Goal: Task Accomplishment & Management: Manage account settings

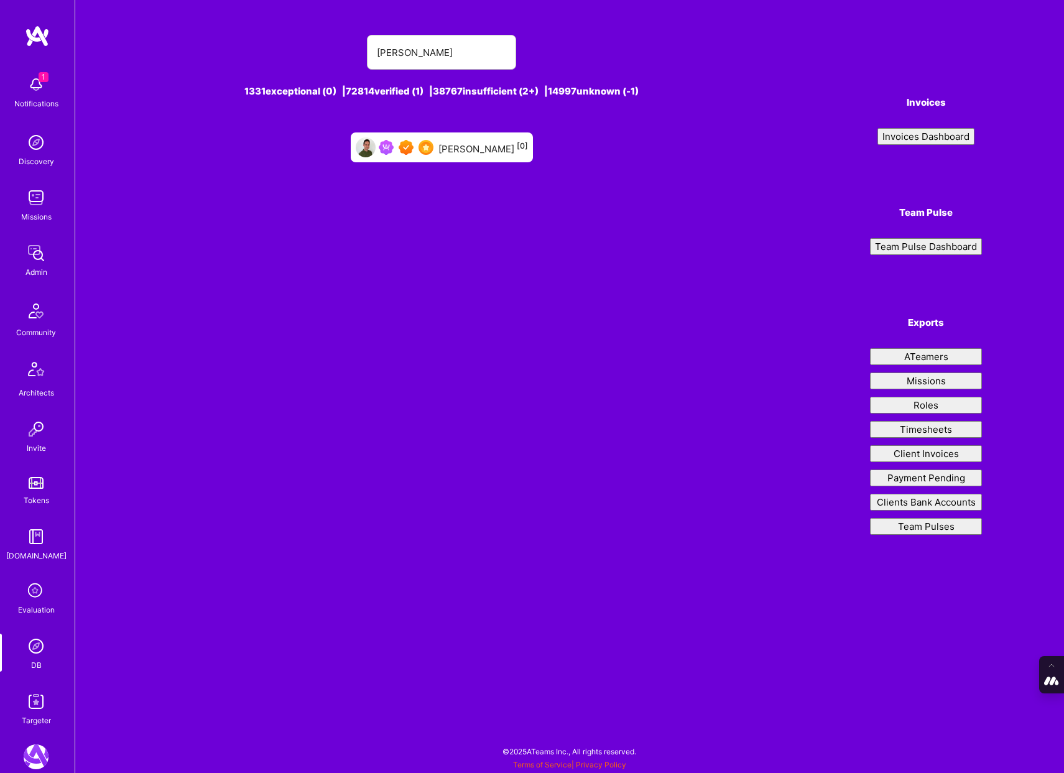
type input "[PERSON_NAME]"
click at [460, 148] on div "[PERSON_NAME] [0]" at bounding box center [484, 147] width 90 height 16
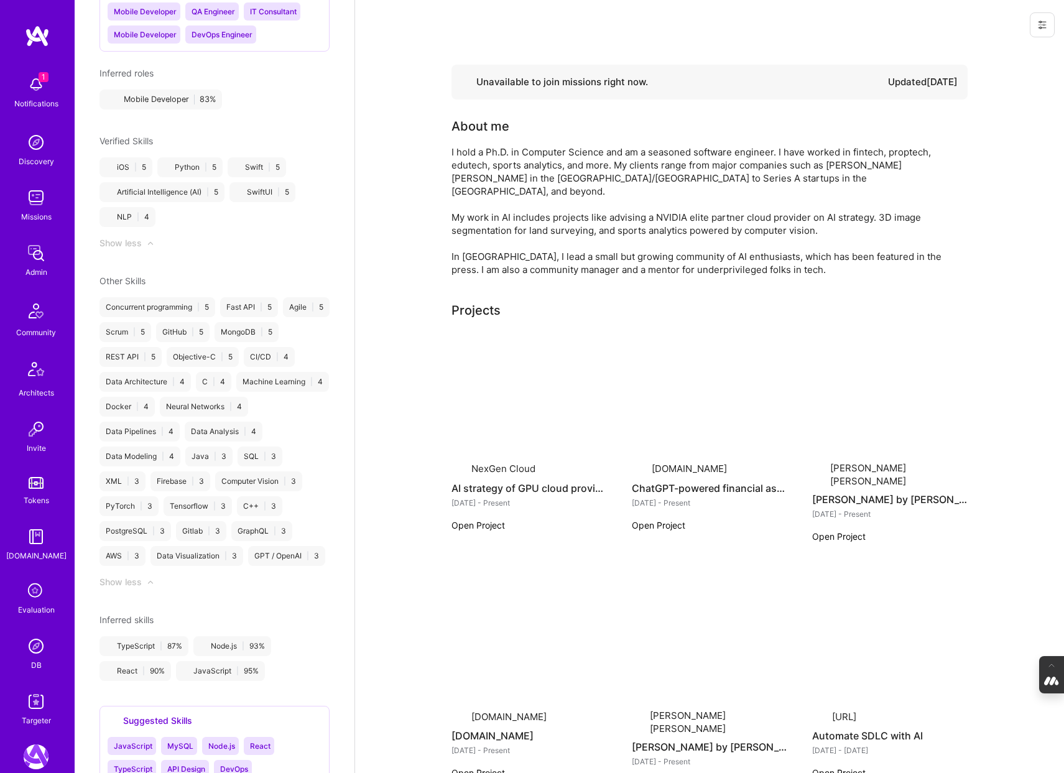
scroll to position [1186, 0]
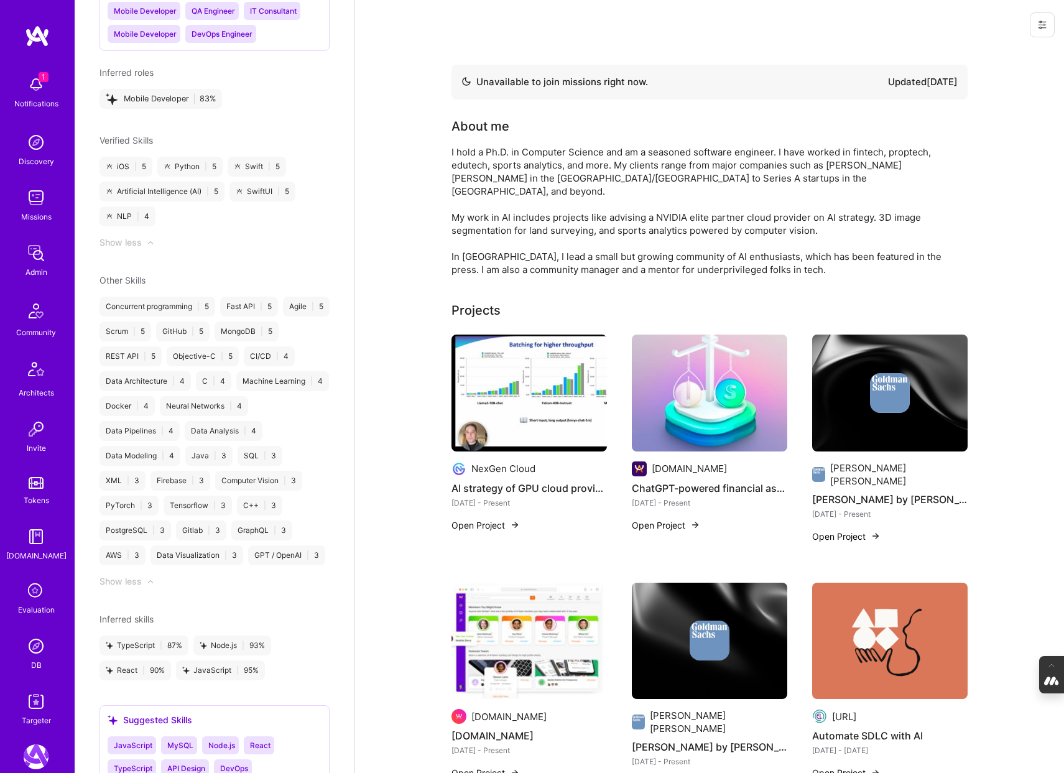
click at [544, 399] on img at bounding box center [530, 393] width 156 height 117
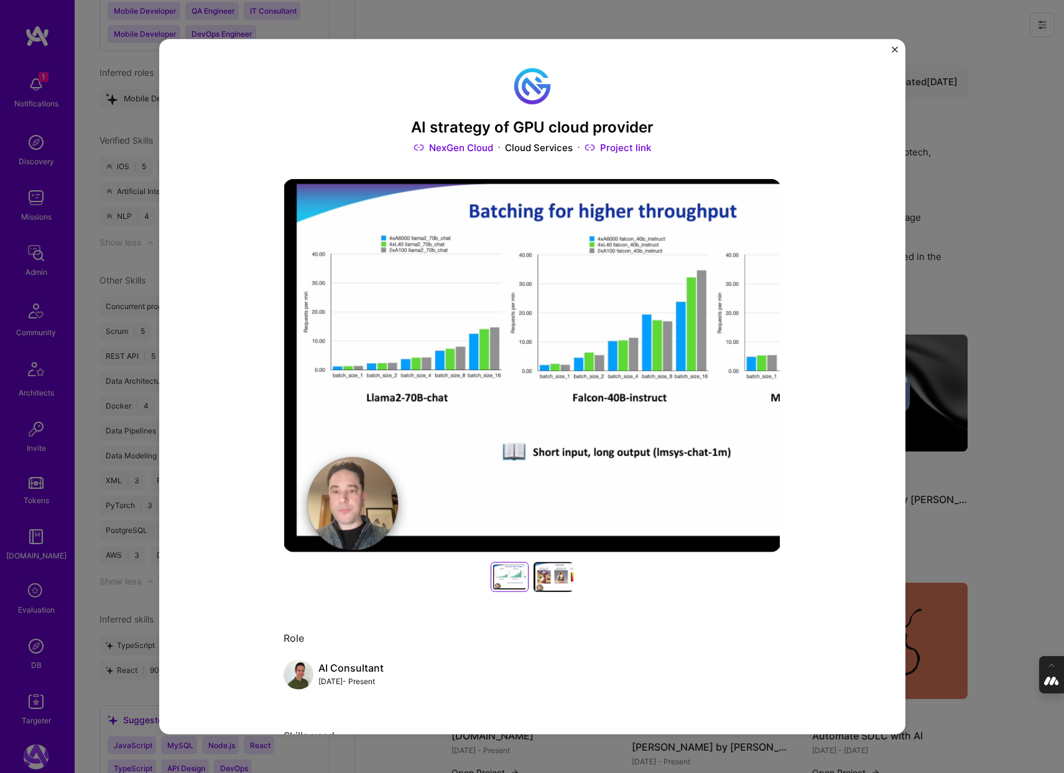
click at [954, 274] on div "AI strategy of GPU cloud provider NexGen Cloud Cloud Services Project link Role…" at bounding box center [532, 386] width 1064 height 773
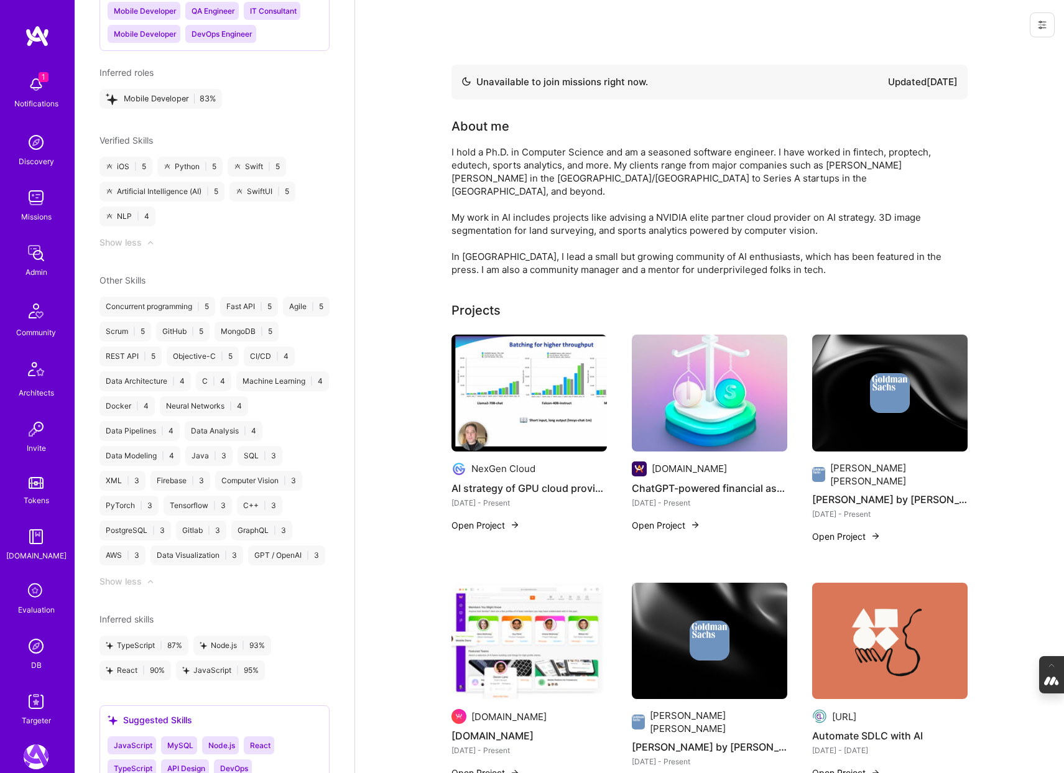
click at [699, 379] on img at bounding box center [710, 393] width 156 height 117
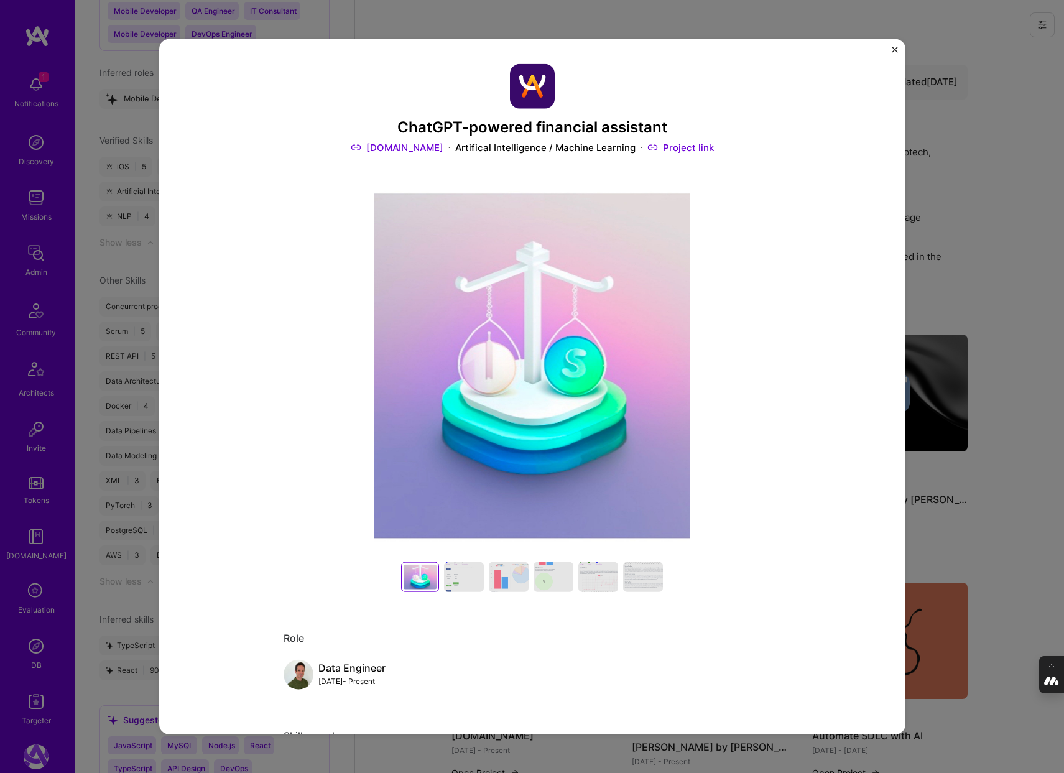
click at [1005, 254] on div "ChatGPT-powered financial assistant A.Team Artifical Intelligence / Machine Lea…" at bounding box center [532, 386] width 1064 height 773
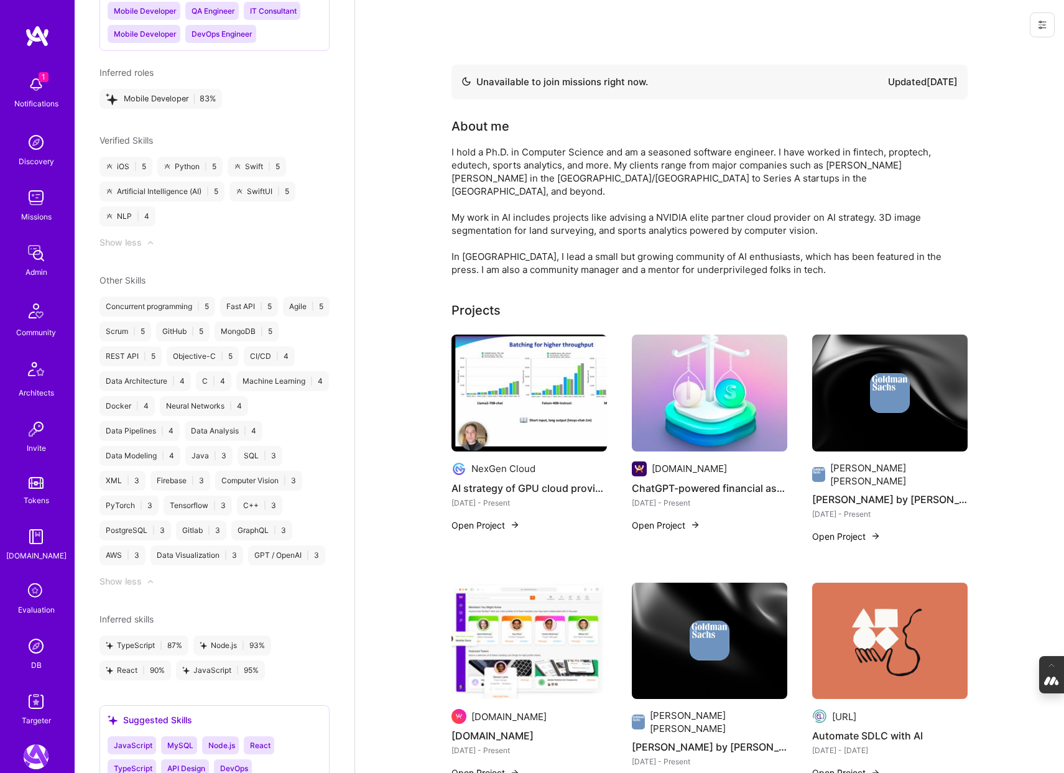
click at [899, 382] on img at bounding box center [890, 393] width 40 height 40
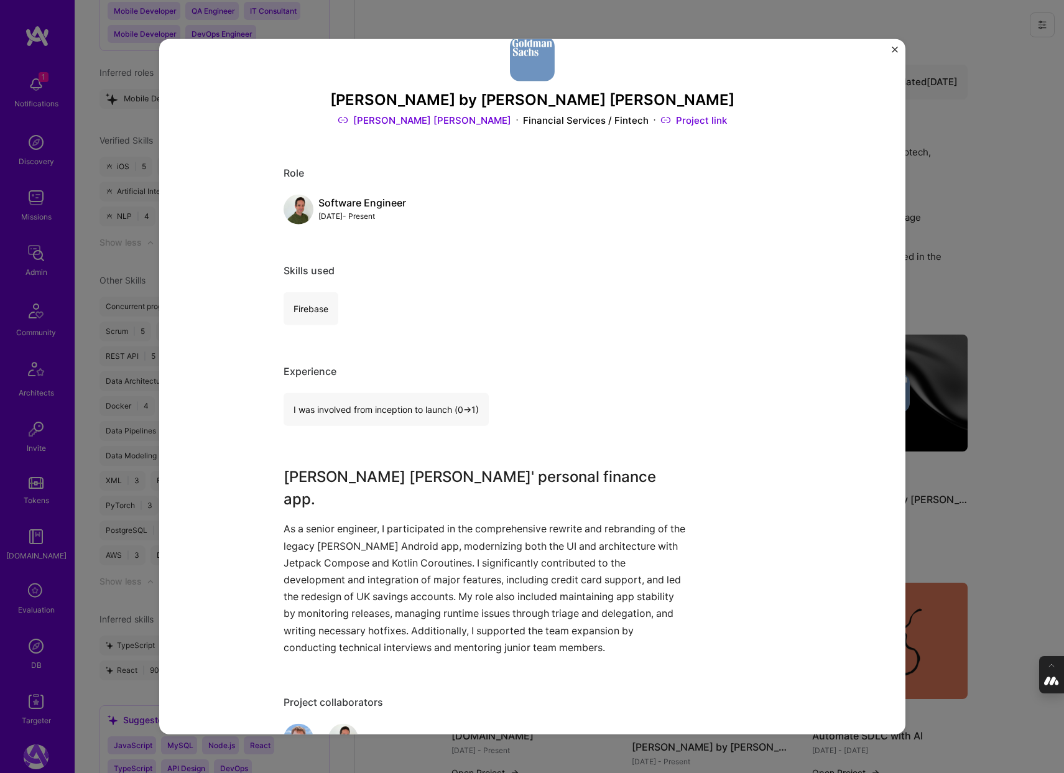
scroll to position [29, 0]
click at [987, 374] on div "Marcus by Goldman Sachs Goldman Sachs Financial Services / Fintech Project link…" at bounding box center [532, 386] width 1064 height 773
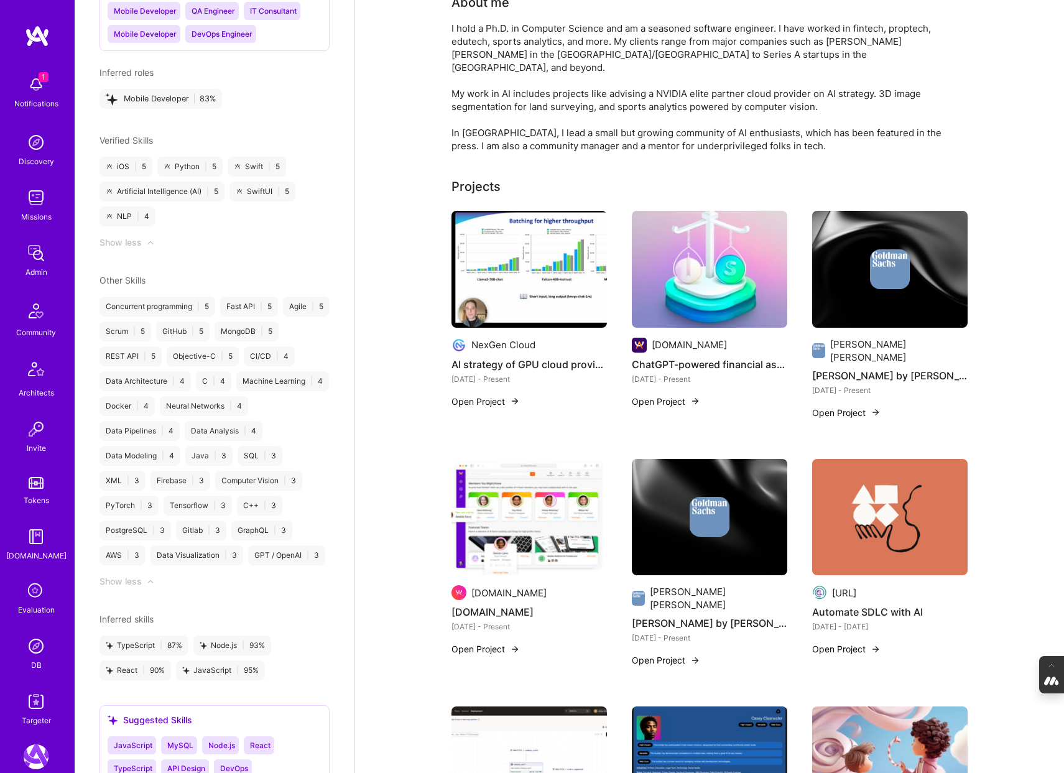
scroll to position [136, 0]
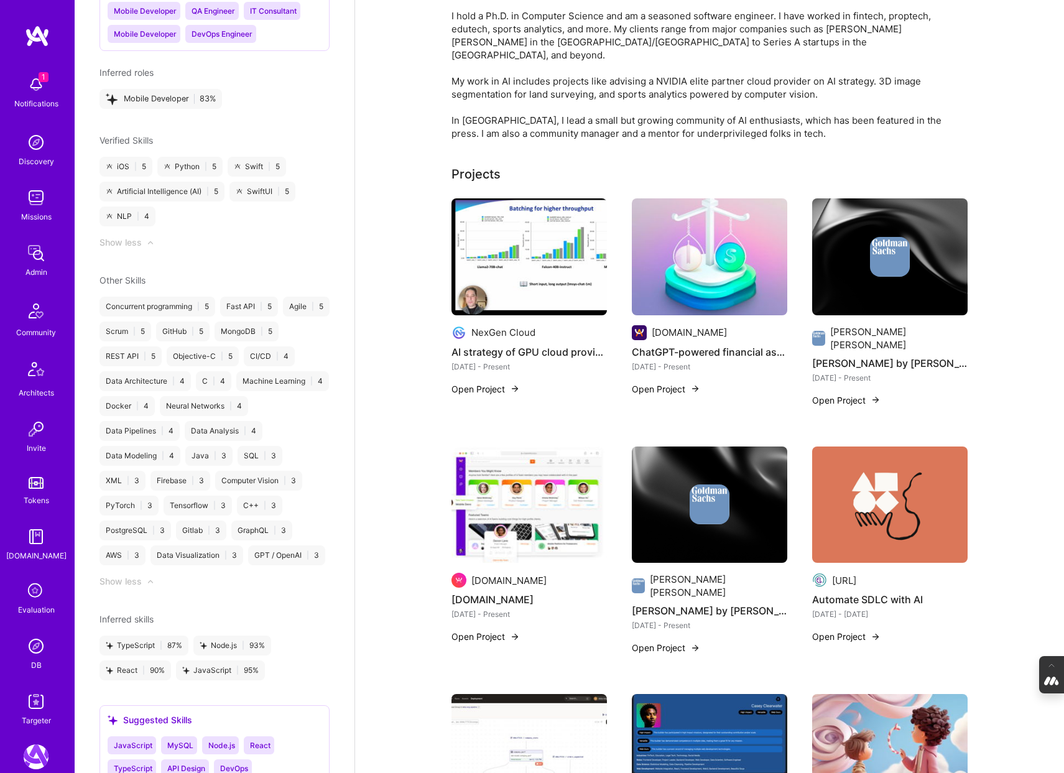
click at [544, 475] on img at bounding box center [530, 505] width 156 height 117
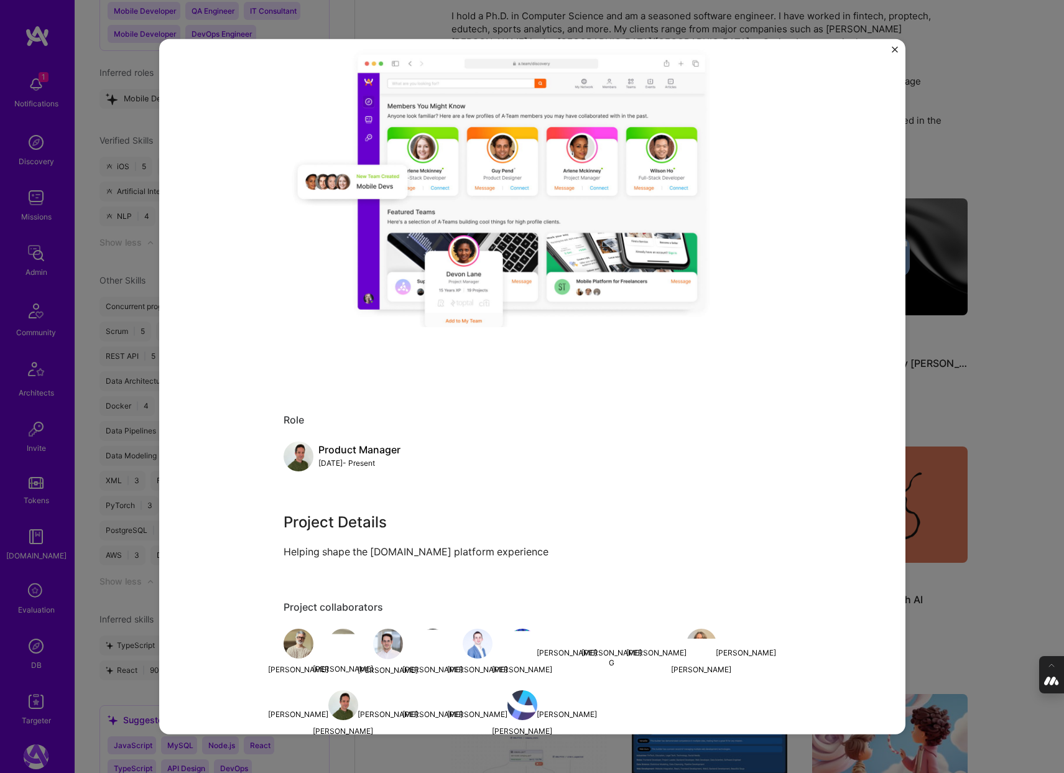
scroll to position [179, 0]
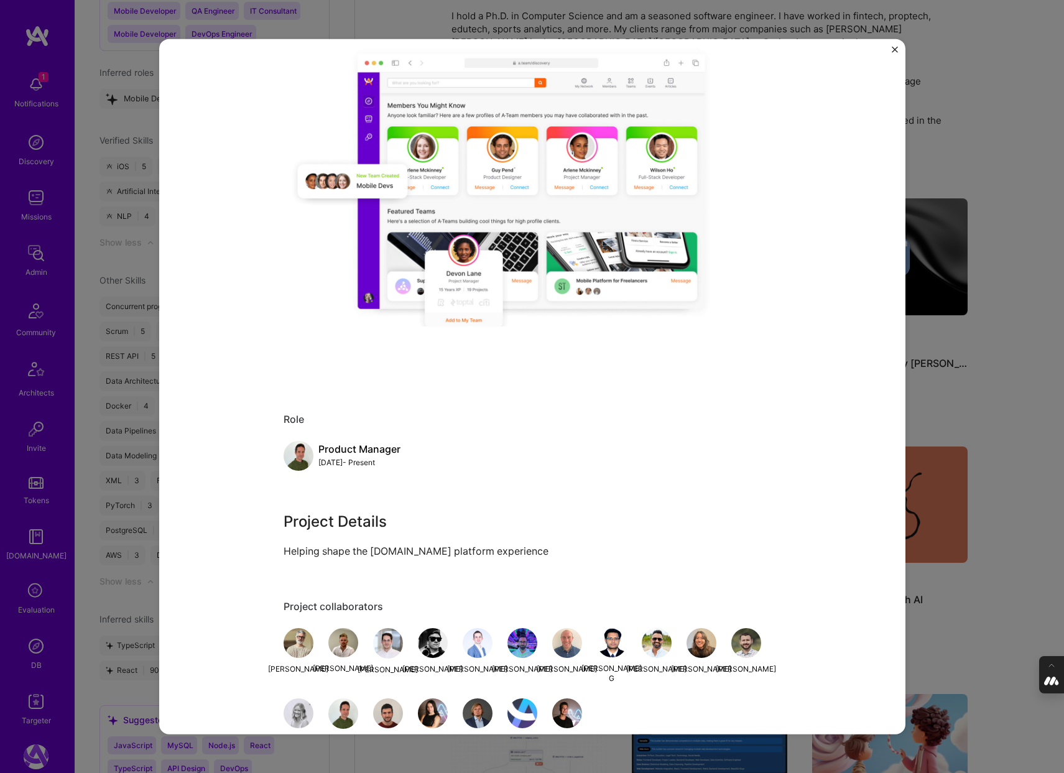
click at [997, 346] on div "A.Team A.Team Banking Project link Role Product Manager Jun, 2020 - Present Pro…" at bounding box center [532, 386] width 1064 height 773
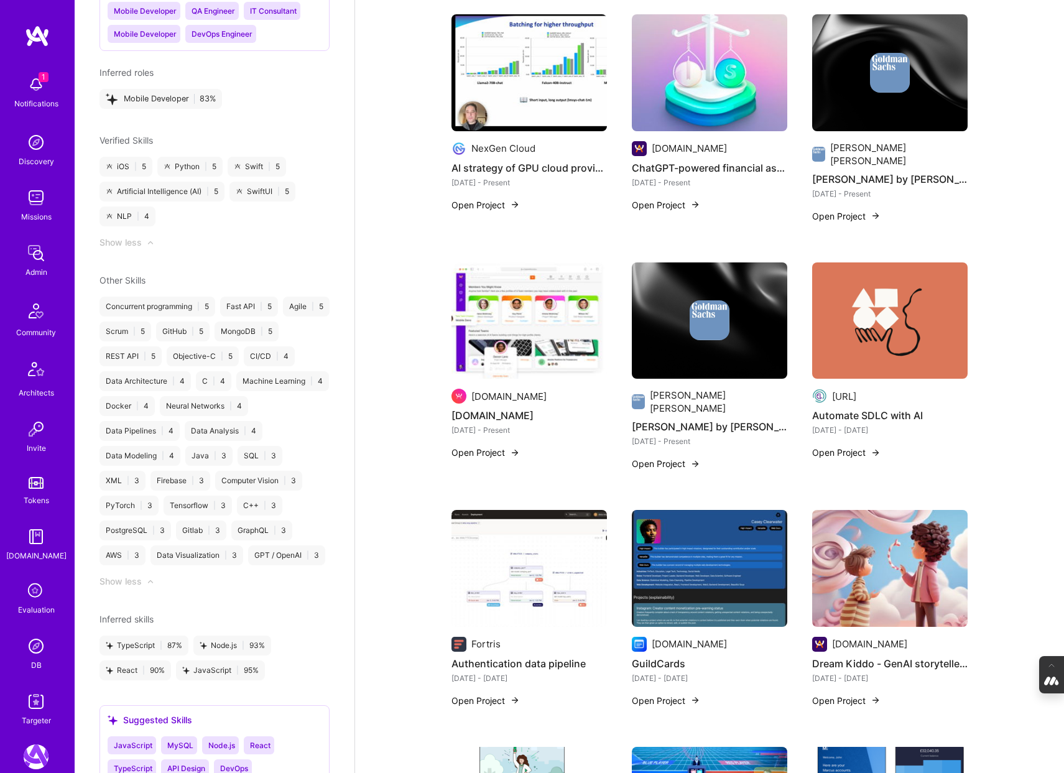
scroll to position [328, 0]
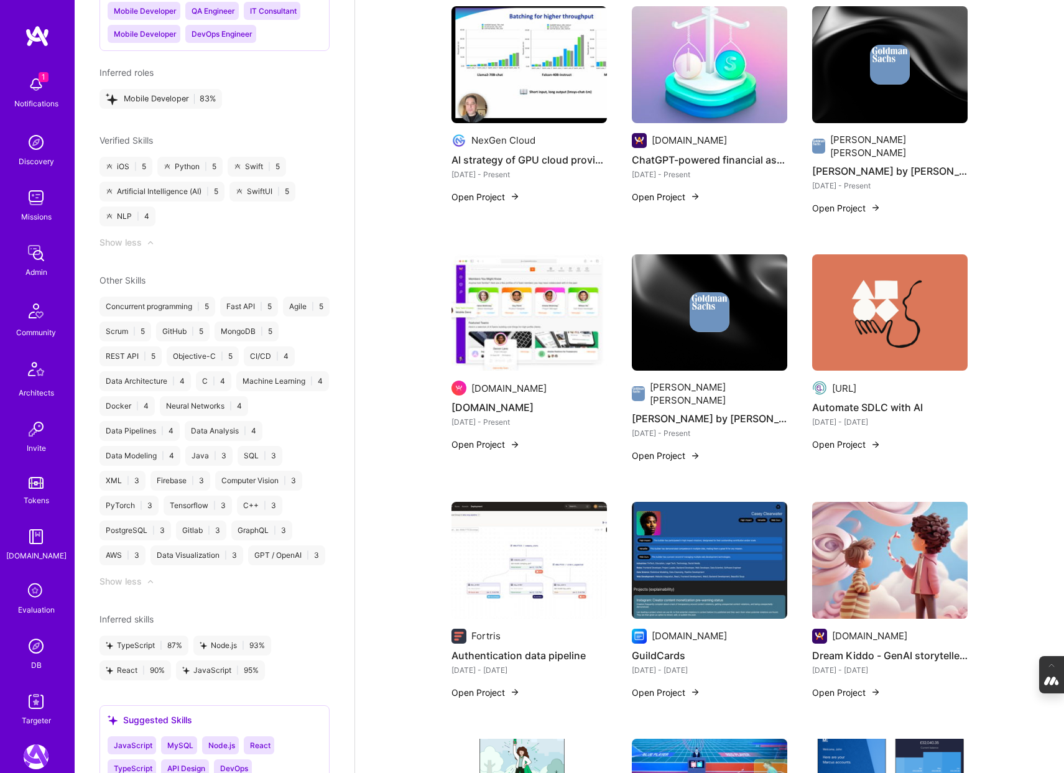
click at [896, 291] on img at bounding box center [890, 312] width 156 height 117
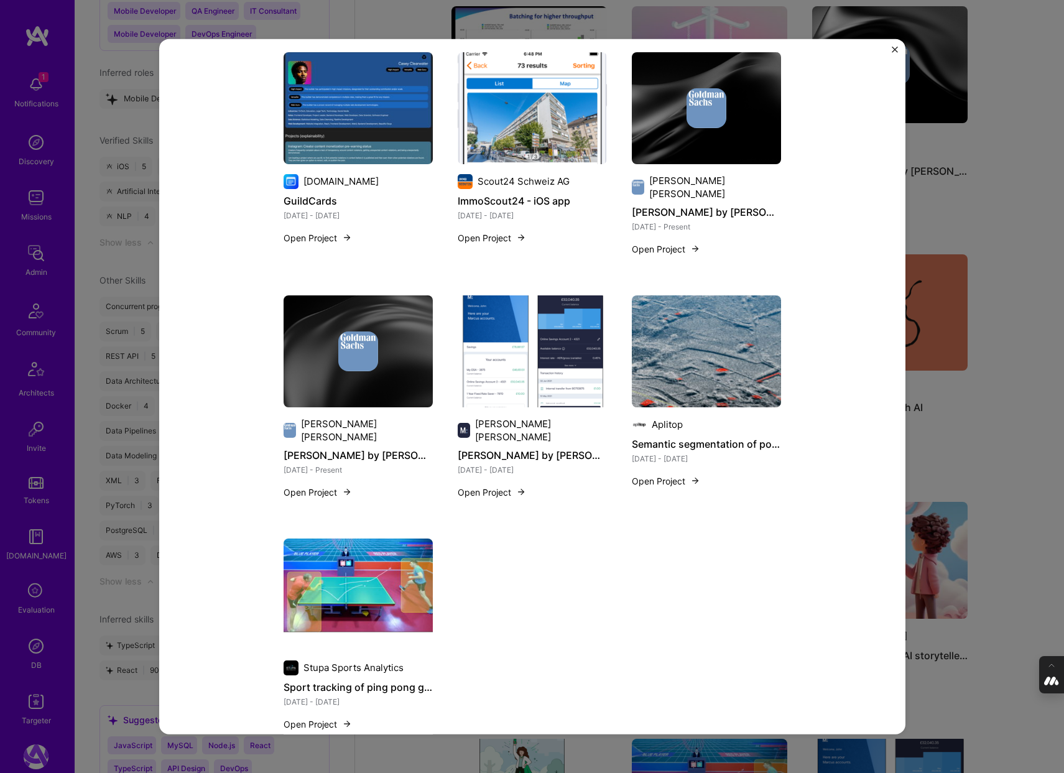
scroll to position [1762, 0]
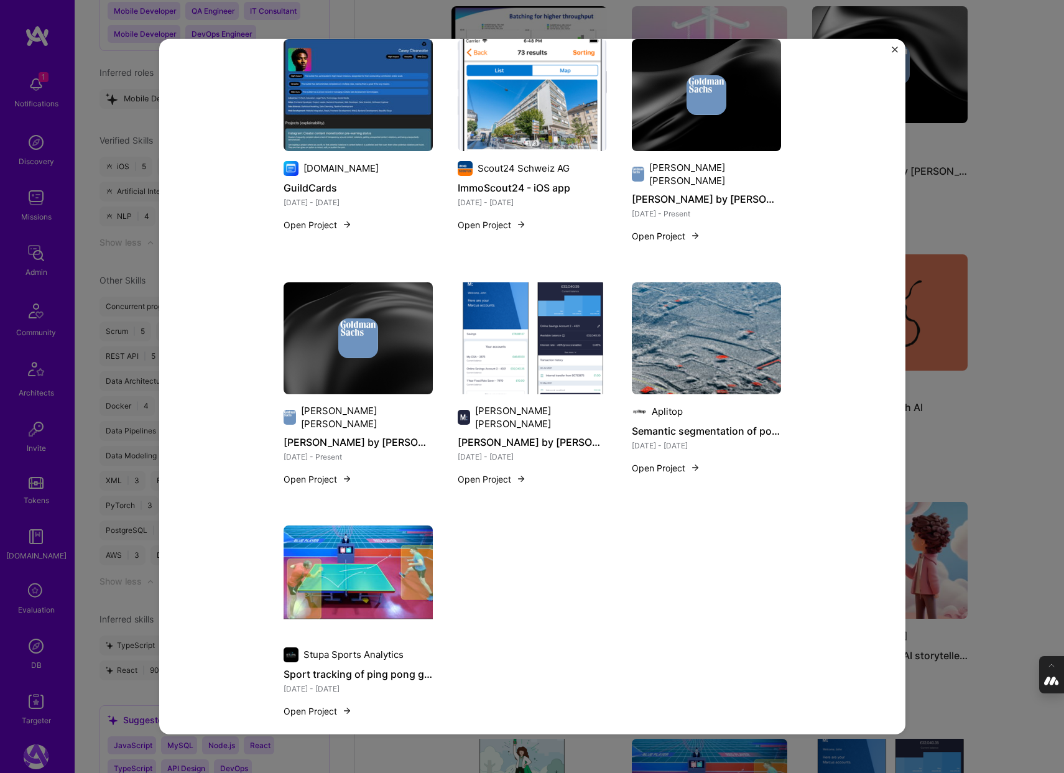
click at [1007, 557] on div "Automate SDLC with AI eloo.ai Enterprise Software Role AI Engineer Sep, 2024 - …" at bounding box center [532, 386] width 1064 height 773
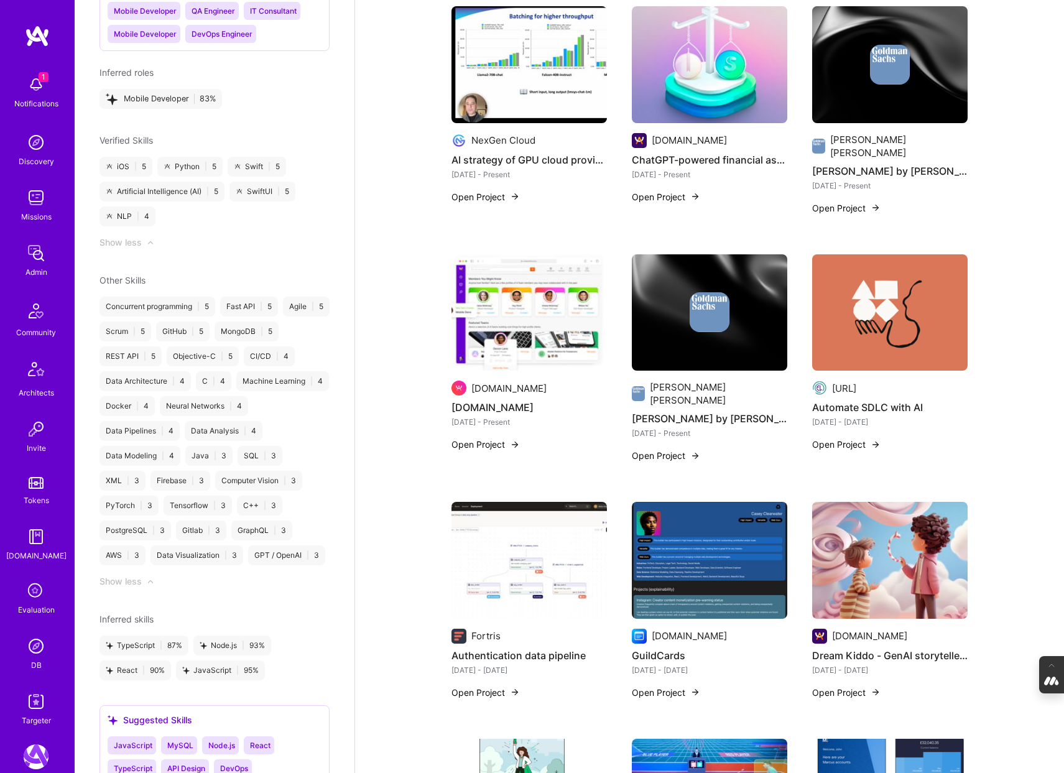
click at [550, 529] on img at bounding box center [530, 560] width 156 height 117
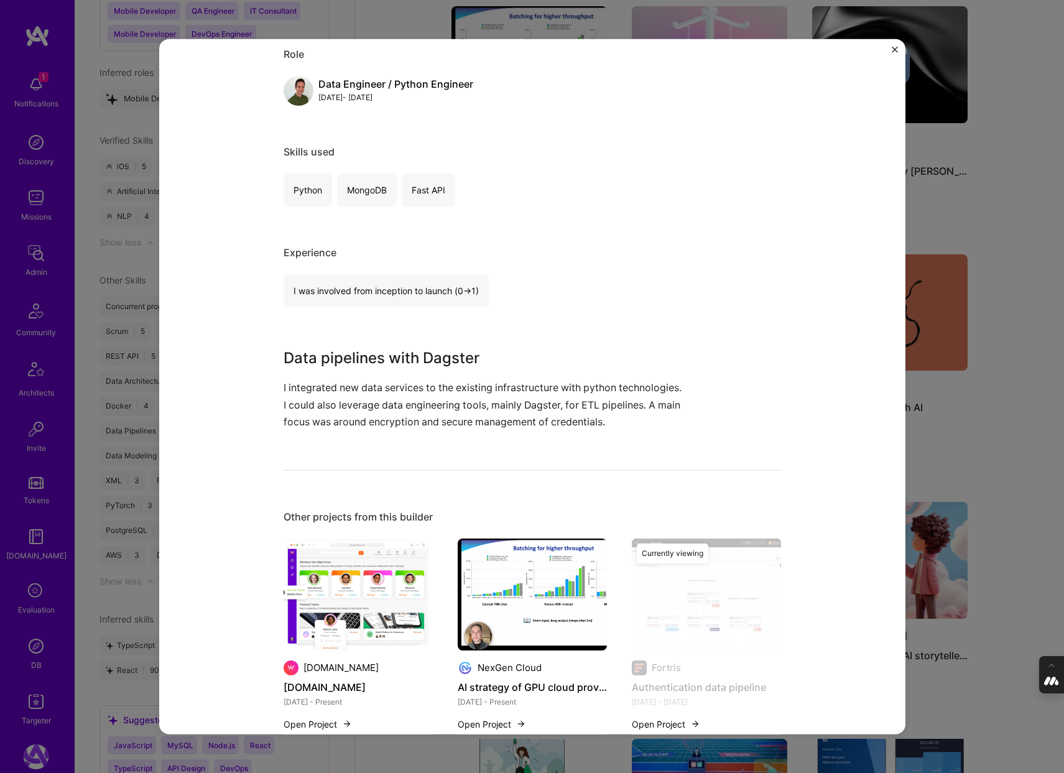
scroll to position [547, 0]
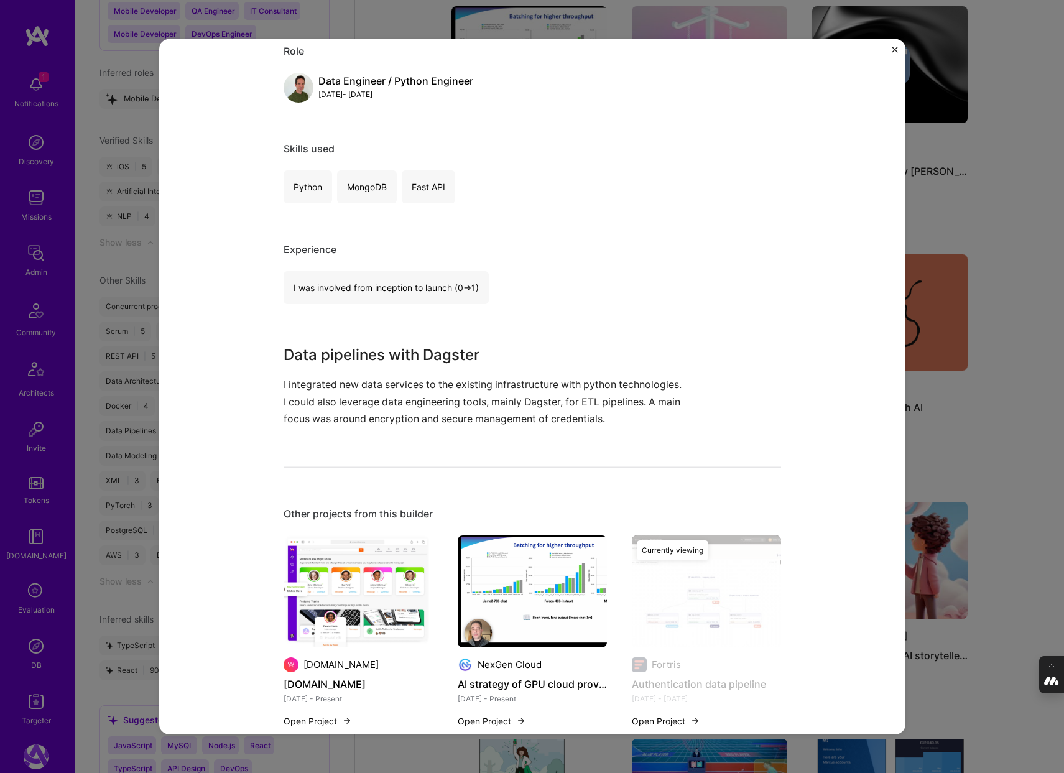
click at [917, 416] on div "Authentication data pipeline Fortris Crypto Role Data Engineer / Python Enginee…" at bounding box center [532, 386] width 1064 height 773
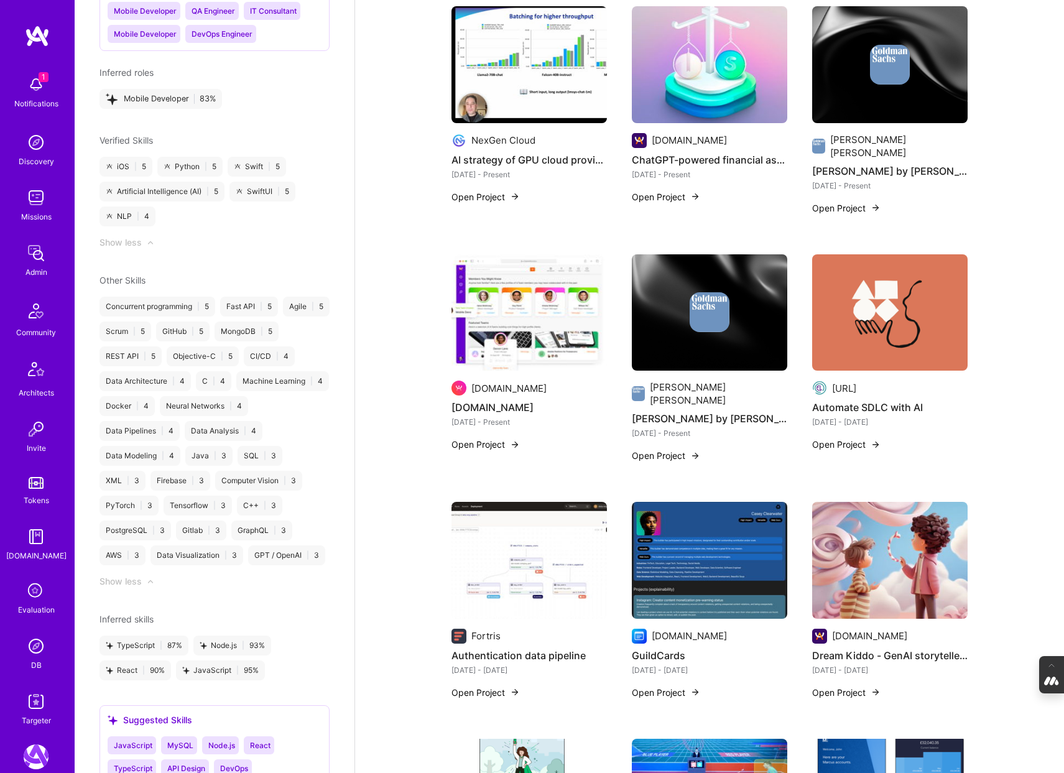
click at [719, 517] on img at bounding box center [710, 560] width 156 height 117
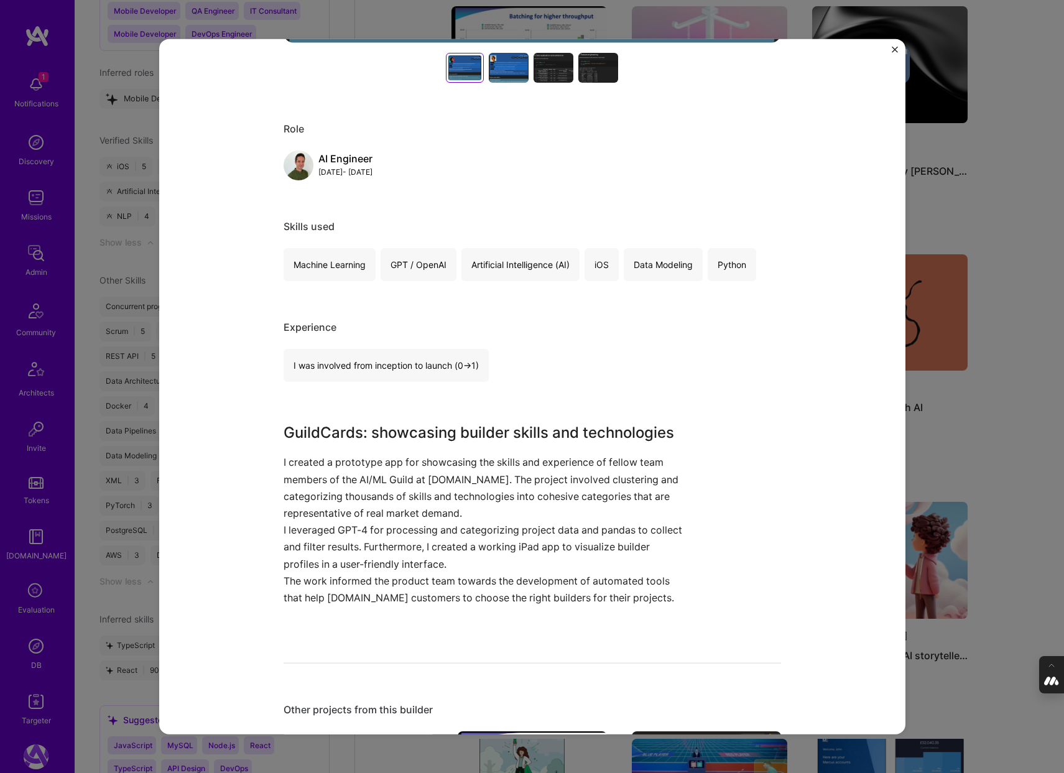
scroll to position [510, 0]
click at [954, 402] on div "GuildCards A.Team HR Role AI Engineer Sep, 2023 - Sep, 2023 Skills used Machine…" at bounding box center [532, 386] width 1064 height 773
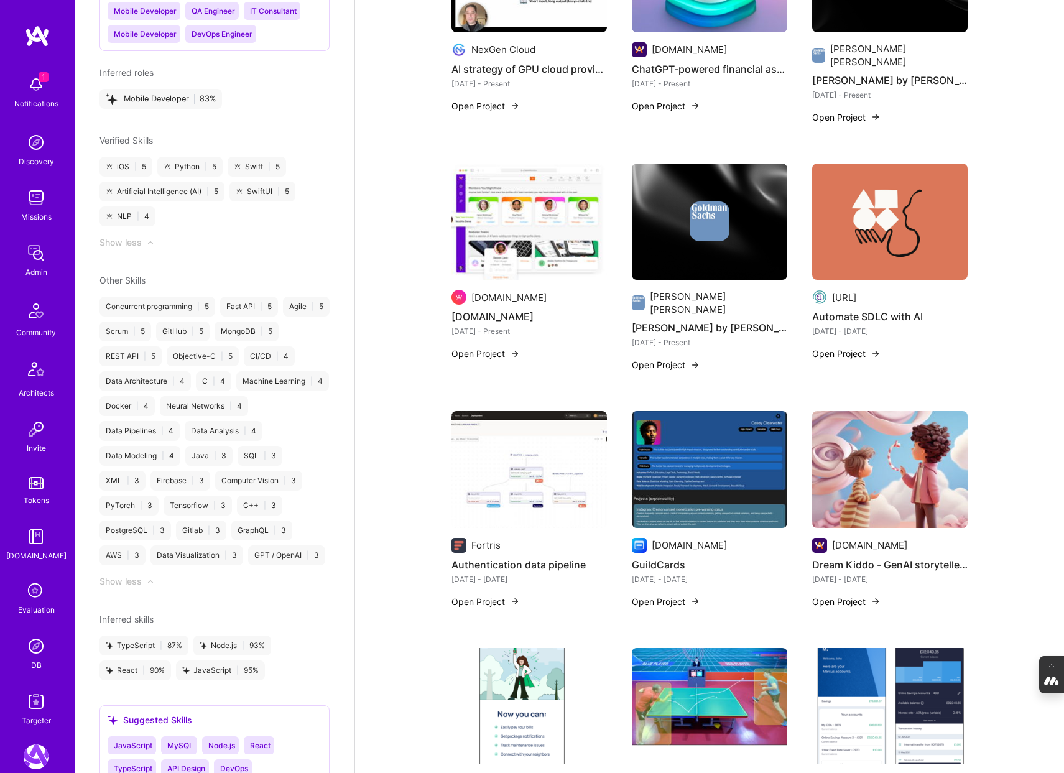
scroll to position [424, 0]
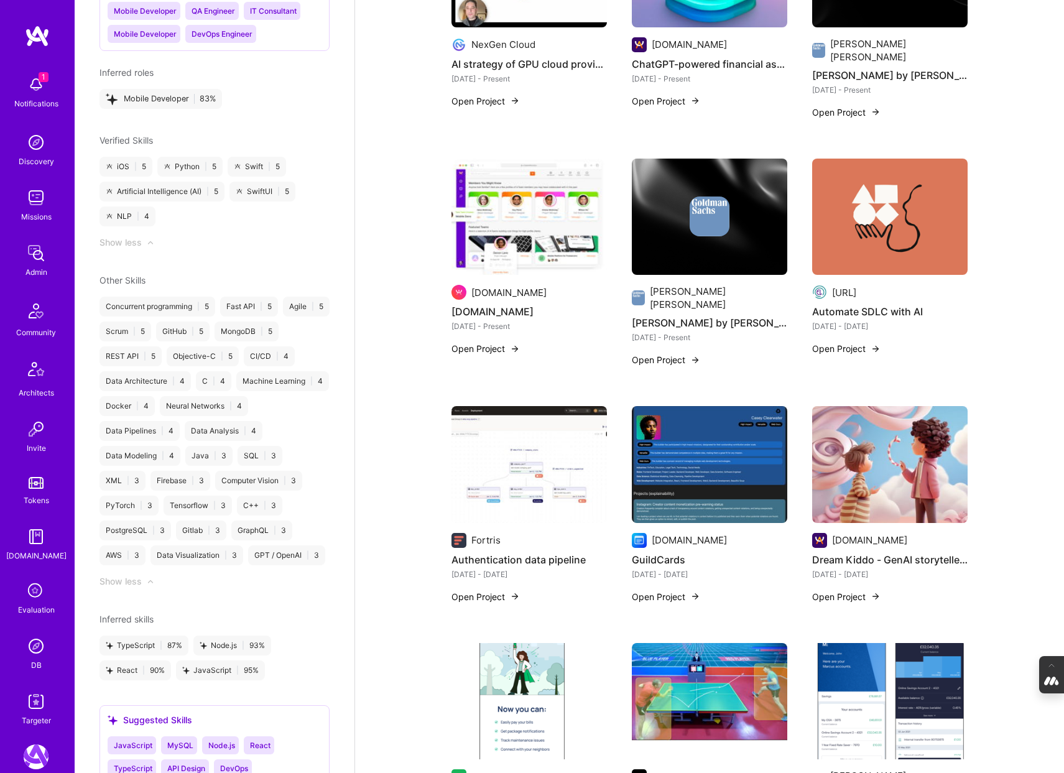
click at [914, 468] on img at bounding box center [890, 464] width 156 height 117
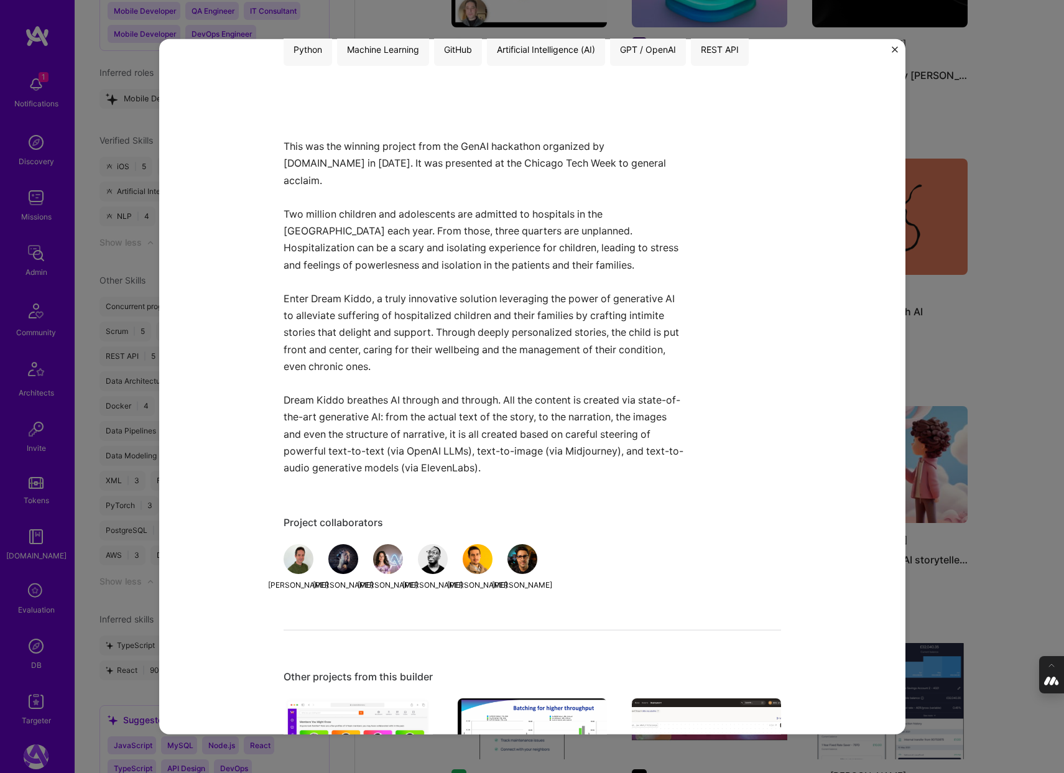
scroll to position [746, 0]
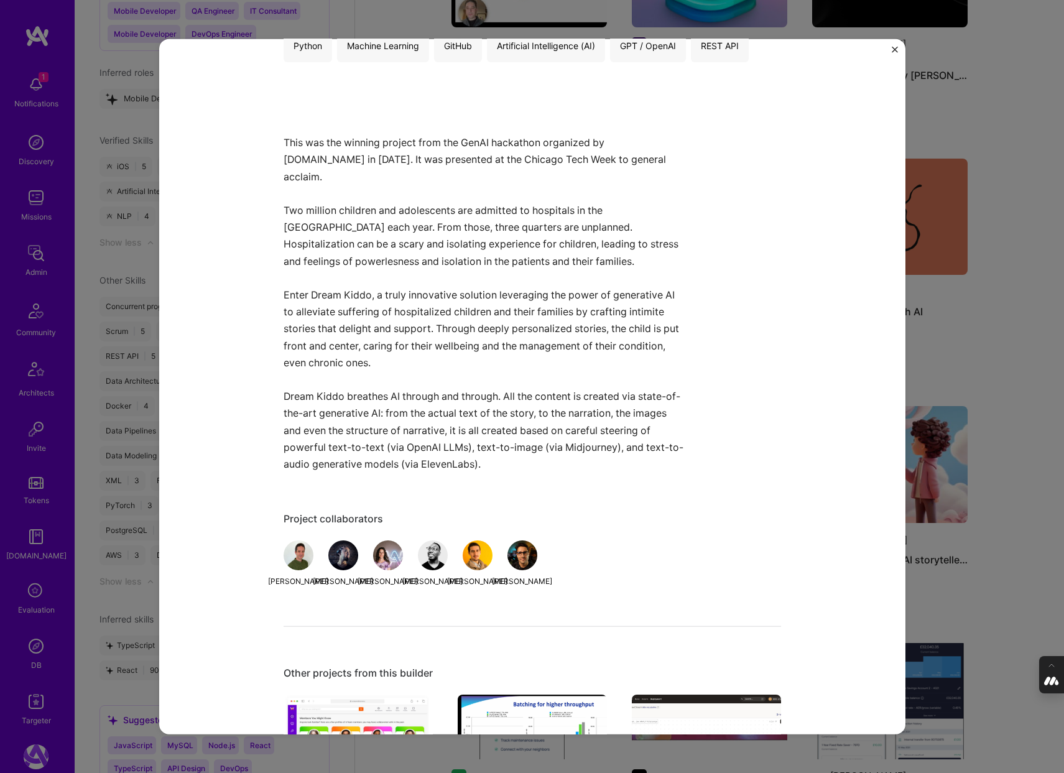
click at [1017, 391] on div "Dream Kiddo - GenAI storyteller for hospitalized children (hackathon winner🥇) A…" at bounding box center [532, 386] width 1064 height 773
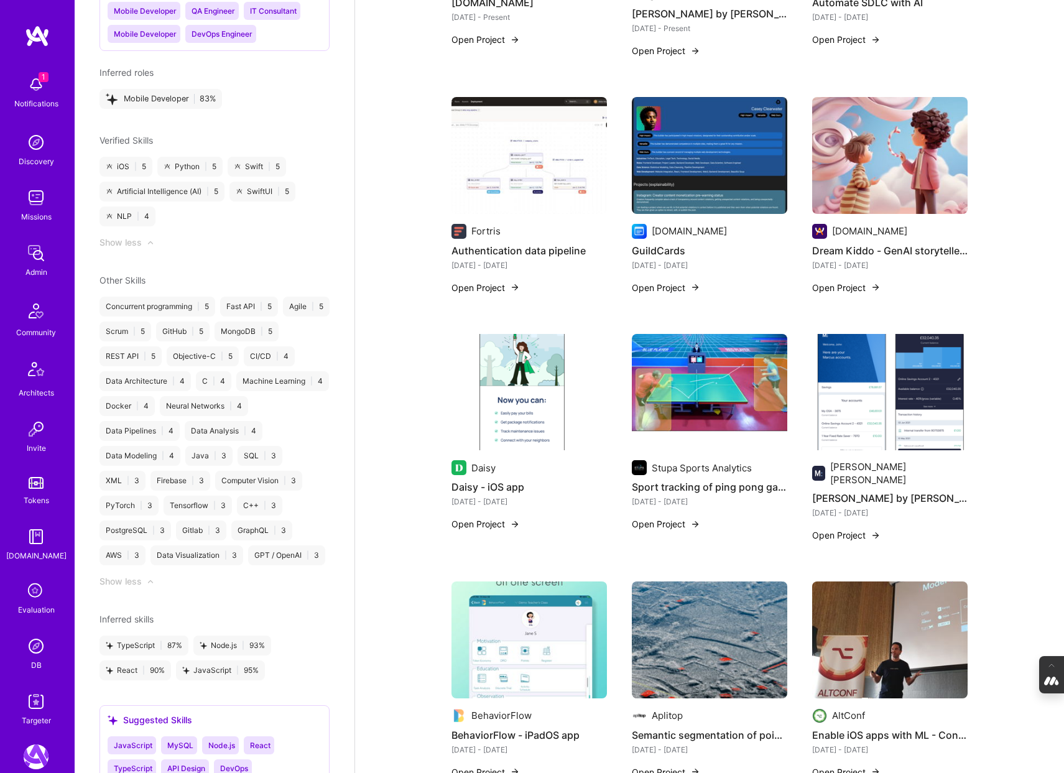
scroll to position [737, 0]
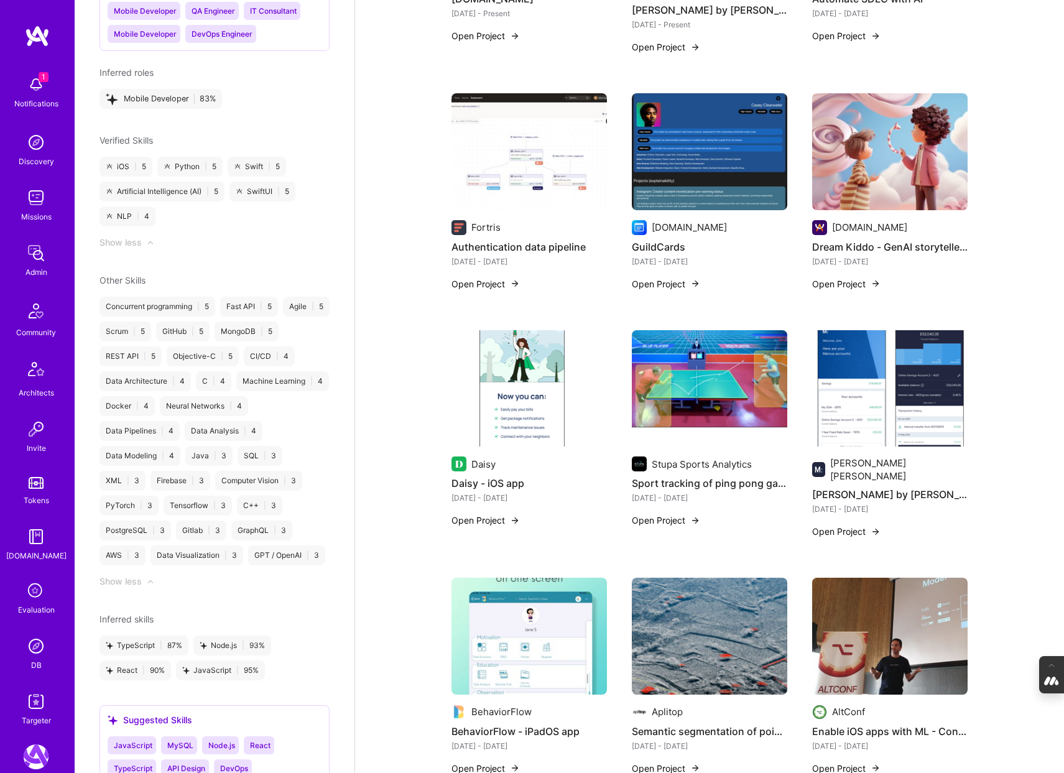
click at [729, 342] on img at bounding box center [710, 388] width 156 height 117
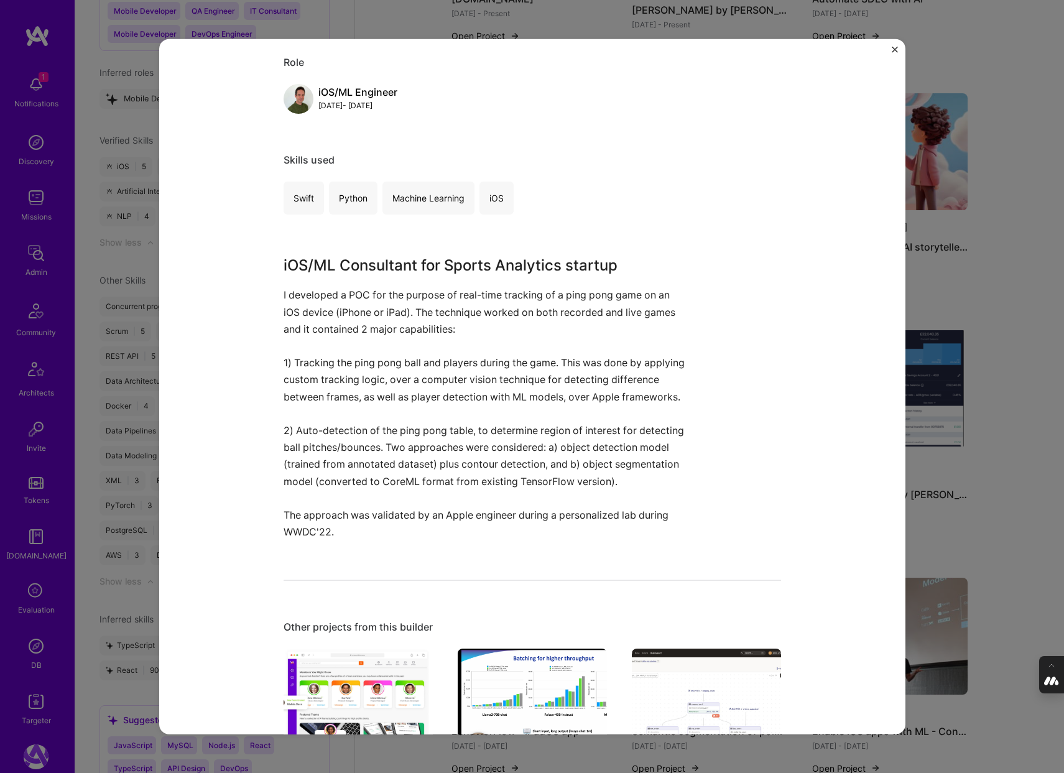
scroll to position [614, 0]
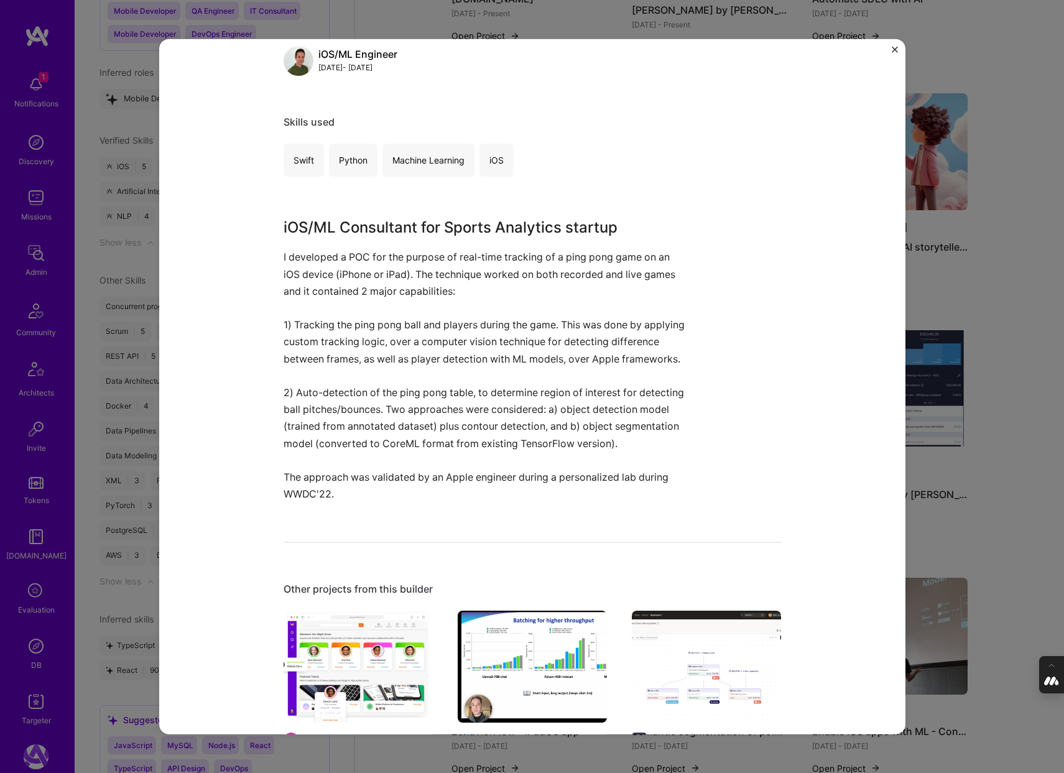
click at [1015, 272] on div "Sport tracking of ping pong games - iOS/ML Stupa Sports Analytics Fitness Proje…" at bounding box center [532, 386] width 1064 height 773
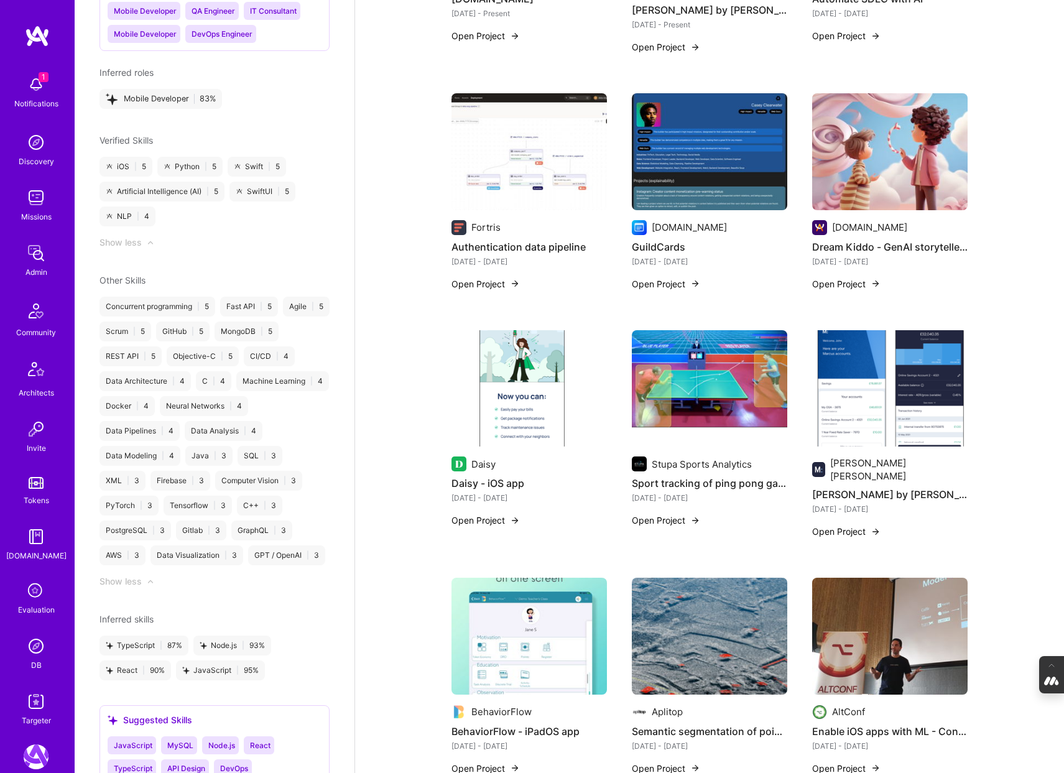
click at [707, 355] on img at bounding box center [710, 388] width 156 height 117
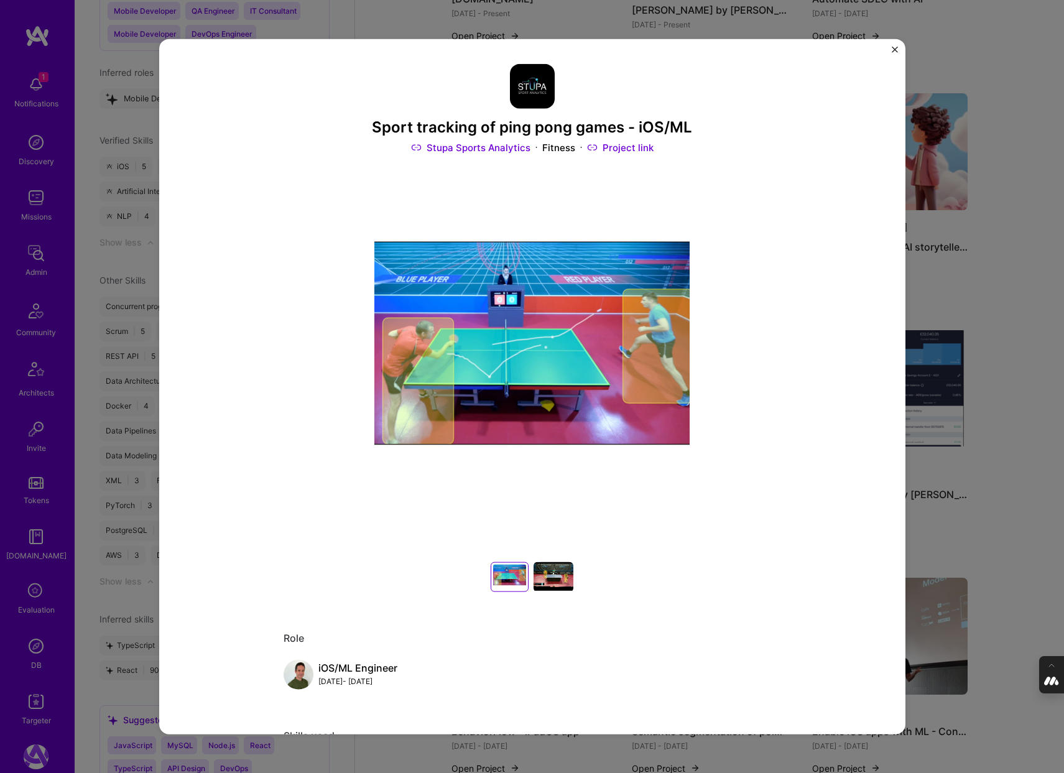
click at [980, 434] on div "Sport tracking of ping pong games - iOS/ML Stupa Sports Analytics Fitness Proje…" at bounding box center [532, 386] width 1064 height 773
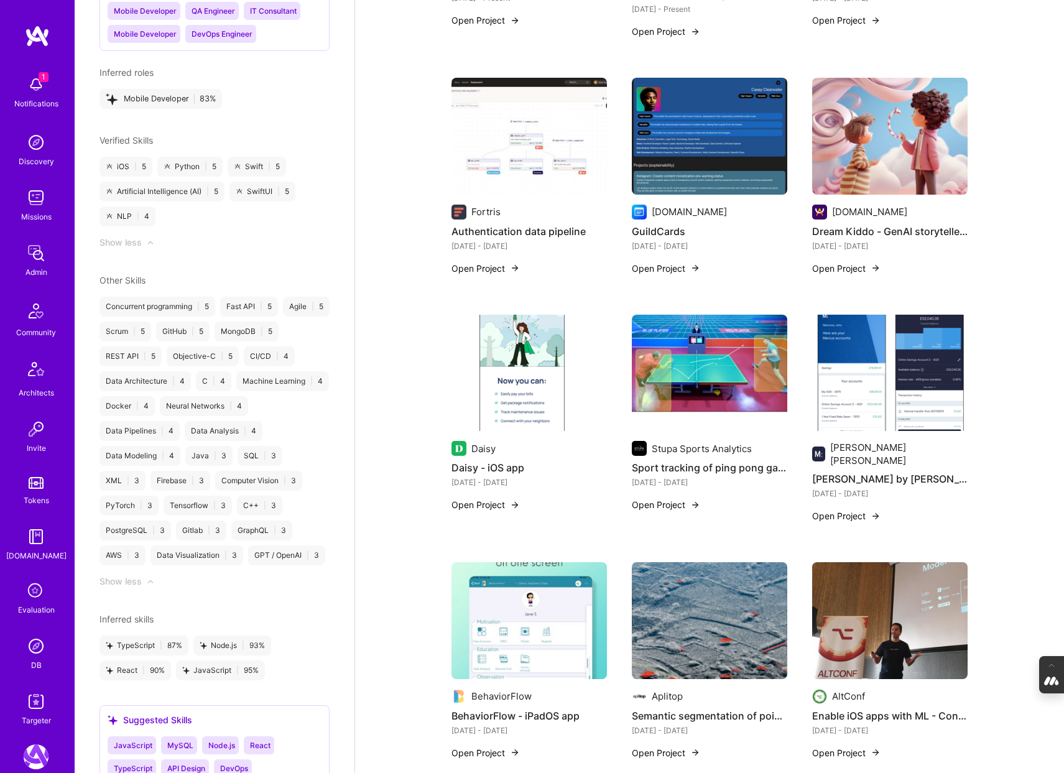
scroll to position [763, 0]
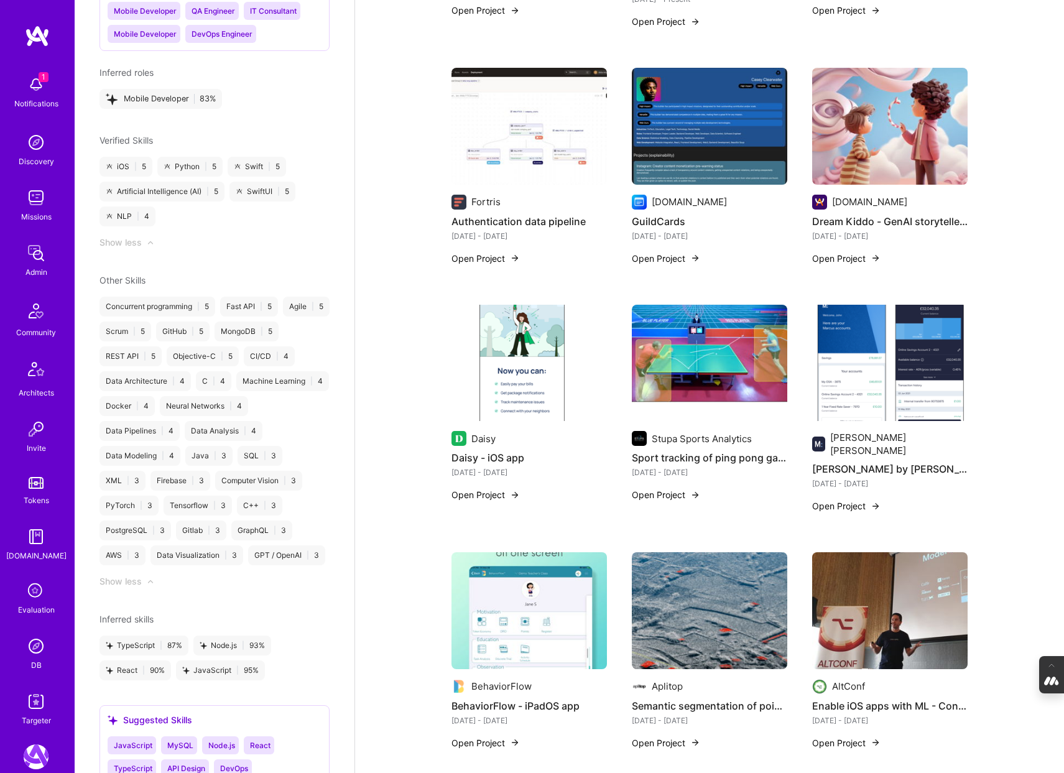
click at [919, 84] on img at bounding box center [890, 126] width 156 height 117
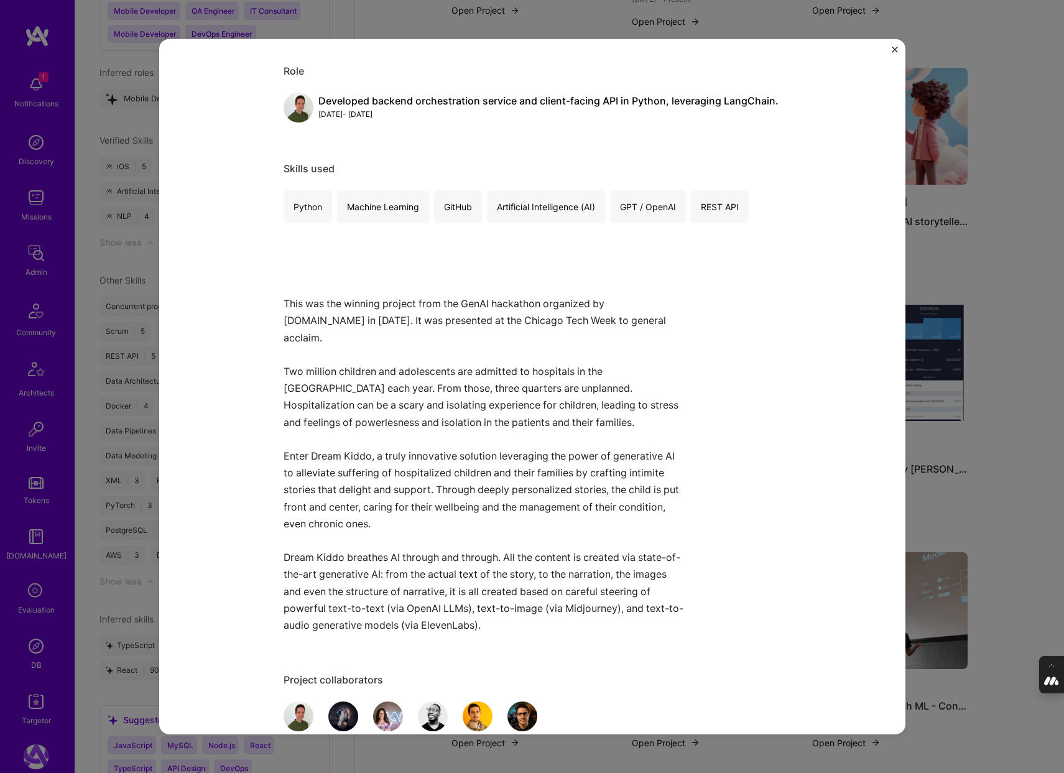
scroll to position [658, 0]
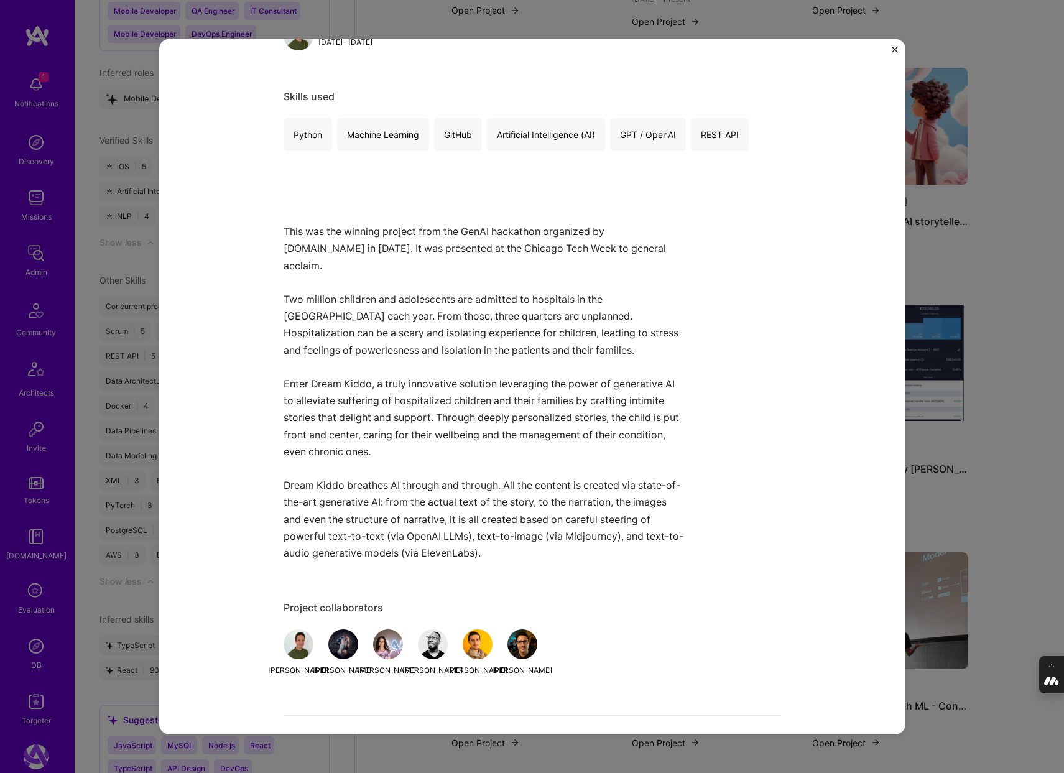
click at [1015, 408] on div "Dream Kiddo - GenAI storyteller for hospitalized children (hackathon winner🥇) A…" at bounding box center [532, 386] width 1064 height 773
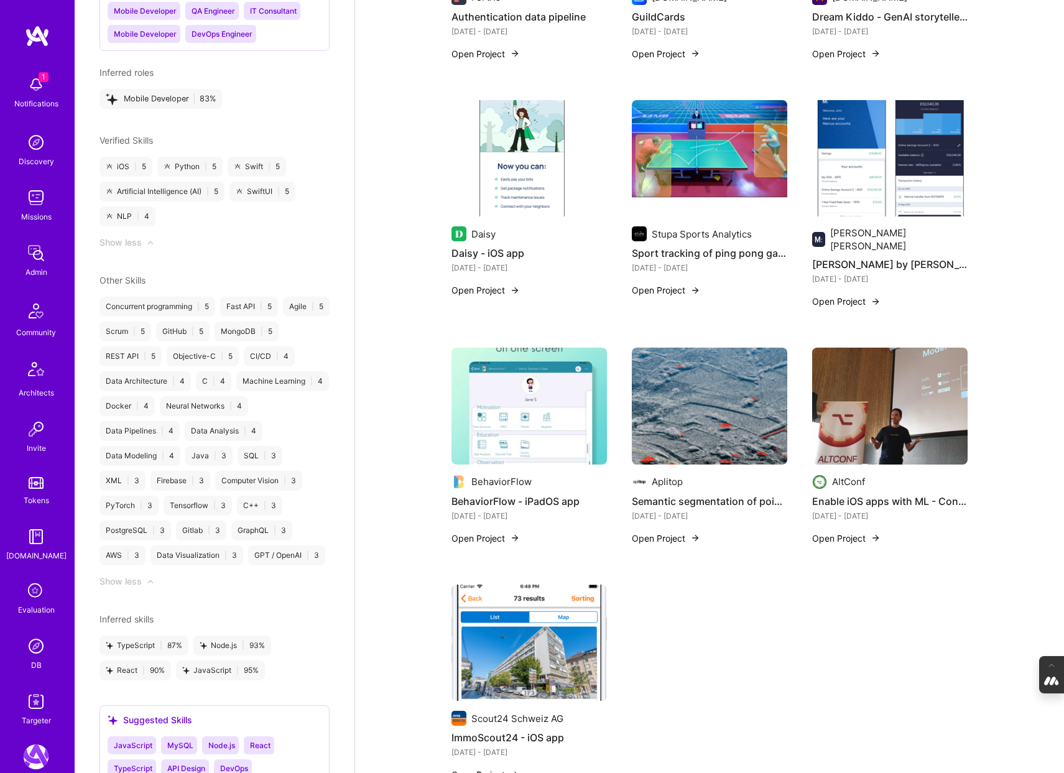
scroll to position [984, 0]
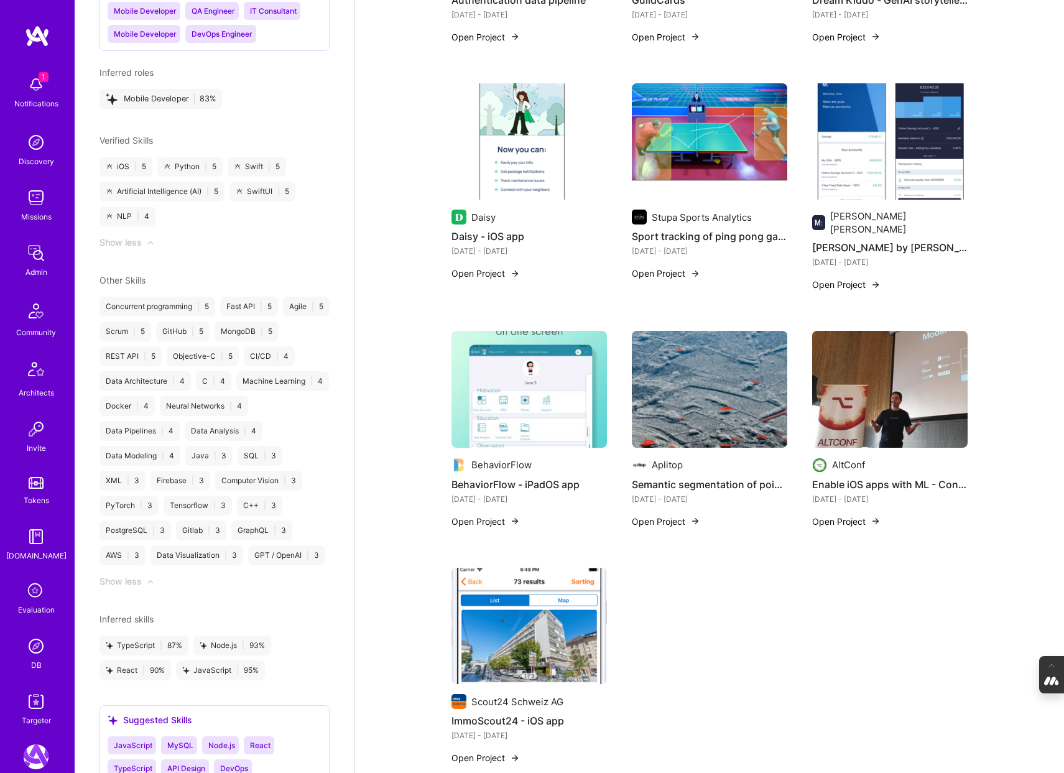
click at [521, 572] on img at bounding box center [530, 626] width 156 height 117
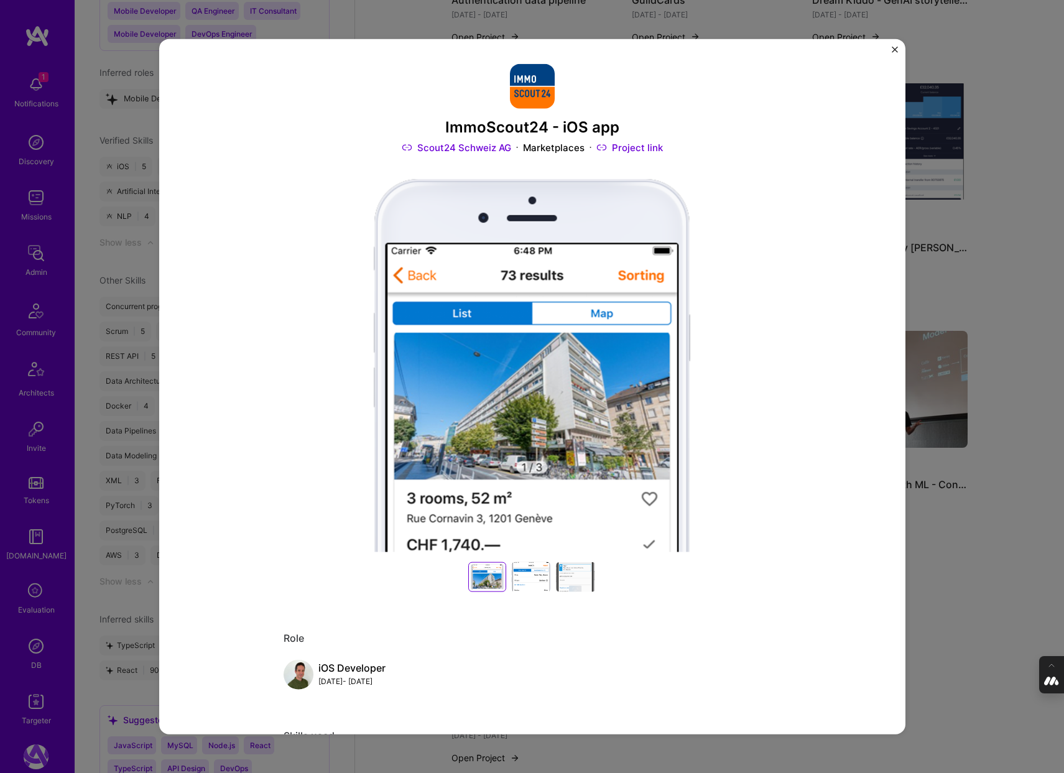
click at [954, 582] on div "ImmoScout24 - iOS app Scout24 Schweiz AG Marketplaces Project link Role iOS Dev…" at bounding box center [532, 386] width 1064 height 773
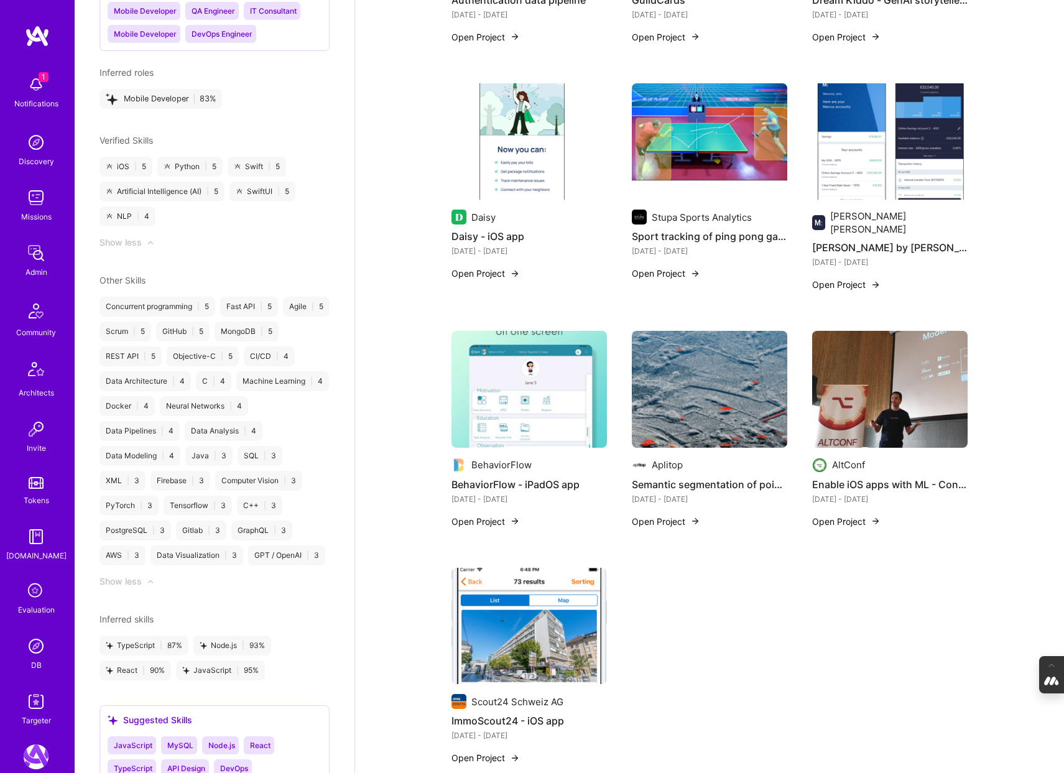
click at [890, 349] on img at bounding box center [890, 389] width 156 height 117
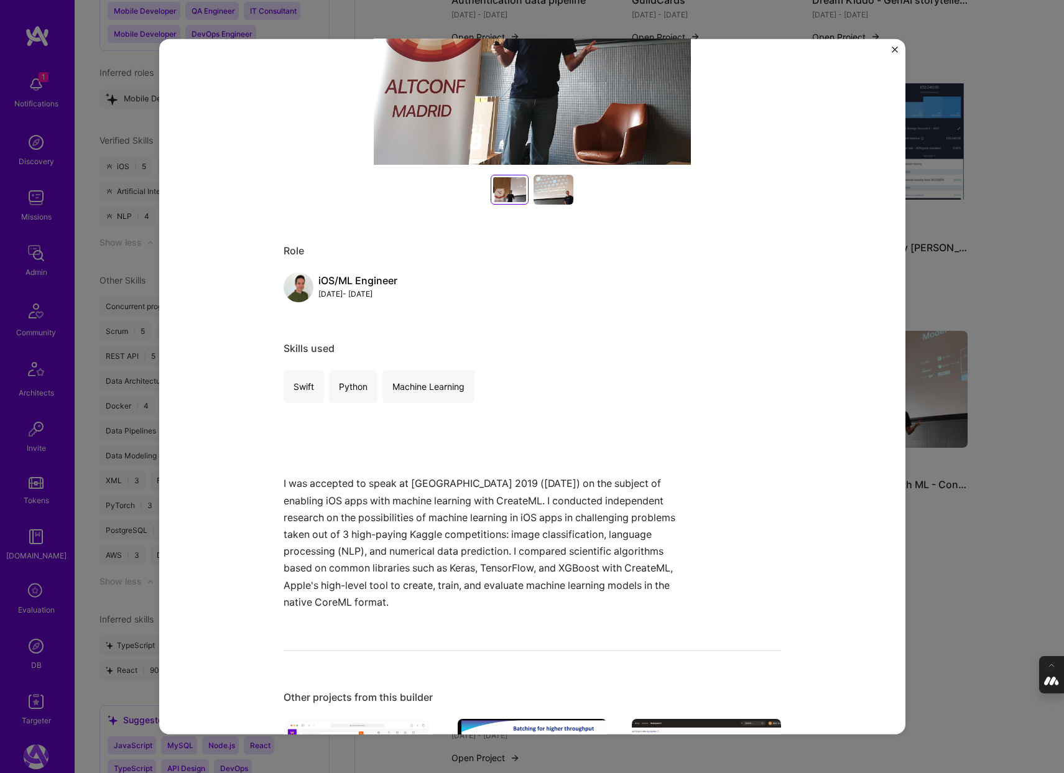
scroll to position [389, 0]
click at [924, 532] on div "Enable iOS apps with ML - Conference talk AltConf Community Tech Project link R…" at bounding box center [532, 386] width 1064 height 773
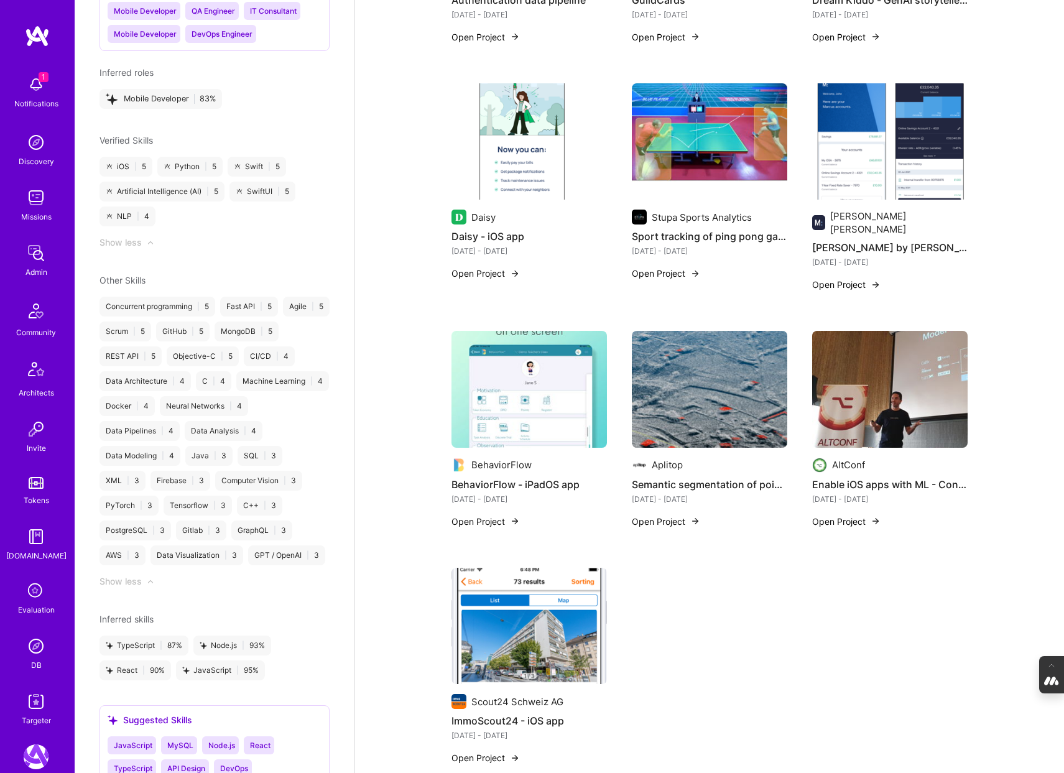
click at [671, 331] on img at bounding box center [710, 389] width 156 height 117
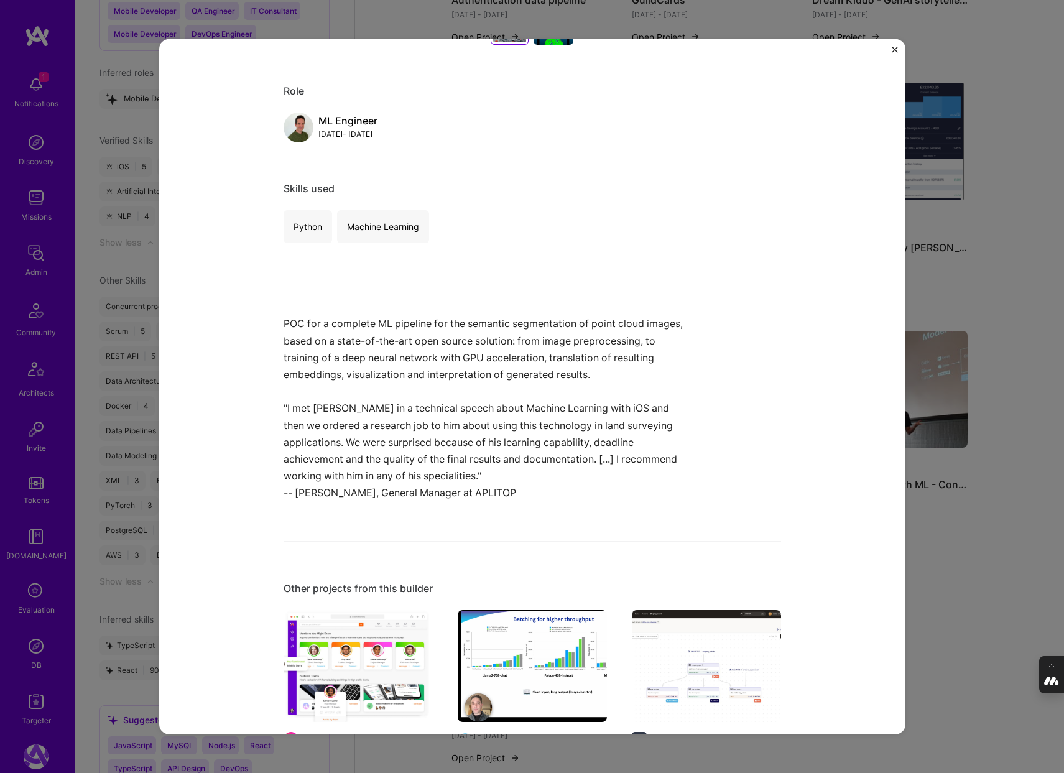
scroll to position [548, 0]
click at [922, 489] on div "Semantic segmentation of point cloud images - ML pipeline Aplitop Real Estate, …" at bounding box center [532, 386] width 1064 height 773
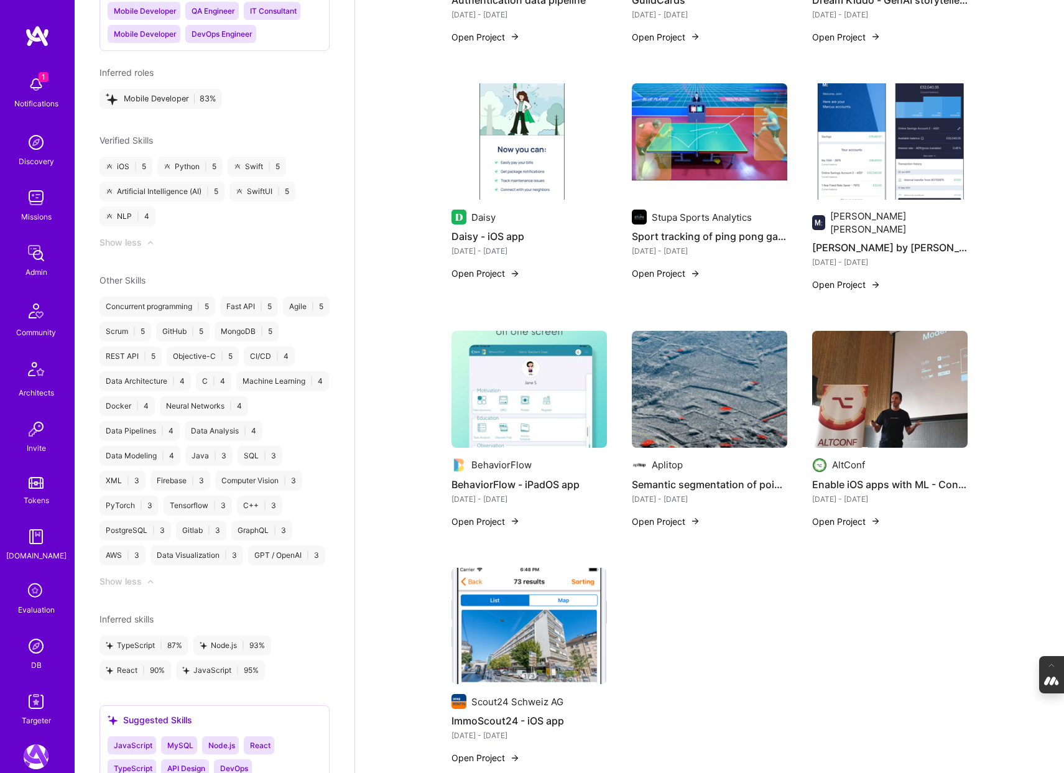
click at [701, 347] on img at bounding box center [710, 389] width 156 height 117
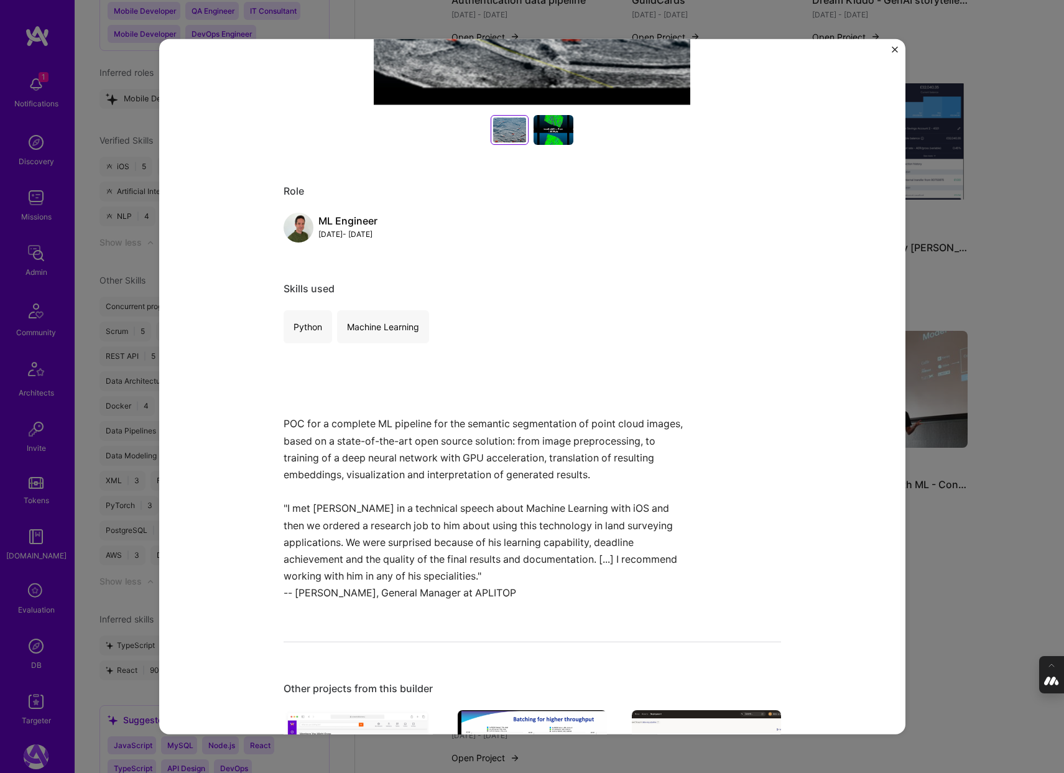
scroll to position [448, 0]
click at [962, 500] on div "Semantic segmentation of point cloud images - ML pipeline Aplitop Real Estate, …" at bounding box center [532, 386] width 1064 height 773
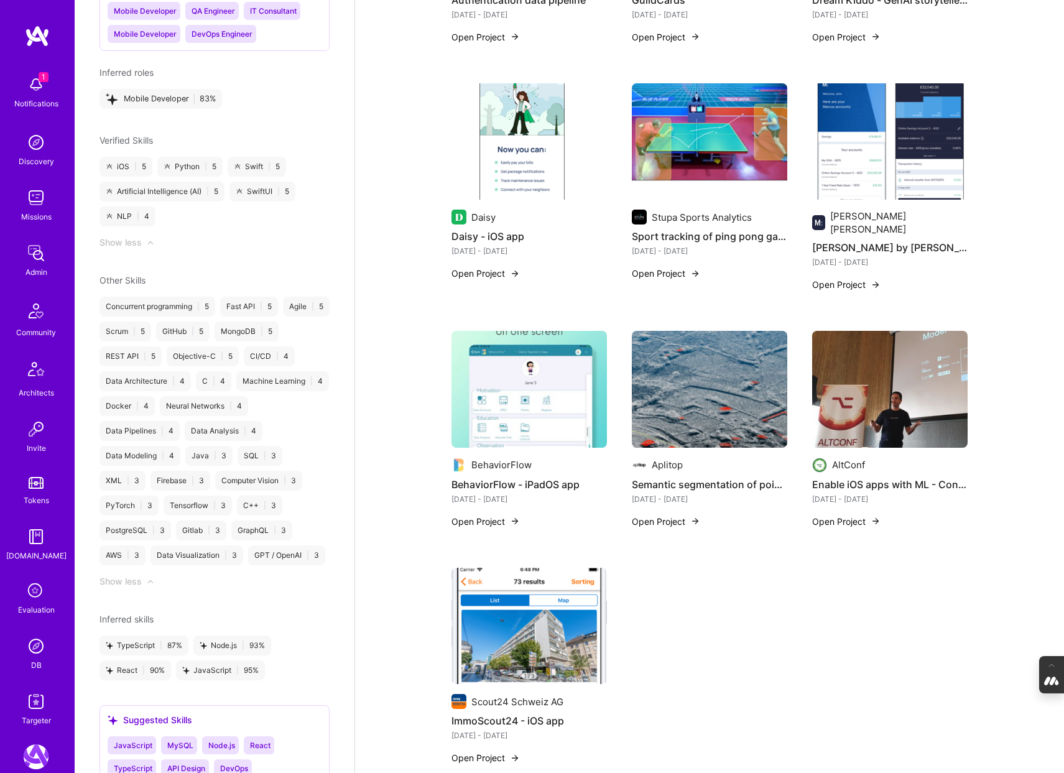
click at [523, 331] on img at bounding box center [530, 389] width 156 height 117
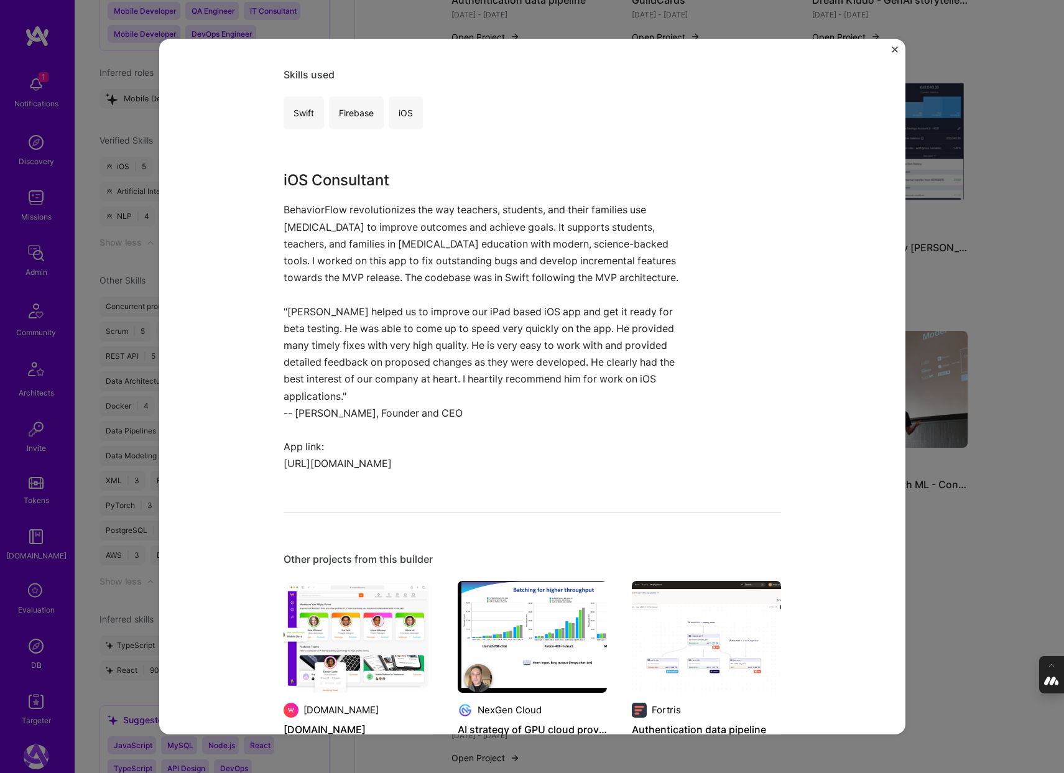
scroll to position [662, 0]
click at [942, 541] on div "BehaviorFlow - iPadOS app BehaviorFlow Education / Edtech Project link Role iOS…" at bounding box center [532, 386] width 1064 height 773
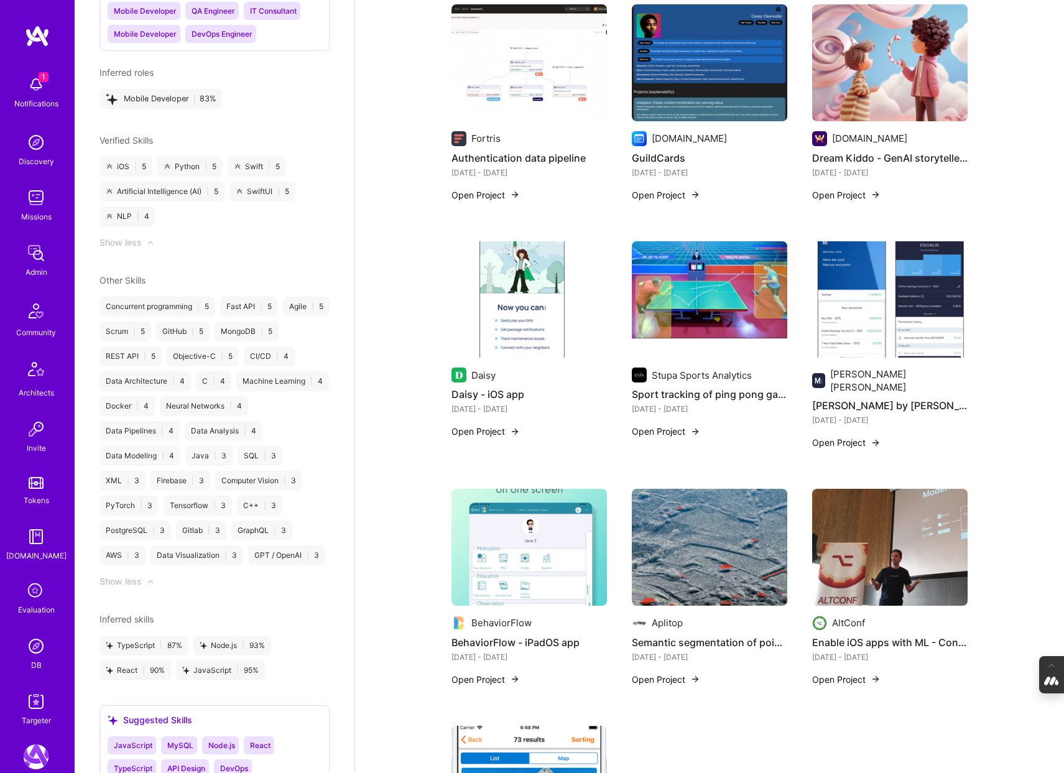
scroll to position [814, 0]
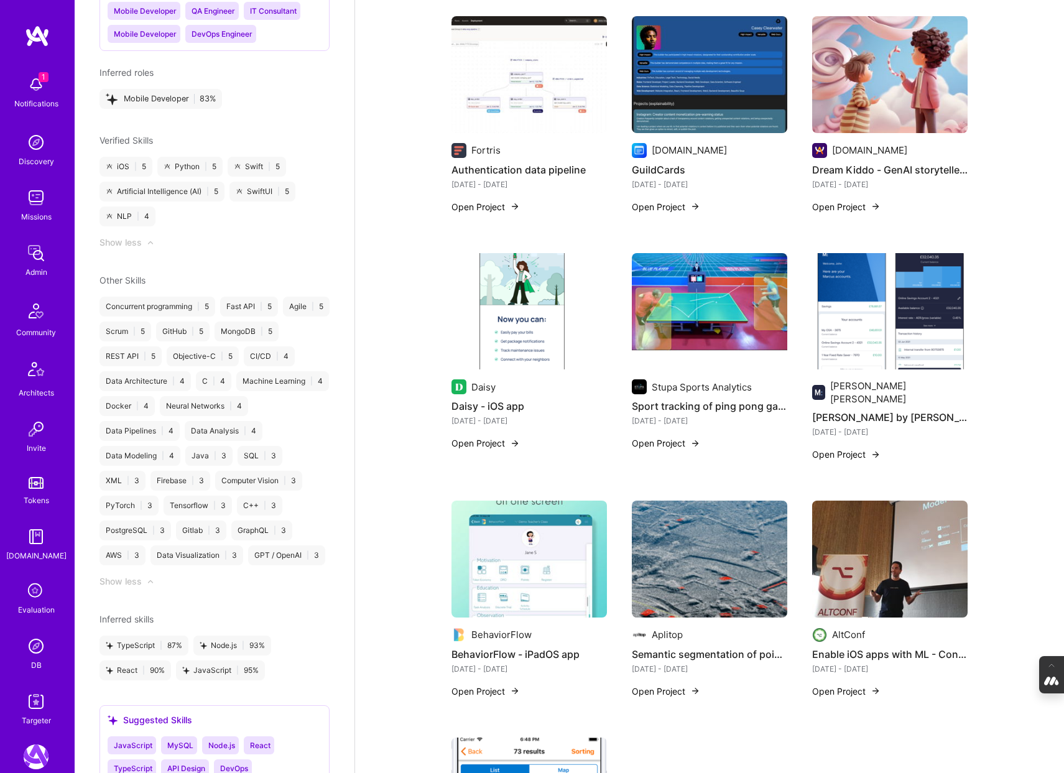
click at [911, 266] on img at bounding box center [890, 311] width 156 height 117
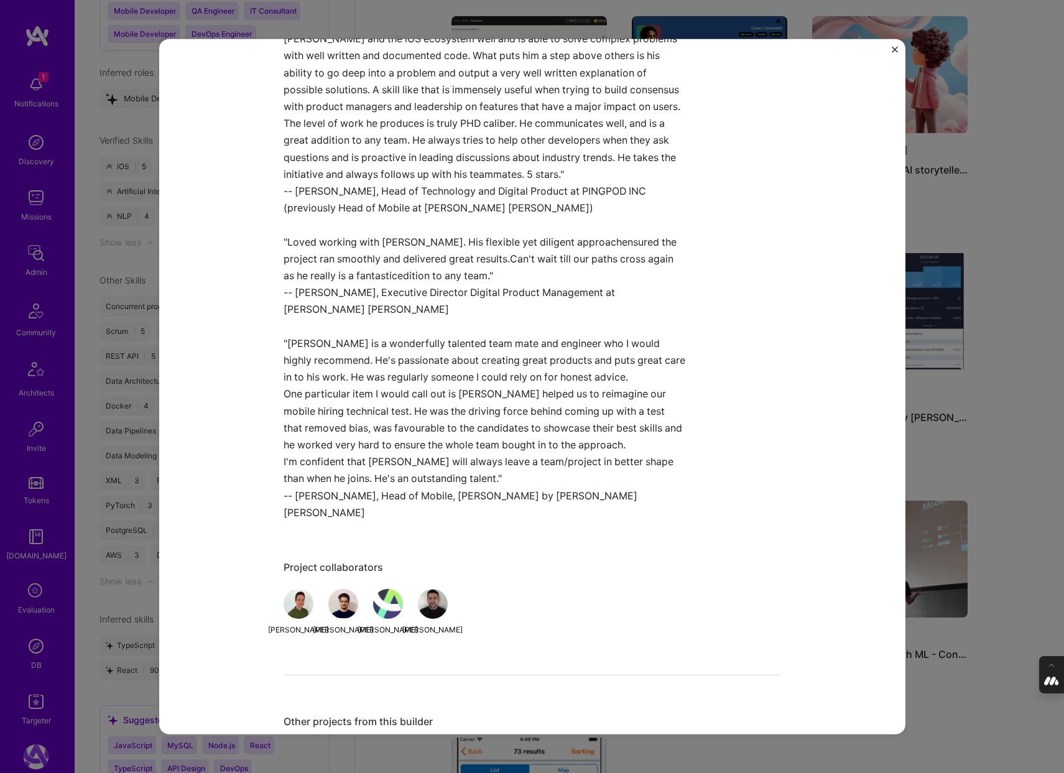
scroll to position [1525, 0]
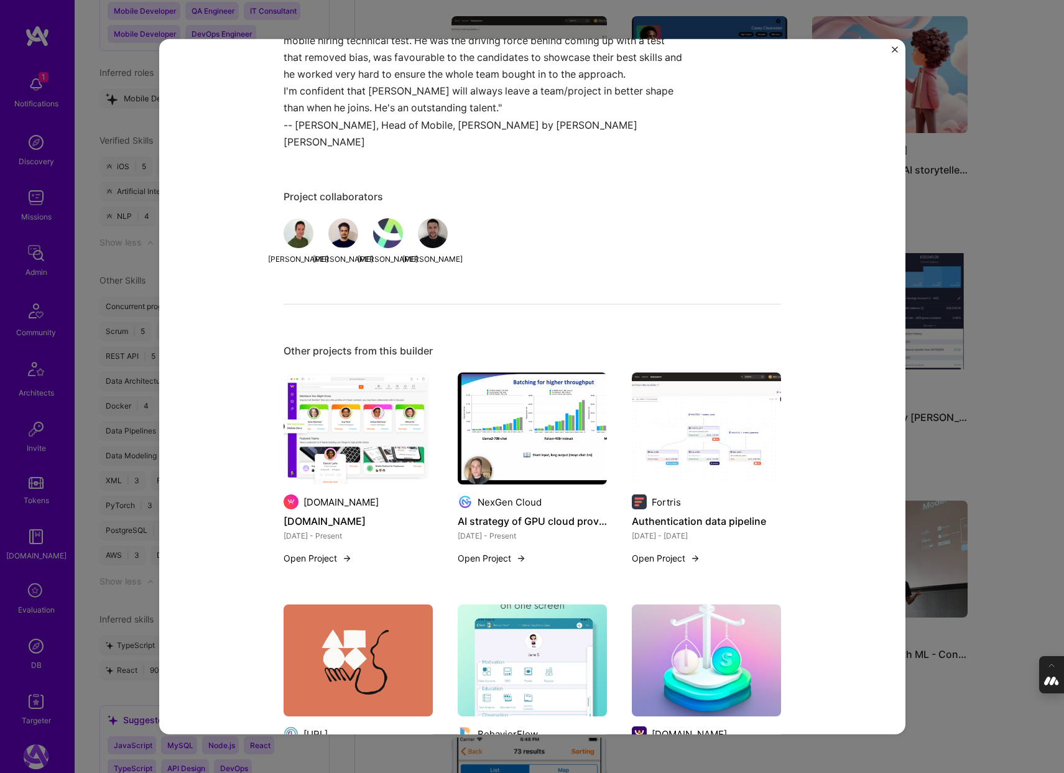
click at [1001, 311] on div "Marcus by Goldman Sachs - iOS app Goldman Sachs Financial Services / Fintech Pr…" at bounding box center [532, 386] width 1064 height 773
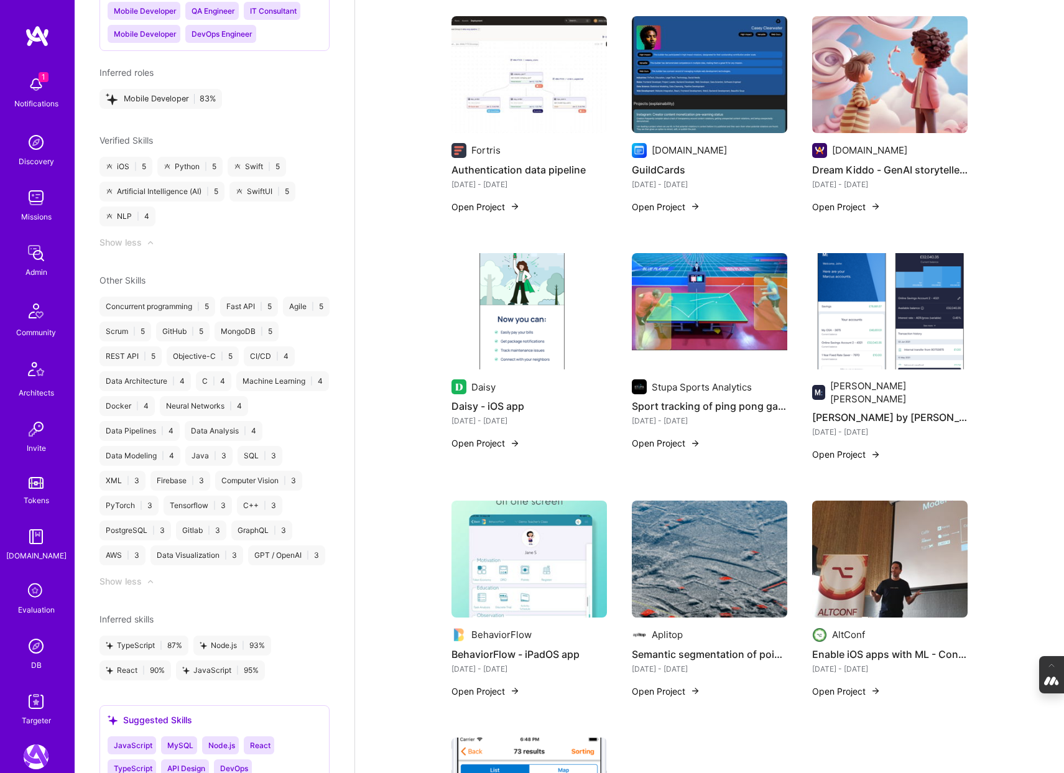
click at [696, 268] on img at bounding box center [710, 311] width 156 height 117
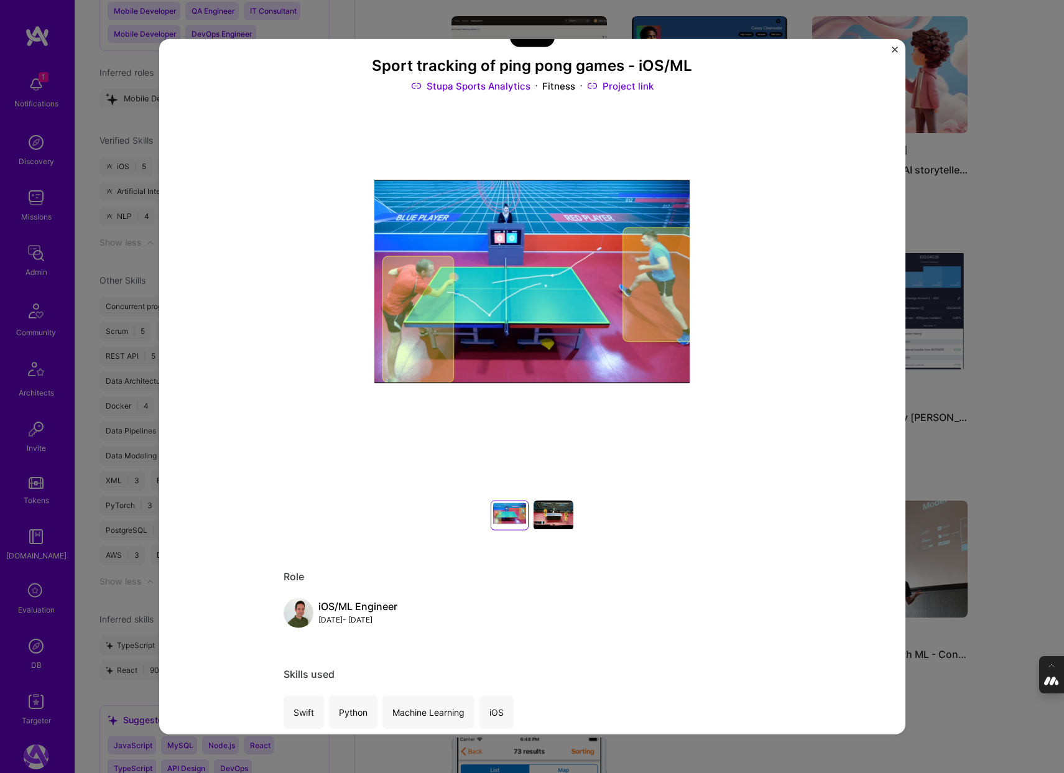
scroll to position [16, 0]
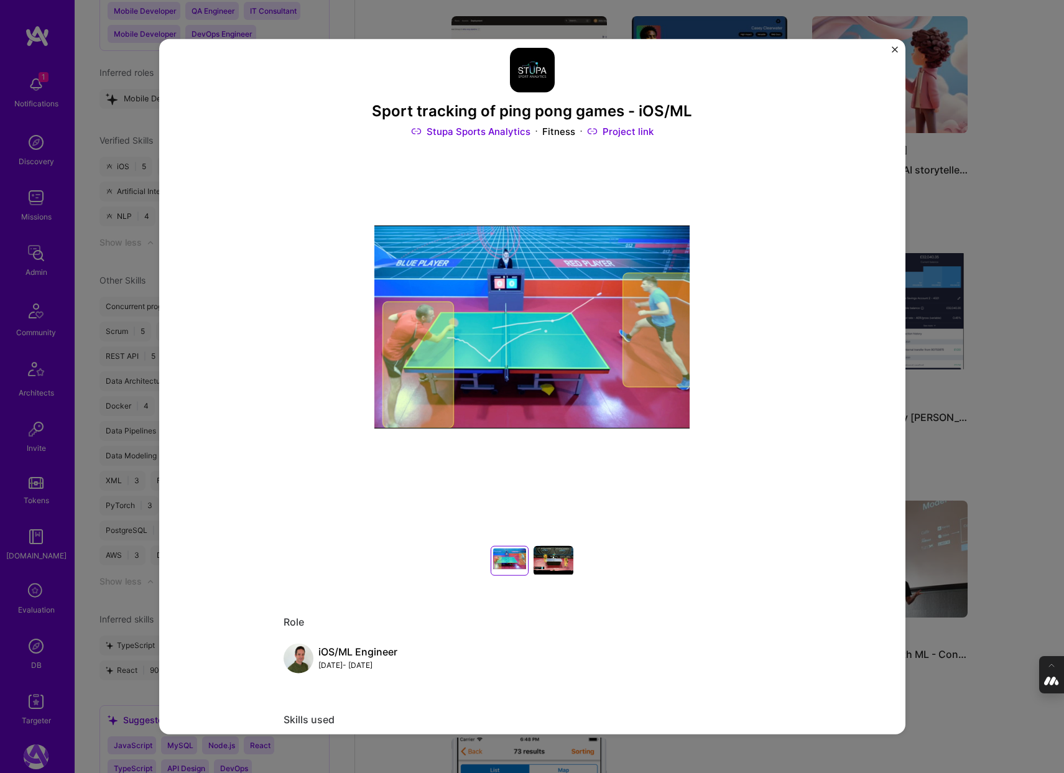
click at [1020, 367] on div "Sport tracking of ping pong games - iOS/ML Stupa Sports Analytics Fitness Proje…" at bounding box center [532, 386] width 1064 height 773
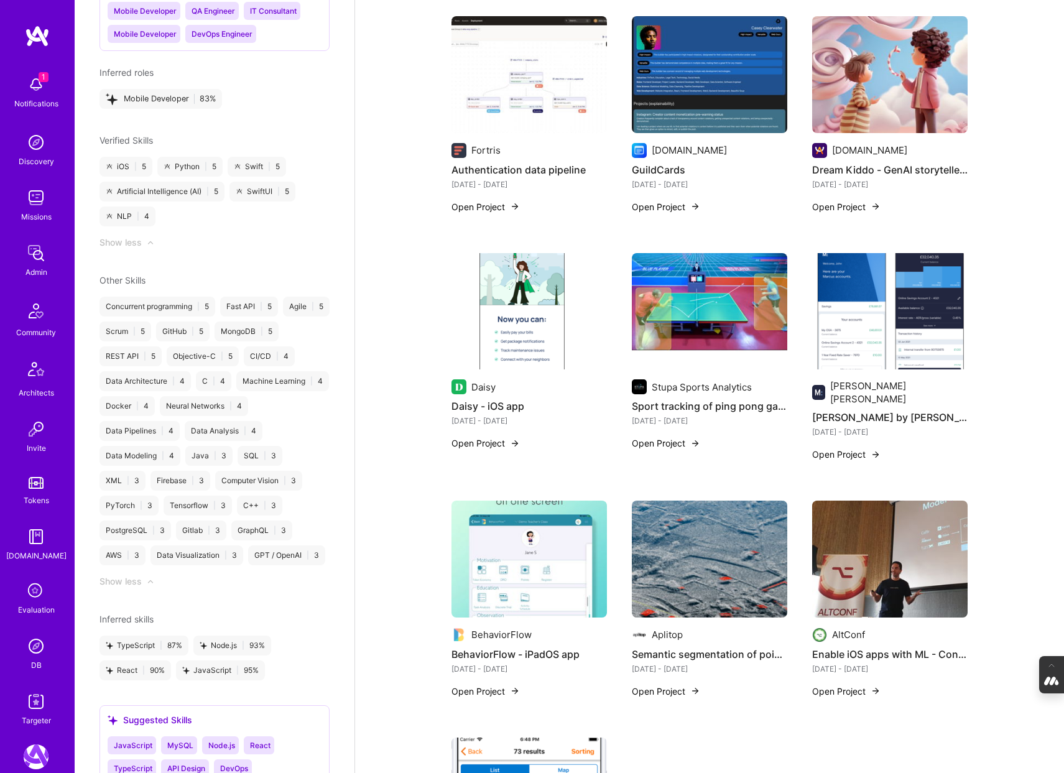
click at [551, 277] on img at bounding box center [530, 311] width 156 height 117
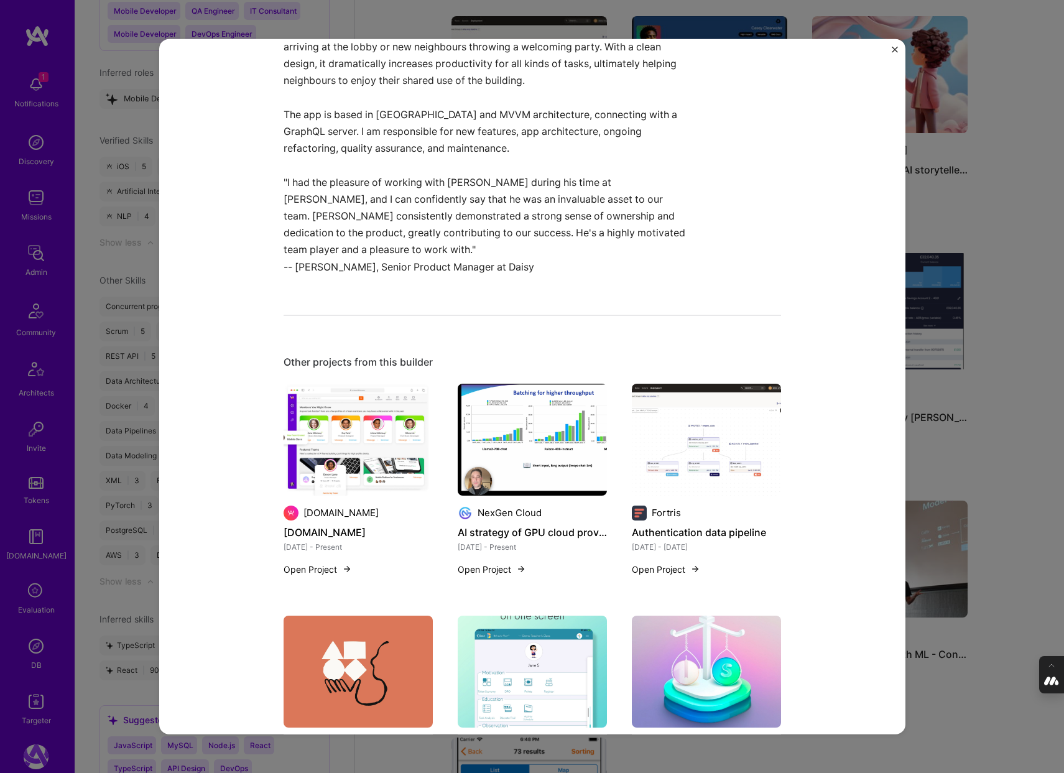
scroll to position [1024, 0]
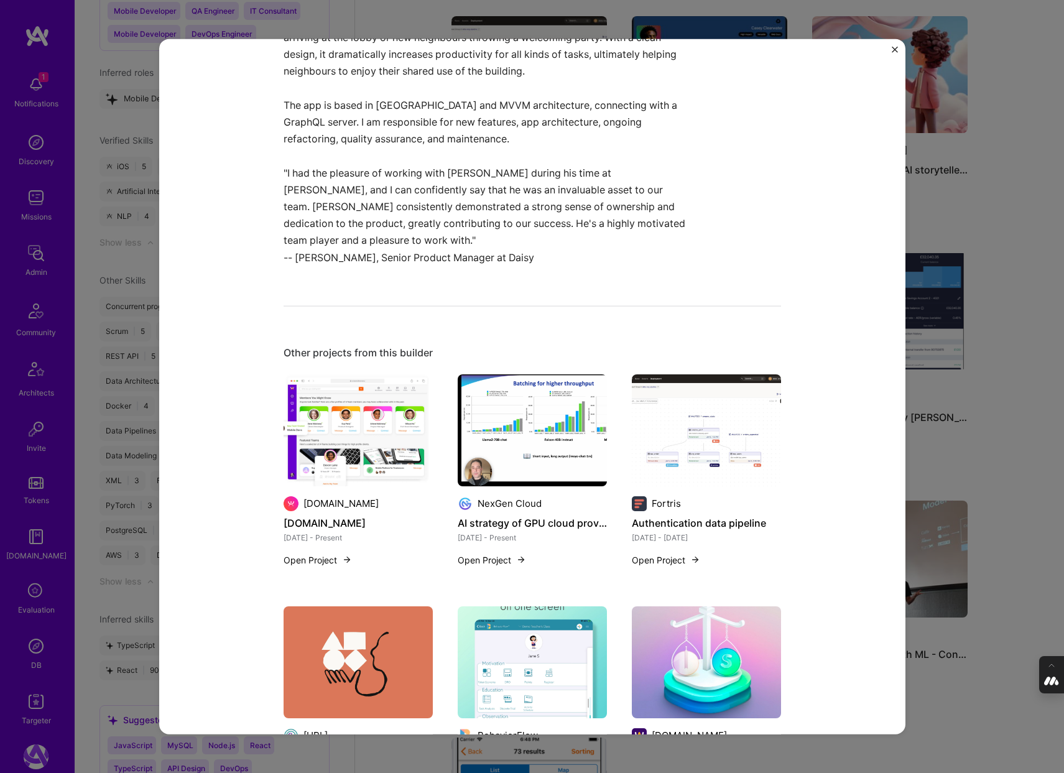
click at [998, 355] on div "Daisy - iOS app Daisy PropTech Project link Role iOS Developer May, 2022 - Apr,…" at bounding box center [532, 386] width 1064 height 773
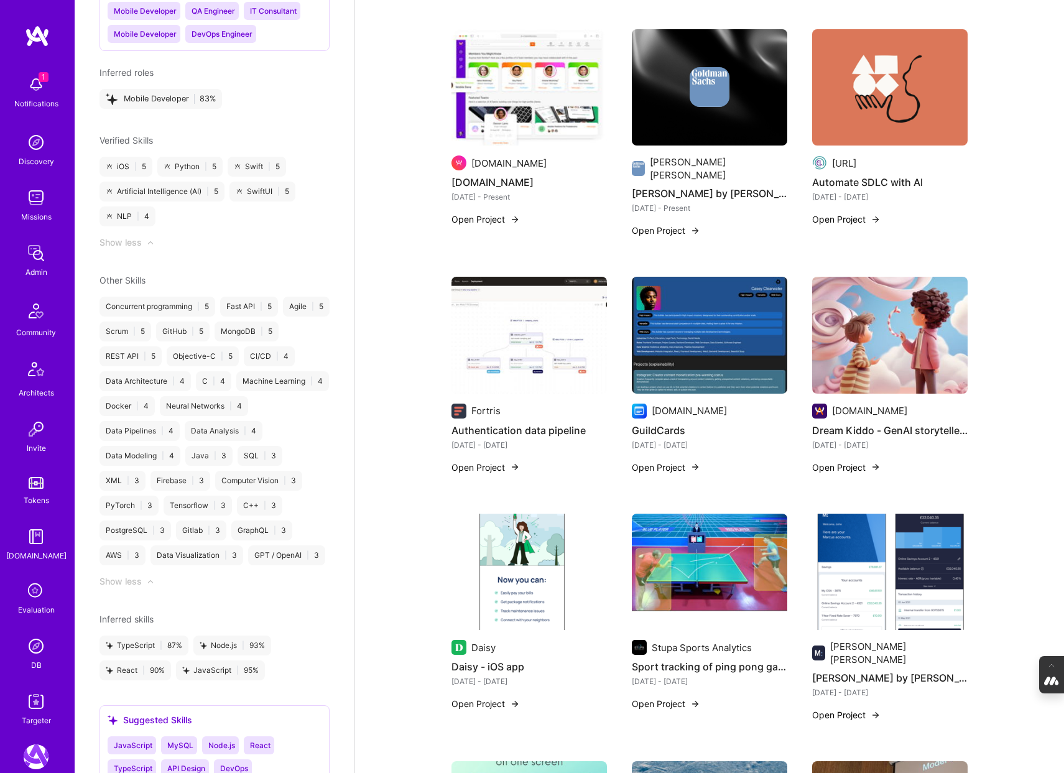
scroll to position [491, 0]
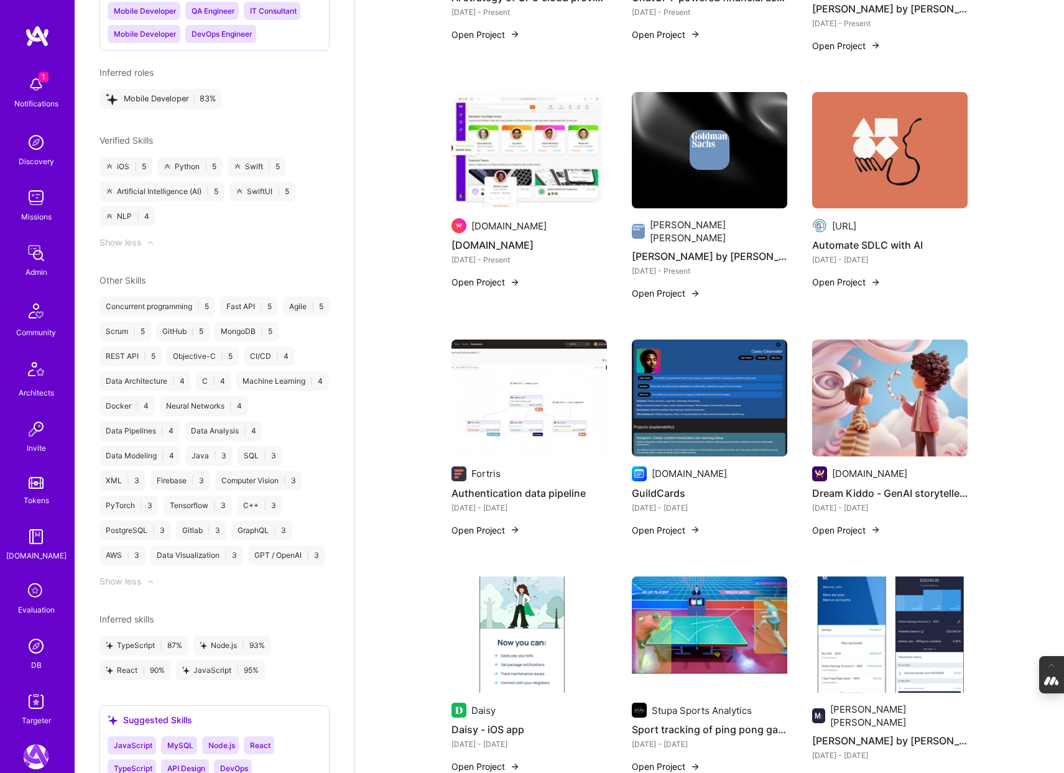
click at [876, 352] on img at bounding box center [890, 398] width 156 height 117
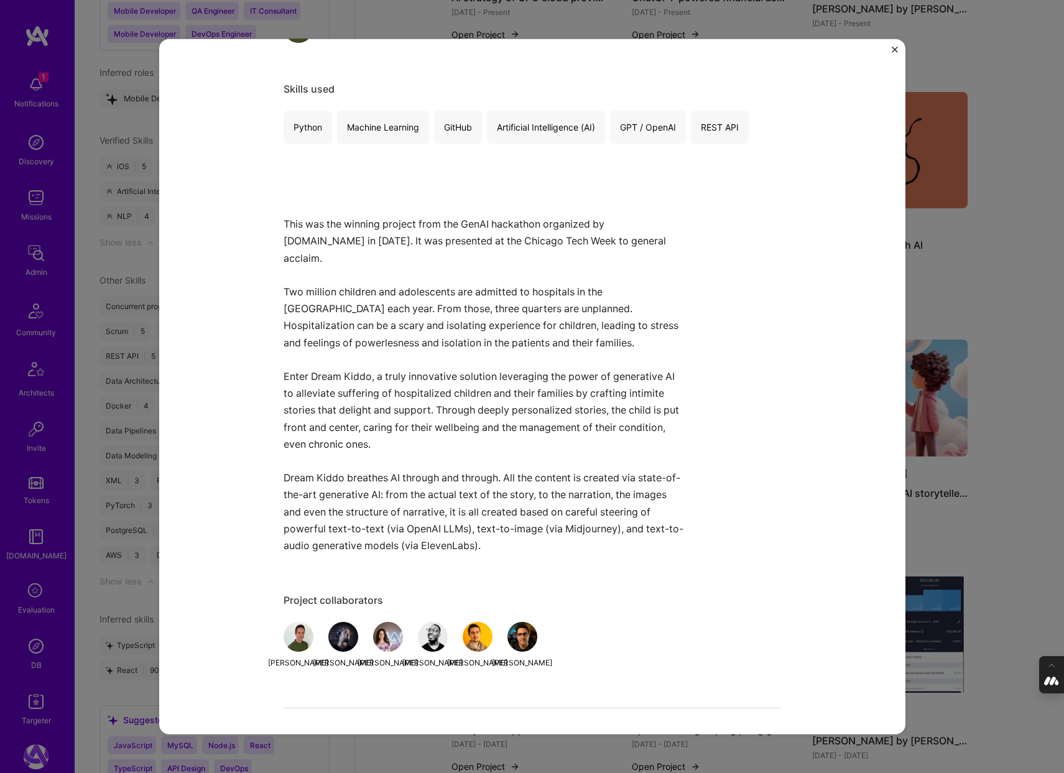
scroll to position [669, 0]
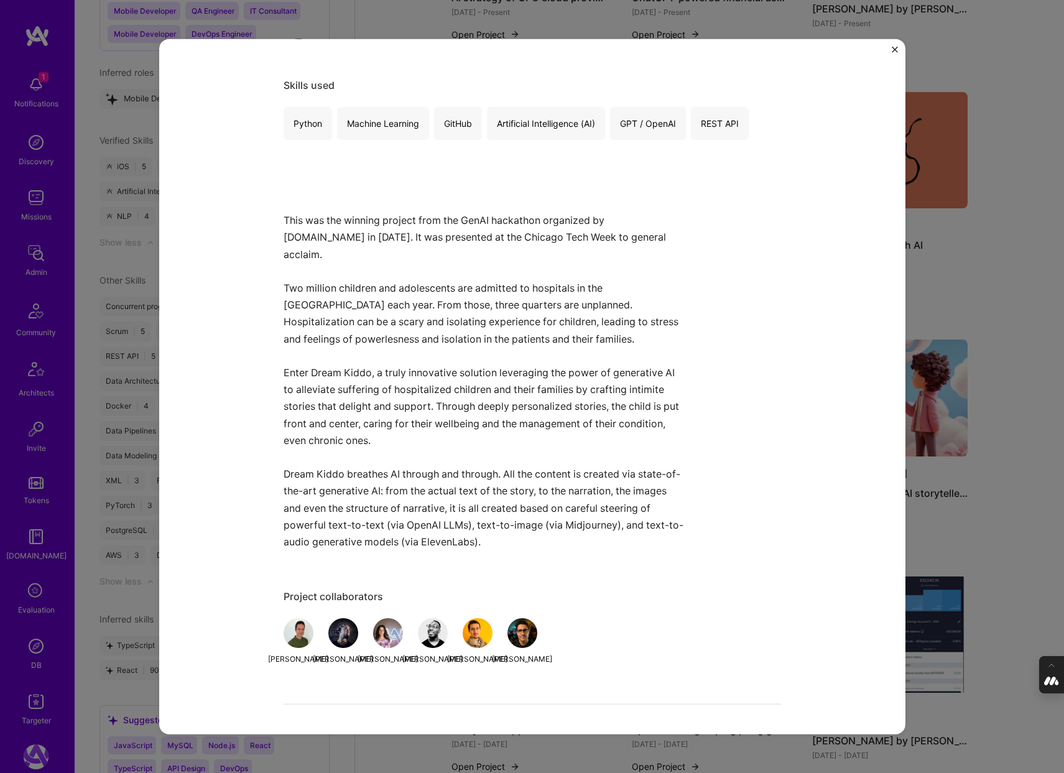
click at [972, 240] on div "Dream Kiddo - GenAI storyteller for hospitalized children (hackathon winner🥇) A…" at bounding box center [532, 386] width 1064 height 773
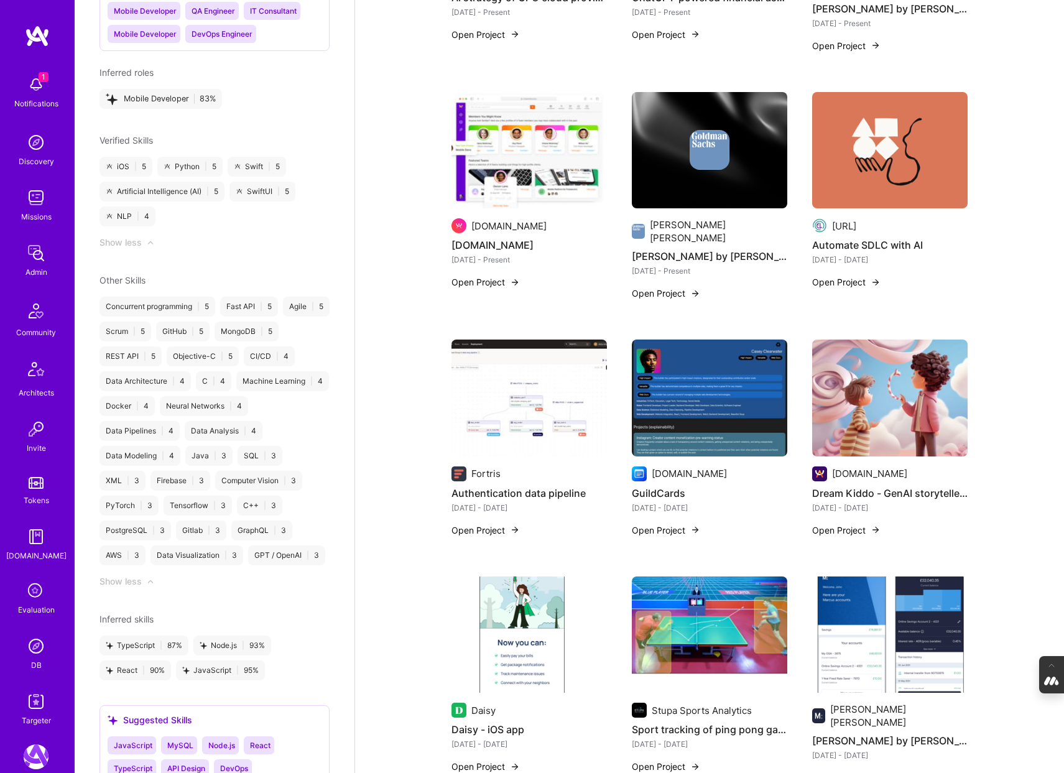
click at [542, 360] on img at bounding box center [530, 398] width 156 height 117
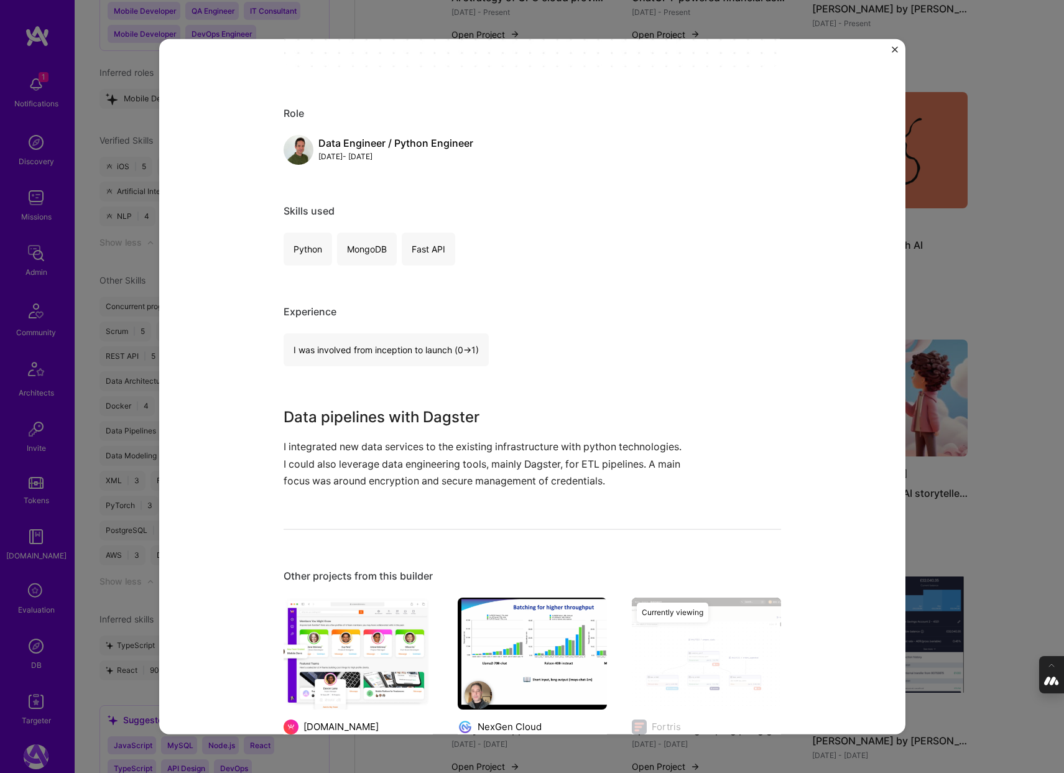
scroll to position [486, 0]
click at [985, 239] on div "Authentication data pipeline Fortris Crypto Role Data Engineer / Python Enginee…" at bounding box center [532, 386] width 1064 height 773
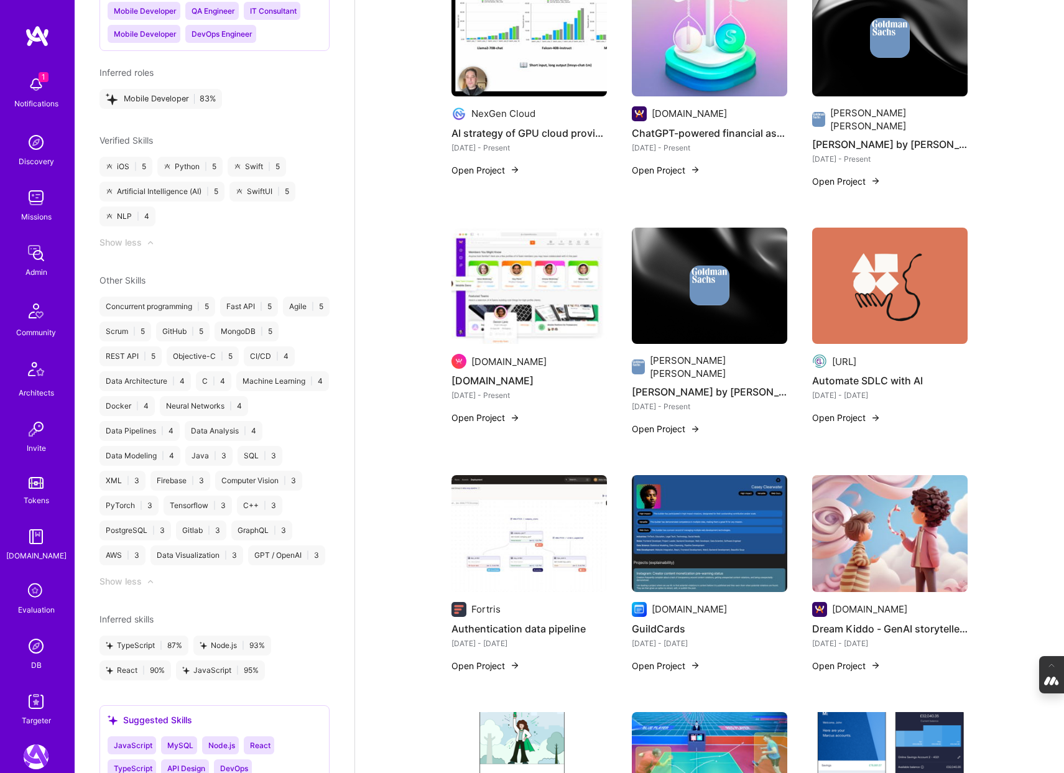
scroll to position [336, 0]
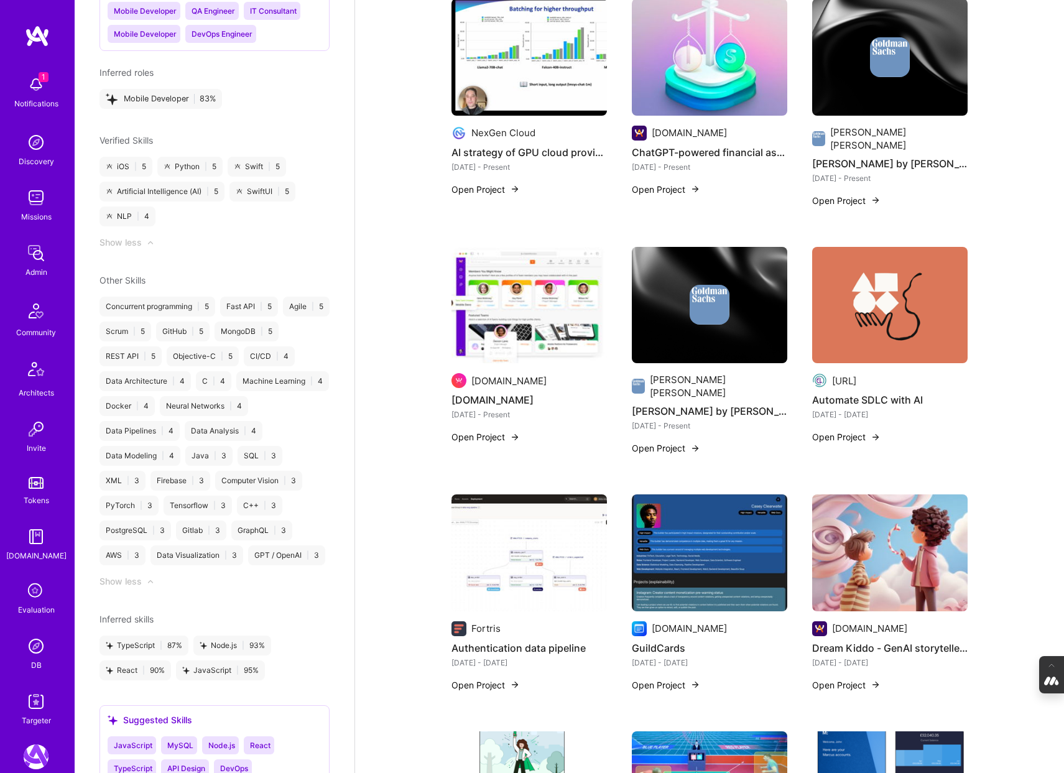
click at [850, 295] on img at bounding box center [890, 305] width 156 height 117
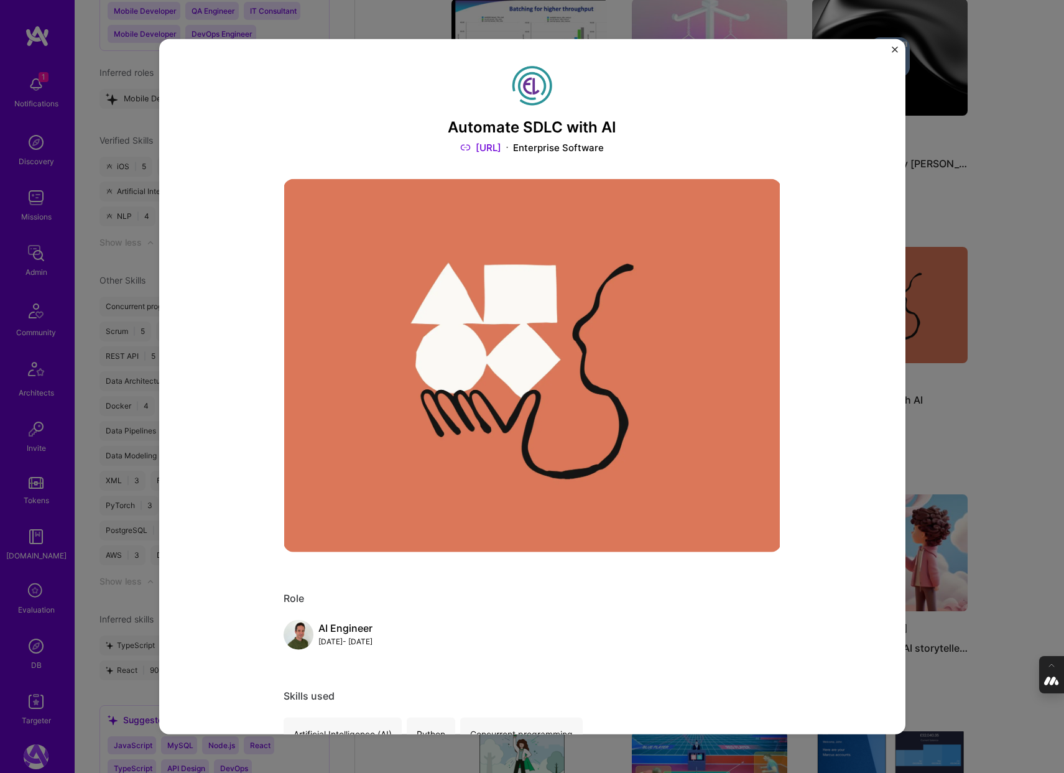
click at [1023, 389] on div "Automate SDLC with AI eloo.ai Enterprise Software Role AI Engineer Sep, 2024 - …" at bounding box center [532, 386] width 1064 height 773
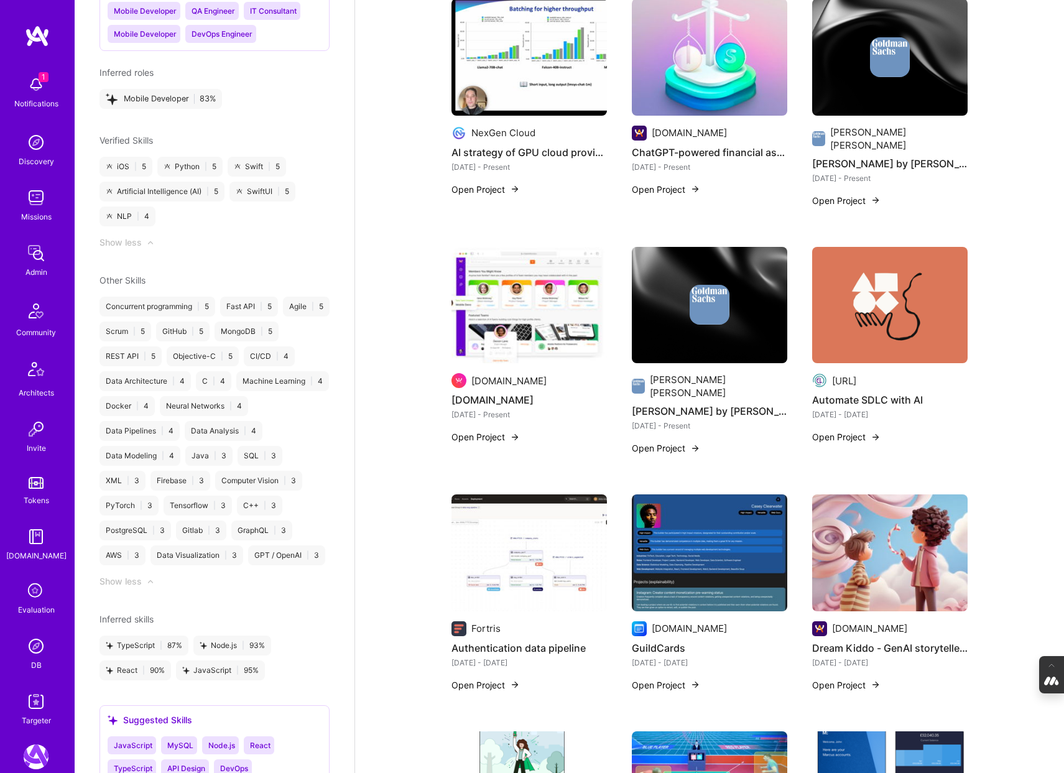
click at [671, 296] on div at bounding box center [710, 305] width 156 height 40
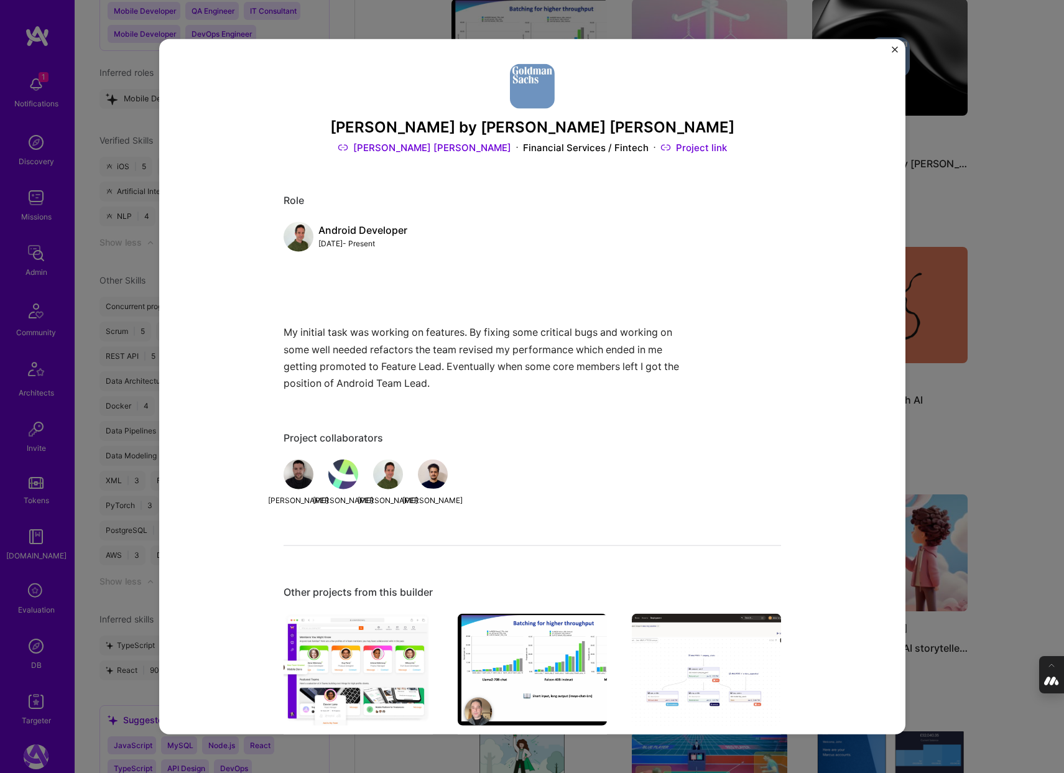
click at [1025, 307] on div "Marcus by Goldman Sachs Goldman Sachs Financial Services / Fintech Project link…" at bounding box center [532, 386] width 1064 height 773
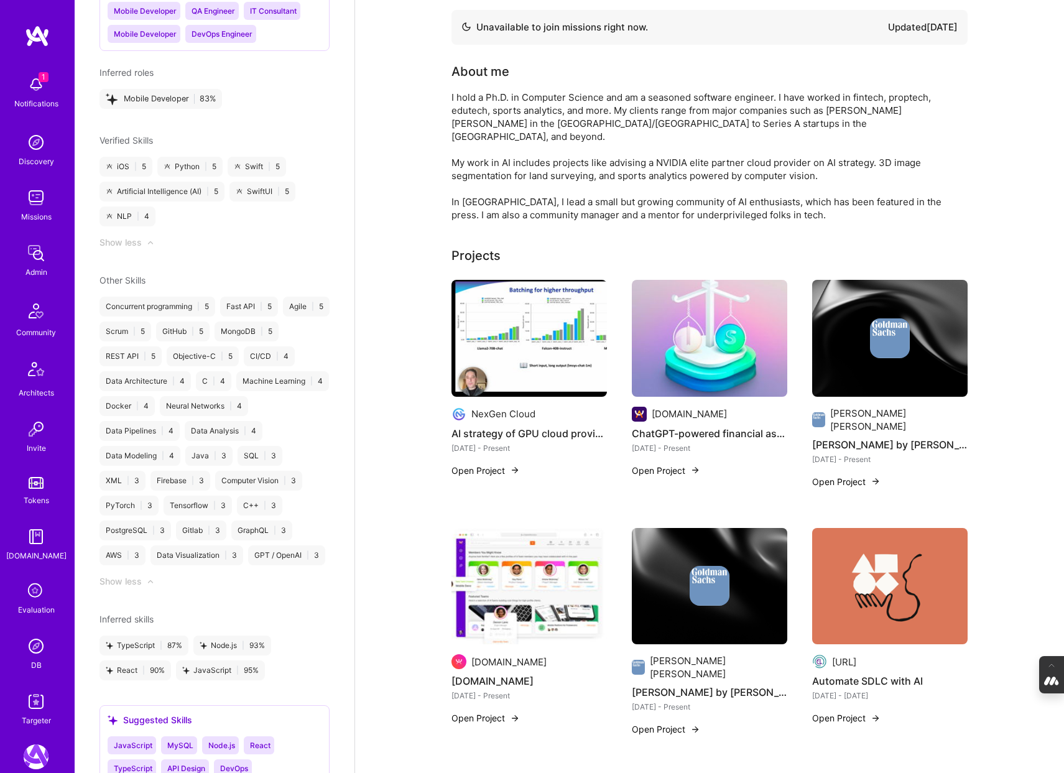
scroll to position [54, 0]
click at [705, 344] on img at bounding box center [710, 339] width 156 height 117
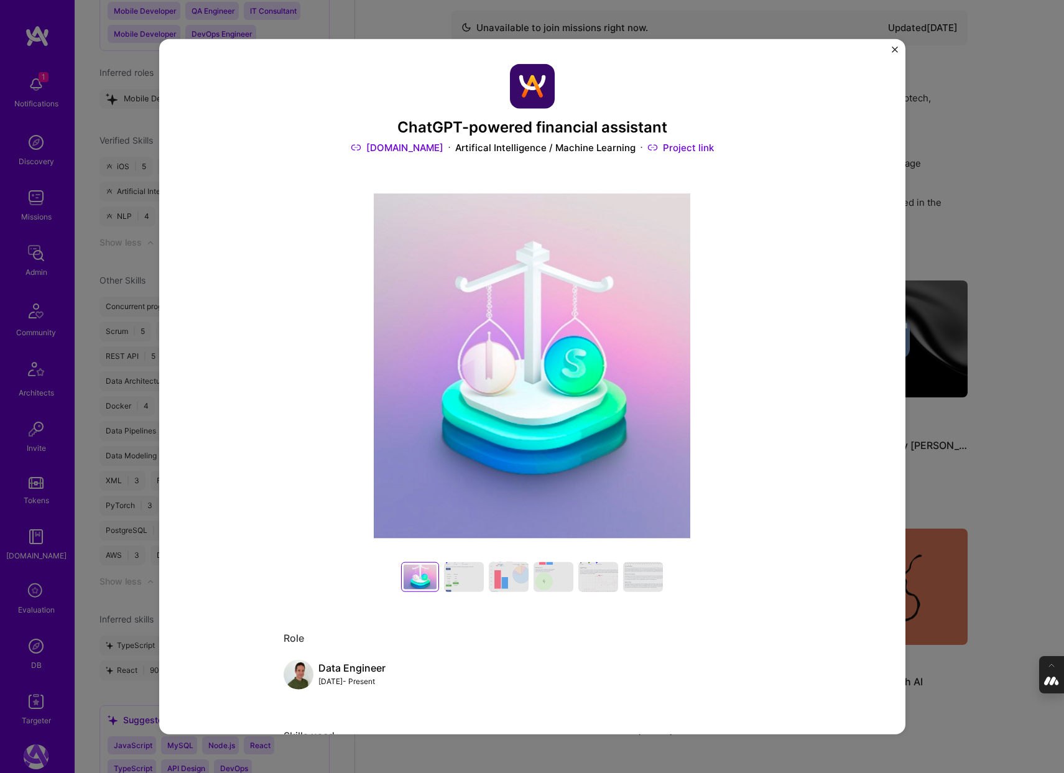
click at [975, 307] on div "ChatGPT-powered financial assistant A.Team Artifical Intelligence / Machine Lea…" at bounding box center [532, 386] width 1064 height 773
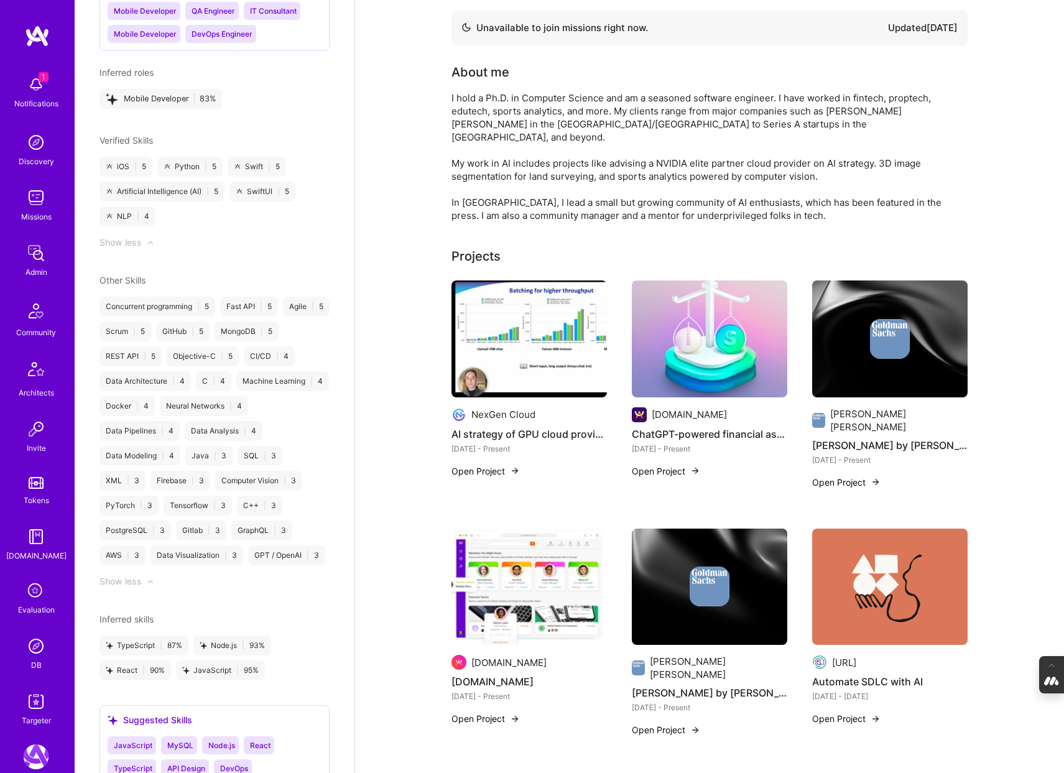
click at [538, 315] on img at bounding box center [530, 339] width 156 height 117
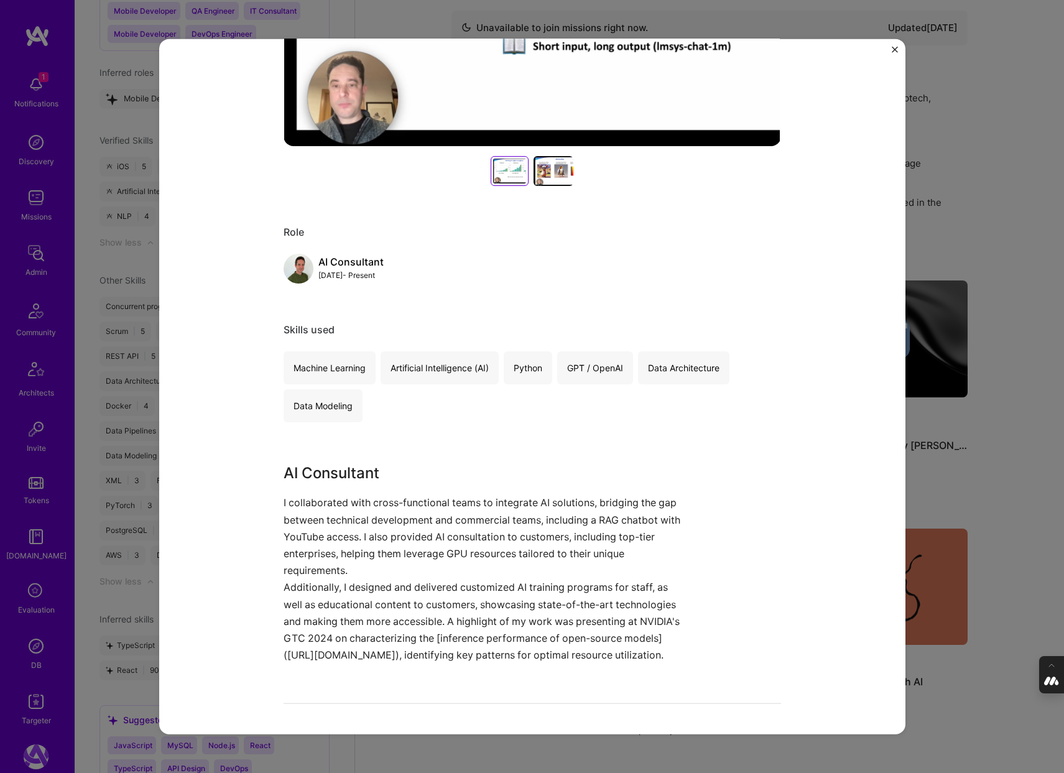
scroll to position [422, 0]
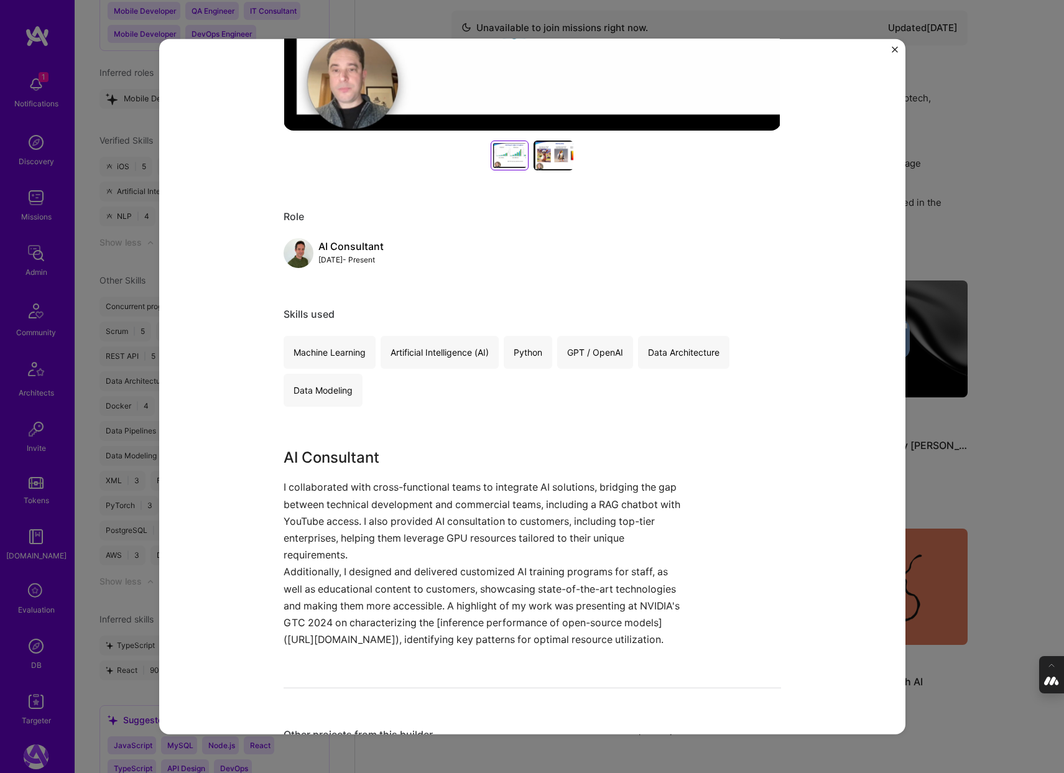
click at [992, 487] on div "AI strategy of GPU cloud provider NexGen Cloud Cloud Services Project link Role…" at bounding box center [532, 386] width 1064 height 773
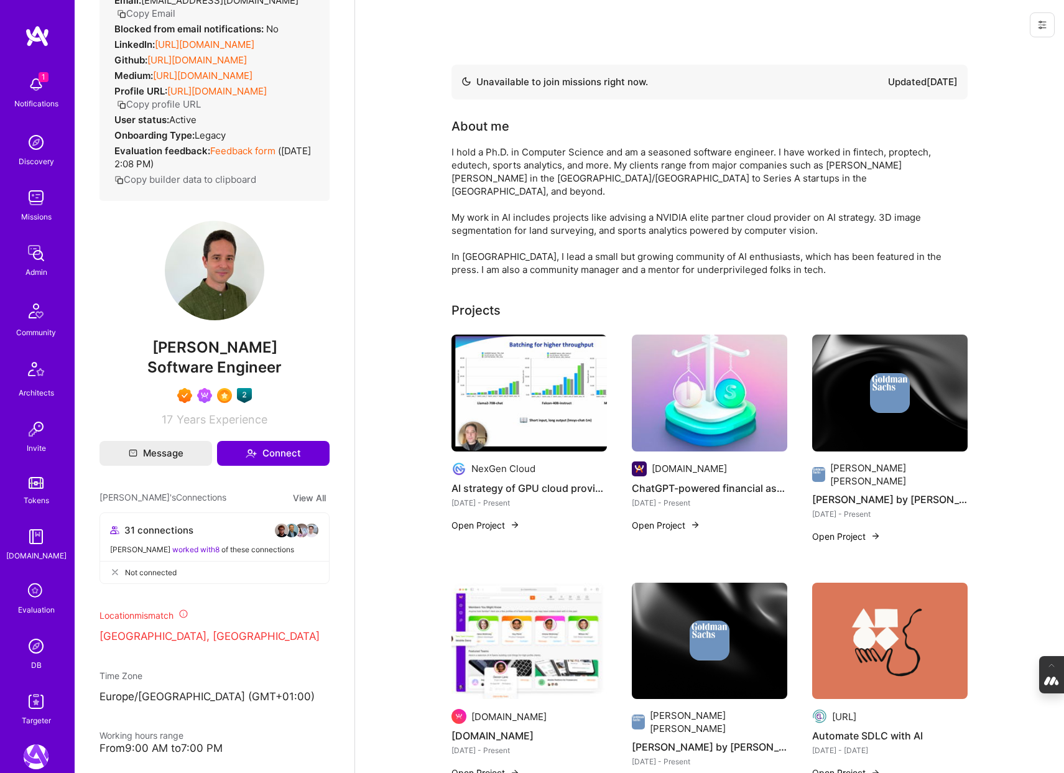
click at [845, 373] on div at bounding box center [890, 393] width 156 height 40
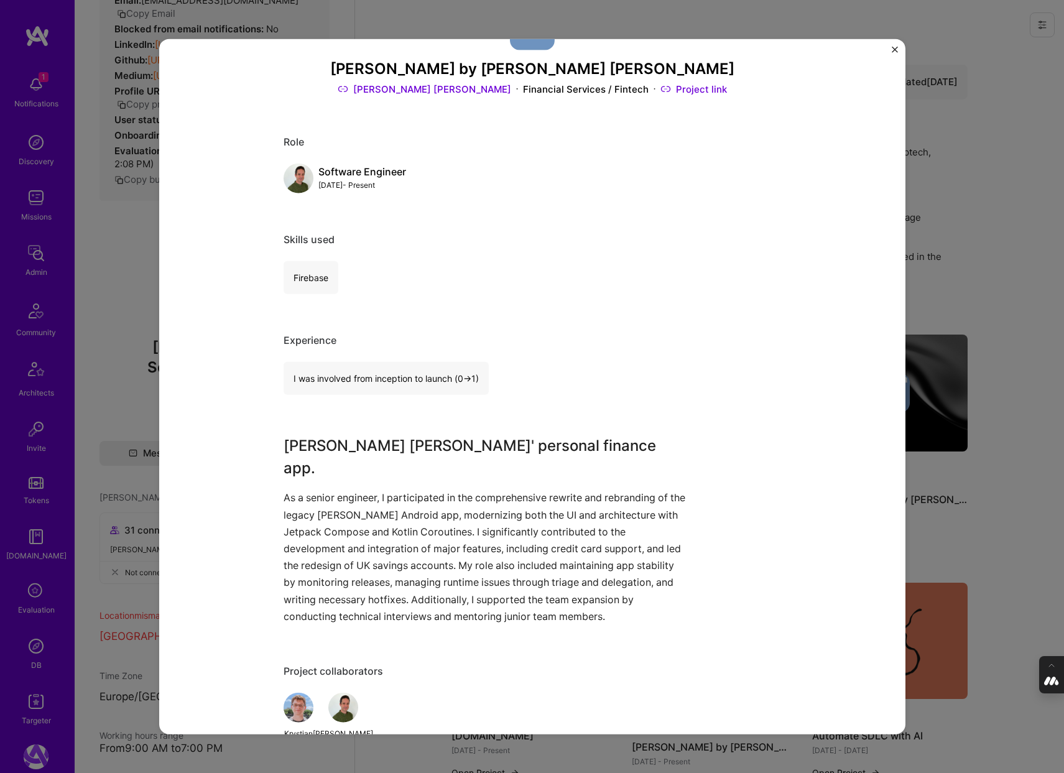
scroll to position [80, 0]
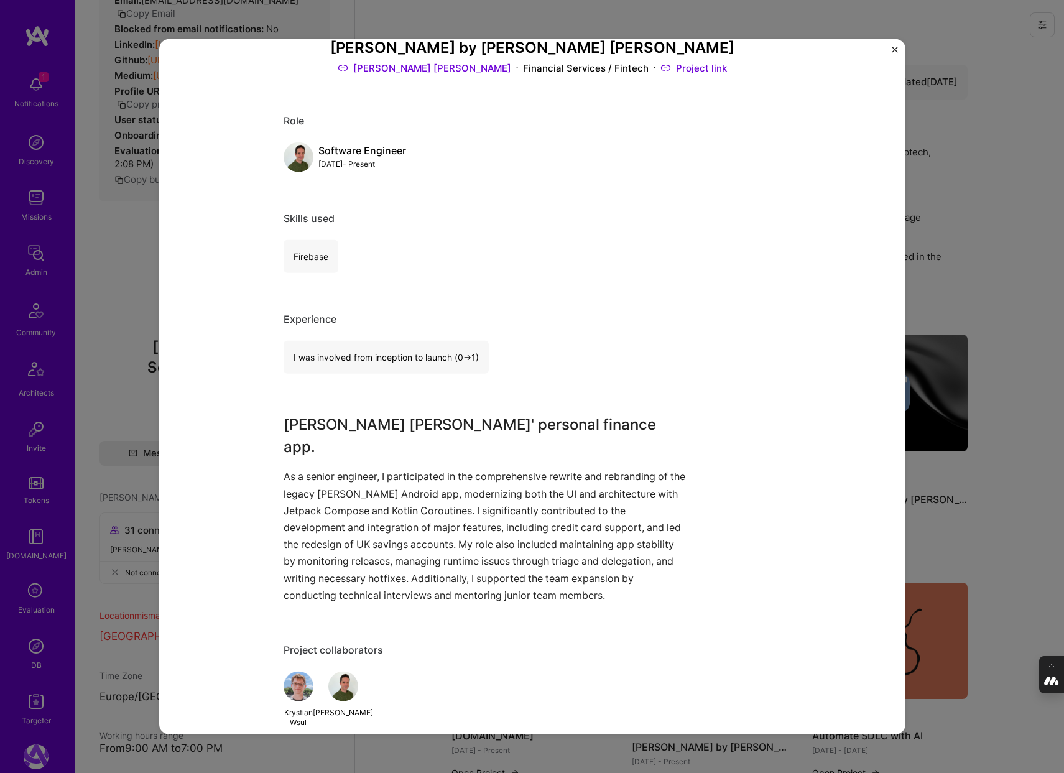
click at [1011, 498] on div "Marcus by Goldman Sachs Goldman Sachs Financial Services / Fintech Project link…" at bounding box center [532, 386] width 1064 height 773
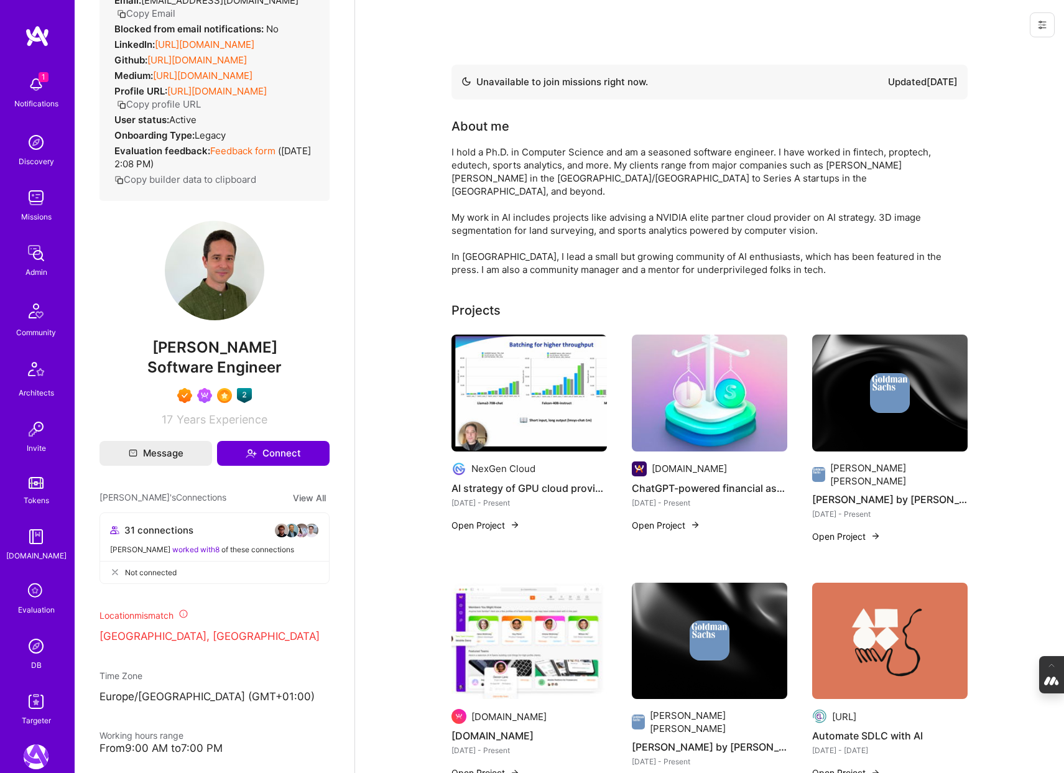
click at [535, 613] on img at bounding box center [530, 641] width 156 height 117
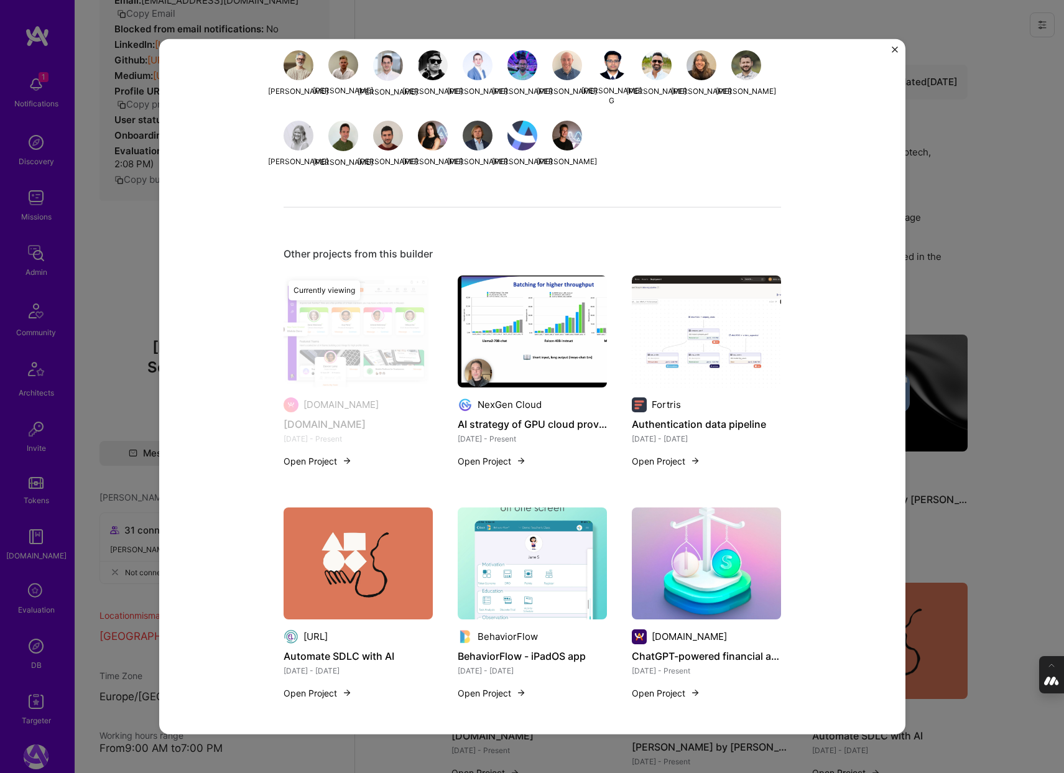
scroll to position [770, 0]
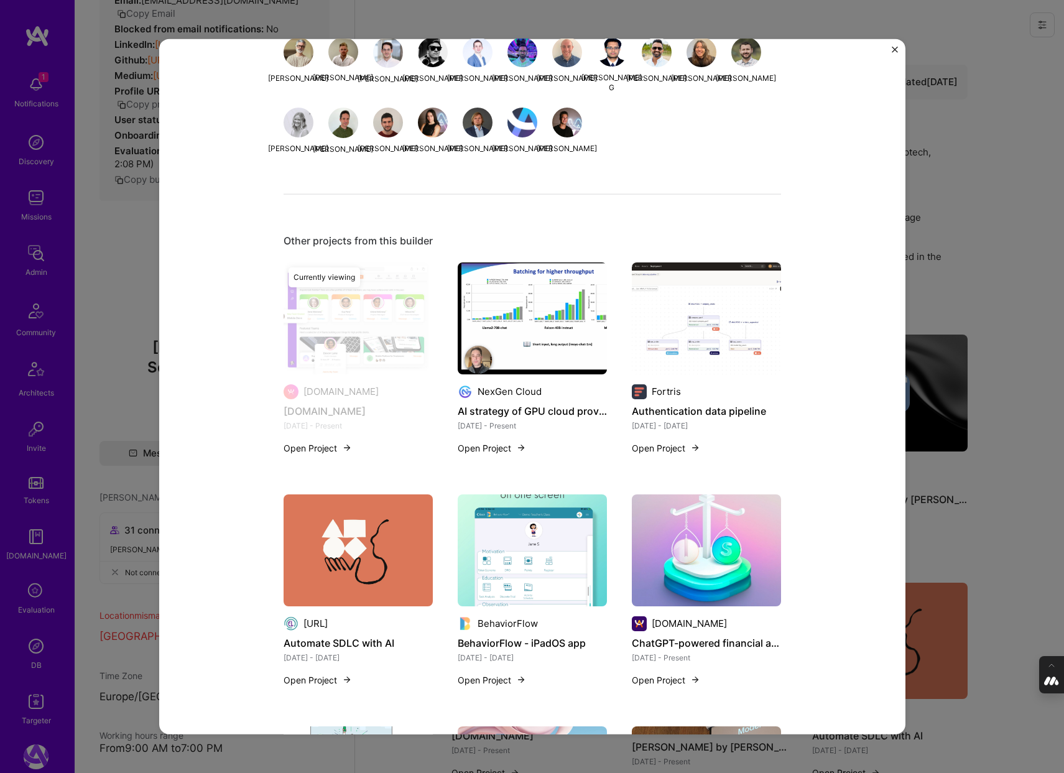
click at [1003, 476] on div "A.Team A.Team Banking Project link Role Product Manager Jun, 2020 - Present Pro…" at bounding box center [532, 386] width 1064 height 773
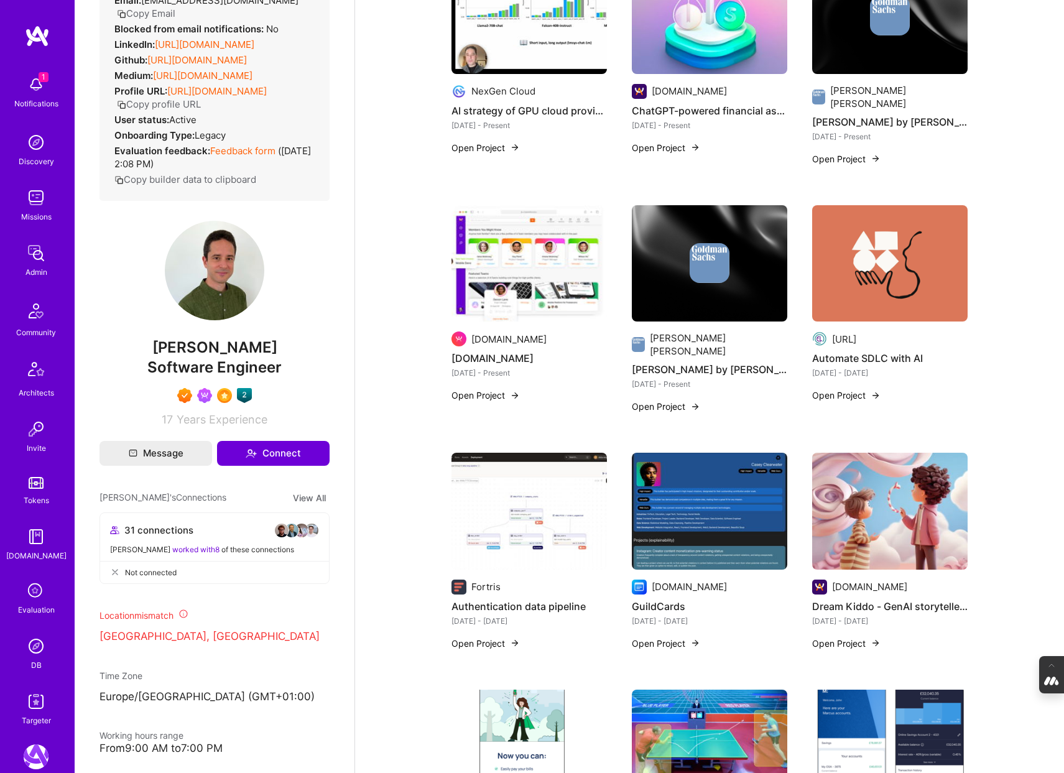
scroll to position [378, 0]
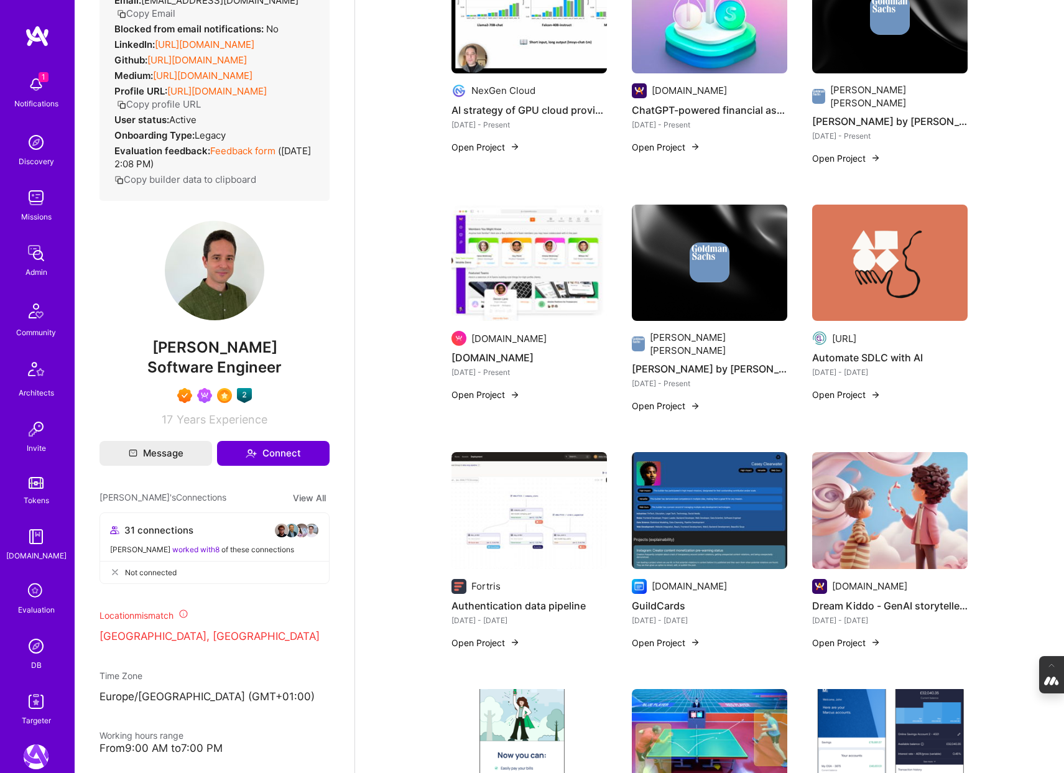
click at [737, 487] on img at bounding box center [710, 510] width 156 height 117
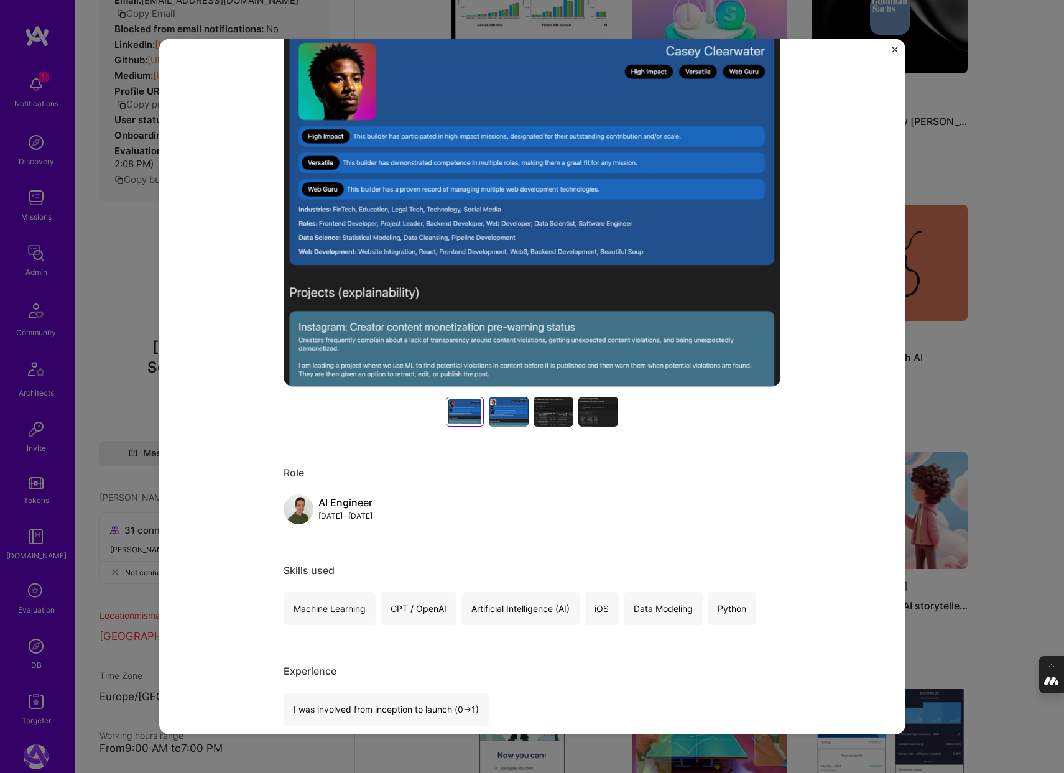
scroll to position [172, 0]
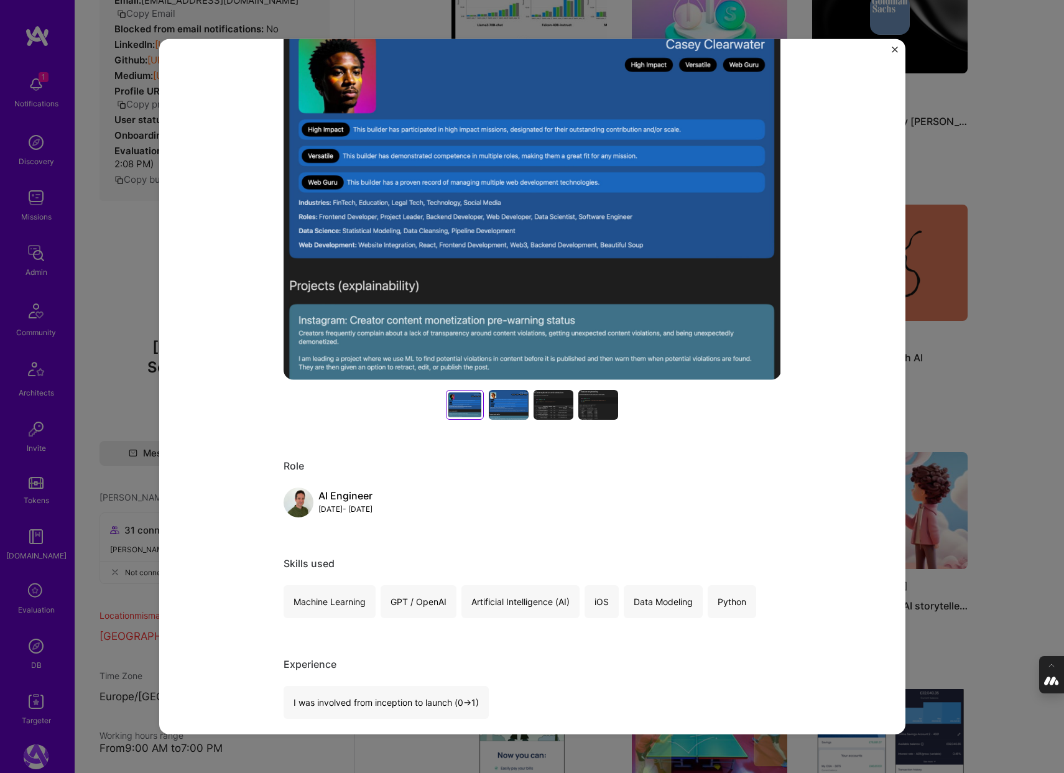
click at [996, 505] on div "GuildCards A.Team HR Role AI Engineer Sep, 2023 - Sep, 2023 Skills used Machine…" at bounding box center [532, 386] width 1064 height 773
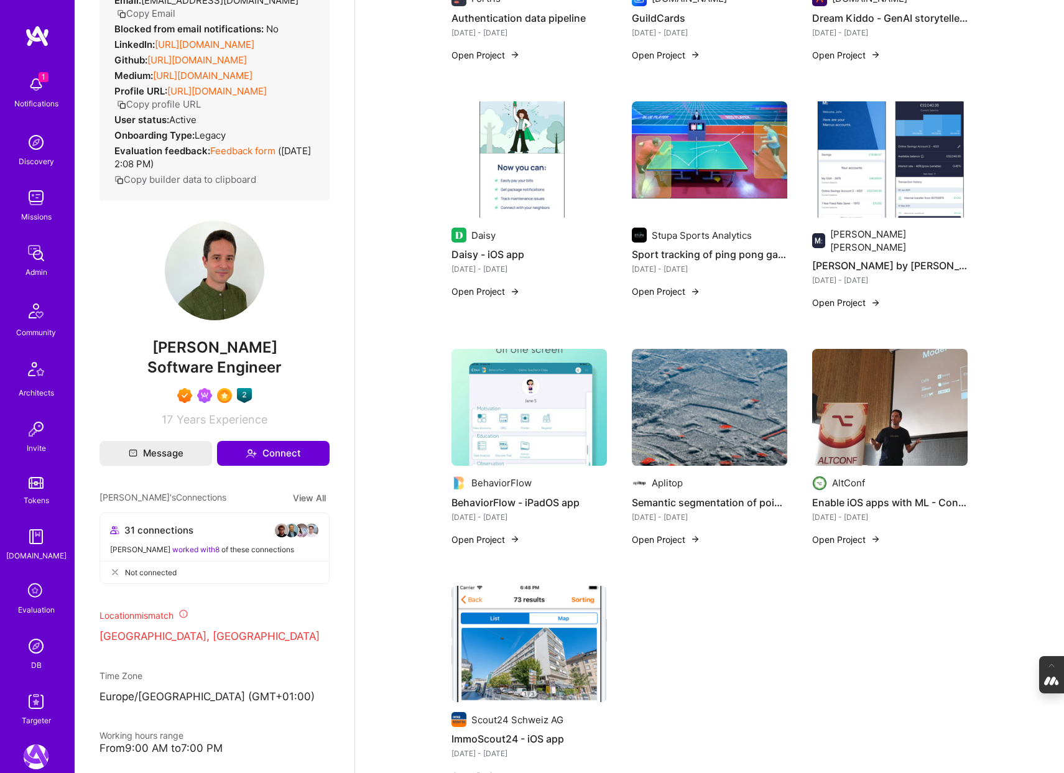
scroll to position [968, 0]
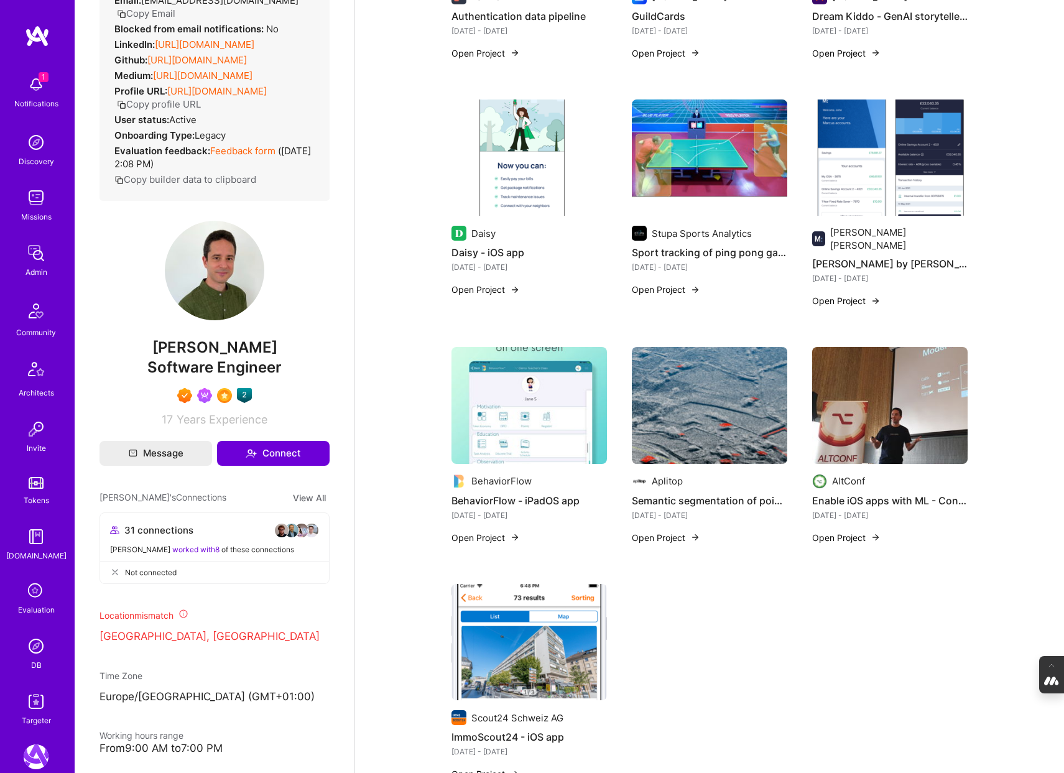
click at [711, 383] on img at bounding box center [710, 405] width 156 height 117
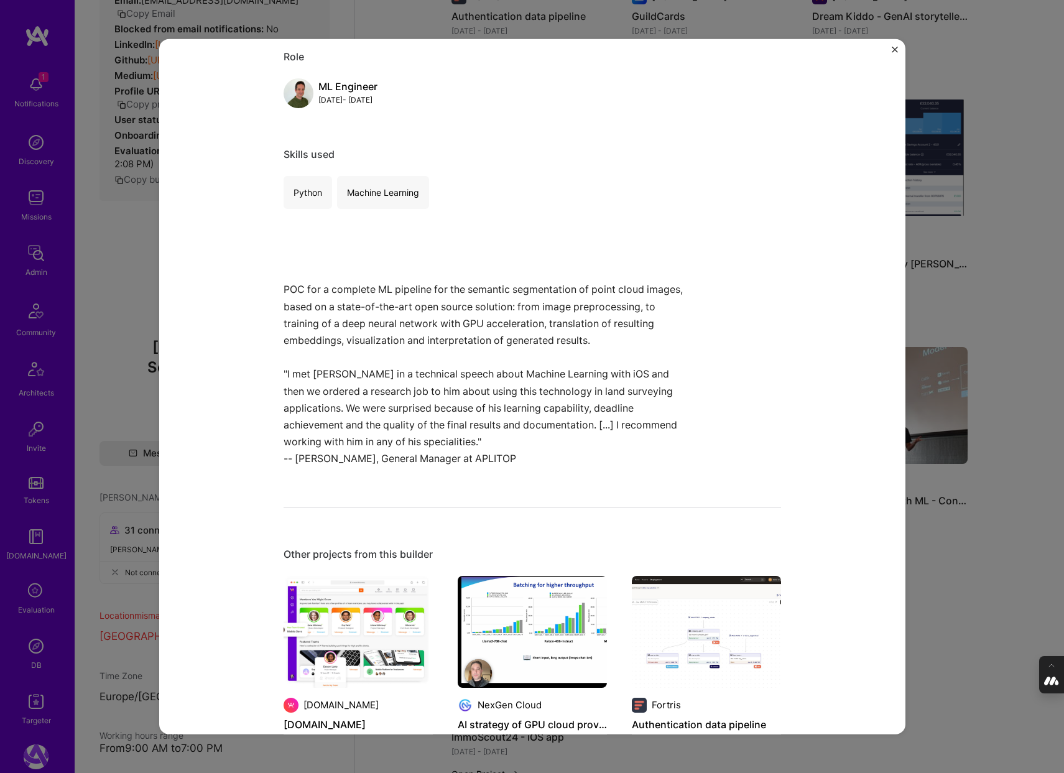
scroll to position [583, 0]
click at [88, 277] on div "Semantic segmentation of point cloud images - ML pipeline Aplitop Real Estate, …" at bounding box center [532, 386] width 1064 height 773
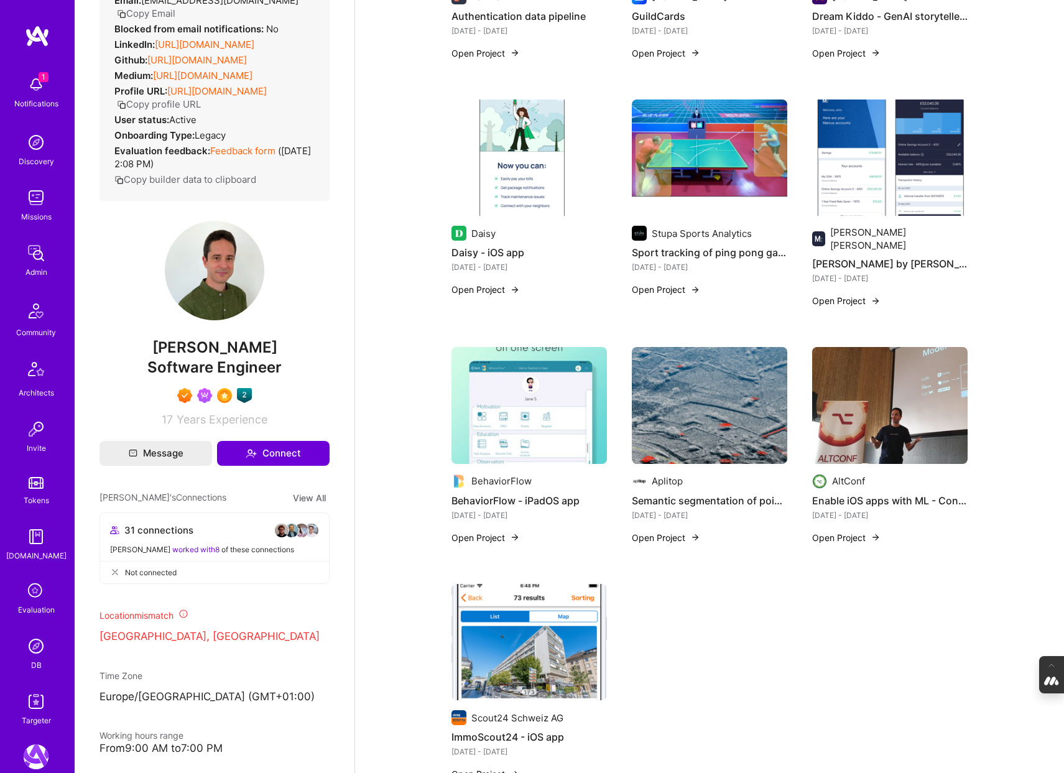
click at [88, 278] on div "Admin data Details User ID: 60c72473e7e169001204b5ed Admin: No User type Regula…" at bounding box center [215, 386] width 280 height 773
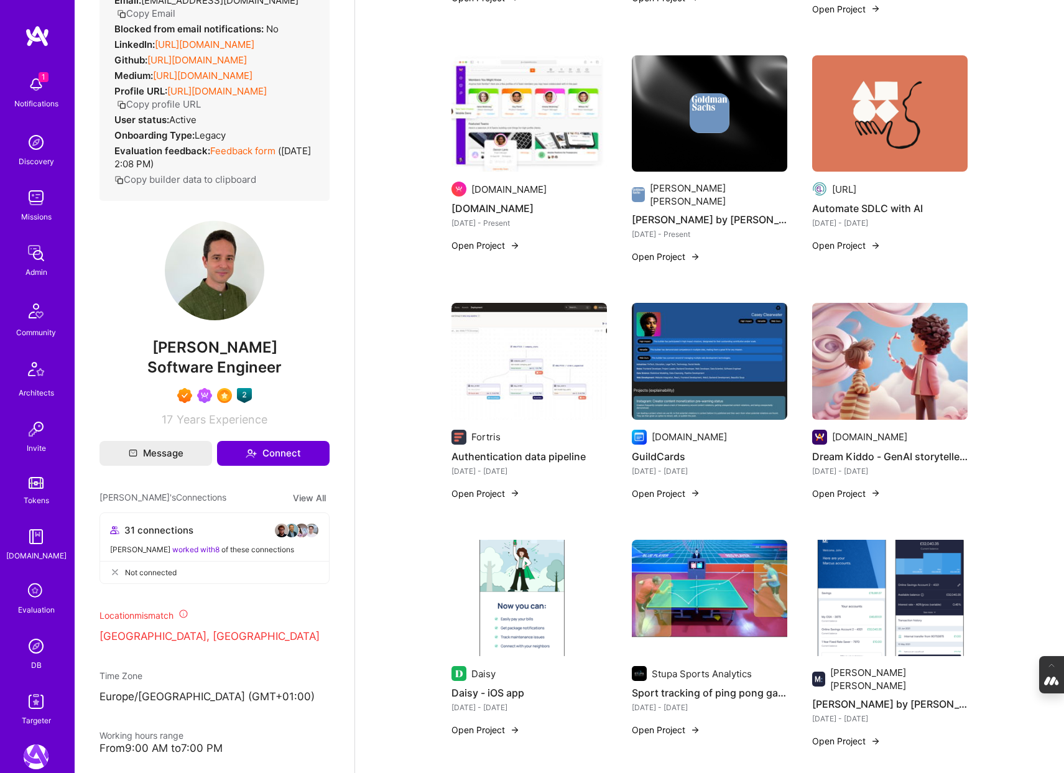
scroll to position [521, 0]
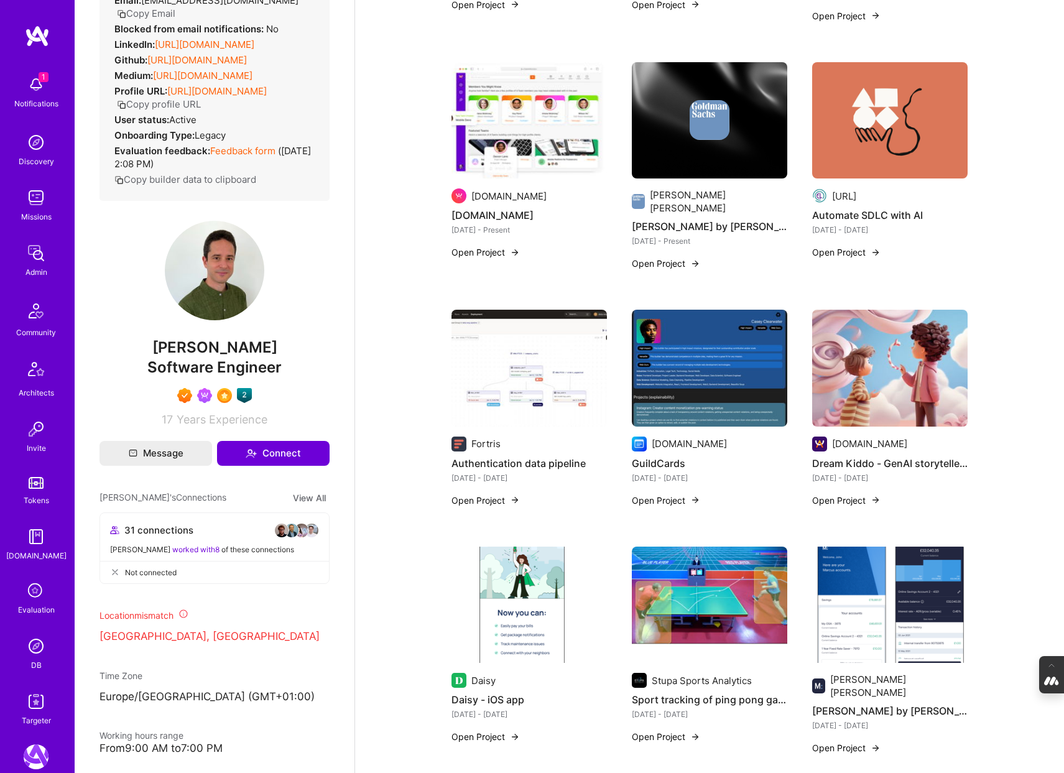
click at [885, 151] on img at bounding box center [890, 120] width 156 height 117
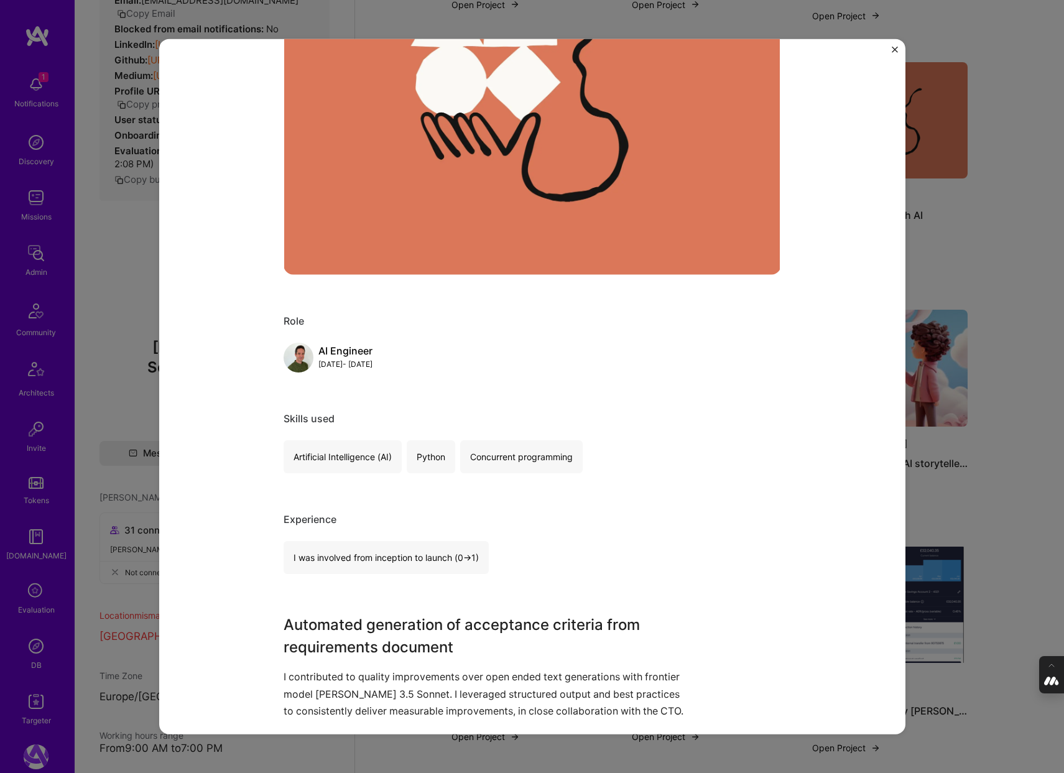
scroll to position [279, 0]
click at [894, 50] on img "Close" at bounding box center [895, 49] width 6 height 6
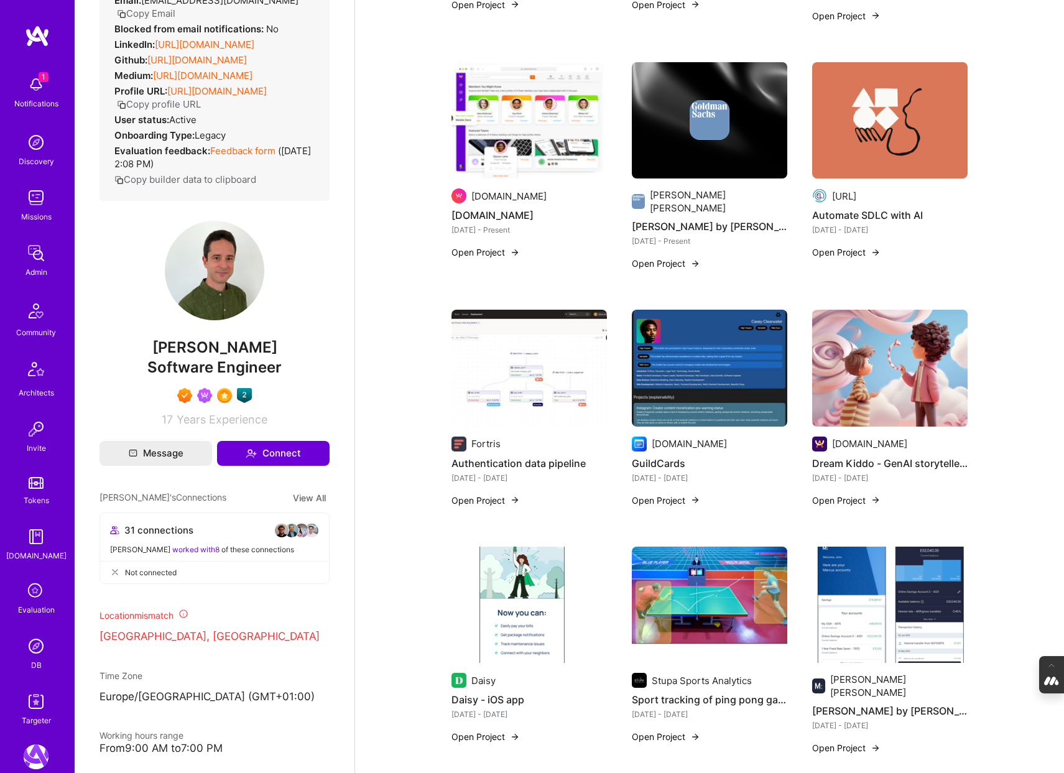
click at [34, 635] on img at bounding box center [36, 646] width 25 height 25
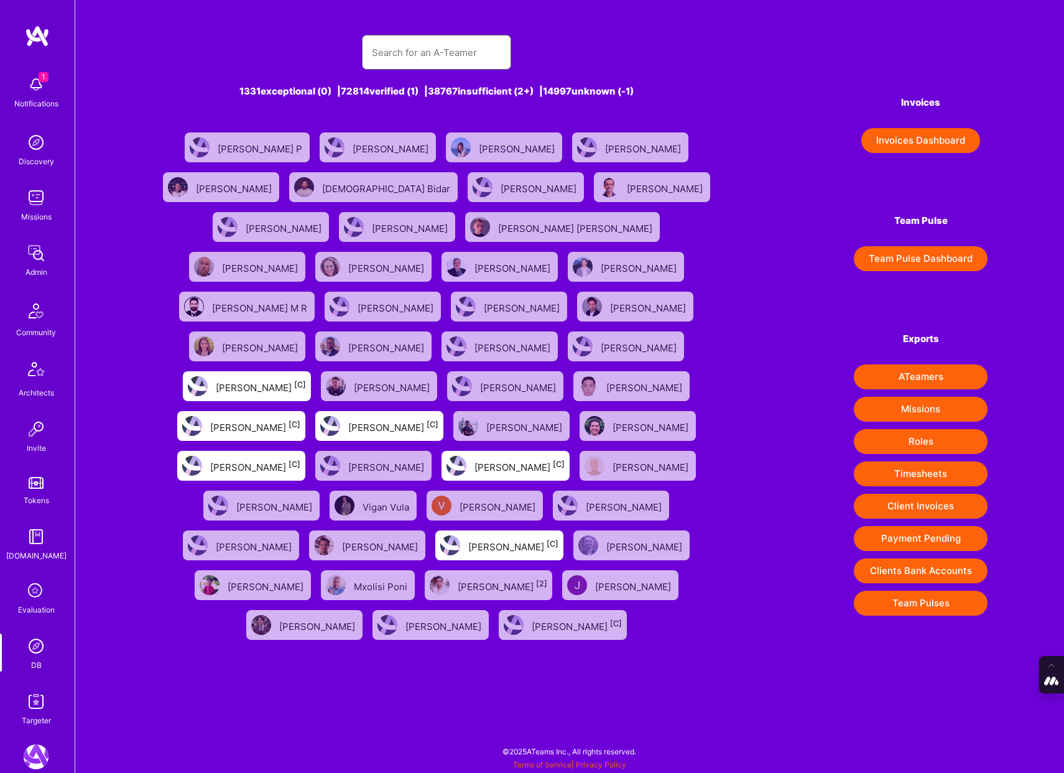
click at [393, 53] on input "text" at bounding box center [436, 53] width 129 height 32
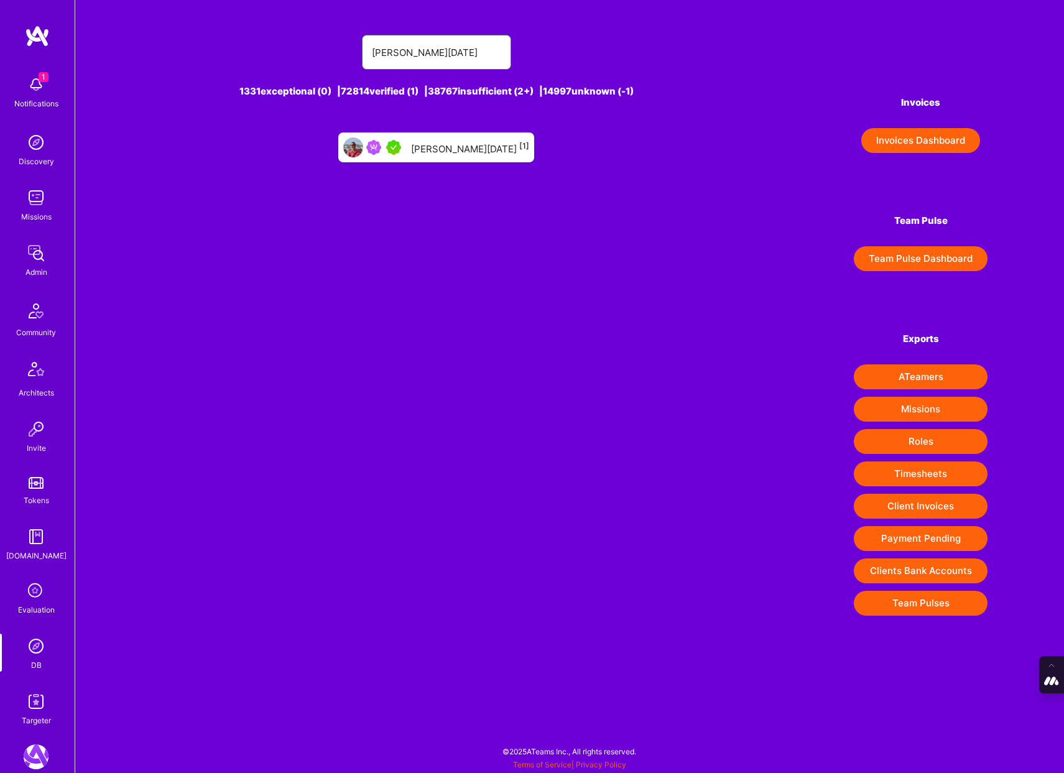
type input "andre natal"
click at [436, 145] on div "Andre Natal [1]" at bounding box center [436, 147] width 196 height 30
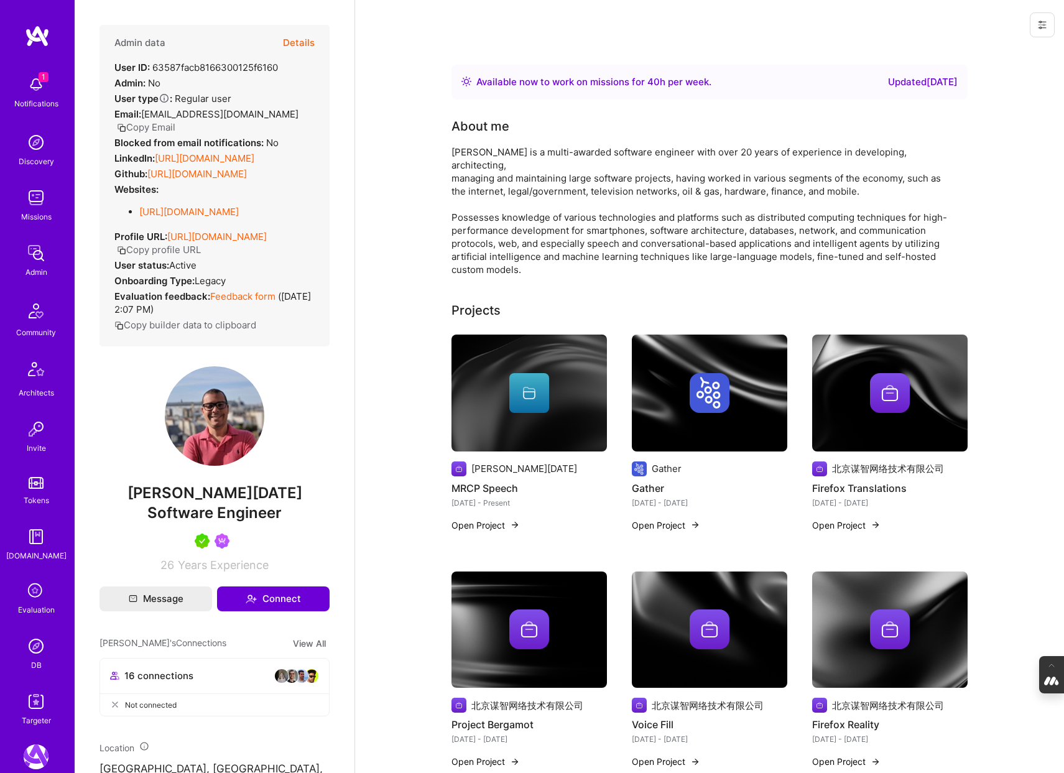
click at [488, 386] on div at bounding box center [530, 393] width 156 height 40
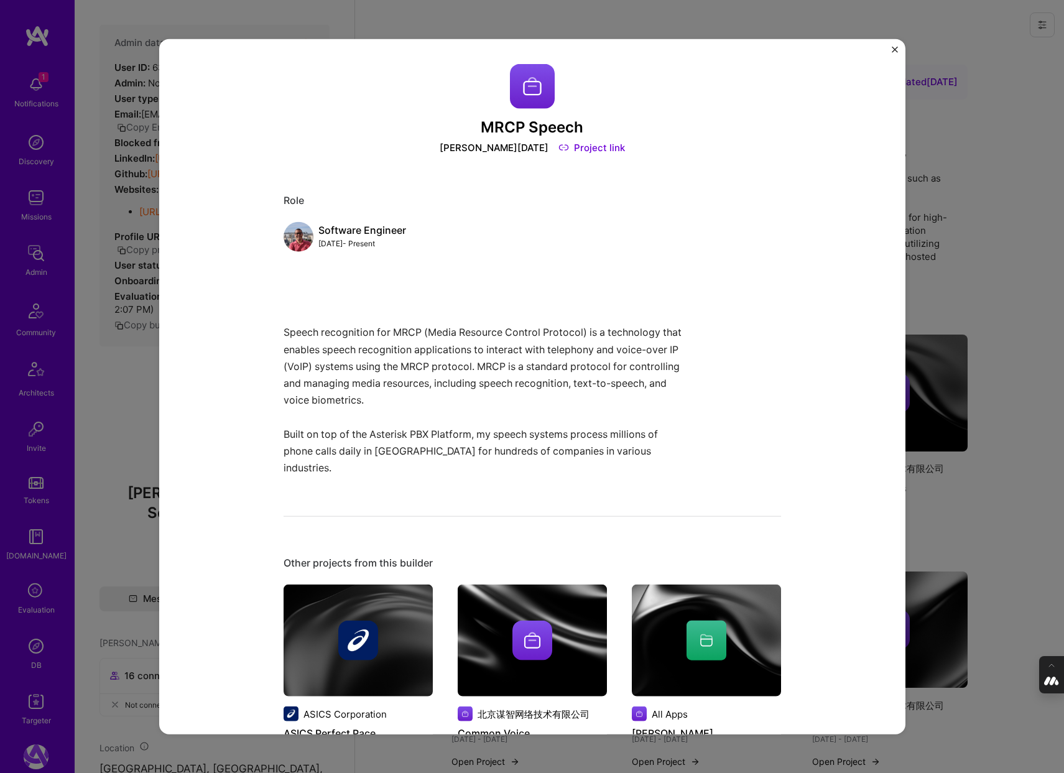
click at [967, 251] on div "MRCP Speech Andre Natal Project link Role Software Engineer Jan, 2012 - Present…" at bounding box center [532, 386] width 1064 height 773
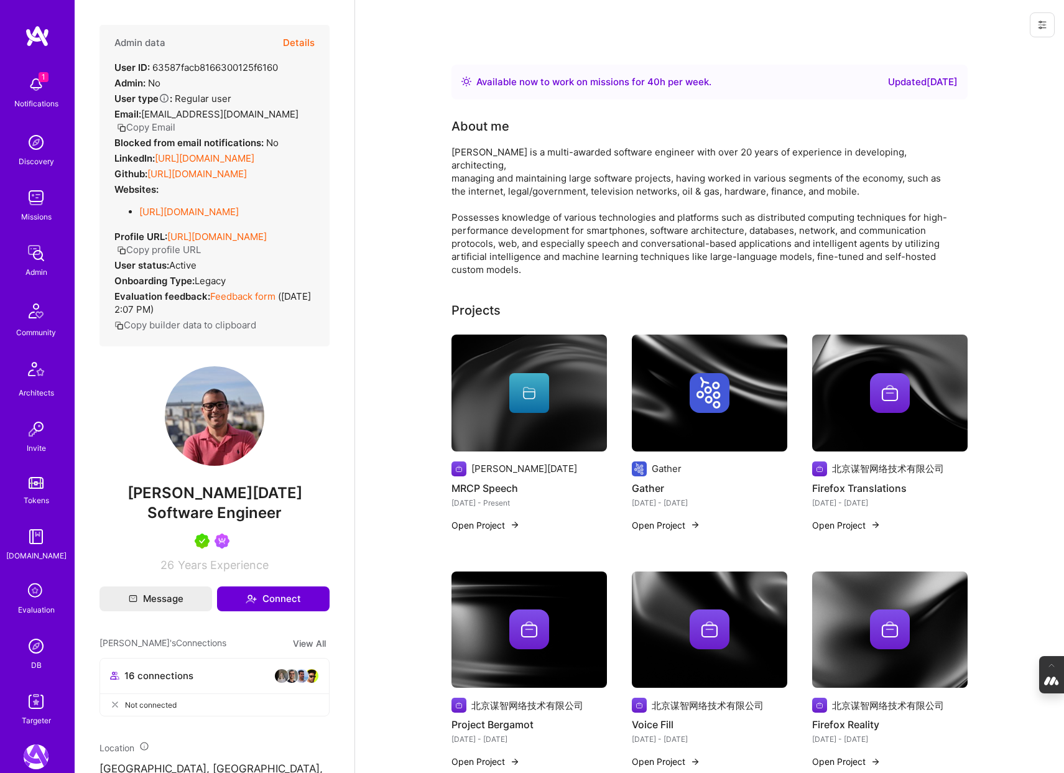
click at [680, 440] on div "Gather Gather Jul 2023 - Nov 2023 Open Project" at bounding box center [710, 422] width 156 height 175
click at [697, 409] on img at bounding box center [710, 393] width 156 height 117
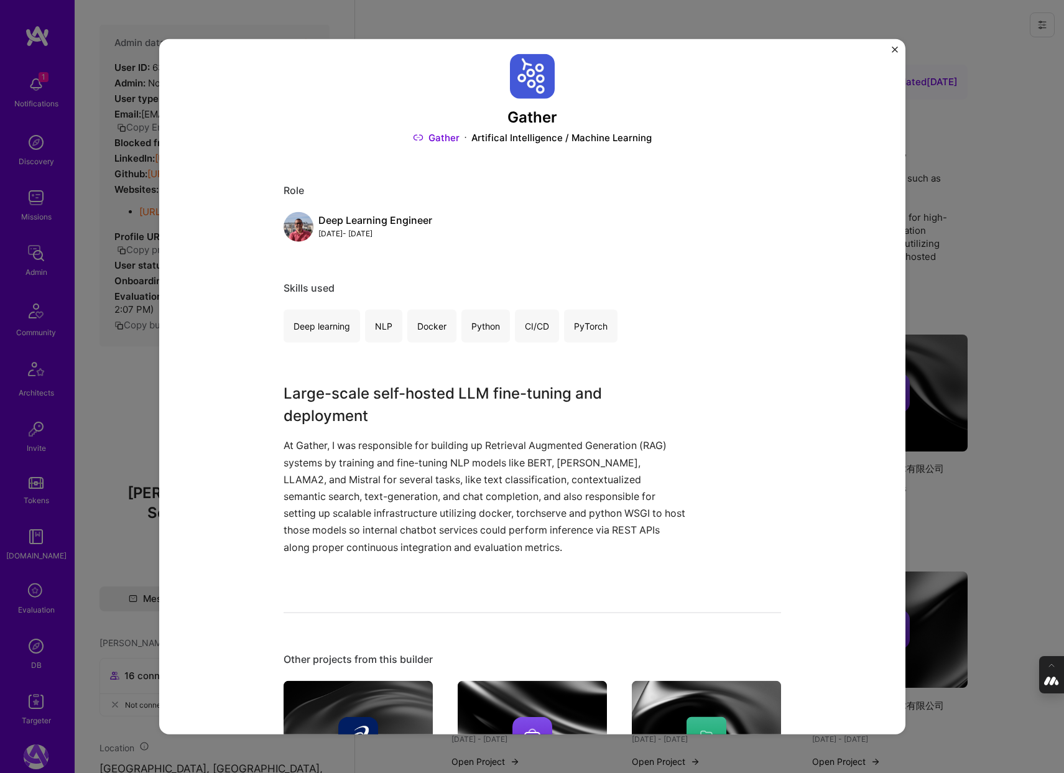
scroll to position [9, 0]
click at [959, 271] on div "Gather Gather Artifical Intelligence / Machine Learning Role Deep Learning Engi…" at bounding box center [532, 386] width 1064 height 773
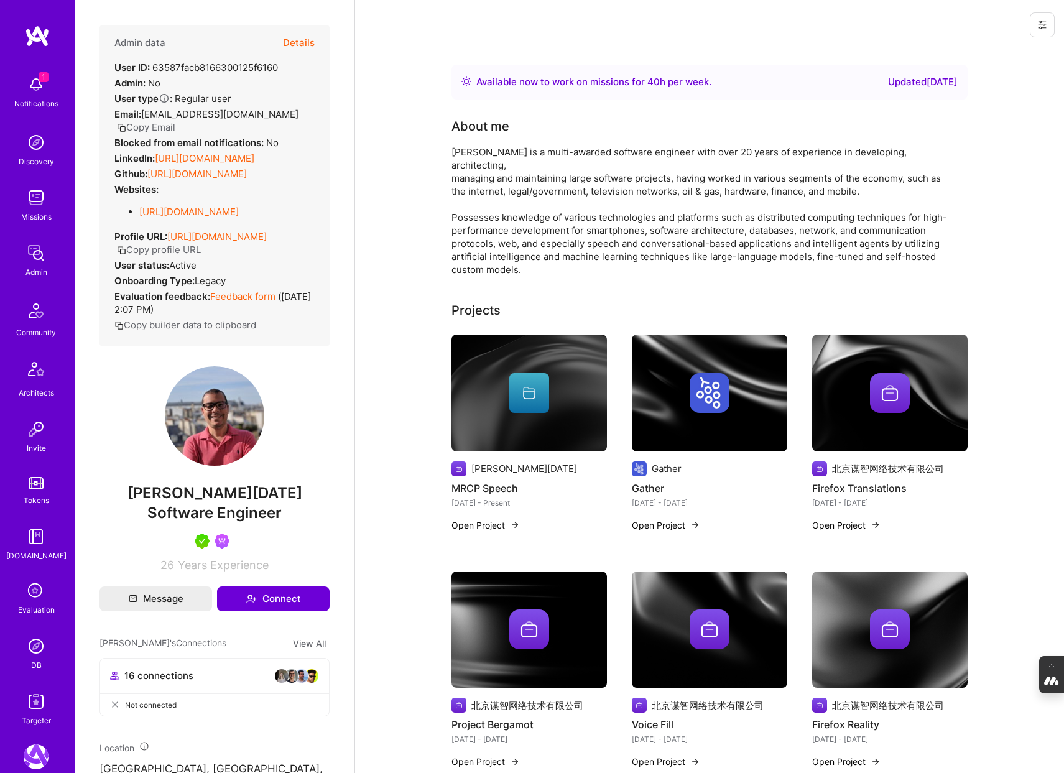
click at [890, 373] on img at bounding box center [890, 393] width 40 height 40
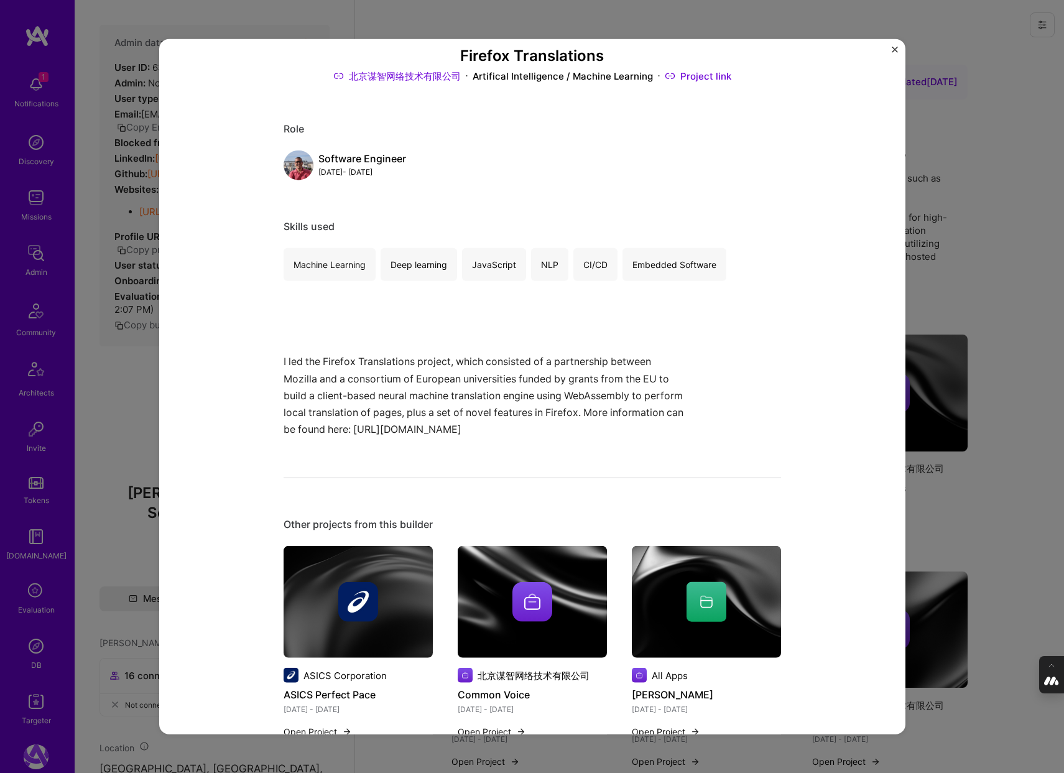
scroll to position [72, 0]
click at [116, 396] on div "Firefox Translations 北京谋智网络技术有限公司 Artifical Intelligence / Machine Learning Pro…" at bounding box center [532, 386] width 1064 height 773
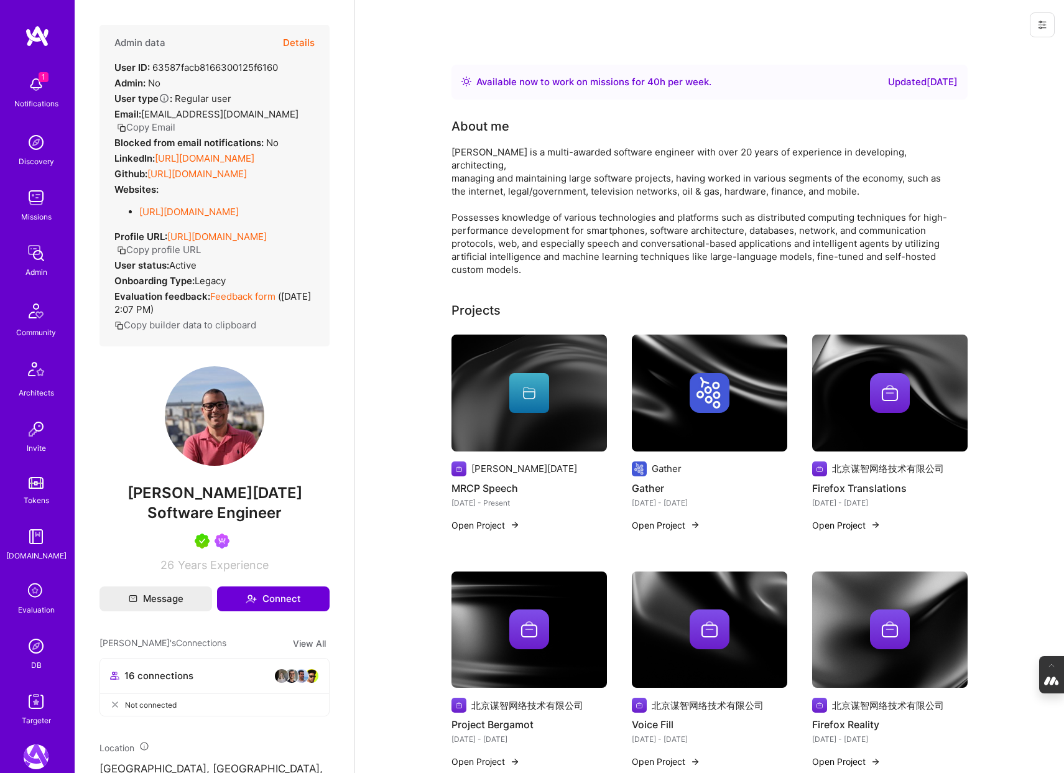
click at [503, 610] on div at bounding box center [530, 630] width 156 height 40
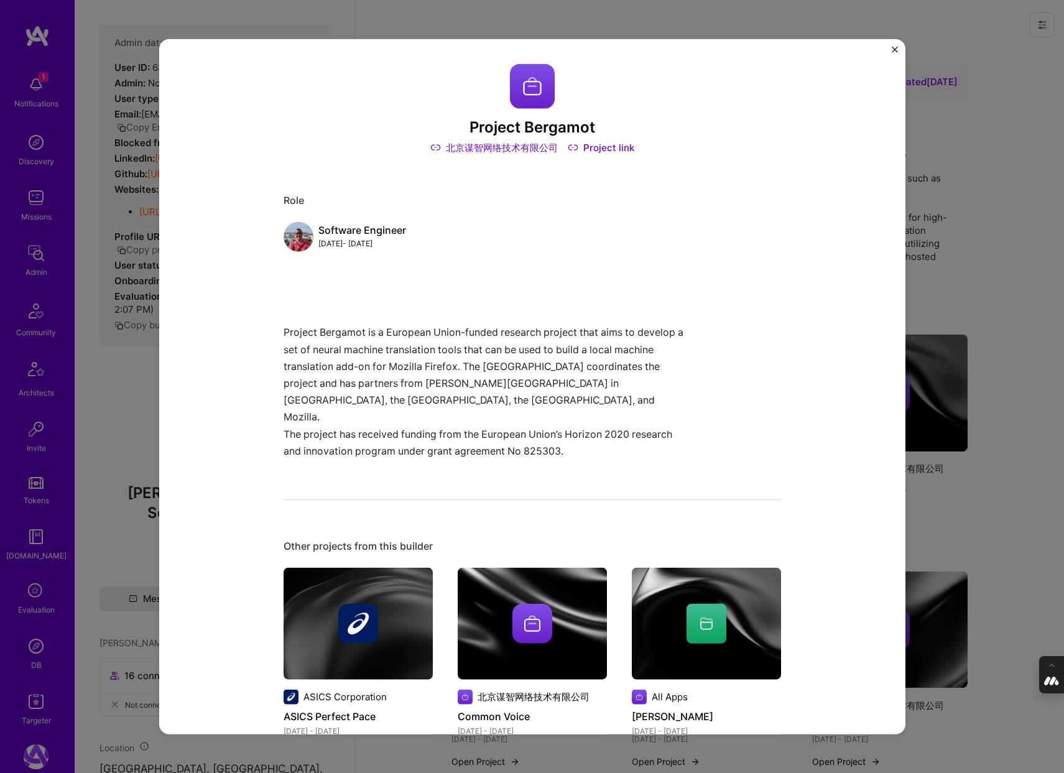
click at [124, 430] on div "Project Bergamot 北京谋智网络技术有限公司 Project link Role Software Engineer Sep, 2020 - J…" at bounding box center [532, 386] width 1064 height 773
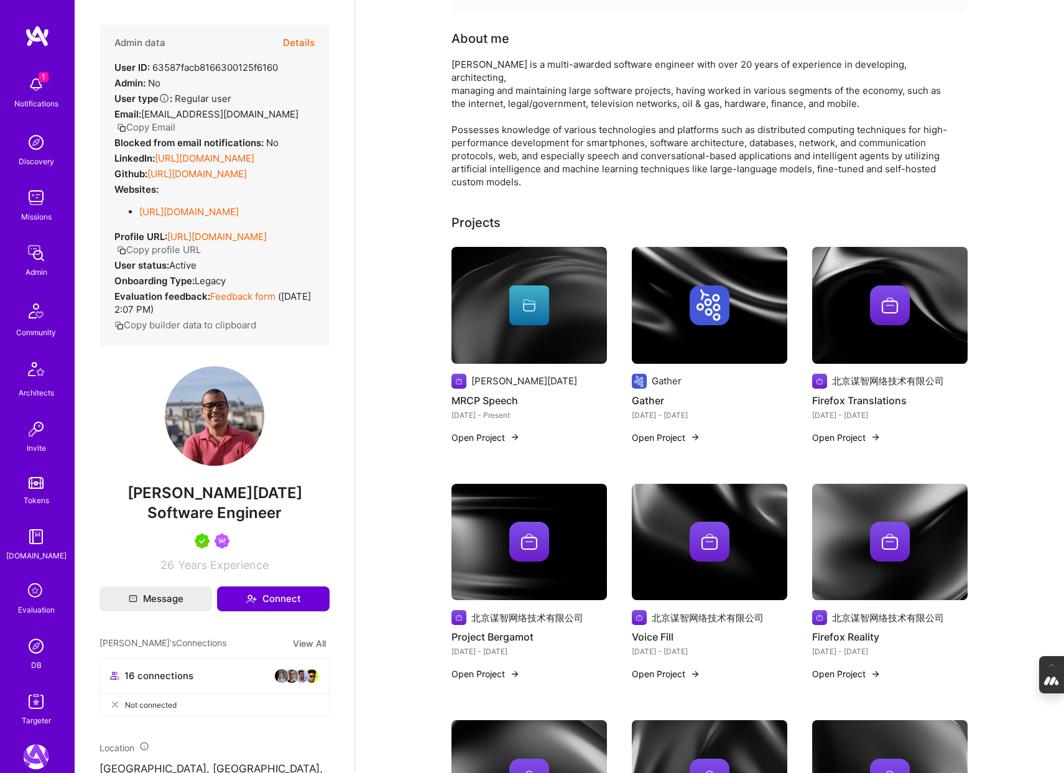
scroll to position [114, 0]
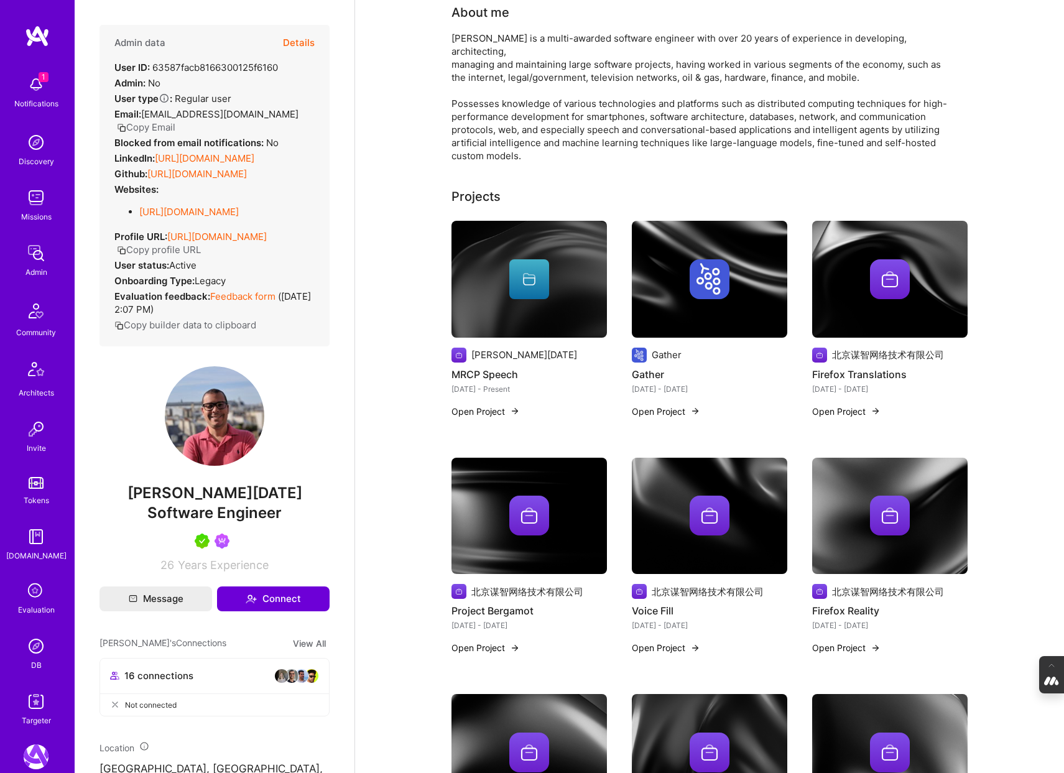
click at [698, 531] on img at bounding box center [710, 516] width 156 height 117
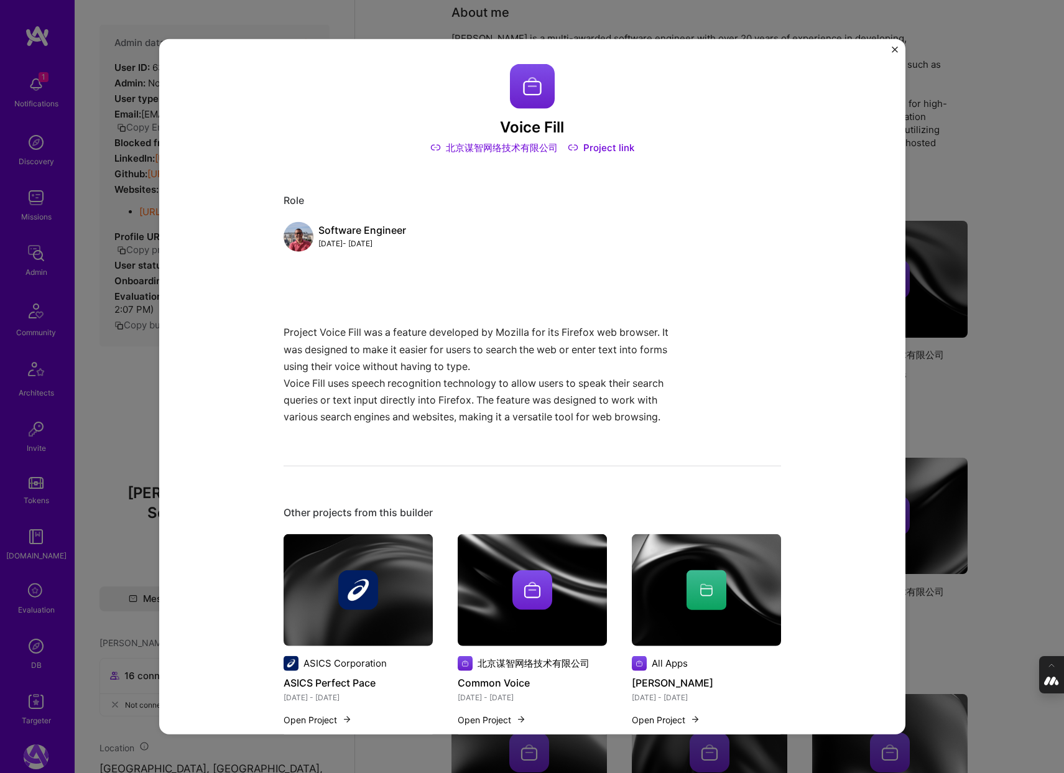
click at [119, 448] on div "Voice Fill 北京谋智网络技术有限公司 Project link Role Software Engineer Jan, 2017 - Sep, 20…" at bounding box center [532, 386] width 1064 height 773
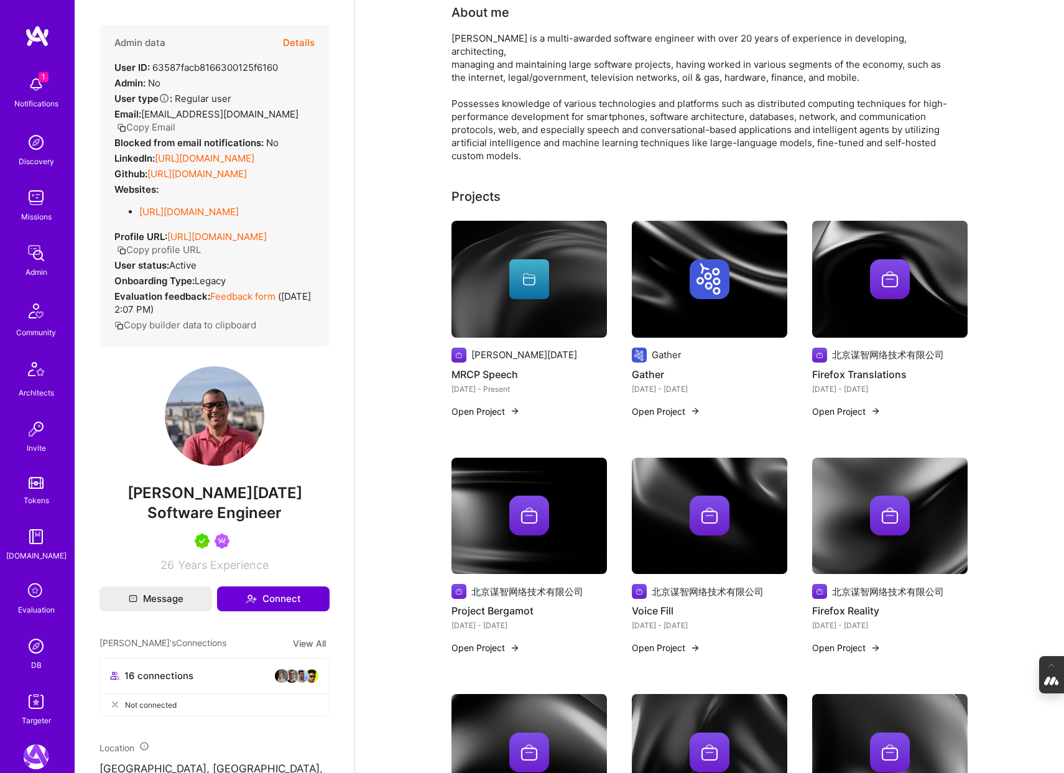
click at [673, 278] on div at bounding box center [710, 279] width 156 height 40
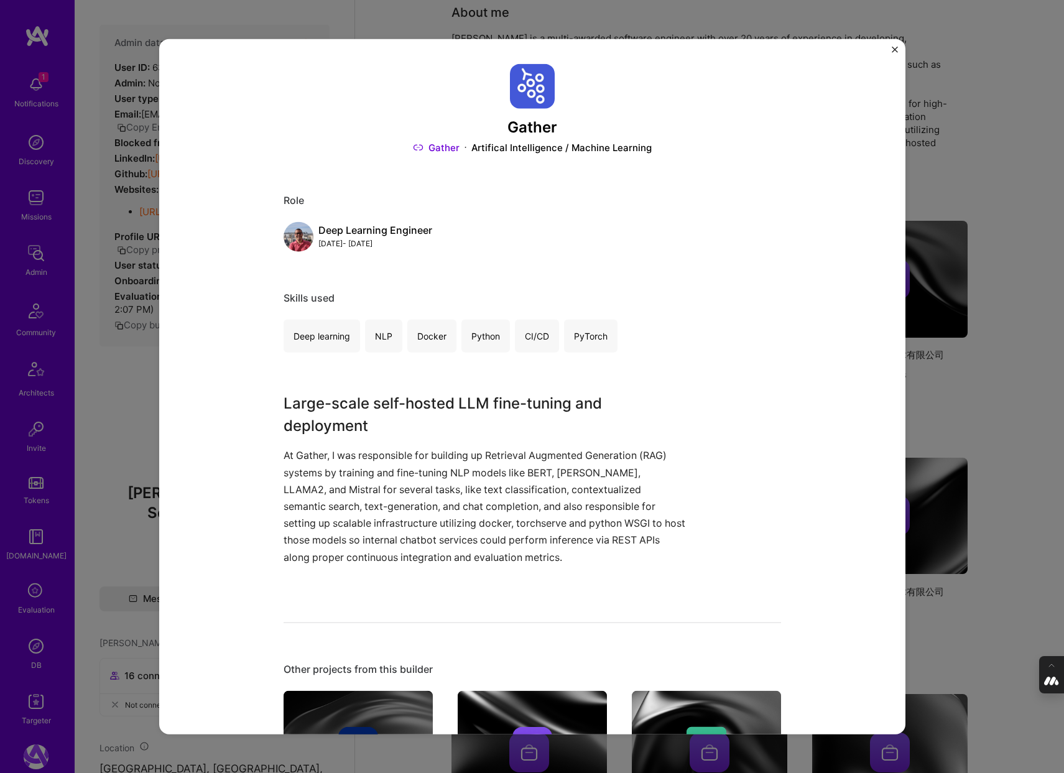
click at [134, 407] on div "Gather Gather Artifical Intelligence / Machine Learning Role Deep Learning Engi…" at bounding box center [532, 386] width 1064 height 773
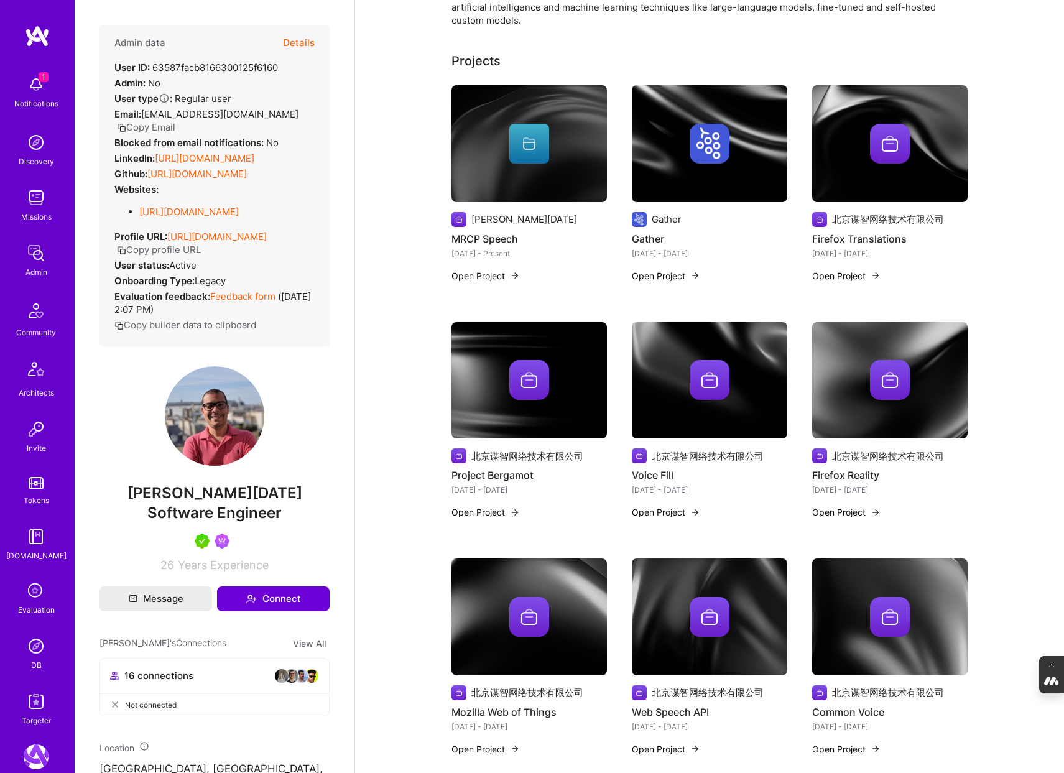
scroll to position [267, 0]
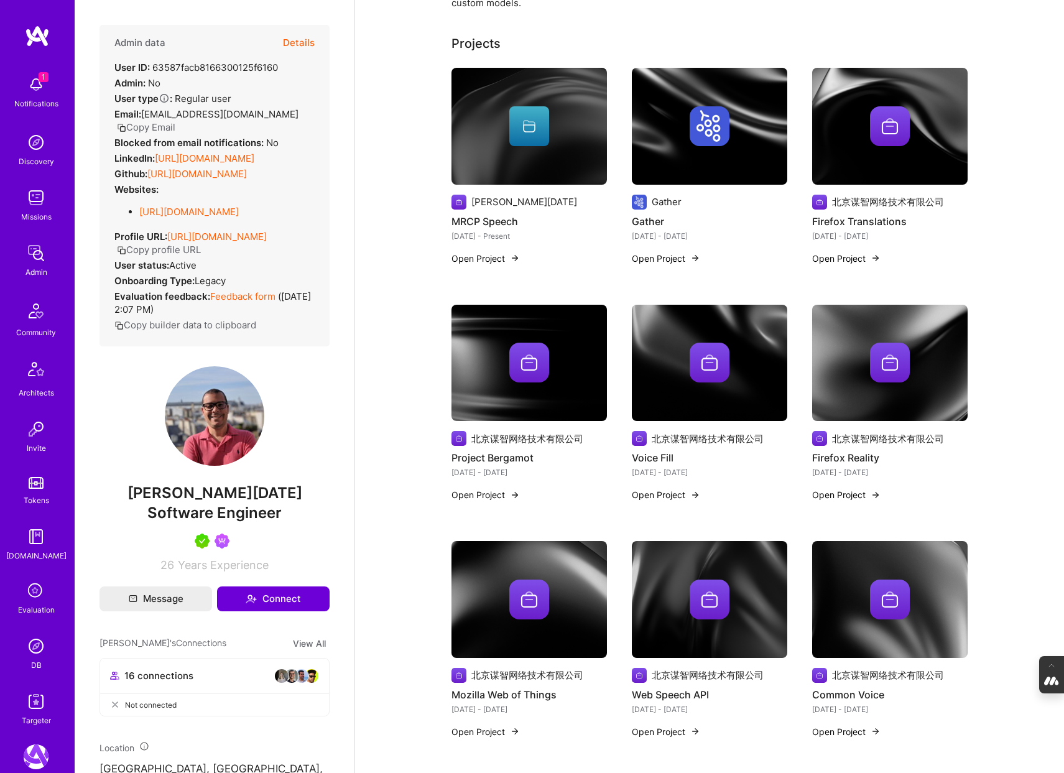
click at [854, 348] on div at bounding box center [890, 363] width 156 height 40
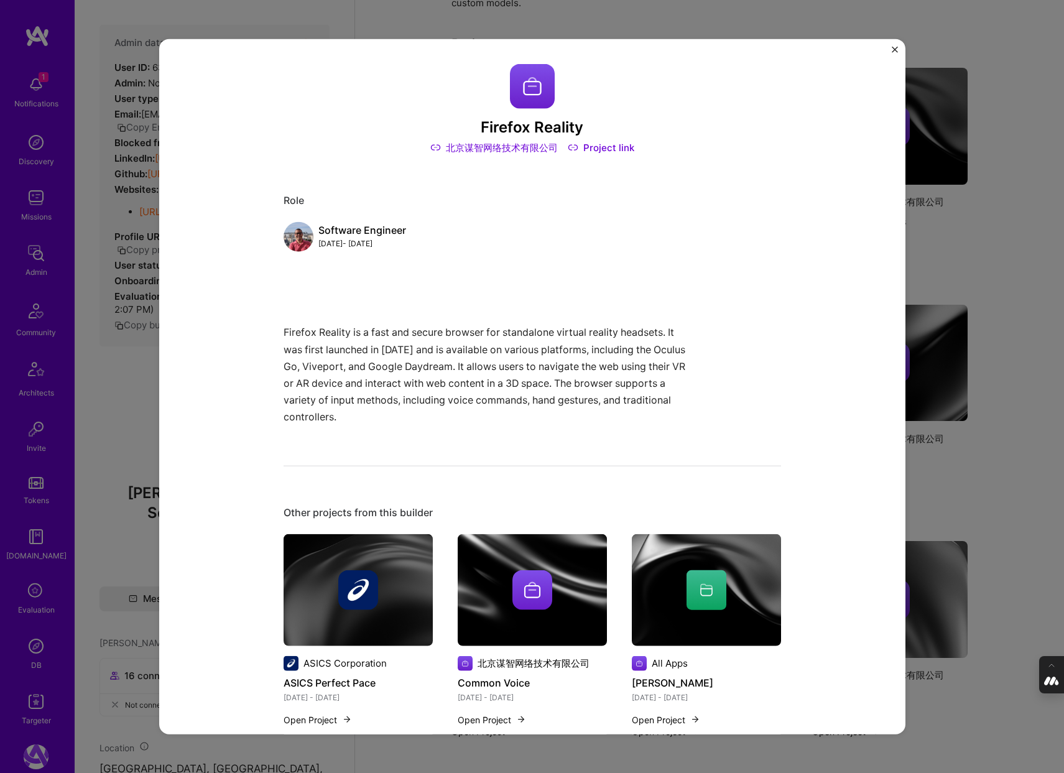
click at [955, 456] on div "Firefox Reality 北京谋智网络技术有限公司 Project link Role Software Engineer Jan, 2017 - Ja…" at bounding box center [532, 386] width 1064 height 773
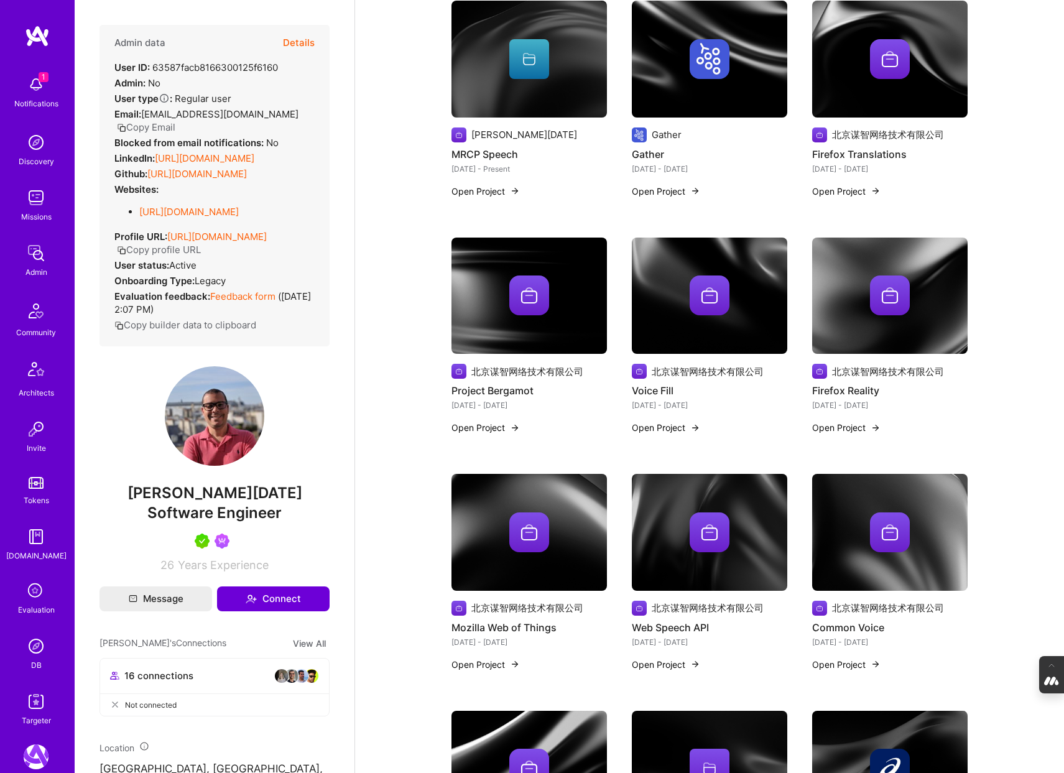
scroll to position [336, 0]
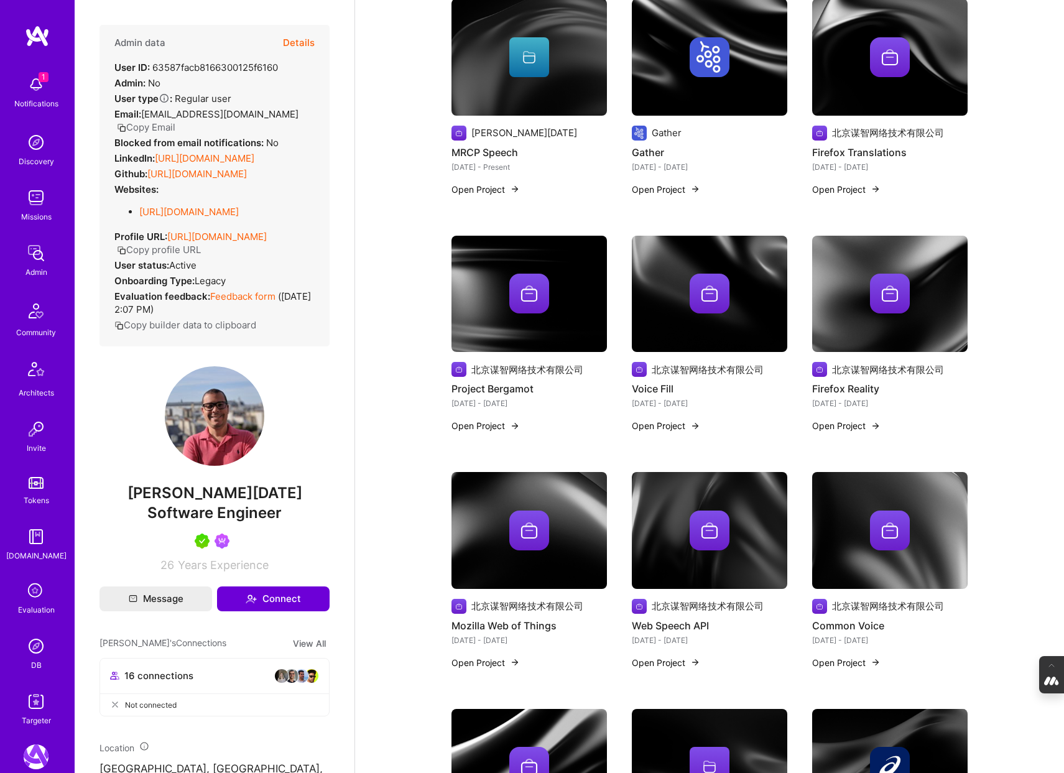
click at [540, 493] on img at bounding box center [530, 530] width 156 height 117
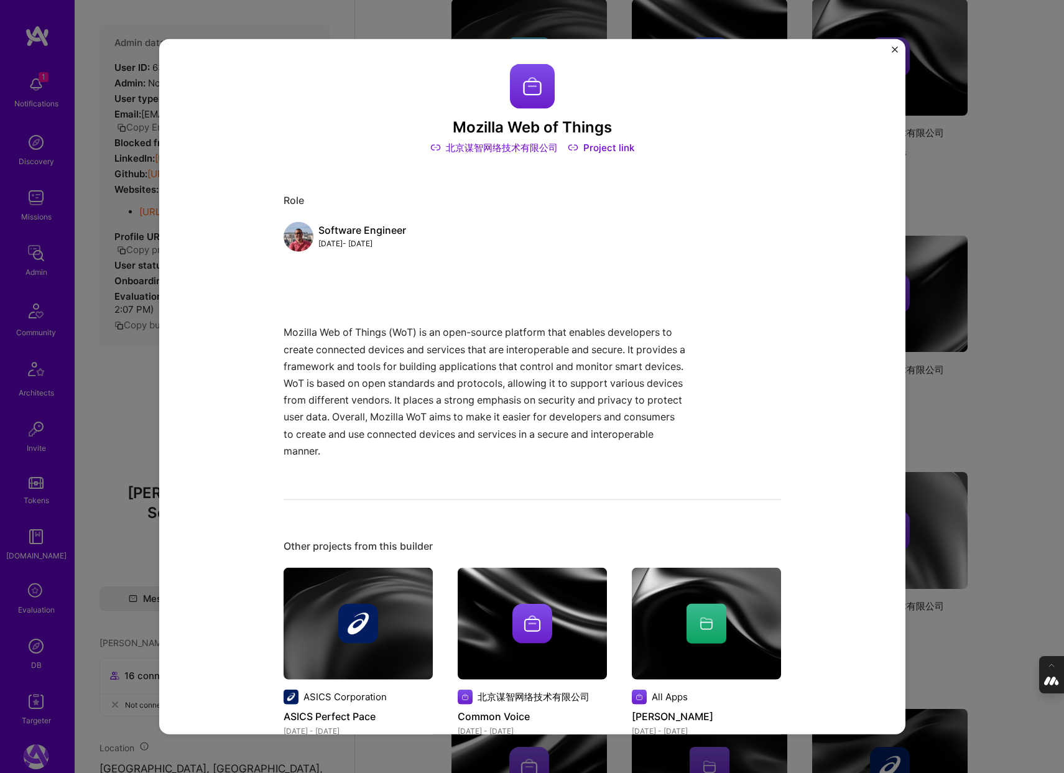
click at [127, 437] on div "Mozilla Web of Things 北京谋智网络技术有限公司 Project link Role Software Engineer Jan, 201…" at bounding box center [532, 386] width 1064 height 773
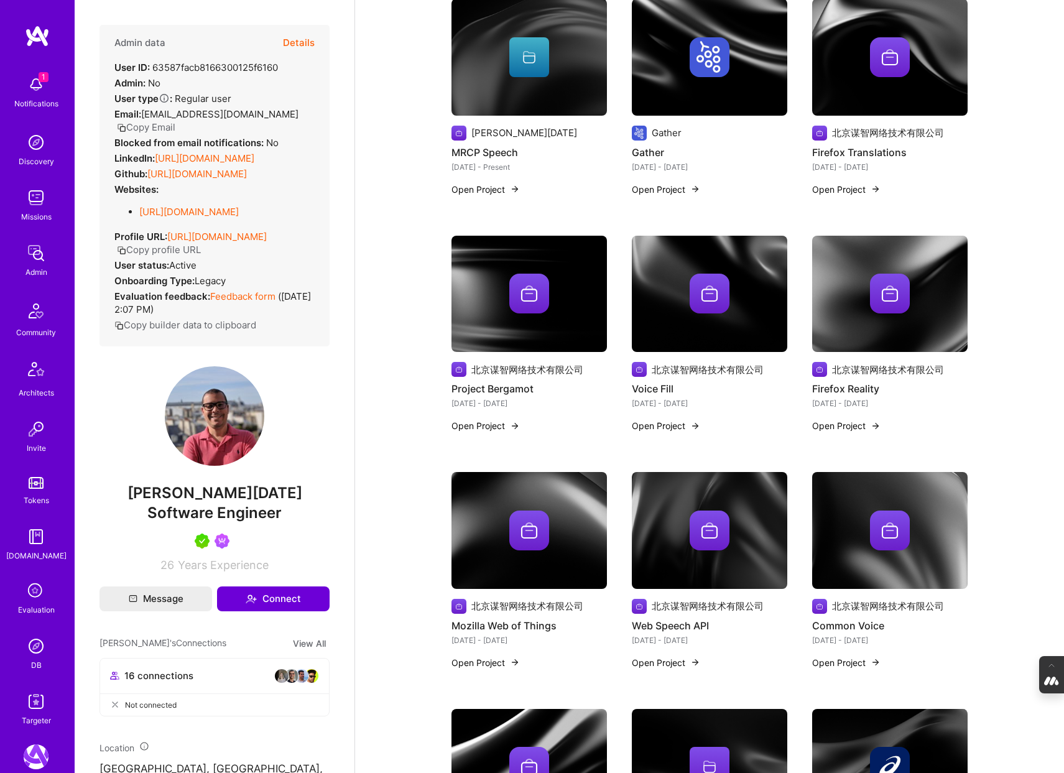
click at [644, 521] on div at bounding box center [710, 531] width 156 height 40
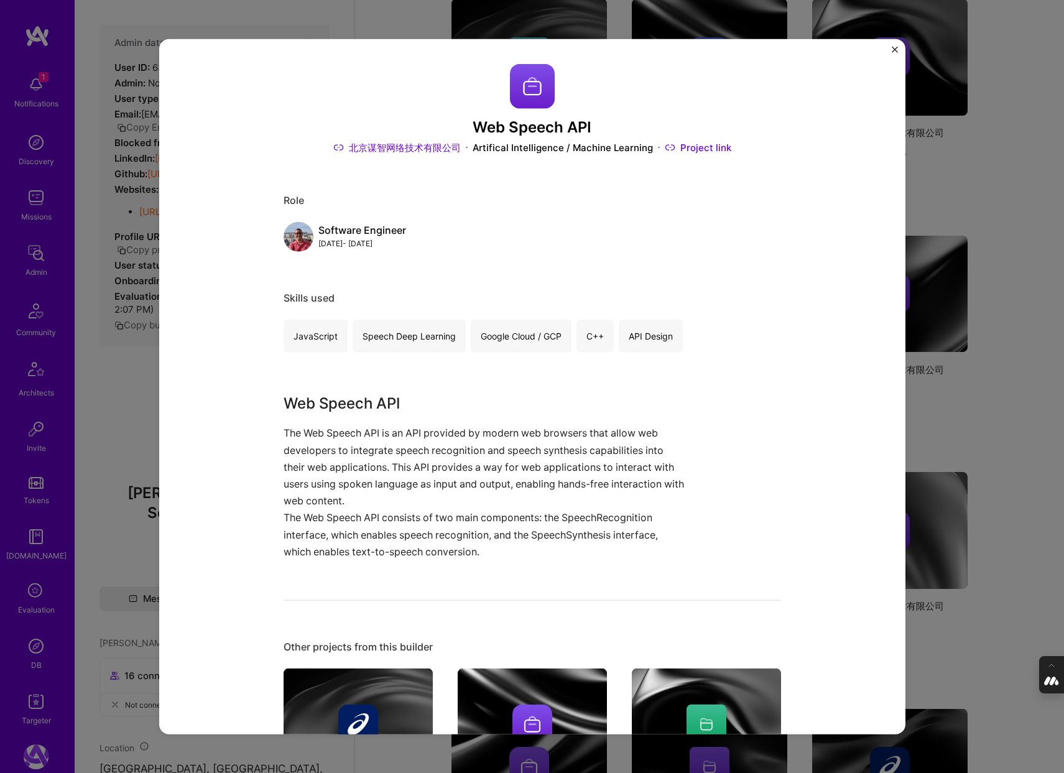
click at [151, 448] on div "Web Speech API 北京谋智网络技术有限公司 Artifical Intelligence / Machine Learning Project l…" at bounding box center [532, 386] width 1064 height 773
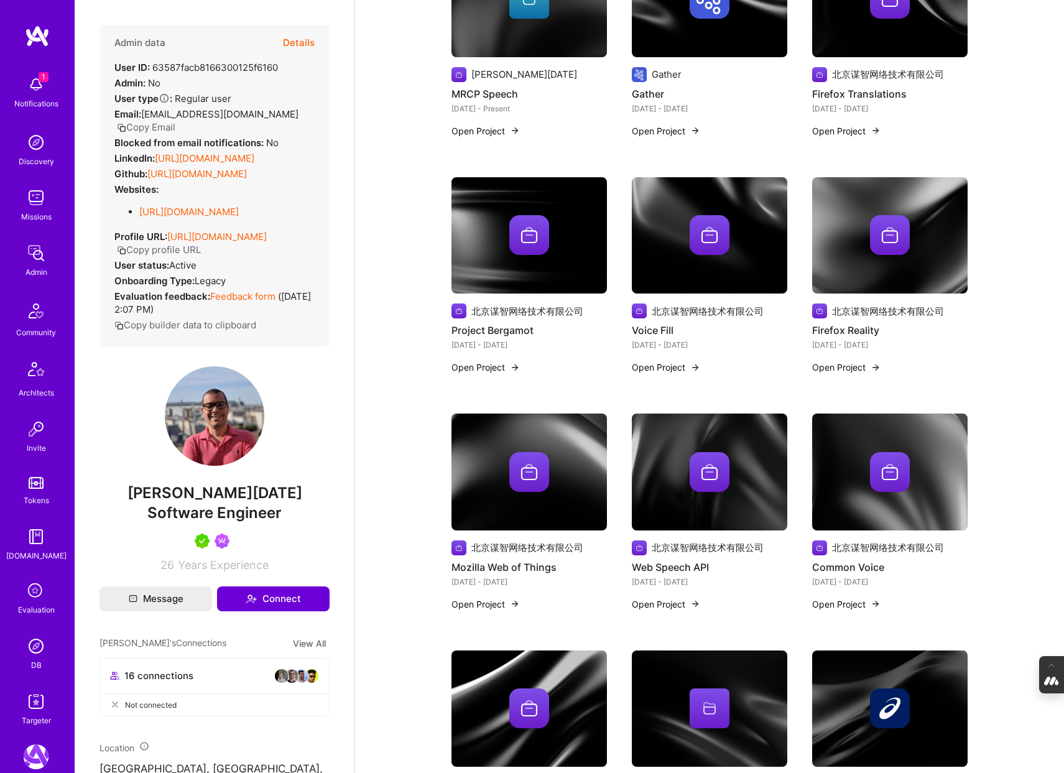
scroll to position [406, 0]
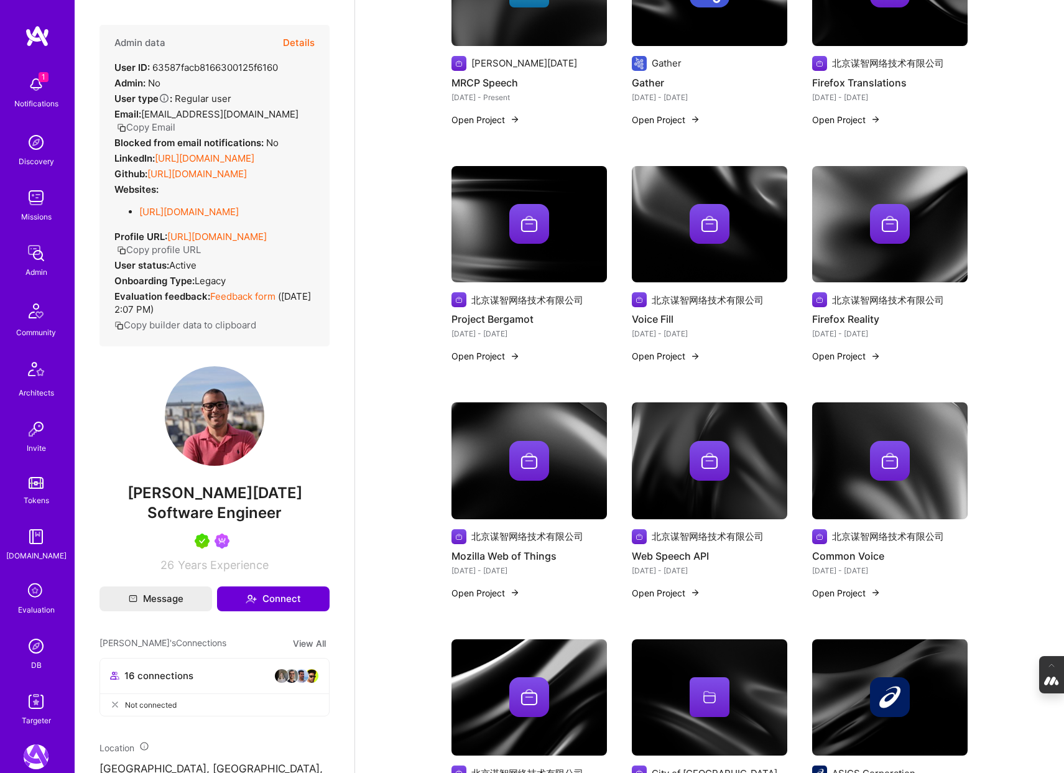
click at [888, 424] on img at bounding box center [890, 460] width 156 height 117
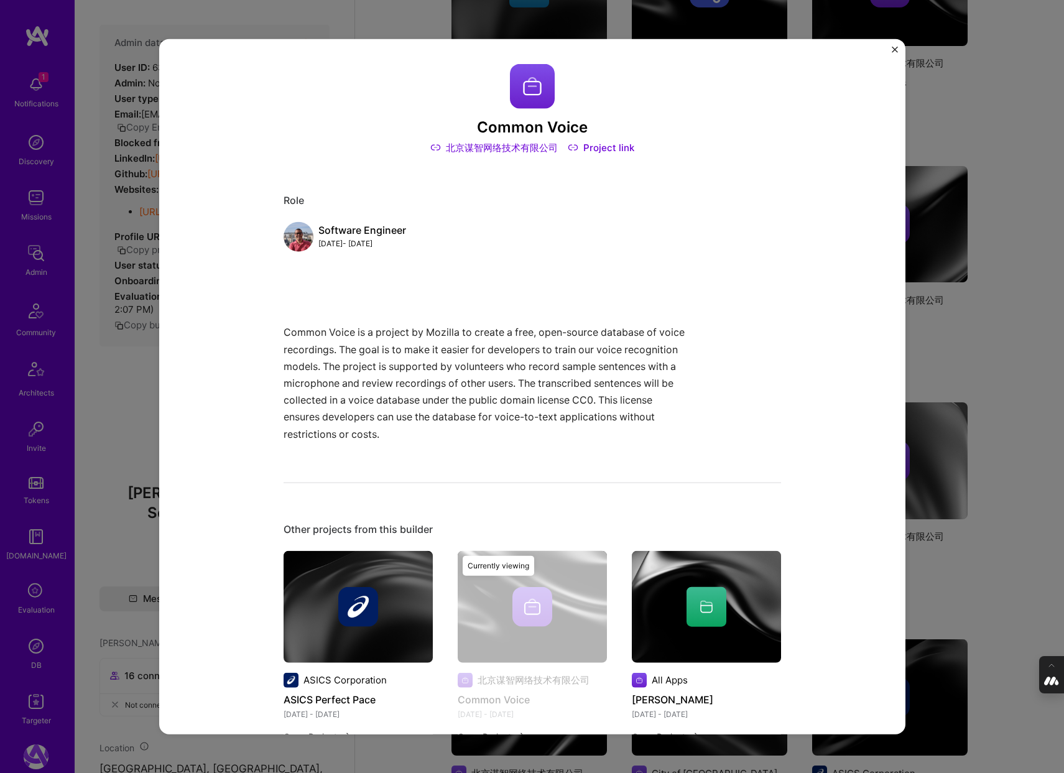
click at [1038, 463] on div "Common Voice 北京谋智网络技术有限公司 Project link Role Software Engineer Mar, 2015 - Jun, …" at bounding box center [532, 386] width 1064 height 773
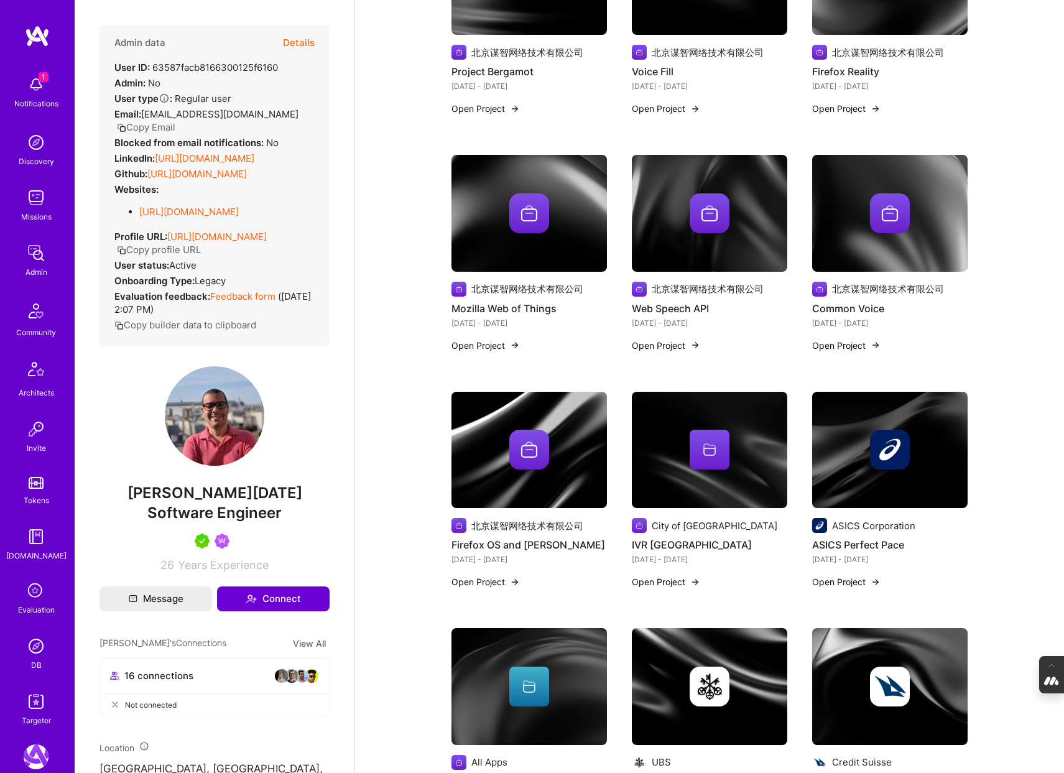
scroll to position [658, 0]
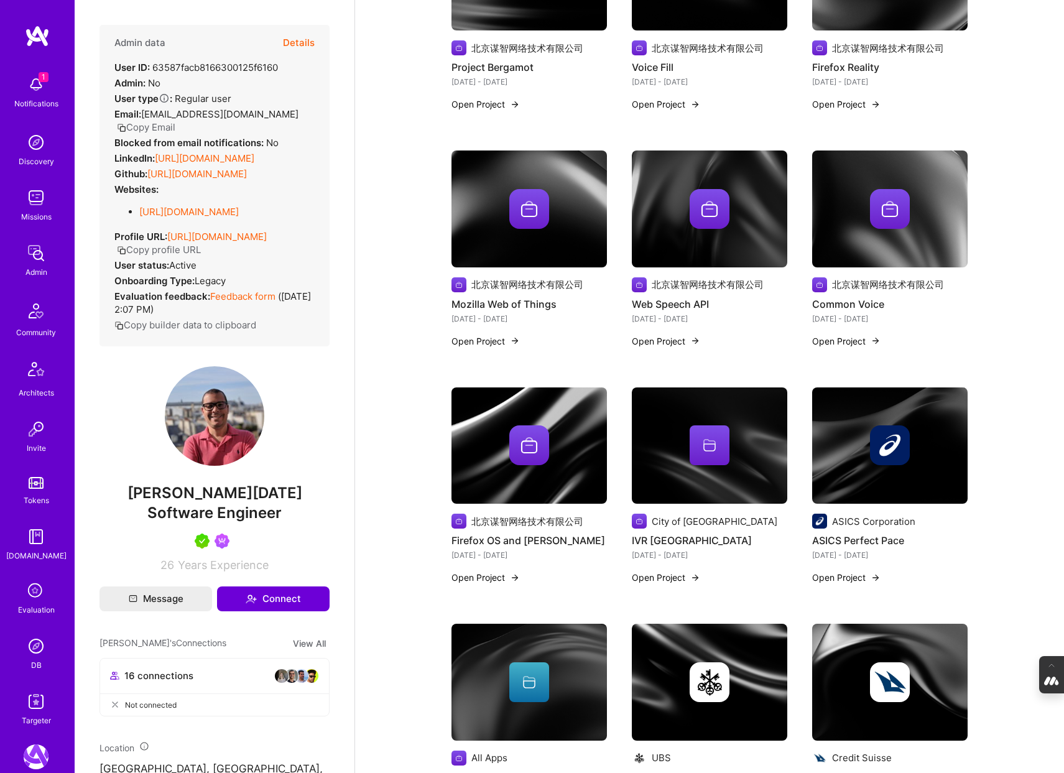
click at [511, 463] on img at bounding box center [530, 446] width 156 height 117
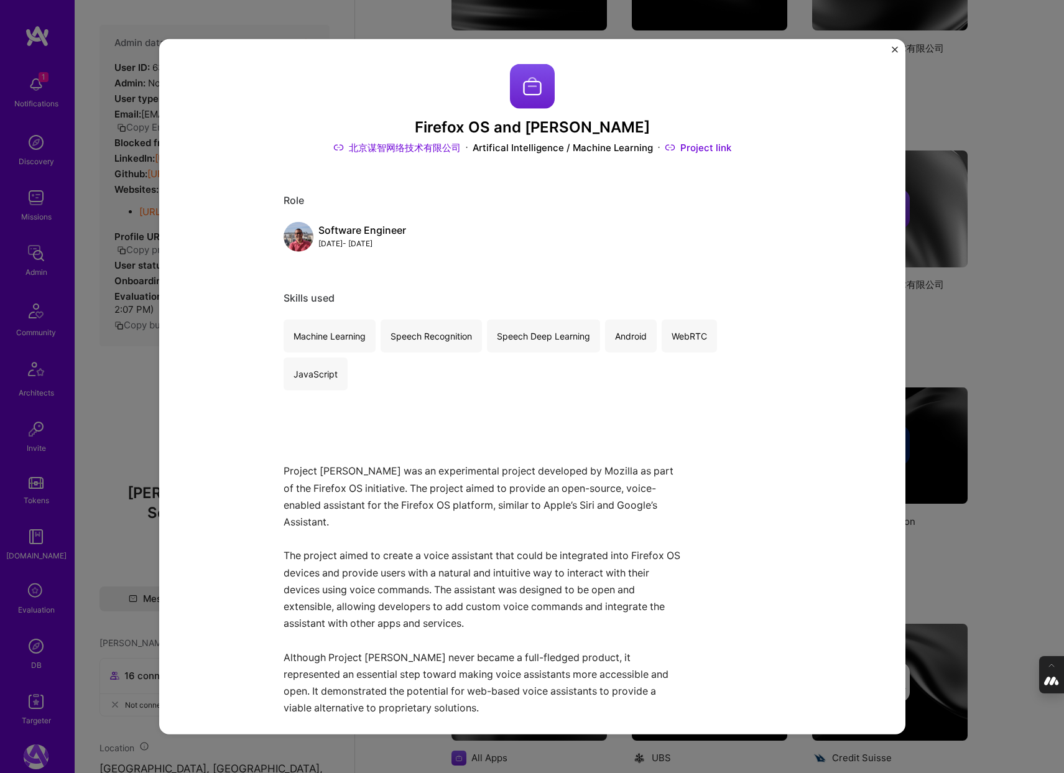
click at [137, 434] on div "Firefox OS and Vaani 北京谋智网络技术有限公司 Artifical Intelligence / Machine Learning Pro…" at bounding box center [532, 386] width 1064 height 773
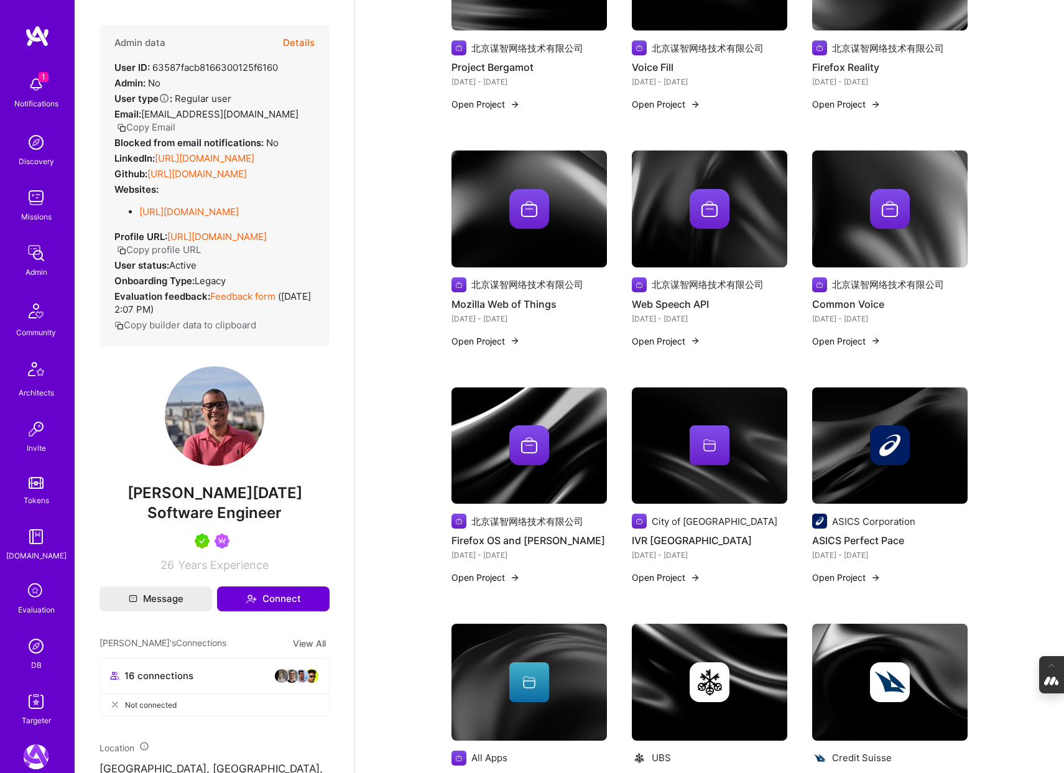
click at [684, 430] on div at bounding box center [710, 445] width 156 height 40
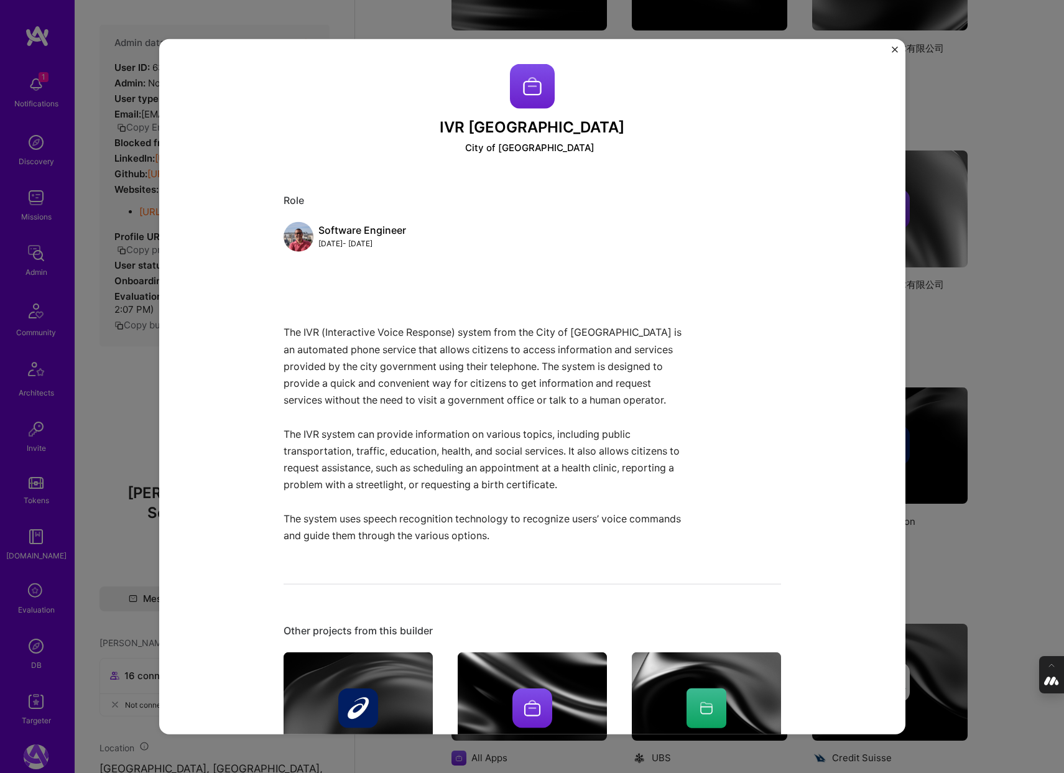
click at [1006, 564] on div "IVR São Paulo City of Sao Paulo Role Software Engineer Jan, 2012 - Dec, 2014 Th…" at bounding box center [532, 386] width 1064 height 773
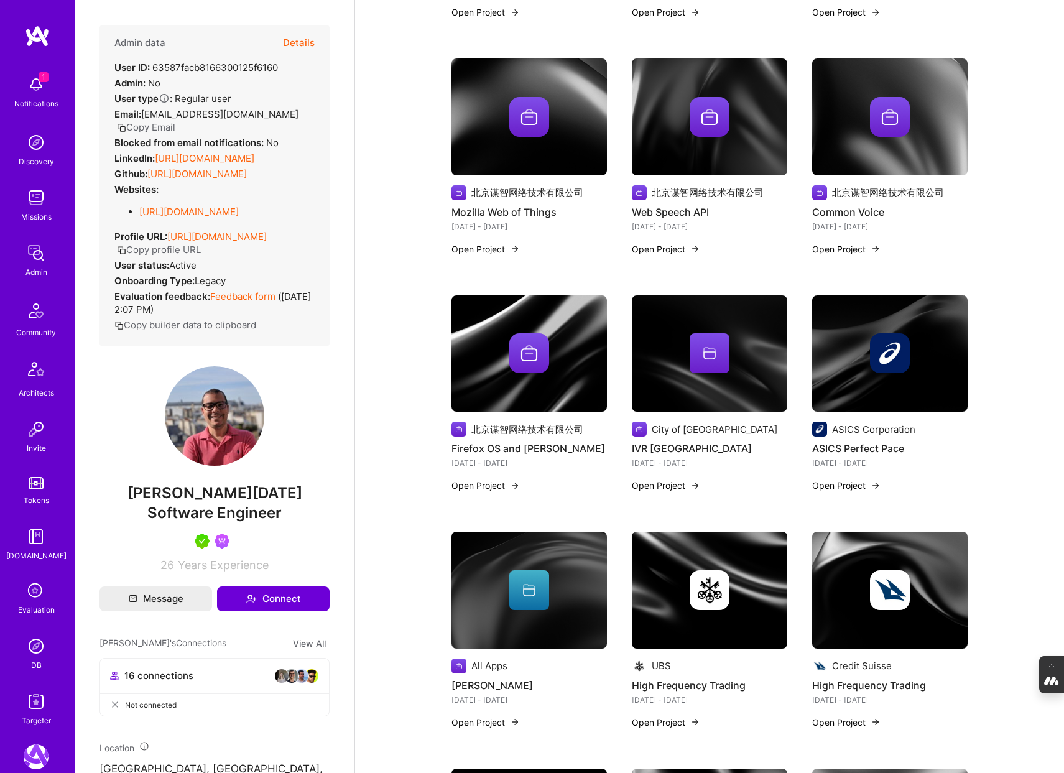
scroll to position [754, 0]
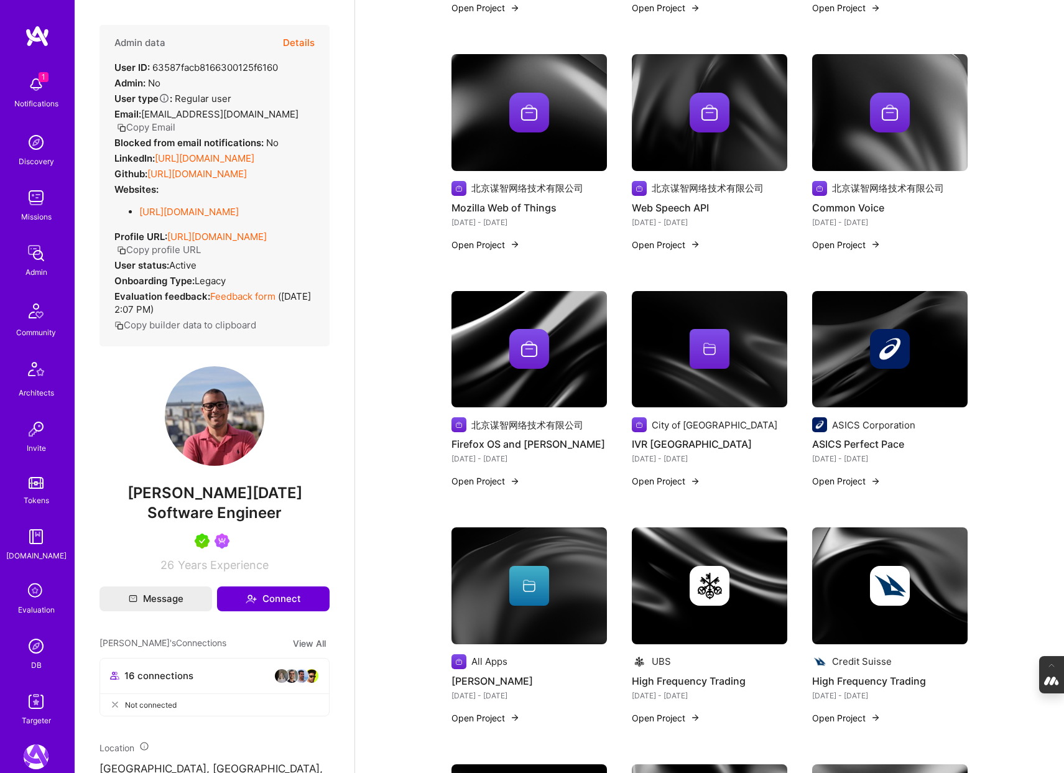
click at [884, 359] on img at bounding box center [890, 349] width 156 height 117
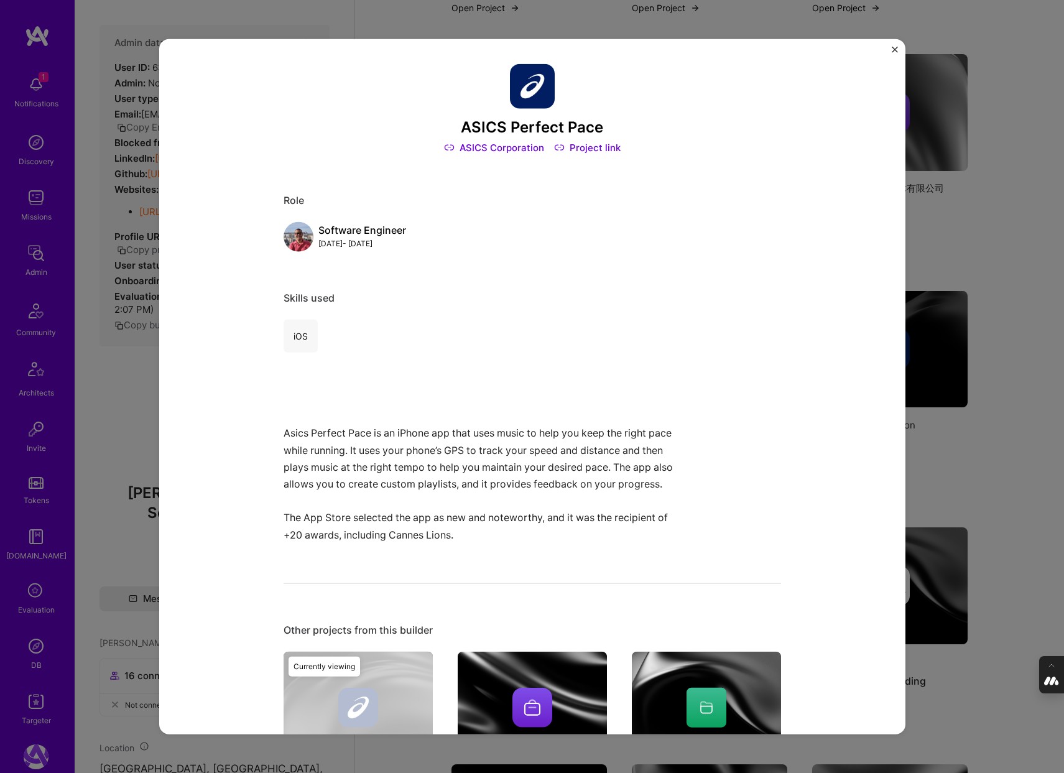
click at [1007, 466] on div "ASICS Perfect Pace ASICS Corporation Project link Role Software Engineer Aug, 2…" at bounding box center [532, 386] width 1064 height 773
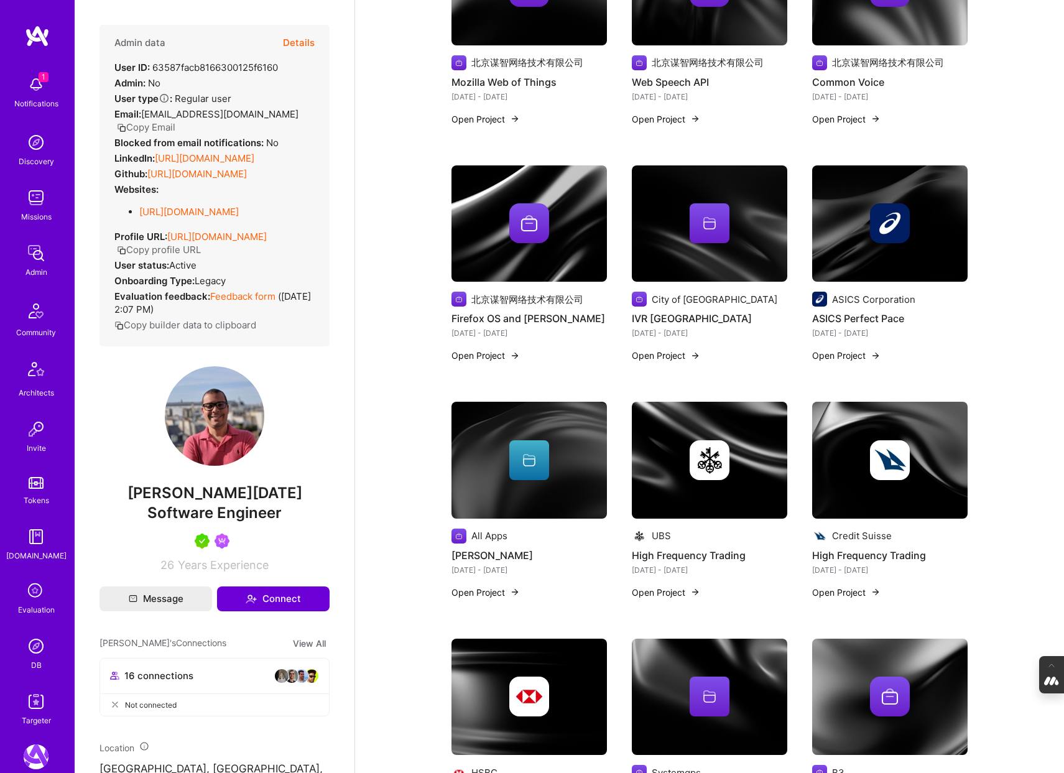
scroll to position [894, 0]
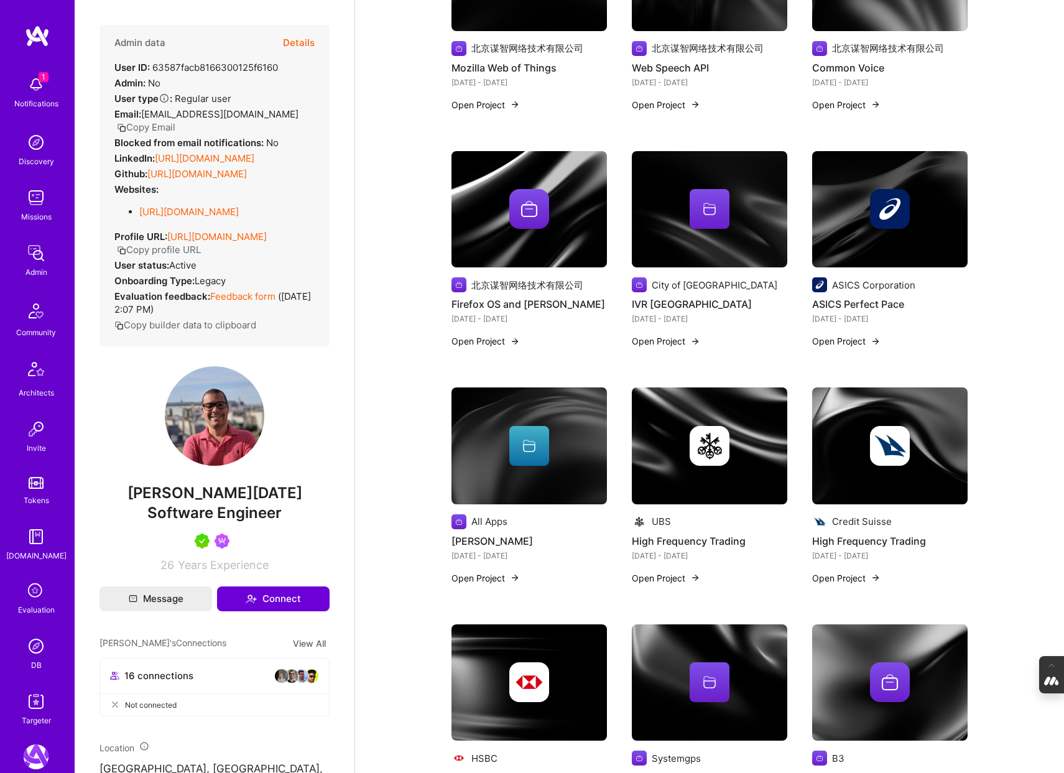
click at [514, 444] on div at bounding box center [529, 446] width 40 height 40
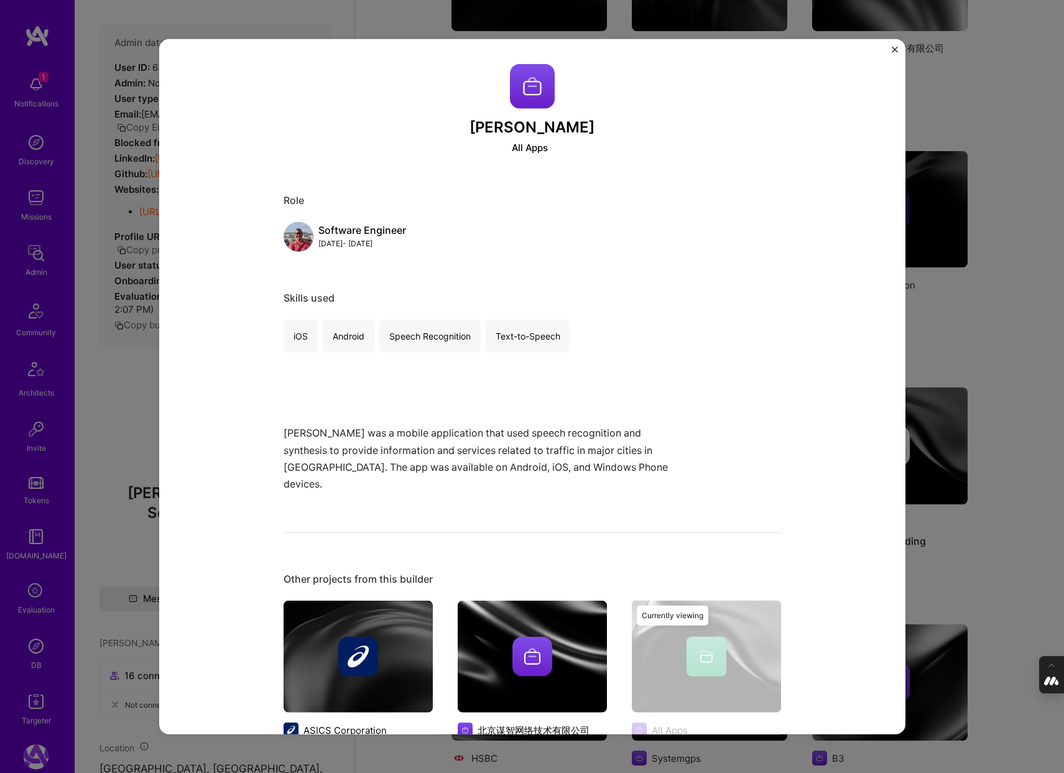
click at [1003, 325] on div "Fale Trânsito All Apps Role Software Engineer Jan, 2012 - Jan, 2013 Skills used…" at bounding box center [532, 386] width 1064 height 773
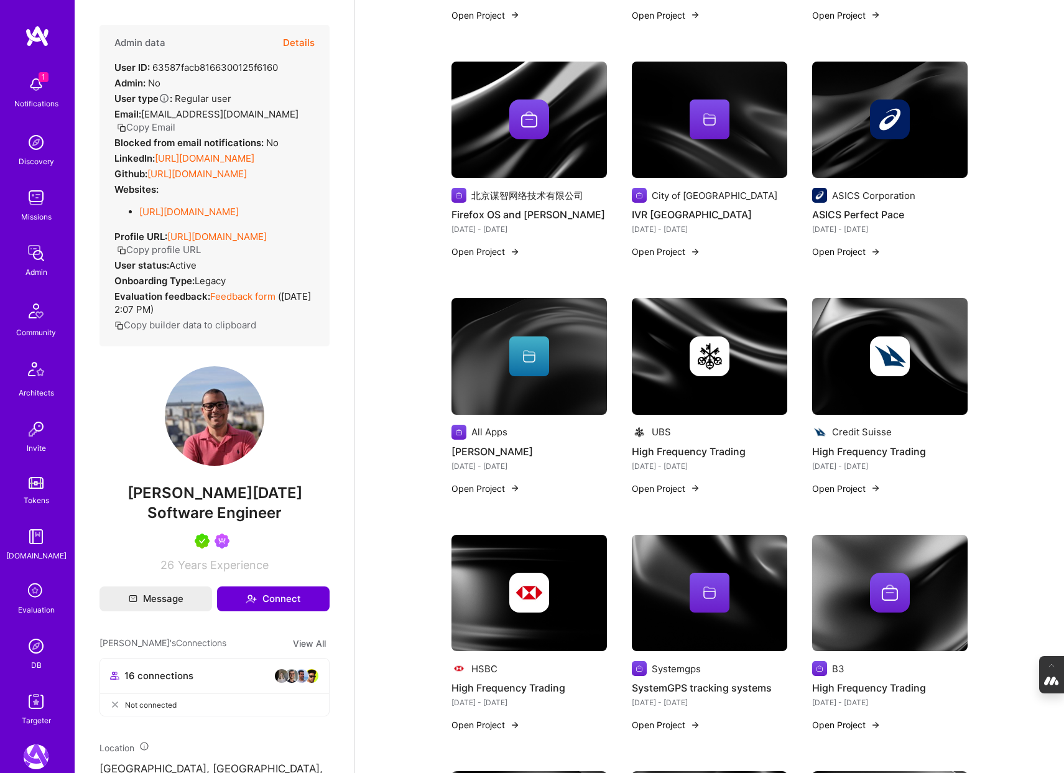
scroll to position [1039, 0]
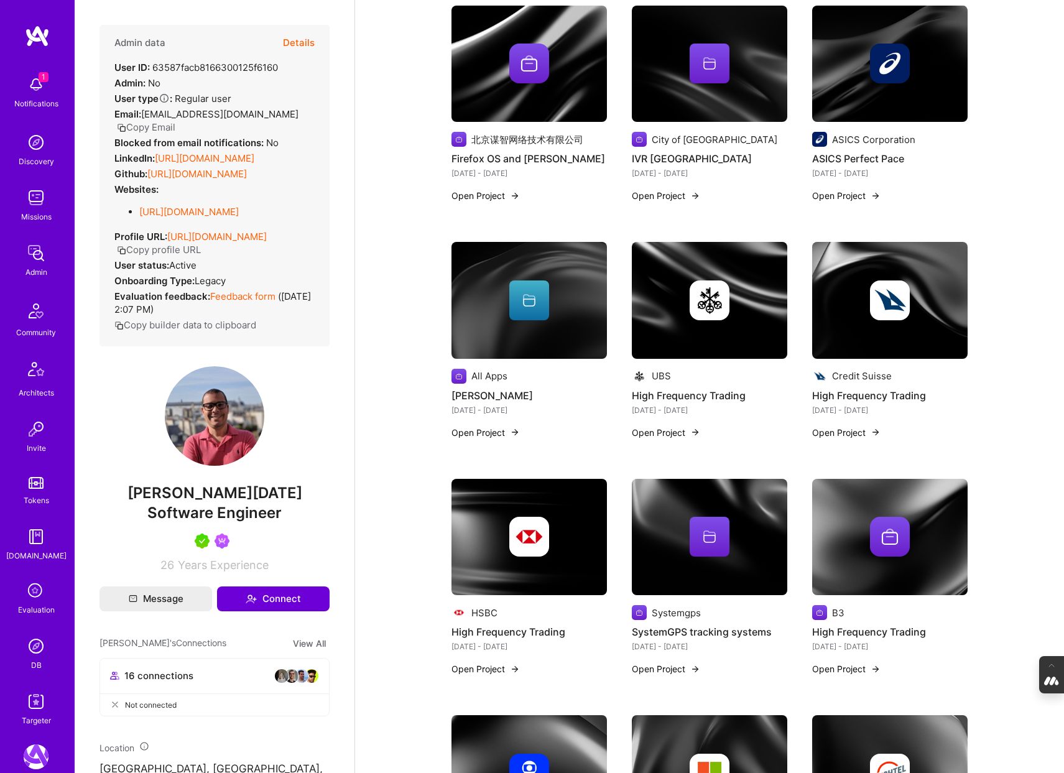
click at [694, 318] on img at bounding box center [710, 300] width 156 height 117
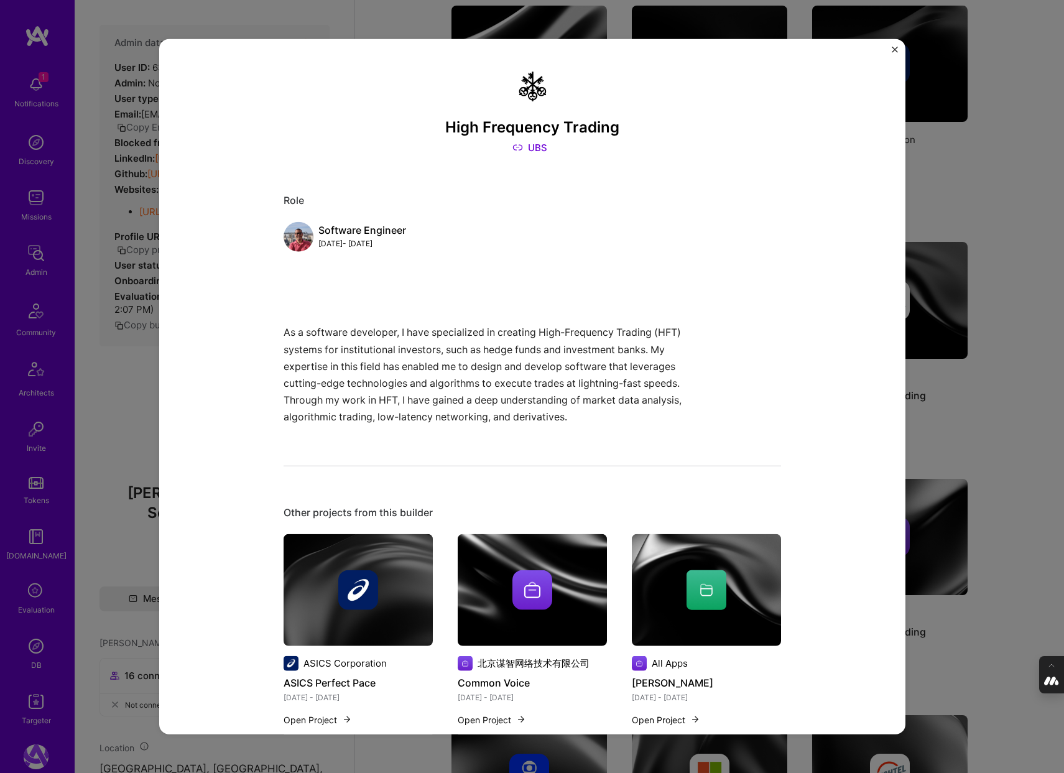
click at [972, 395] on div "High Frequency Trading UBS Role Software Engineer Jan, 2009 - Jul, 2009 As a so…" at bounding box center [532, 386] width 1064 height 773
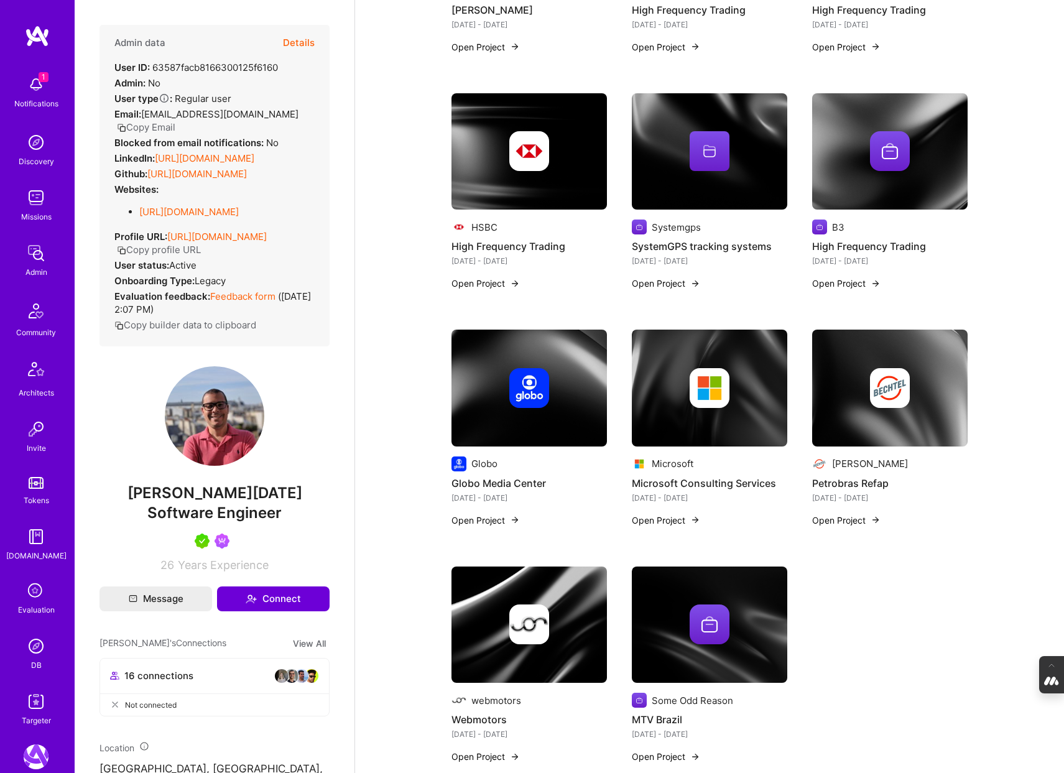
scroll to position [1441, 0]
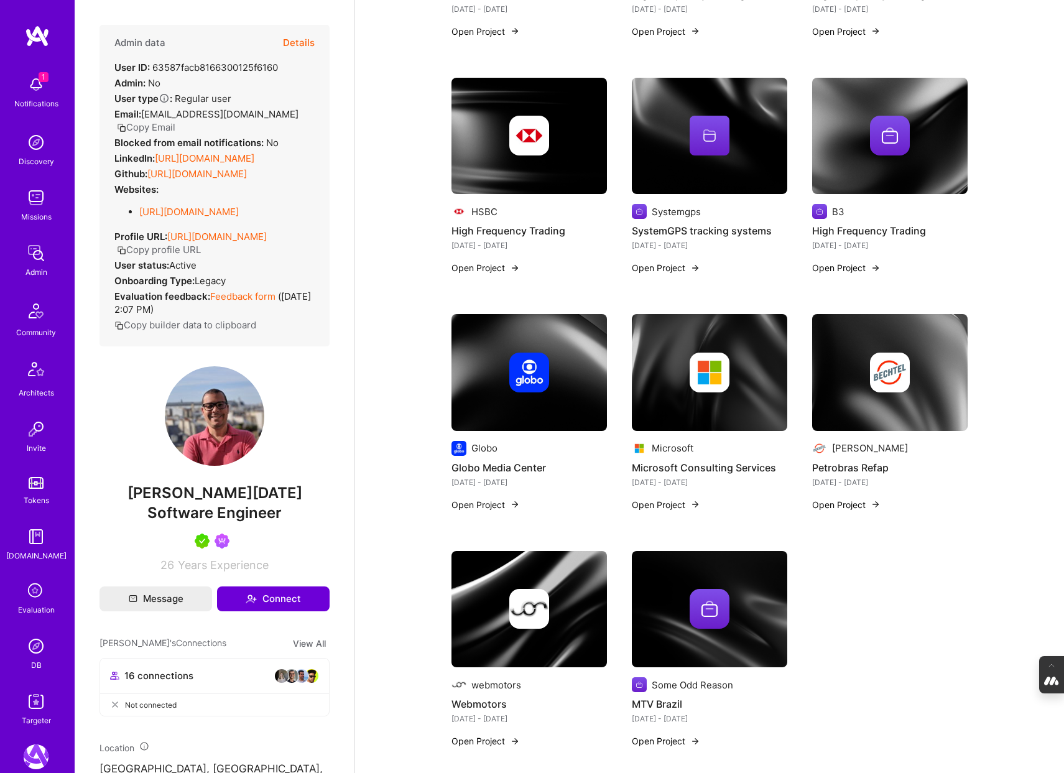
click at [756, 620] on img at bounding box center [710, 609] width 156 height 117
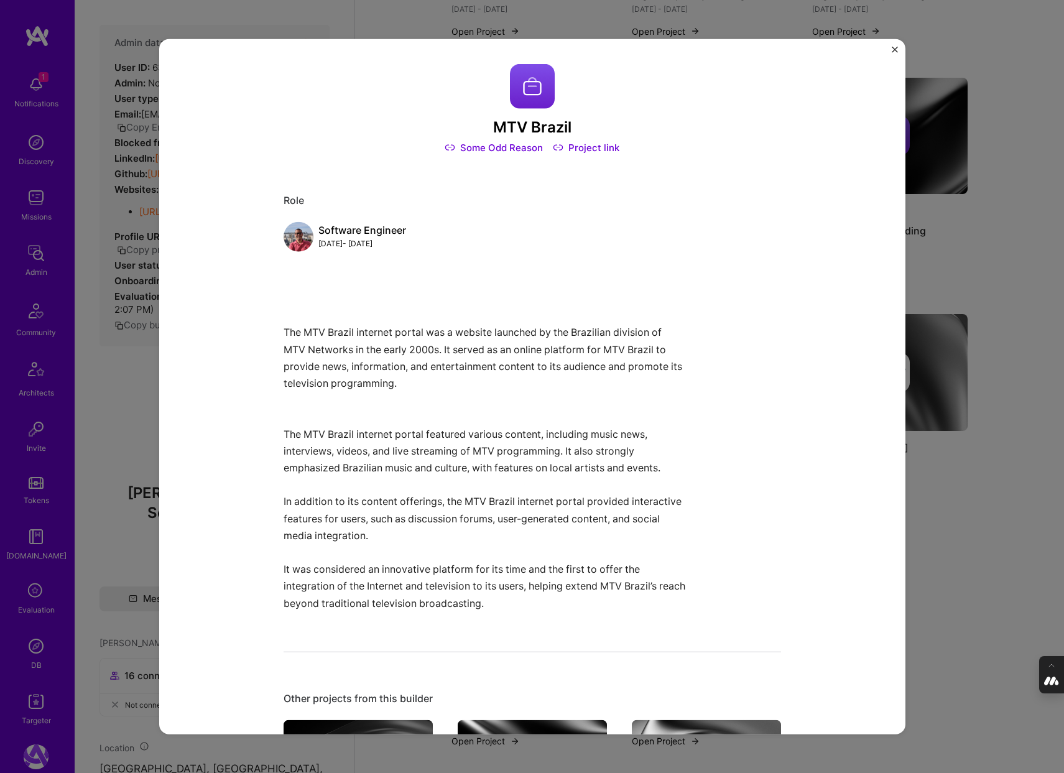
click at [922, 536] on div "MTV Brazil Some Odd Reason Project link Role Software Engineer Jun, 1999 - Jan,…" at bounding box center [532, 386] width 1064 height 773
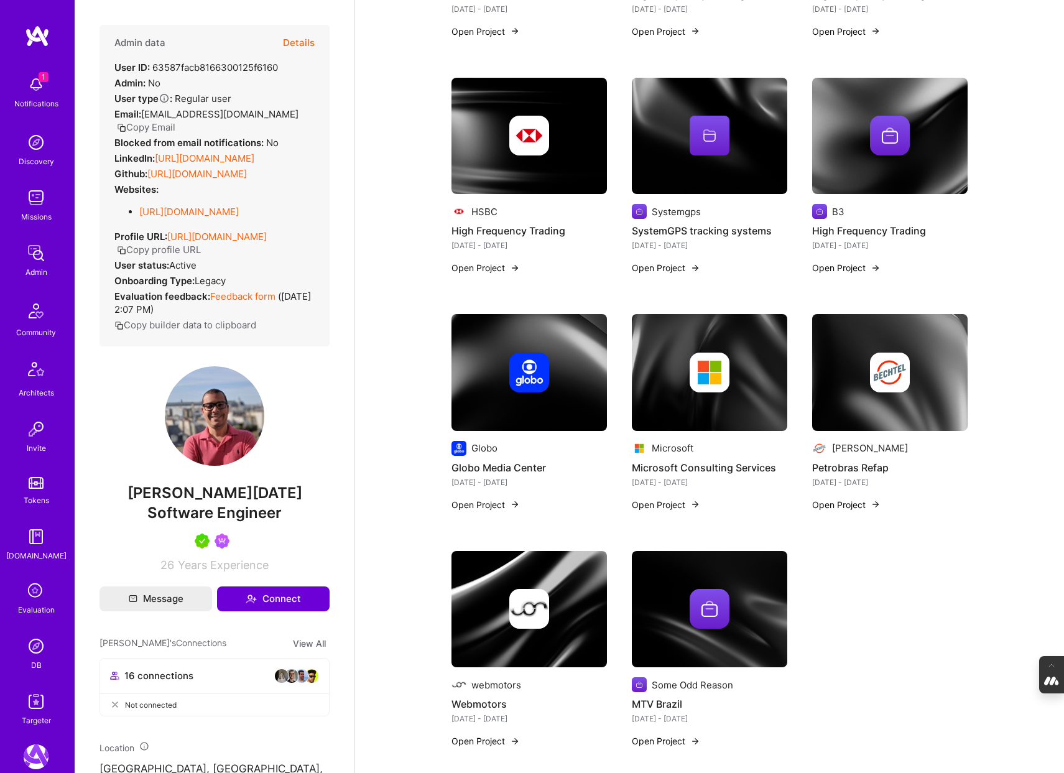
click at [521, 642] on img at bounding box center [530, 609] width 156 height 117
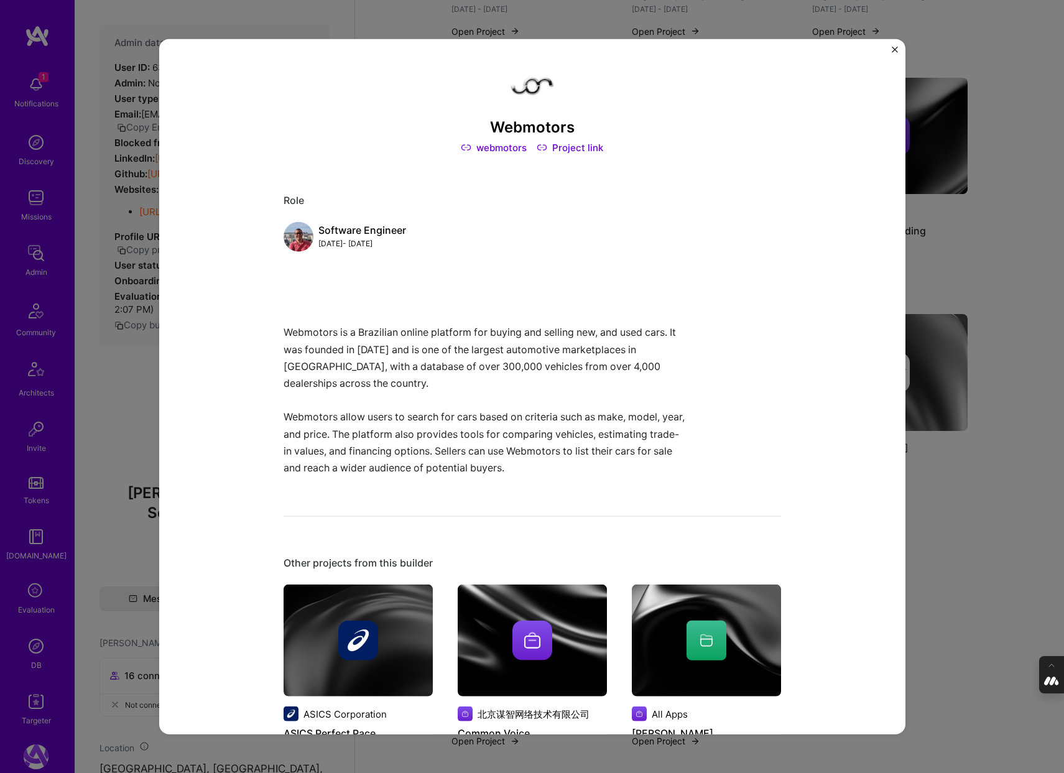
click at [974, 472] on div "Webmotors webmotors Project link Role Software Engineer Jan, 2000 - Feb, 2003 W…" at bounding box center [532, 386] width 1064 height 773
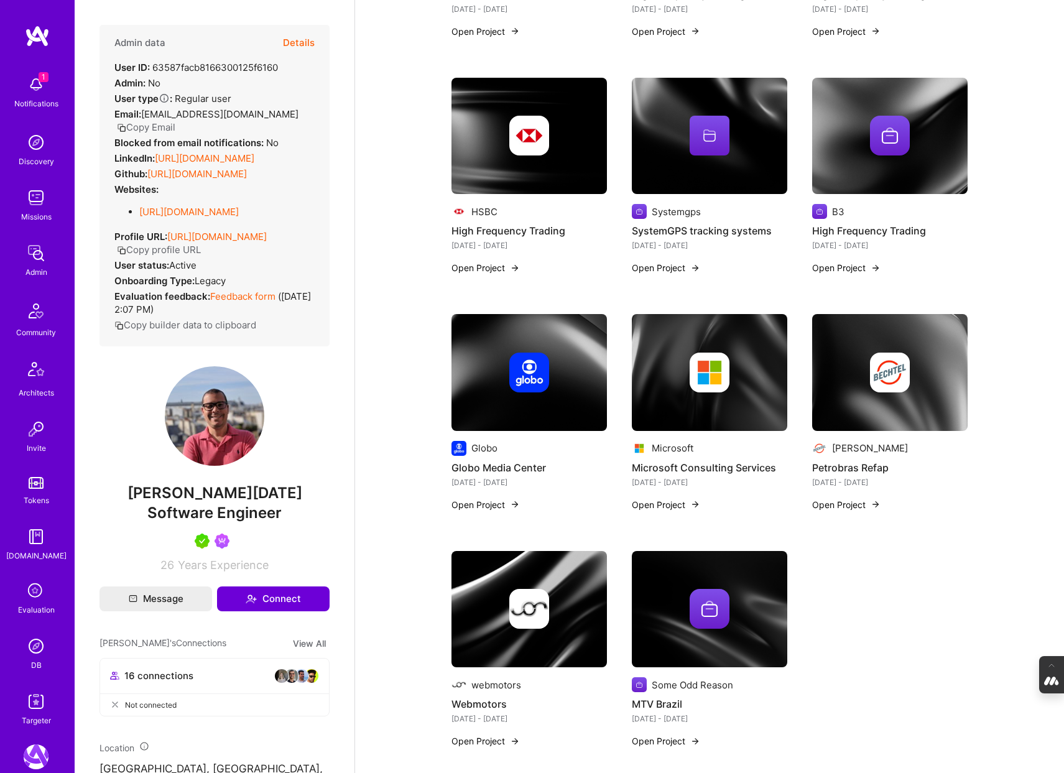
click at [919, 383] on img at bounding box center [890, 372] width 156 height 117
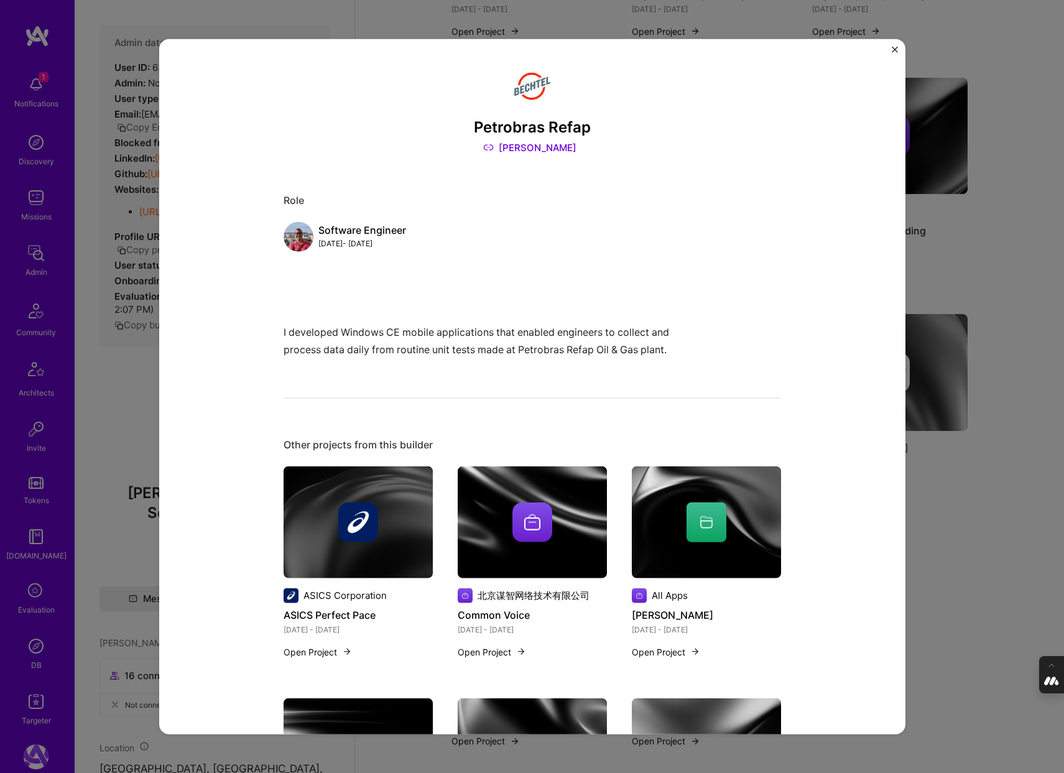
click at [941, 546] on div "Petrobras Refap Bechtel Role Software Engineer Jan, 2003 - Jan, 2004 I develope…" at bounding box center [532, 386] width 1064 height 773
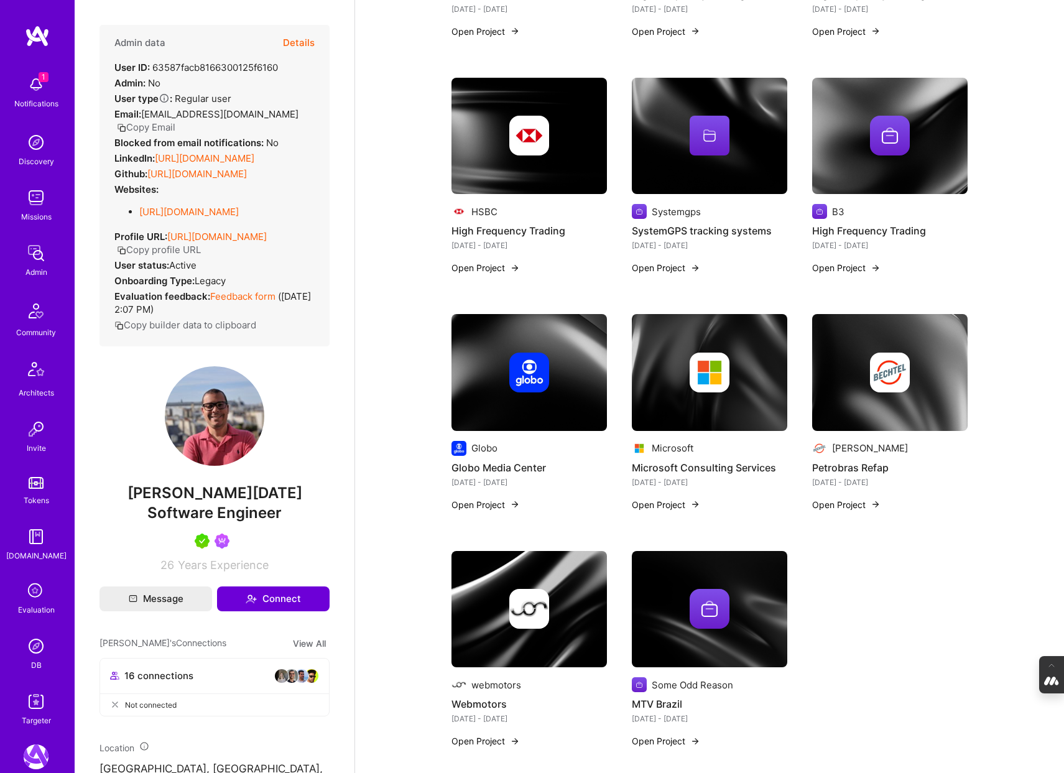
click at [697, 395] on img at bounding box center [710, 372] width 156 height 117
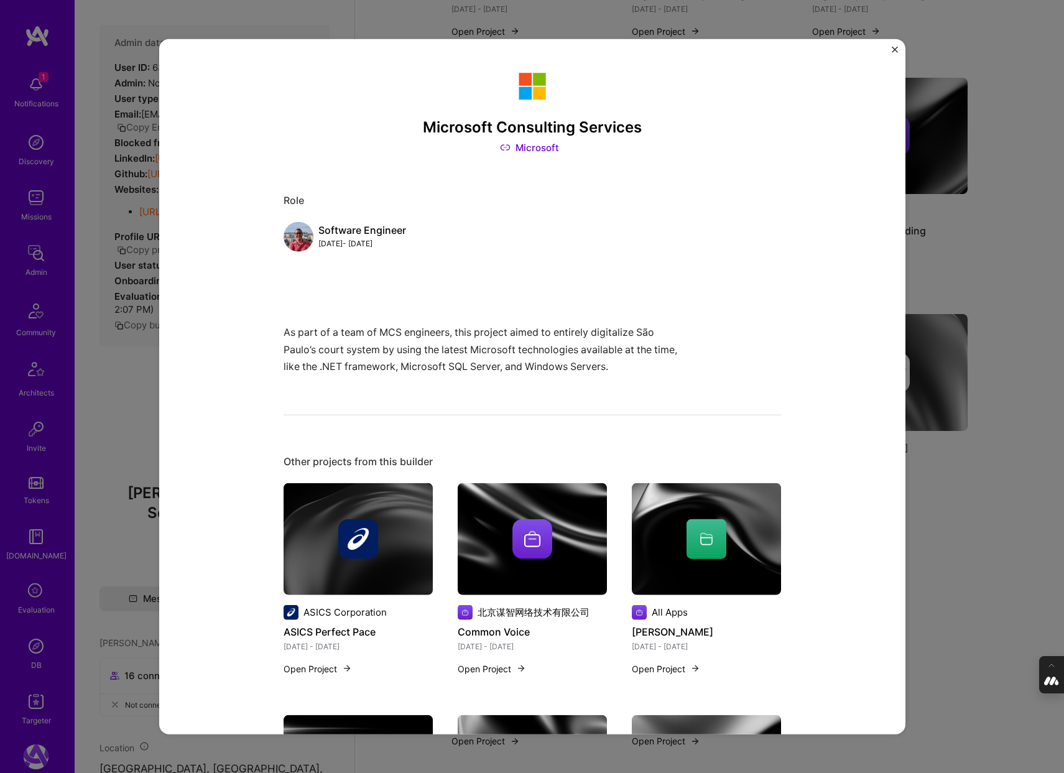
click at [939, 514] on div "Microsoft Consulting Services Microsoft Role Software Engineer Feb, 2003 - Feb,…" at bounding box center [532, 386] width 1064 height 773
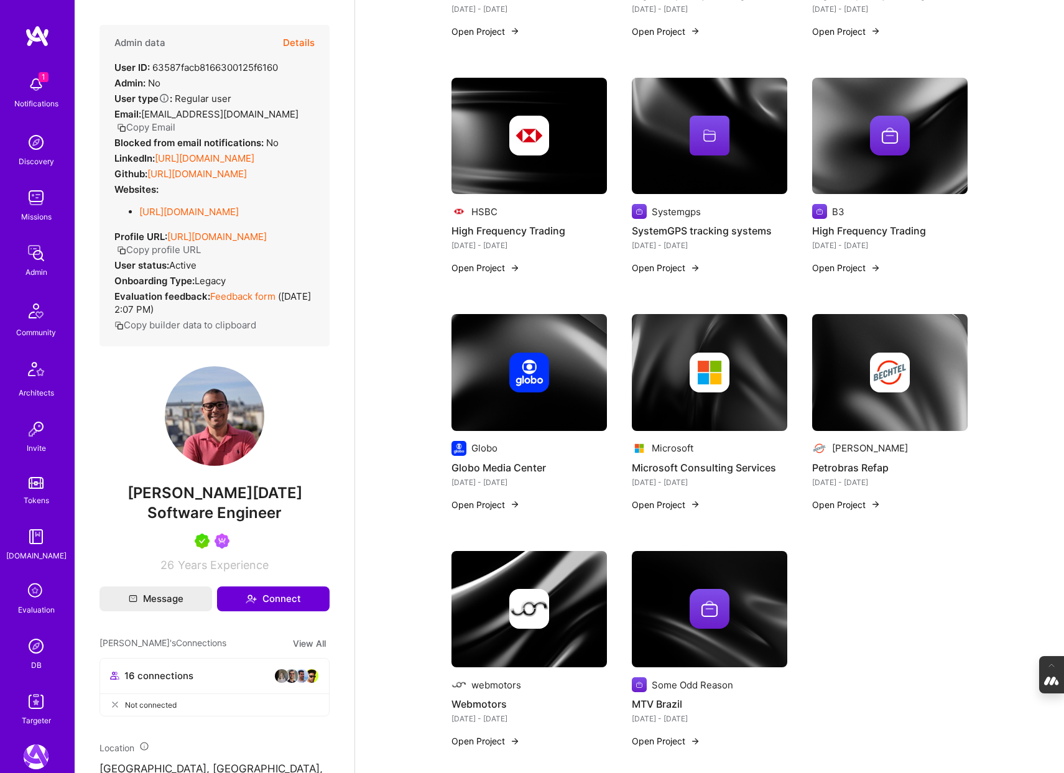
click at [526, 383] on img at bounding box center [530, 372] width 156 height 117
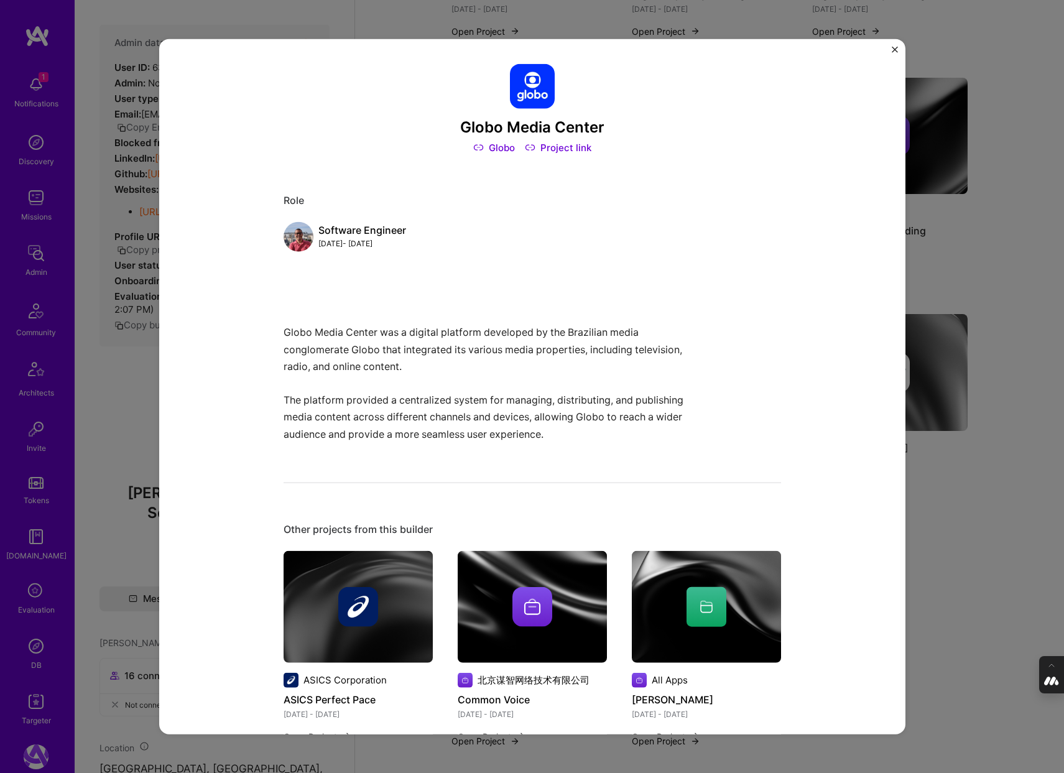
click at [936, 474] on div "Globo Media Center Globo Project link Role Software Engineer Sep, 2005 - Jan, 2…" at bounding box center [532, 386] width 1064 height 773
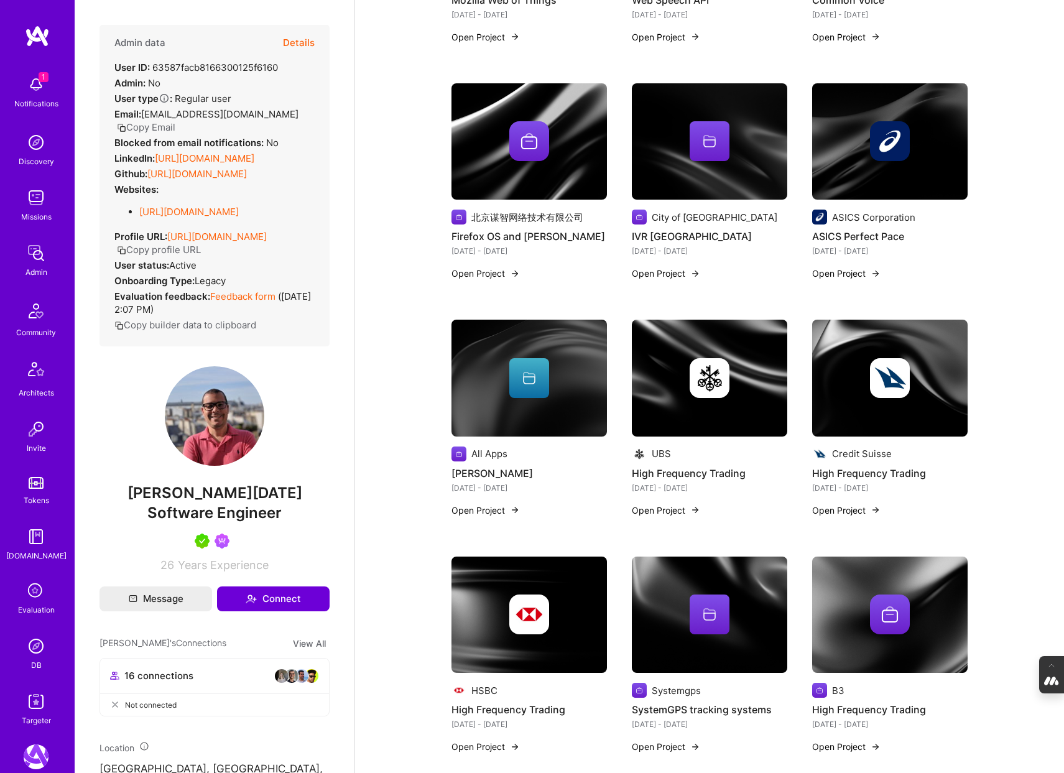
scroll to position [963, 0]
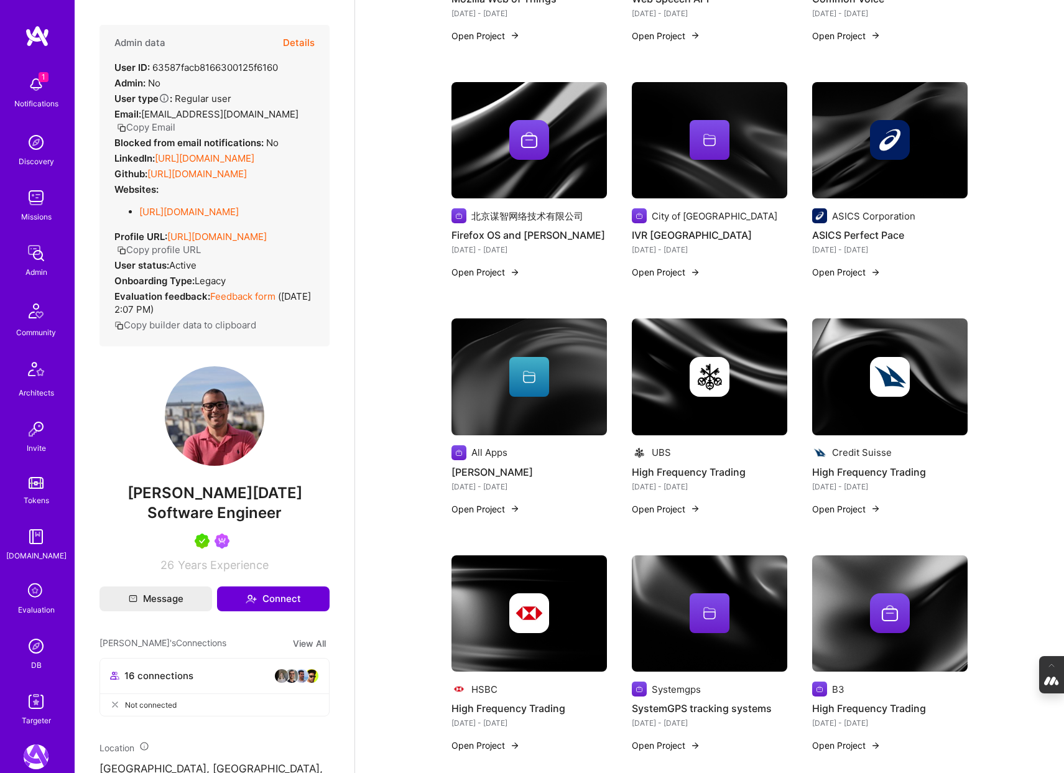
click at [884, 565] on img at bounding box center [890, 613] width 156 height 117
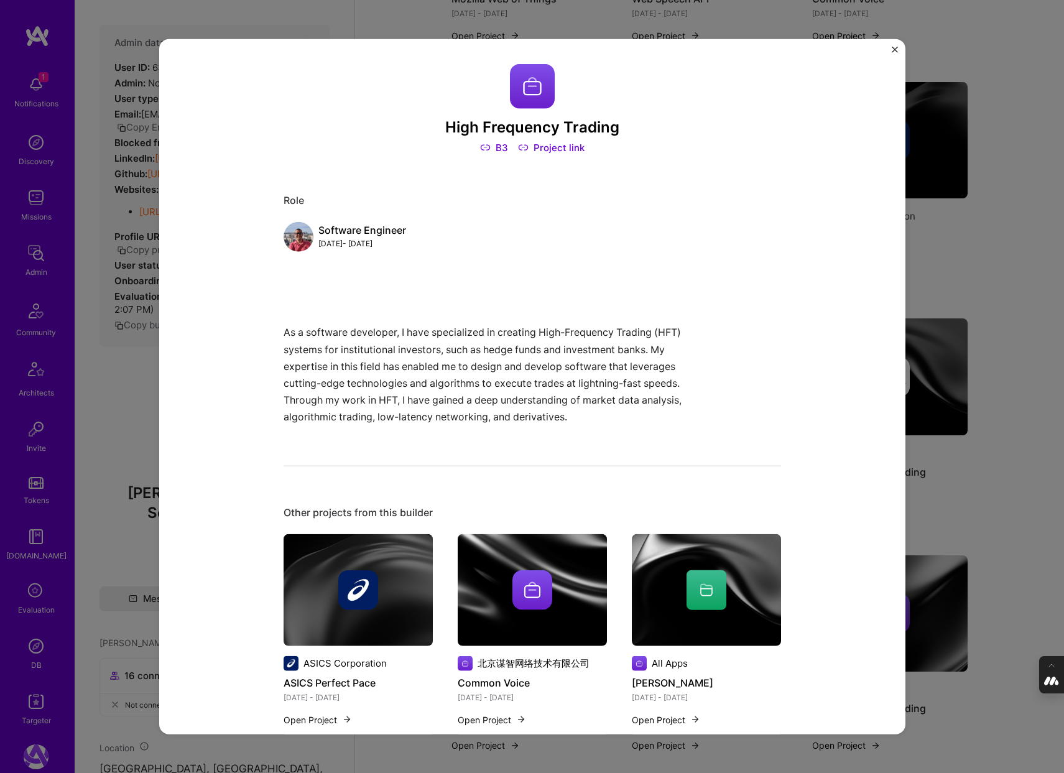
click at [987, 476] on div "High Frequency Trading B3 Project link Role Software Engineer Jun, 2006 - Jan, …" at bounding box center [532, 386] width 1064 height 773
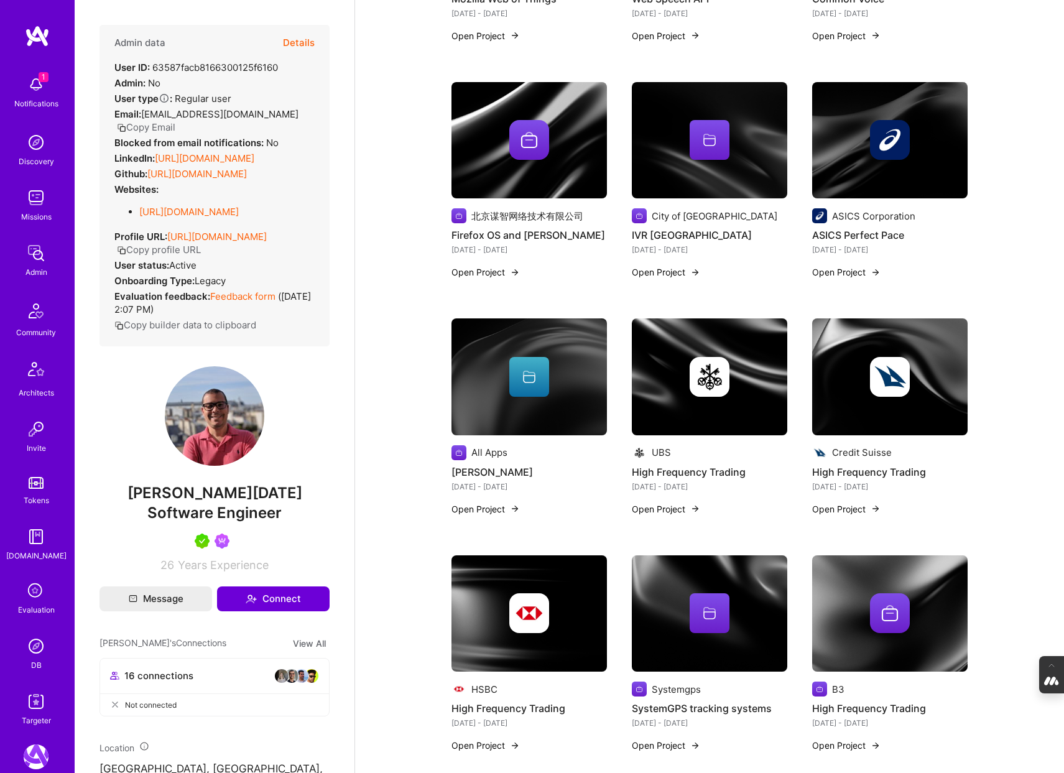
click at [750, 649] on img at bounding box center [710, 613] width 156 height 117
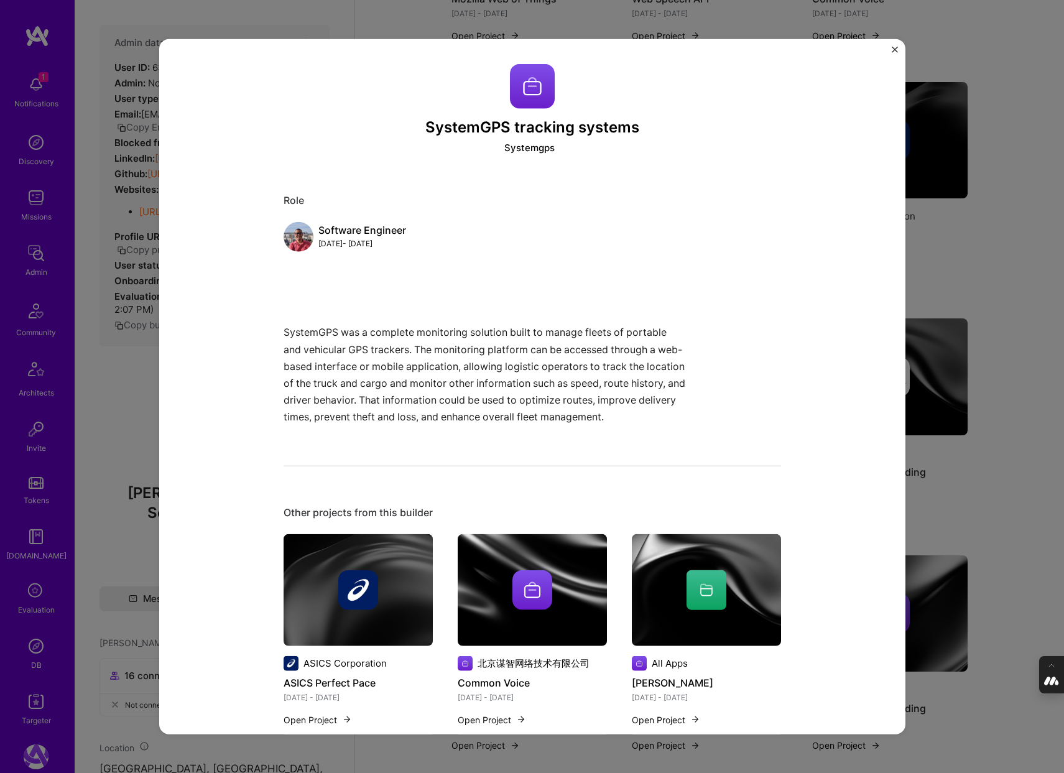
click at [921, 440] on div "SystemGPS tracking systems Systemgps Role Software Engineer Jan, 2007 - Jan, 20…" at bounding box center [532, 386] width 1064 height 773
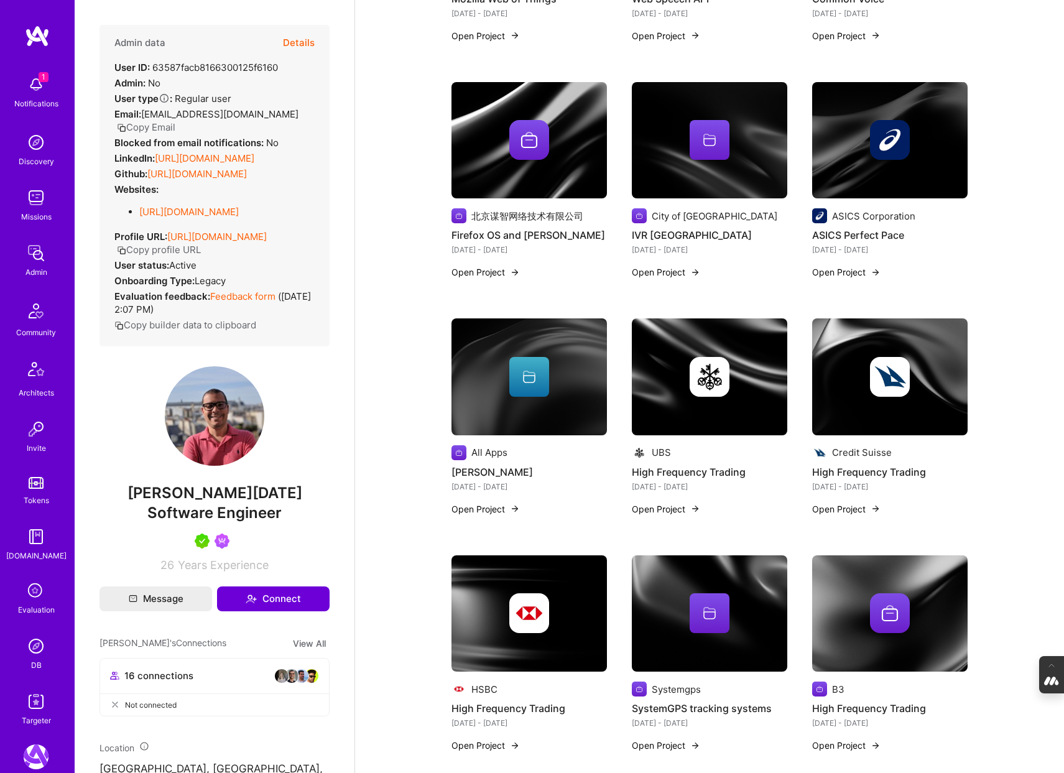
click at [501, 609] on div at bounding box center [530, 613] width 156 height 40
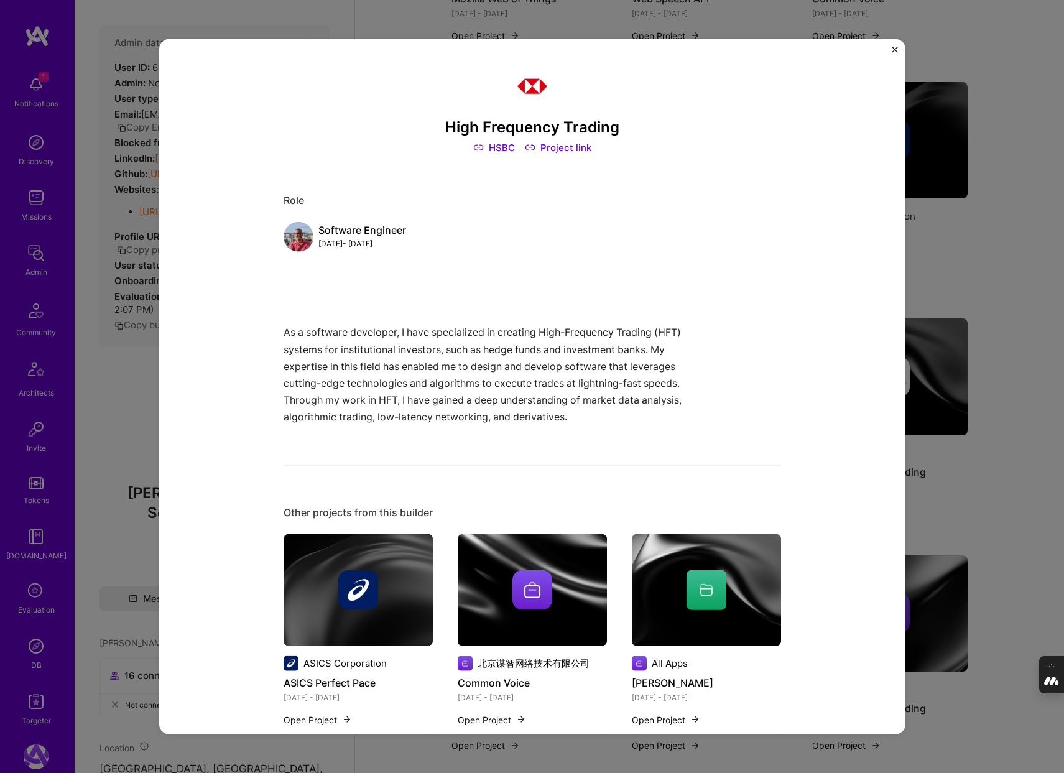
click at [977, 430] on div "High Frequency Trading HSBC Project link Role Software Engineer Jan, 2007 - Feb…" at bounding box center [532, 386] width 1064 height 773
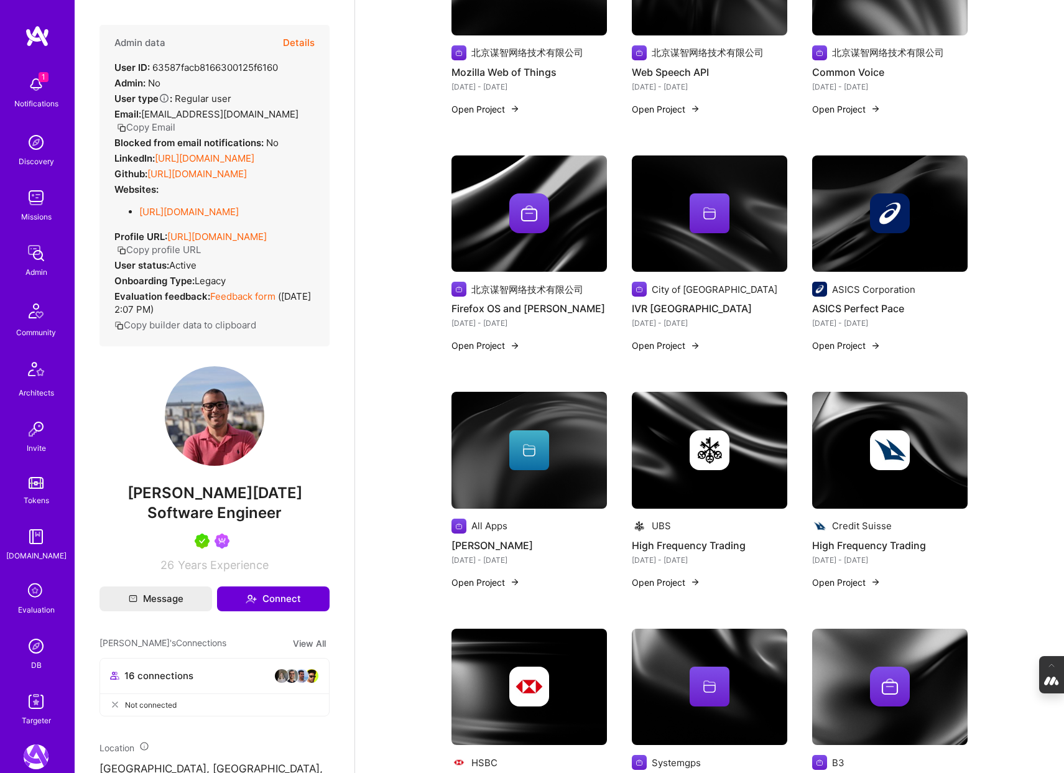
scroll to position [886, 0]
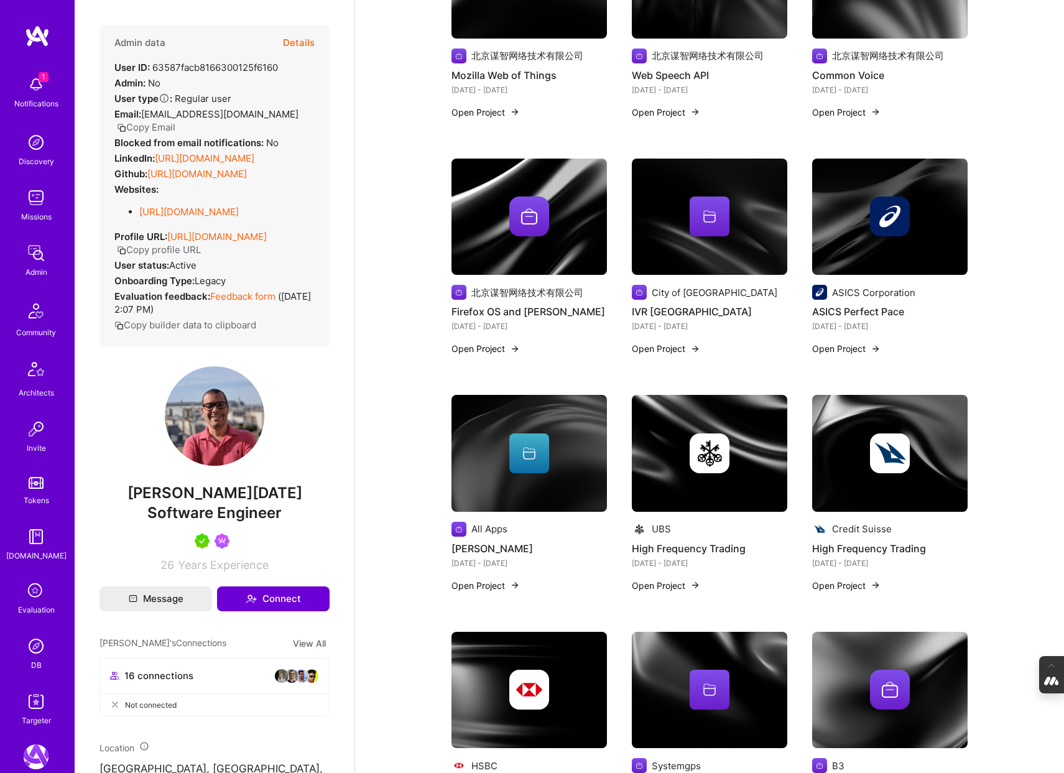
click at [850, 412] on img at bounding box center [890, 453] width 156 height 117
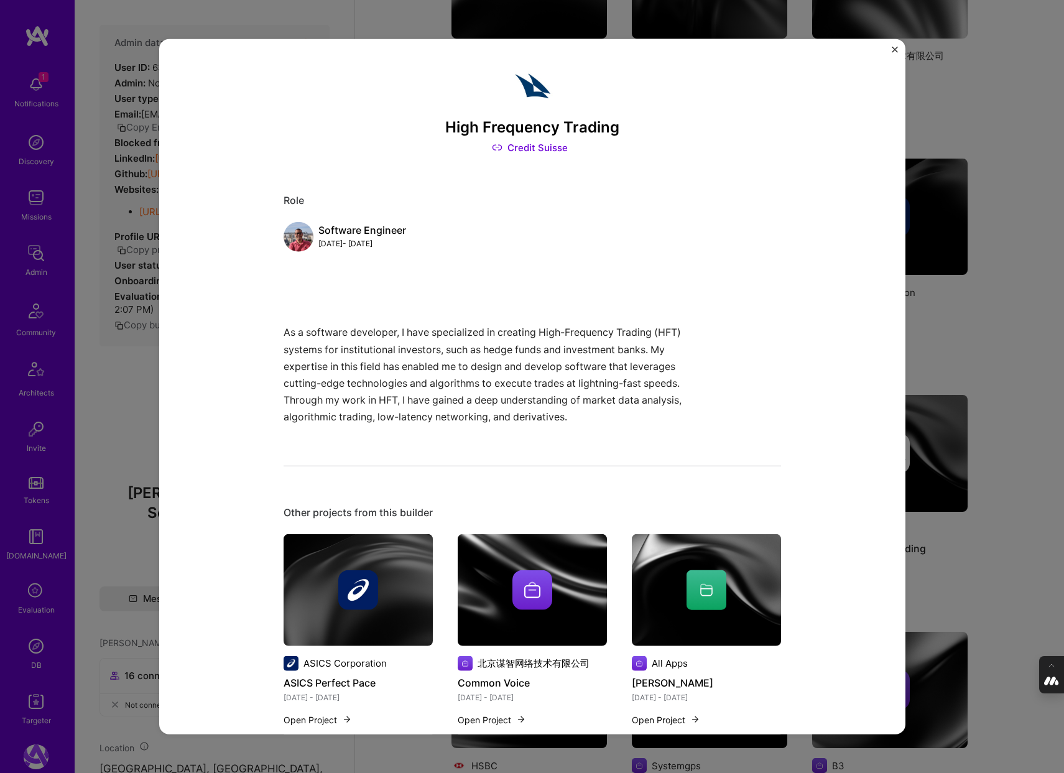
click at [1005, 440] on div "High Frequency Trading Credit Suisse Role Software Engineer Feb, 2008 - Jul, 20…" at bounding box center [532, 386] width 1064 height 773
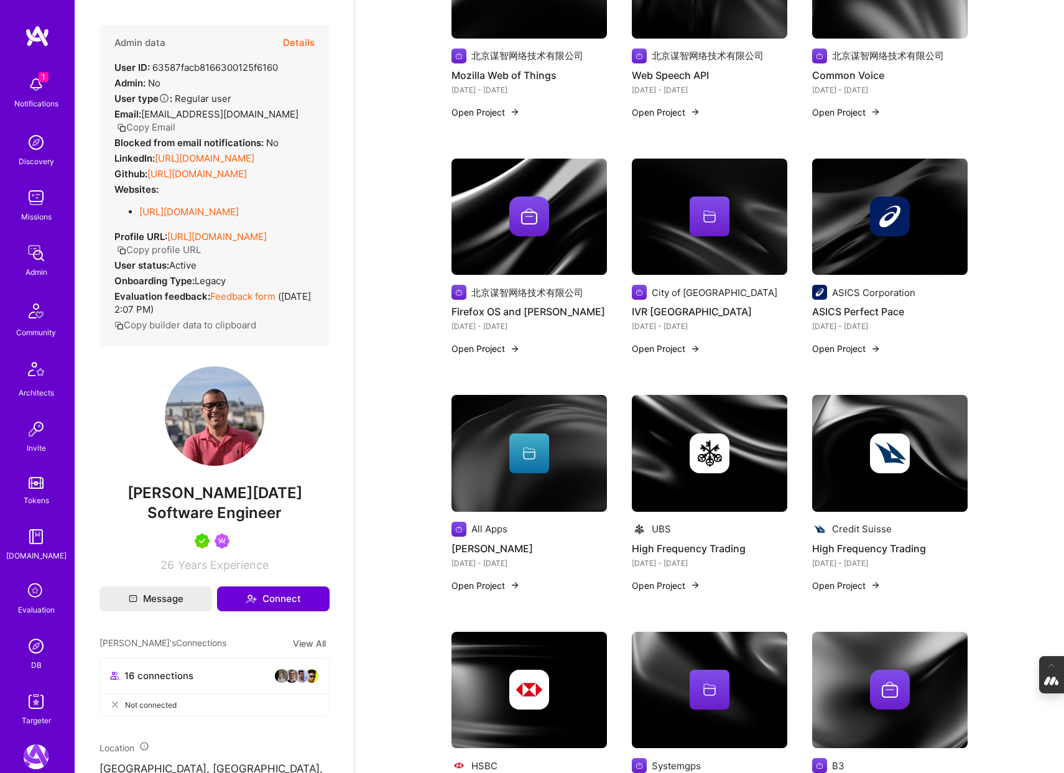
click at [694, 438] on img at bounding box center [710, 454] width 40 height 40
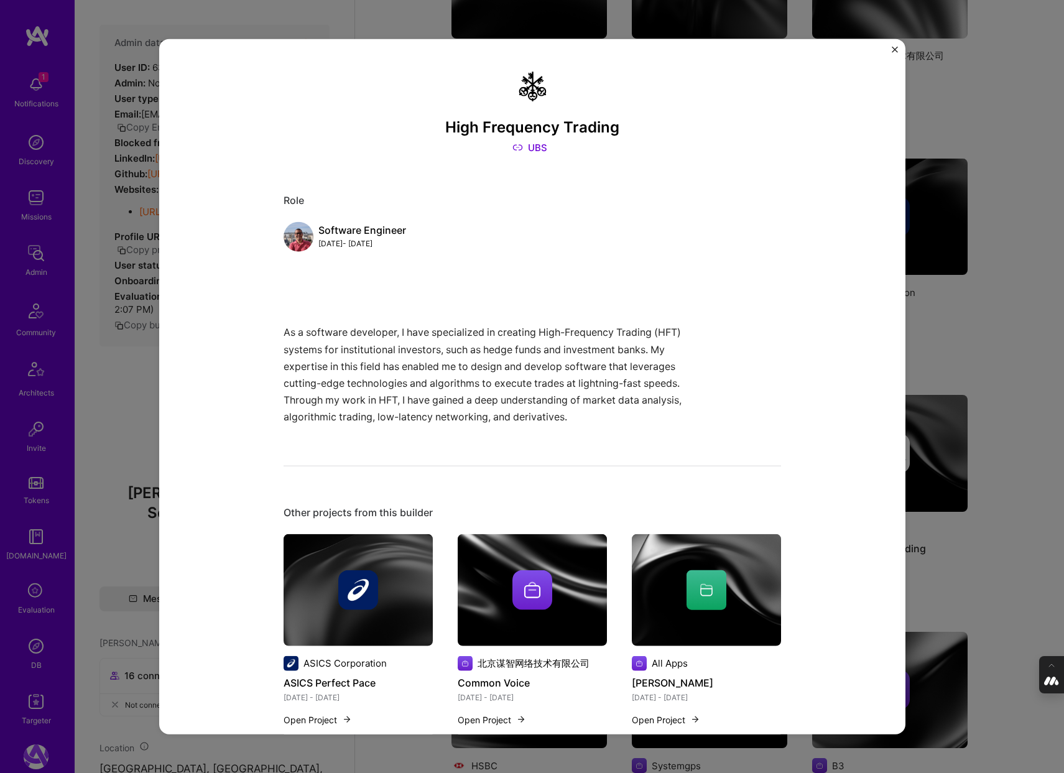
click at [1039, 539] on div "High Frequency Trading UBS Role Software Engineer Jan, 2009 - Jul, 2009 As a so…" at bounding box center [532, 386] width 1064 height 773
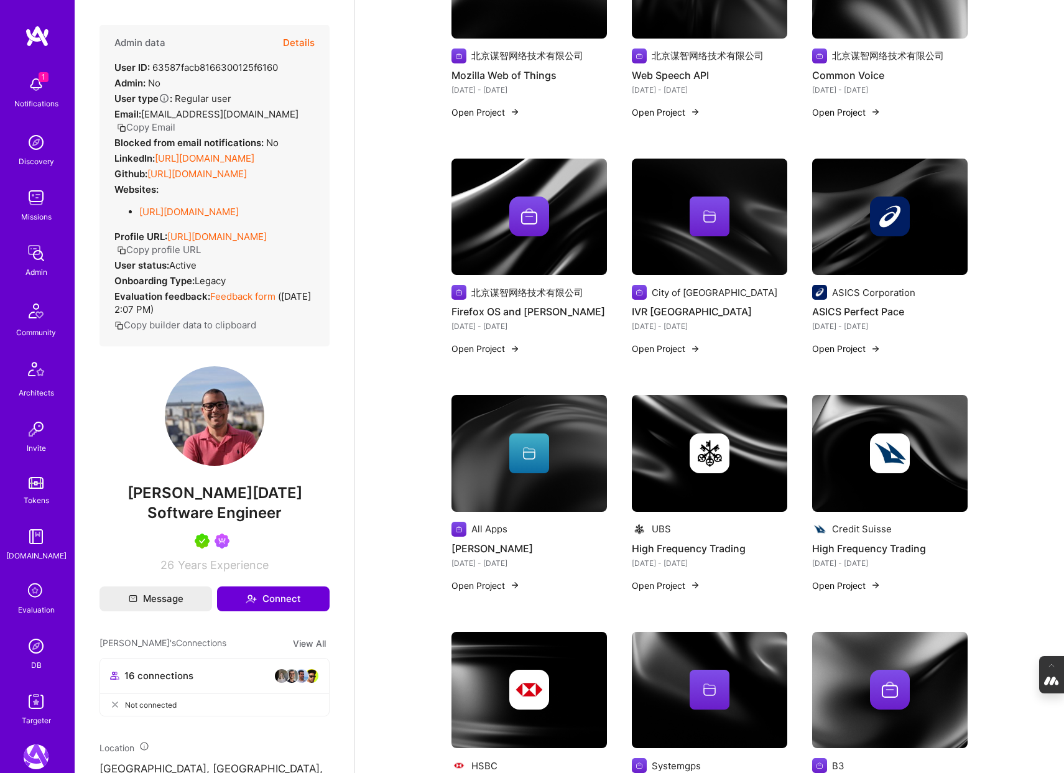
click at [514, 434] on div at bounding box center [529, 454] width 40 height 40
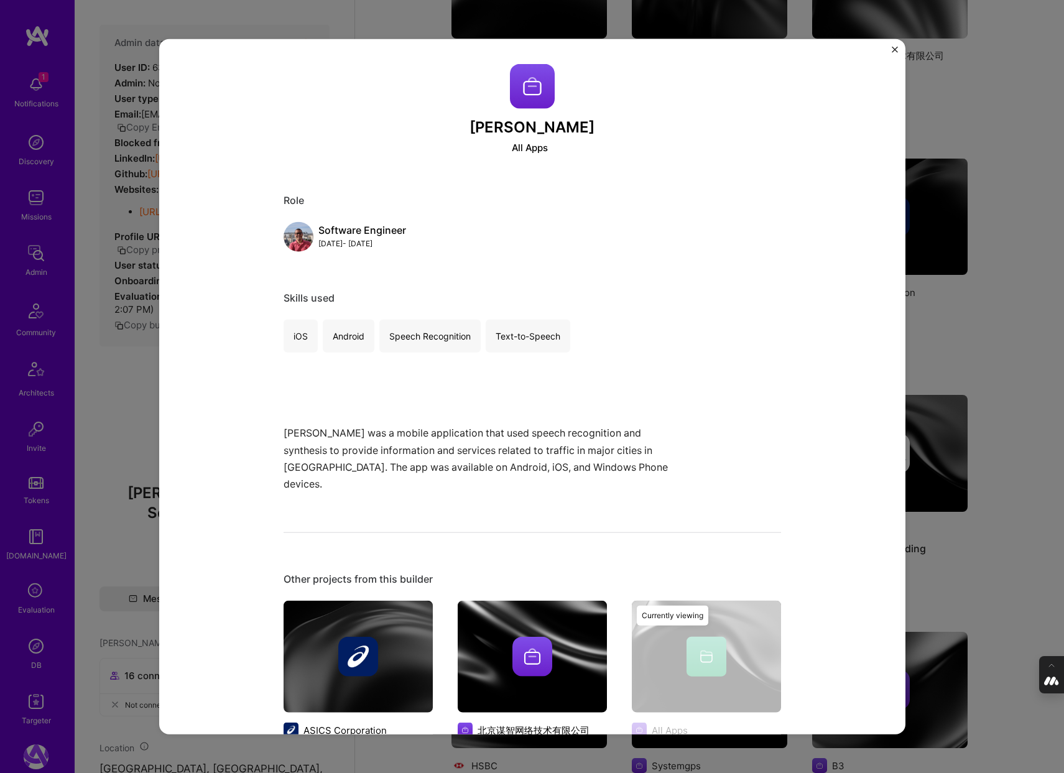
click at [1028, 434] on div "Fale Trânsito All Apps Role Software Engineer Jan, 2012 - Jan, 2013 Skills used…" at bounding box center [532, 386] width 1064 height 773
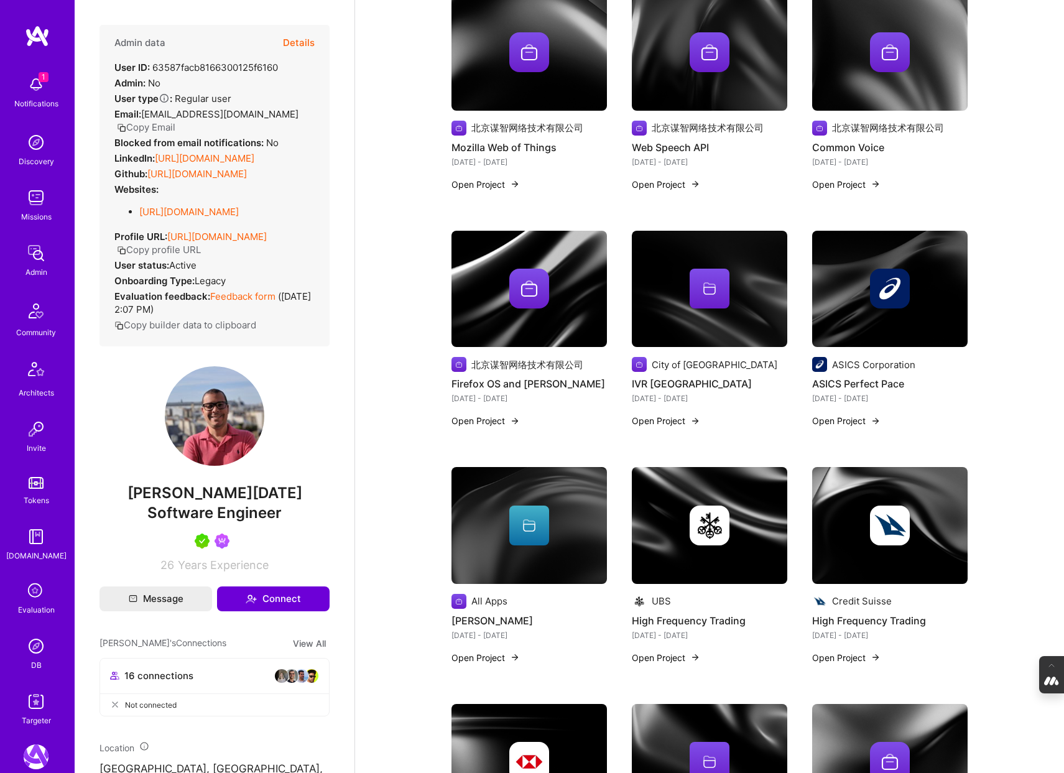
scroll to position [799, 0]
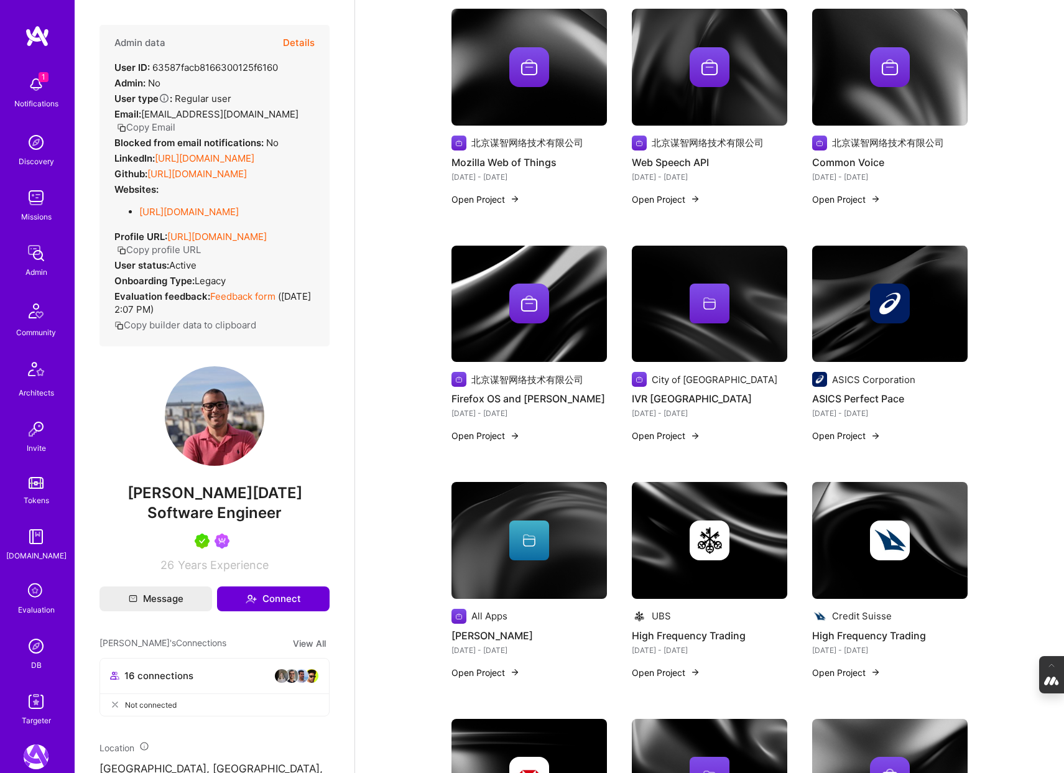
click at [898, 284] on img at bounding box center [890, 304] width 40 height 40
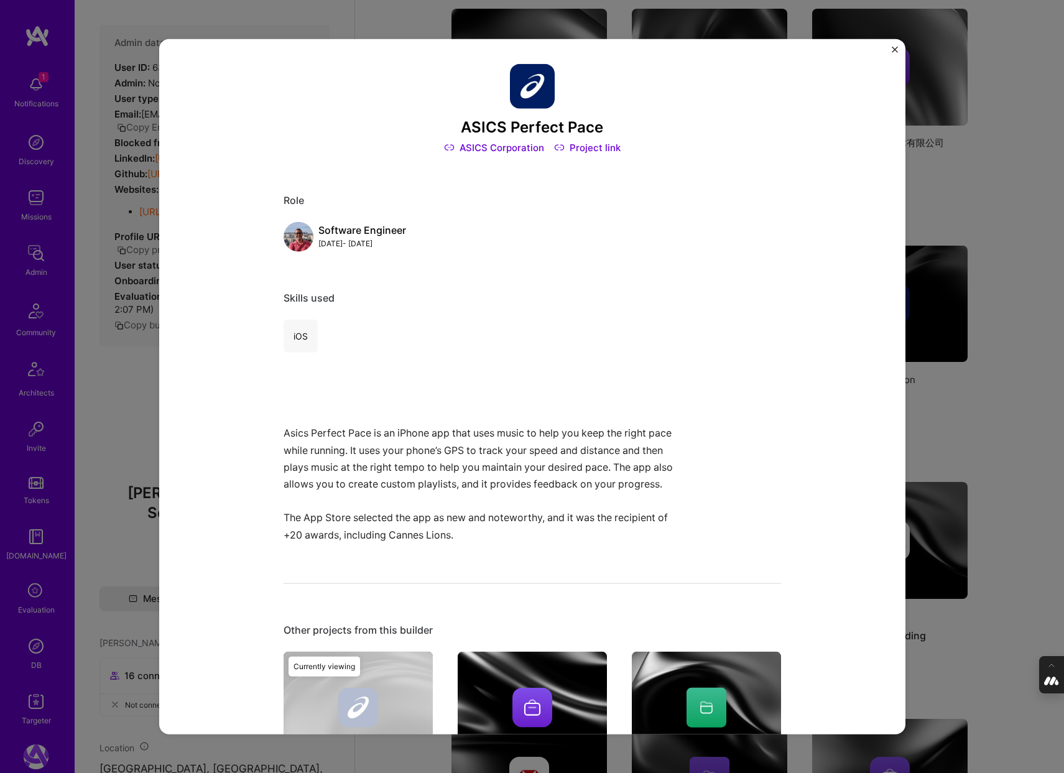
click at [1036, 357] on div "ASICS Perfect Pace ASICS Corporation Project link Role Software Engineer Aug, 2…" at bounding box center [532, 386] width 1064 height 773
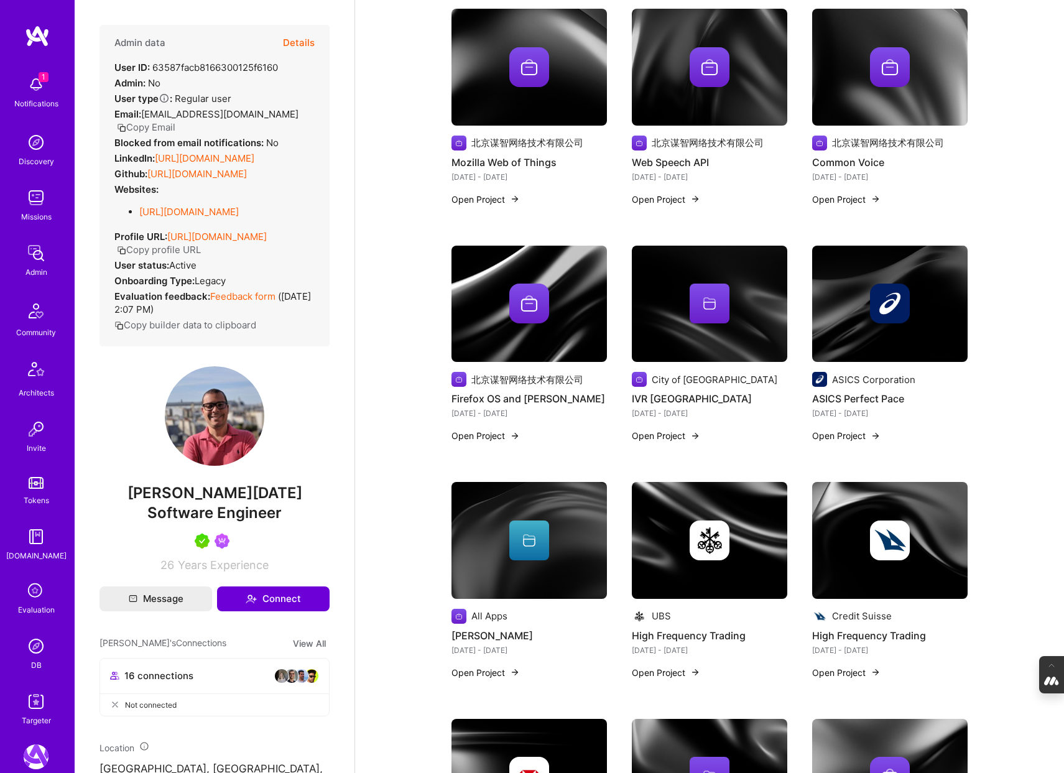
click at [26, 653] on img at bounding box center [36, 646] width 25 height 25
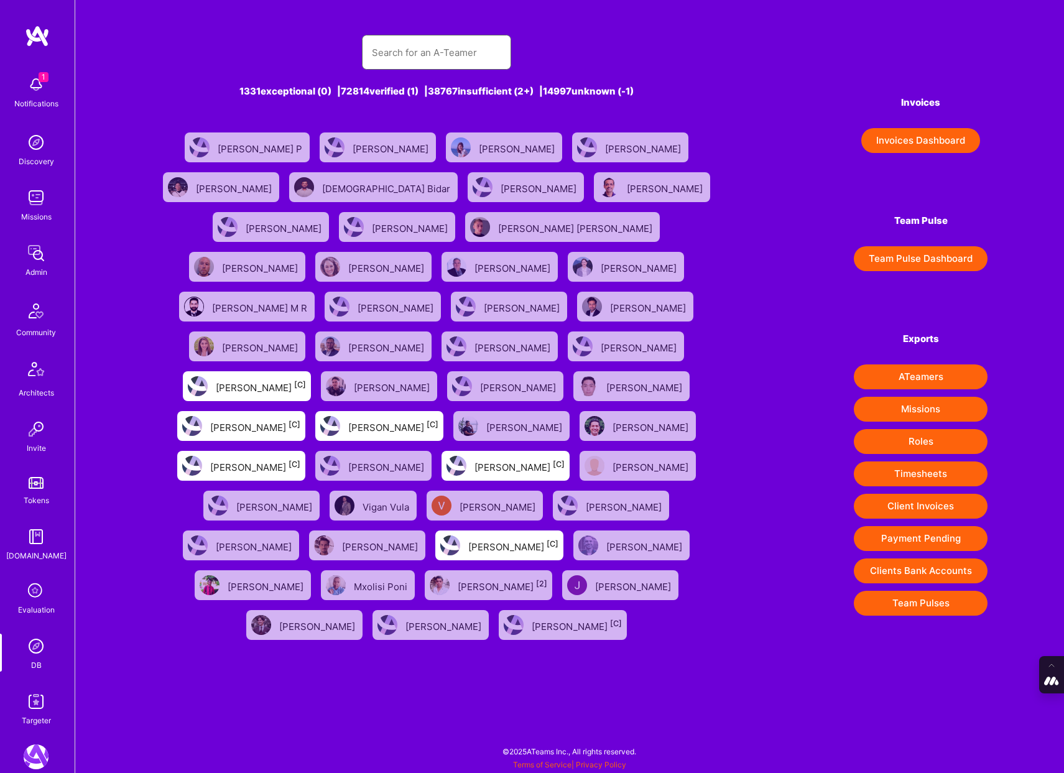
click at [431, 52] on input "text" at bounding box center [436, 53] width 129 height 32
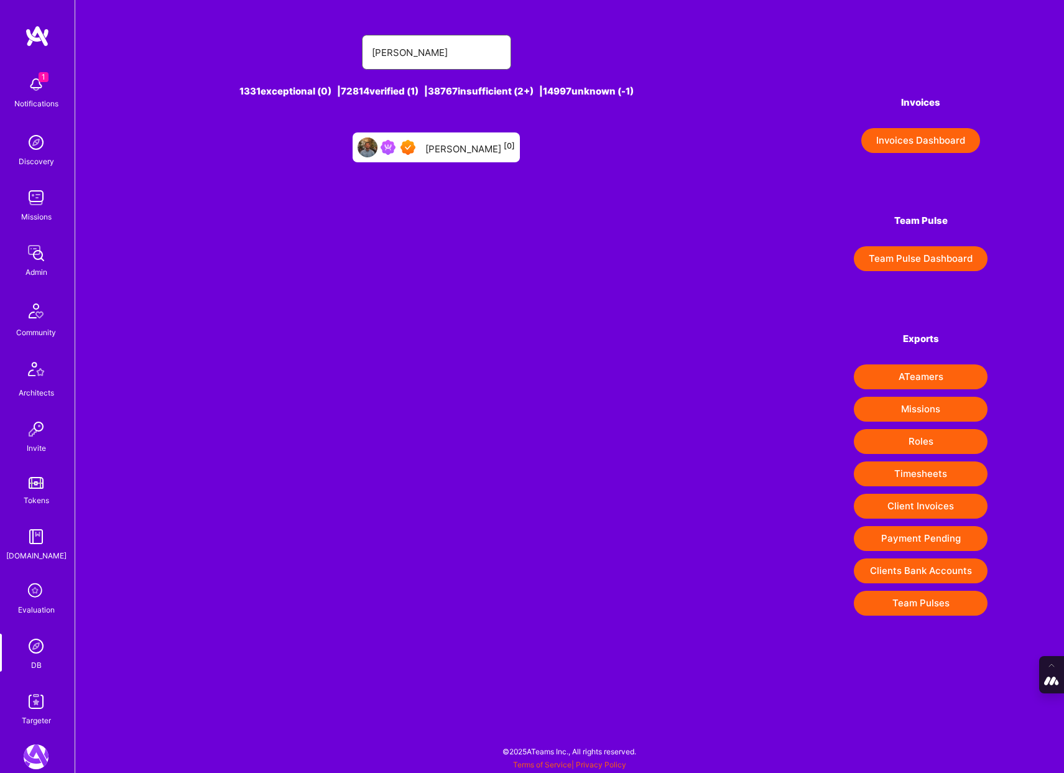
type input "Anthony Spadafin"
click at [454, 137] on div "Anthony Spadafino [0]" at bounding box center [436, 147] width 167 height 30
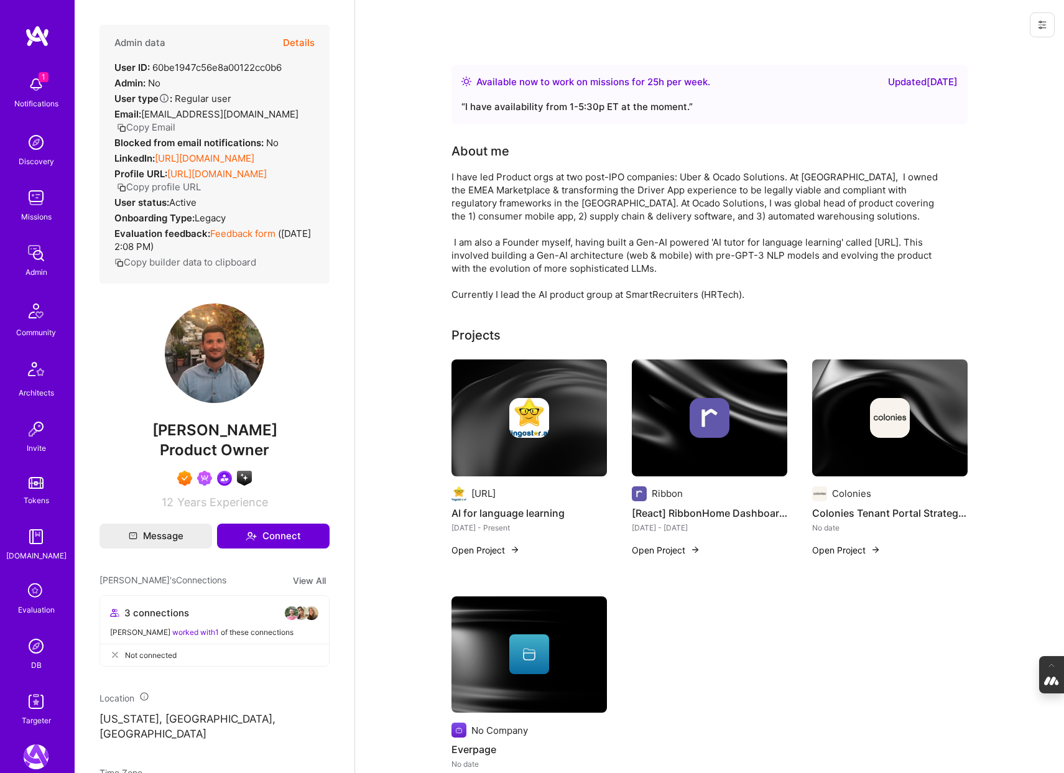
click at [505, 437] on div at bounding box center [530, 418] width 156 height 40
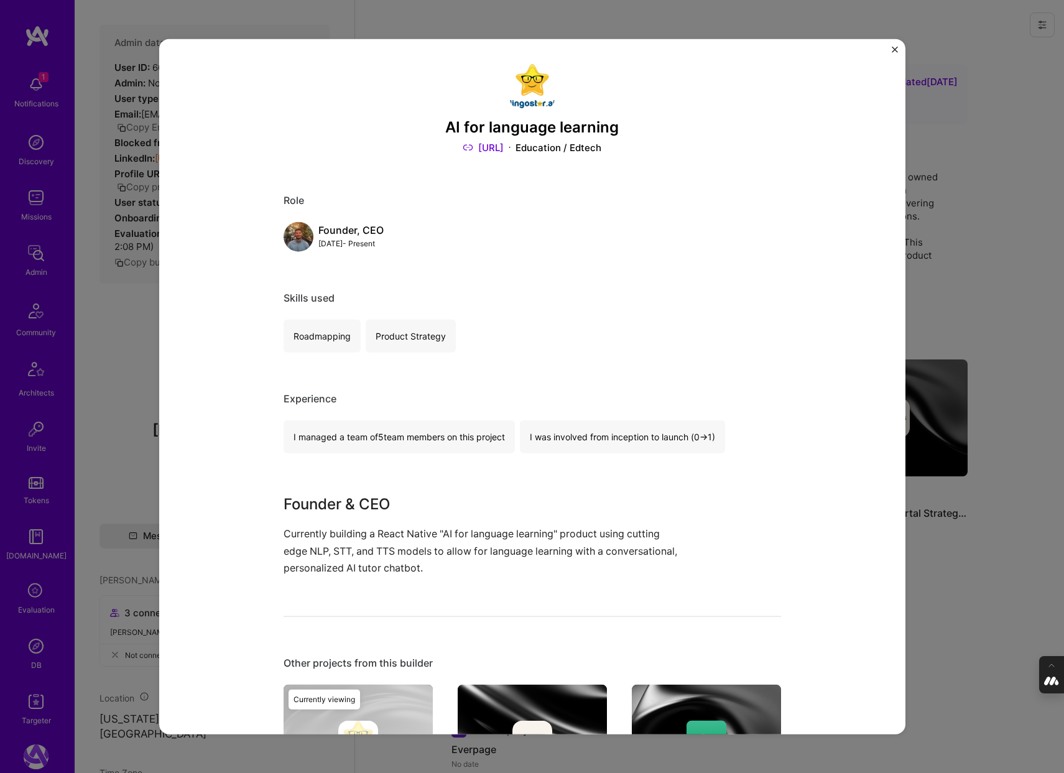
click at [139, 369] on div "AI for language learning Lingostar.ai Education / Edtech Role Founder, CEO May,…" at bounding box center [532, 386] width 1064 height 773
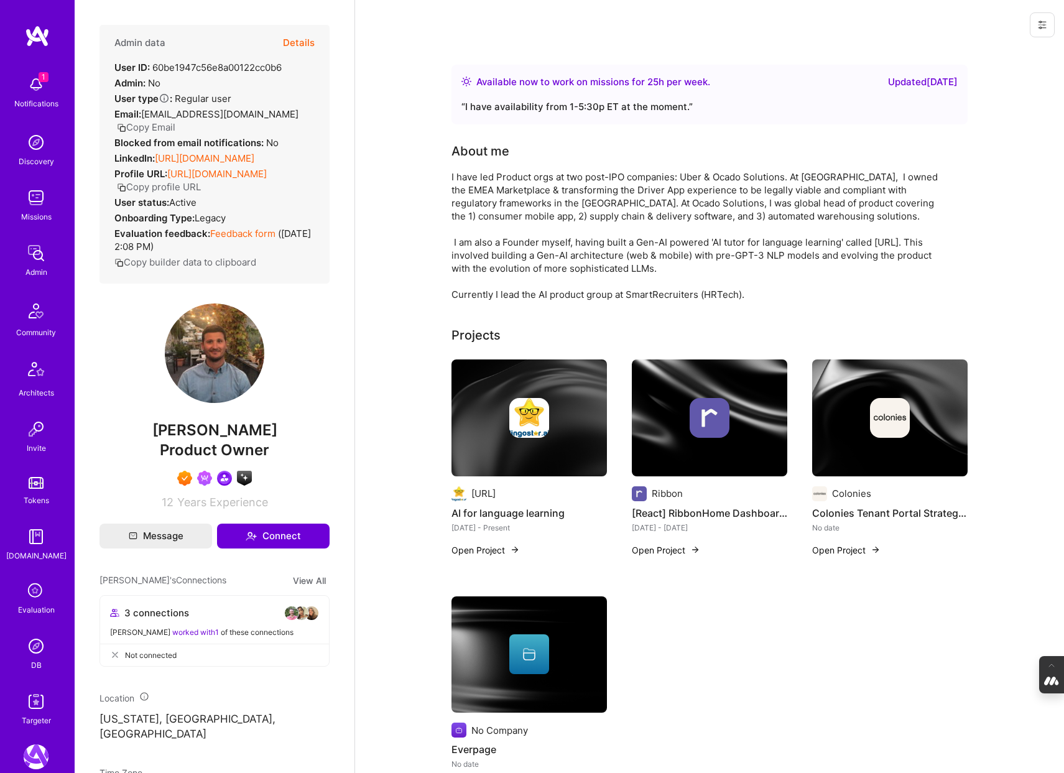
click at [687, 408] on div at bounding box center [710, 418] width 156 height 40
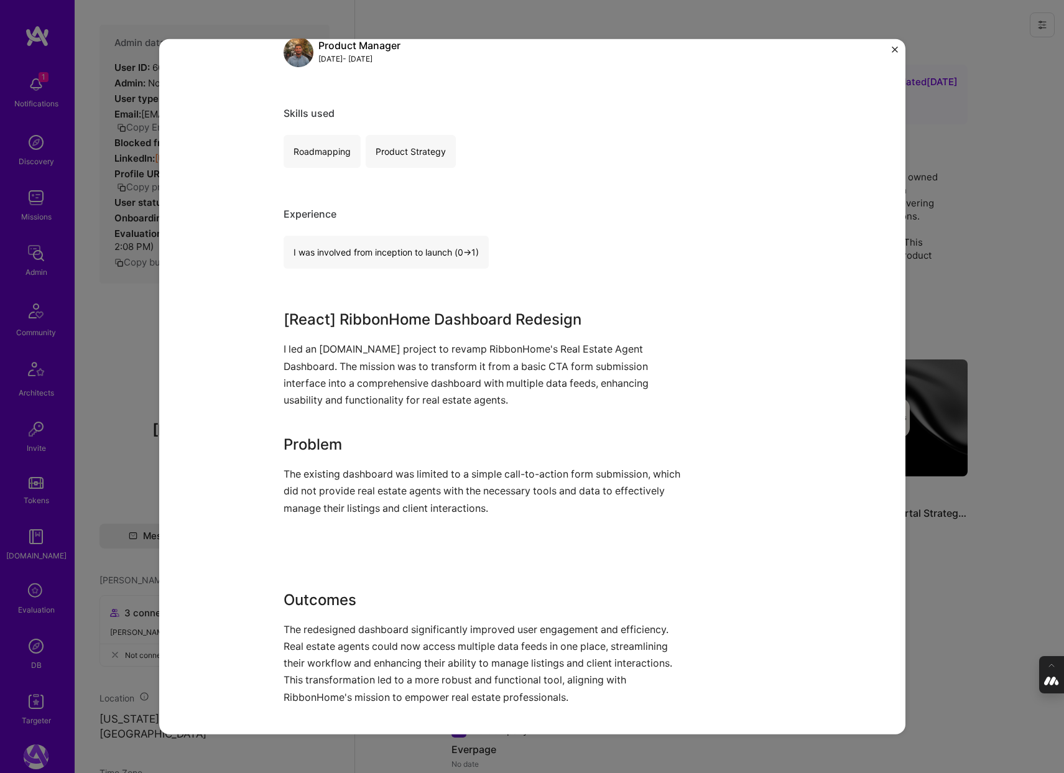
scroll to position [186, 0]
click at [952, 547] on div "[React] RibbonHome Dashboard redesign Ribbon Real Estate, Construction & Archit…" at bounding box center [532, 386] width 1064 height 773
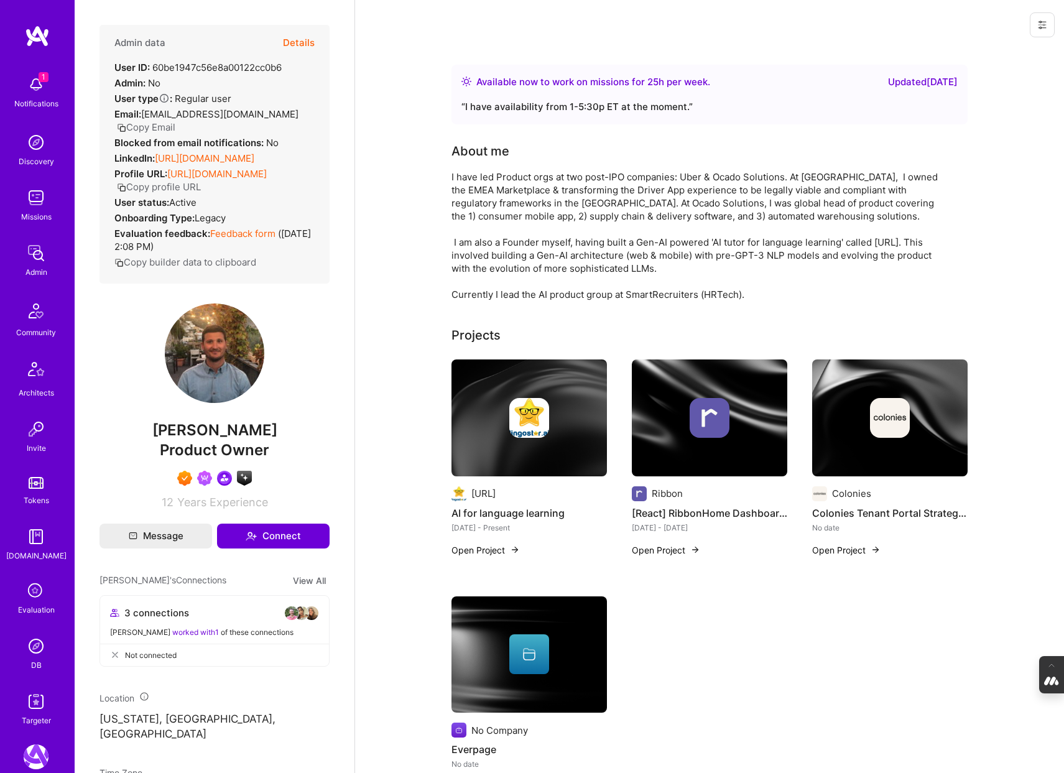
click at [878, 422] on img at bounding box center [890, 418] width 40 height 40
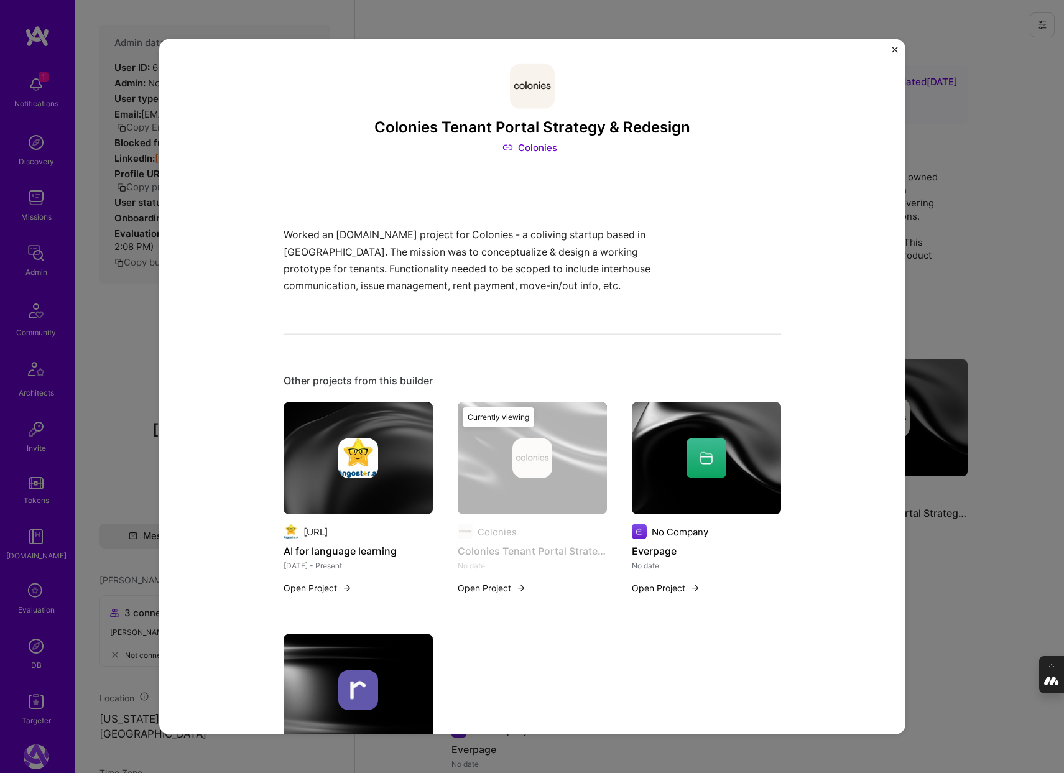
click at [969, 570] on div "Colonies Tenant Portal Strategy & Redesign Colonies Worked an A.team project fo…" at bounding box center [532, 386] width 1064 height 773
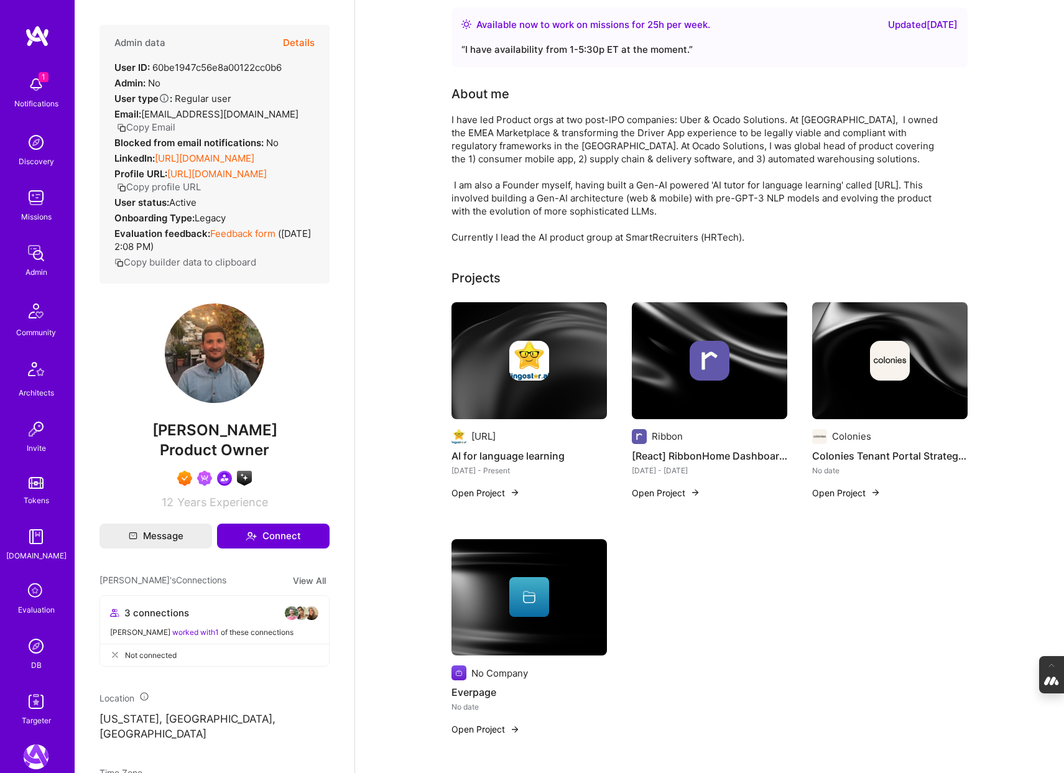
scroll to position [63, 0]
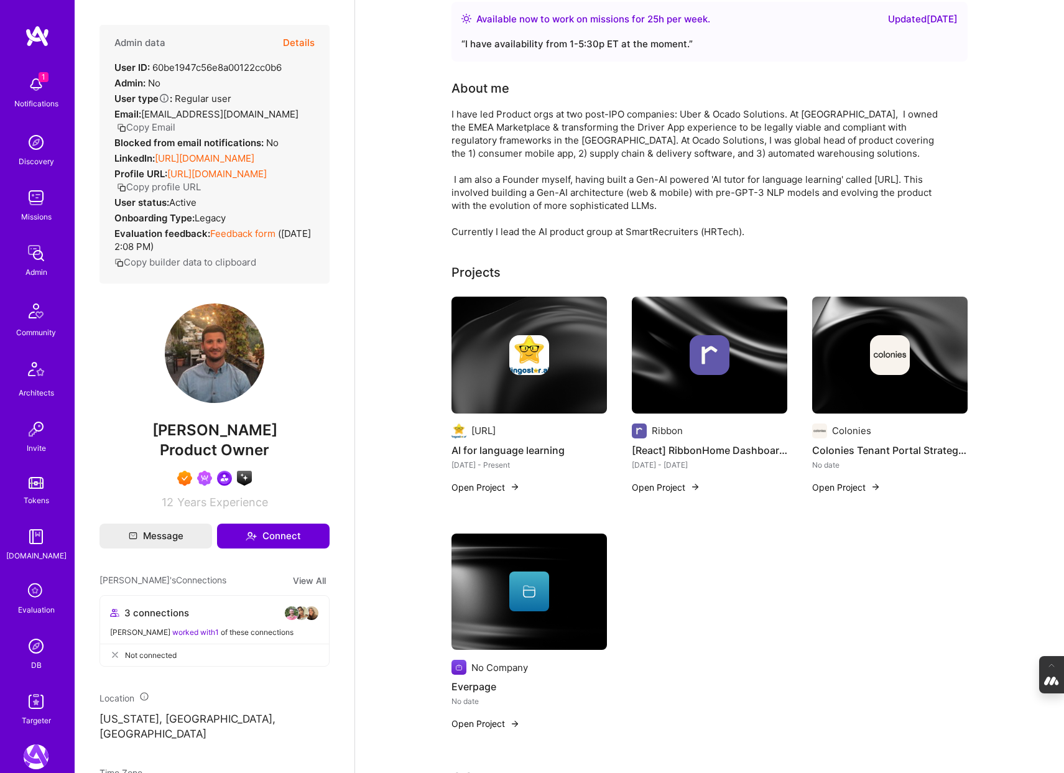
click at [565, 580] on div at bounding box center [530, 592] width 156 height 40
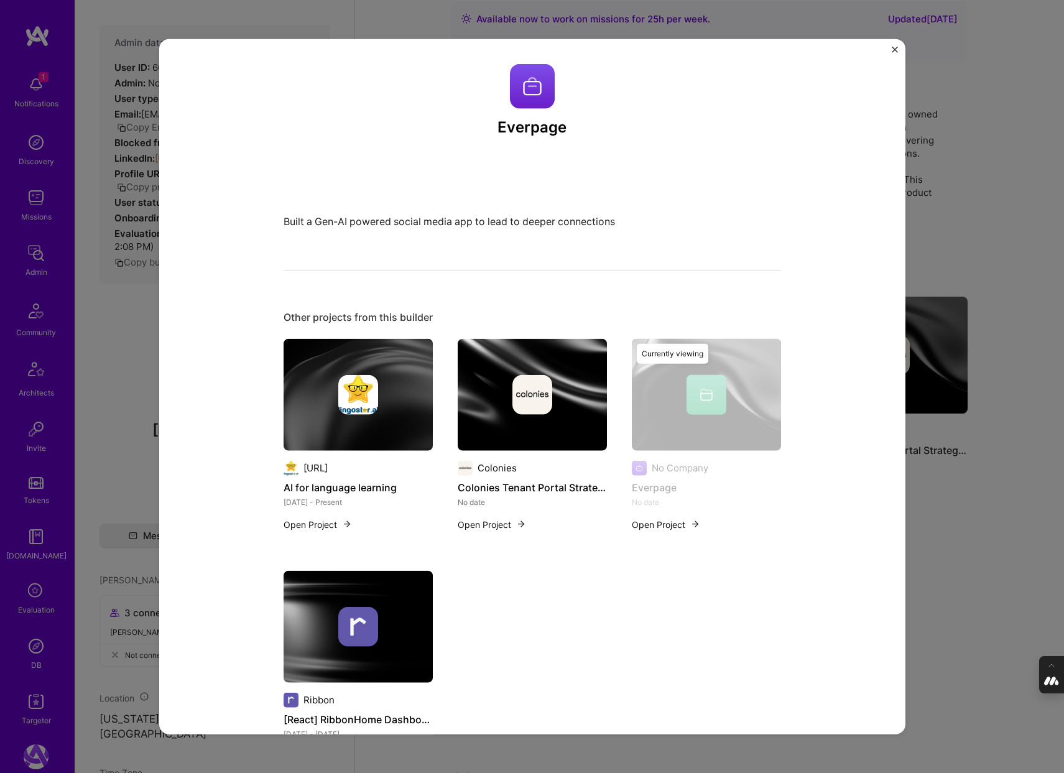
click at [36, 652] on div "Everpage Built a Gen-AI powered social media app to lead to deeper connections …" at bounding box center [532, 386] width 1064 height 773
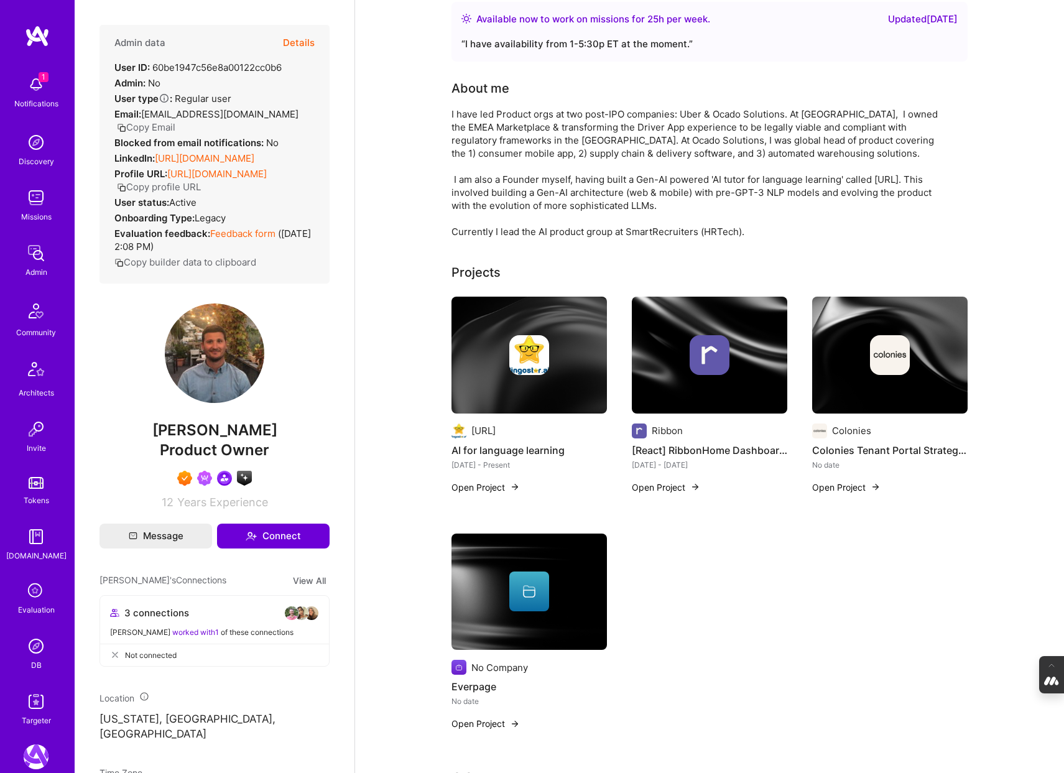
click at [33, 643] on img at bounding box center [36, 646] width 25 height 25
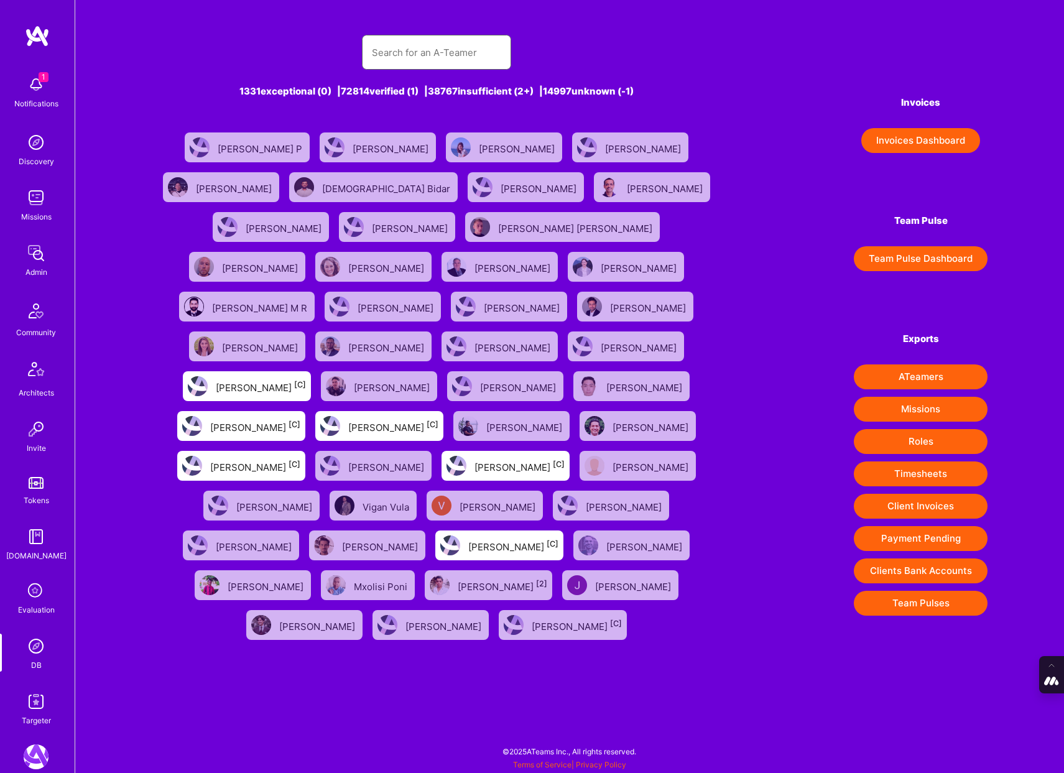
click at [430, 57] on input "text" at bounding box center [436, 53] width 129 height 32
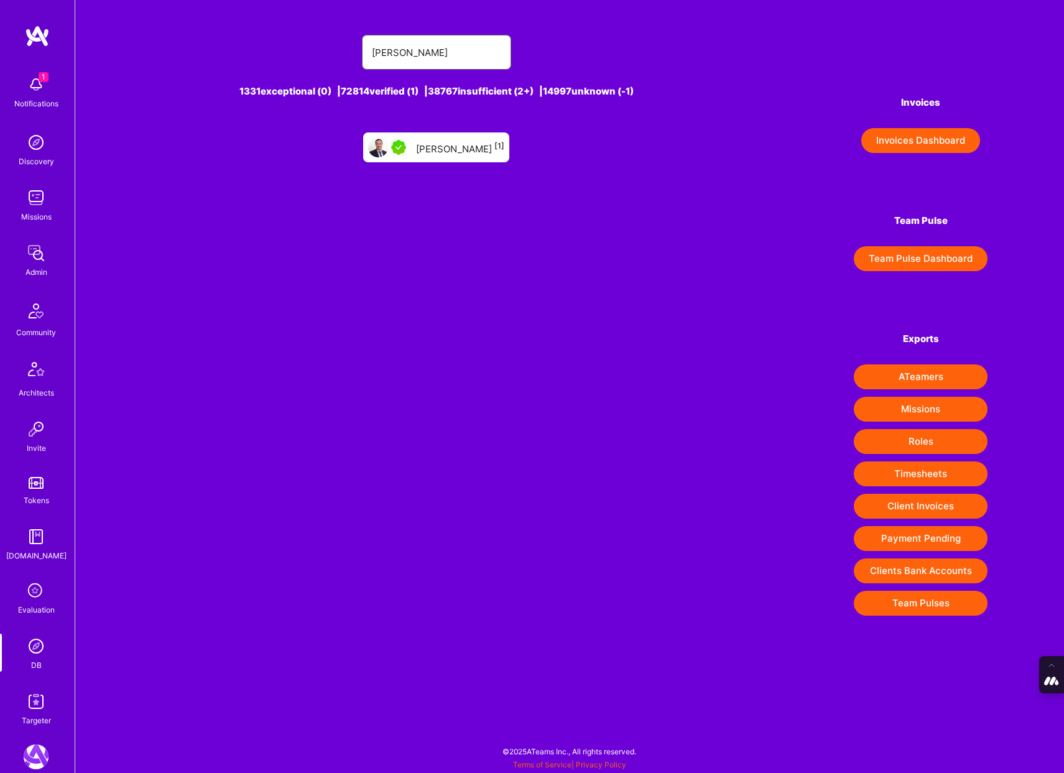
type input "alim polat"
click at [448, 149] on div "Alim Polat [1]" at bounding box center [460, 147] width 88 height 16
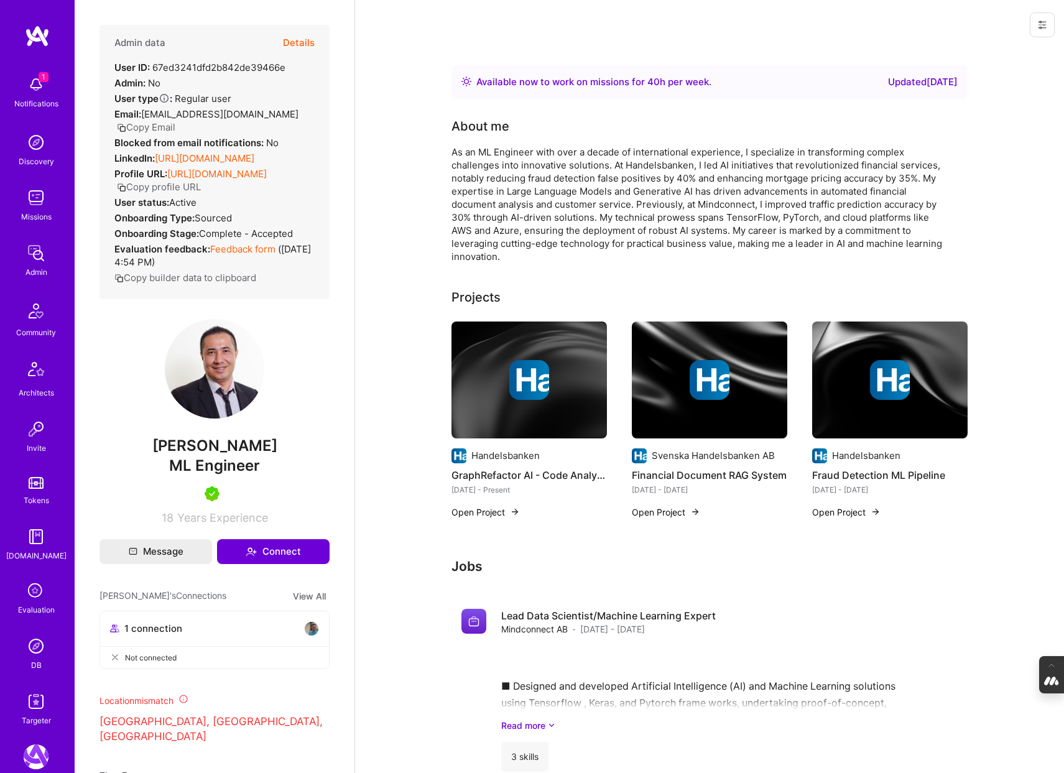
click at [290, 35] on button "Details" at bounding box center [299, 43] width 32 height 36
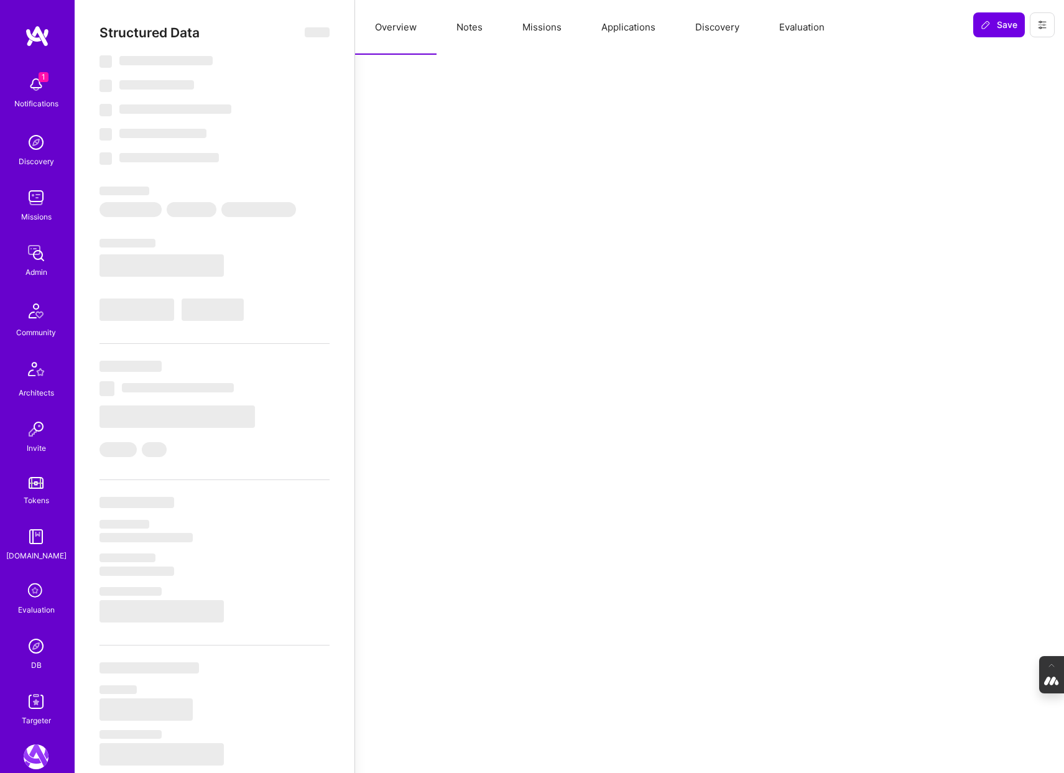
select select "Right Now"
select select "5"
select select "7"
select select "6"
select select "7"
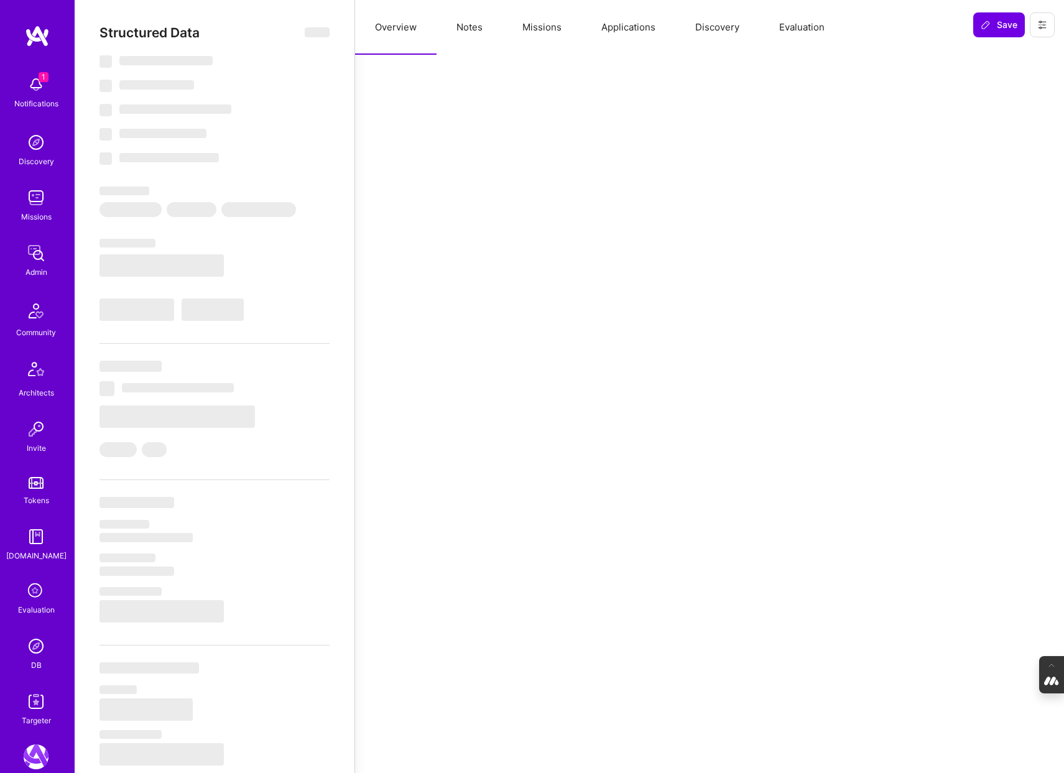
select select "SE"
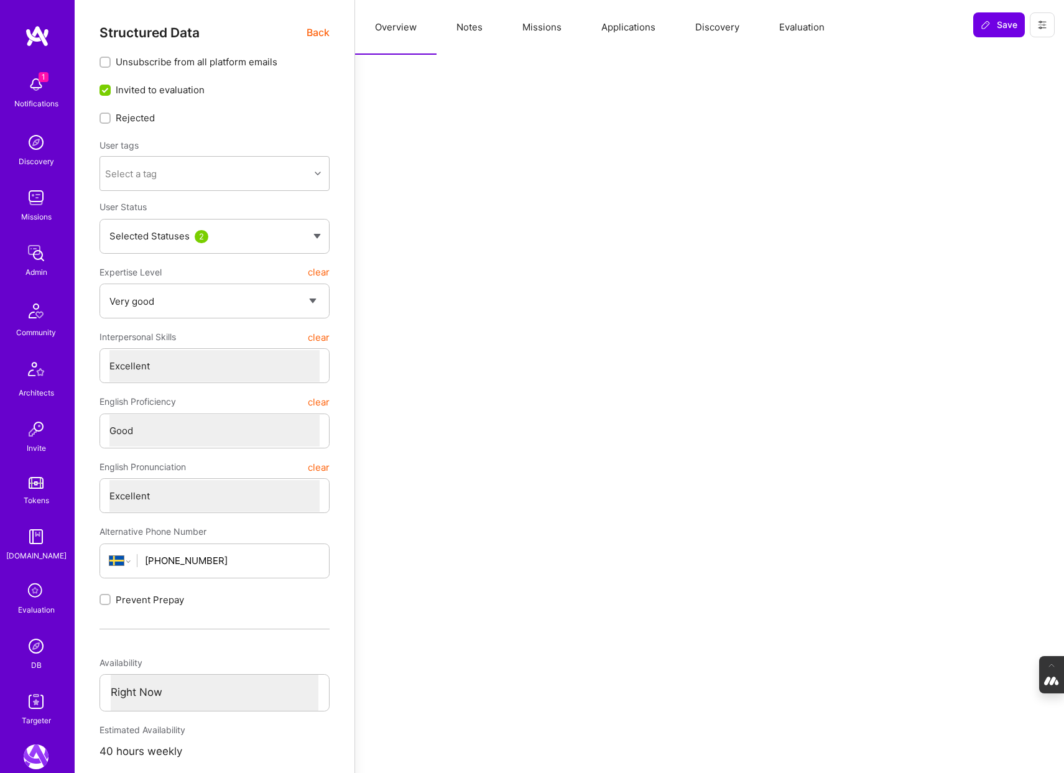
click at [785, 26] on button "Evaluation" at bounding box center [802, 27] width 85 height 55
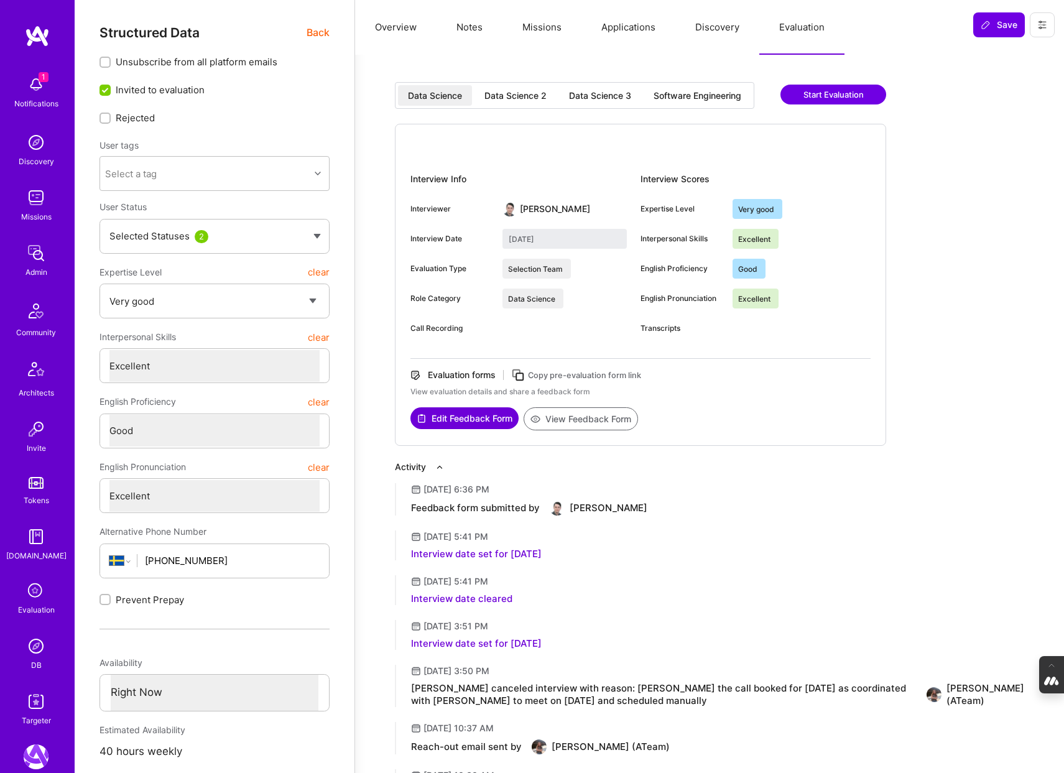
click at [324, 32] on span "Back" at bounding box center [318, 33] width 23 height 16
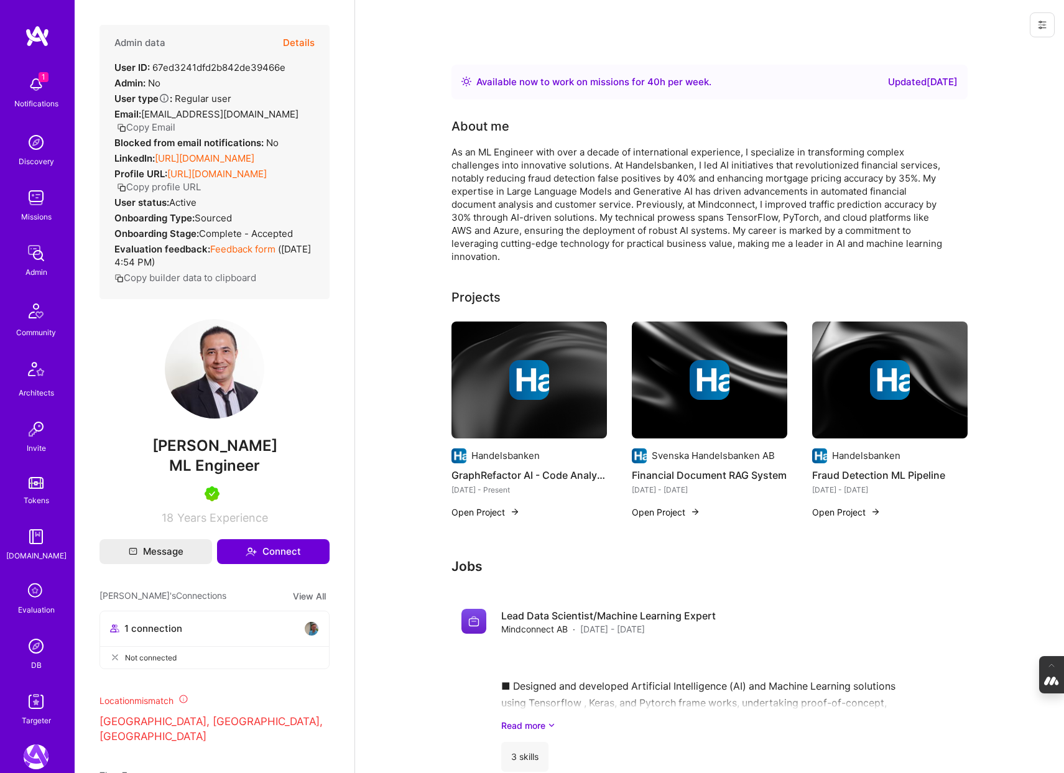
click at [496, 380] on div at bounding box center [530, 380] width 156 height 40
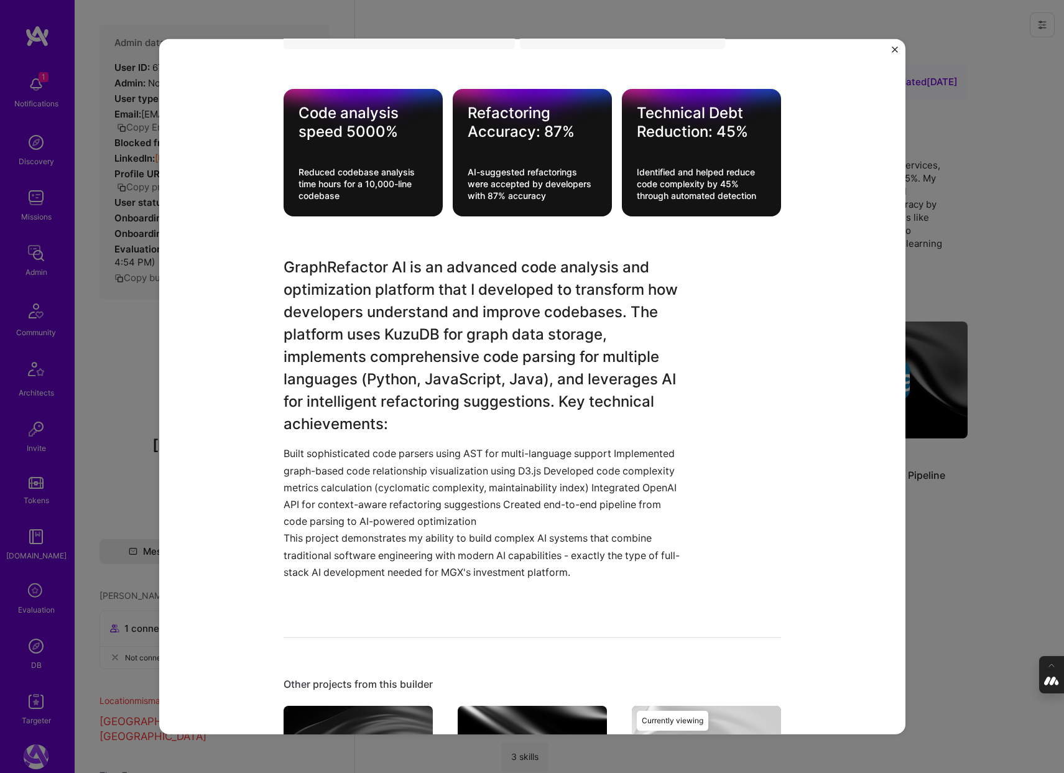
scroll to position [447, 0]
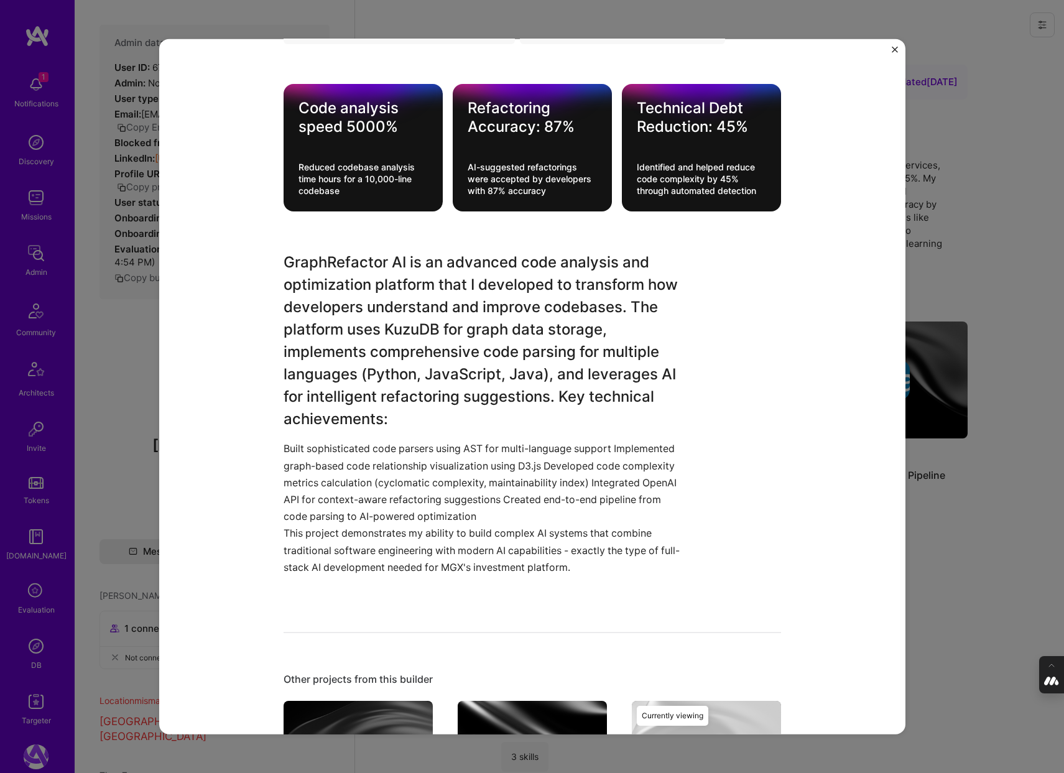
click at [931, 519] on div "GraphRefactor AI - Code Analysis & Optimization Platform Handelsbanken Banking …" at bounding box center [532, 386] width 1064 height 773
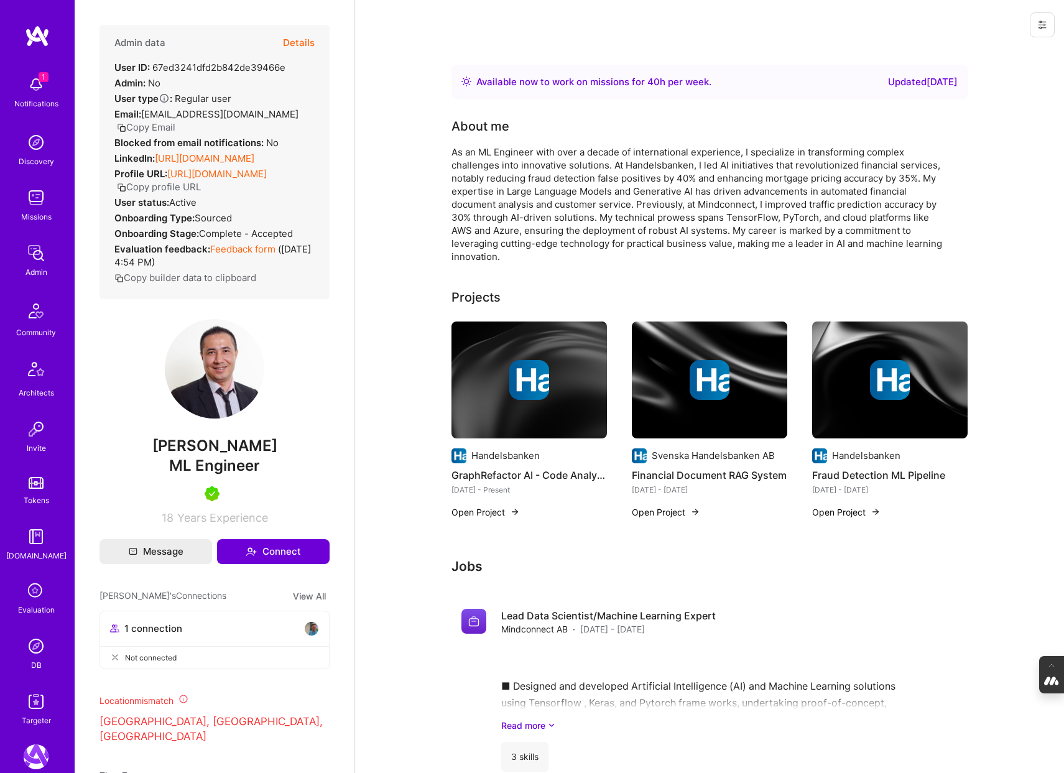
click at [710, 396] on img at bounding box center [710, 380] width 40 height 40
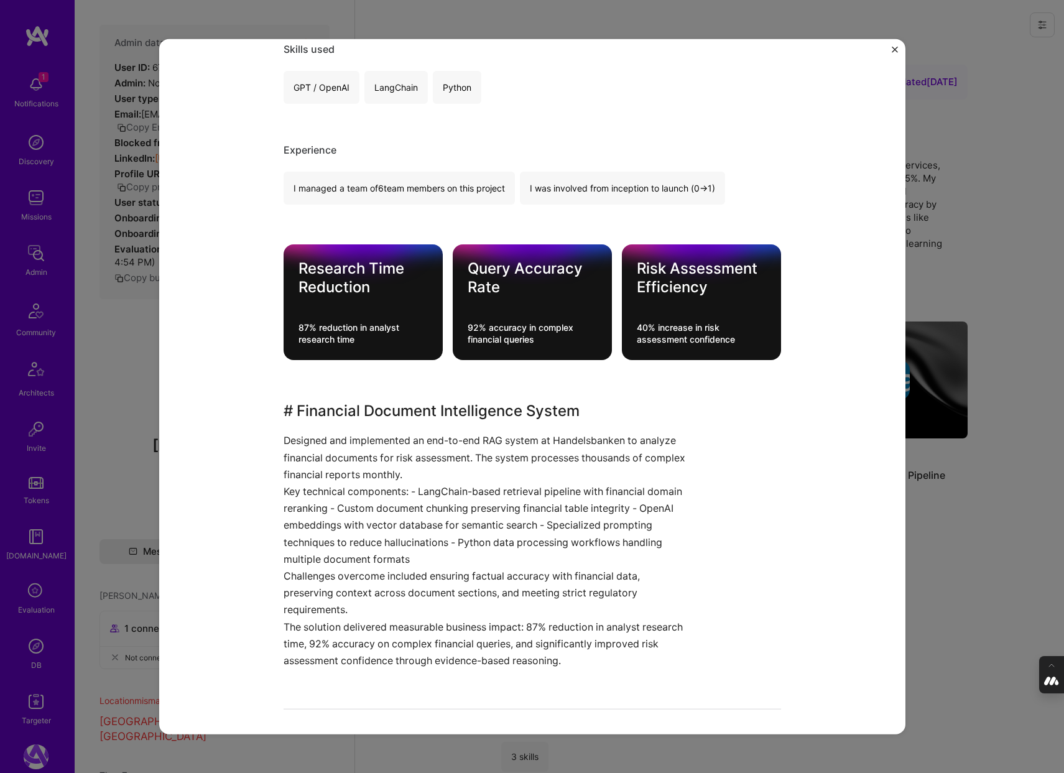
scroll to position [249, 0]
click at [1005, 595] on div "Financial Document RAG System Svenska Handelsbanken AB Financial Services / Fin…" at bounding box center [532, 386] width 1064 height 773
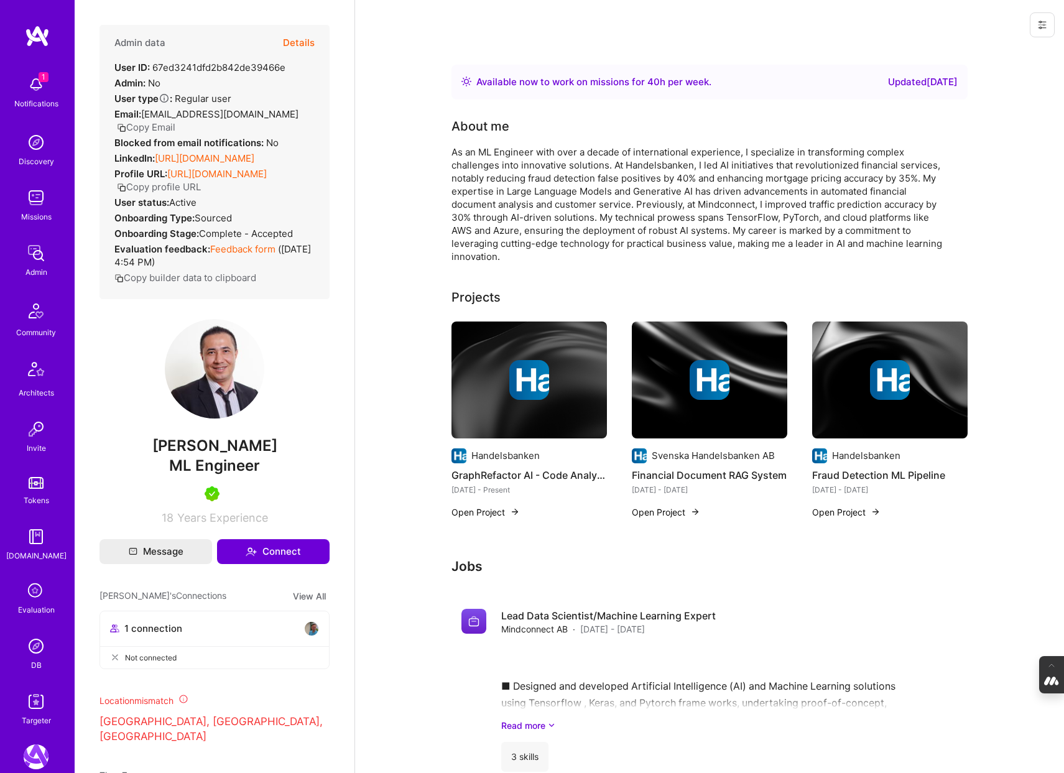
click at [505, 383] on div at bounding box center [530, 380] width 156 height 40
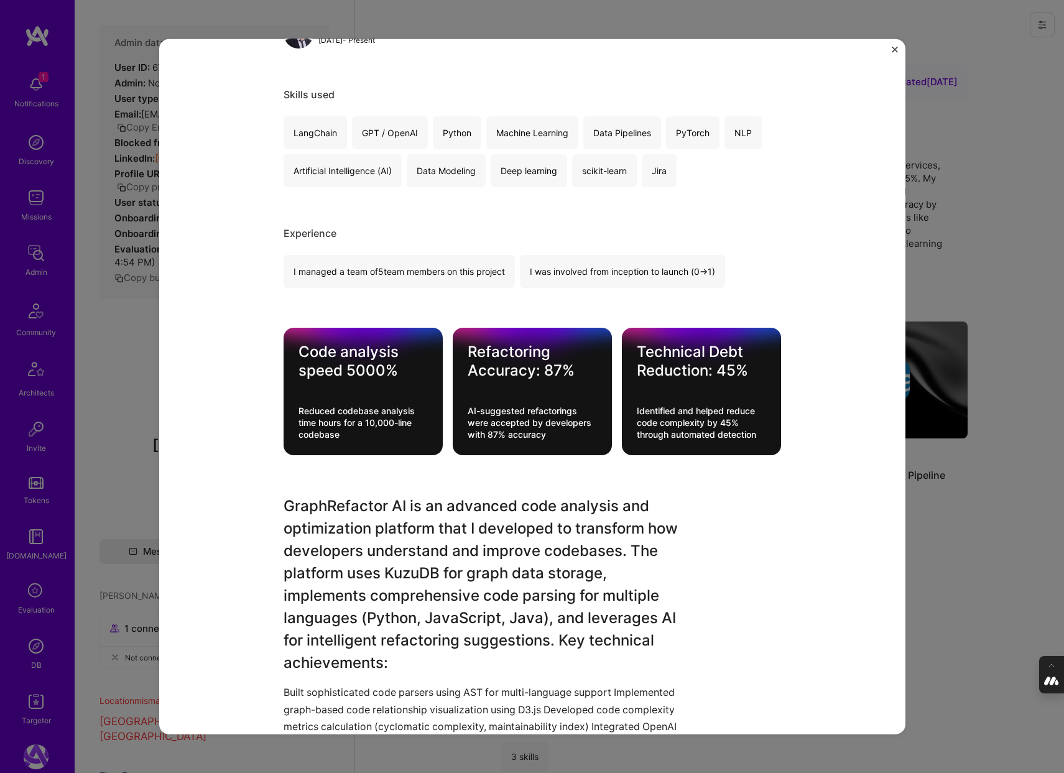
scroll to position [202, 0]
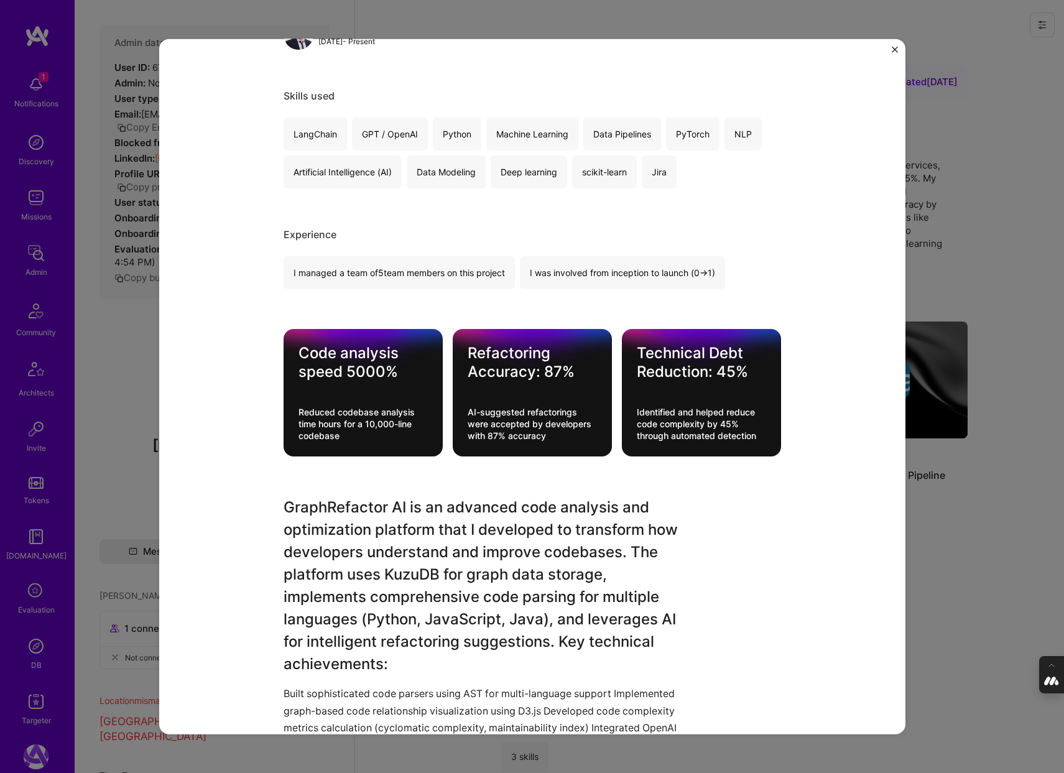
click at [983, 577] on div "GraphRefactor AI - Code Analysis & Optimization Platform Handelsbanken Banking …" at bounding box center [532, 386] width 1064 height 773
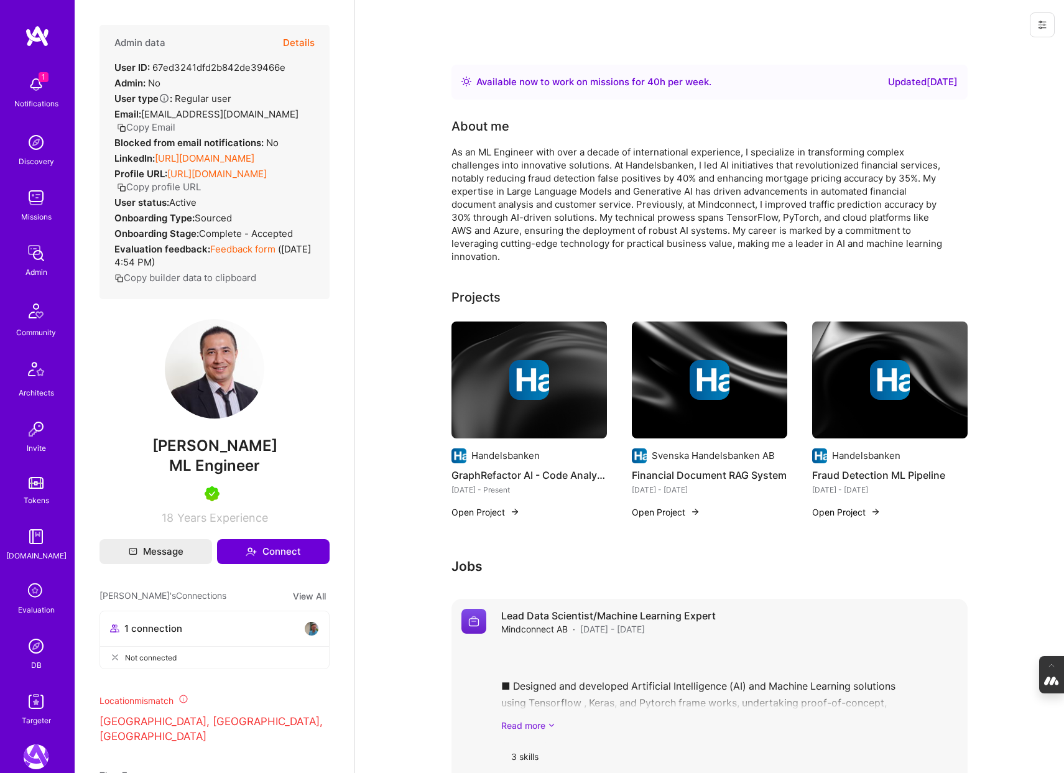
click at [540, 728] on link "Read more" at bounding box center [729, 725] width 457 height 13
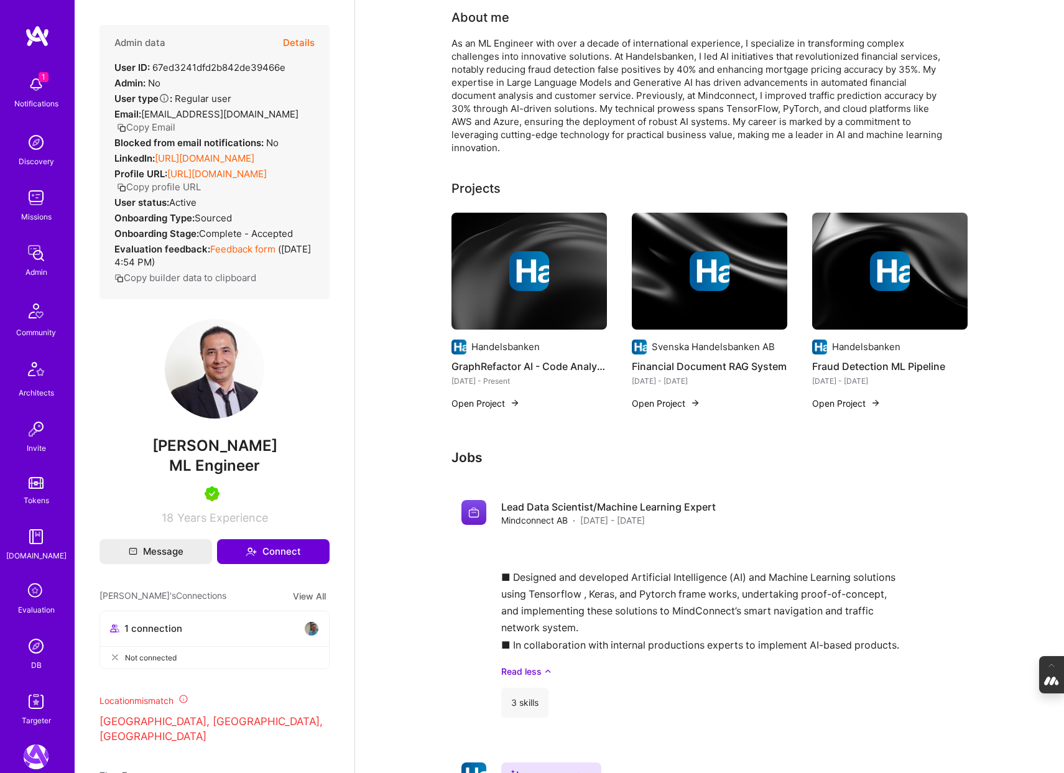
scroll to position [111, 0]
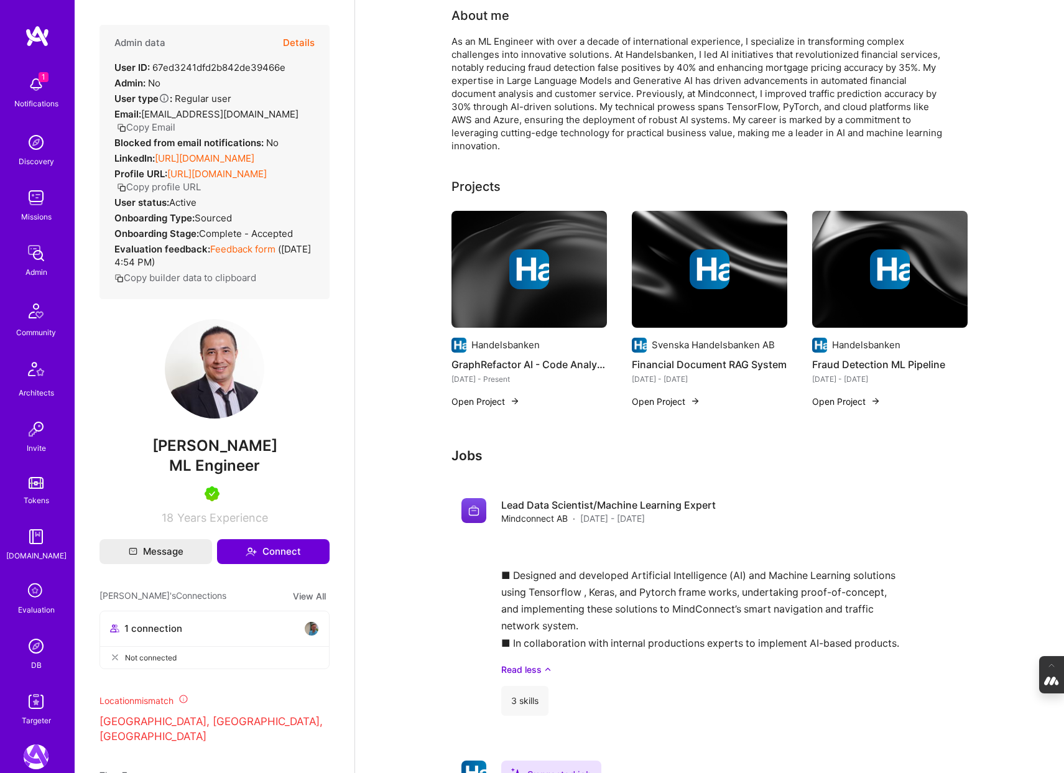
click at [490, 283] on div at bounding box center [530, 269] width 156 height 40
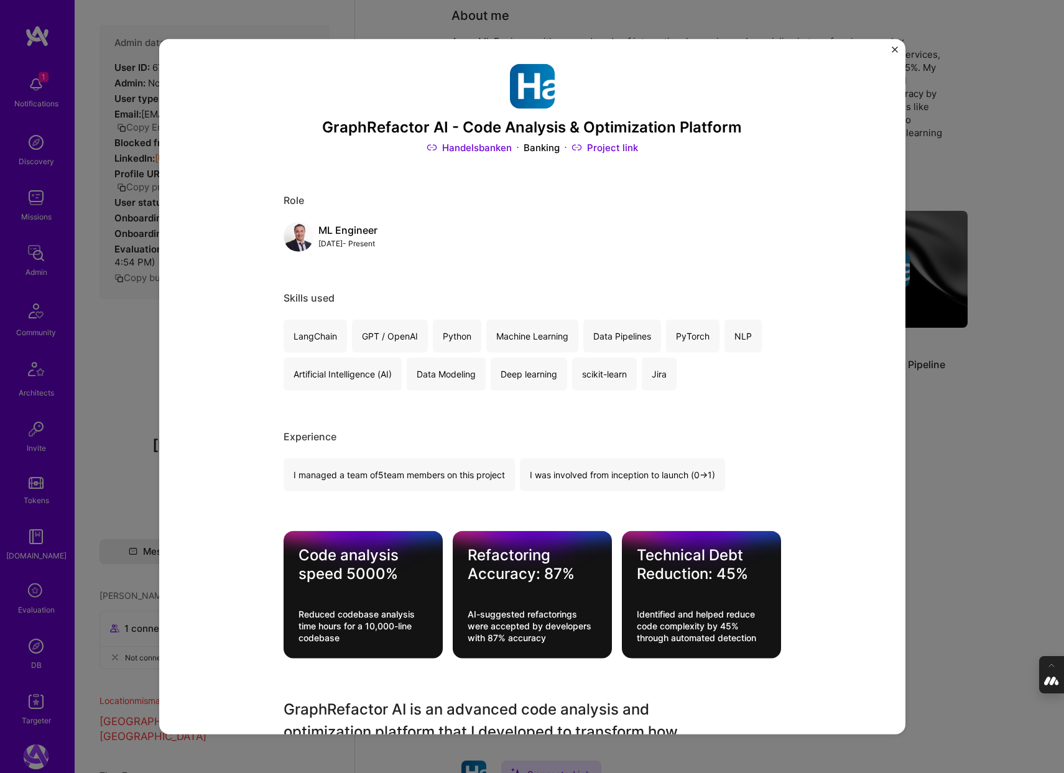
click at [114, 455] on div "GraphRefactor AI - Code Analysis & Optimization Platform Handelsbanken Banking …" at bounding box center [532, 386] width 1064 height 773
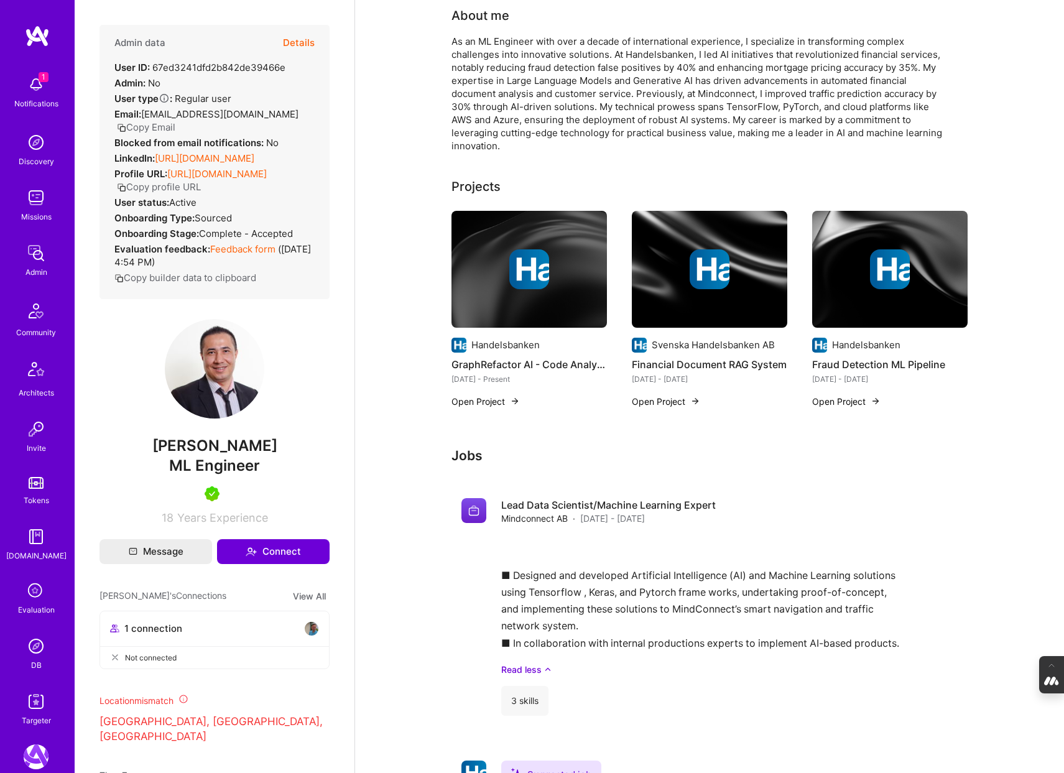
click at [36, 650] on img at bounding box center [36, 646] width 25 height 25
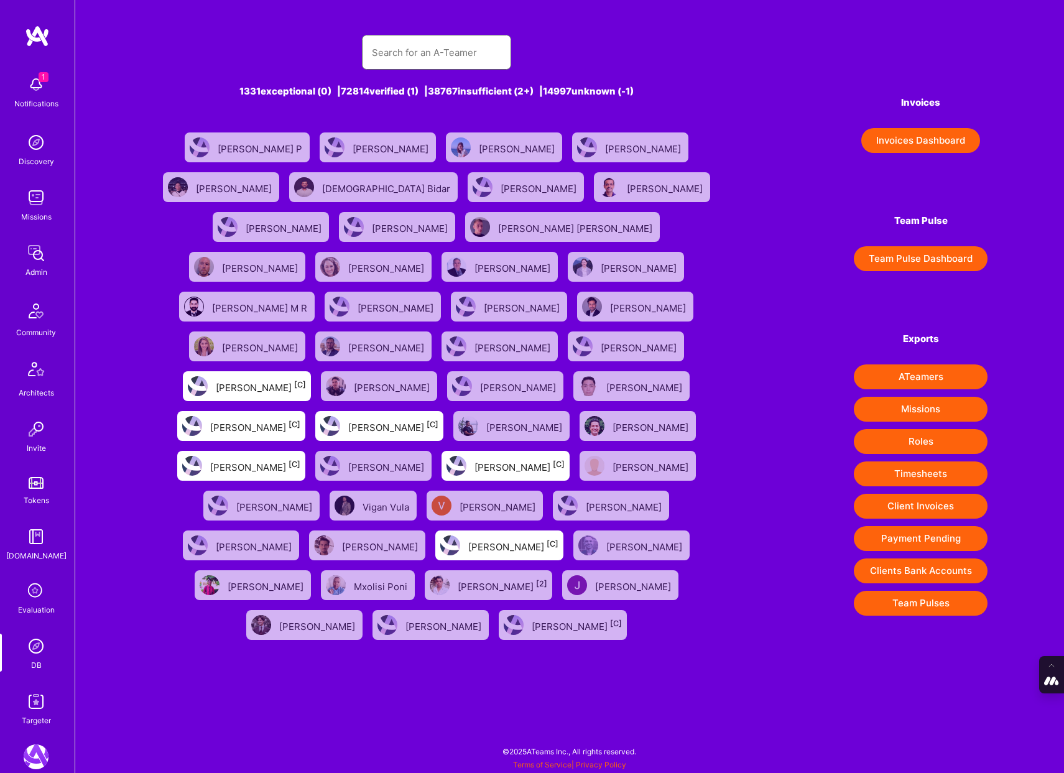
click at [414, 67] on input "text" at bounding box center [436, 53] width 129 height 32
type input "Adrian Tineo"
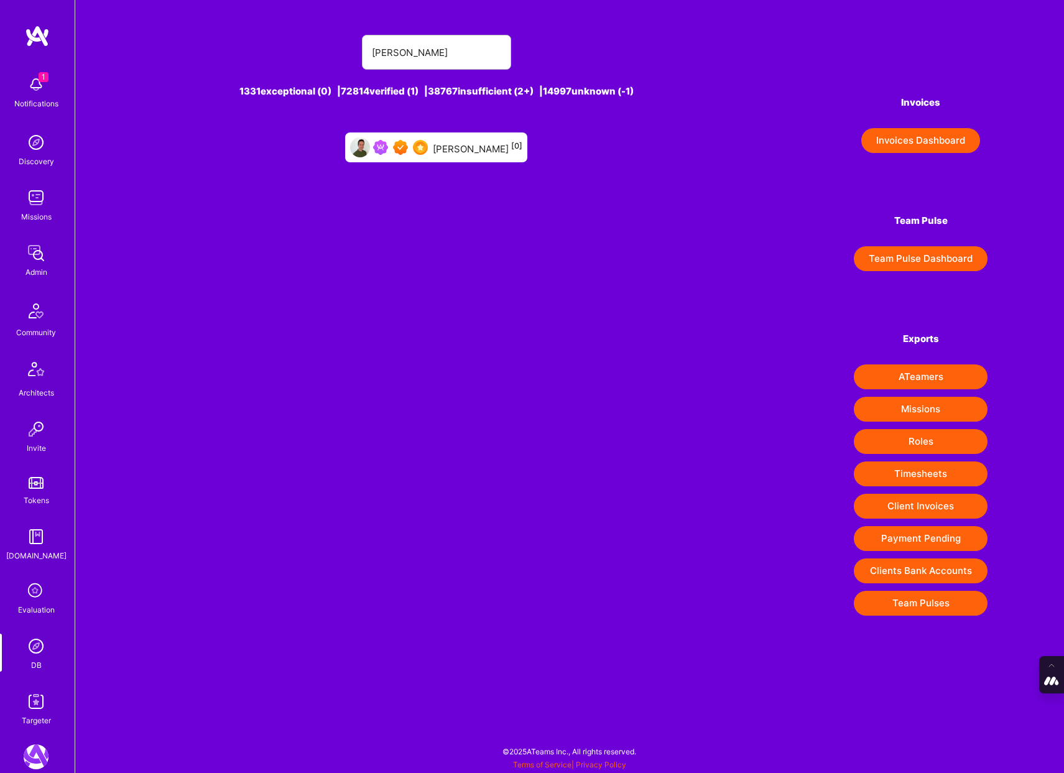
click at [455, 146] on div "Adrian Tineo [0]" at bounding box center [478, 147] width 90 height 16
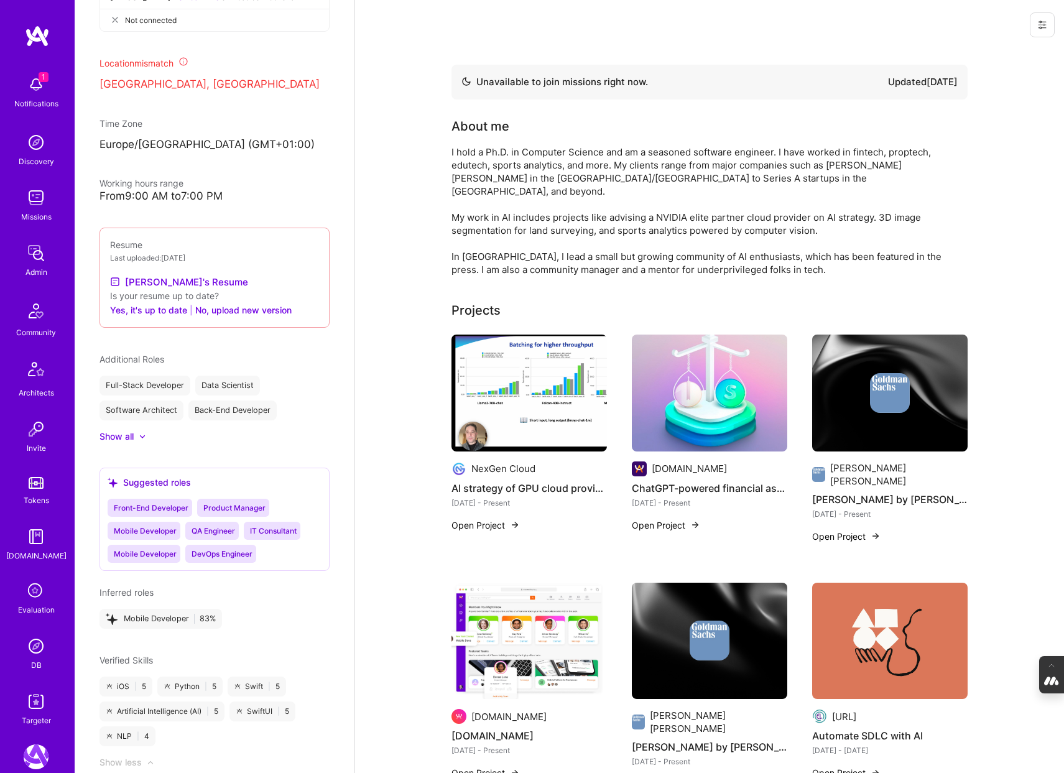
scroll to position [669, 0]
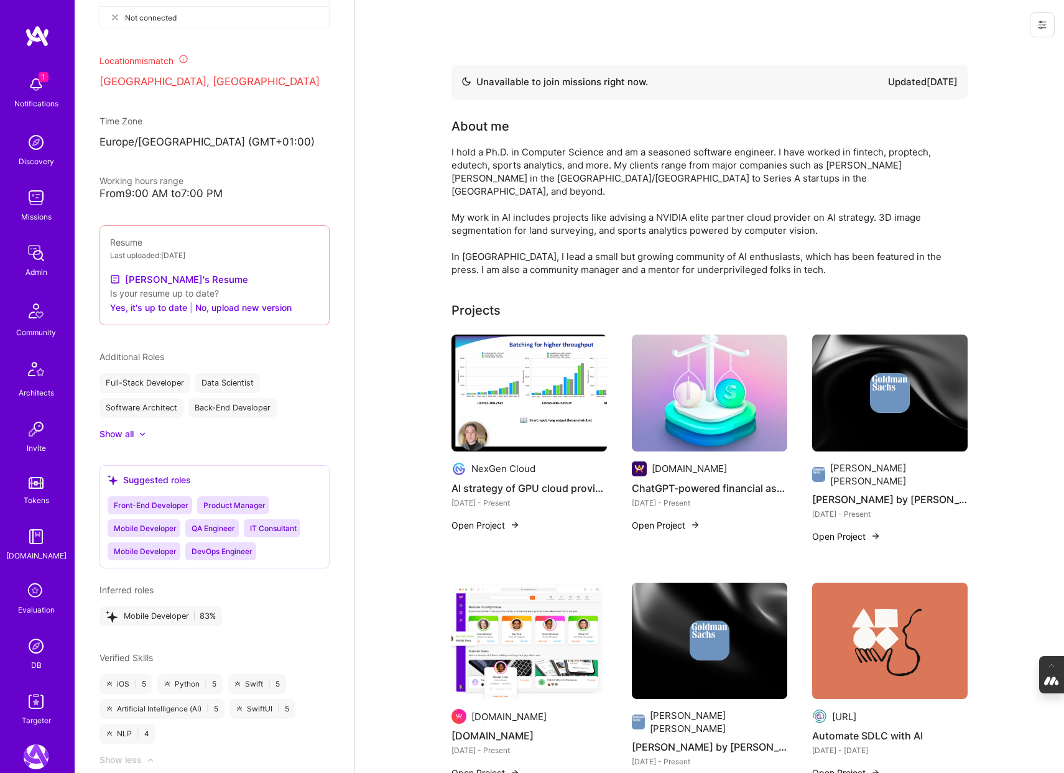
click at [39, 644] on img at bounding box center [36, 646] width 25 height 25
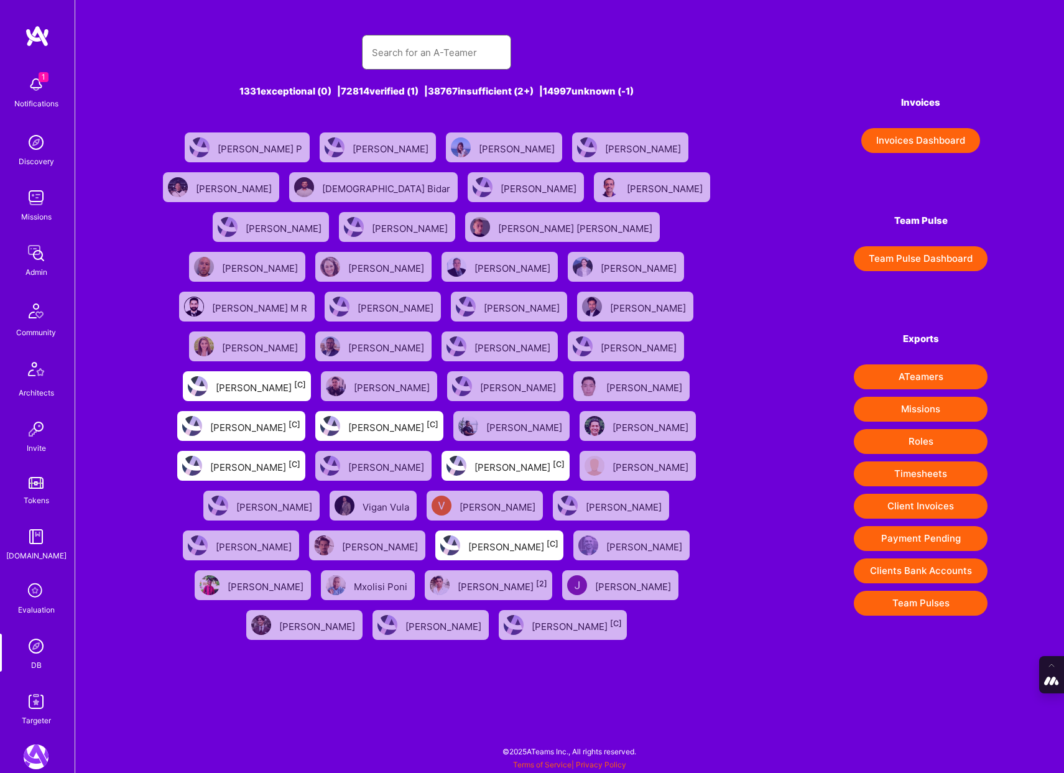
click at [427, 53] on input "text" at bounding box center [436, 53] width 129 height 32
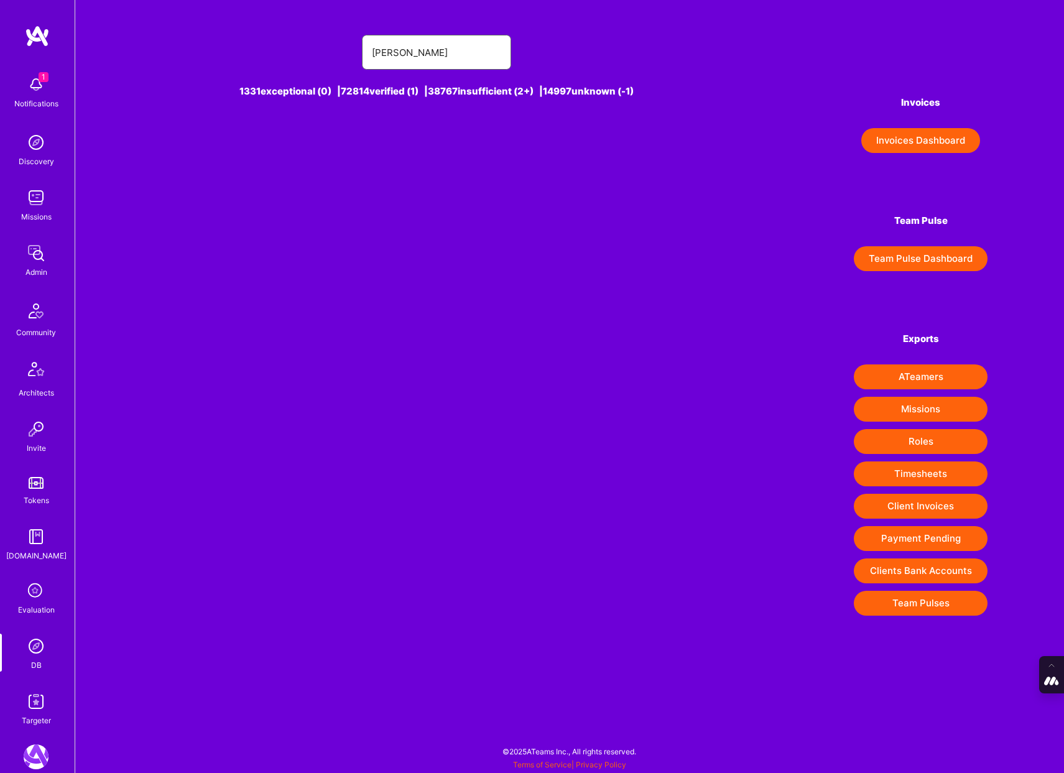
click at [389, 52] on input "antony spadafi" at bounding box center [436, 53] width 129 height 32
type input "anthony spadafi"
click at [463, 141] on div "Anthony Spadafino [0]" at bounding box center [470, 147] width 90 height 16
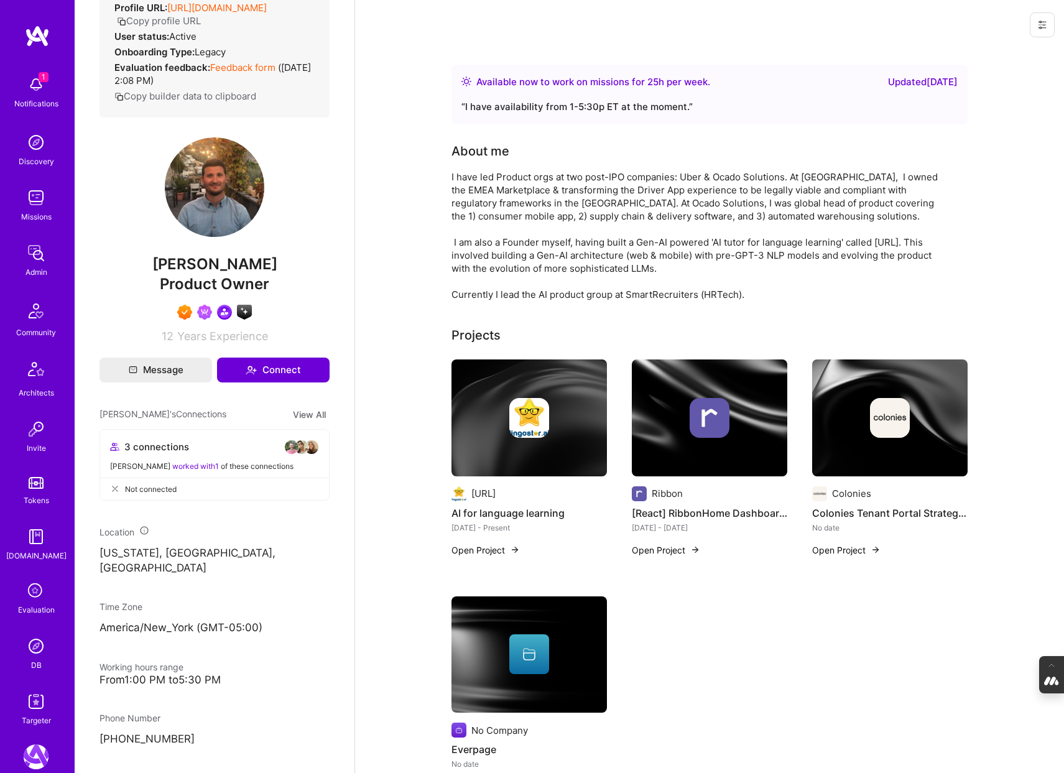
scroll to position [169, 0]
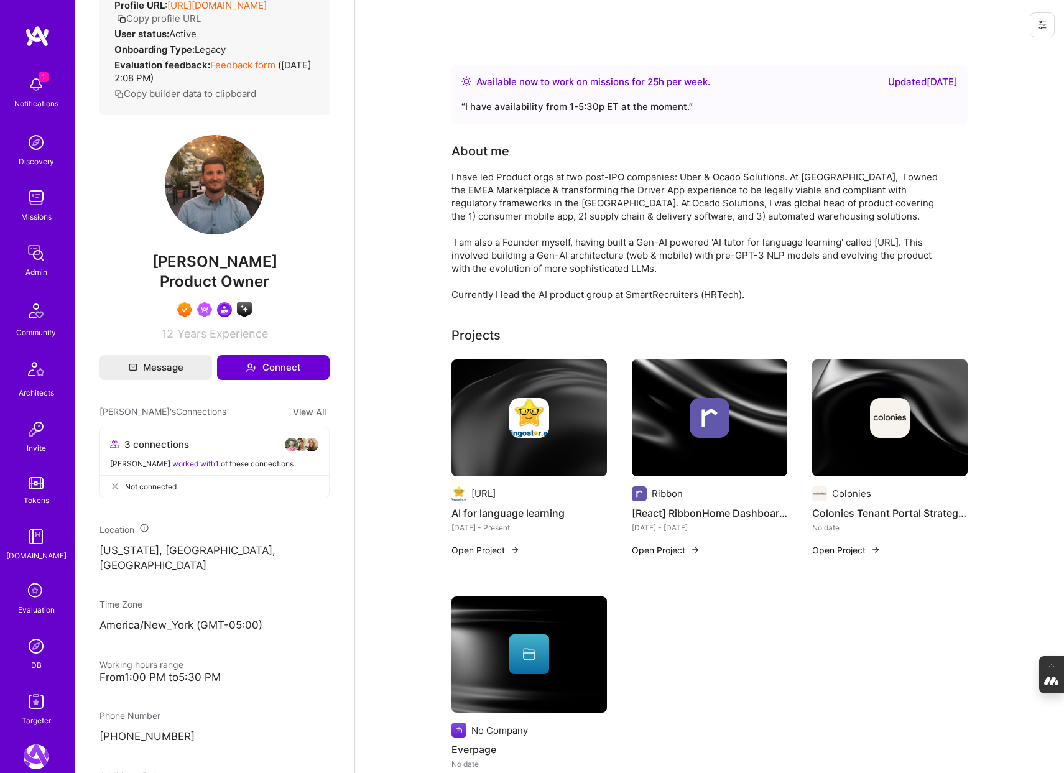
click at [37, 597] on icon at bounding box center [36, 592] width 24 height 24
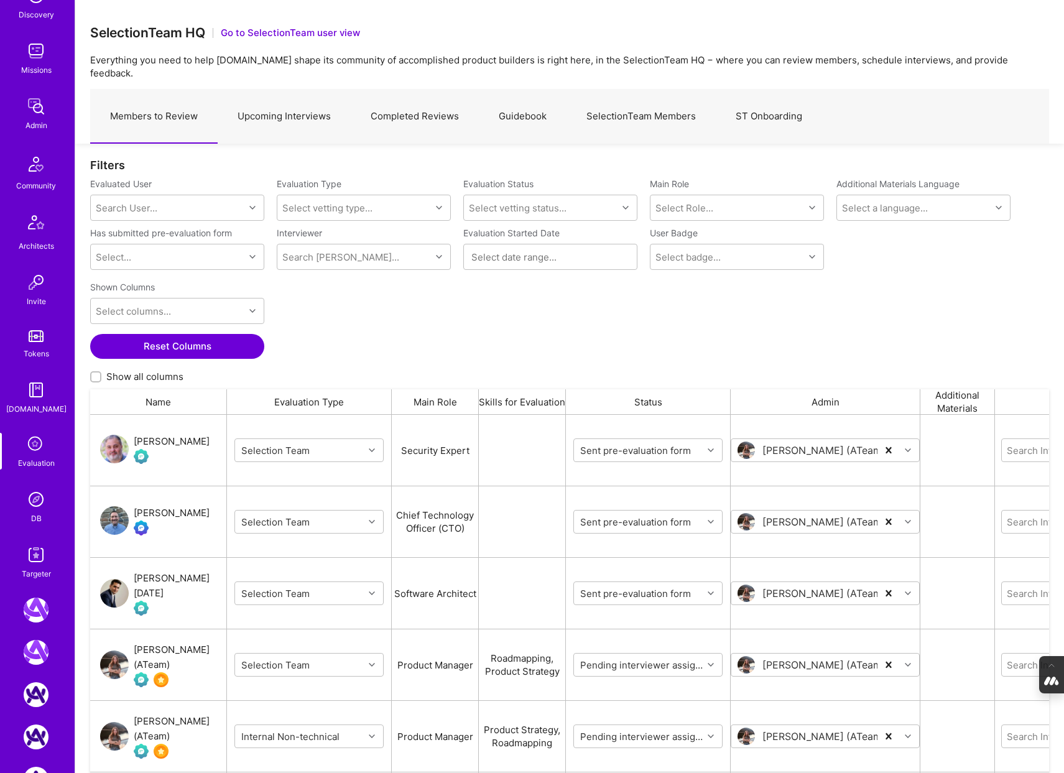
scroll to position [149, 0]
click at [37, 508] on img at bounding box center [36, 497] width 25 height 25
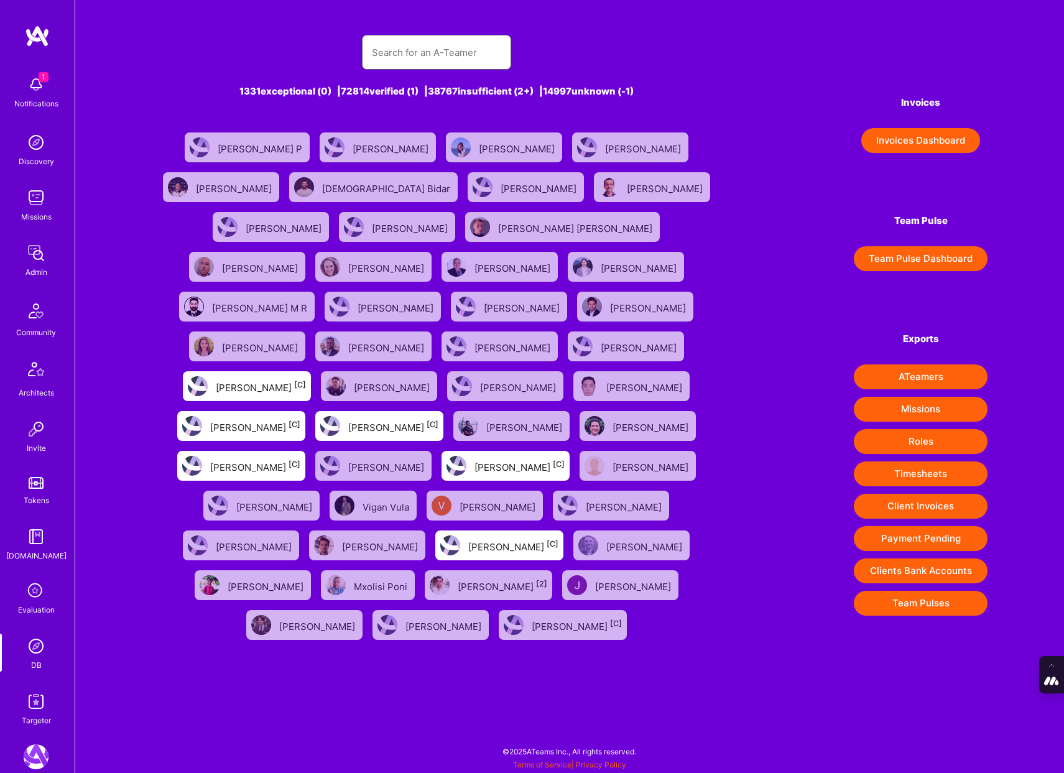
click at [389, 58] on input "text" at bounding box center [436, 53] width 129 height 32
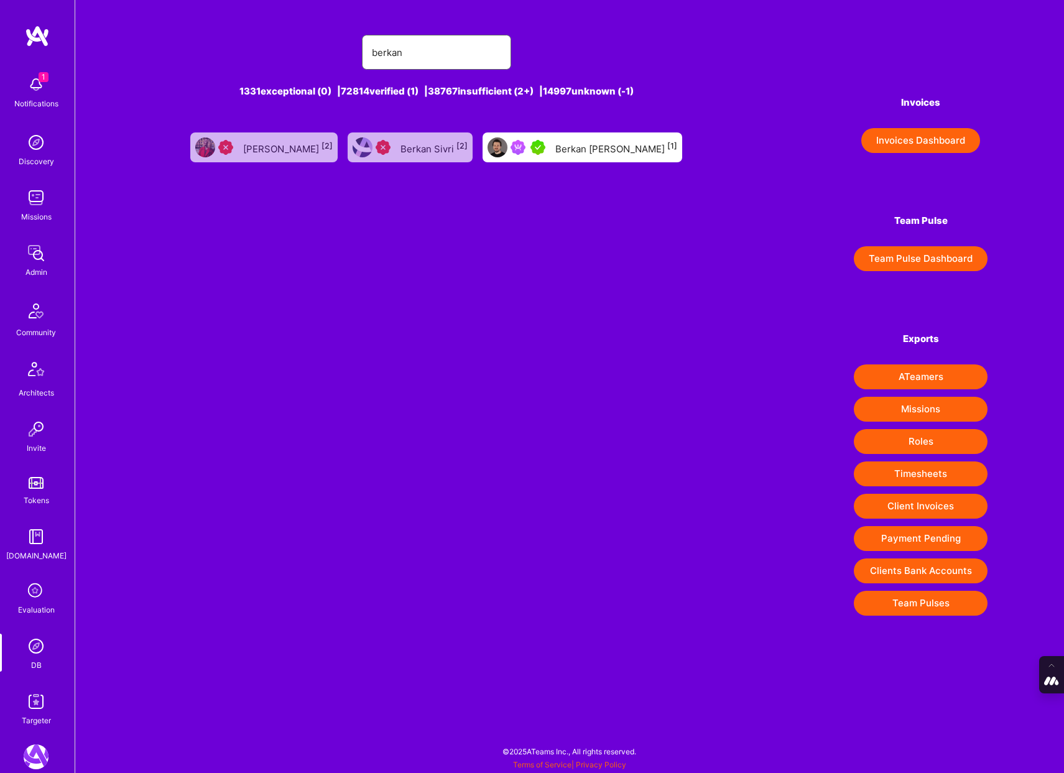
type input "berkan"
click at [628, 147] on div "Berkan Hiziroglu [1]" at bounding box center [616, 147] width 122 height 16
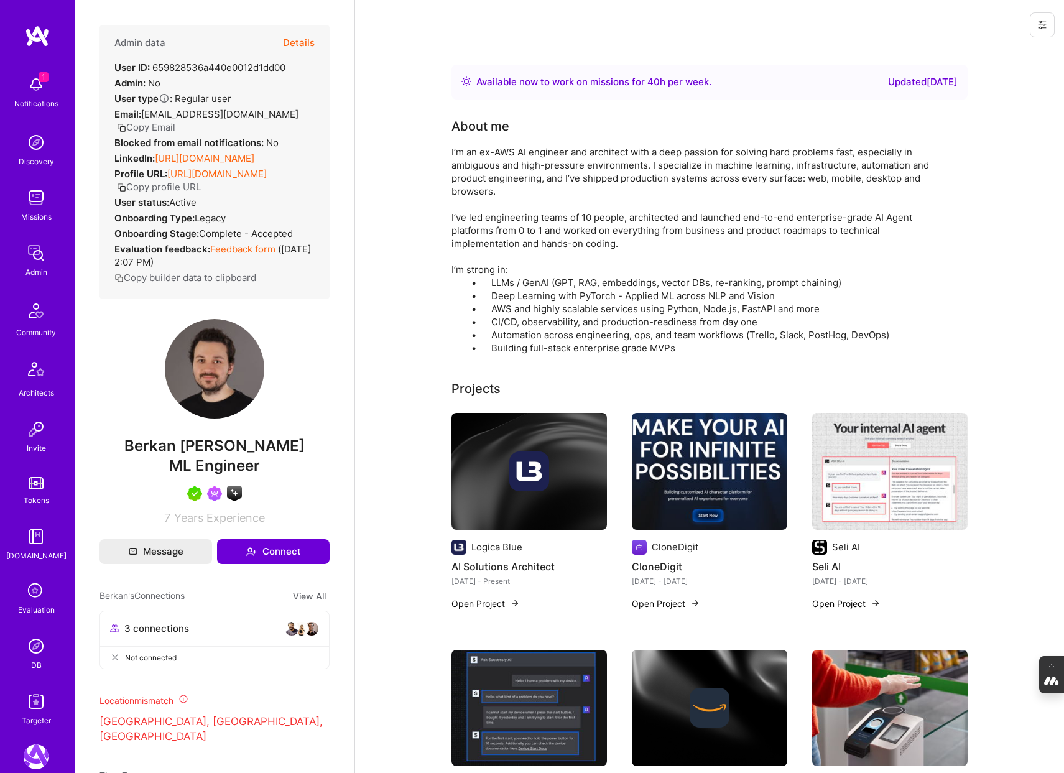
click at [747, 496] on img at bounding box center [710, 471] width 156 height 117
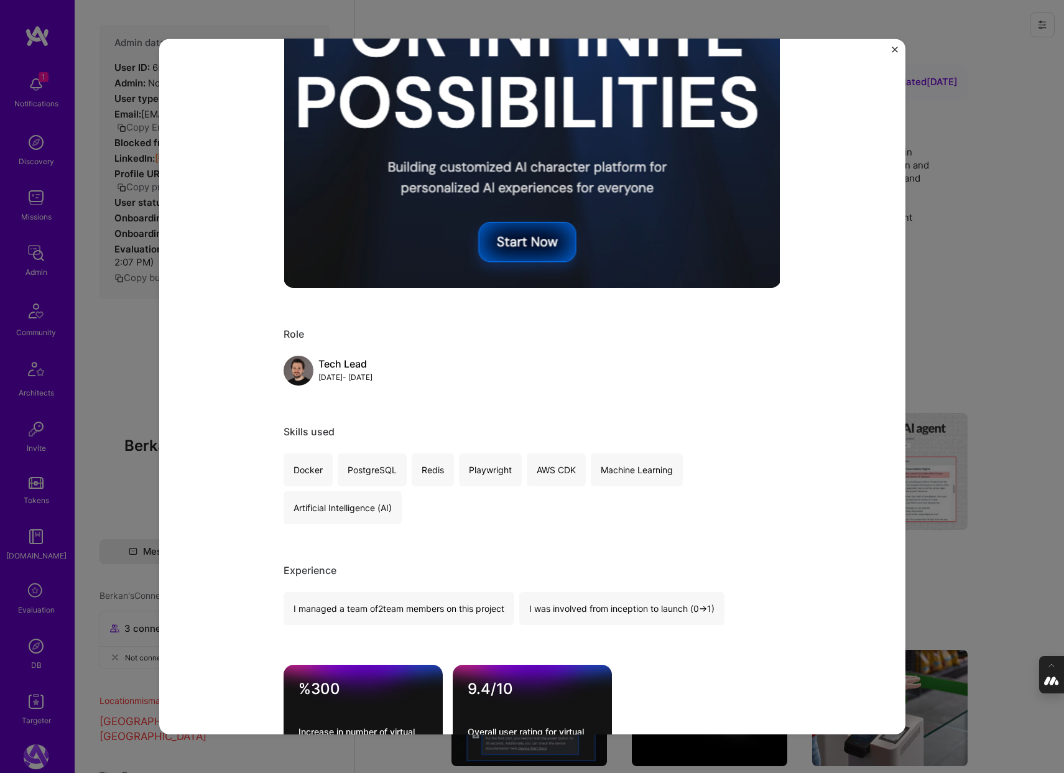
scroll to position [452, 0]
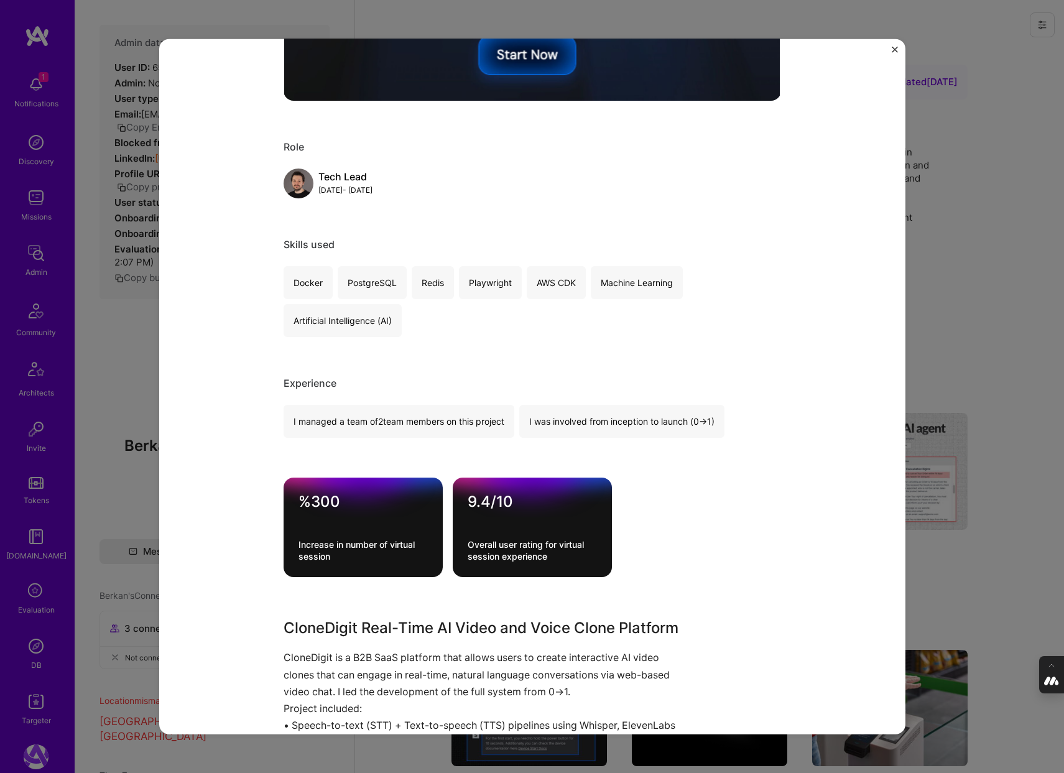
click at [118, 429] on div "CloneDigit CloneDigit Artifical Intelligence / Machine Learning Project link Ro…" at bounding box center [532, 386] width 1064 height 773
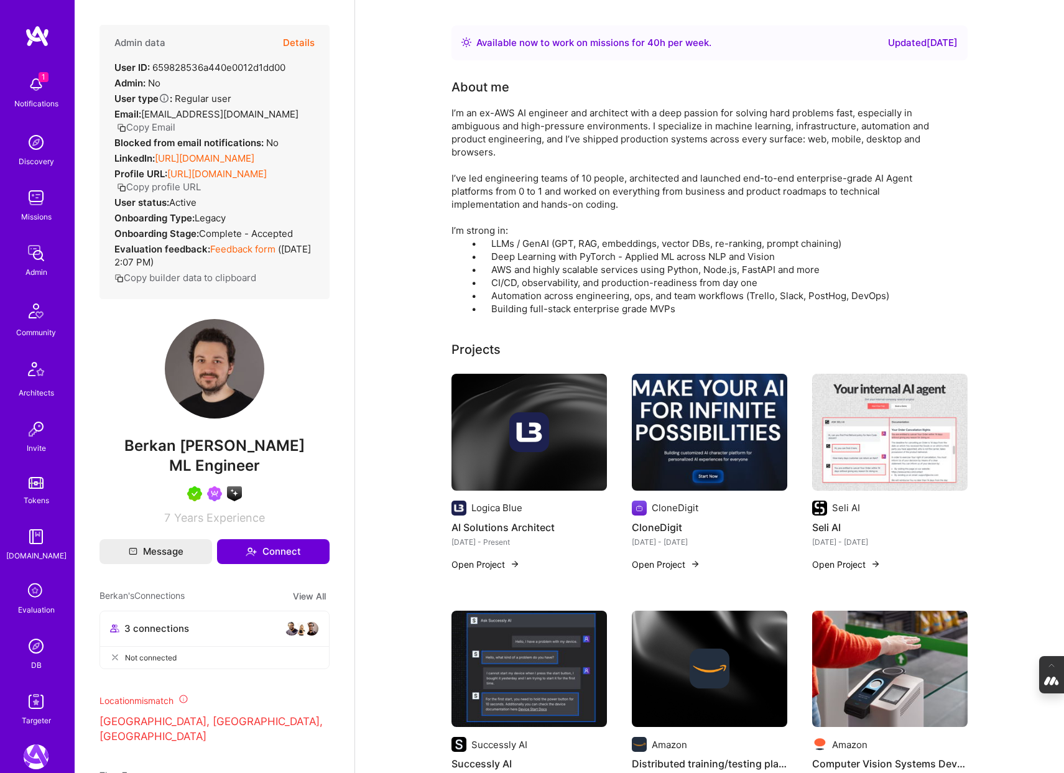
scroll to position [42, 0]
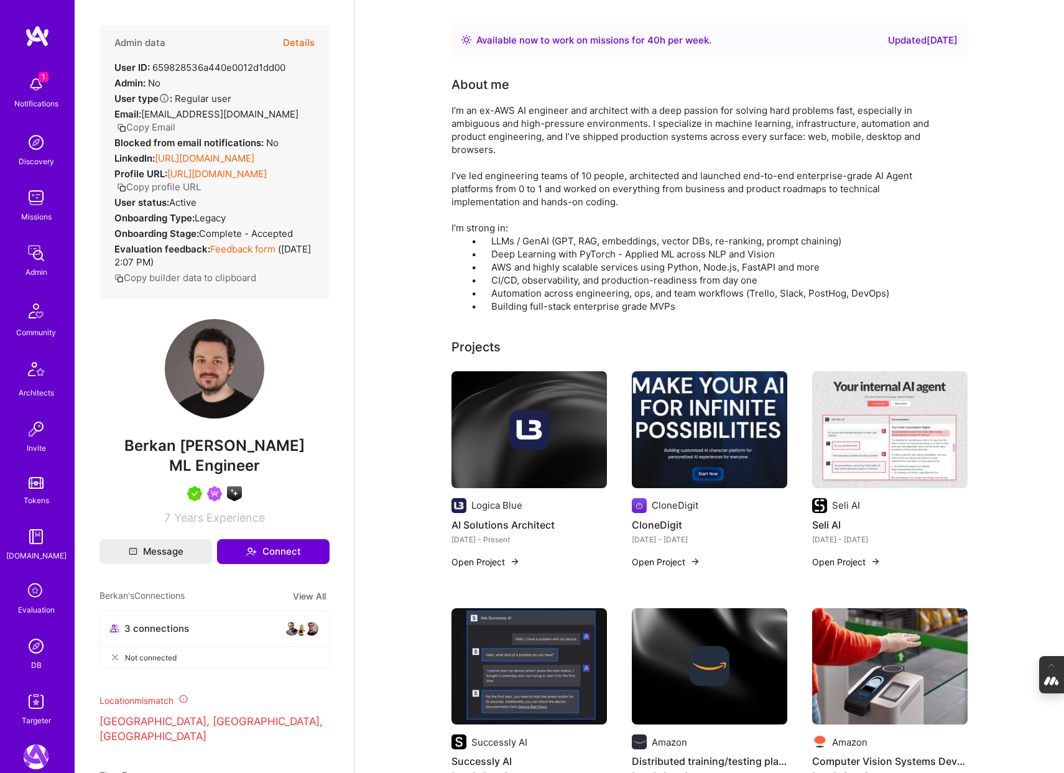
click at [914, 439] on img at bounding box center [890, 429] width 156 height 117
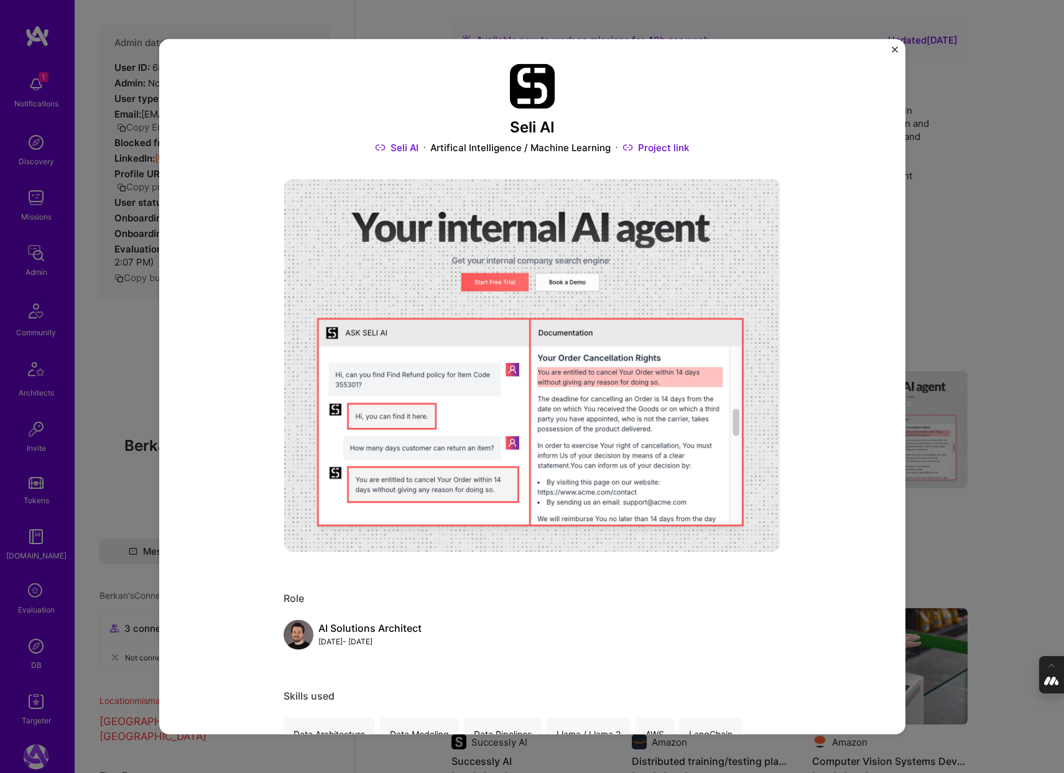
click at [921, 353] on div "Seli AI Seli AI Artifical Intelligence / Machine Learning Project link Role AI …" at bounding box center [532, 386] width 1064 height 773
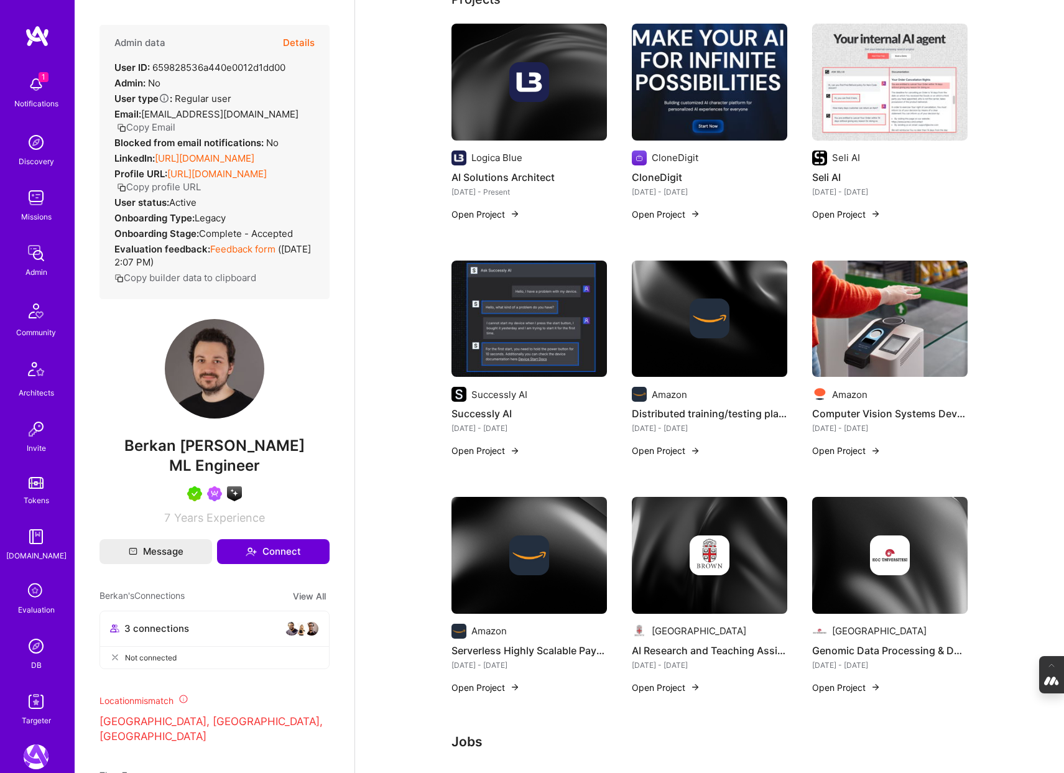
scroll to position [394, 0]
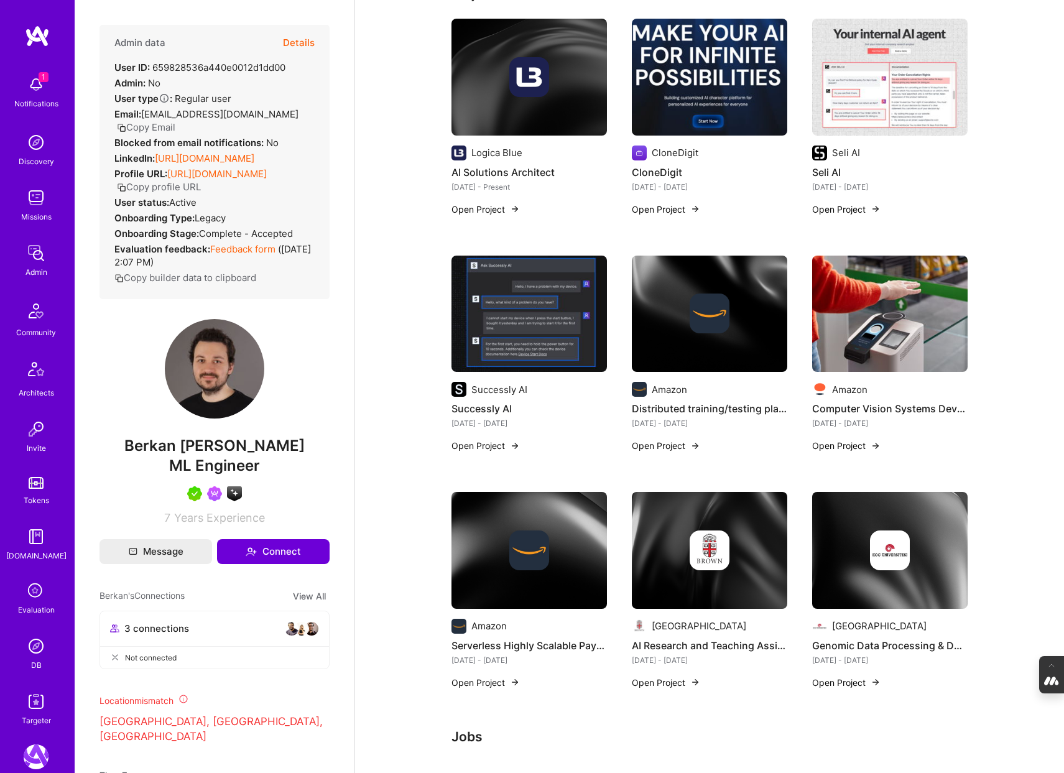
click at [885, 355] on img at bounding box center [890, 314] width 156 height 117
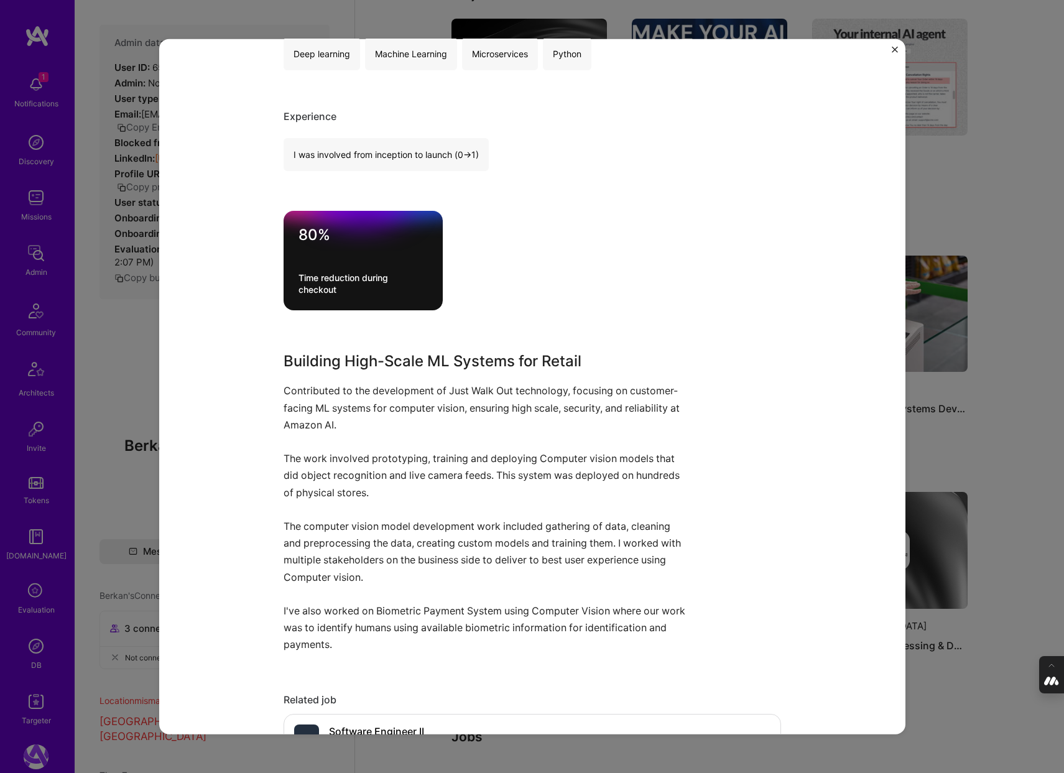
scroll to position [722, 0]
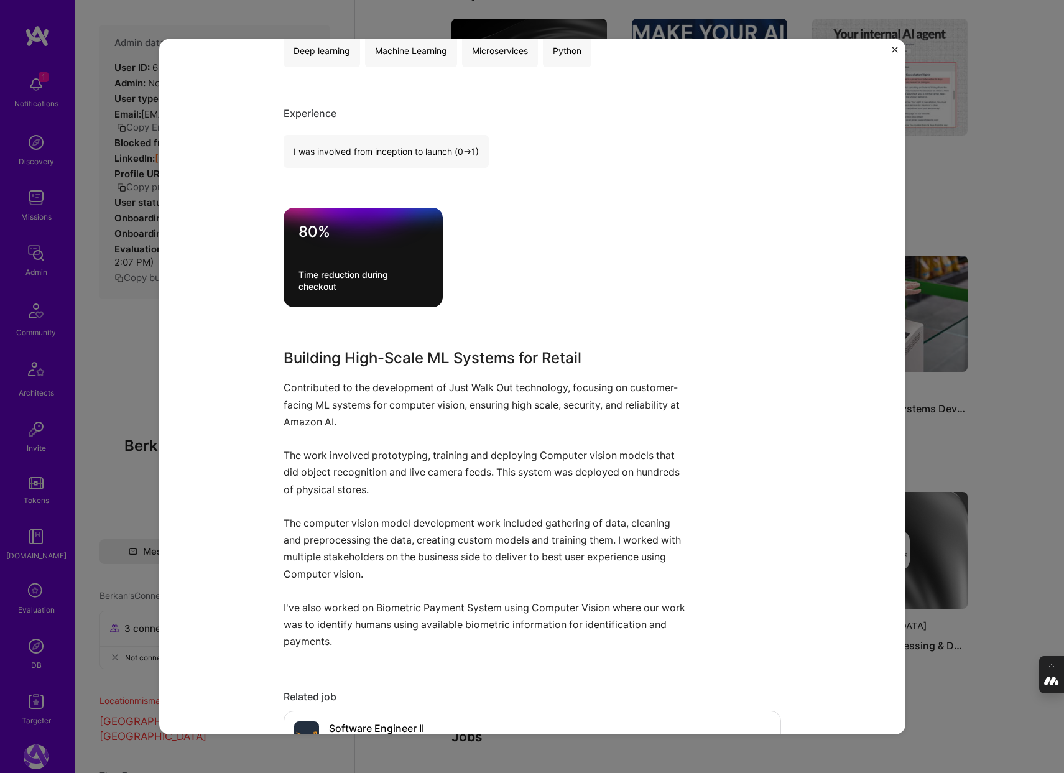
click at [942, 473] on div "Computer Vision Systems Developer Amazon Retail, Cloud Services Project link Ro…" at bounding box center [532, 386] width 1064 height 773
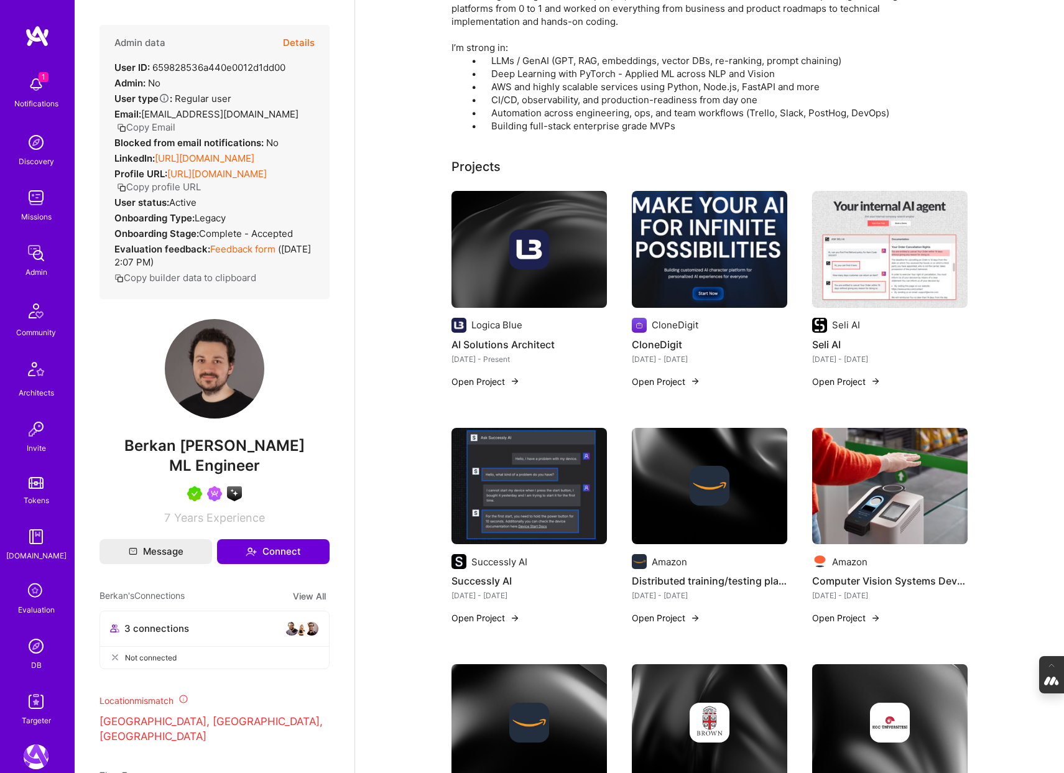
scroll to position [215, 0]
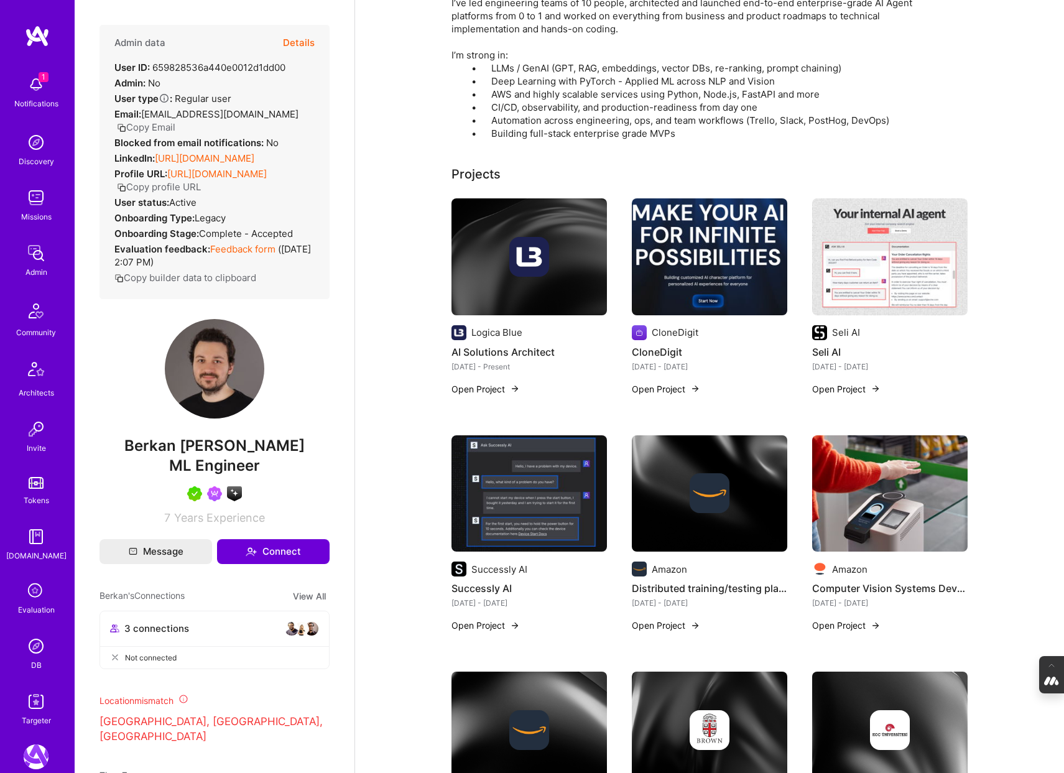
click at [34, 654] on img at bounding box center [36, 646] width 25 height 25
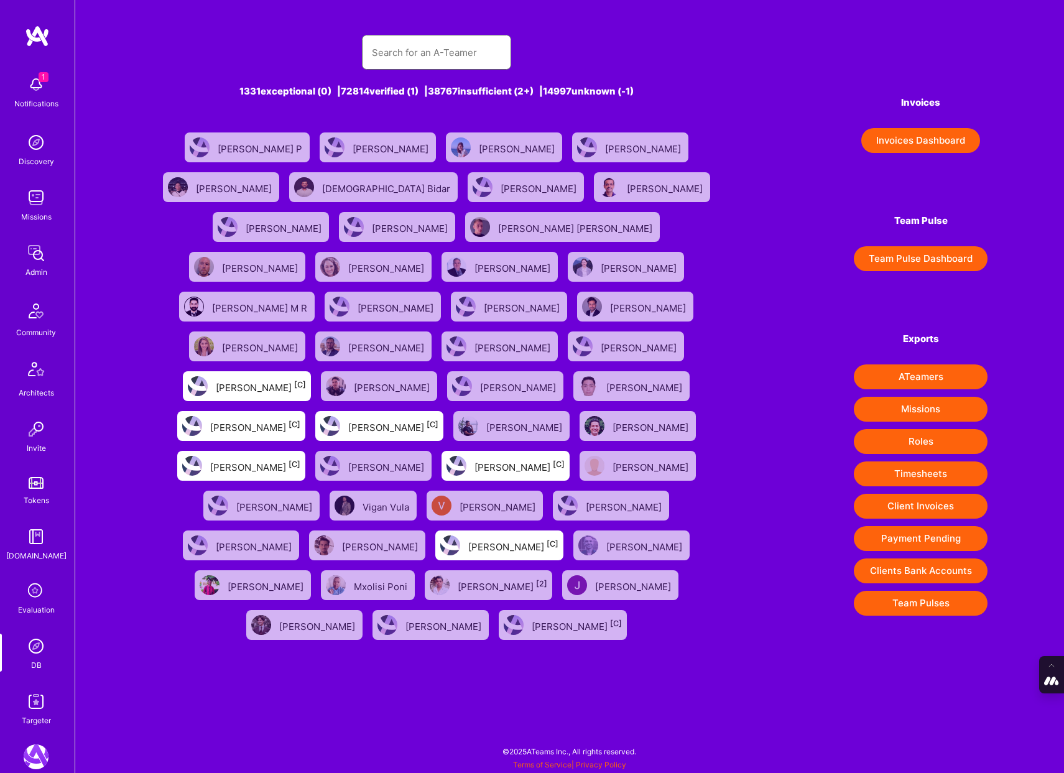
click at [439, 59] on input "text" at bounding box center [436, 53] width 129 height 32
type input "Adrian Tineo"
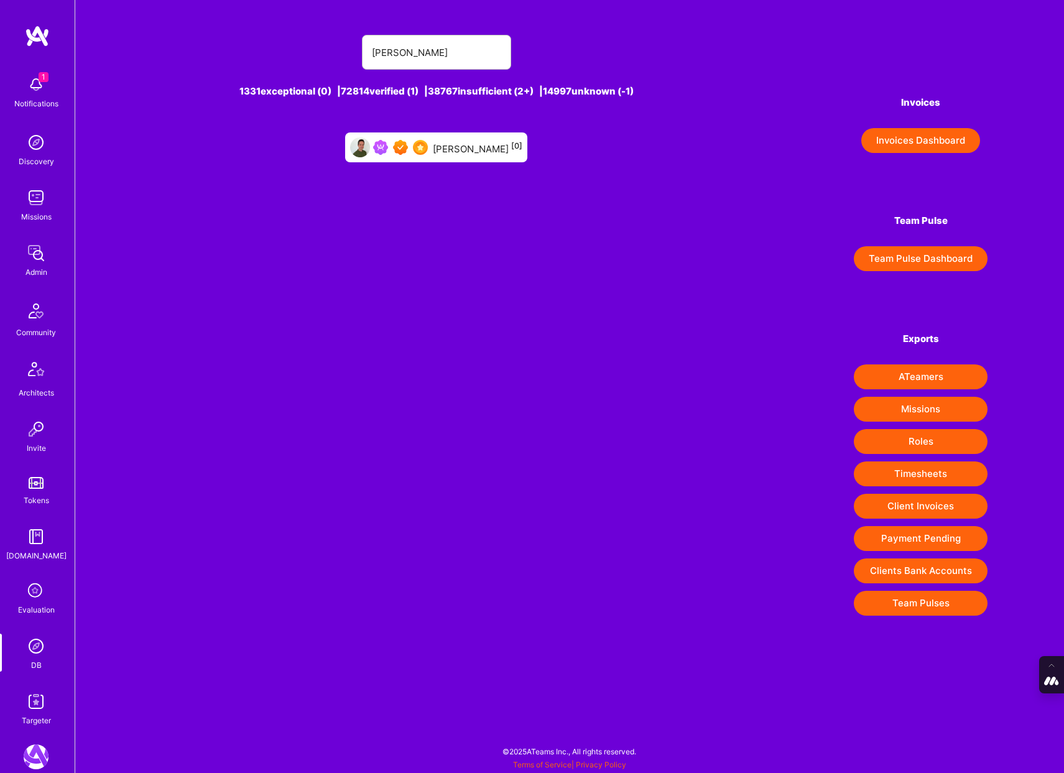
click at [489, 138] on div "Adrian Tineo [0]" at bounding box center [436, 147] width 182 height 30
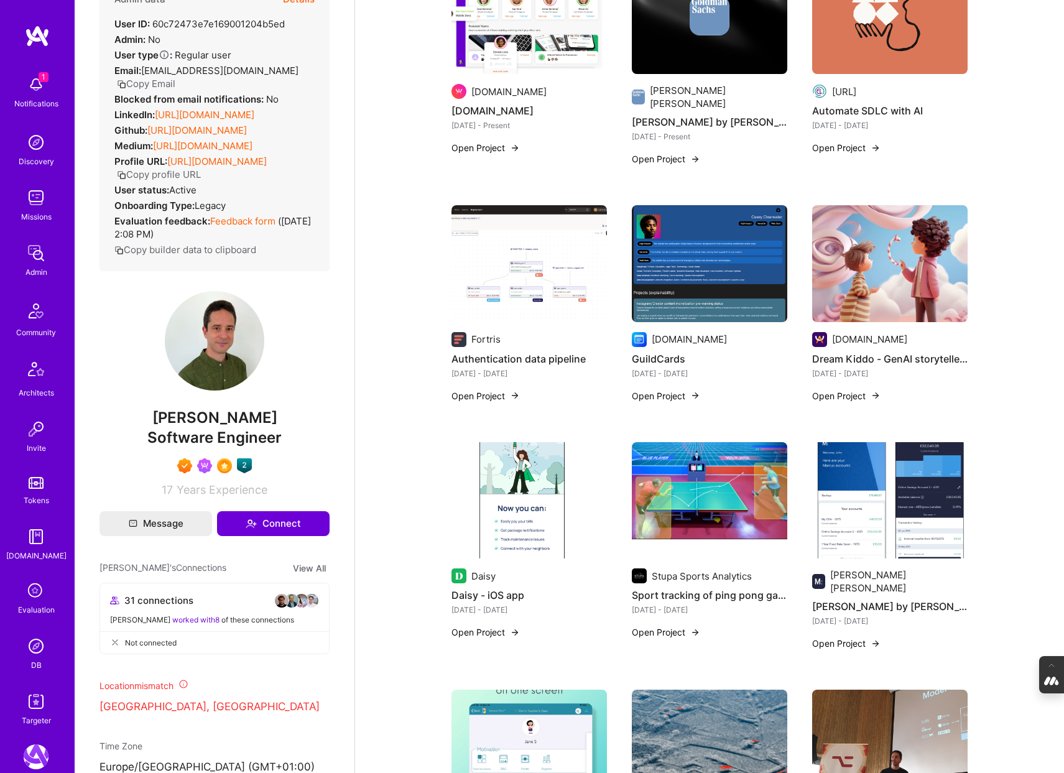
scroll to position [616, 0]
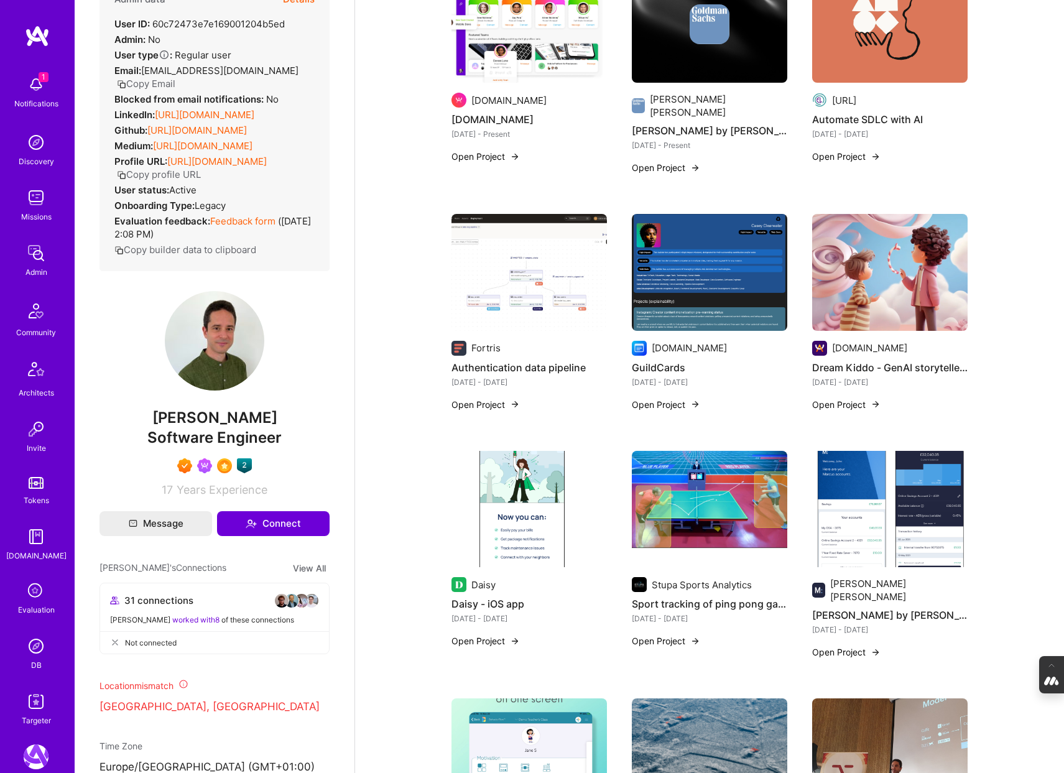
click at [852, 225] on img at bounding box center [890, 272] width 156 height 117
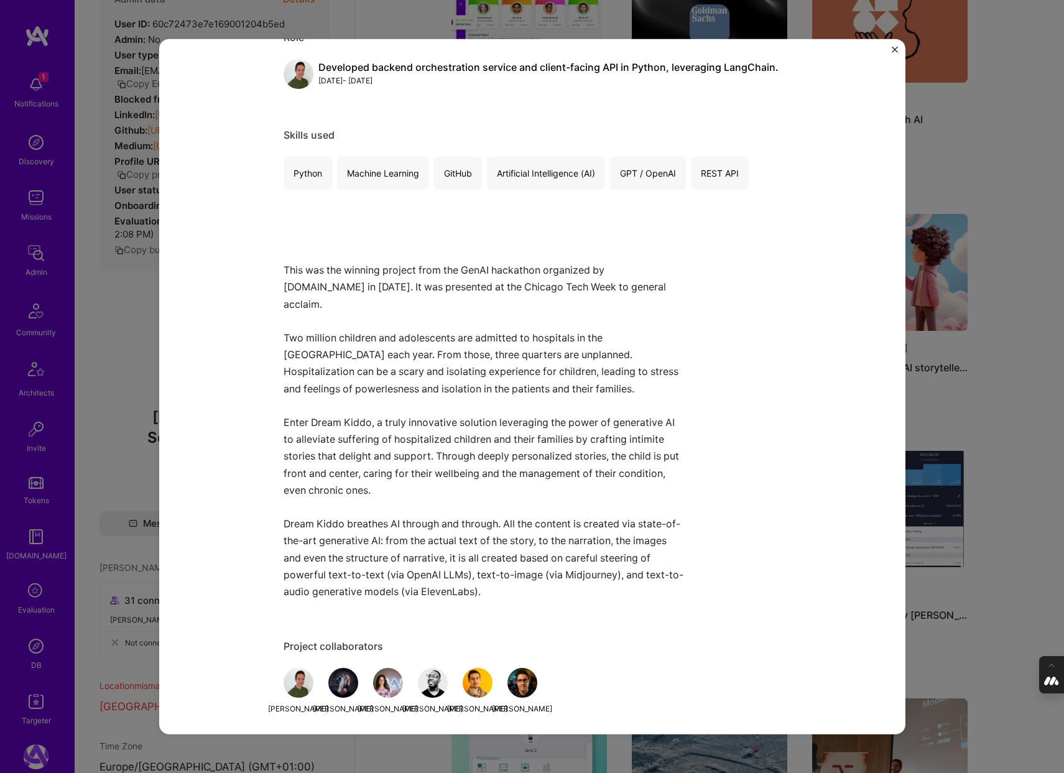
scroll to position [621, 0]
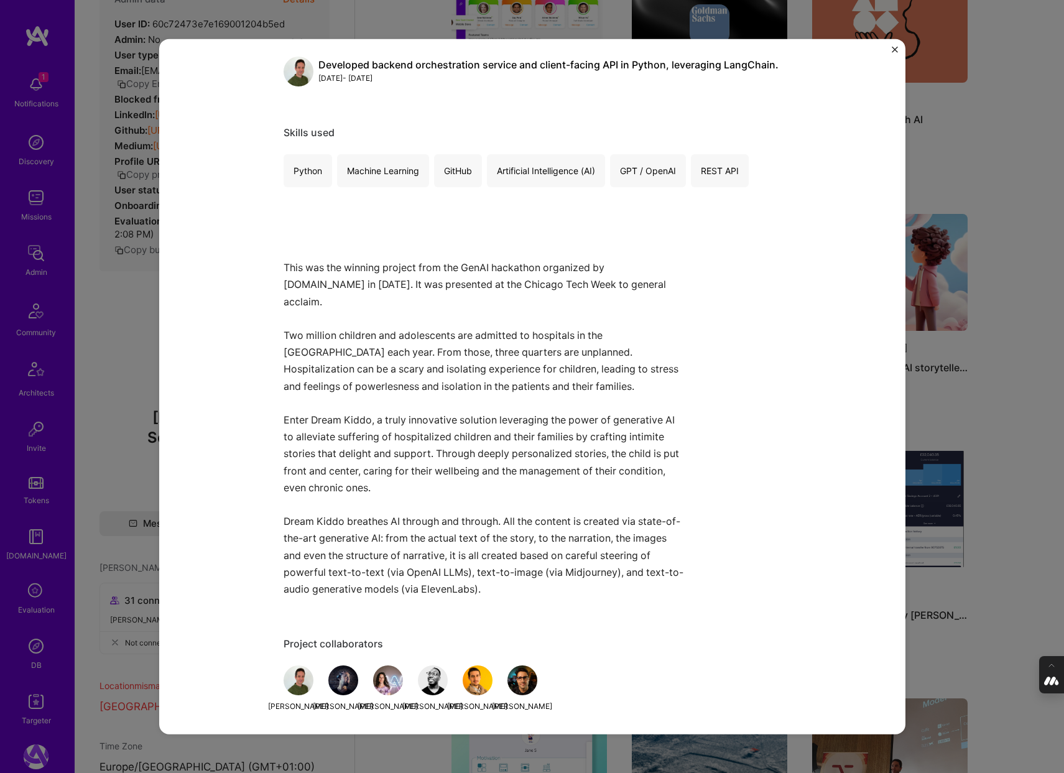
click at [974, 564] on div "Dream Kiddo - GenAI storyteller for hospitalized children (hackathon winner🥇) A…" at bounding box center [532, 386] width 1064 height 773
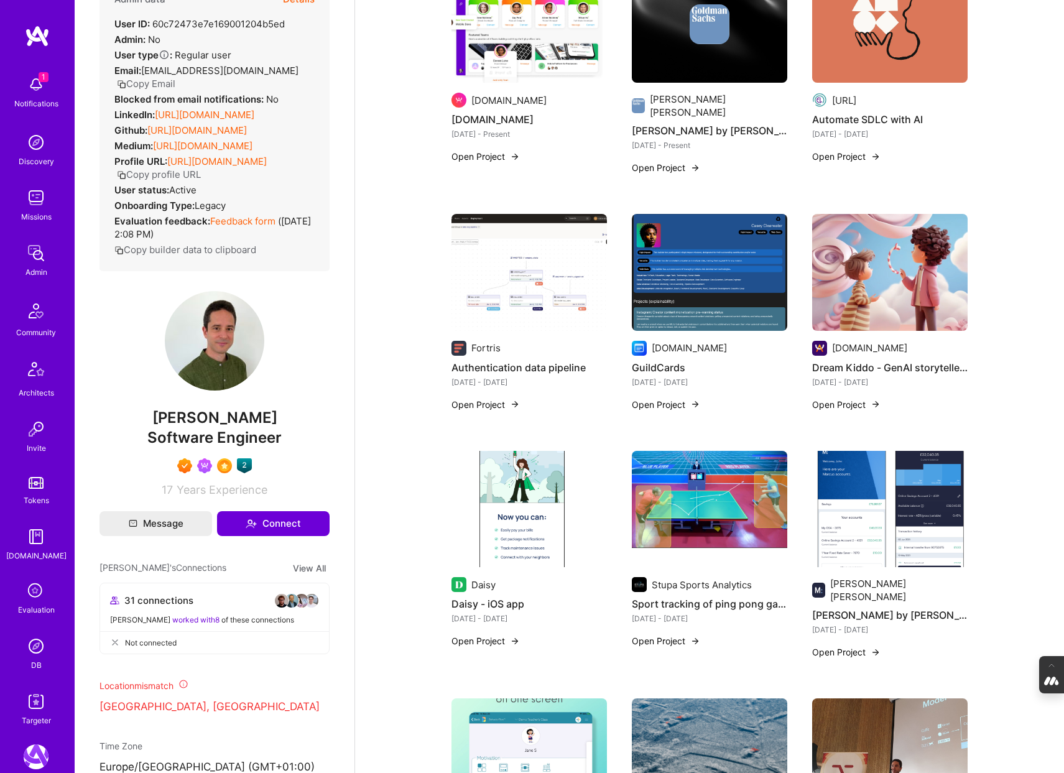
scroll to position [44, 0]
click at [39, 654] on img at bounding box center [36, 646] width 25 height 25
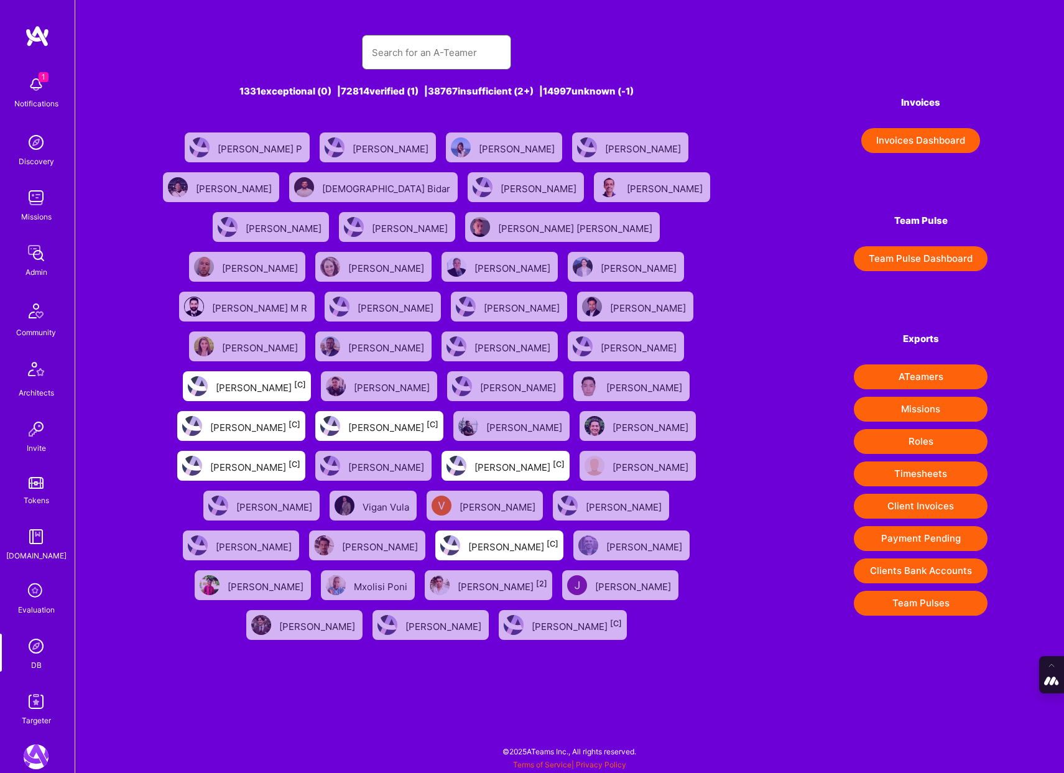
click at [402, 47] on input "text" at bounding box center [436, 53] width 129 height 32
paste input "colin@aceofclouds.com"
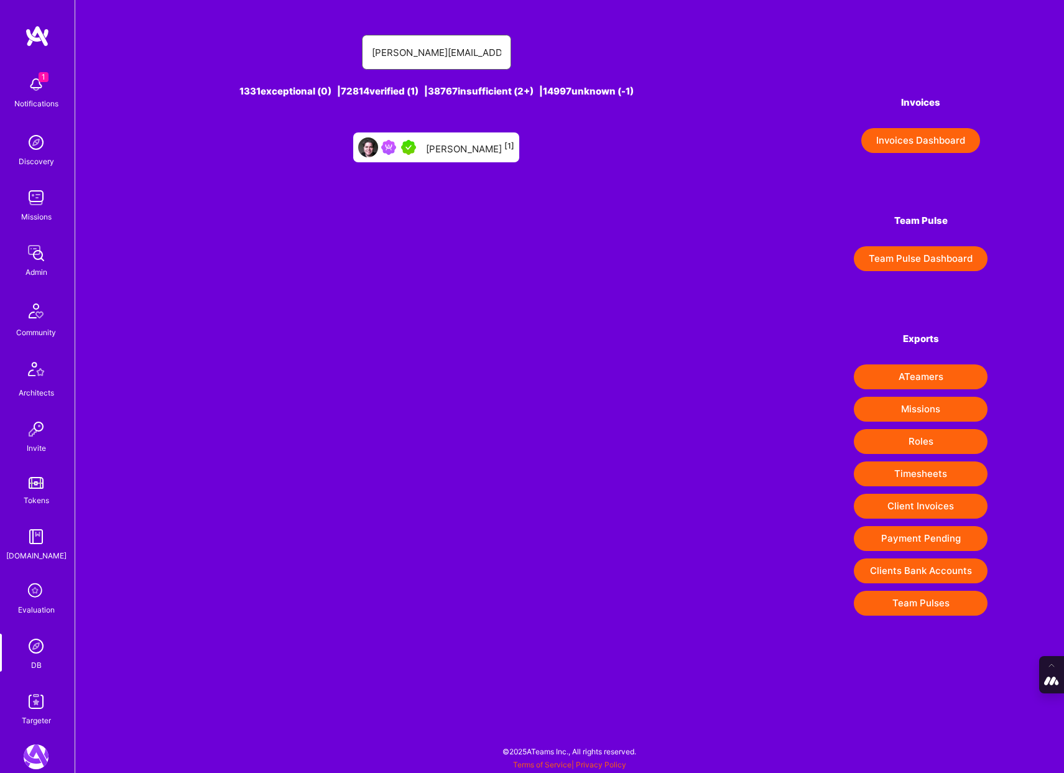
type input "colin@aceofclouds.com"
click at [445, 140] on div "Colin Melia [1]" at bounding box center [470, 147] width 88 height 16
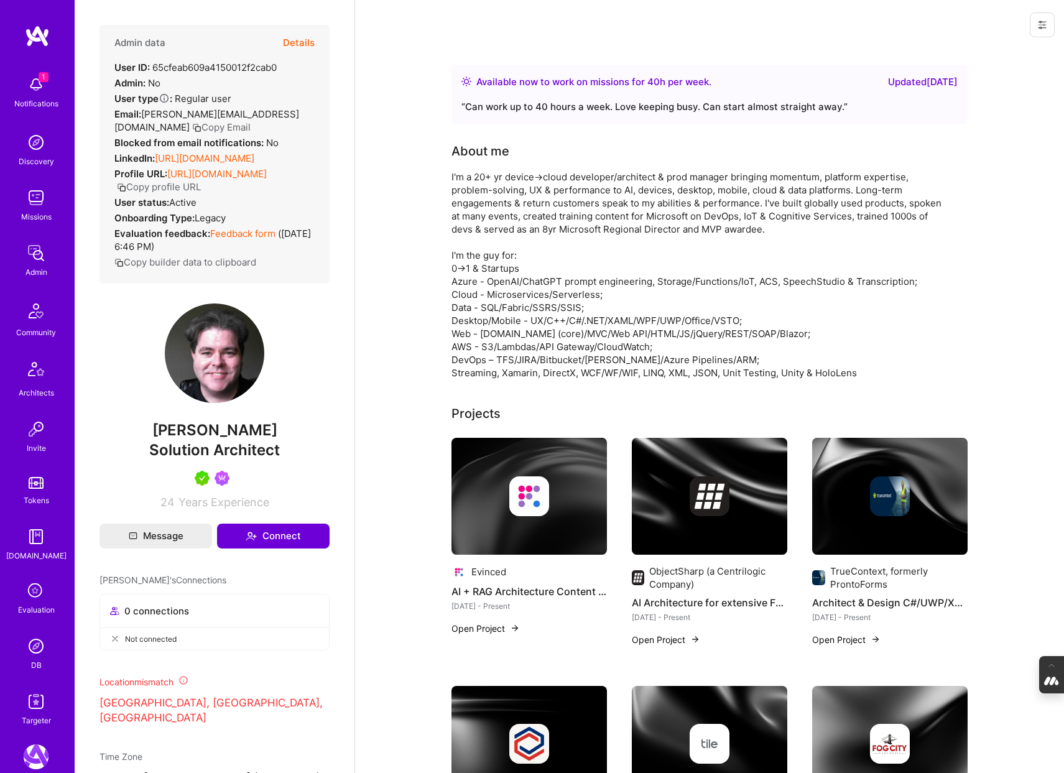
click at [297, 43] on button "Details" at bounding box center [299, 43] width 32 height 36
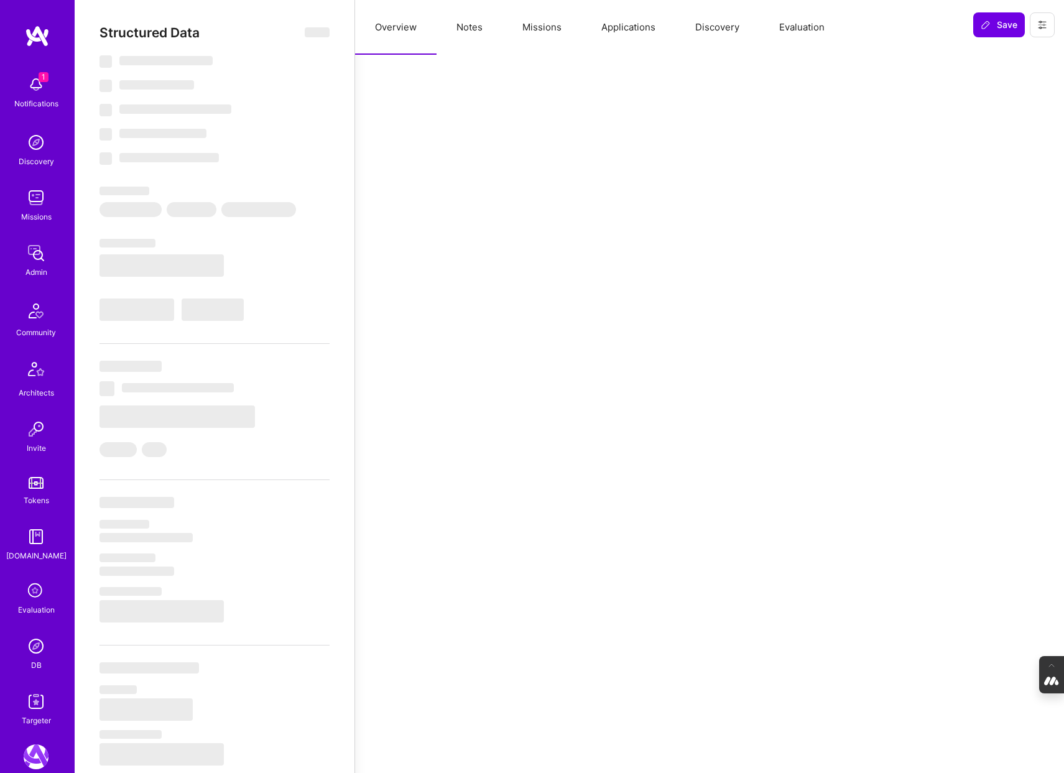
click at [804, 27] on button "Evaluation" at bounding box center [802, 27] width 85 height 55
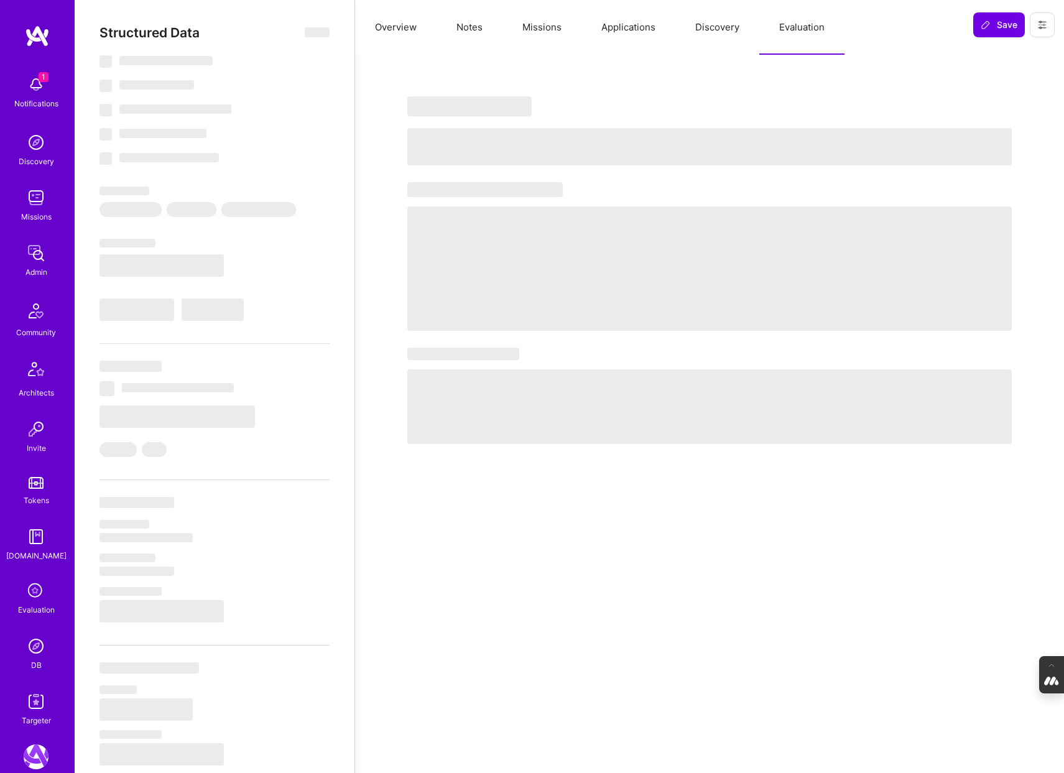
type textarea "x"
select select "Right Now"
select select "5"
select select "4"
select select "7"
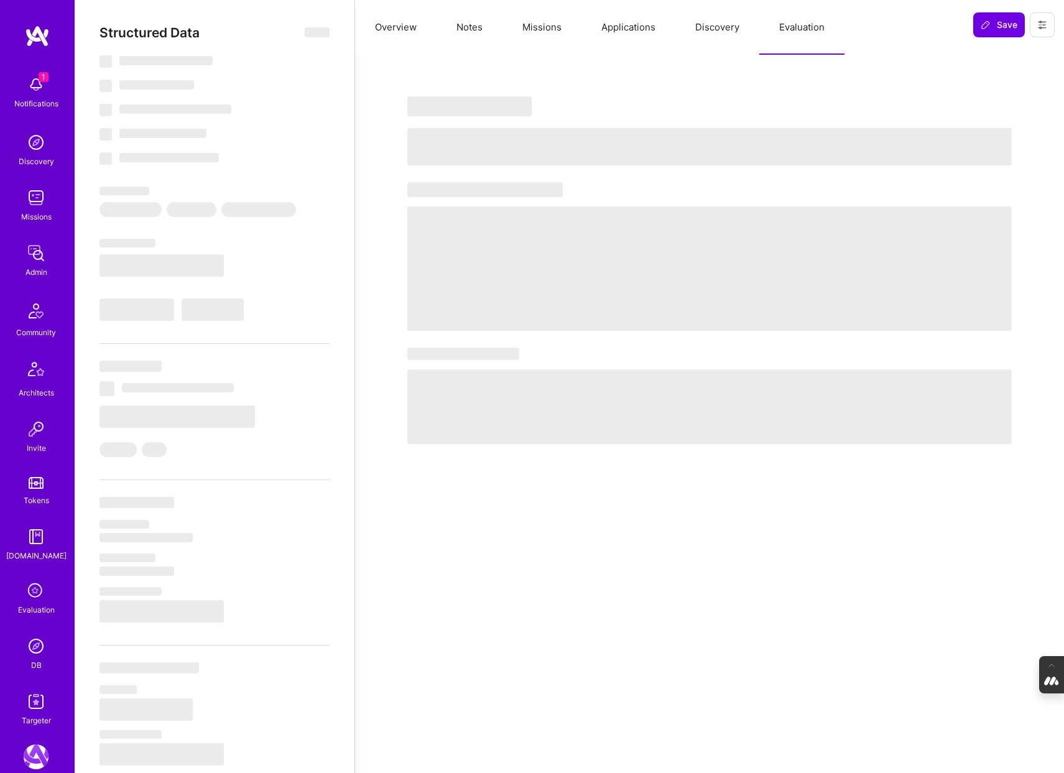
select select "7"
select select "CA"
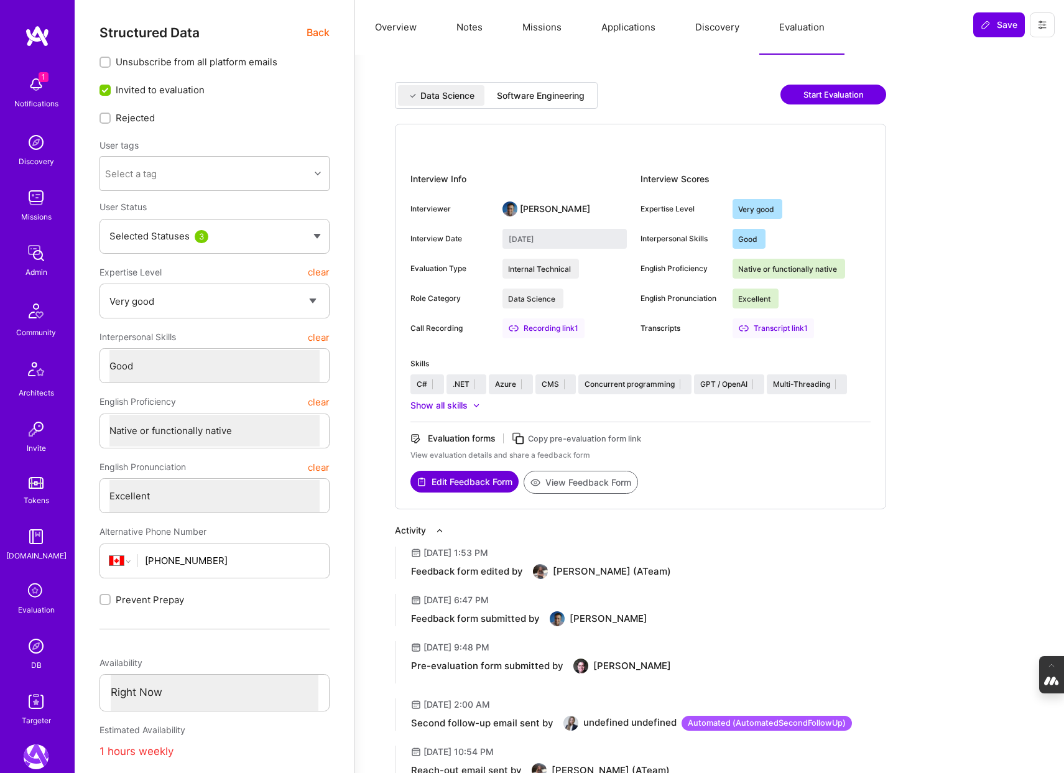
click at [569, 93] on div "Software Engineering" at bounding box center [541, 96] width 88 height 12
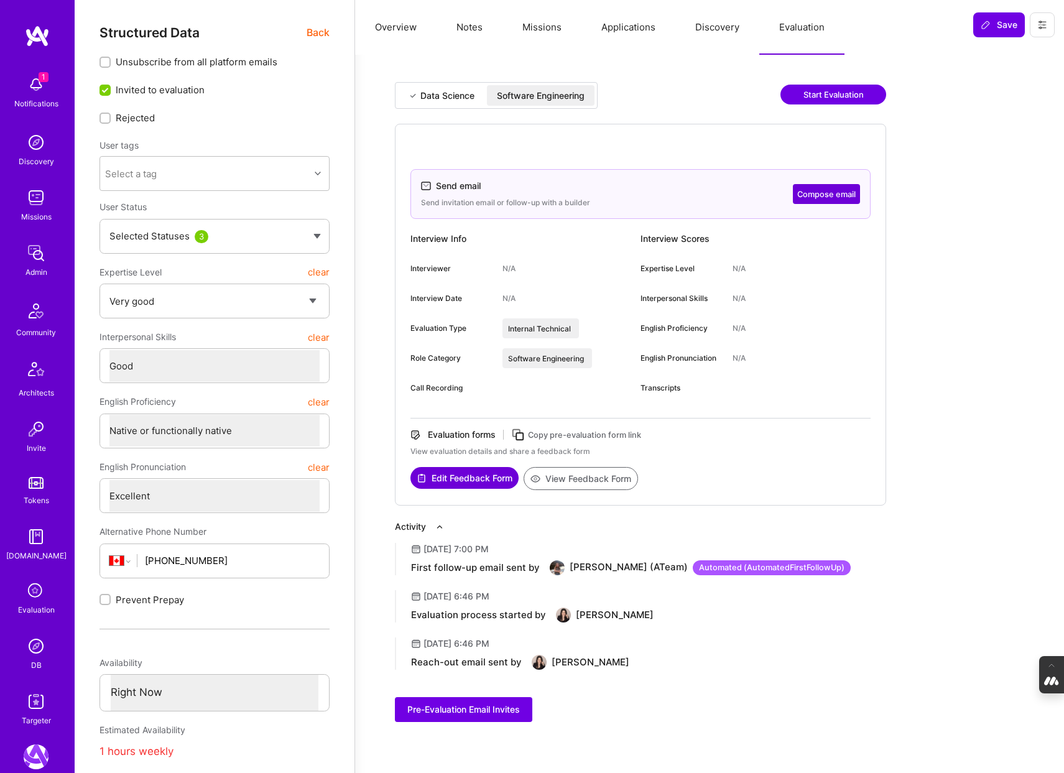
click at [323, 30] on span "Back" at bounding box center [318, 33] width 23 height 16
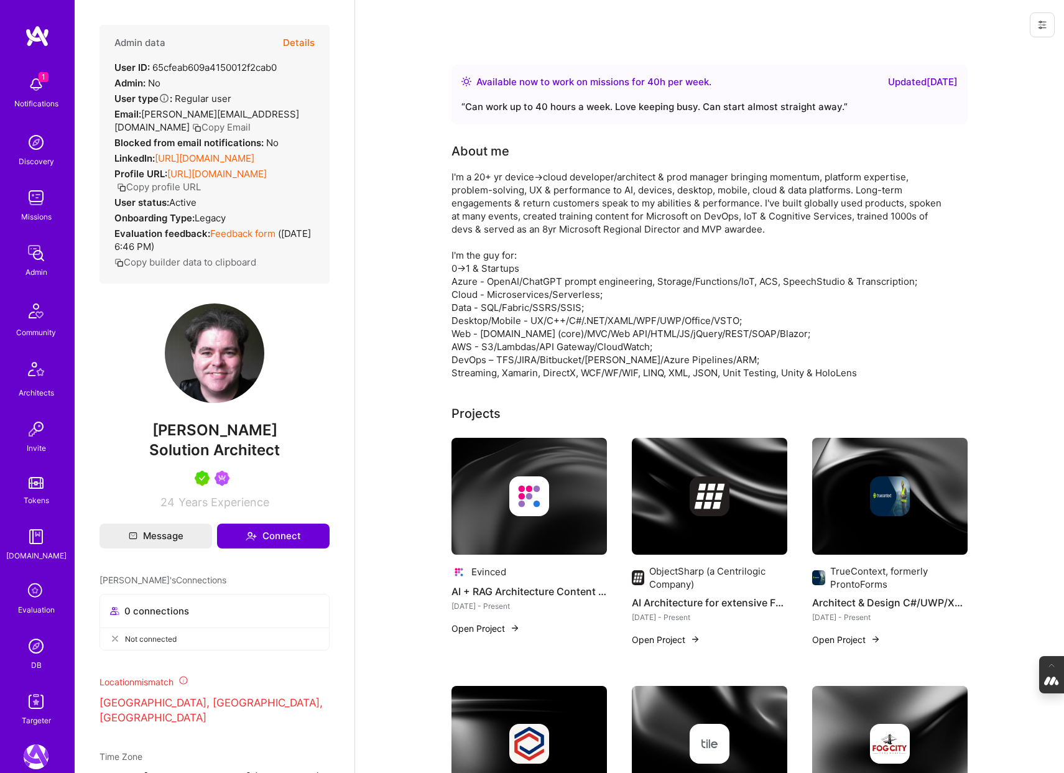
click at [251, 121] on button "Copy Email" at bounding box center [221, 127] width 58 height 13
click at [32, 593] on icon at bounding box center [36, 592] width 24 height 24
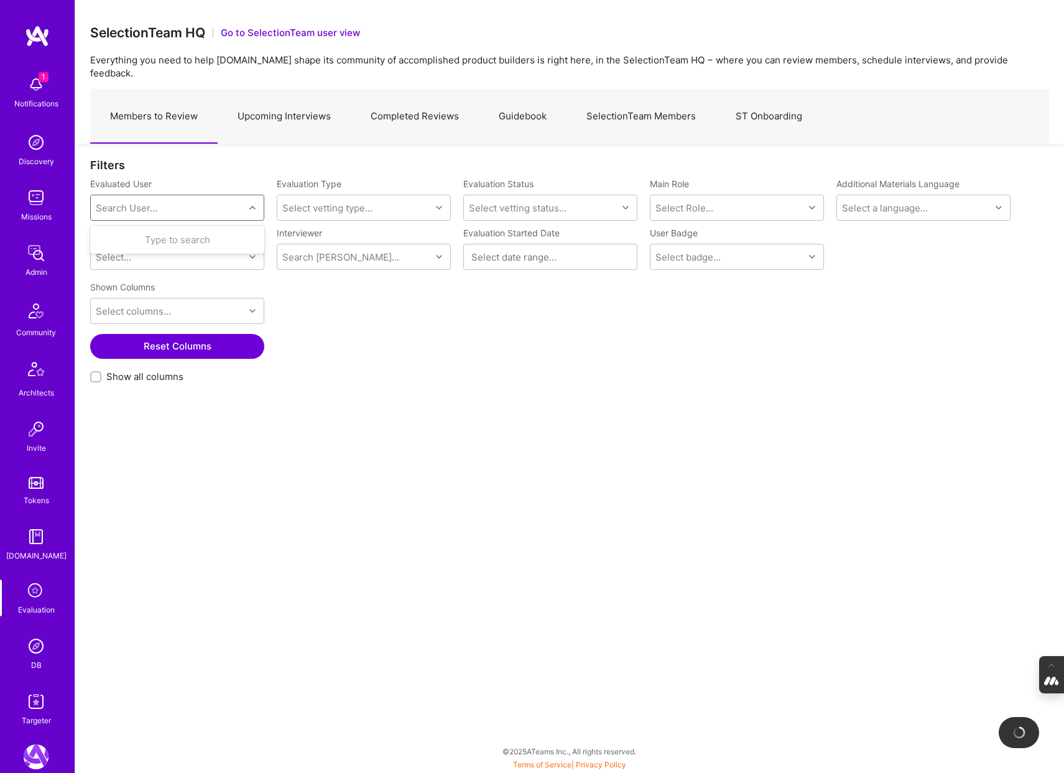
click at [145, 202] on div "Search User..." at bounding box center [127, 208] width 62 height 13
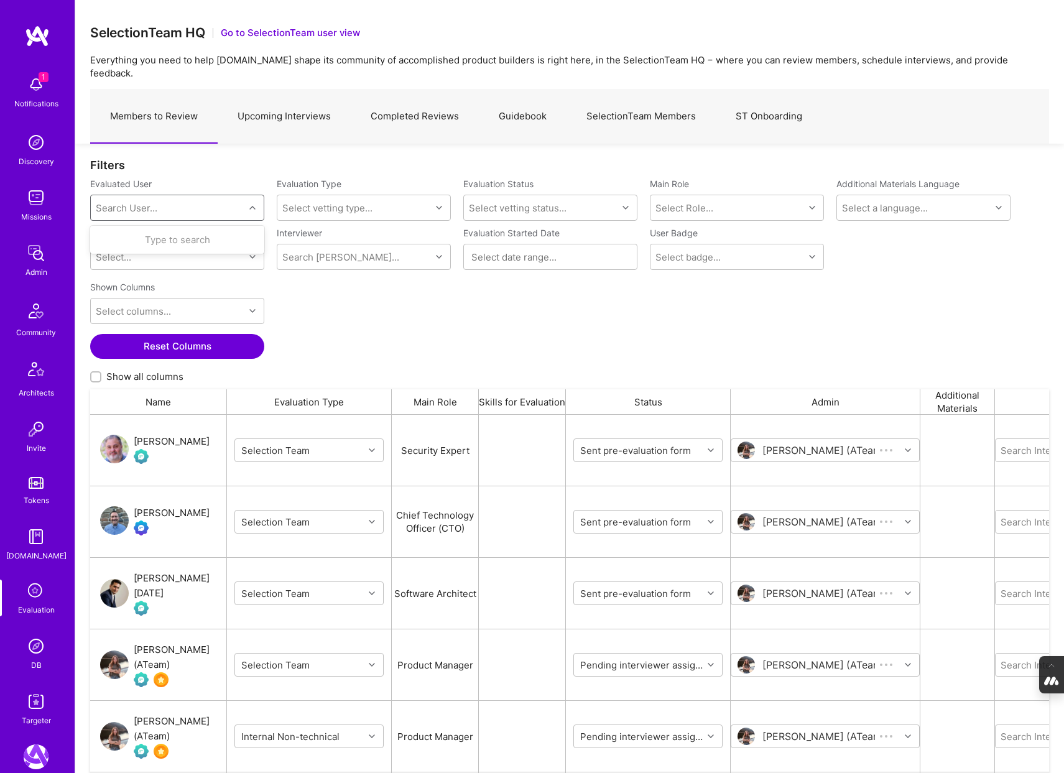
scroll to position [643, 959]
paste input "colin@aceofclouds.com"
type input "colin@aceofclouds.com"
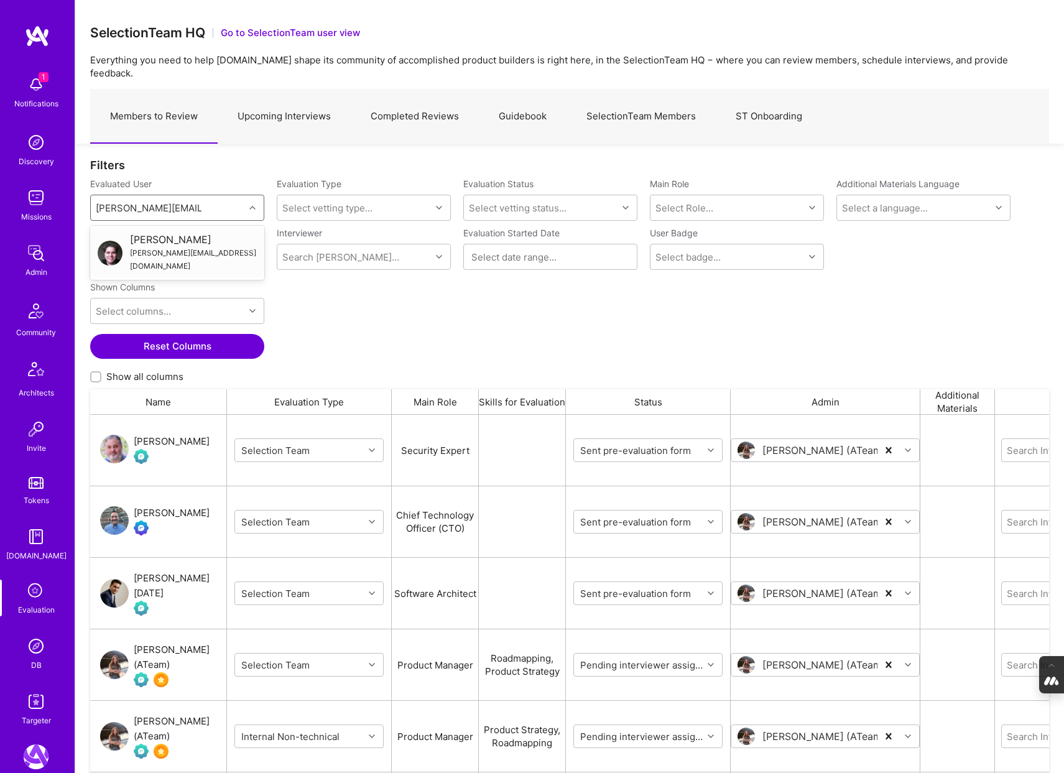
click at [159, 246] on div "colin@aceofclouds.com" at bounding box center [193, 259] width 127 height 26
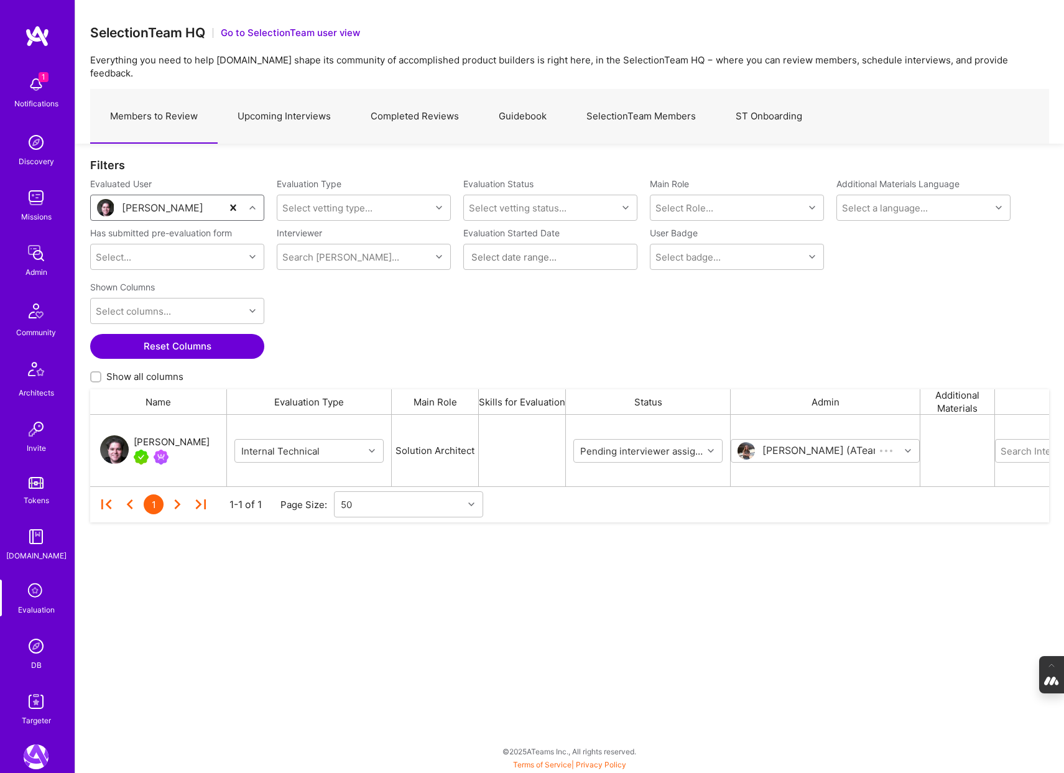
scroll to position [72, 959]
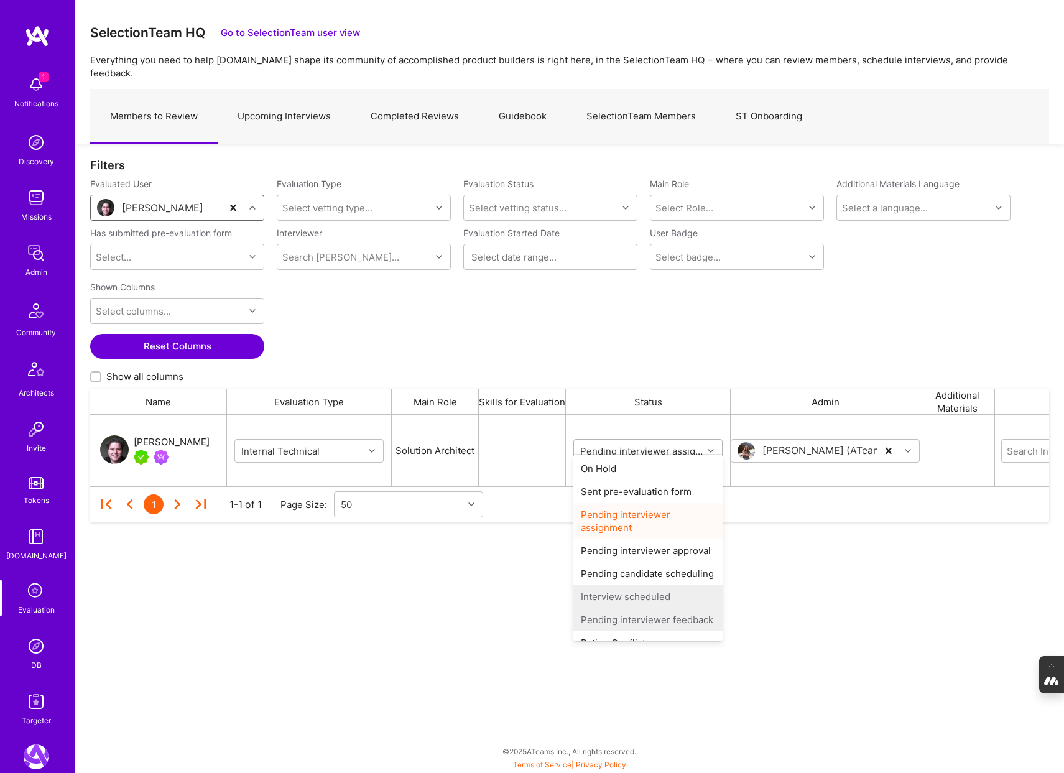
click at [715, 443] on div "grid" at bounding box center [712, 451] width 19 height 16
click at [611, 463] on div "On Hold" at bounding box center [648, 468] width 149 height 23
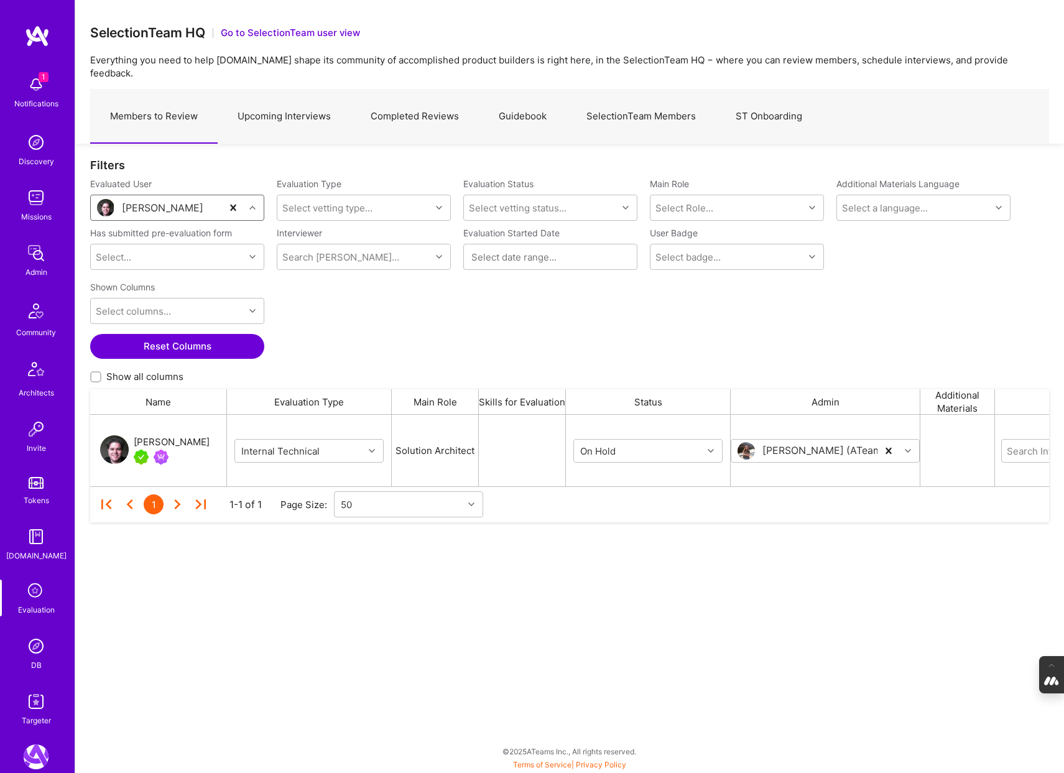
click at [285, 98] on link "Upcoming Interviews" at bounding box center [284, 117] width 133 height 54
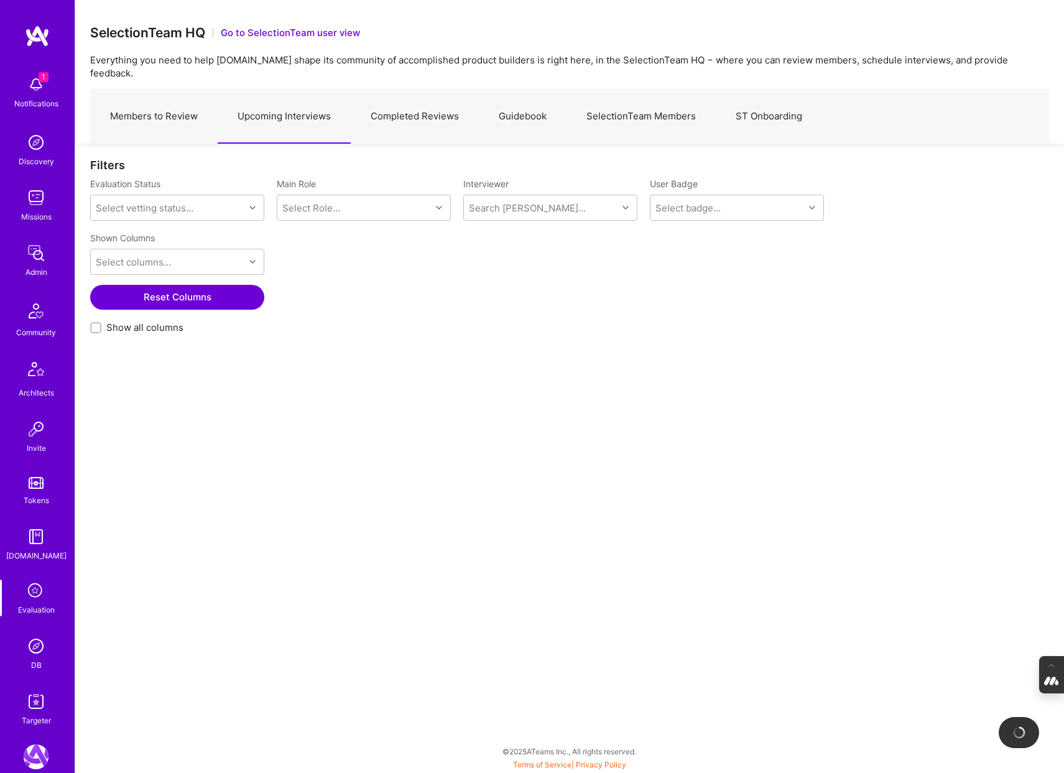
click at [96, 324] on input "Show all columns" at bounding box center [97, 328] width 9 height 9
checkbox input "true"
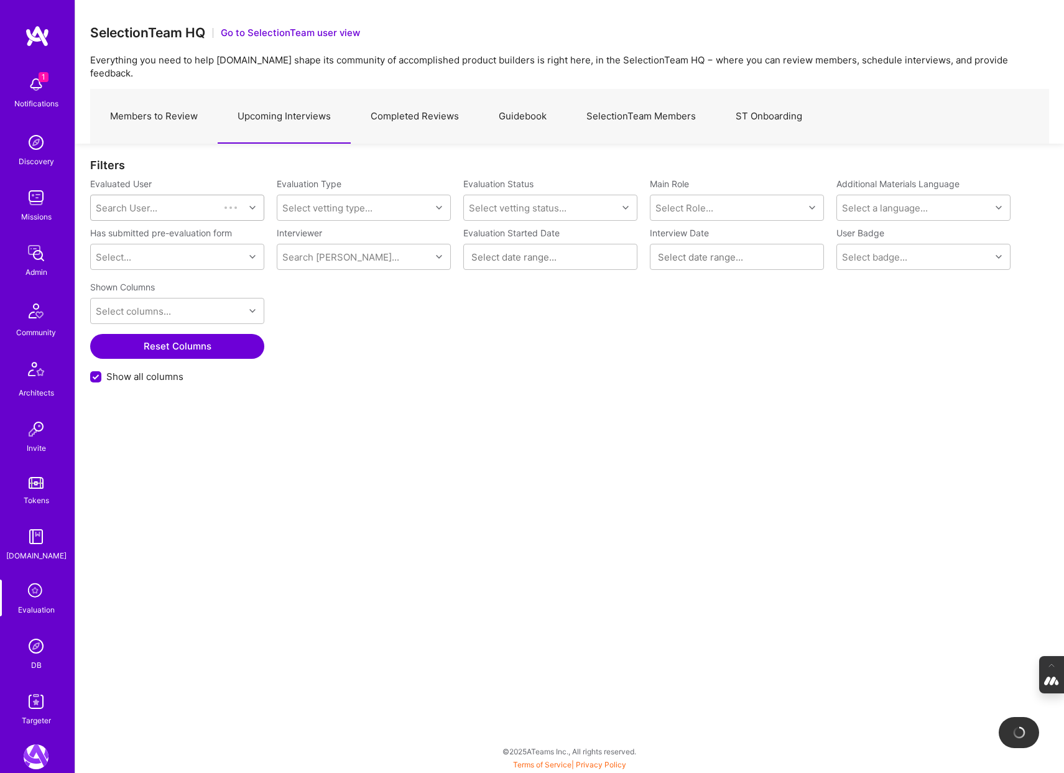
click at [142, 195] on div "Search User..." at bounding box center [155, 207] width 129 height 25
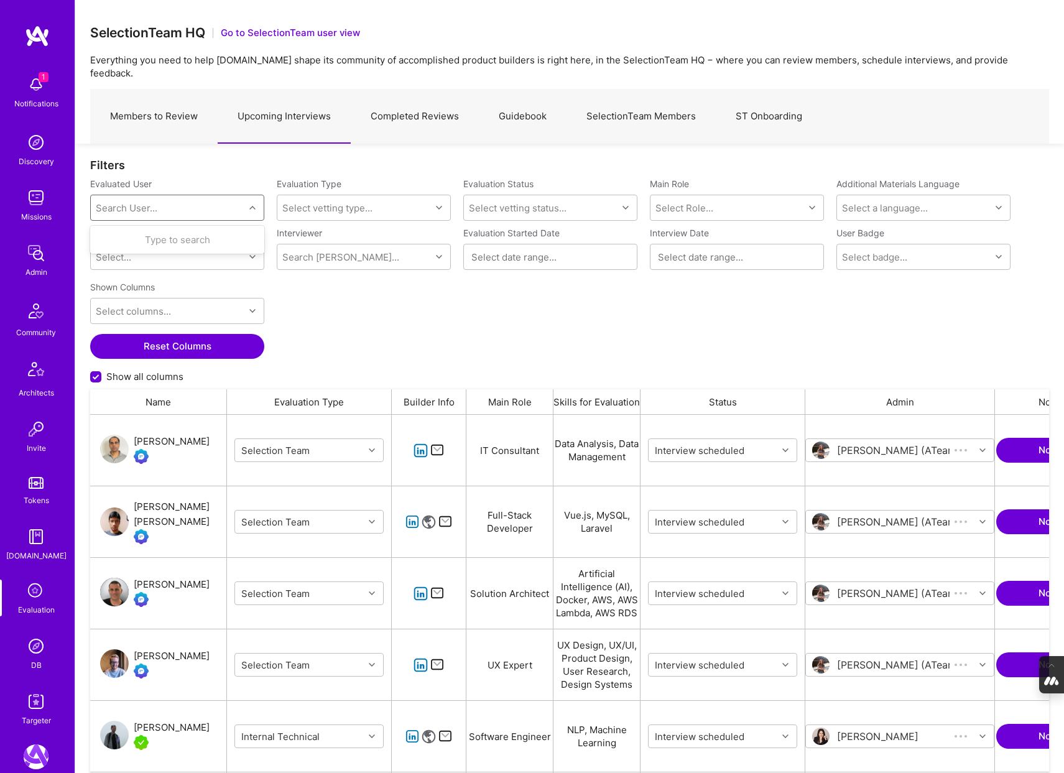
scroll to position [643, 959]
paste input "hello@patryk.me"
type input "hello@patryk.me"
click at [155, 233] on div "Patryk Pawłowski" at bounding box center [193, 239] width 126 height 13
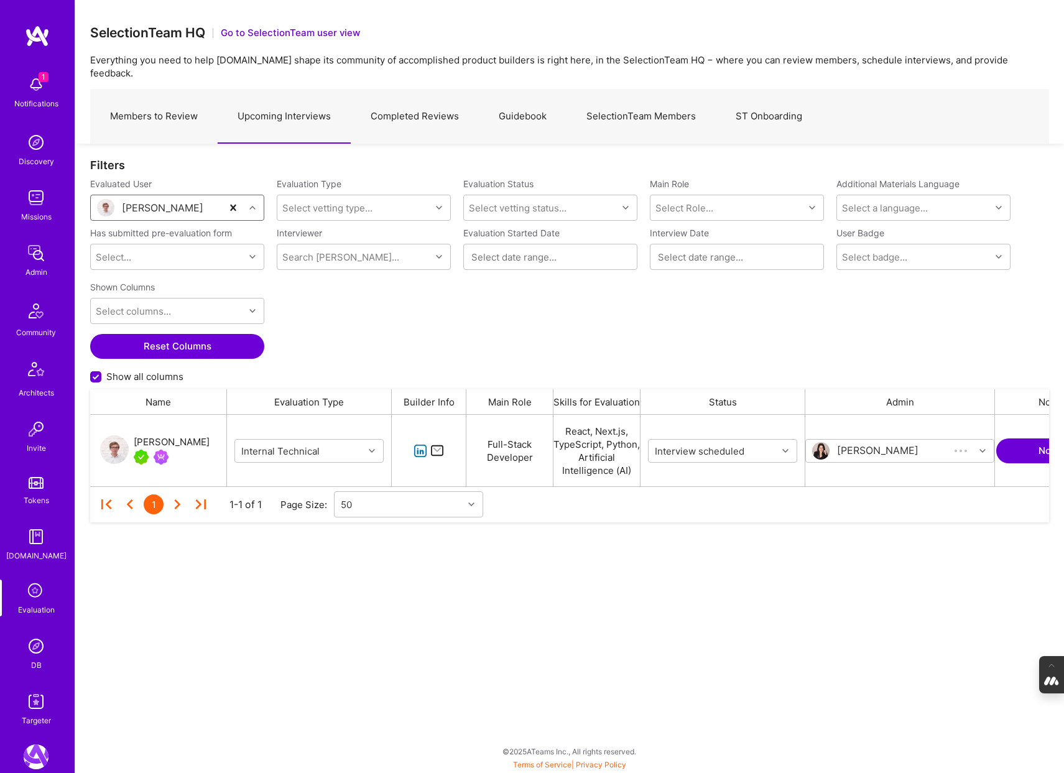
scroll to position [72, 959]
click at [176, 435] on div "Patryk Pawłowski" at bounding box center [172, 442] width 76 height 15
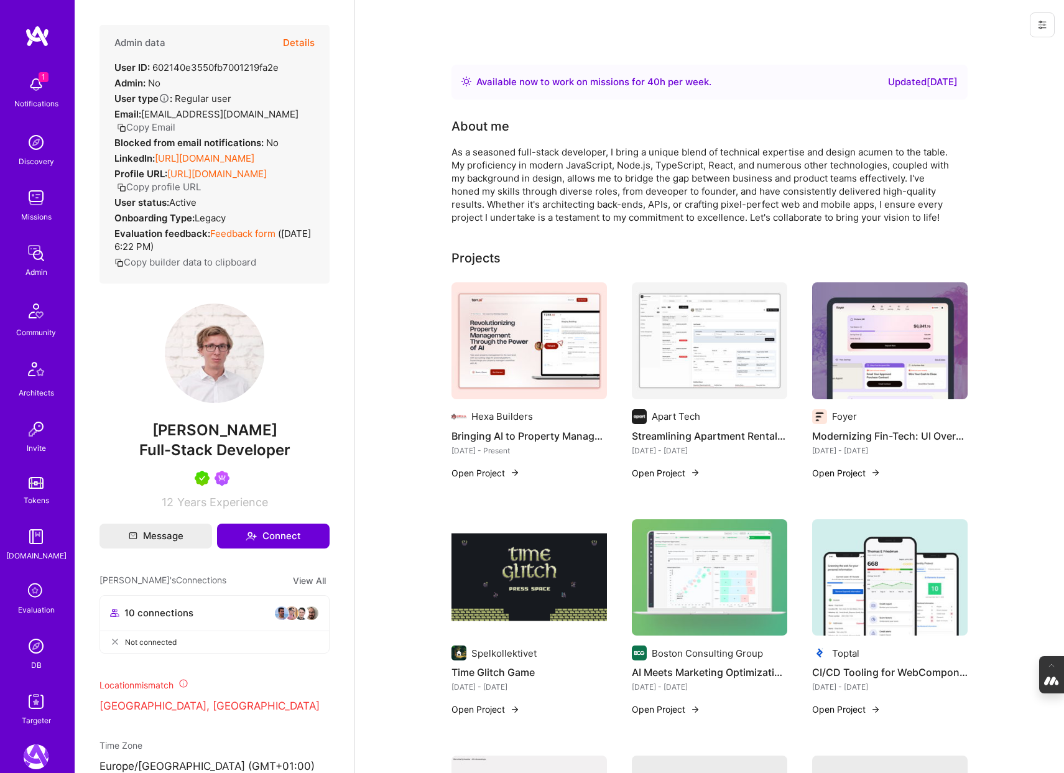
click at [315, 41] on div "Admin data Details User ID: 602140e3550fb7001219fa2e Admin: No User type Regula…" at bounding box center [215, 154] width 230 height 259
click at [298, 43] on button "Details" at bounding box center [299, 43] width 32 height 36
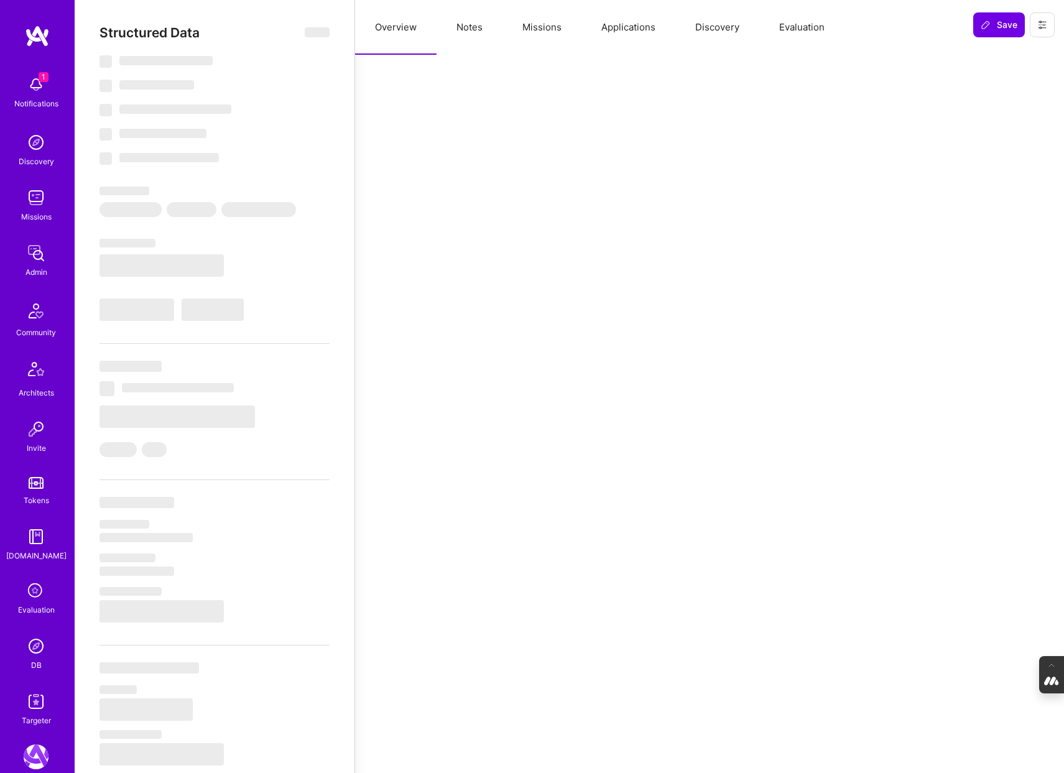
click at [791, 24] on button "Evaluation" at bounding box center [802, 27] width 85 height 55
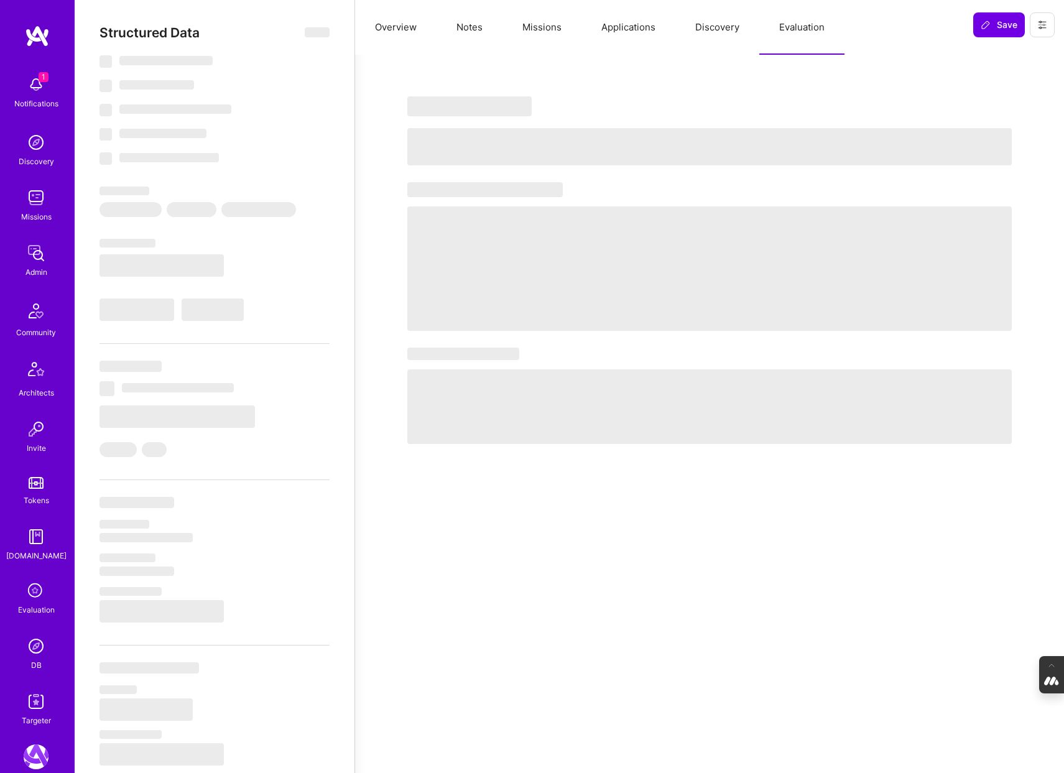
select select "Right Now"
select select "5"
select select "4"
select select "7"
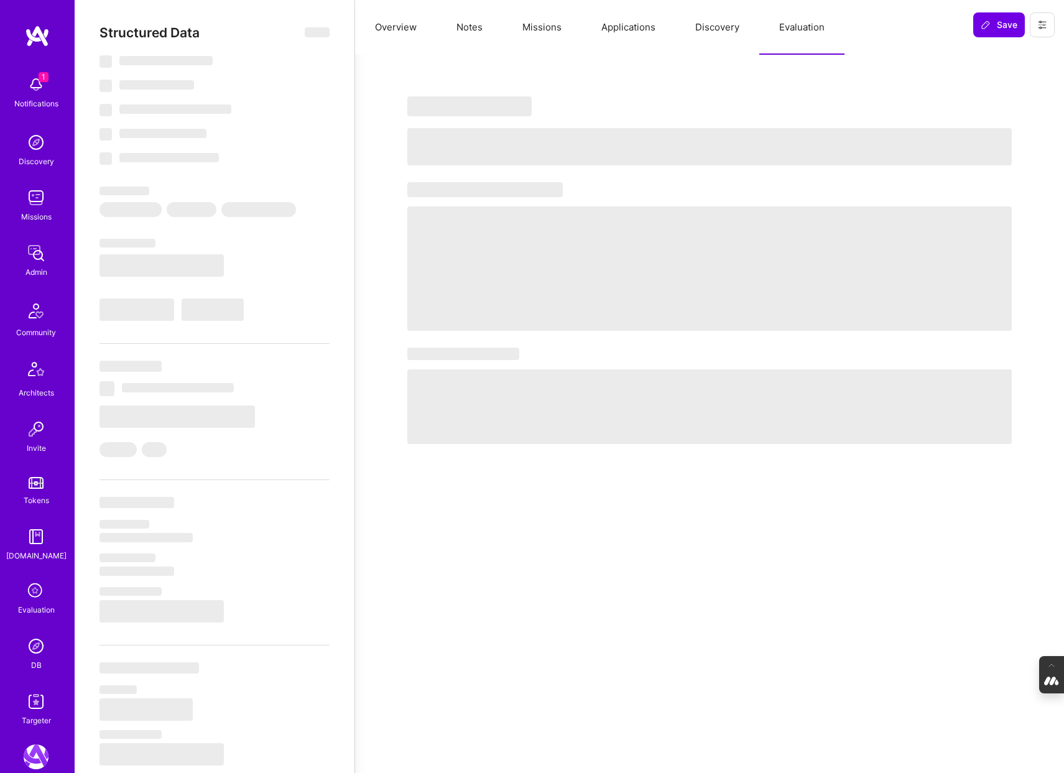
select select "PL"
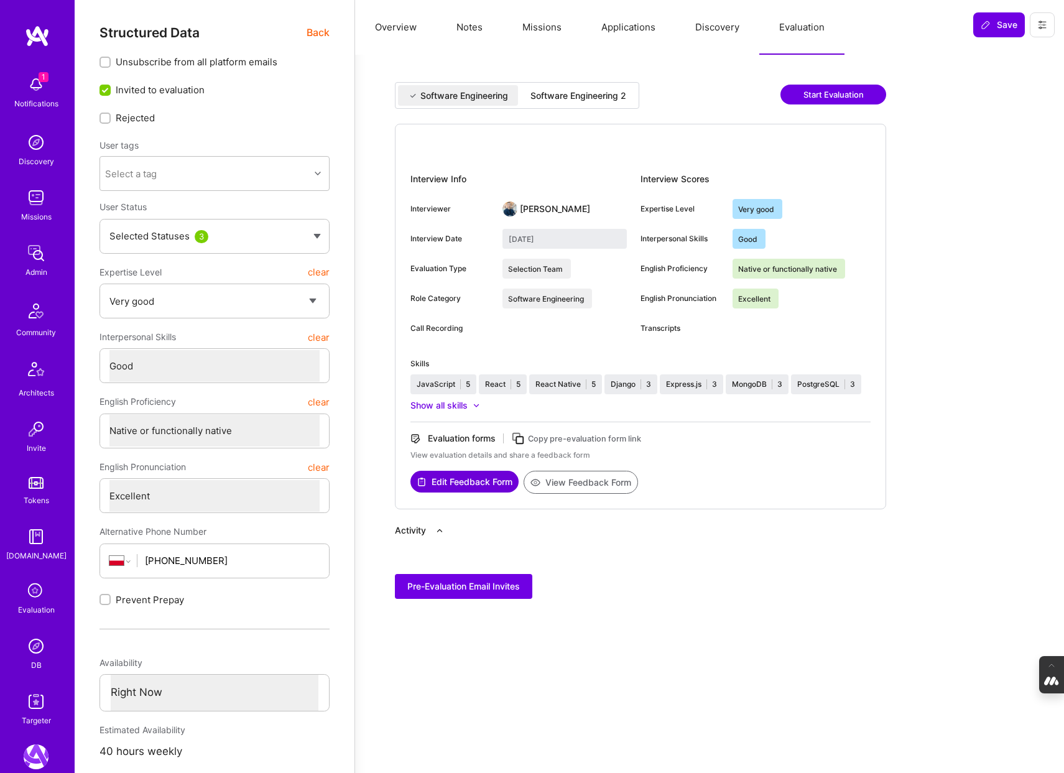
click at [595, 90] on div "Software Engineering 2" at bounding box center [579, 96] width 96 height 12
type input "August 25, 2025"
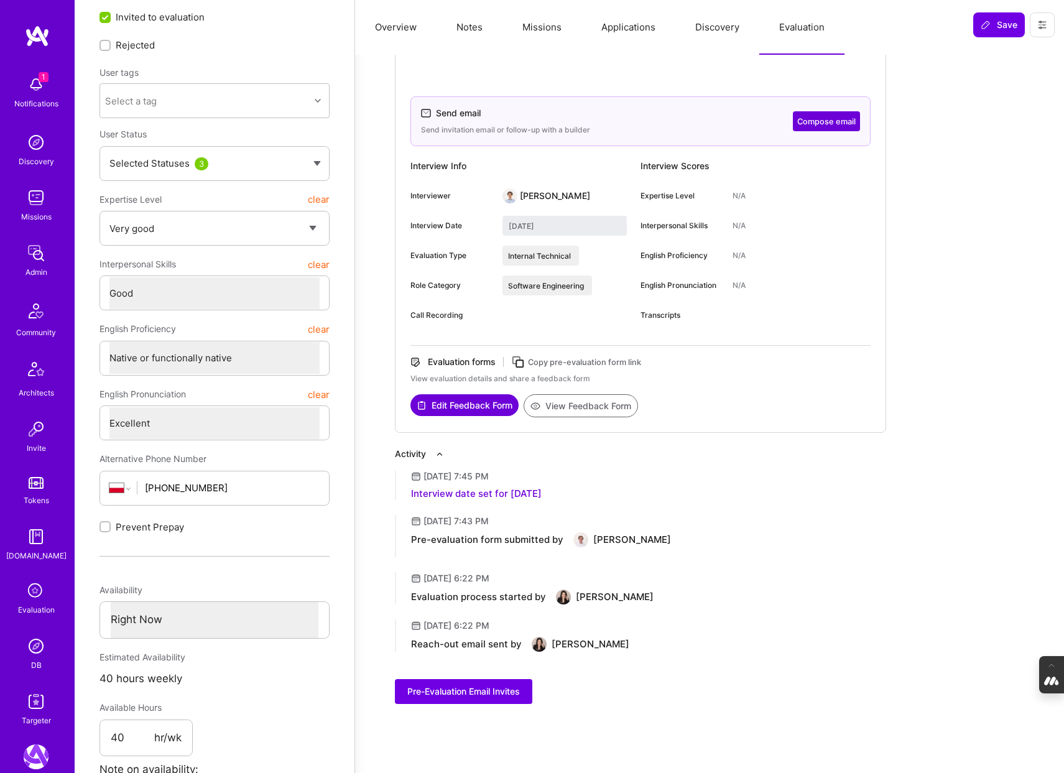
scroll to position [75, 0]
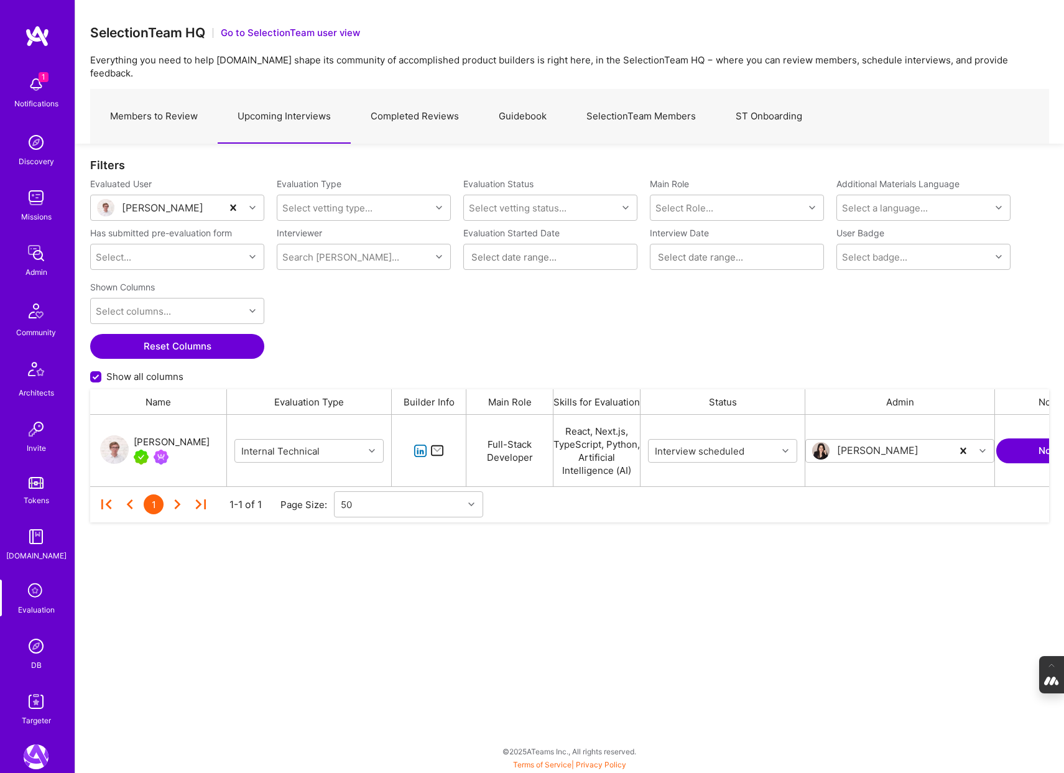
scroll to position [72, 959]
click at [162, 101] on link "Members to Review" at bounding box center [154, 117] width 128 height 54
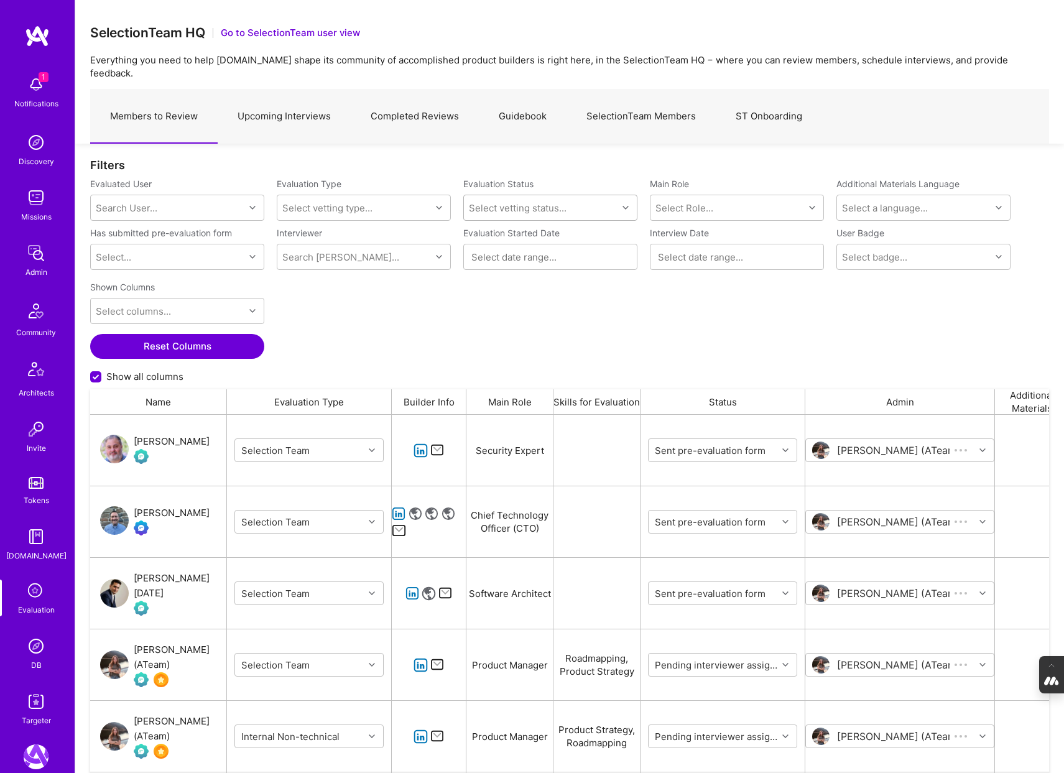
scroll to position [643, 959]
click at [575, 206] on div "Select vetting status..." at bounding box center [541, 207] width 154 height 25
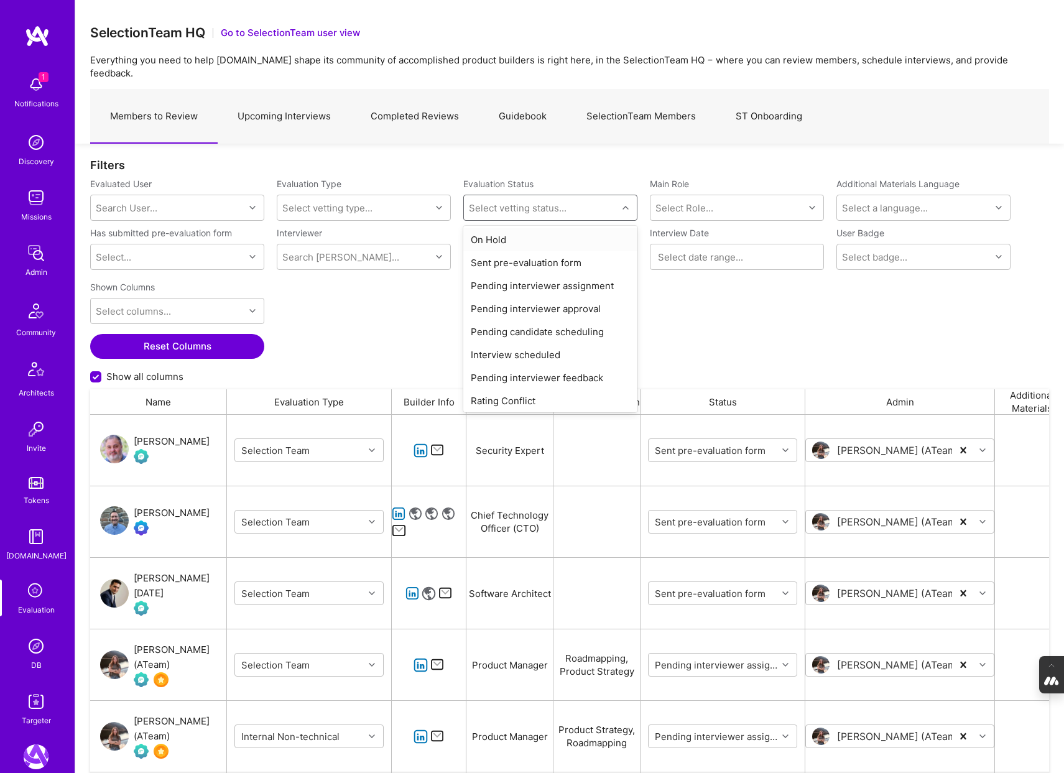
click at [504, 228] on div "On Hold" at bounding box center [550, 239] width 174 height 23
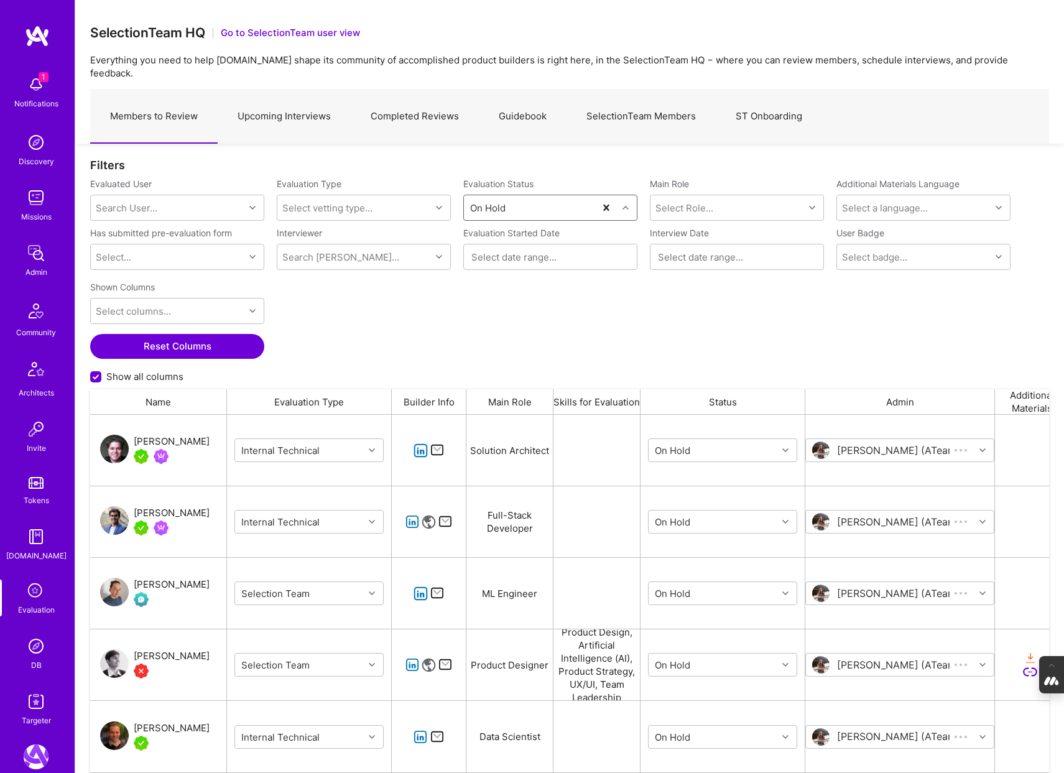
scroll to position [358, 959]
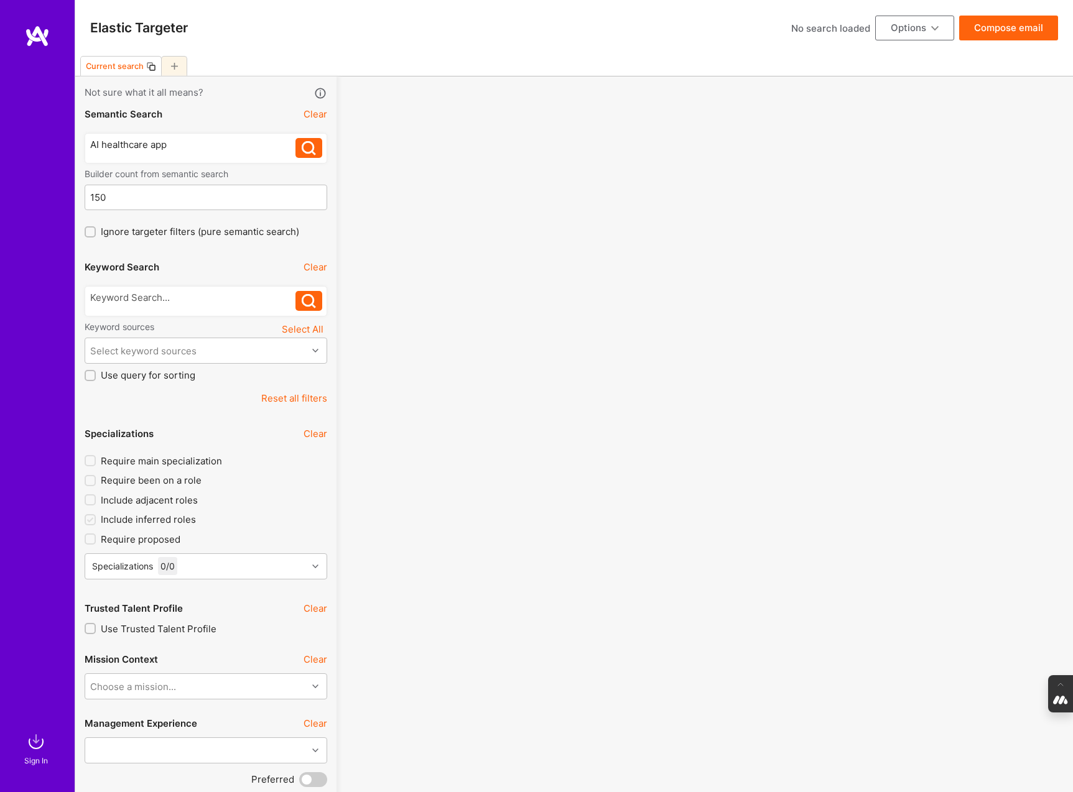
select select "7"
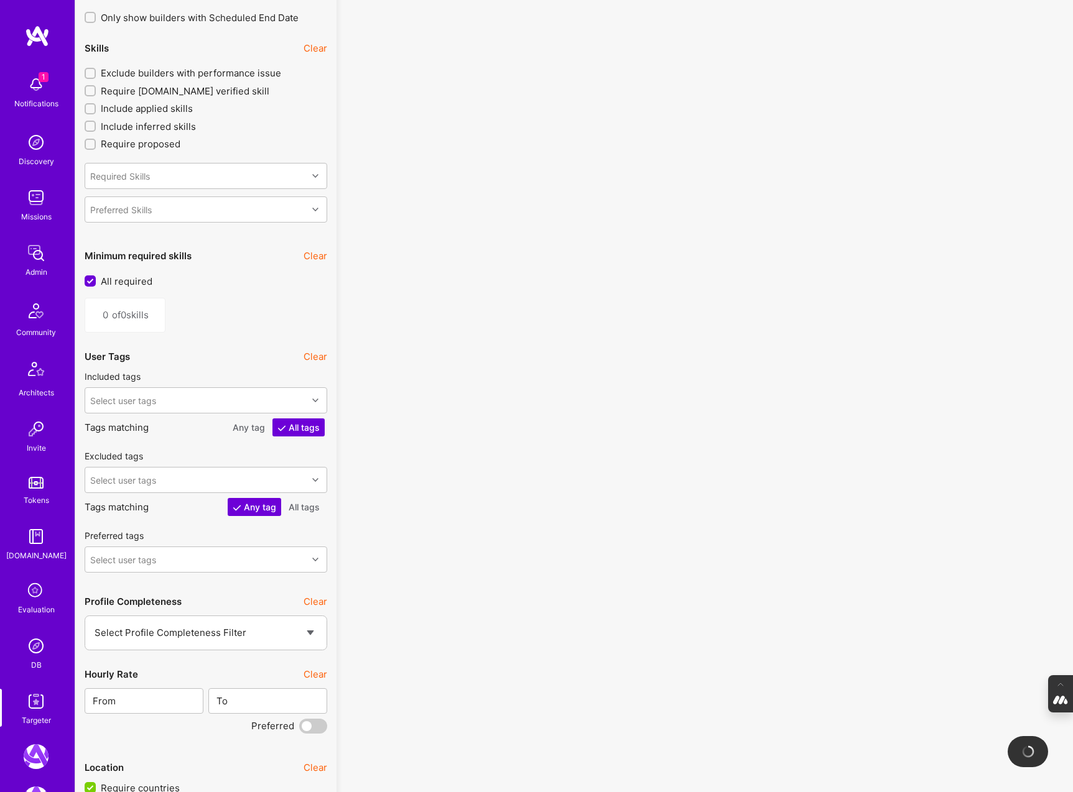
click at [27, 639] on img at bounding box center [36, 646] width 25 height 25
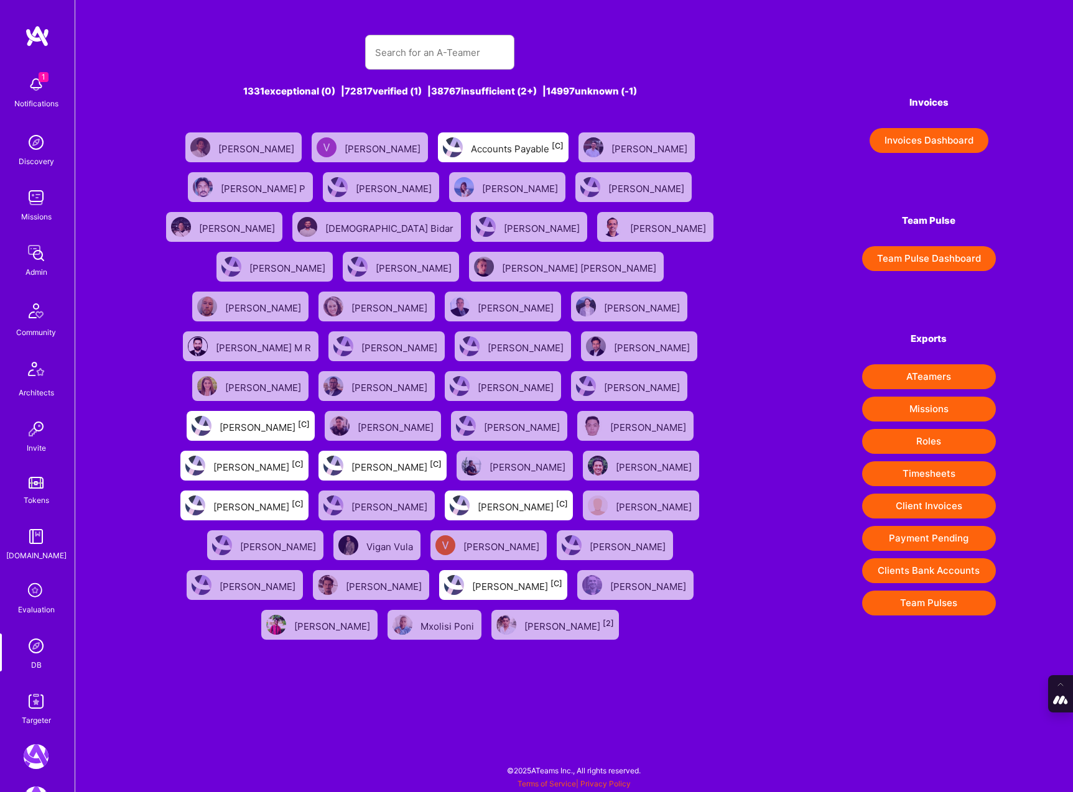
click at [416, 35] on div at bounding box center [439, 52] width 149 height 35
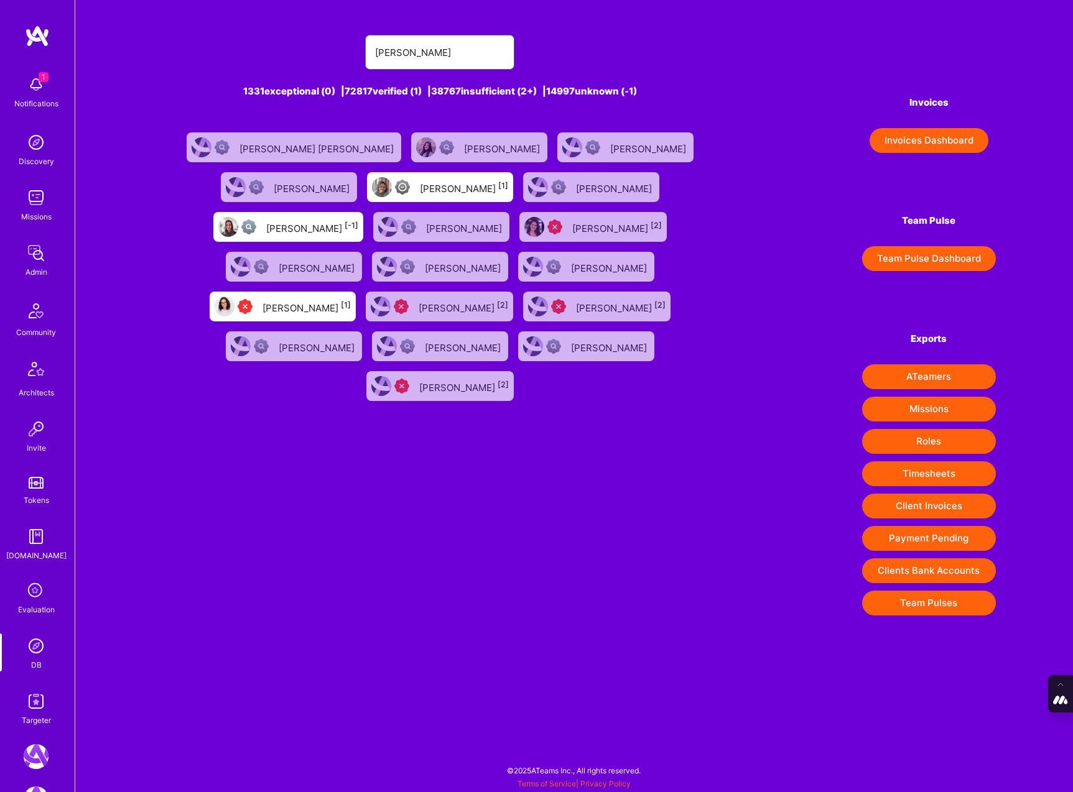
type input "leticia"
click at [351, 299] on div "Leticia Marques [1]" at bounding box center [307, 307] width 88 height 16
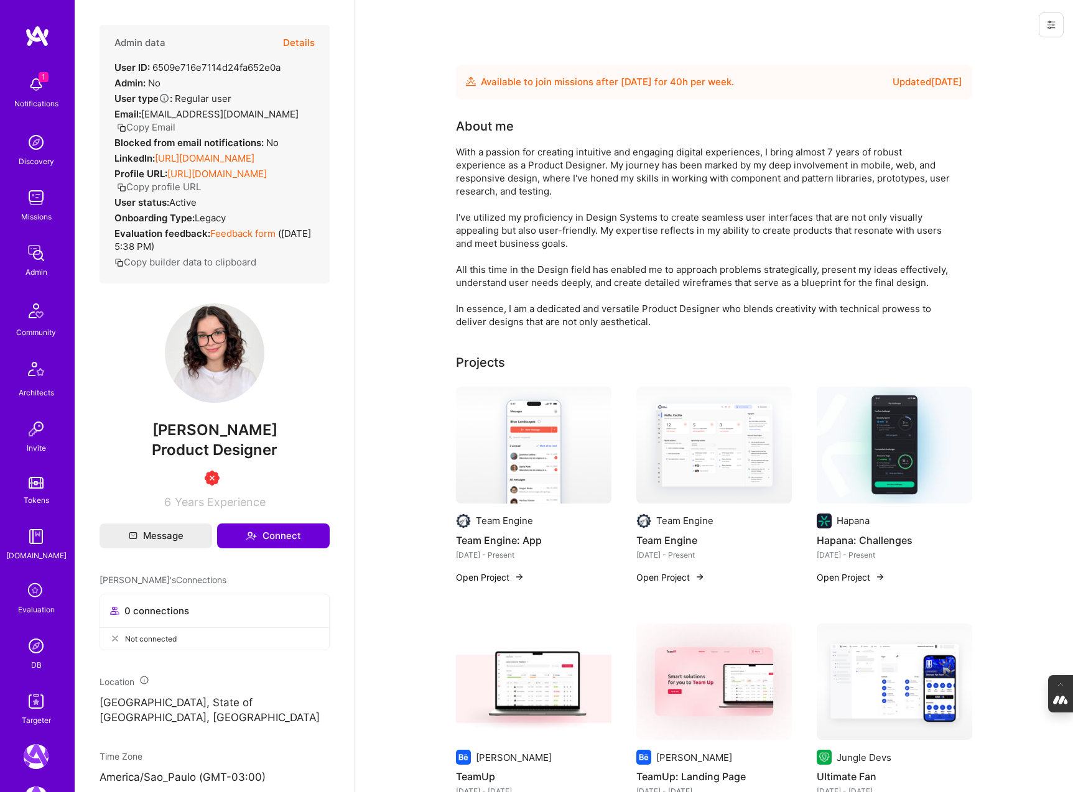
drag, startPoint x: 275, startPoint y: 457, endPoint x: 139, endPoint y: 457, distance: 135.6
click at [139, 440] on span "Leticia Marques" at bounding box center [215, 430] width 230 height 19
copy span "Leticia Marques"
click at [304, 36] on button "Details" at bounding box center [299, 43] width 32 height 36
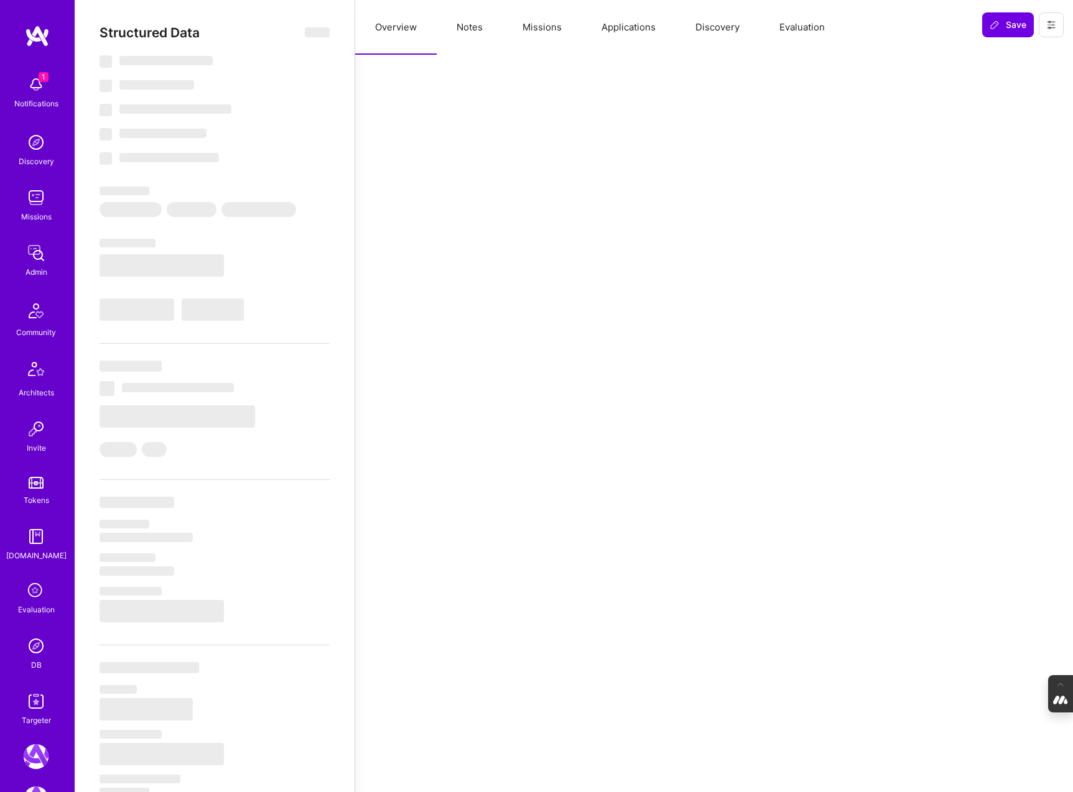
click at [799, 16] on button "Evaluation" at bounding box center [802, 27] width 85 height 55
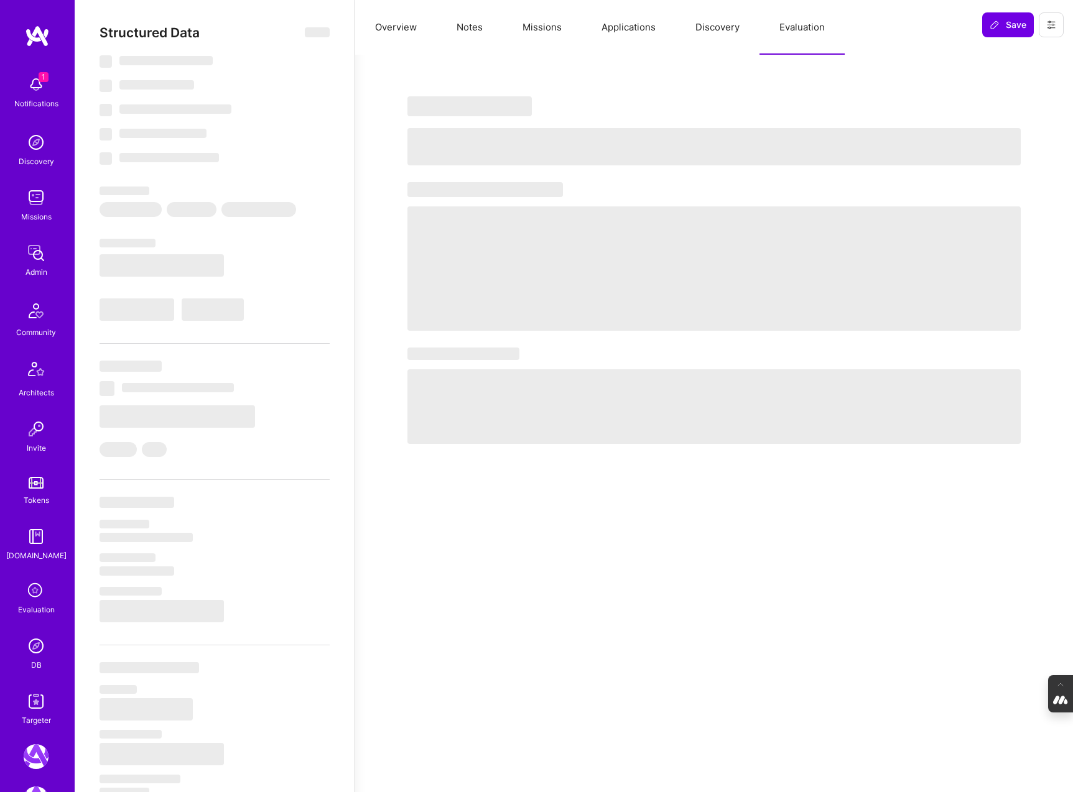
select select "Future Date"
select select "3"
select select "4"
select select "6"
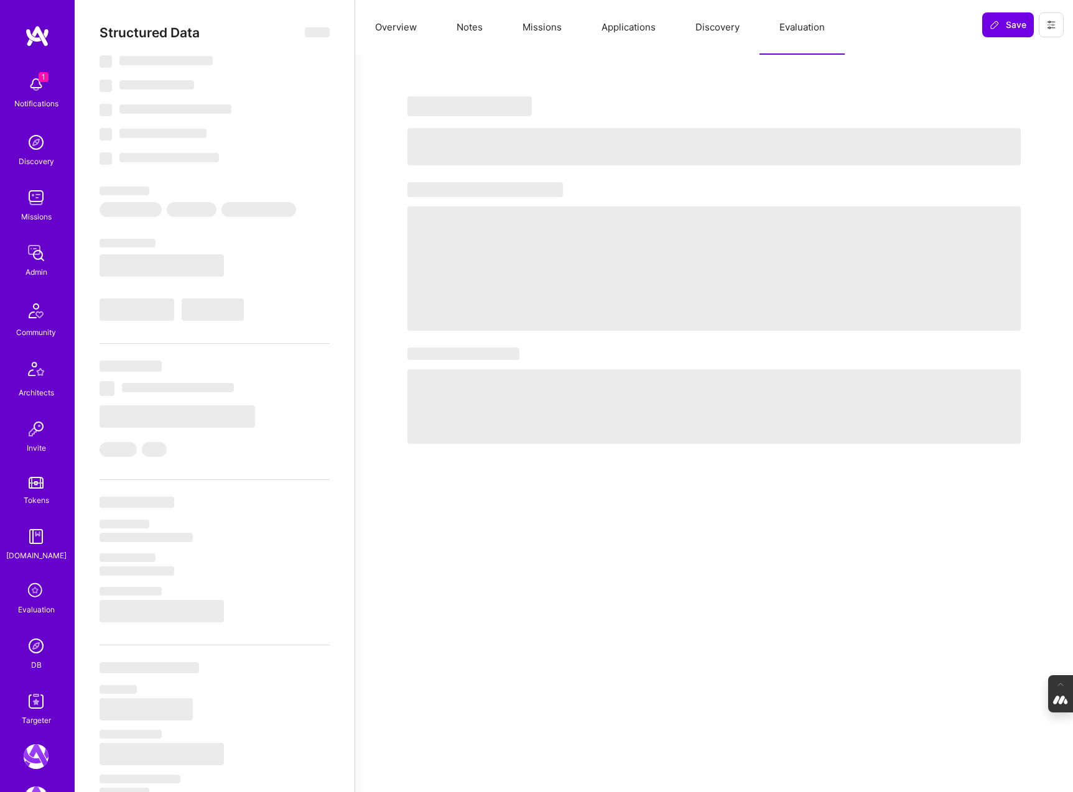
select select "US"
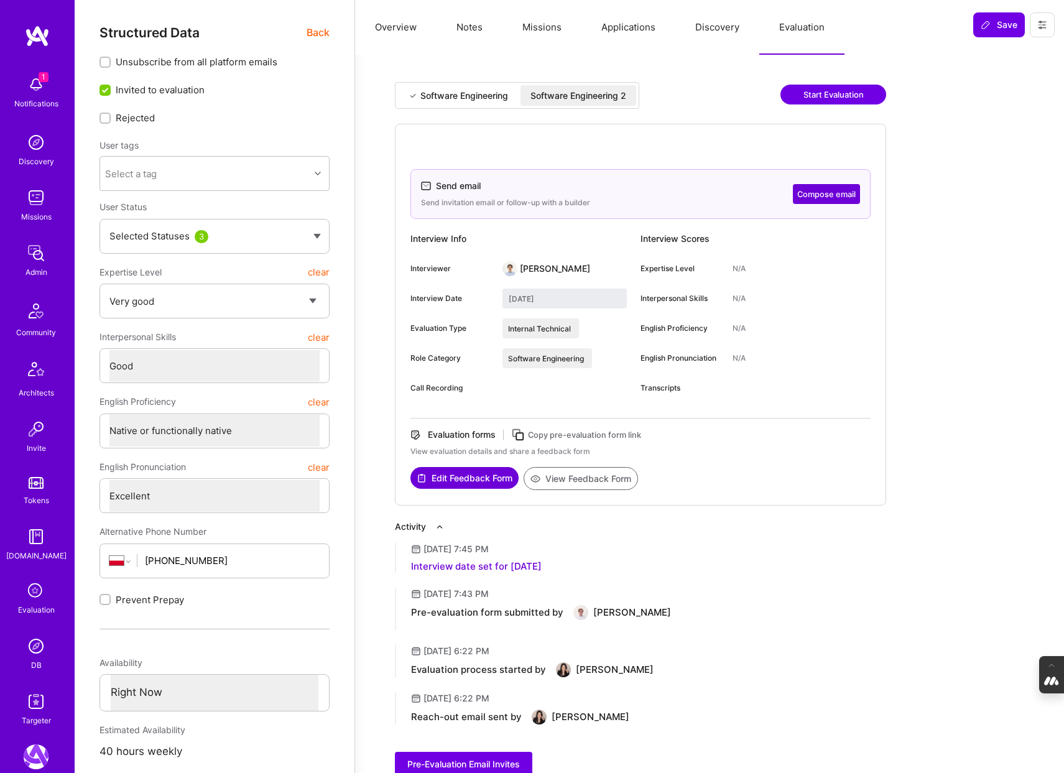
select select "5"
select select "4"
select select "7"
select select "PL"
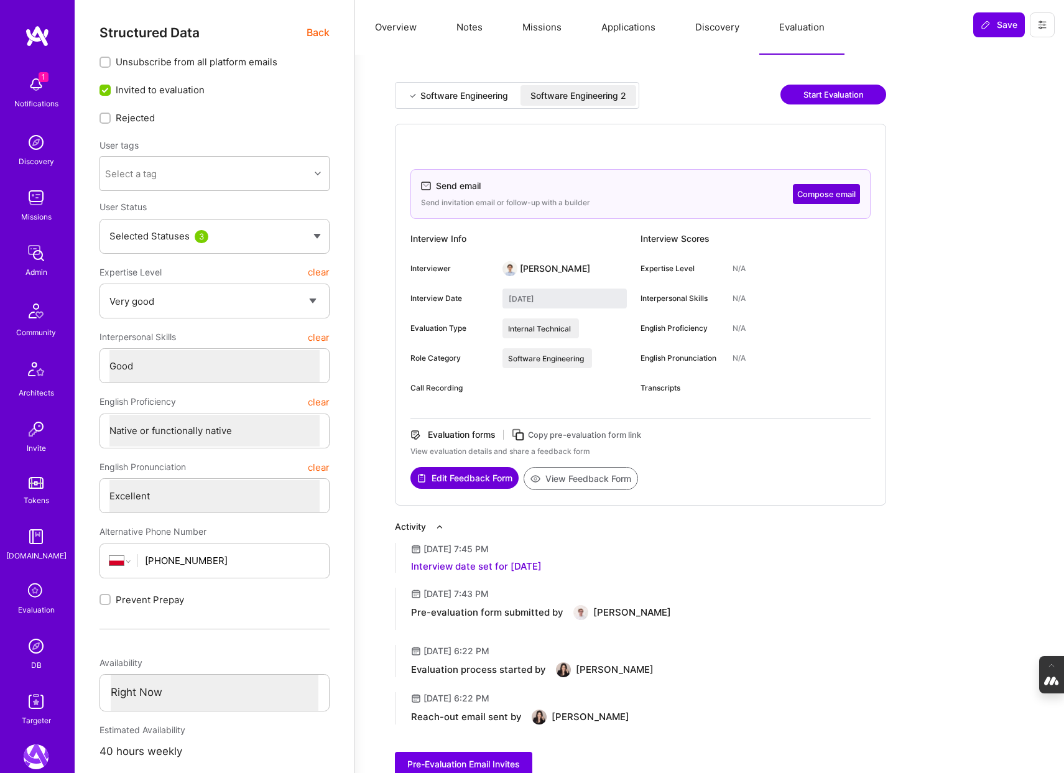
select select "Right Now"
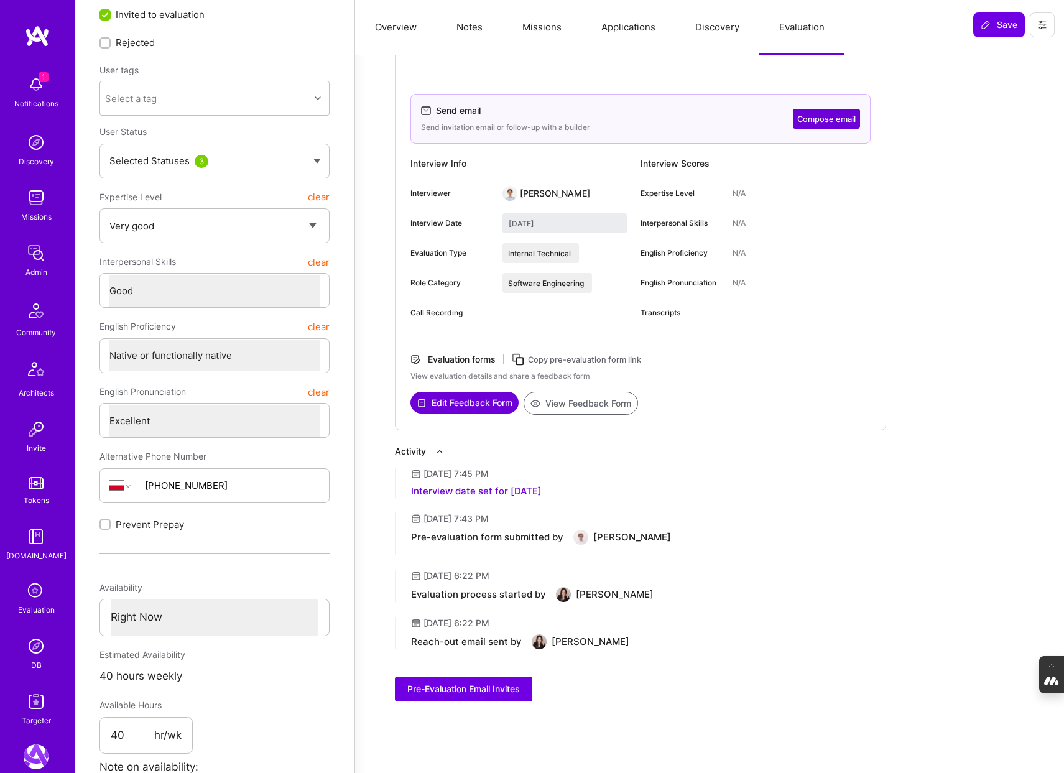
click at [39, 645] on img at bounding box center [36, 646] width 25 height 25
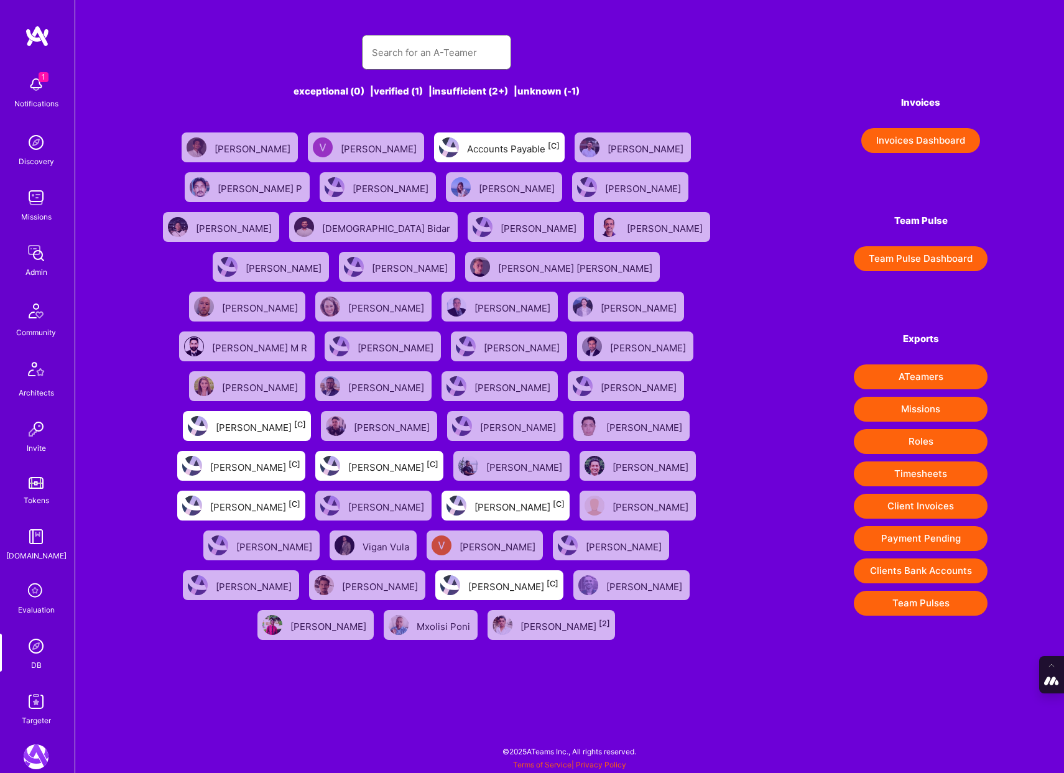
click at [398, 50] on input "text" at bounding box center [436, 53] width 129 height 32
paste input "[EMAIL_ADDRESS][DOMAIN_NAME]"
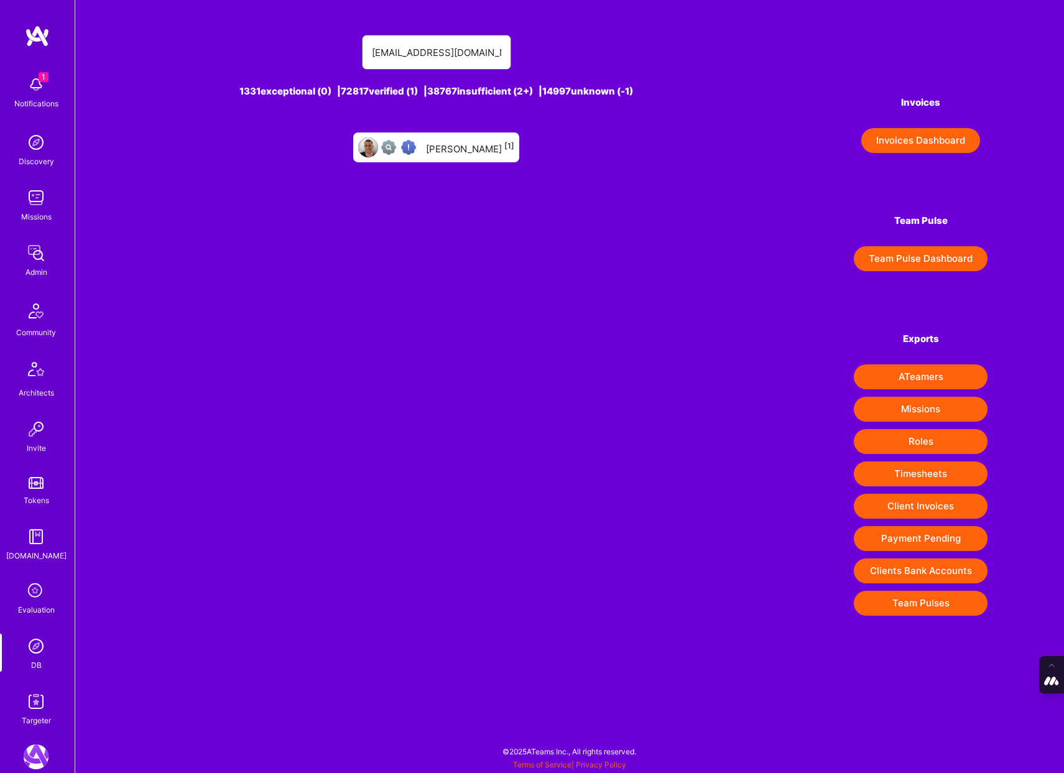
type input "[EMAIL_ADDRESS][DOMAIN_NAME]"
click at [455, 151] on div "[PERSON_NAME] [1]" at bounding box center [470, 147] width 88 height 16
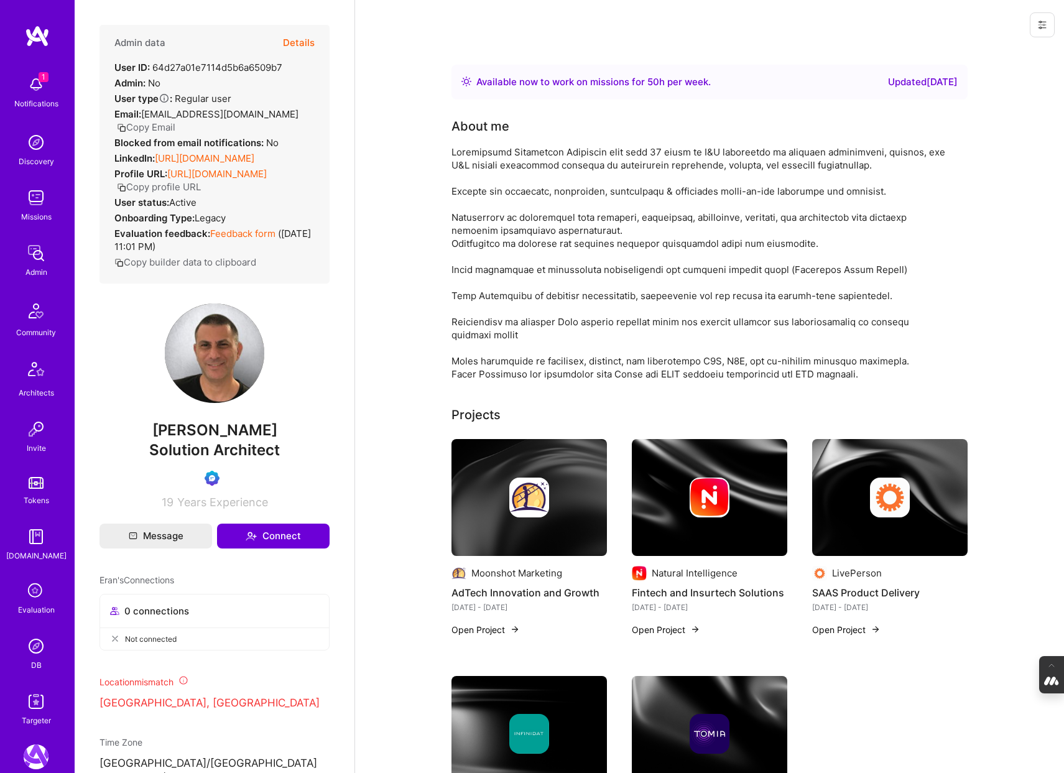
click at [300, 41] on button "Details" at bounding box center [299, 43] width 32 height 36
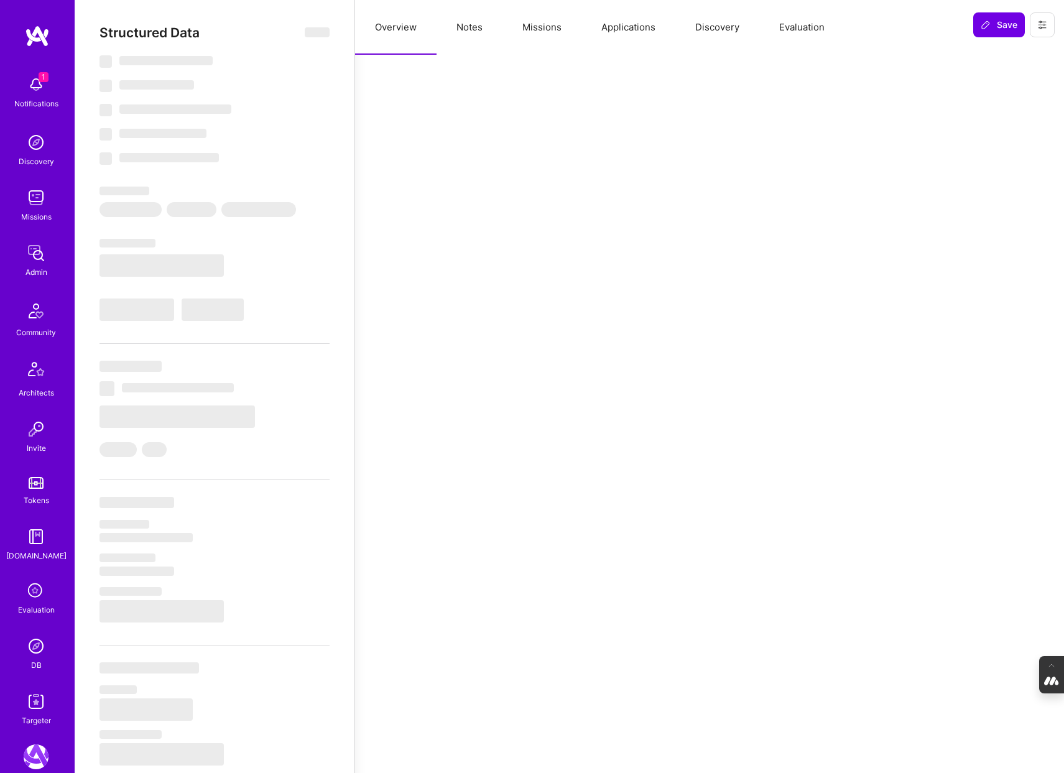
type textarea "x"
select select "Right Now"
select select "Verified"
select select "US"
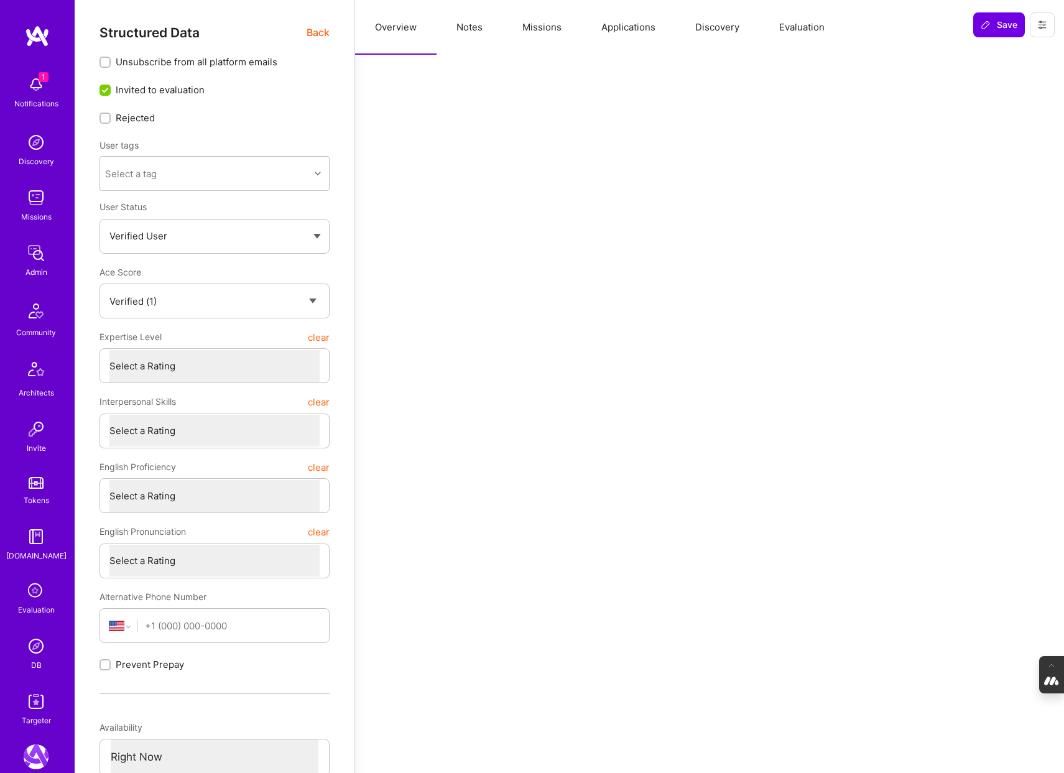
click at [812, 40] on button "Evaluation" at bounding box center [802, 27] width 85 height 55
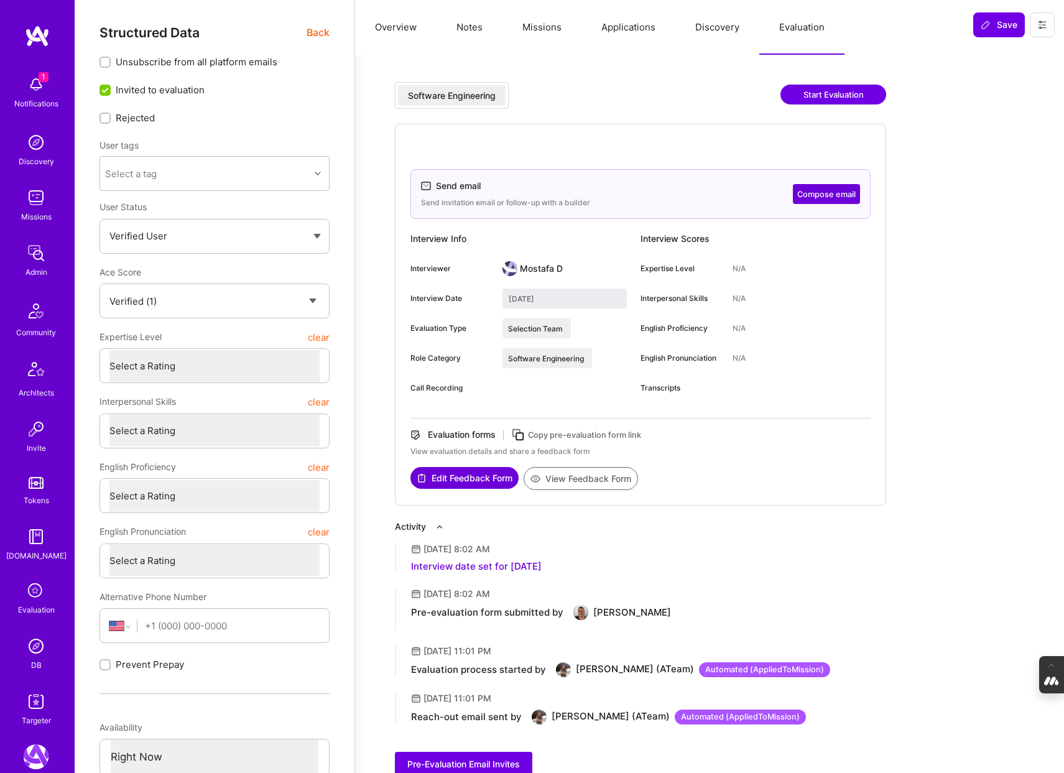
type textarea "x"
click at [33, 636] on img at bounding box center [36, 646] width 25 height 25
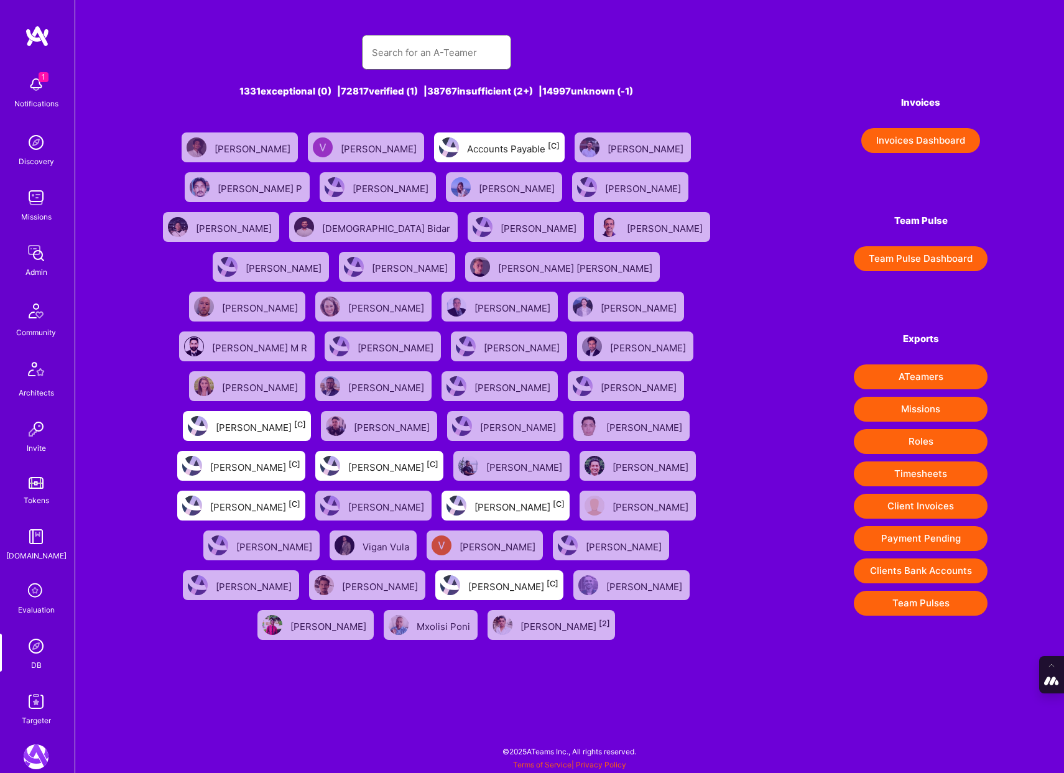
click at [387, 55] on input "text" at bounding box center [436, 53] width 129 height 32
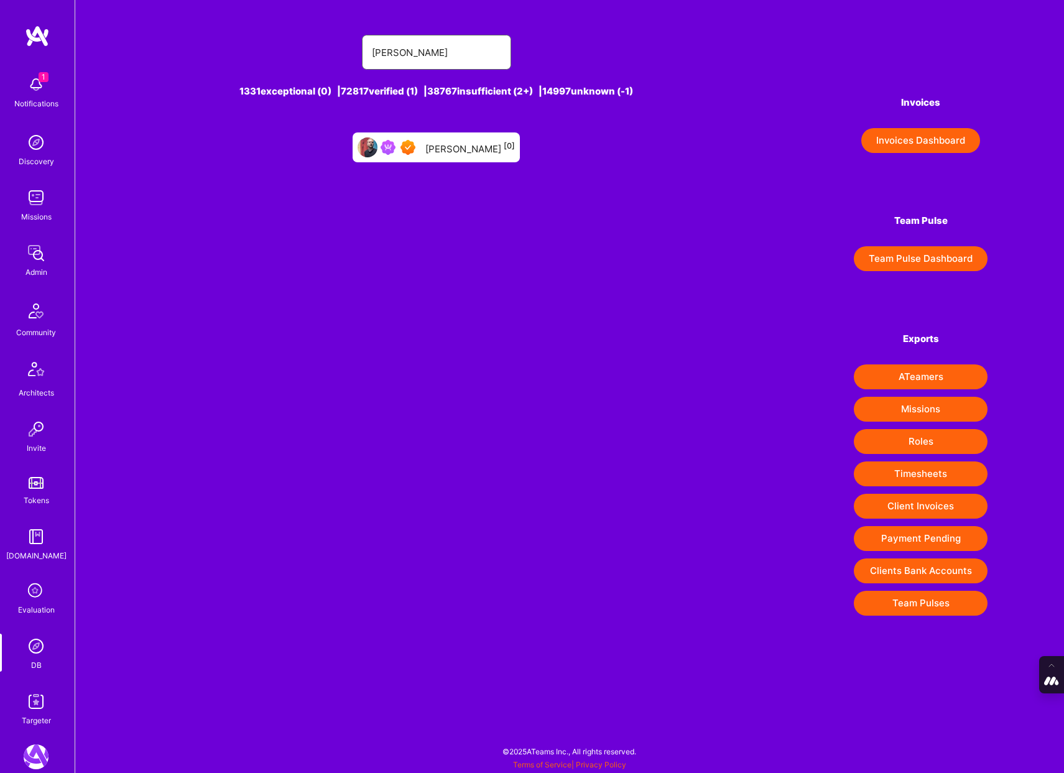
type input "chris roth"
click at [447, 140] on div "Chris Roth [0]" at bounding box center [470, 147] width 90 height 16
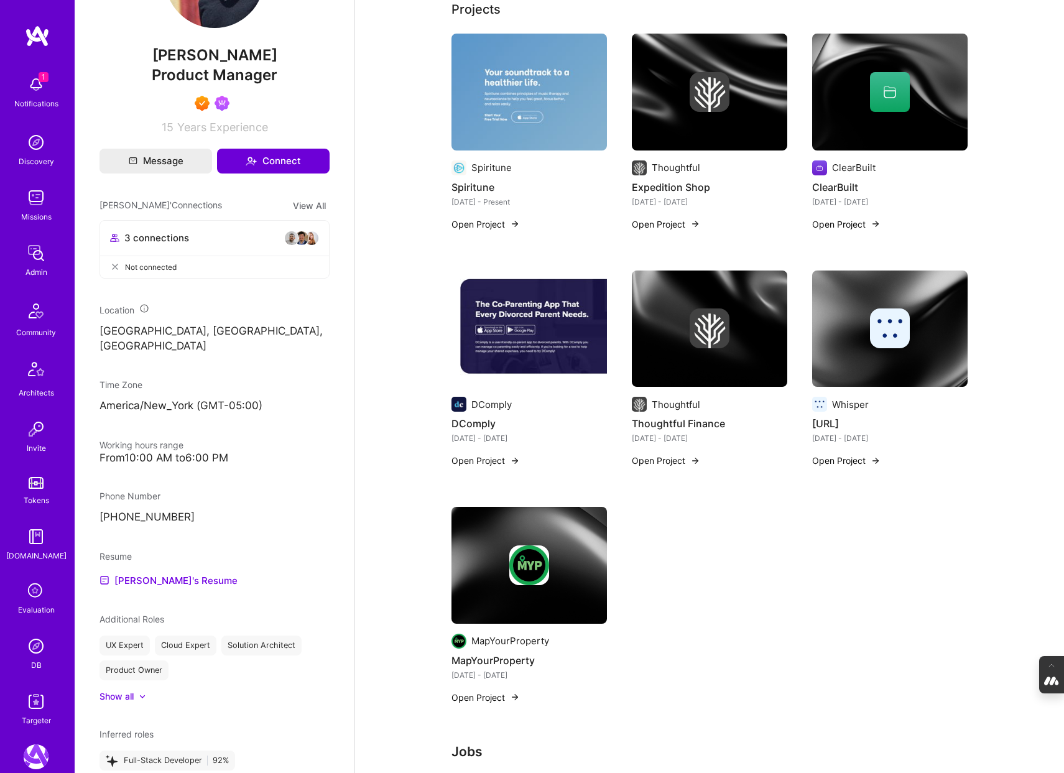
scroll to position [307, 0]
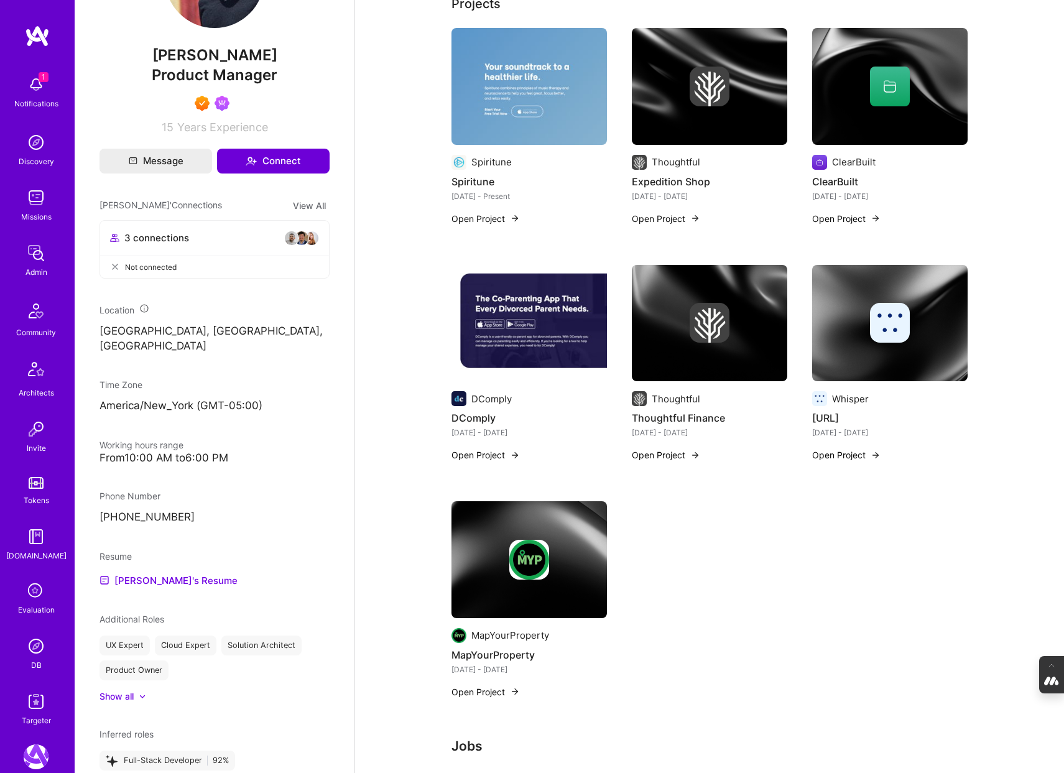
click at [860, 340] on div at bounding box center [890, 323] width 156 height 40
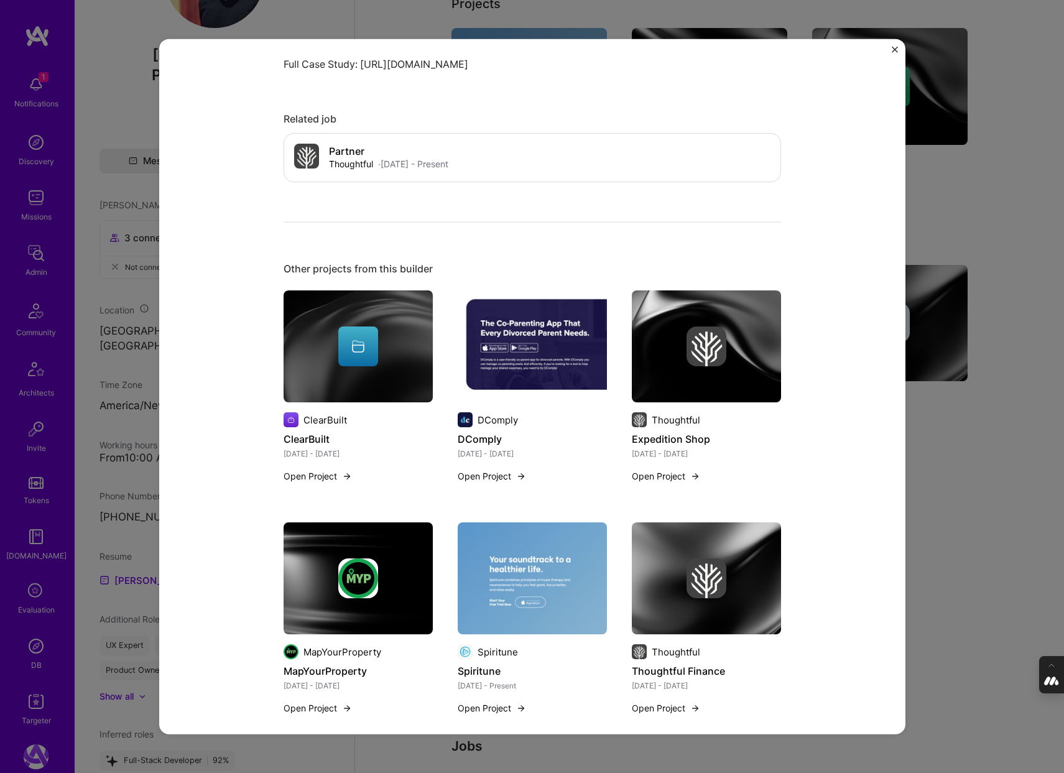
scroll to position [765, 0]
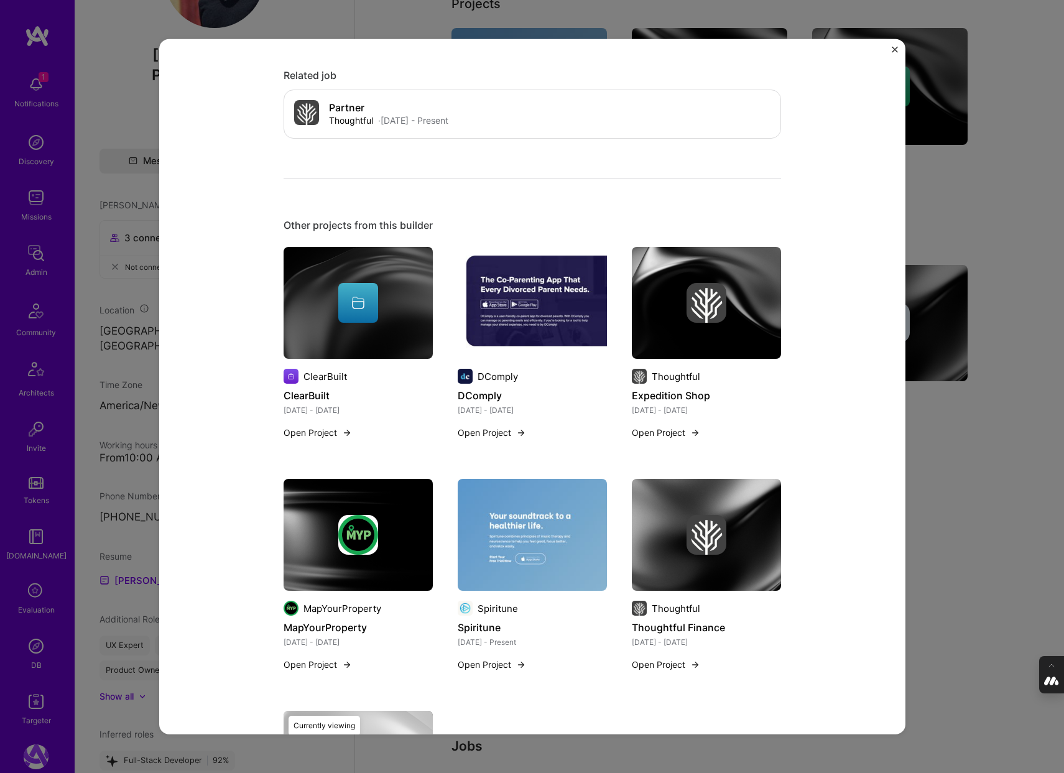
click at [1003, 383] on div "Whisper.ai Whisper Artifical Intelligence / Machine Learning, Mental Health Pro…" at bounding box center [532, 386] width 1064 height 773
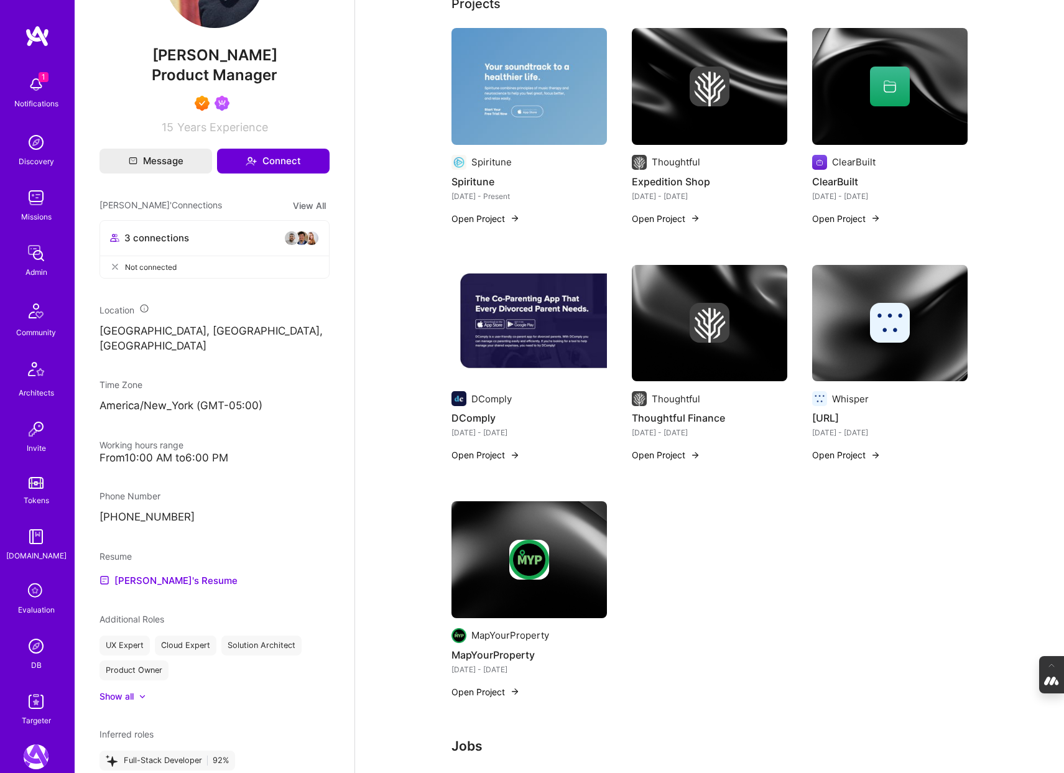
click at [33, 650] on img at bounding box center [36, 646] width 25 height 25
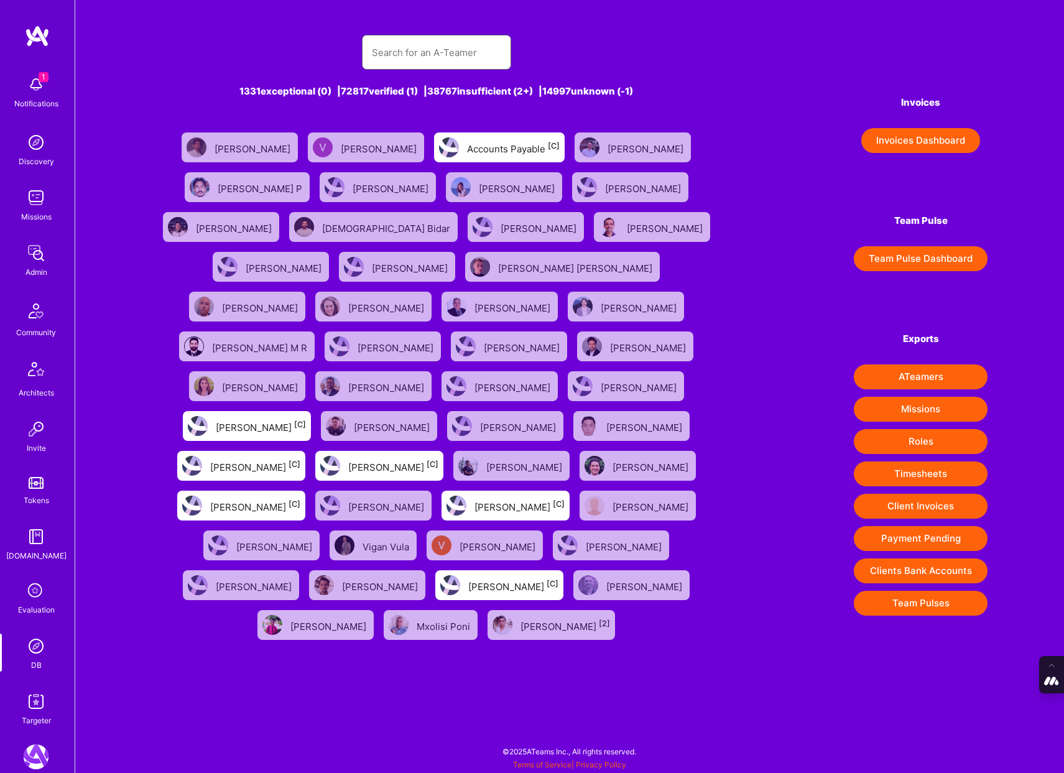
click at [422, 63] on input "text" at bounding box center [436, 53] width 129 height 32
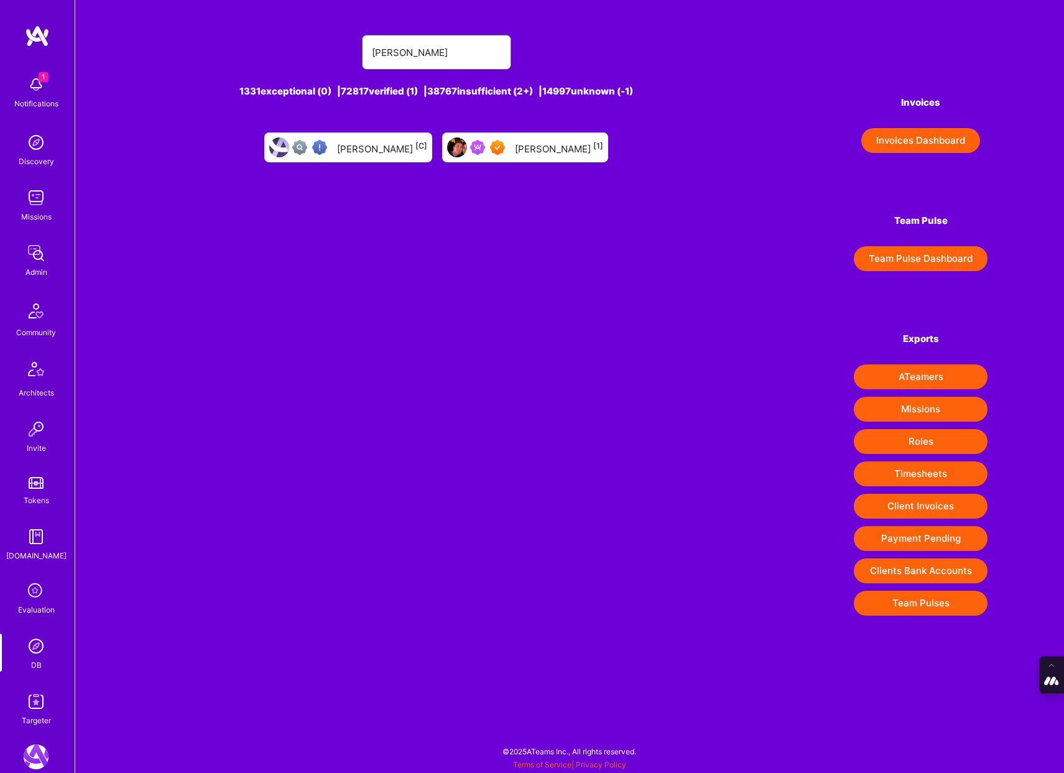
type input "alexander whedo"
click at [525, 154] on div "Alexander Whedon [1]" at bounding box center [559, 147] width 88 height 16
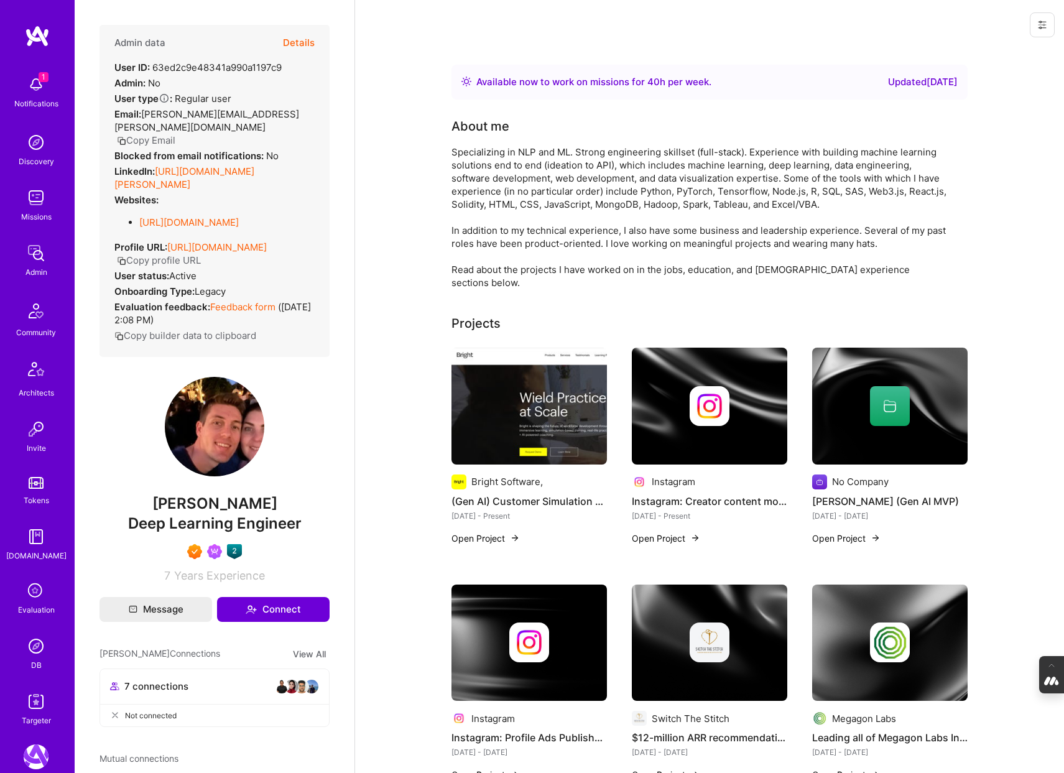
click at [34, 646] on img at bounding box center [36, 646] width 25 height 25
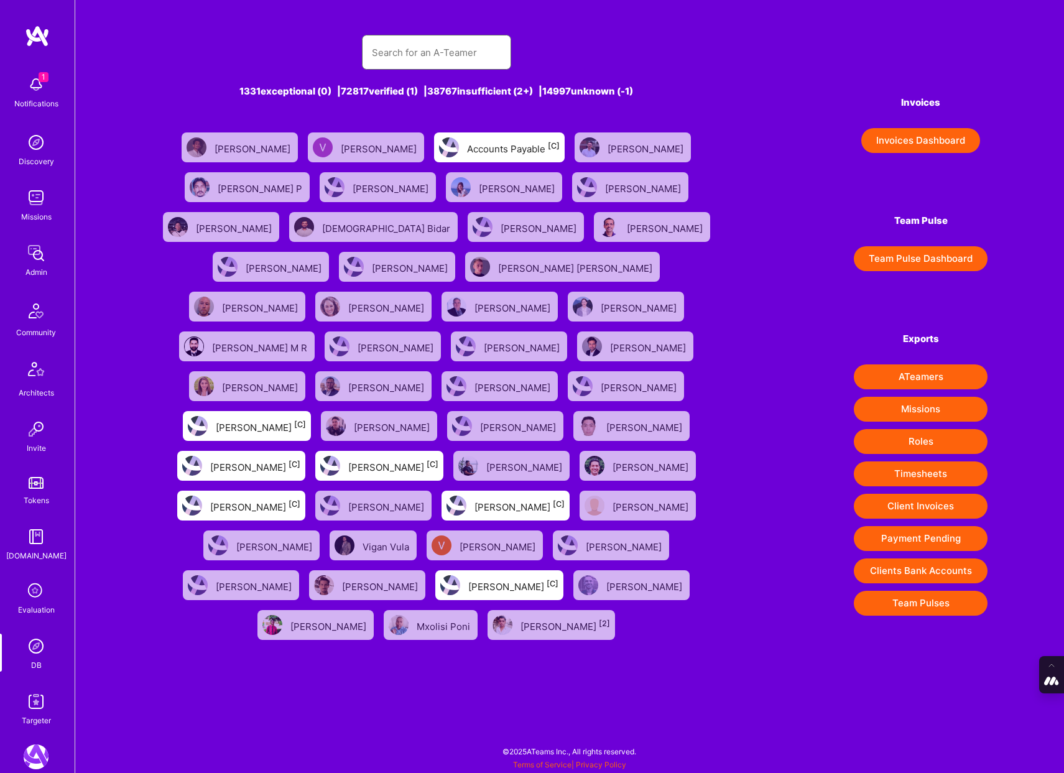
click at [421, 47] on input "text" at bounding box center [436, 53] width 129 height 32
type input "Adrian Tineo"
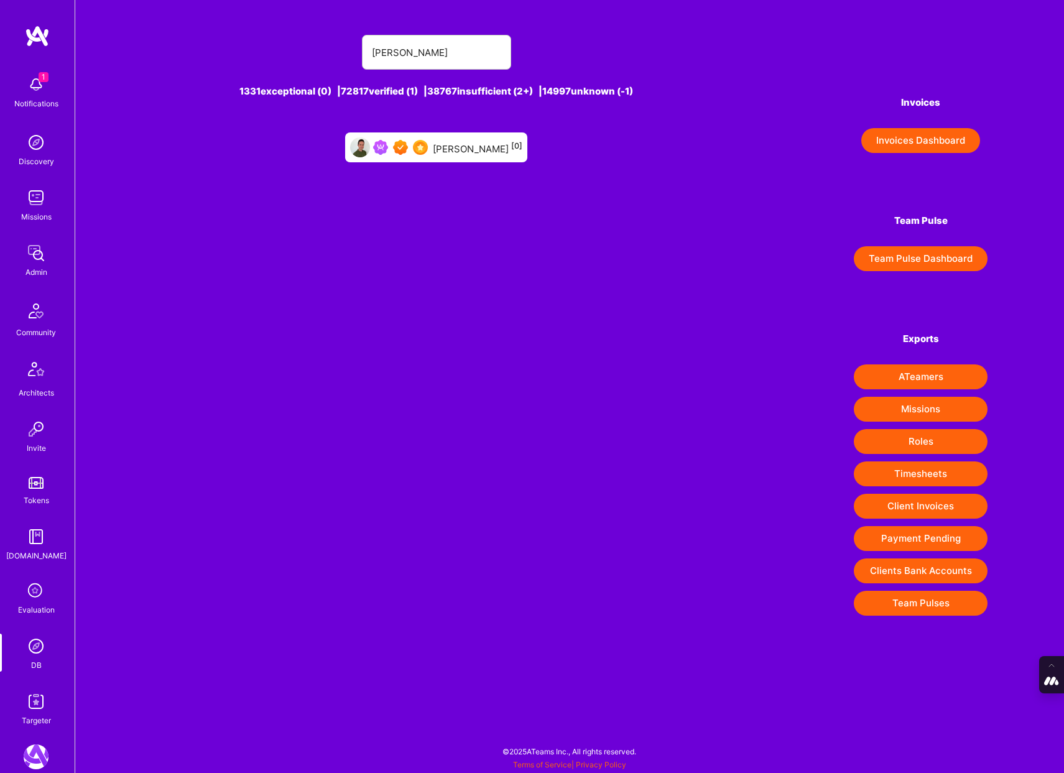
click at [488, 148] on div "Adrian Tineo [0]" at bounding box center [478, 147] width 90 height 16
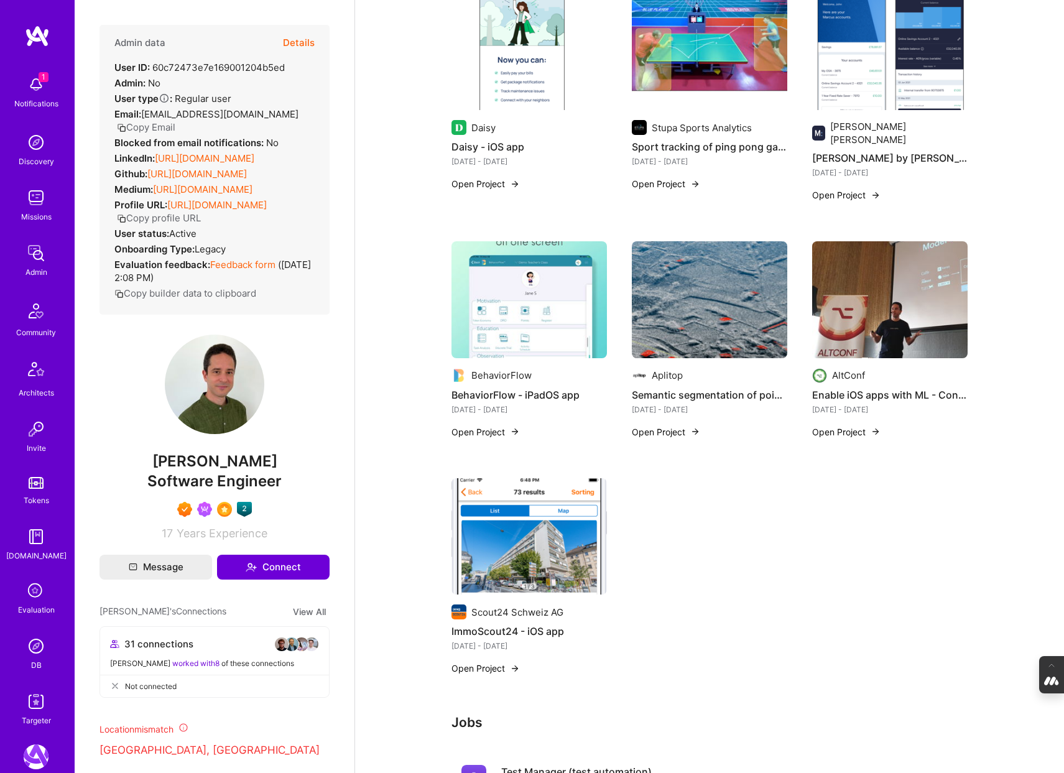
scroll to position [1074, 0]
click at [38, 646] on img at bounding box center [36, 646] width 25 height 25
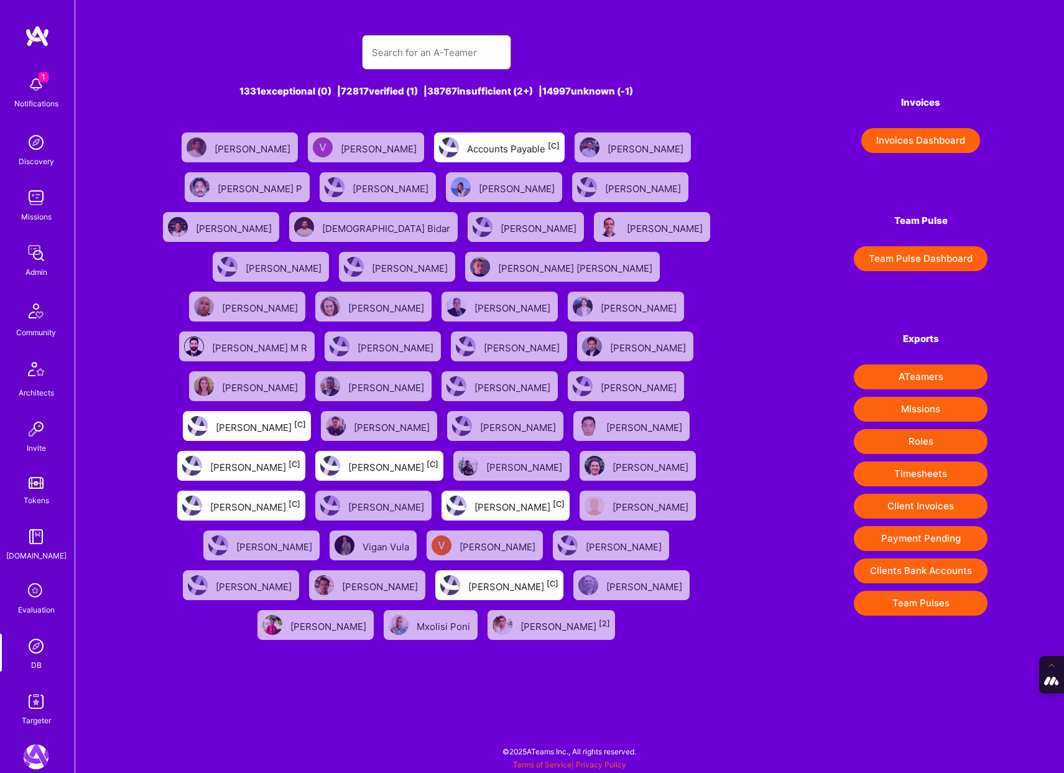
click at [422, 53] on input "text" at bounding box center [436, 53] width 129 height 32
type input "Bhavik Gandhi"
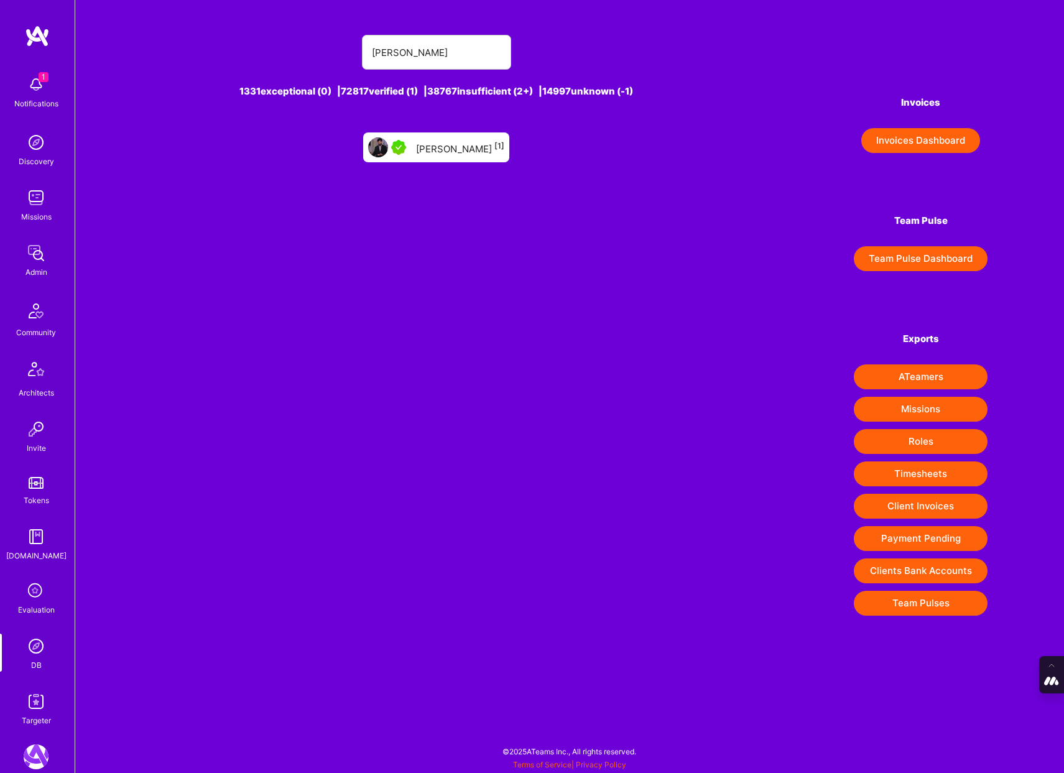
click at [452, 146] on div "Bhavik Gandhi [1]" at bounding box center [460, 147] width 88 height 16
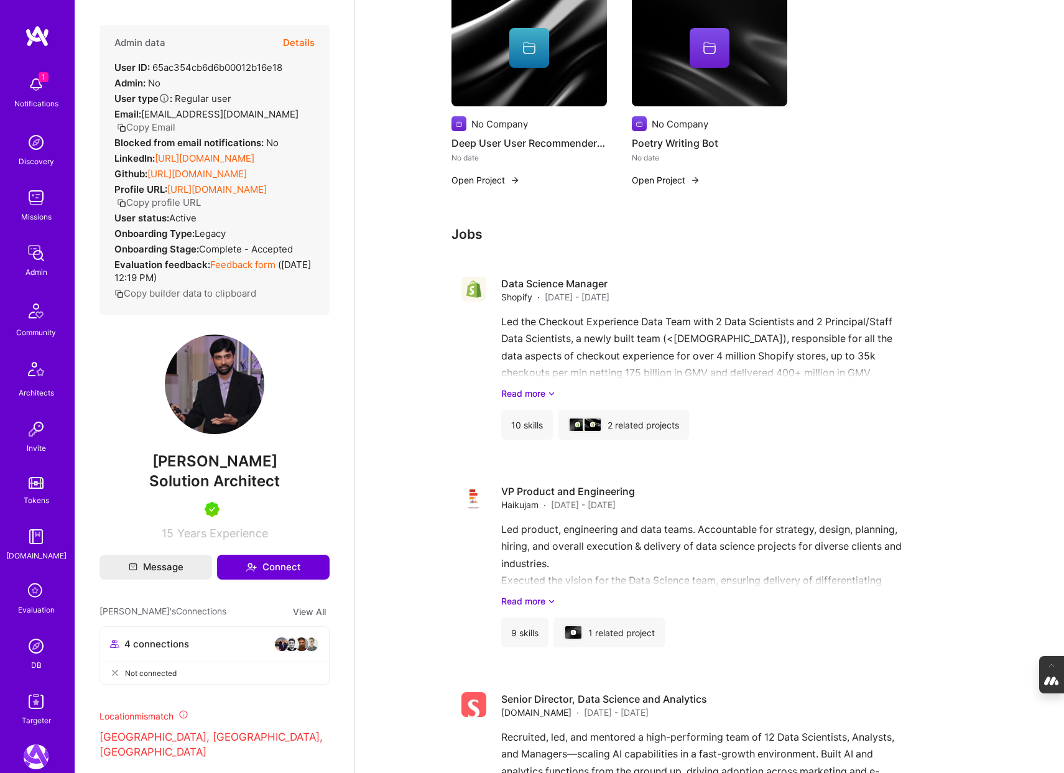
scroll to position [1015, 0]
click at [34, 643] on img at bounding box center [36, 646] width 25 height 25
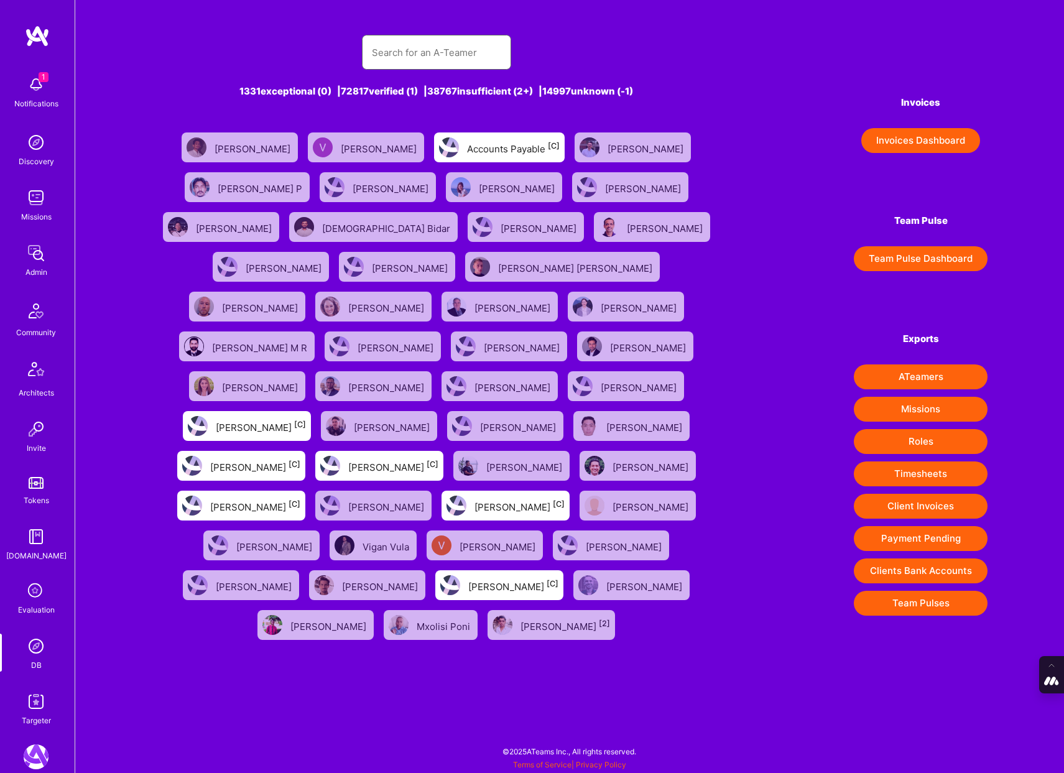
click at [415, 44] on input "text" at bounding box center [436, 53] width 129 height 32
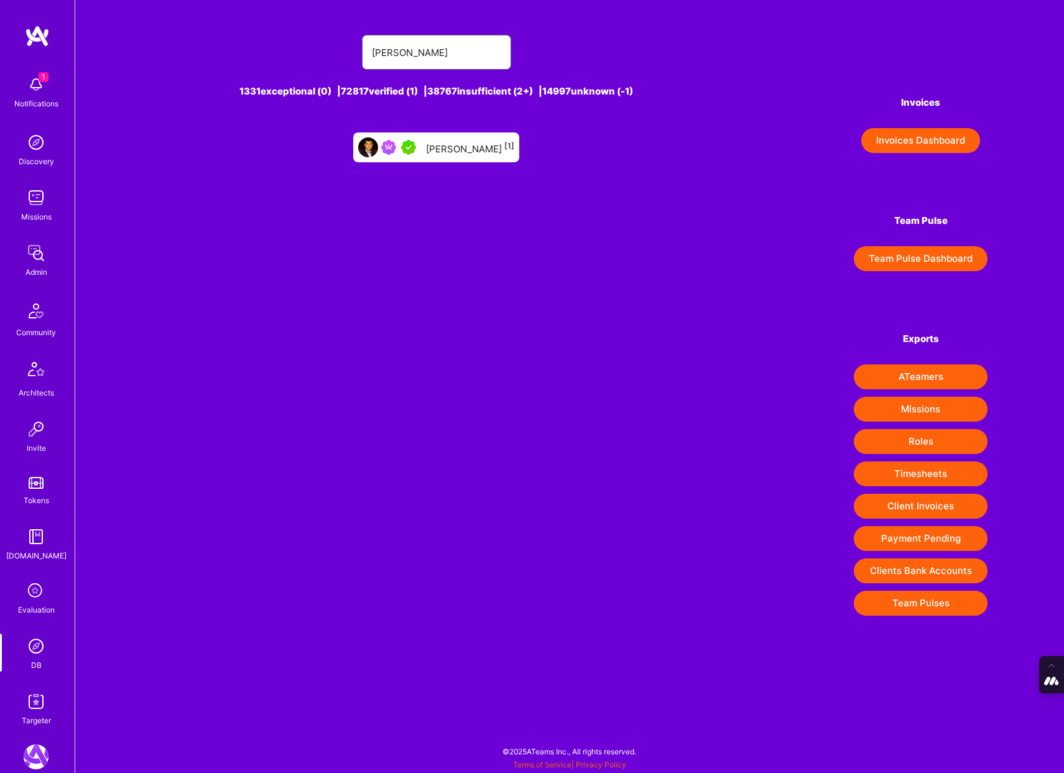
type input "bob rafailidis"
click at [454, 146] on div "Bob Rafailidis [1]" at bounding box center [470, 147] width 88 height 16
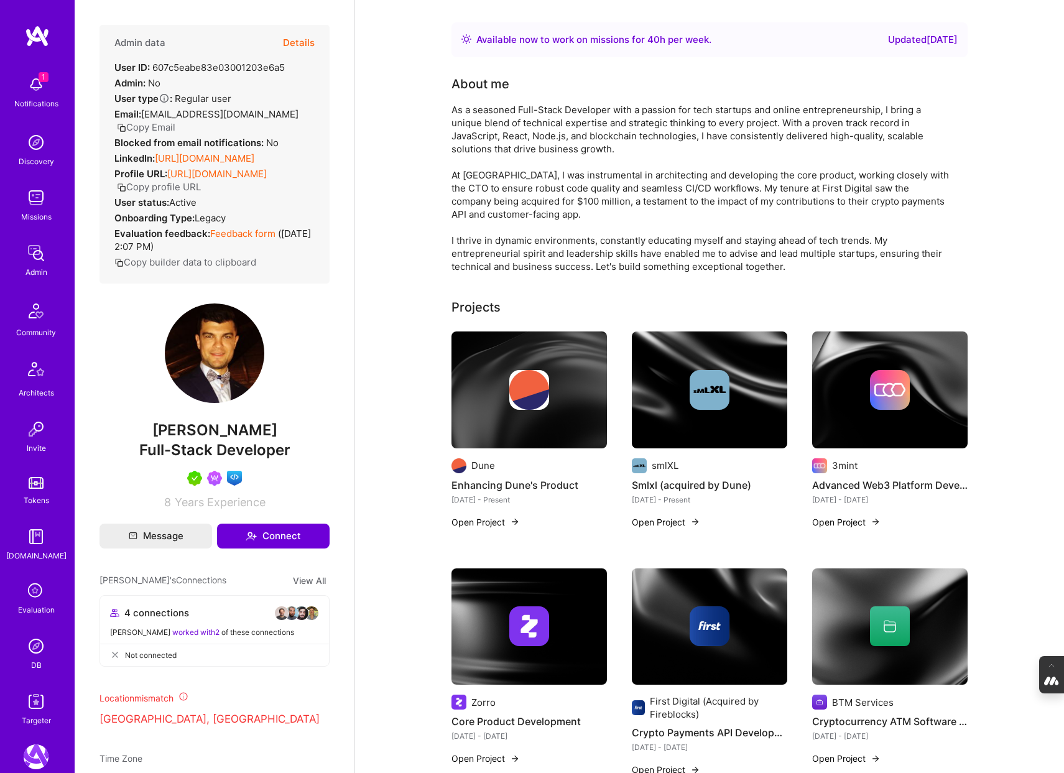
scroll to position [22, 0]
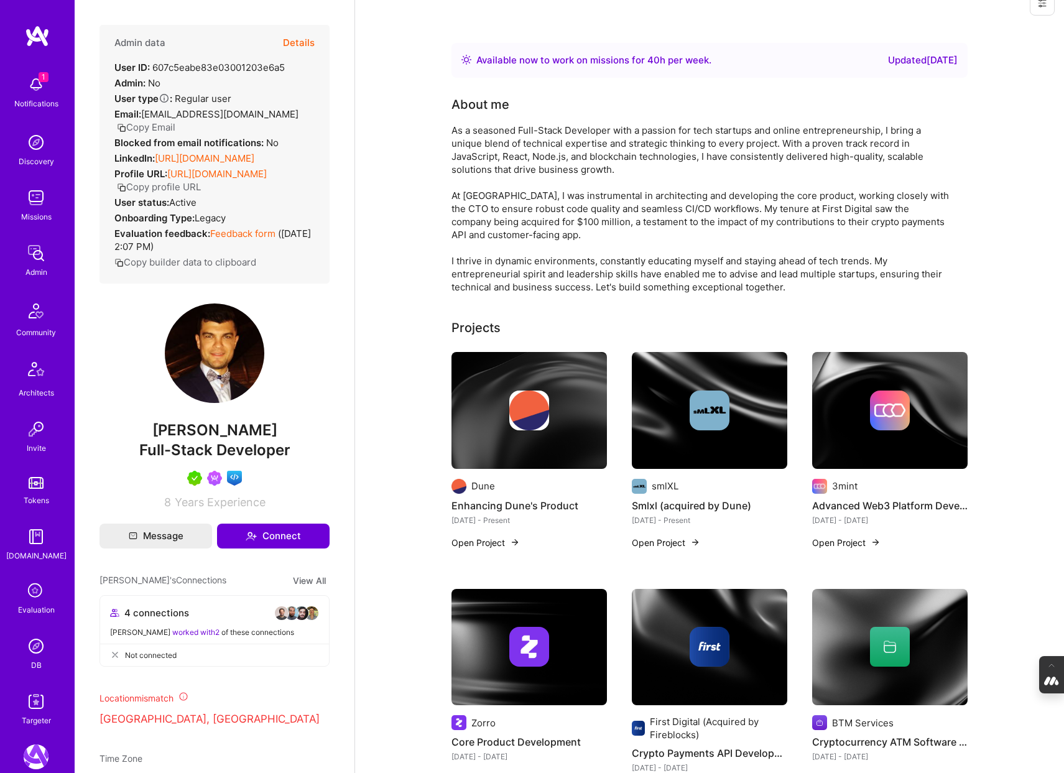
click at [513, 400] on img at bounding box center [529, 411] width 40 height 40
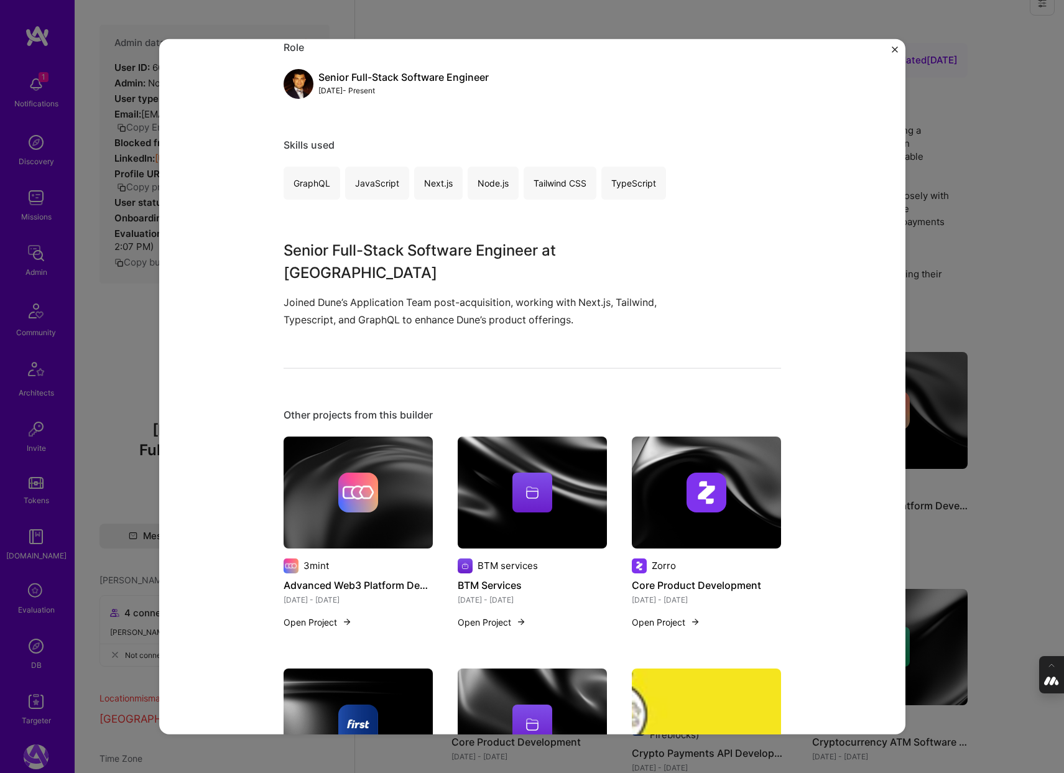
scroll to position [165, 0]
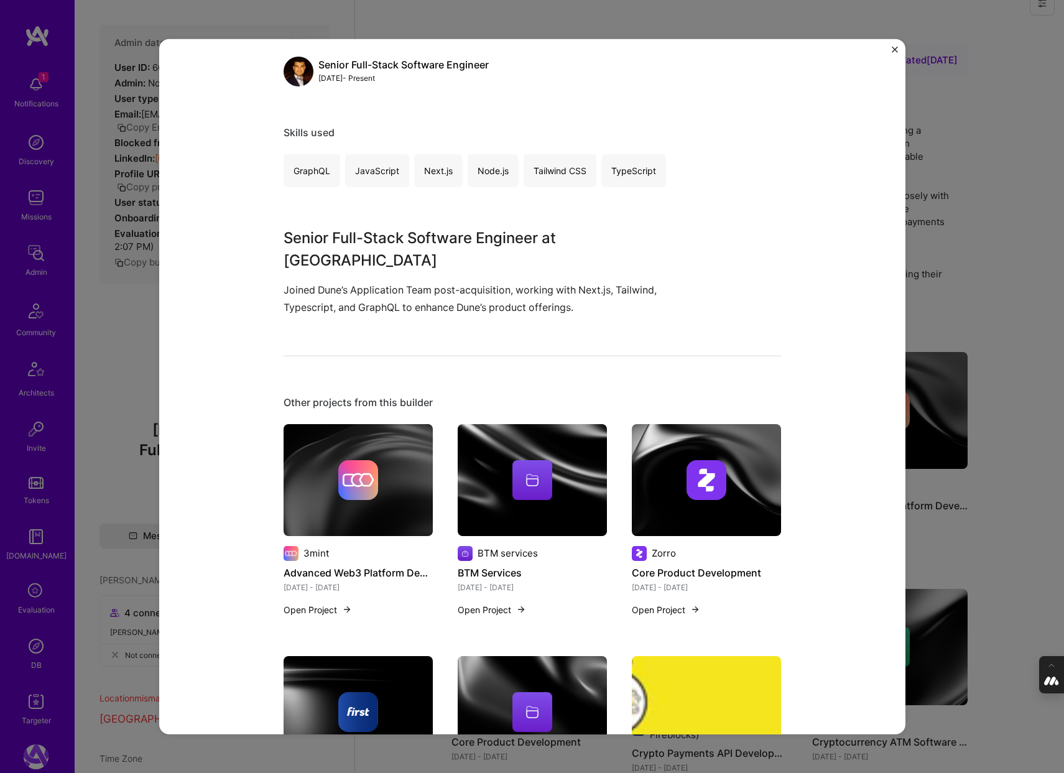
click at [959, 215] on div "Enhancing Dune's Product Dune SaaS Role Senior Full-Stack Software Engineer Jan…" at bounding box center [532, 386] width 1064 height 773
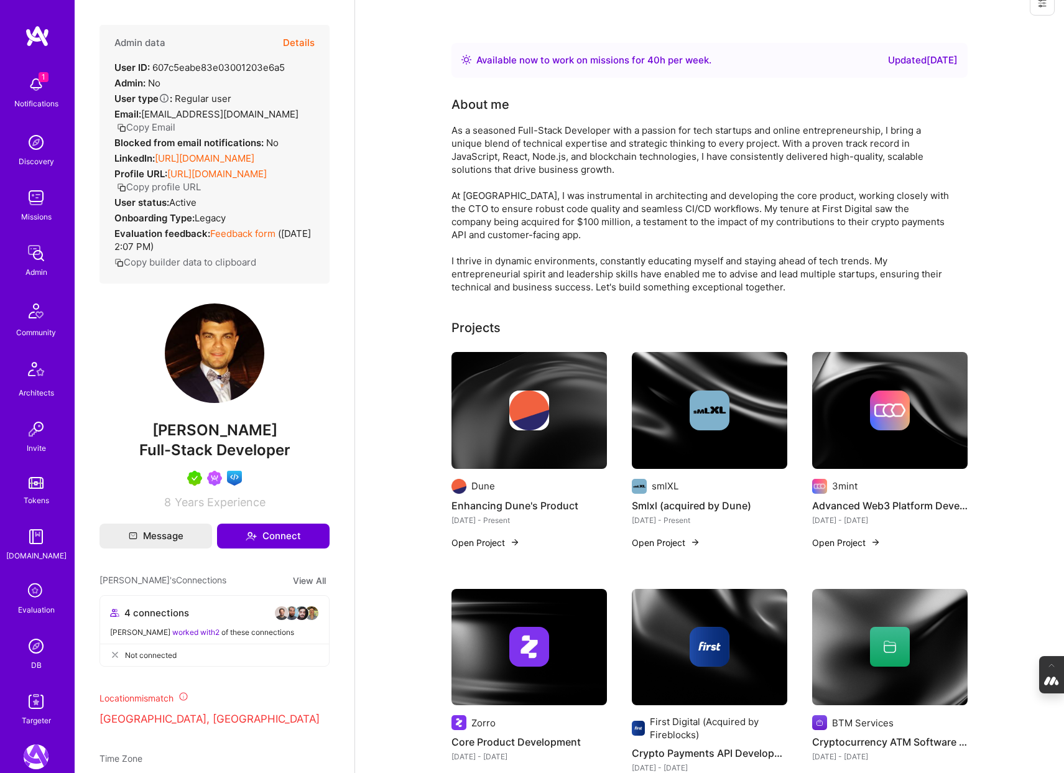
click at [671, 445] on img at bounding box center [710, 410] width 156 height 117
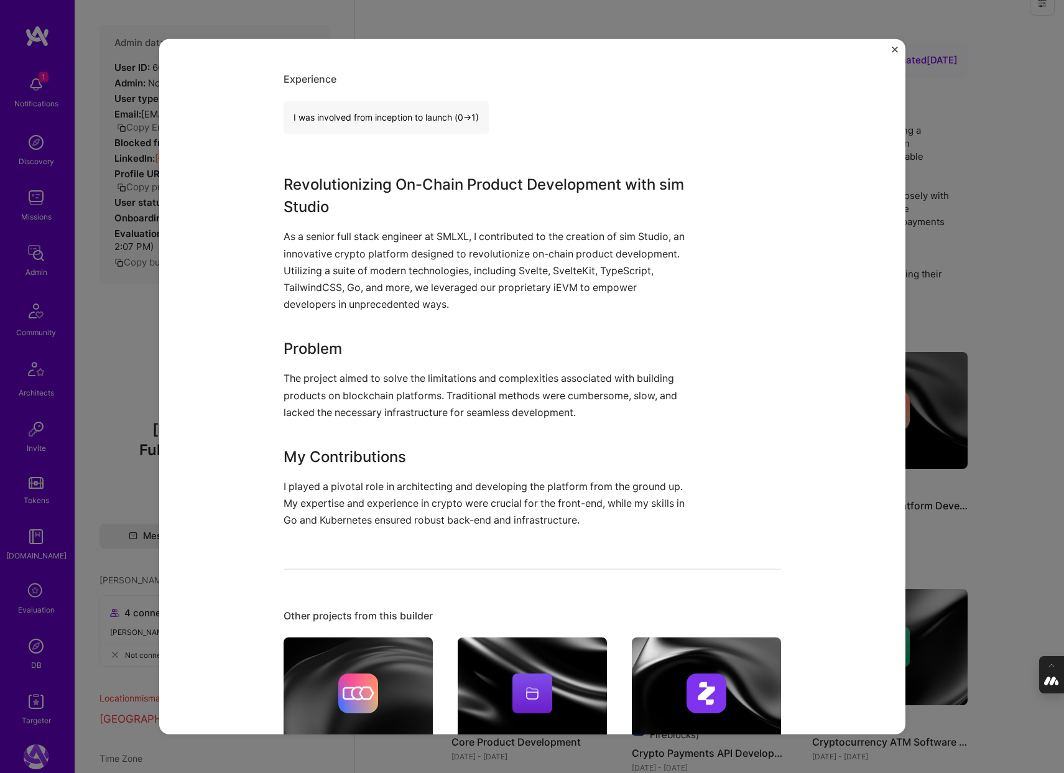
scroll to position [358, 0]
click at [963, 256] on div "Smlxl (acquired by Dune) smlXL Crypto Project link Role Full-Stack Developer Se…" at bounding box center [532, 386] width 1064 height 773
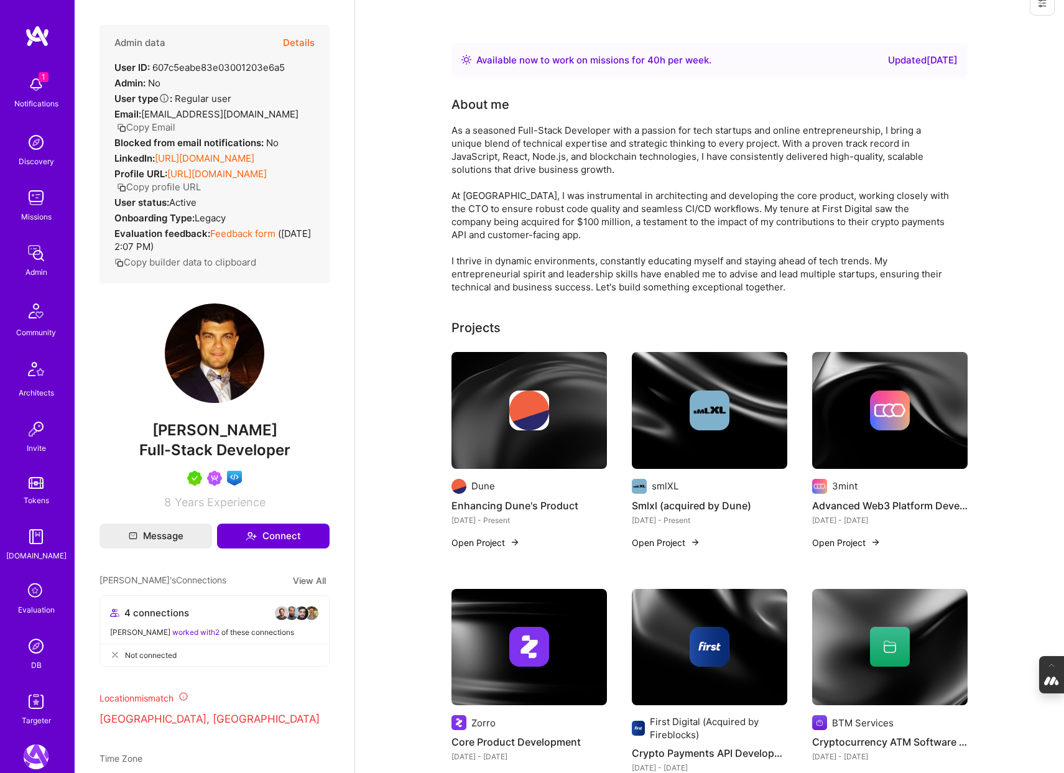
click at [898, 399] on img at bounding box center [890, 411] width 40 height 40
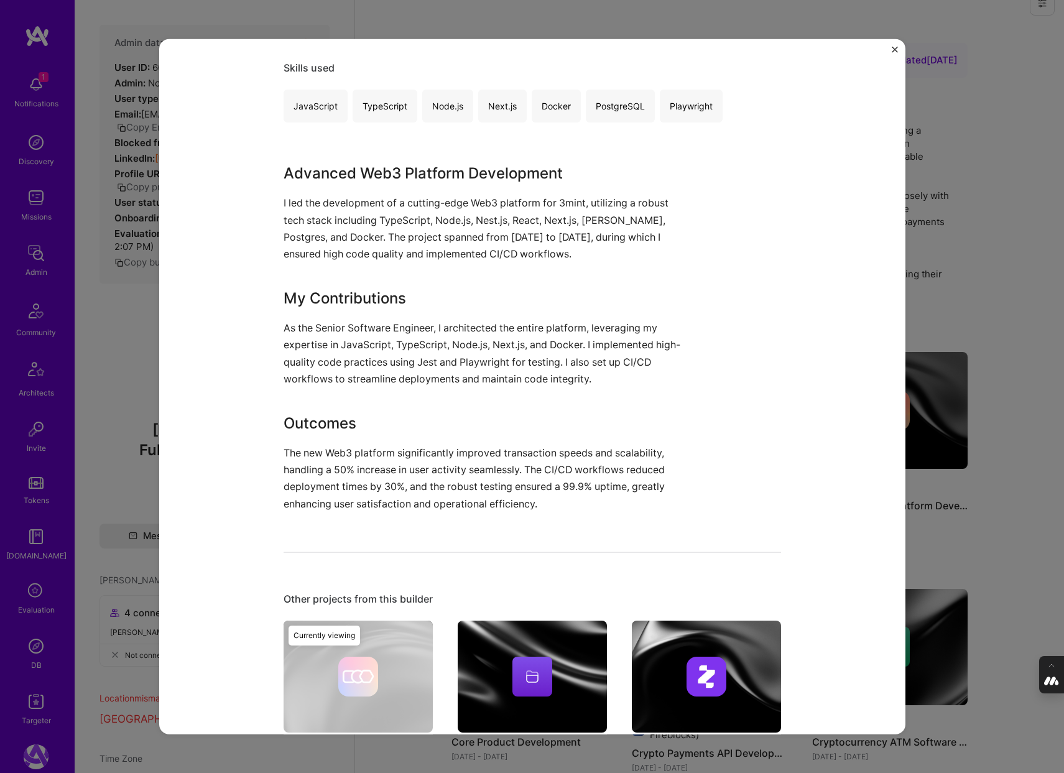
scroll to position [251, 0]
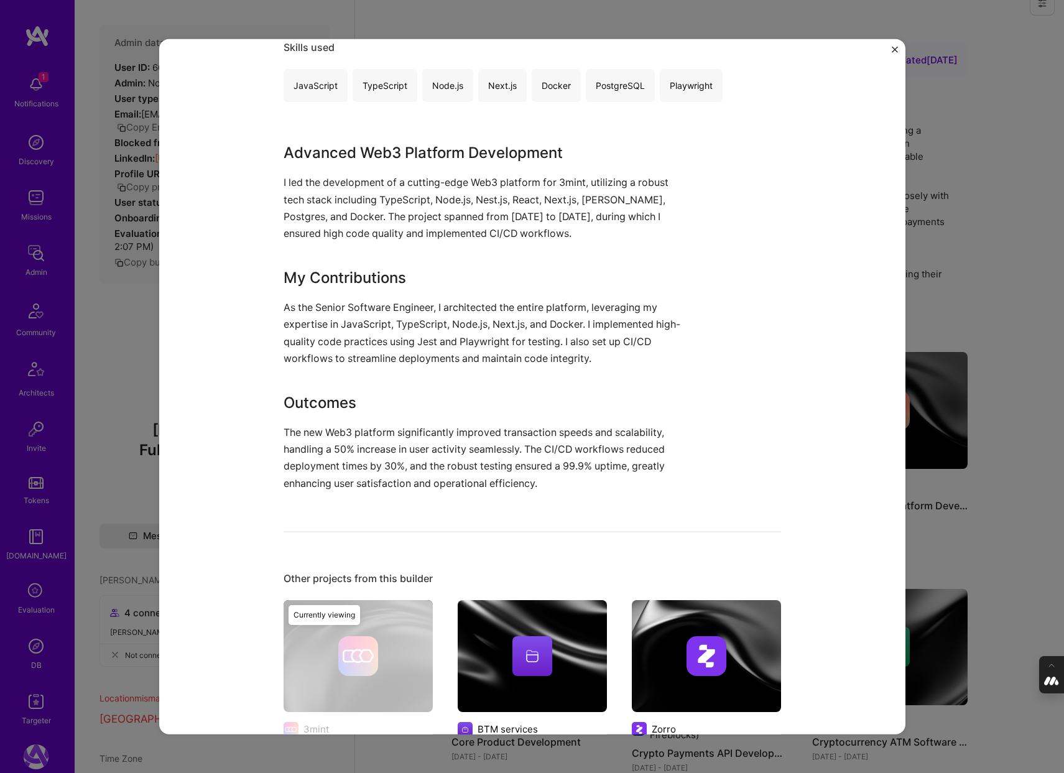
click at [998, 314] on div "Advanced Web3 Platform Development 3mint Crypto Role Senior Software Engineer M…" at bounding box center [532, 386] width 1064 height 773
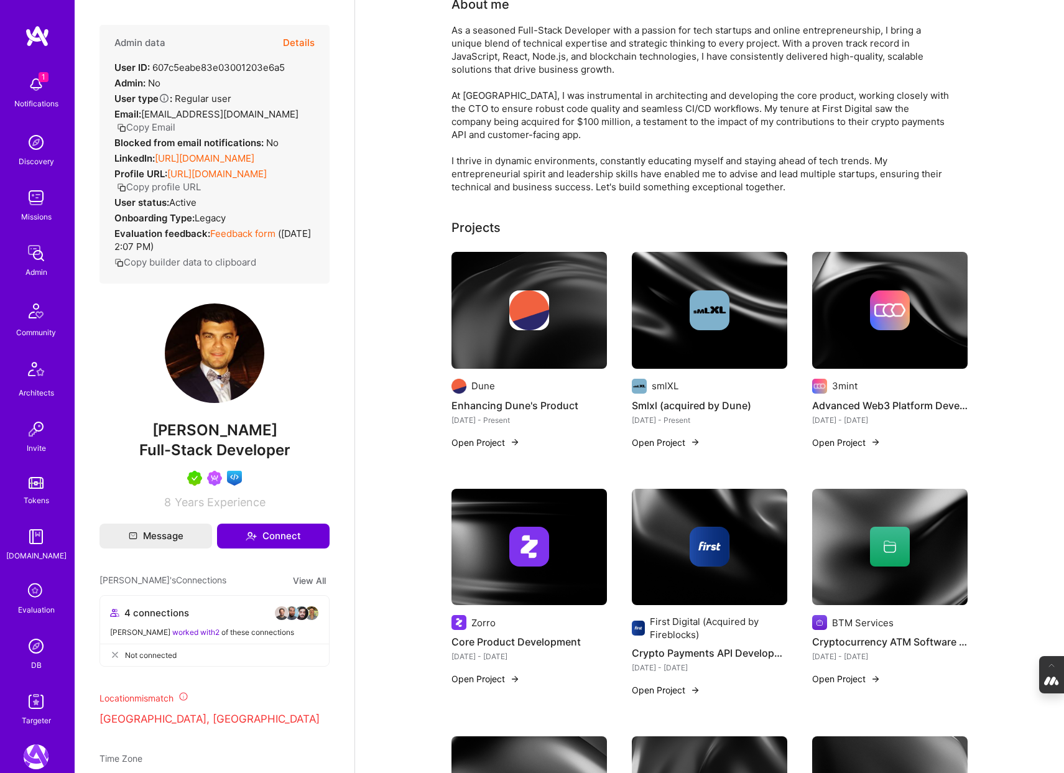
scroll to position [132, 0]
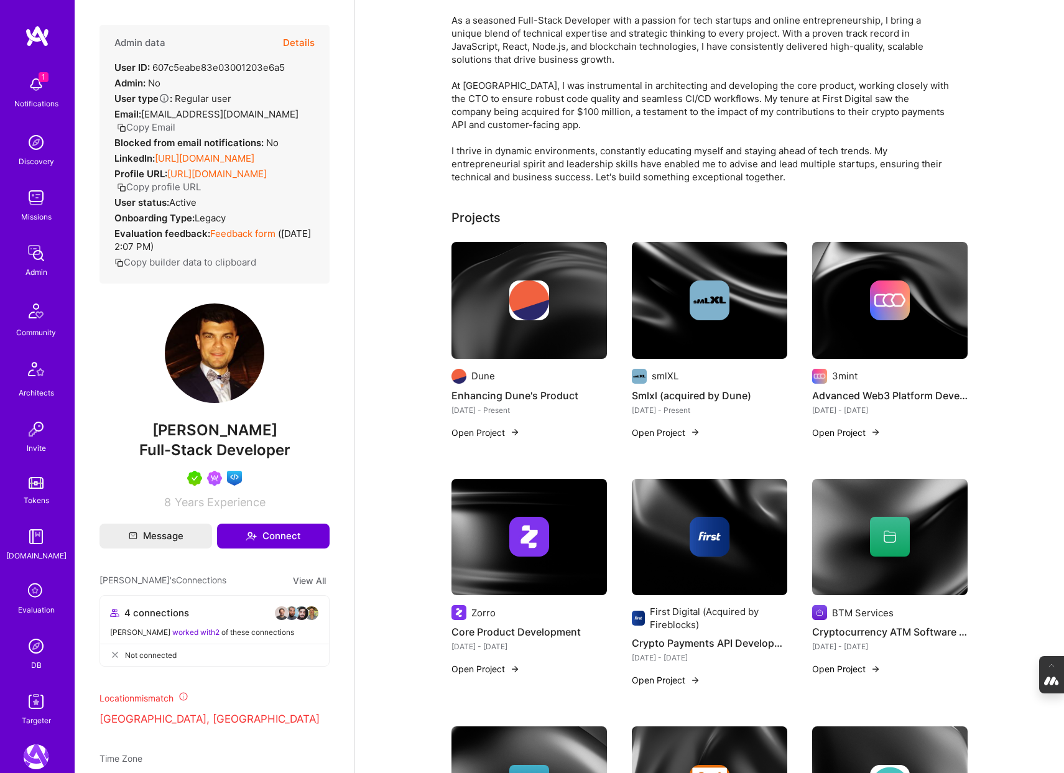
click at [513, 561] on img at bounding box center [530, 537] width 156 height 117
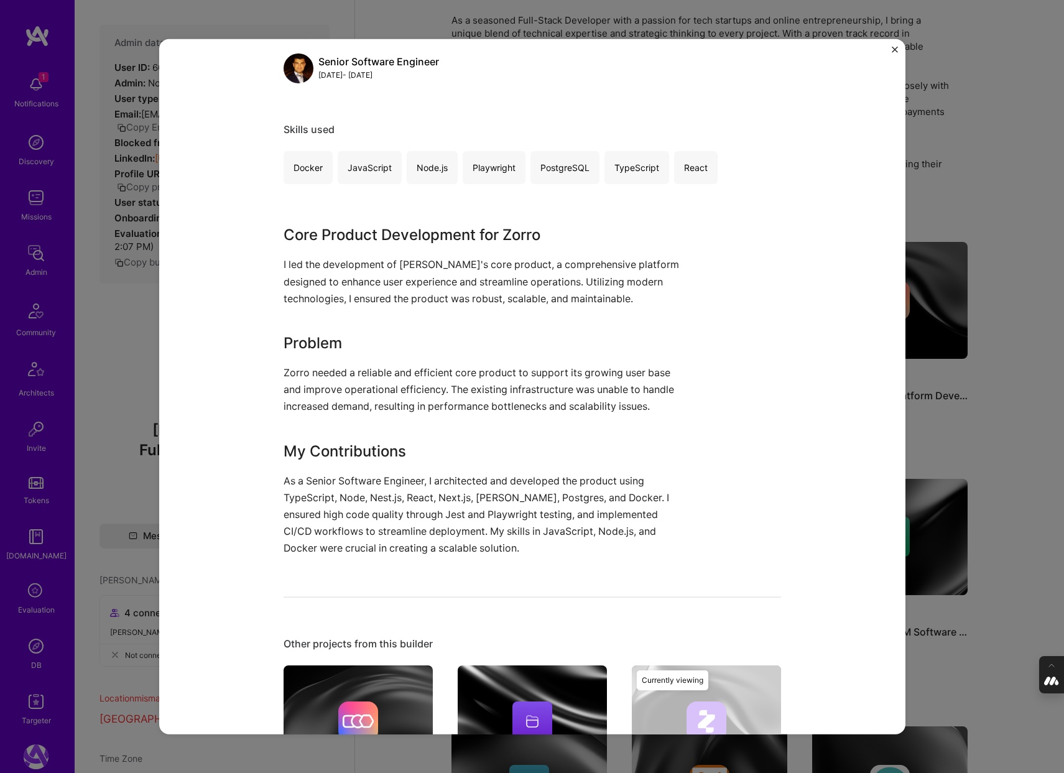
scroll to position [182, 0]
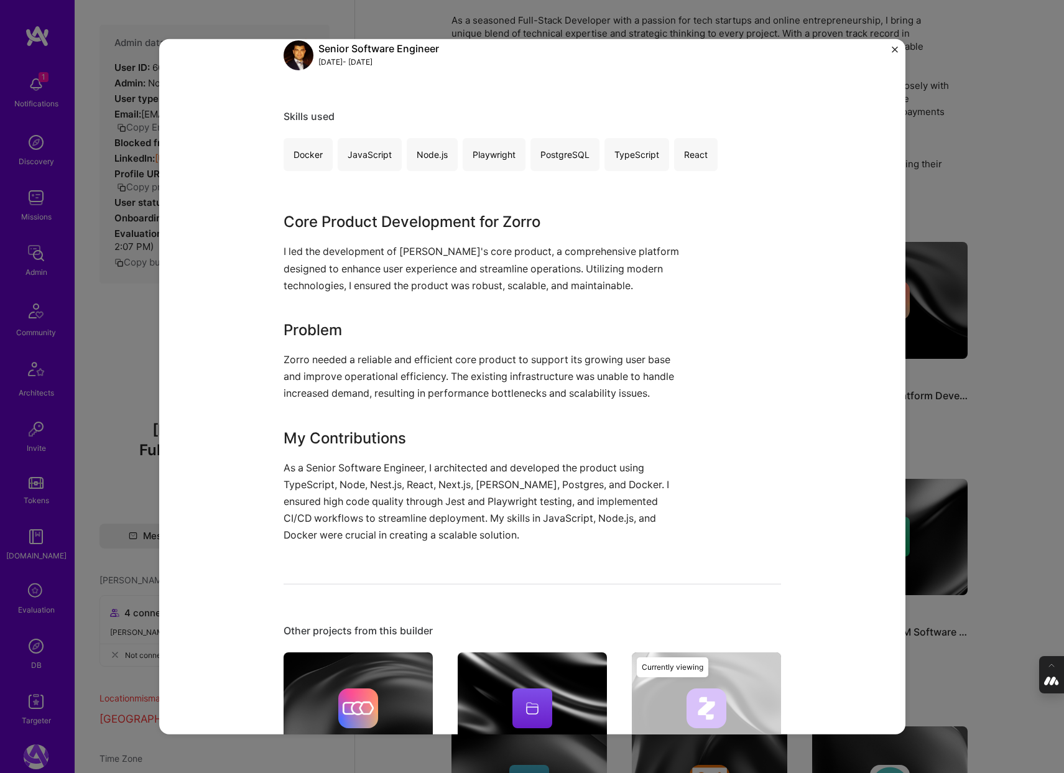
click at [964, 345] on div "Core Product Development Zorro Insurance & InsurTech Role Senior Software Engin…" at bounding box center [532, 386] width 1064 height 773
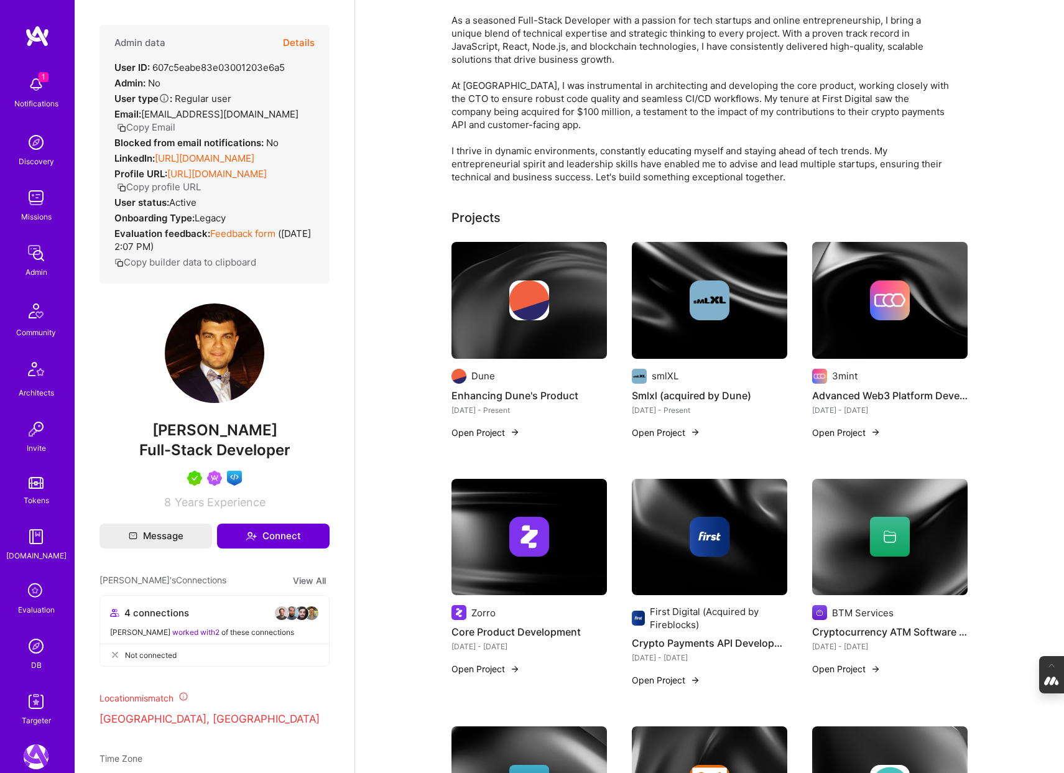
click at [716, 577] on img at bounding box center [710, 537] width 156 height 117
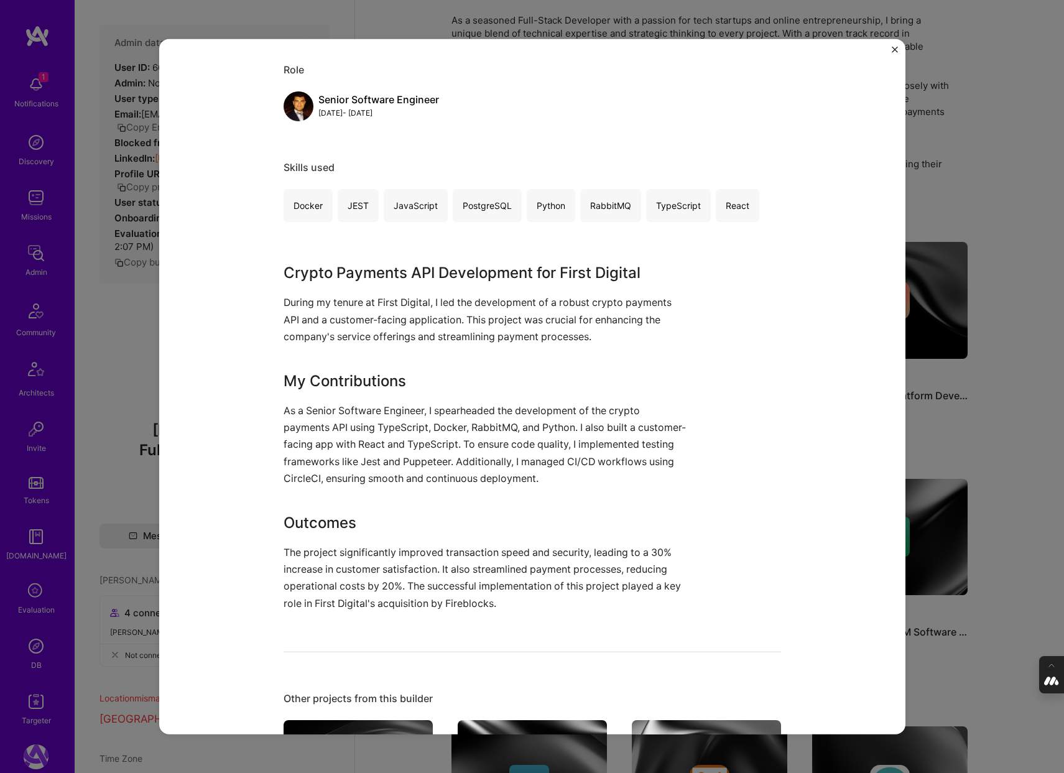
scroll to position [132, 0]
click at [988, 415] on div "Crypto Payments API Development First Digital (Acquired by Fireblocks) Crypto R…" at bounding box center [532, 386] width 1064 height 773
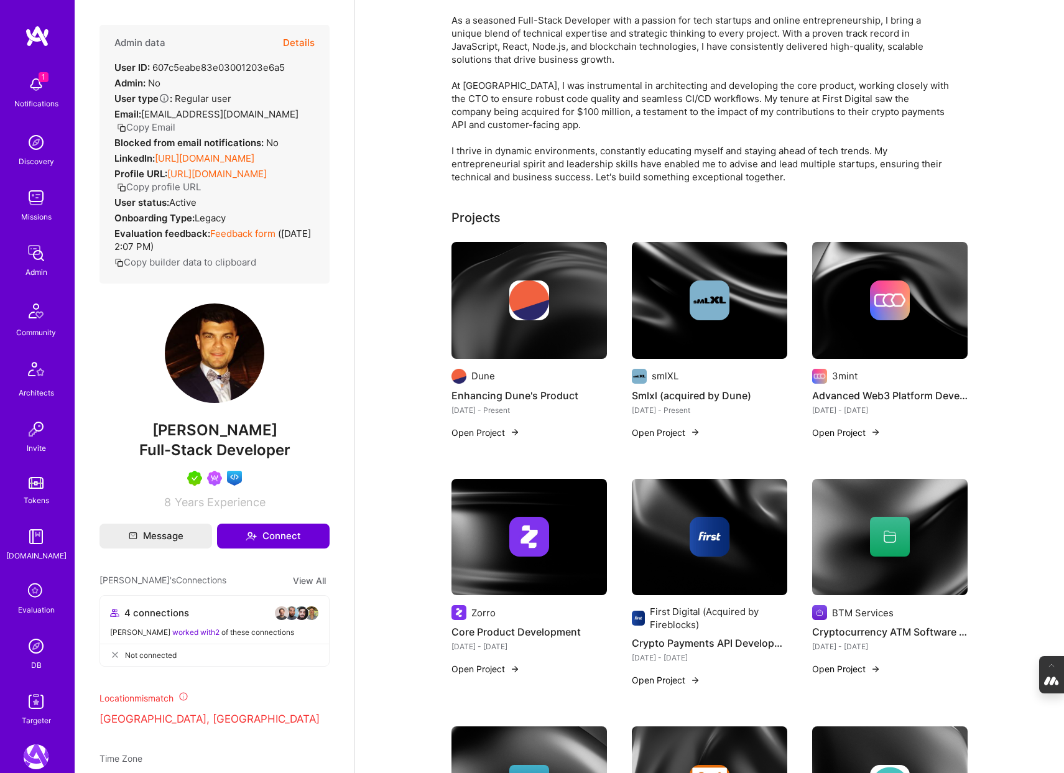
click at [741, 549] on div at bounding box center [710, 537] width 156 height 40
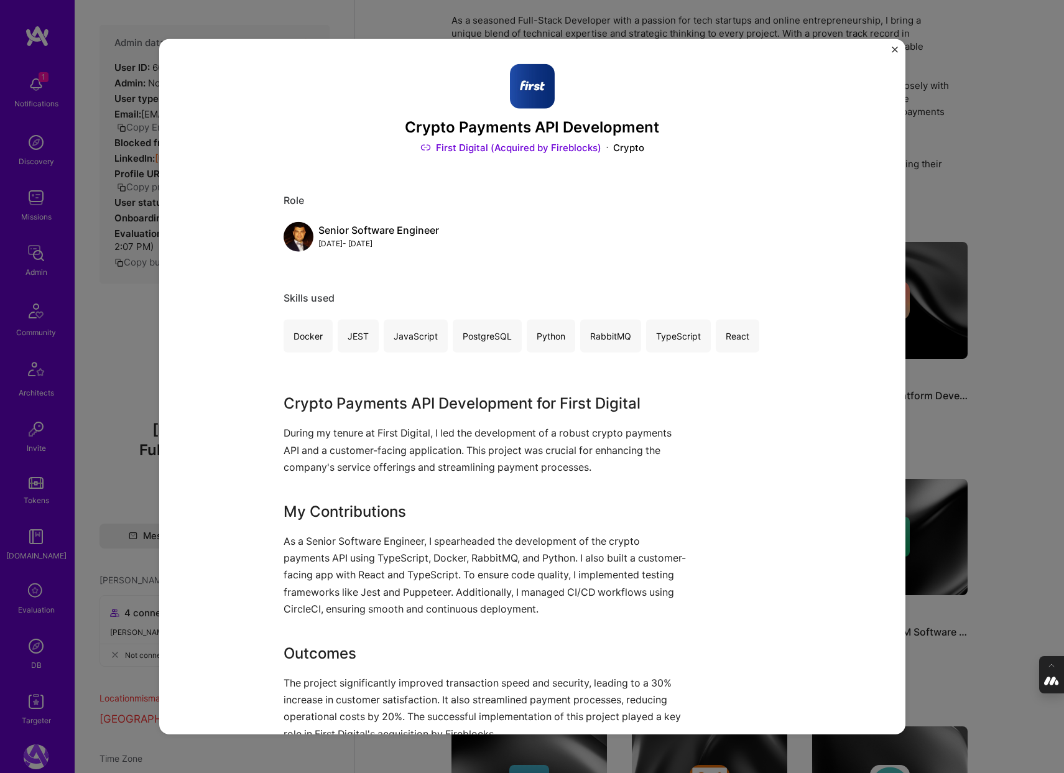
click at [933, 506] on div "Crypto Payments API Development First Digital (Acquired by Fireblocks) Crypto R…" at bounding box center [532, 386] width 1064 height 773
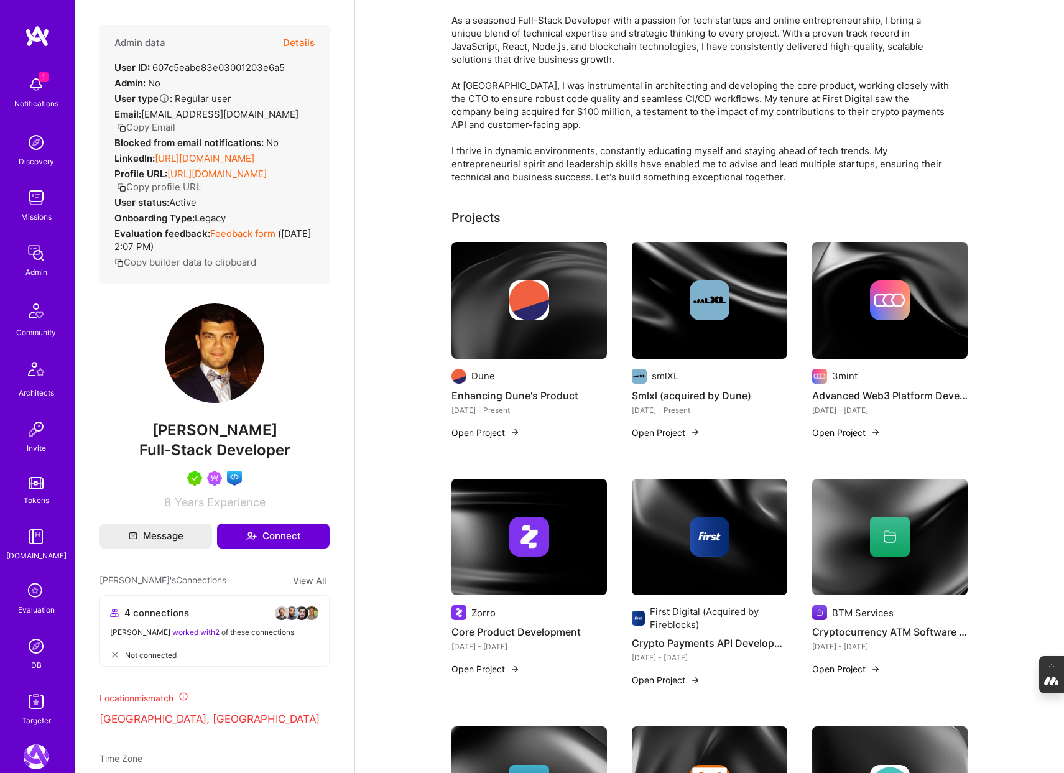
click at [885, 521] on div at bounding box center [890, 537] width 40 height 40
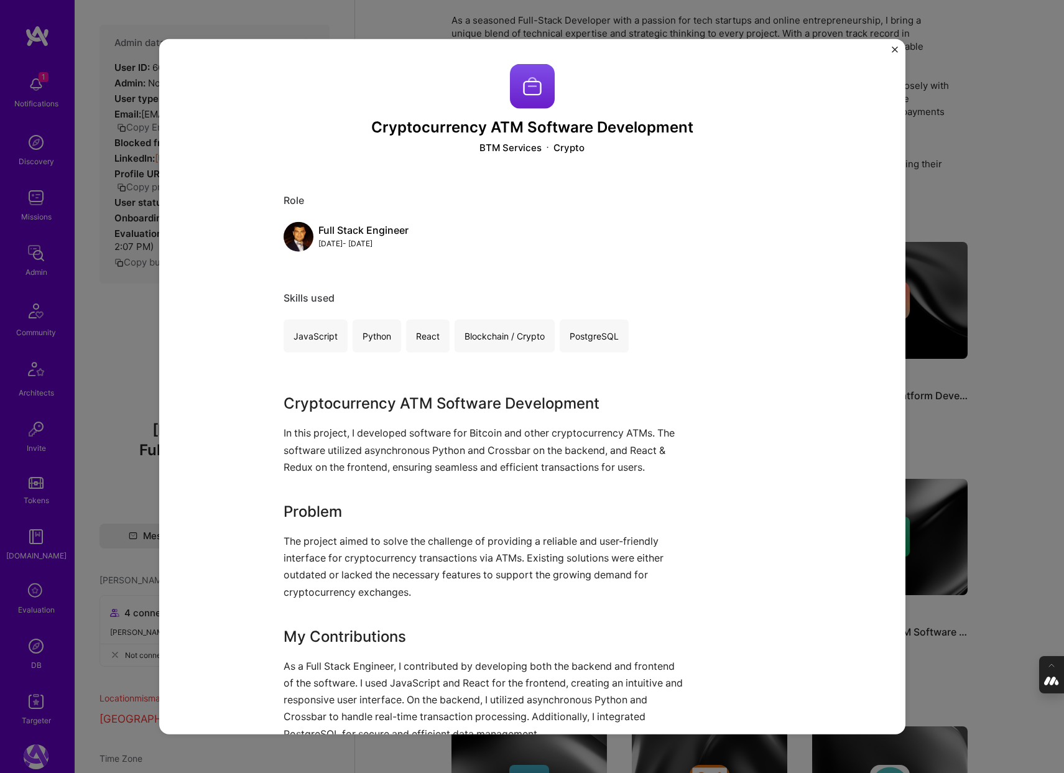
click at [969, 458] on div "Cryptocurrency ATM Software Development BTM Services Crypto Role Full Stack Eng…" at bounding box center [532, 386] width 1064 height 773
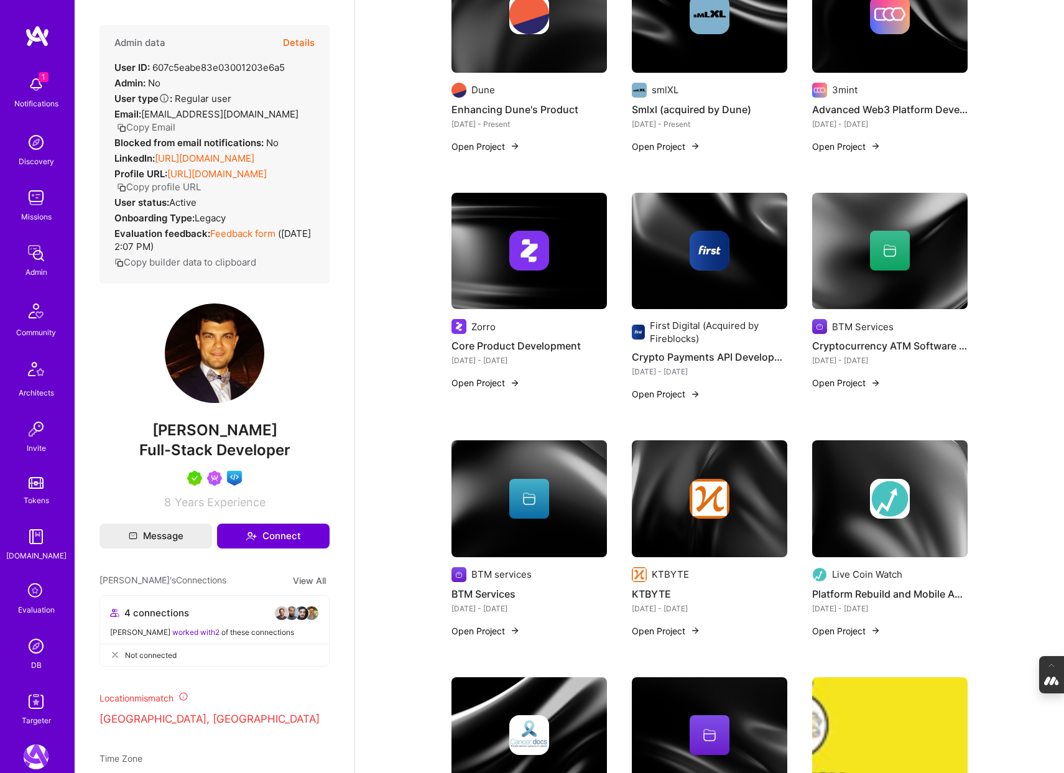
scroll to position [421, 0]
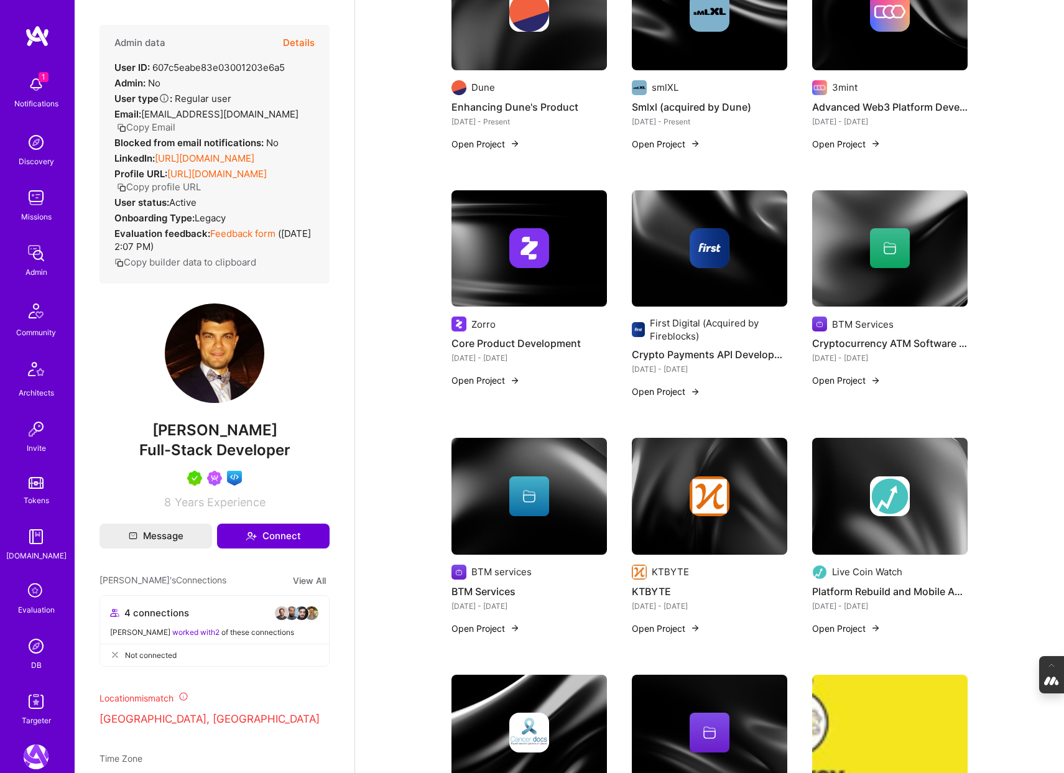
click at [556, 514] on div at bounding box center [530, 496] width 156 height 40
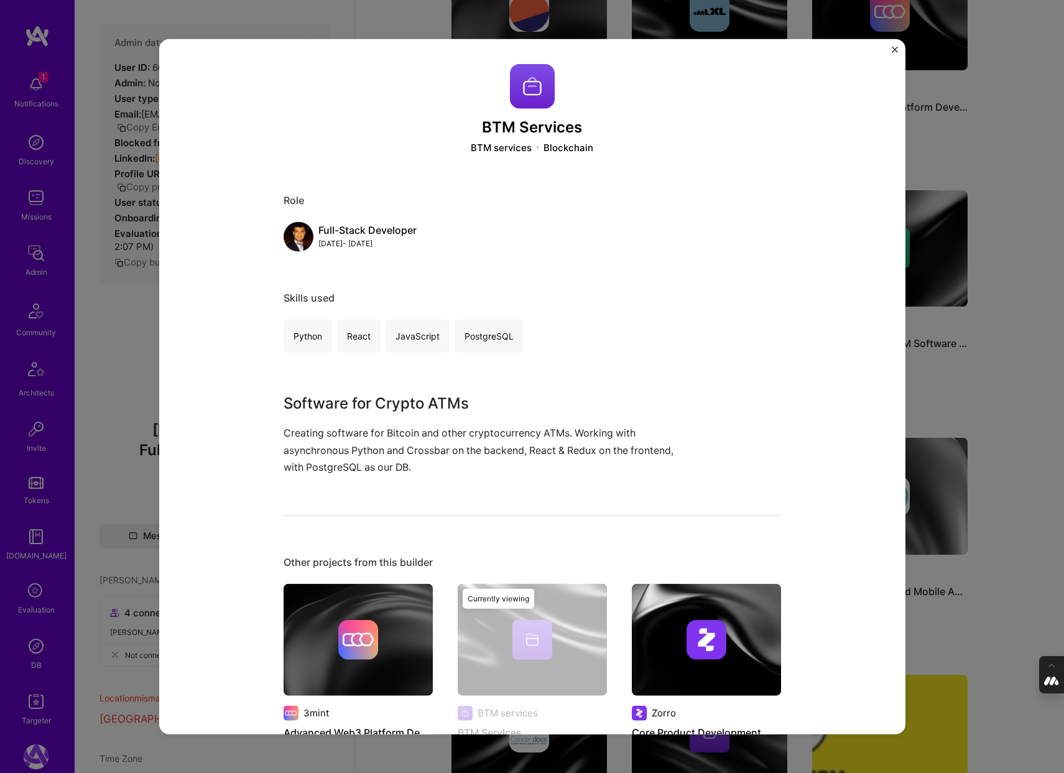
click at [954, 371] on div "BTM Services BTM services Blockchain Role Full-Stack Developer Sep, 2019 - Jun,…" at bounding box center [532, 386] width 1064 height 773
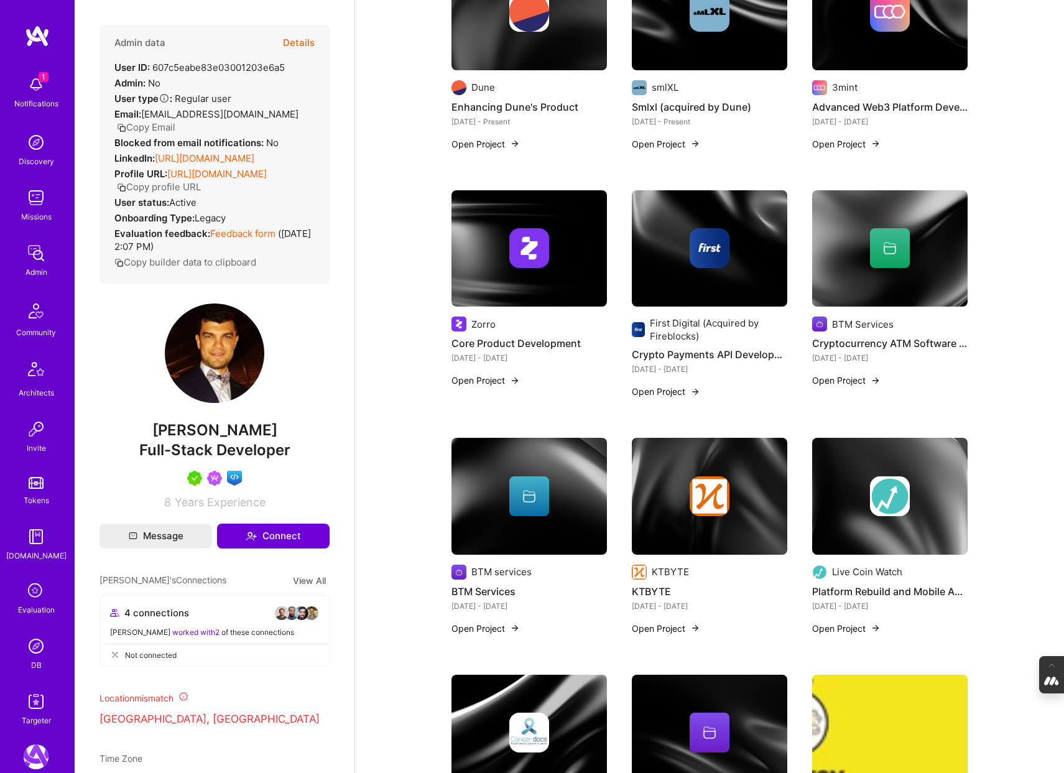
click at [733, 573] on div "KTBYTE" at bounding box center [710, 572] width 156 height 15
click at [723, 531] on img at bounding box center [710, 496] width 156 height 117
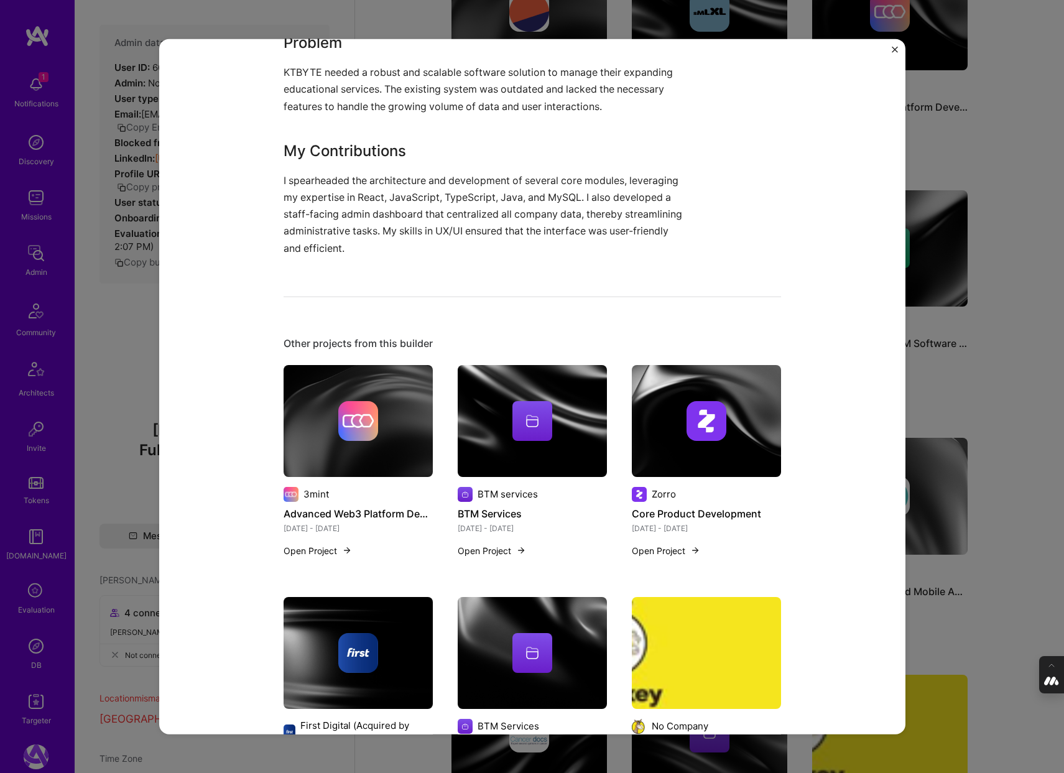
scroll to position [533, 0]
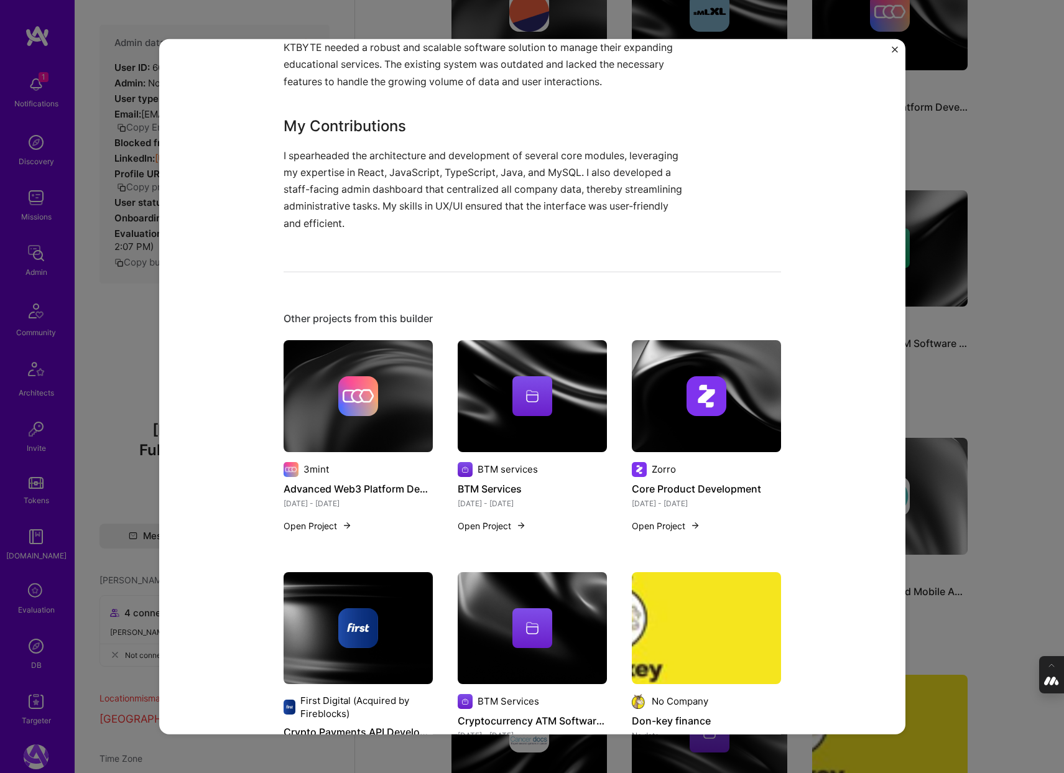
click at [959, 391] on div "KTBYTE KTBYTE Education / Edtech Project link Role Full-Stack Developer Sep, 20…" at bounding box center [532, 386] width 1064 height 773
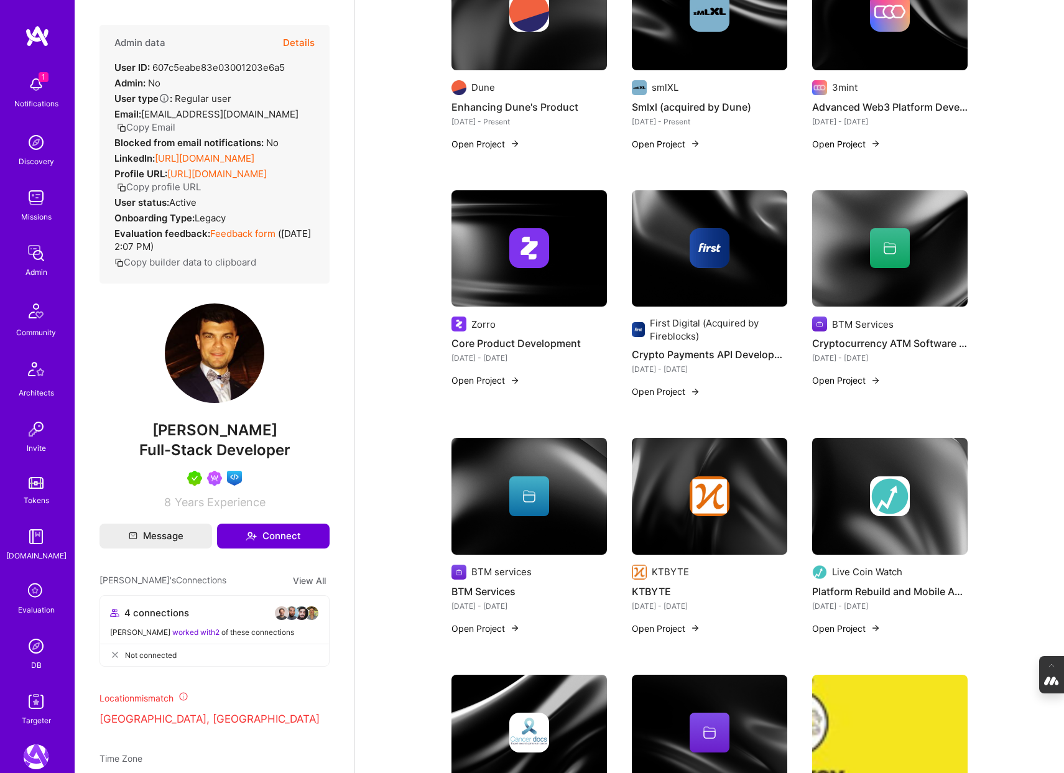
click at [899, 503] on img at bounding box center [890, 496] width 40 height 40
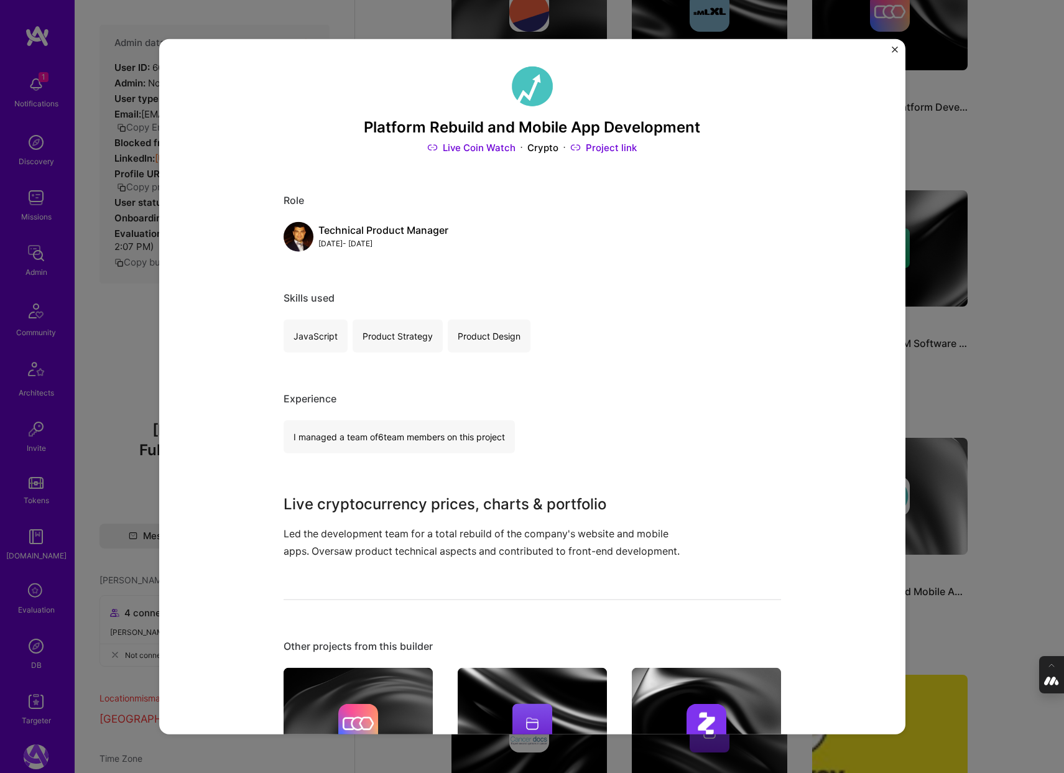
click at [972, 435] on div "Platform Rebuild and Mobile App Development Live Coin Watch Crypto Project link…" at bounding box center [532, 386] width 1064 height 773
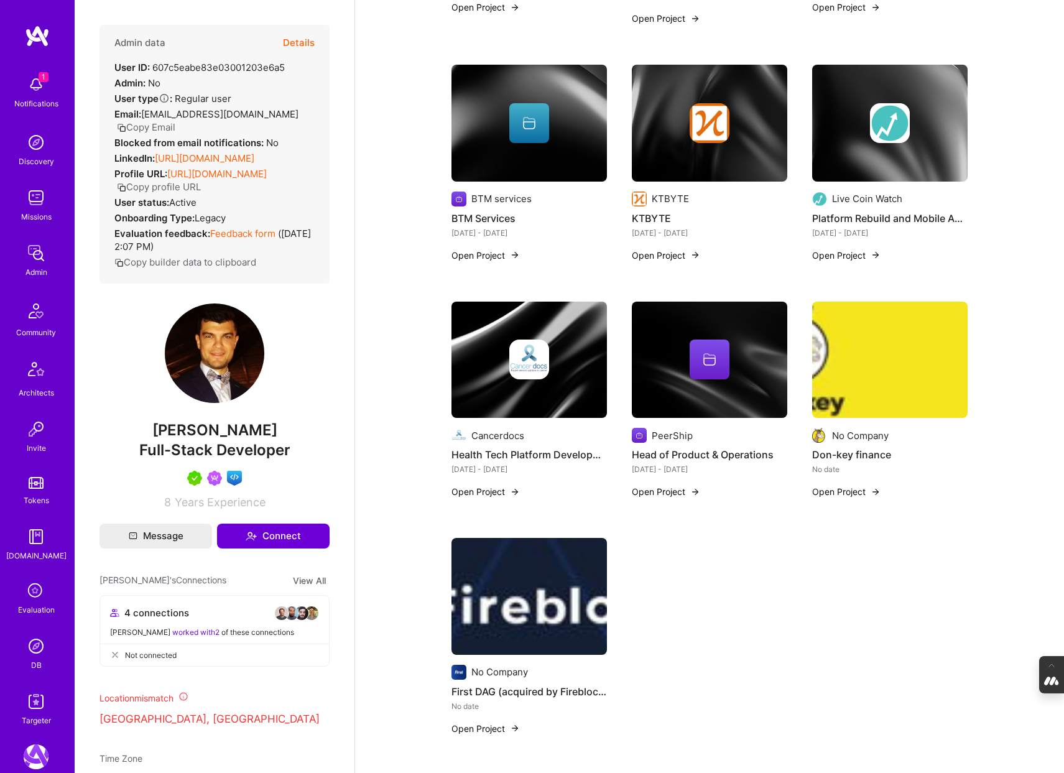
scroll to position [919, 0]
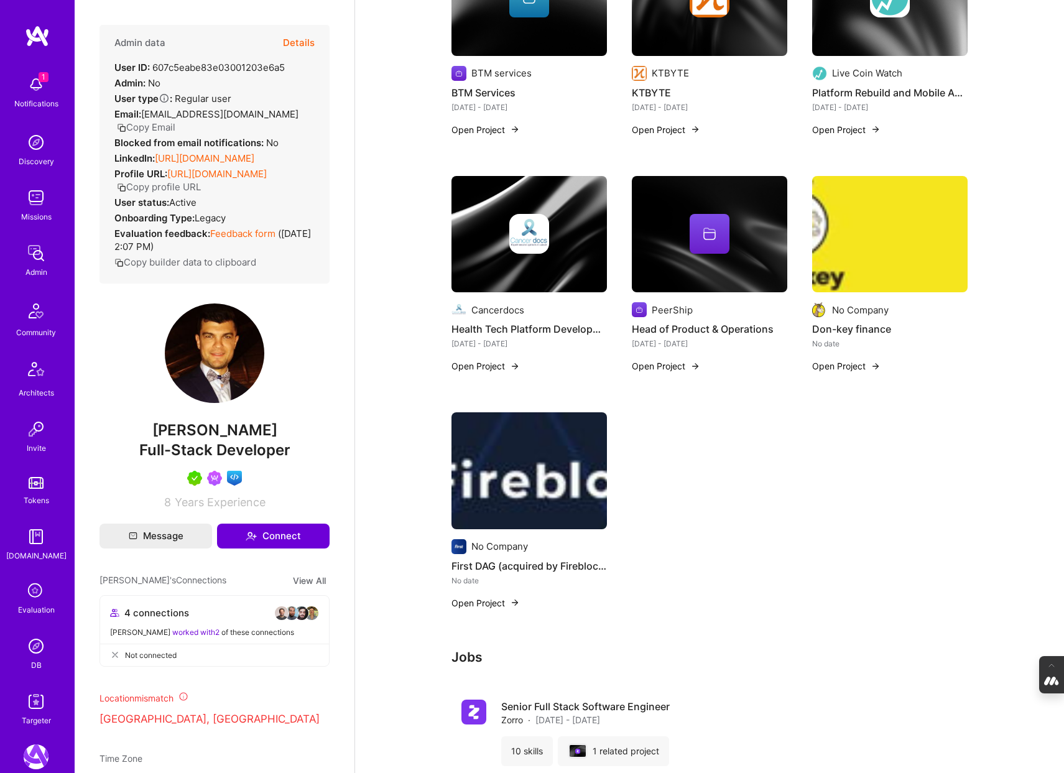
click at [549, 248] on div at bounding box center [530, 234] width 156 height 40
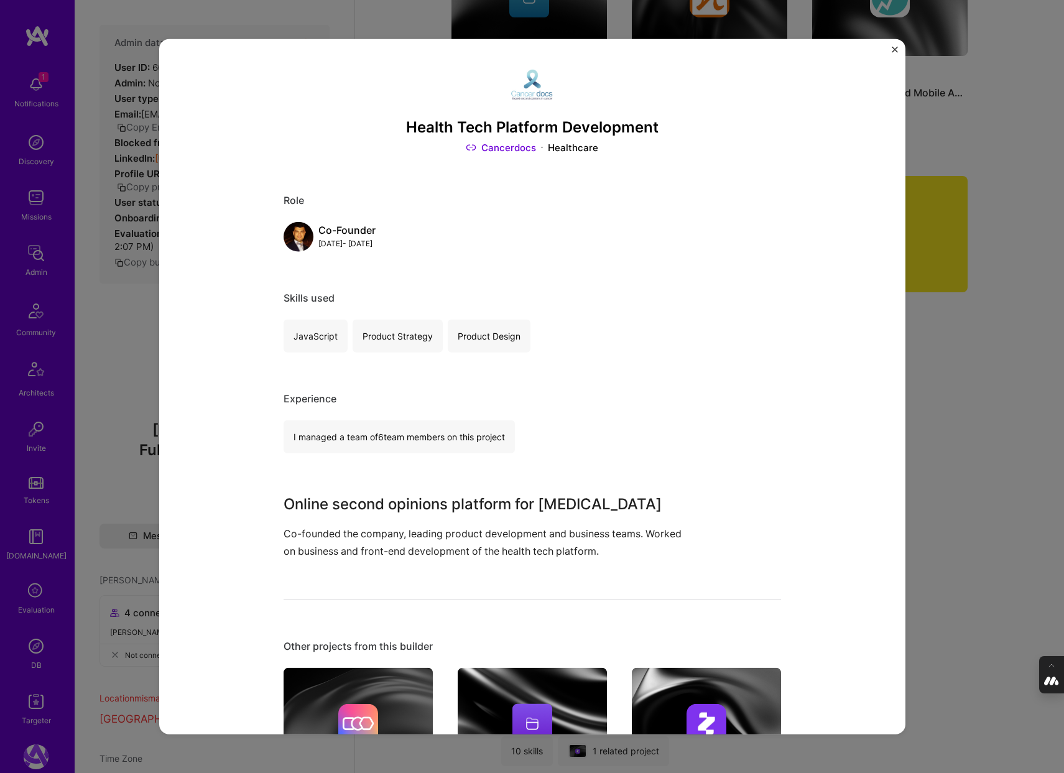
click at [943, 382] on div "Health Tech Platform Development Cancerdocs Healthcare Role Co-Founder Jan, 201…" at bounding box center [532, 386] width 1064 height 773
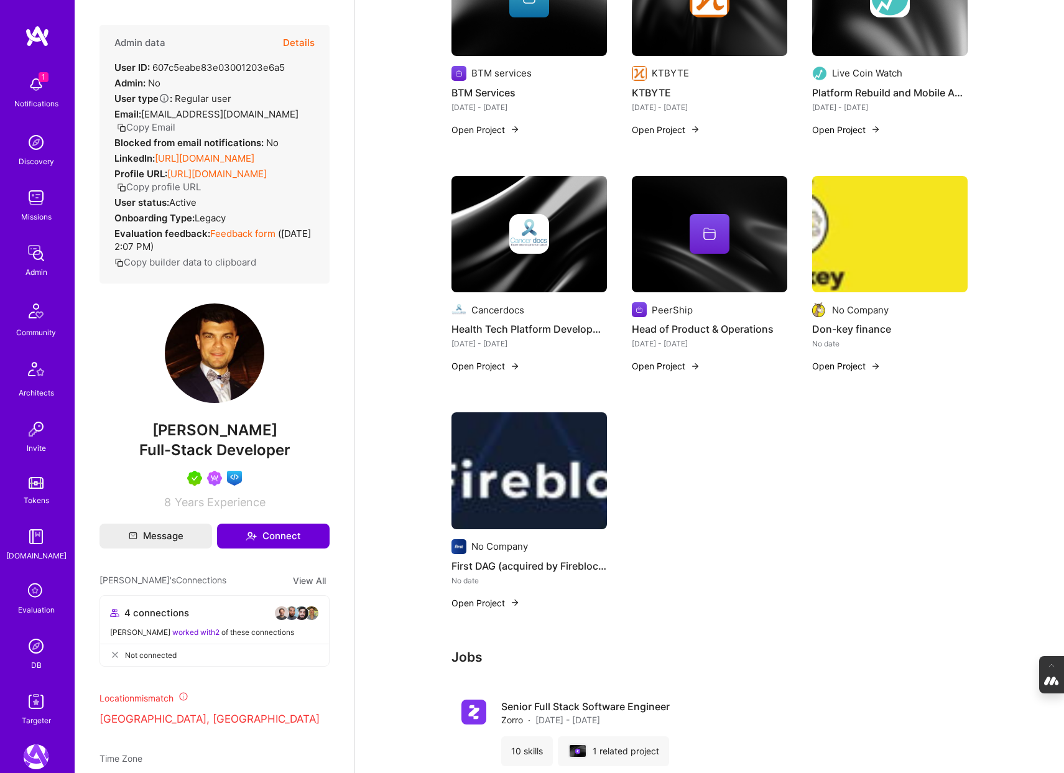
click at [733, 277] on img at bounding box center [710, 234] width 156 height 117
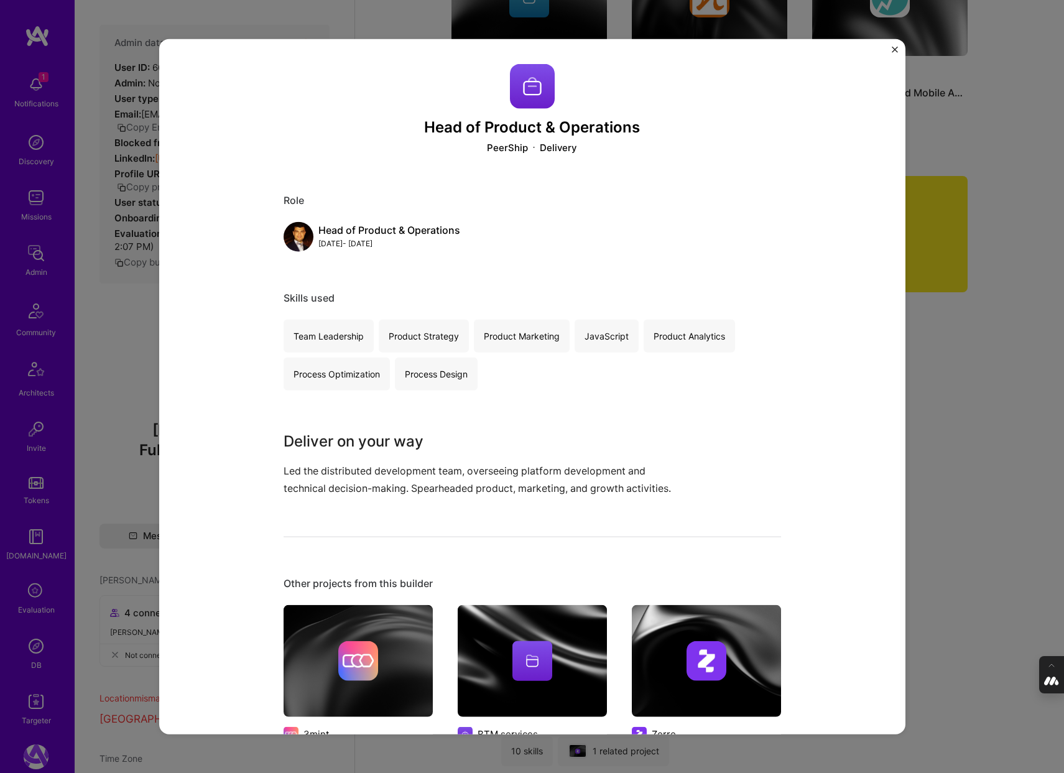
click at [949, 307] on div "Head of Product & Operations PeerShip Delivery Role Head of Product & Operation…" at bounding box center [532, 386] width 1064 height 773
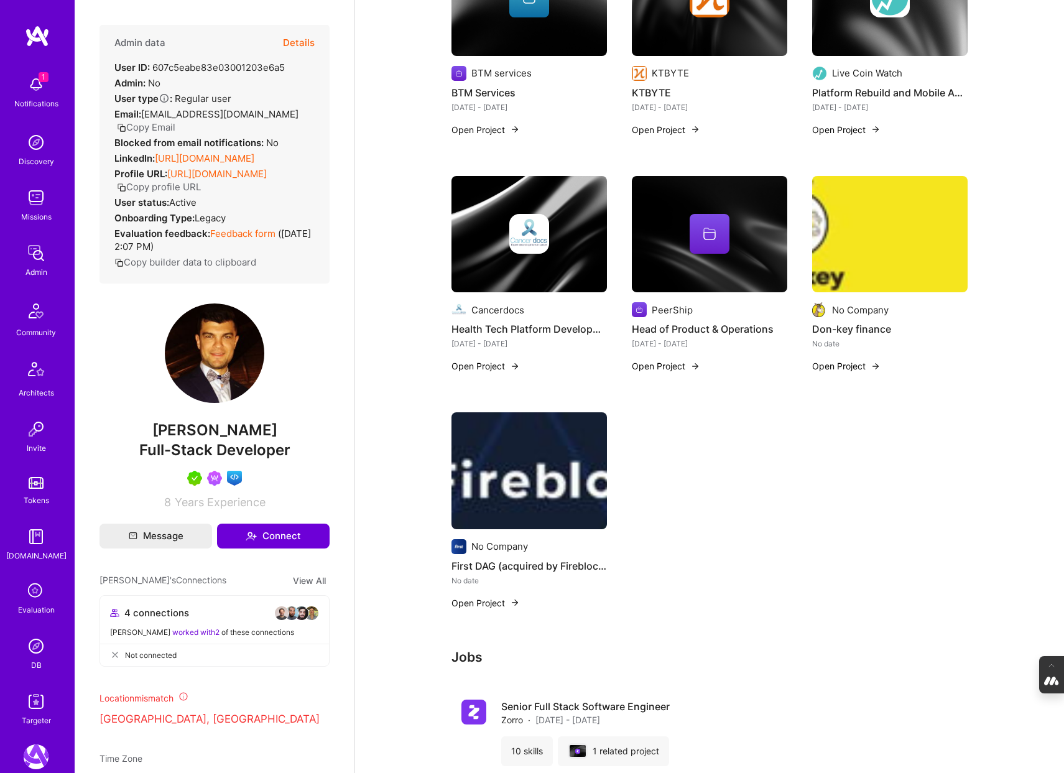
click at [906, 268] on img at bounding box center [890, 234] width 156 height 117
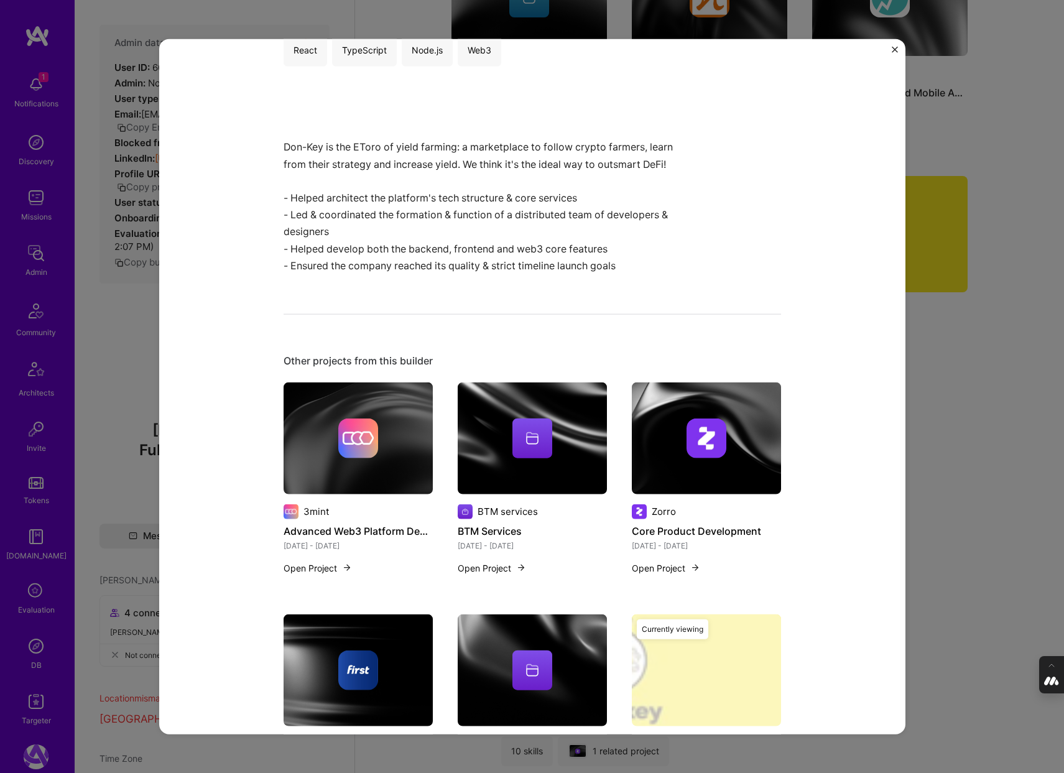
scroll to position [573, 0]
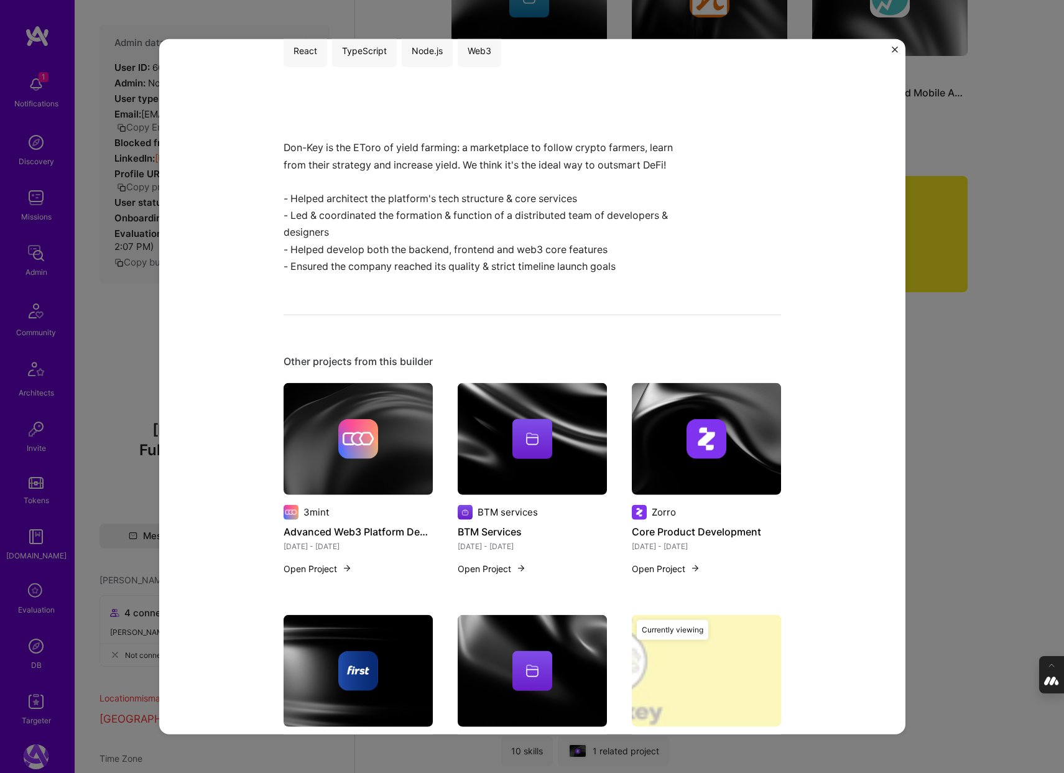
click at [946, 390] on div "Don-key finance Skills used React TypeScript Node.js Web3 Don-Key is the EToro …" at bounding box center [532, 386] width 1064 height 773
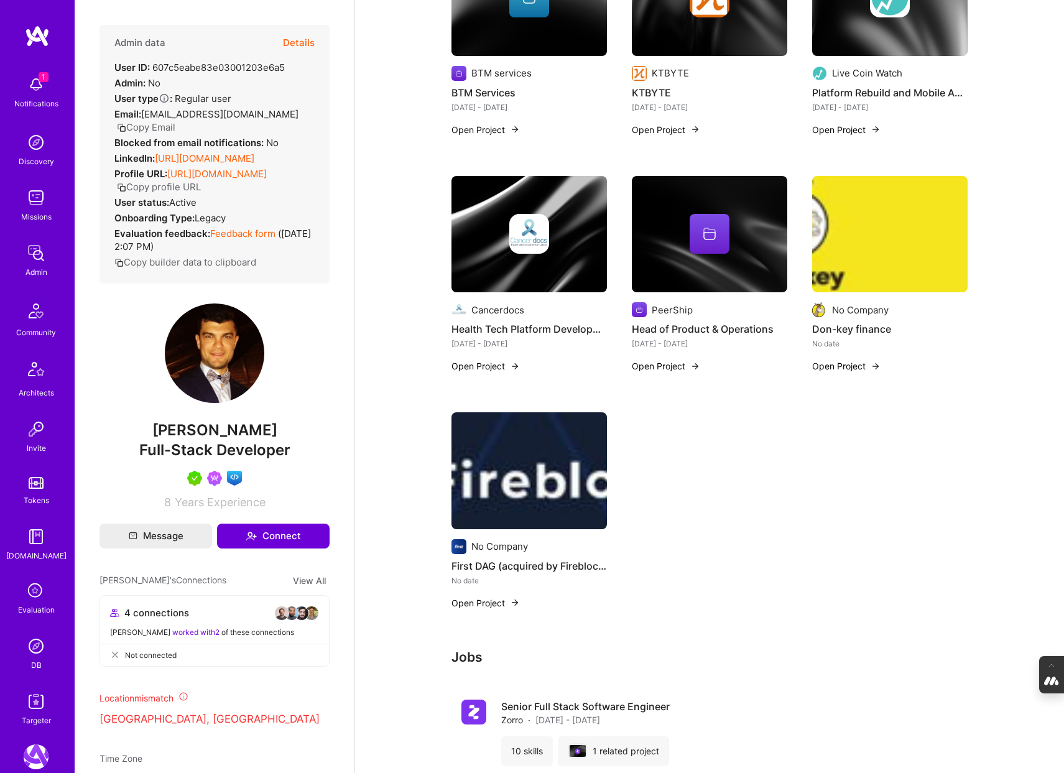
click at [516, 465] on img at bounding box center [530, 470] width 156 height 117
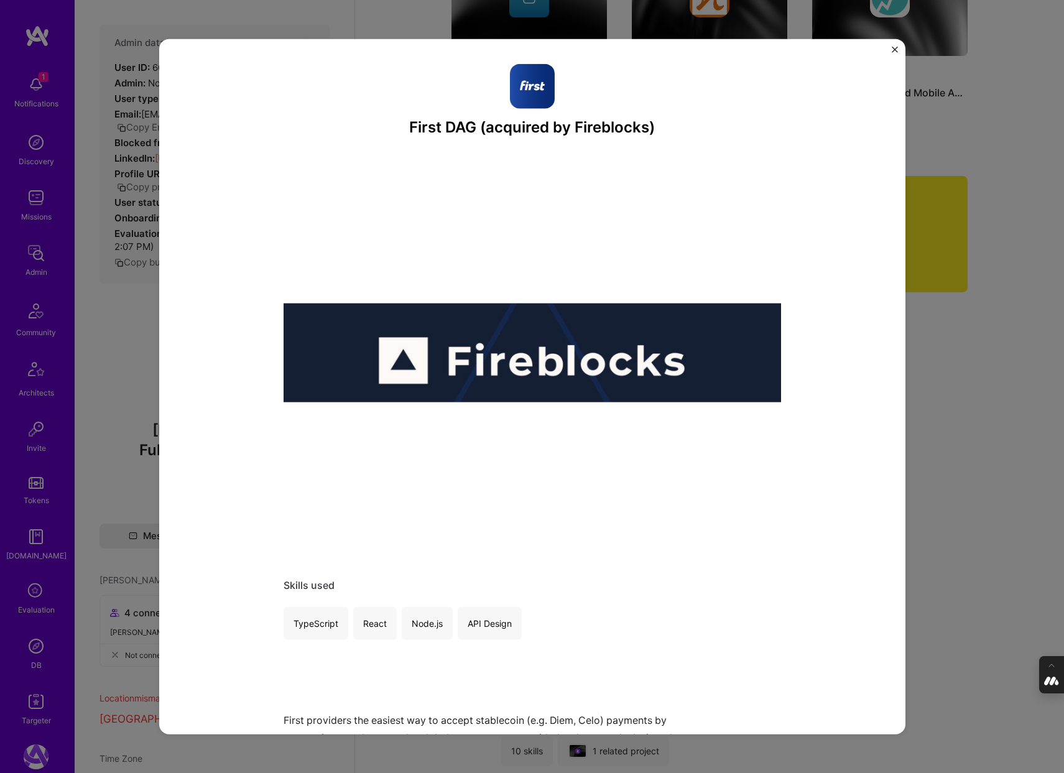
click at [933, 347] on div "First DAG (acquired by Fireblocks) Skills used TypeScript React Node.js API Des…" at bounding box center [532, 386] width 1064 height 773
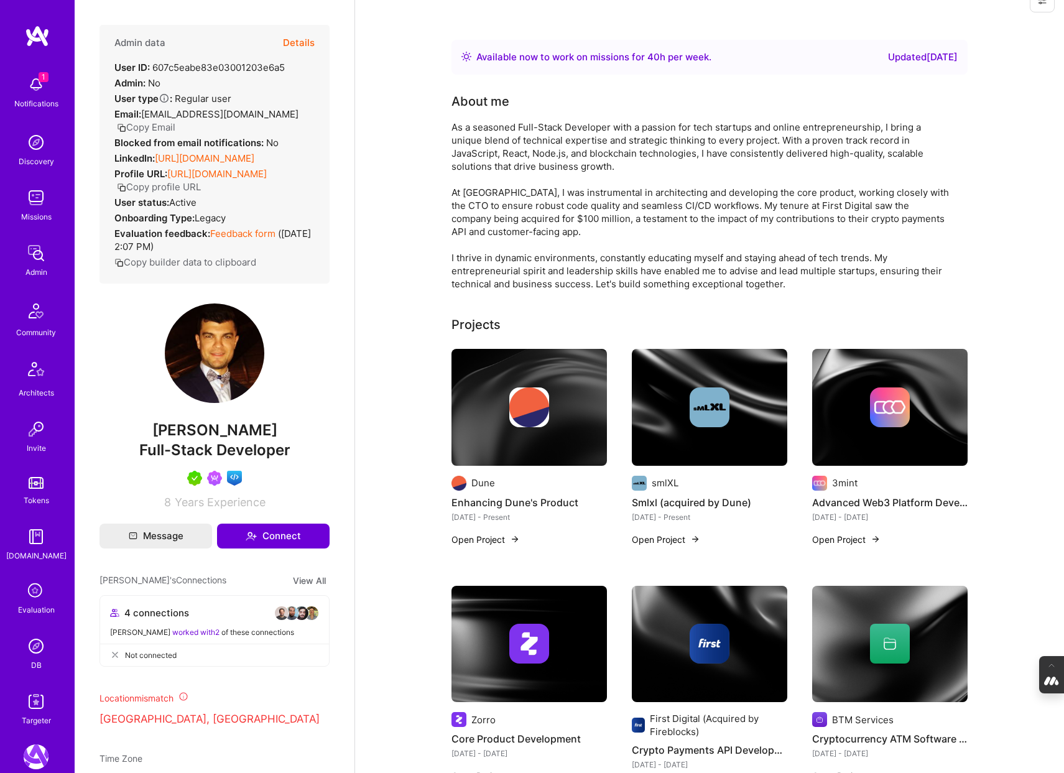
scroll to position [29, 0]
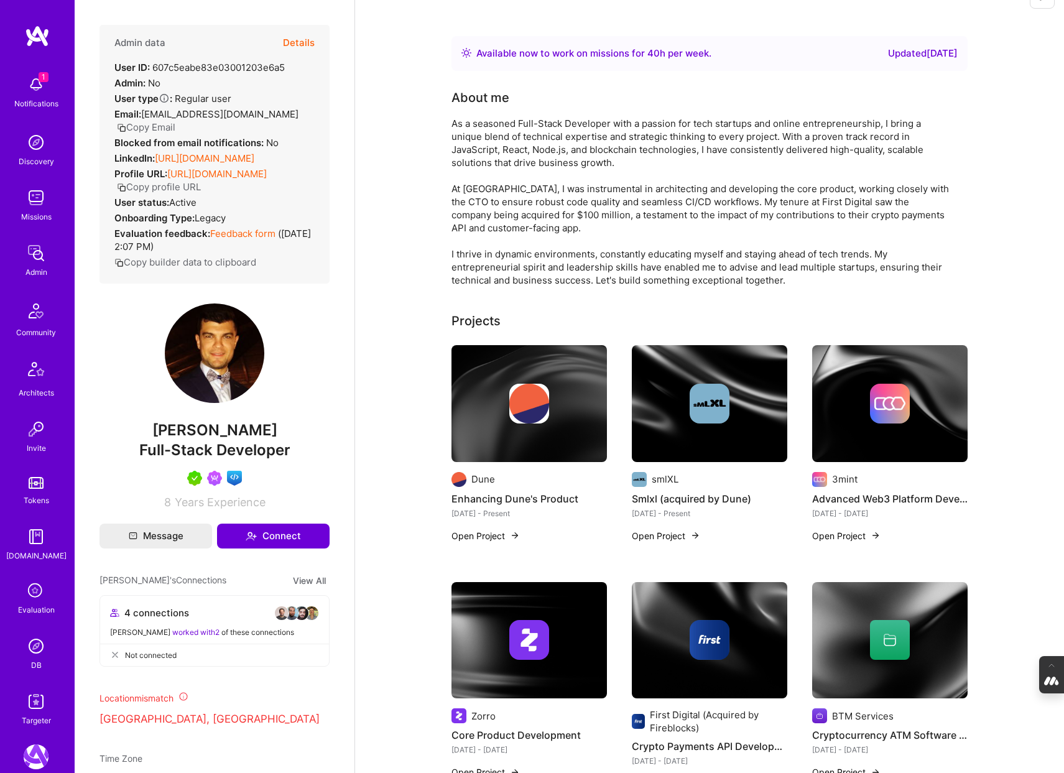
click at [297, 40] on button "Details" at bounding box center [299, 43] width 32 height 36
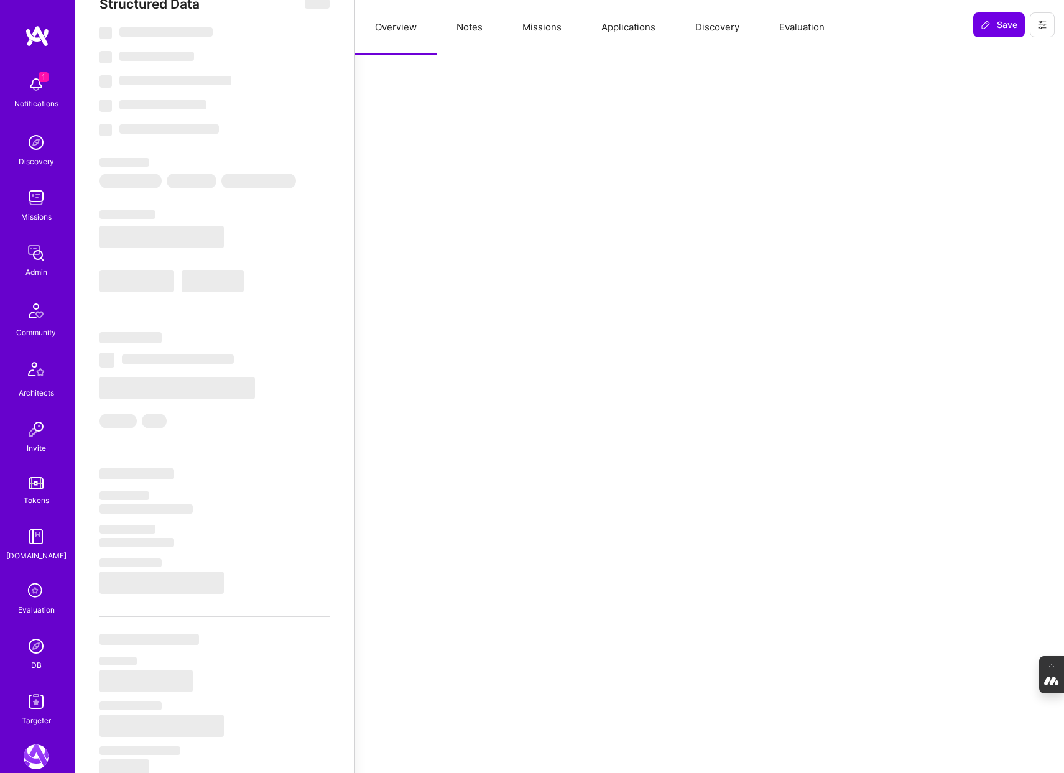
click at [464, 37] on button "Notes" at bounding box center [470, 27] width 66 height 55
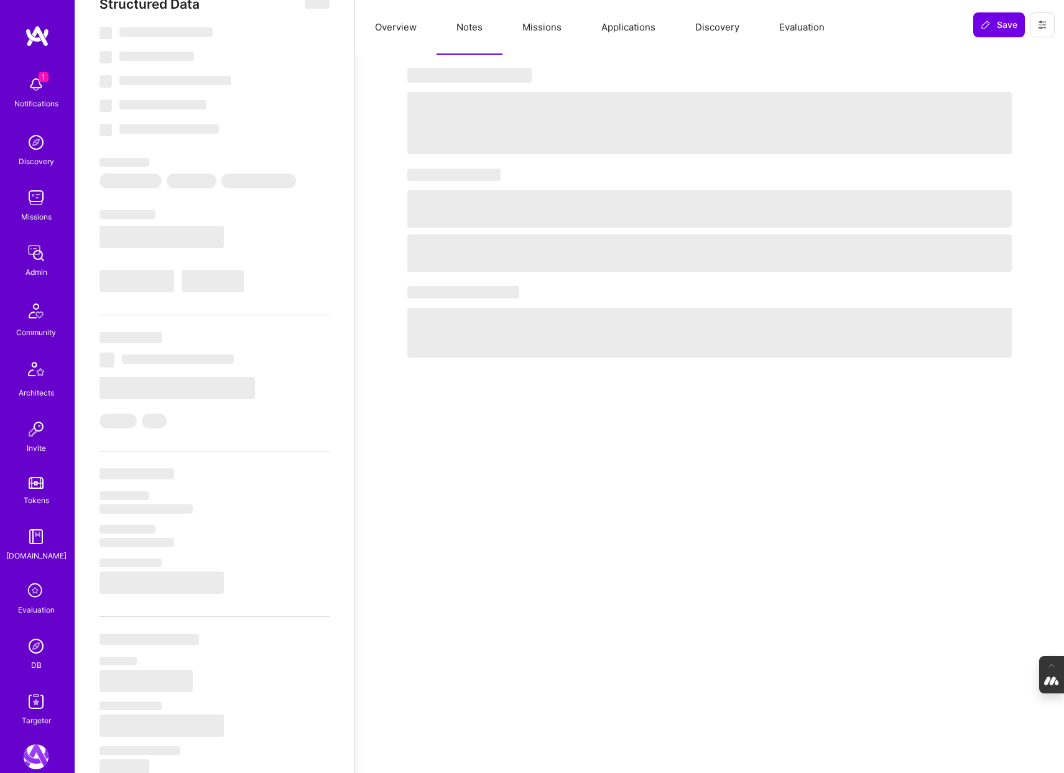
type textarea "x"
select select "Right Now"
select select "5"
select select "7"
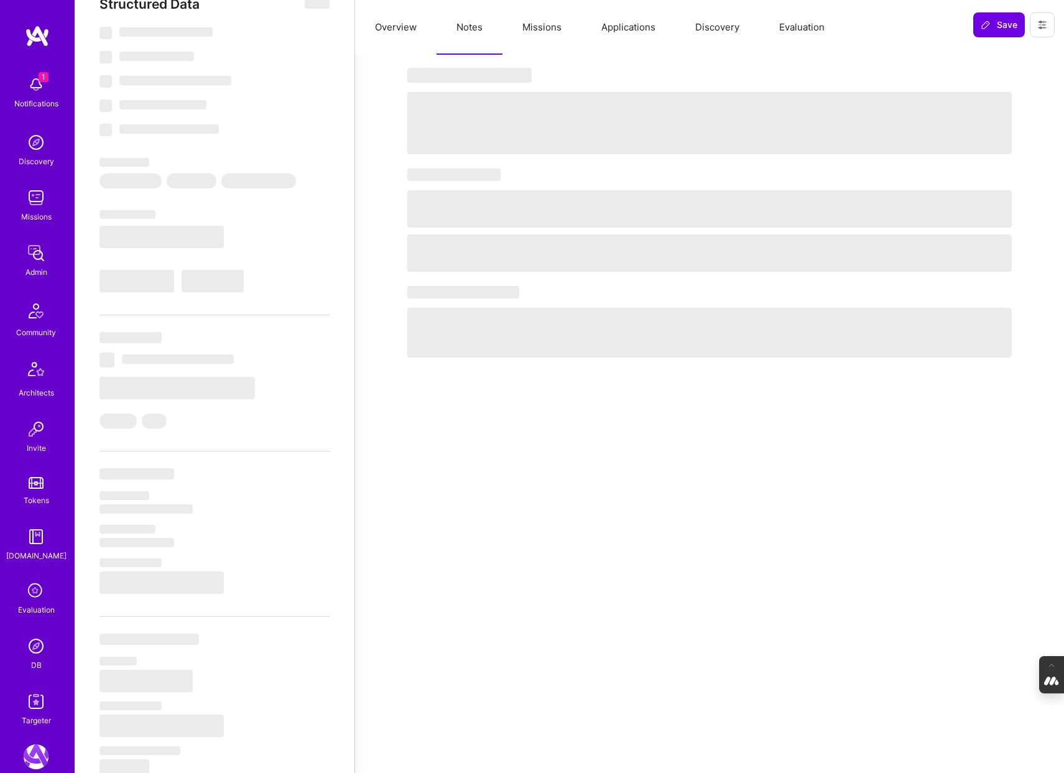
select select "7"
select select "US"
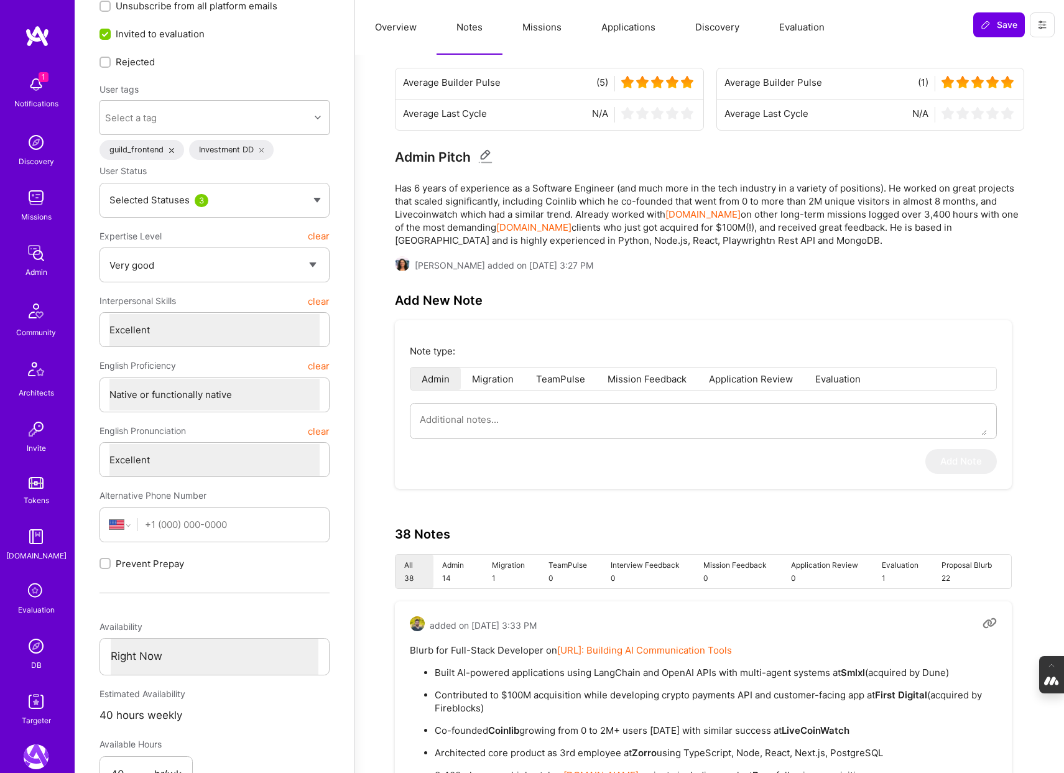
scroll to position [0, 0]
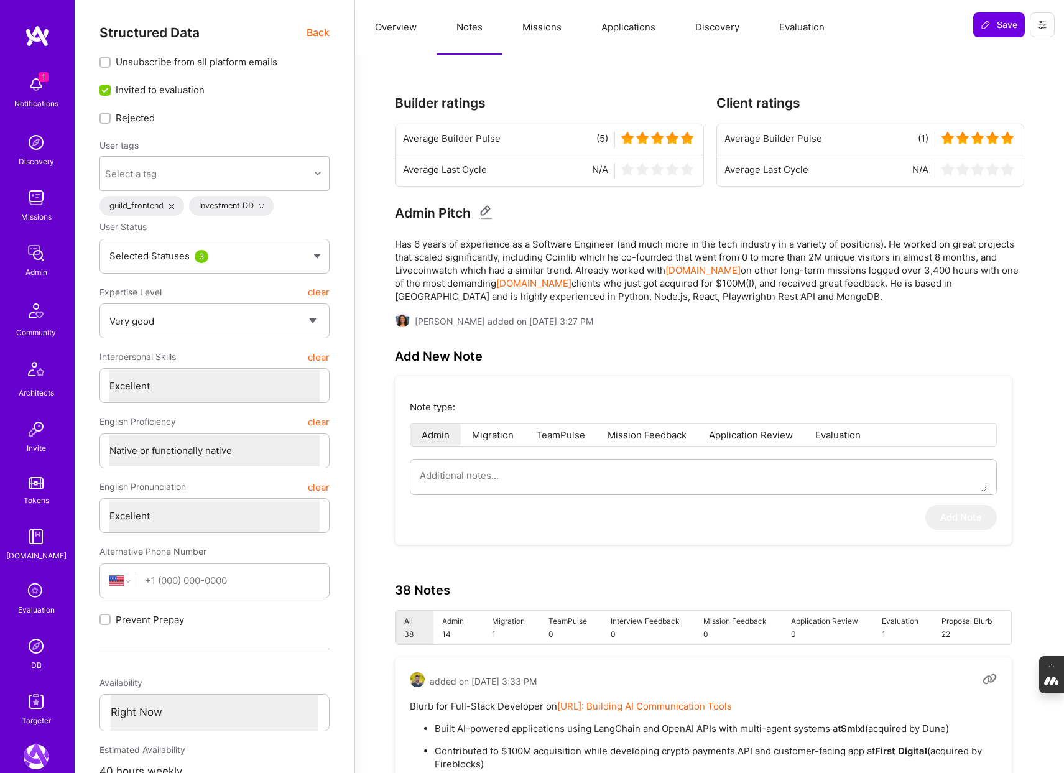
click at [555, 30] on button "Missions" at bounding box center [542, 27] width 79 height 55
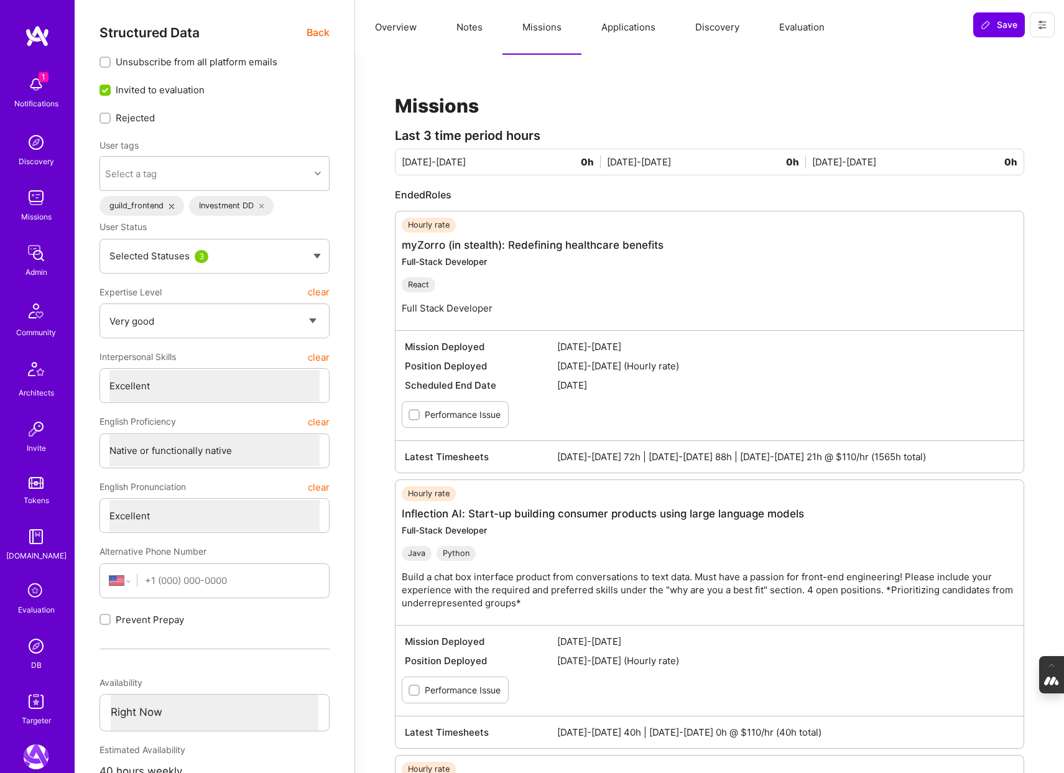
click at [630, 22] on button "Applications" at bounding box center [629, 27] width 94 height 55
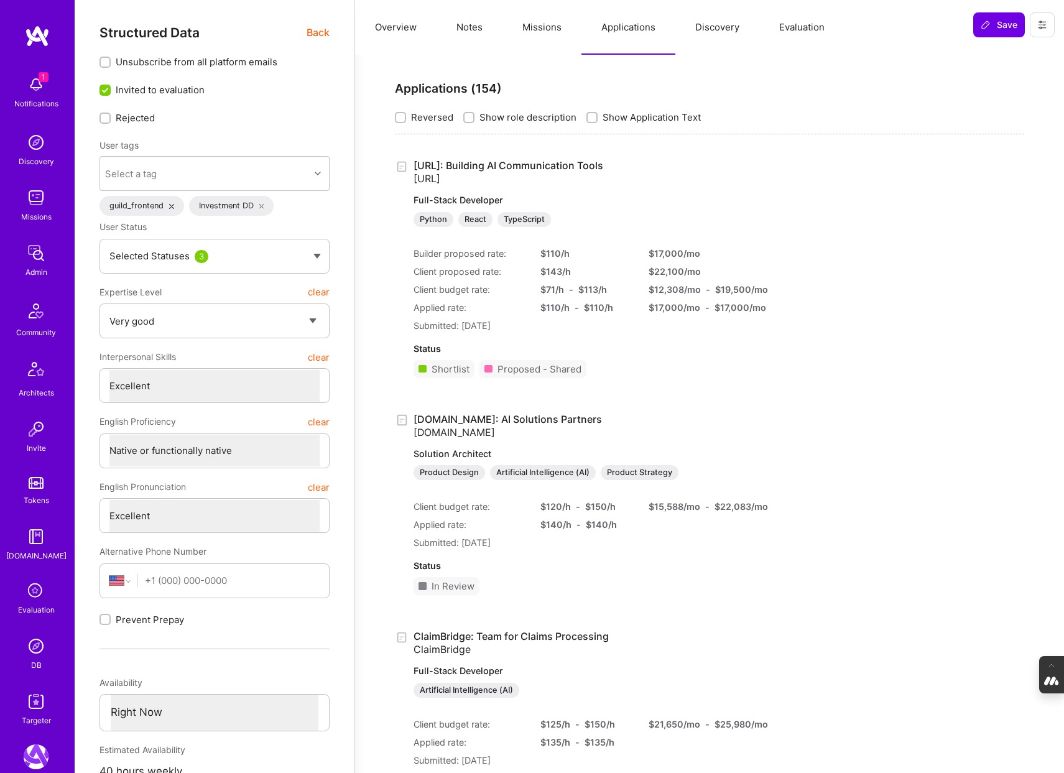
click at [709, 20] on button "Discovery" at bounding box center [718, 27] width 84 height 55
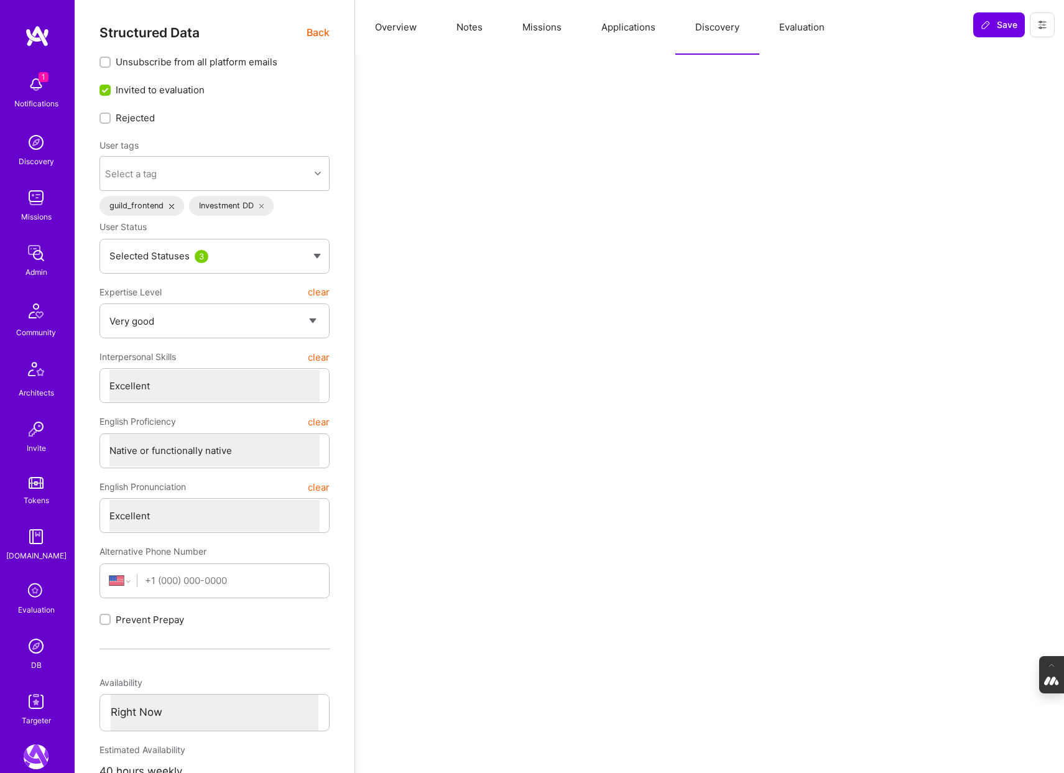
click at [799, 30] on button "Evaluation" at bounding box center [802, 27] width 85 height 55
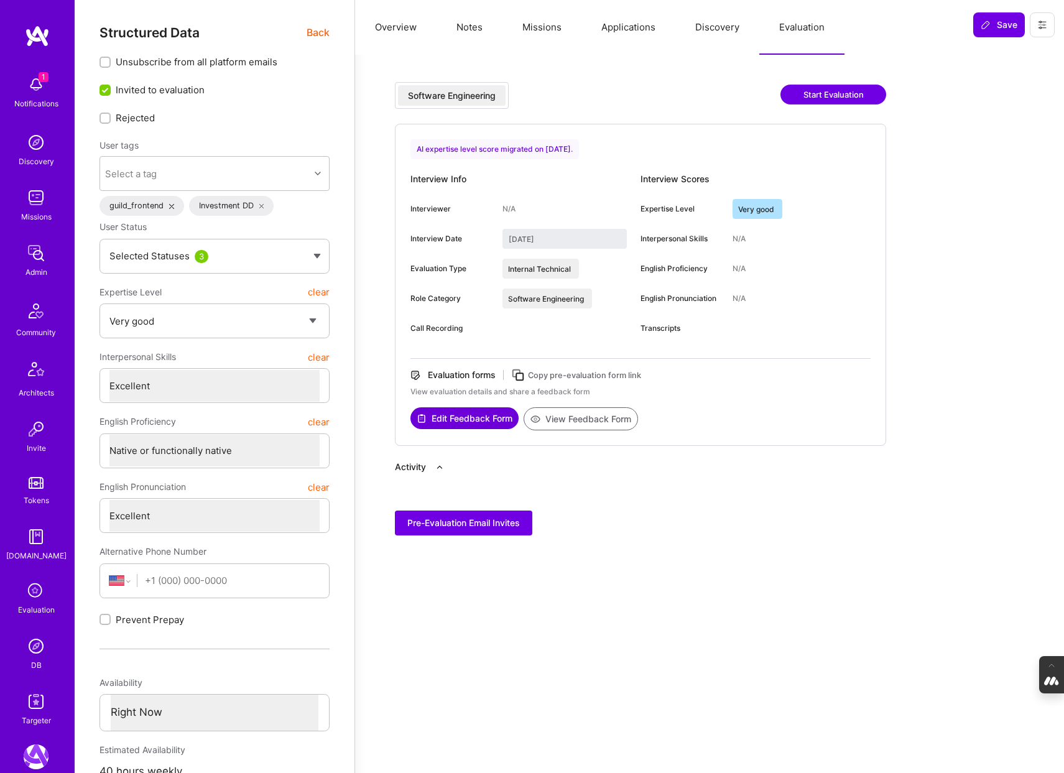
click at [621, 29] on button "Applications" at bounding box center [629, 27] width 94 height 55
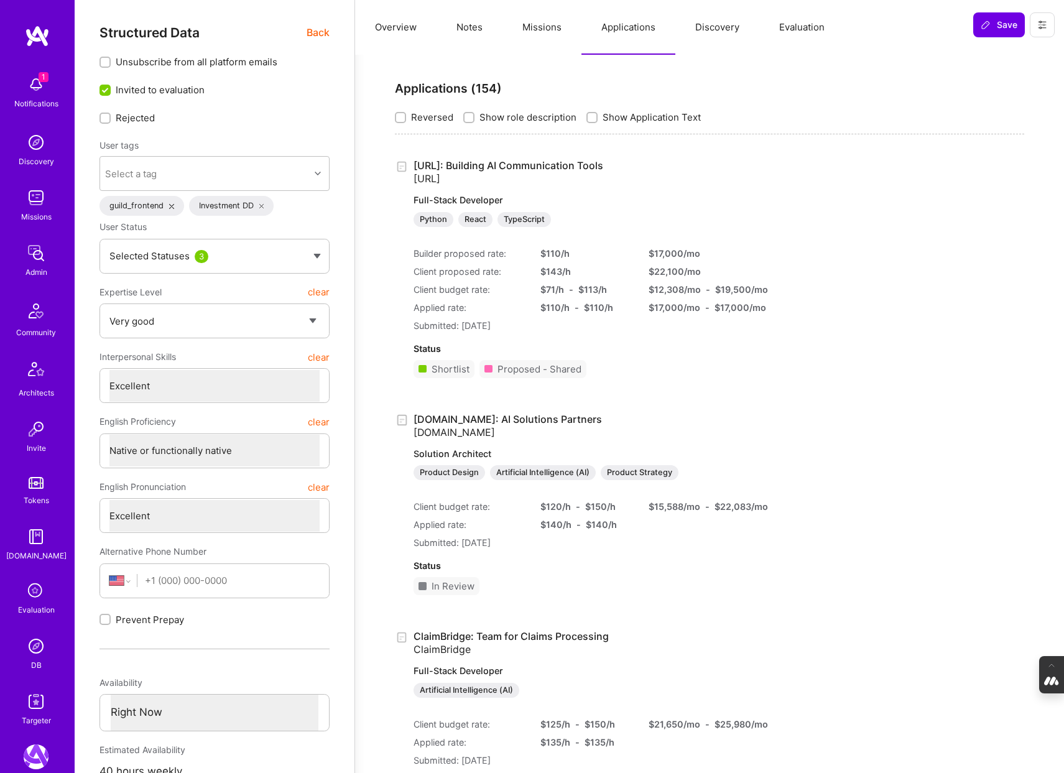
click at [539, 30] on button "Missions" at bounding box center [542, 27] width 79 height 55
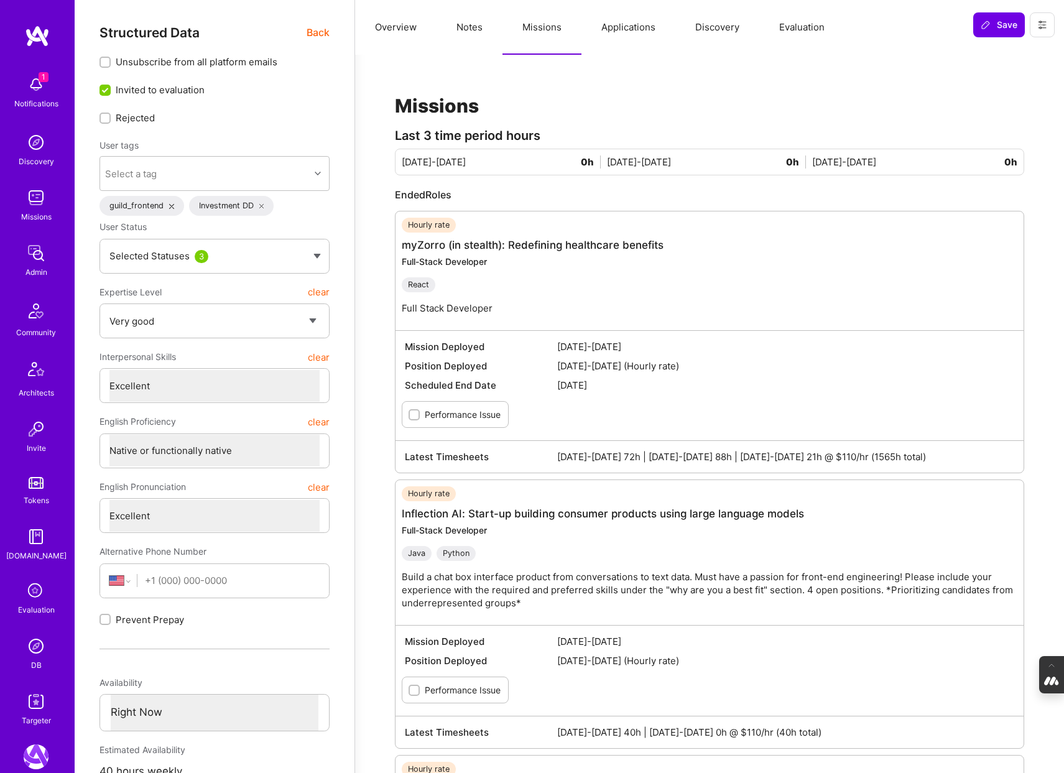
click at [468, 25] on button "Notes" at bounding box center [470, 27] width 66 height 55
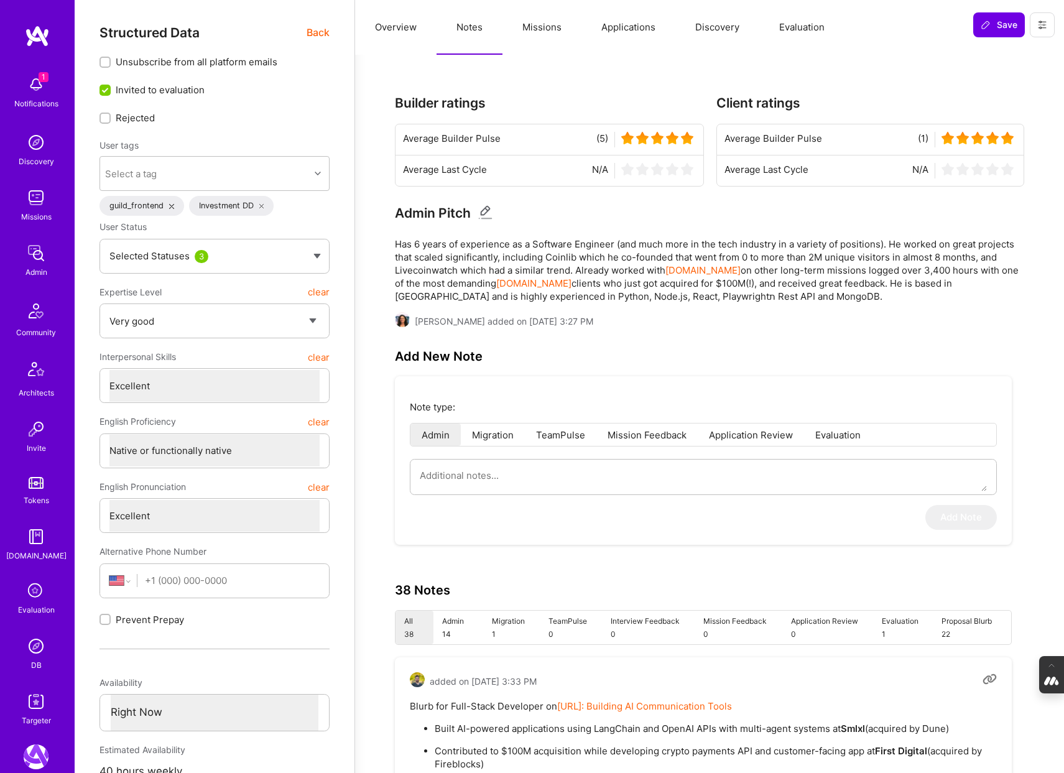
click at [394, 29] on button "Overview" at bounding box center [395, 27] width 81 height 55
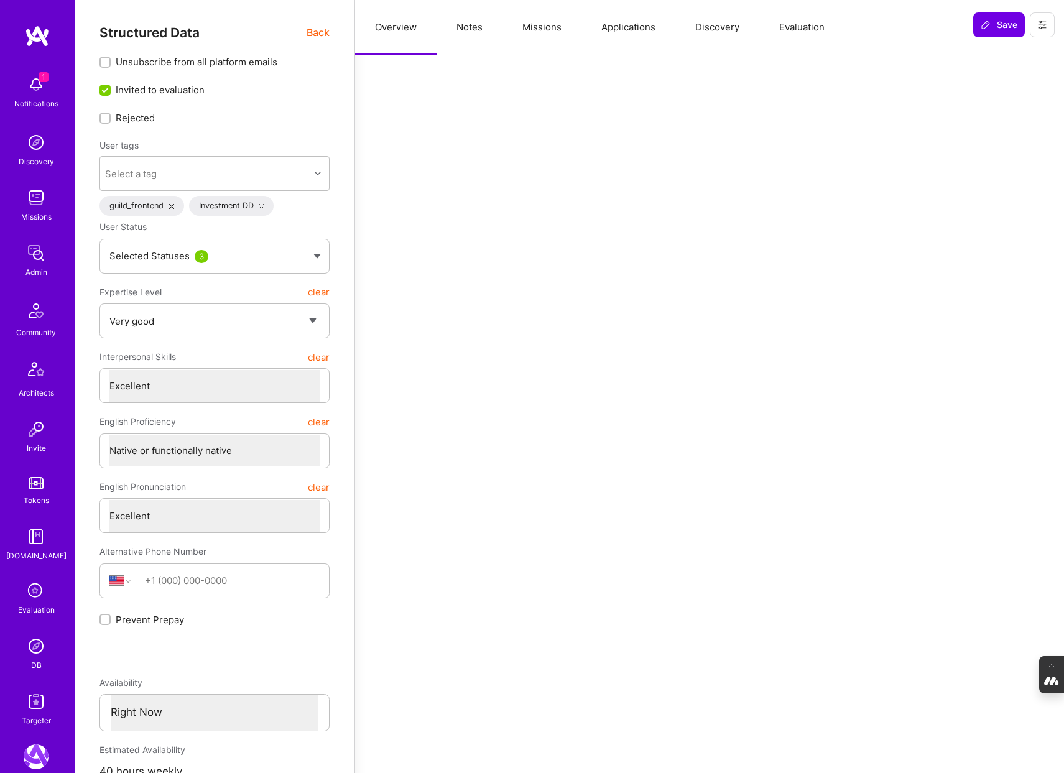
click at [312, 32] on span "Back" at bounding box center [318, 33] width 23 height 16
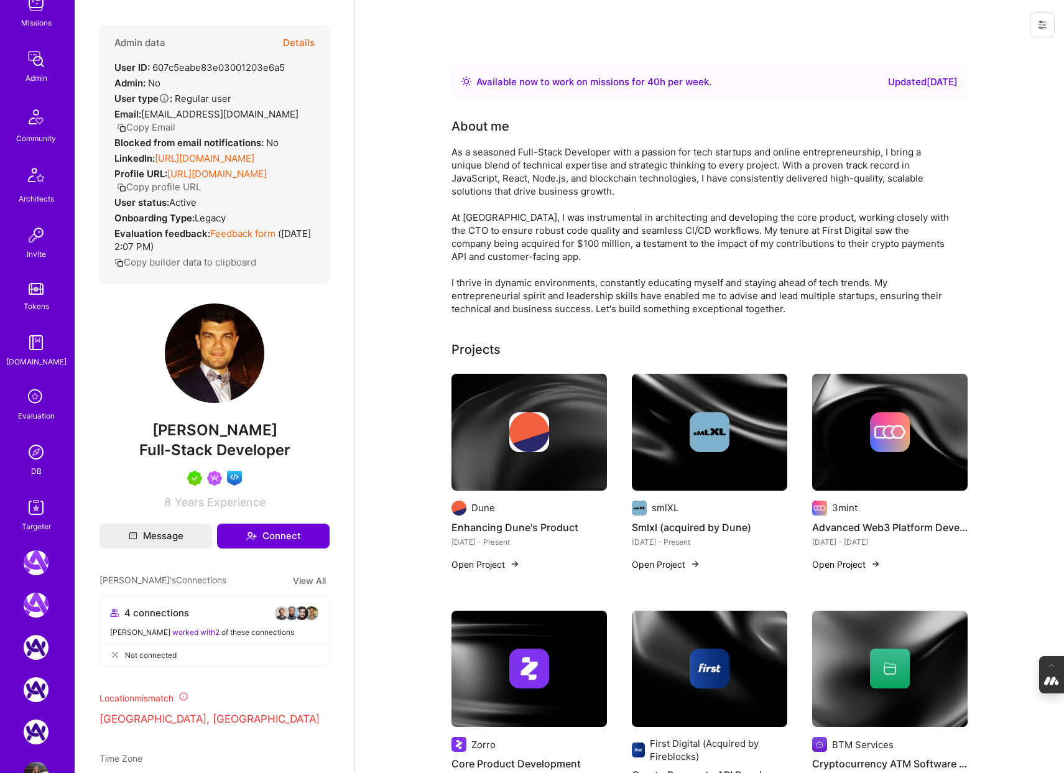
scroll to position [233, 0]
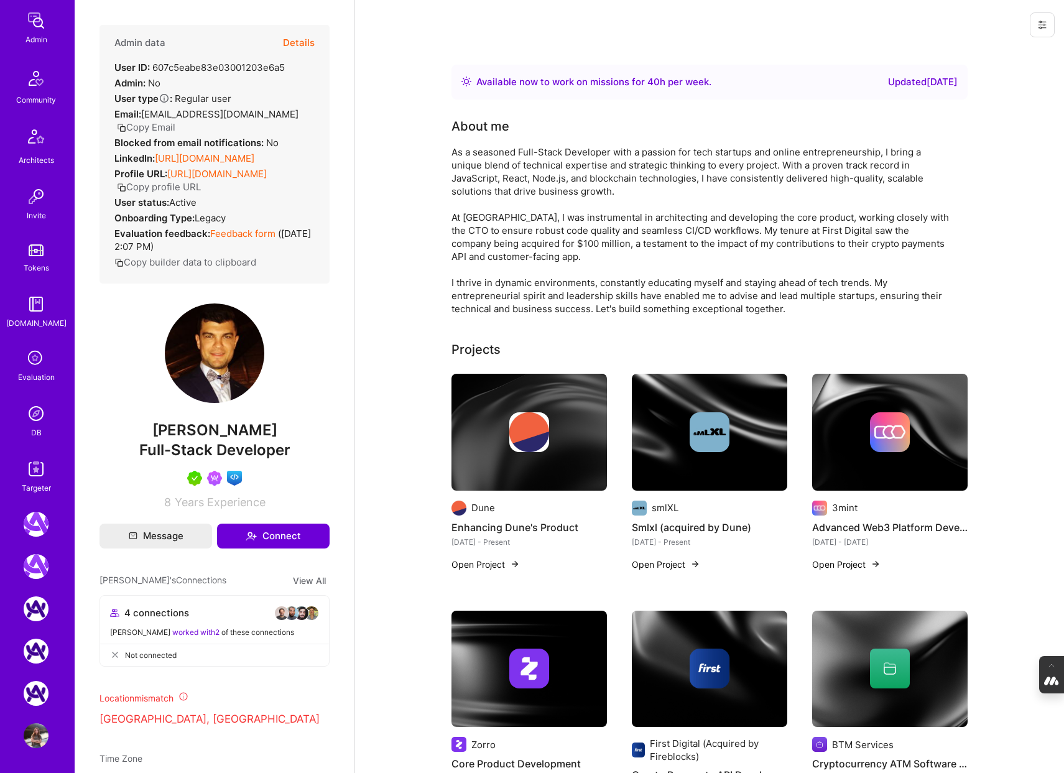
click at [32, 735] on img at bounding box center [36, 735] width 25 height 25
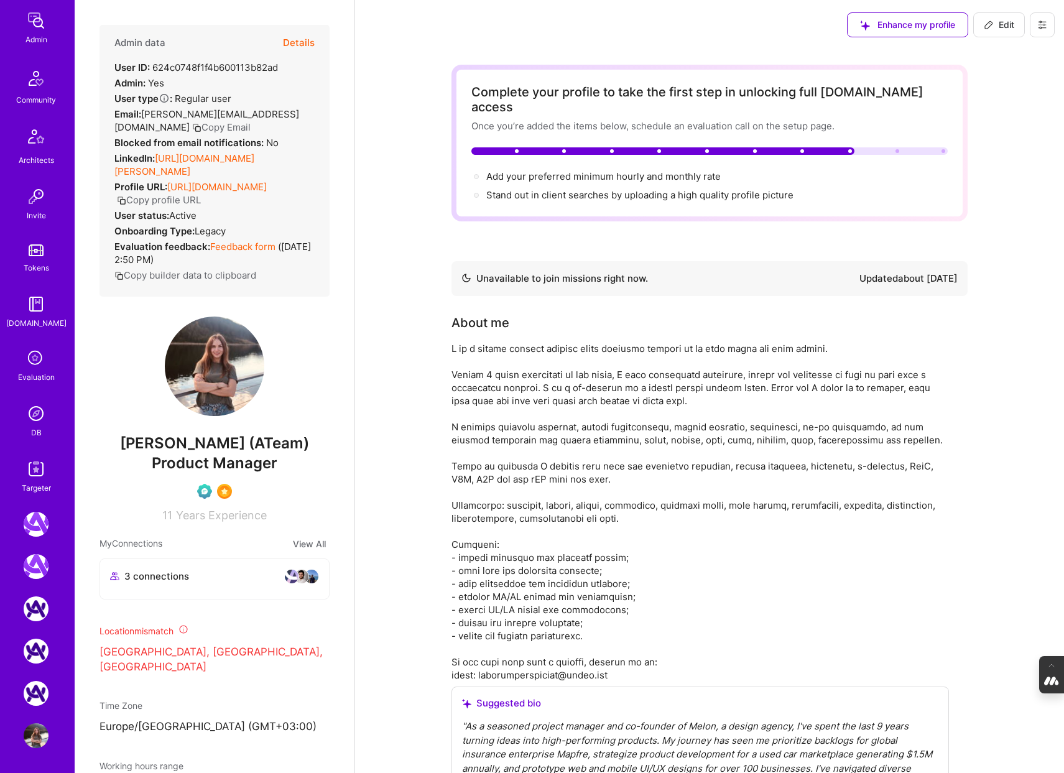
click at [296, 44] on button "Details" at bounding box center [299, 43] width 32 height 36
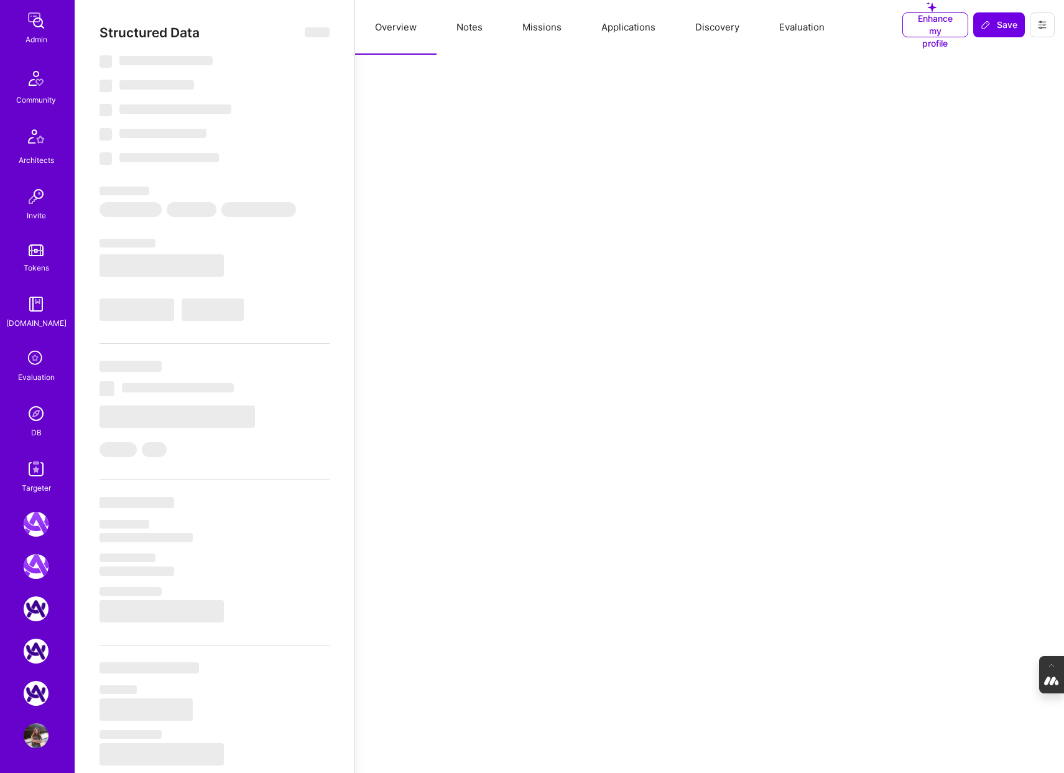
type textarea "x"
select select "Not Available"
select select "1 Month"
select select "Verified"
select select "UA"
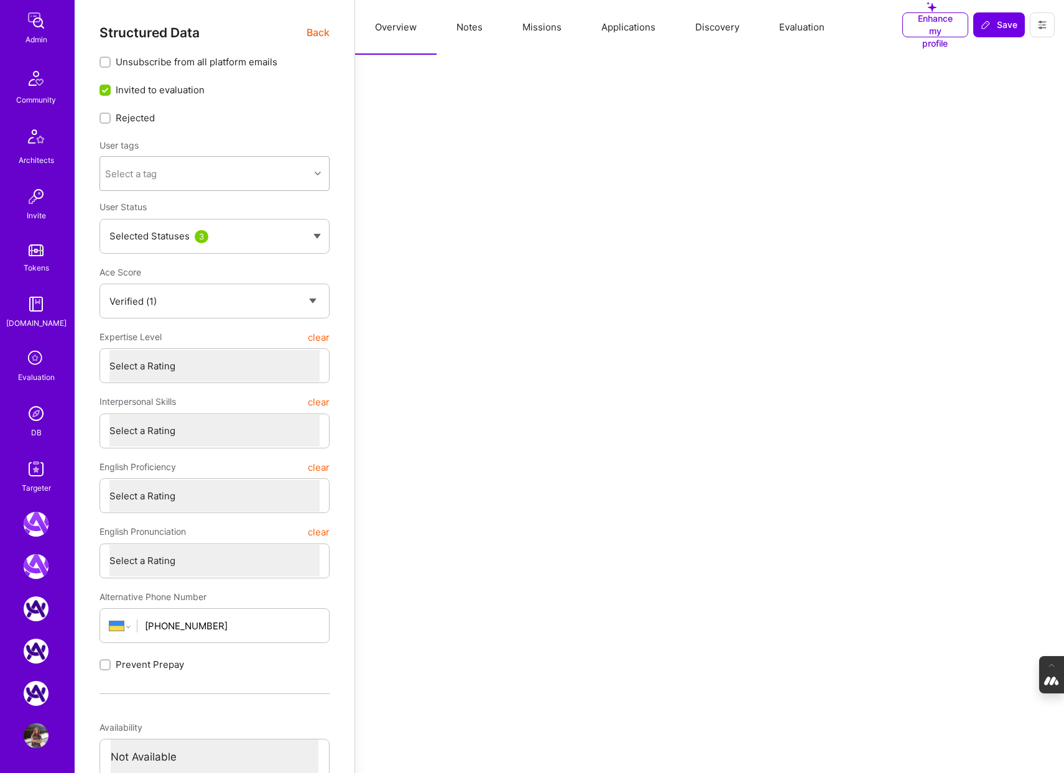
click at [318, 177] on div at bounding box center [319, 173] width 19 height 16
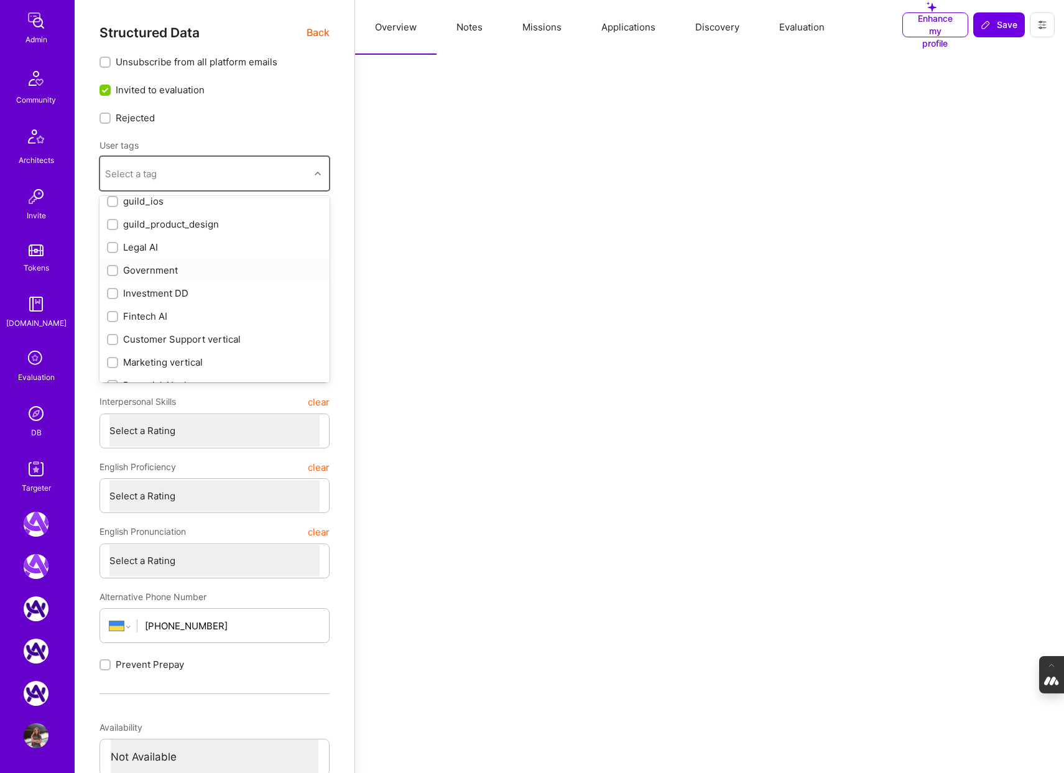
scroll to position [762, 0]
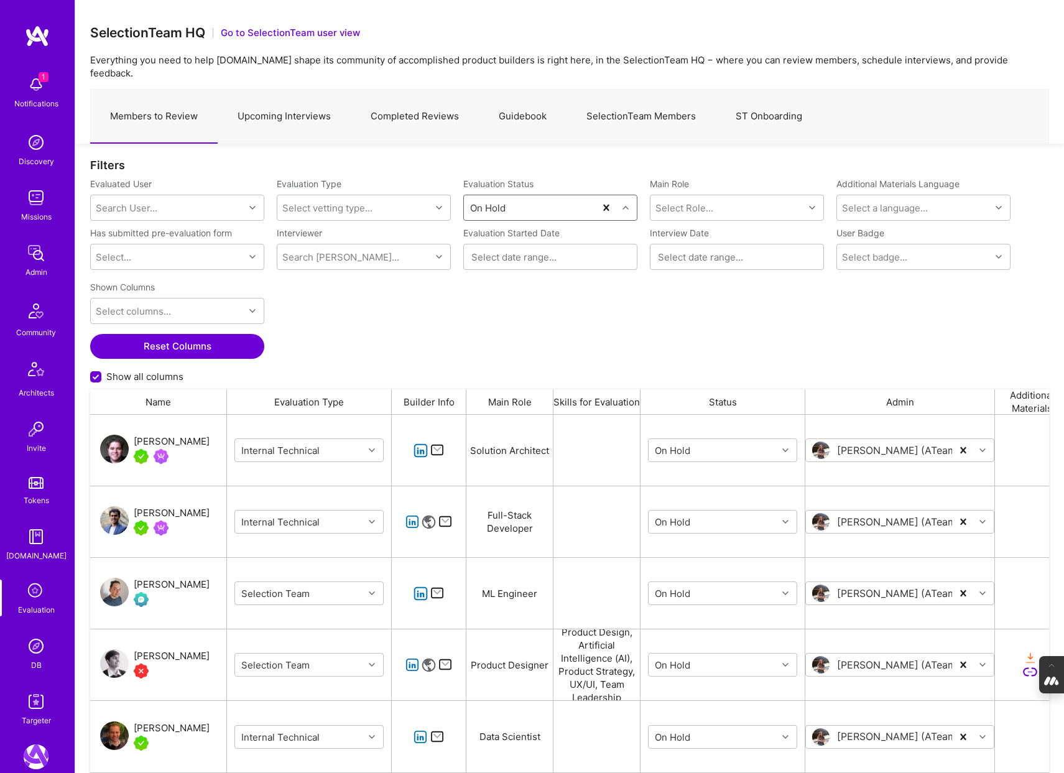
scroll to position [358, 959]
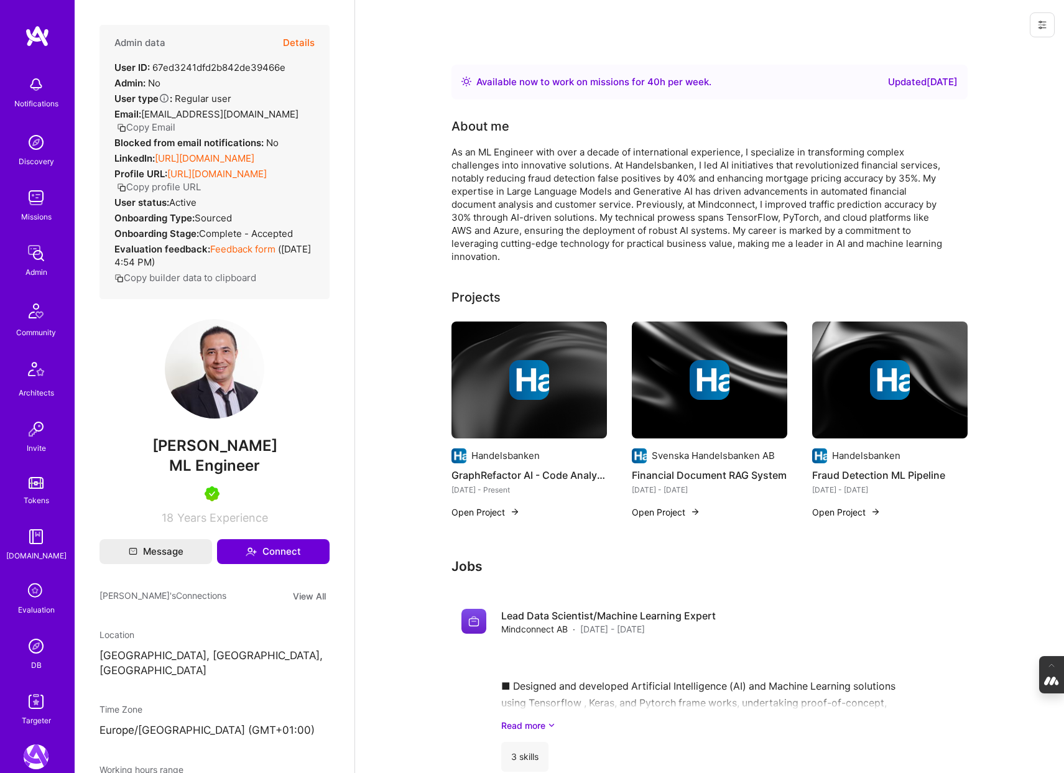
click at [303, 37] on button "Details" at bounding box center [299, 43] width 32 height 36
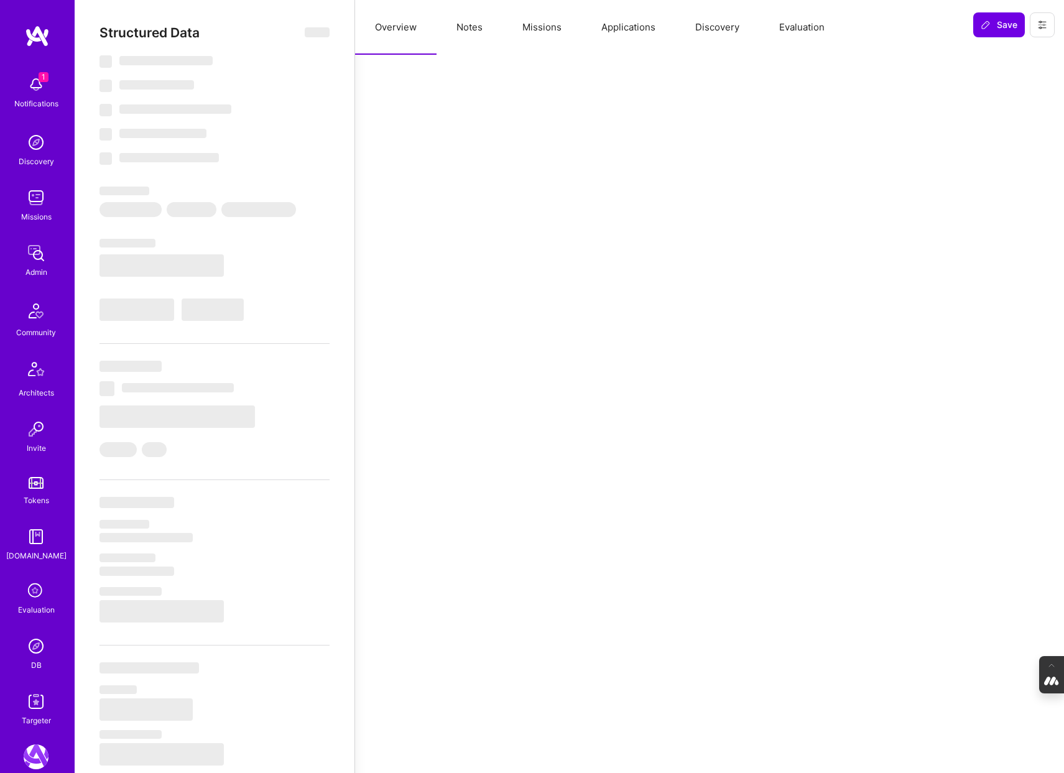
select select "Right Now"
select select "5"
select select "7"
select select "6"
select select "7"
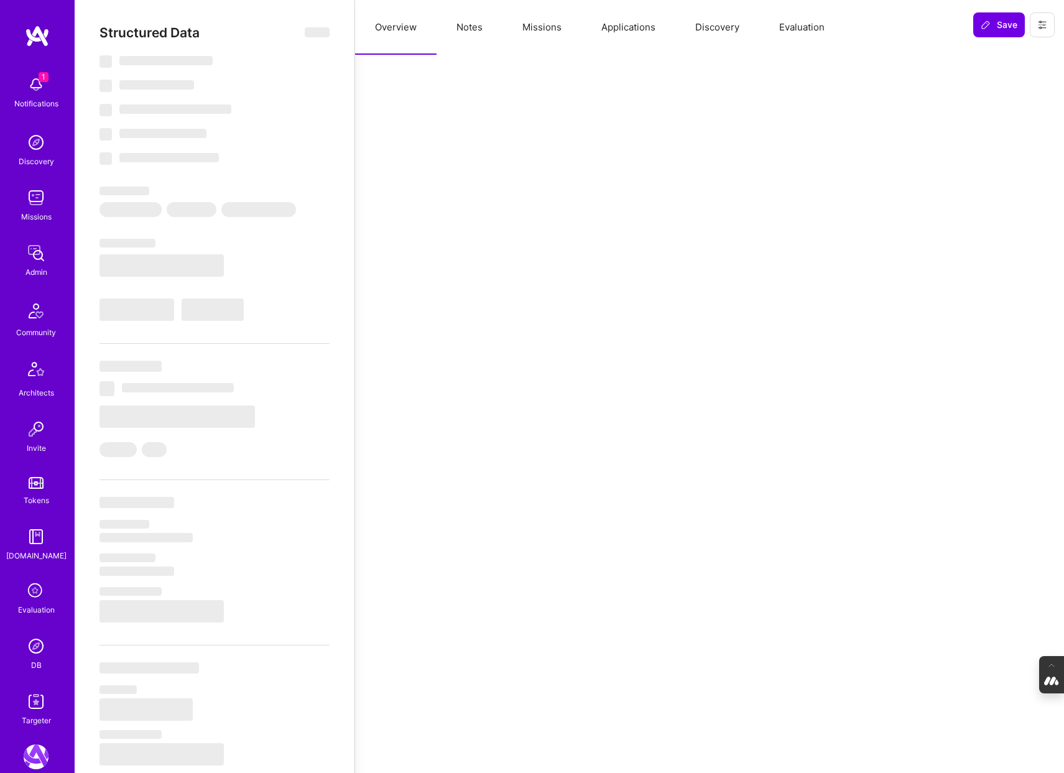
select select "SE"
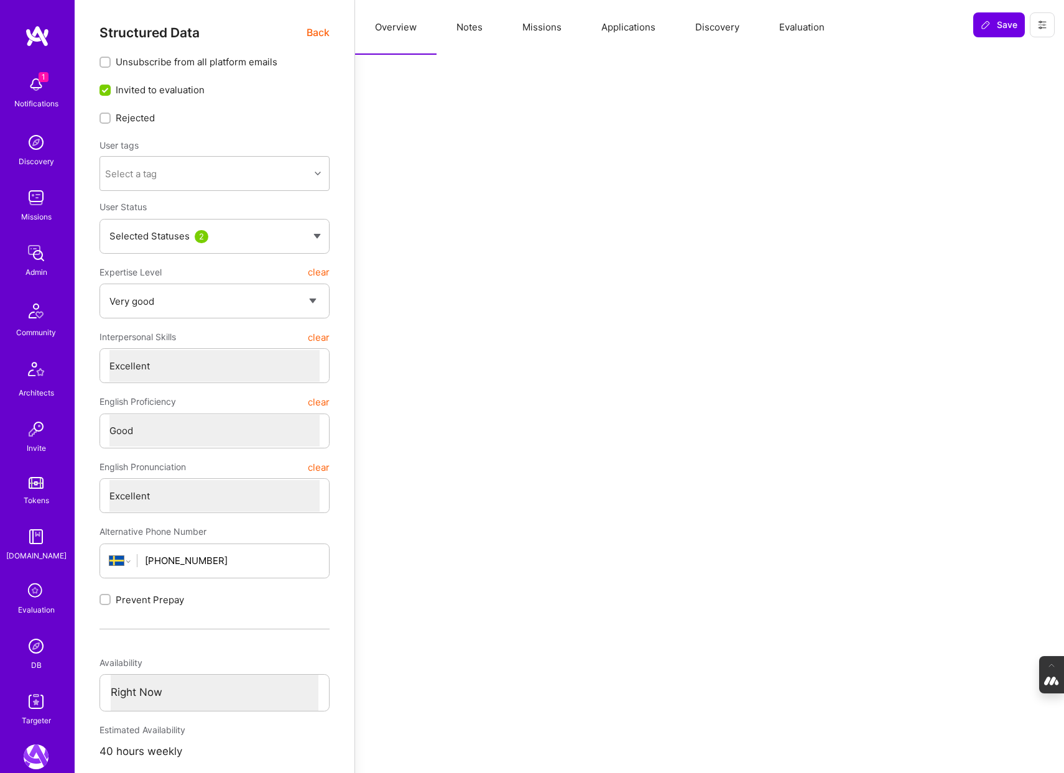
click at [807, 25] on button "Evaluation" at bounding box center [802, 27] width 85 height 55
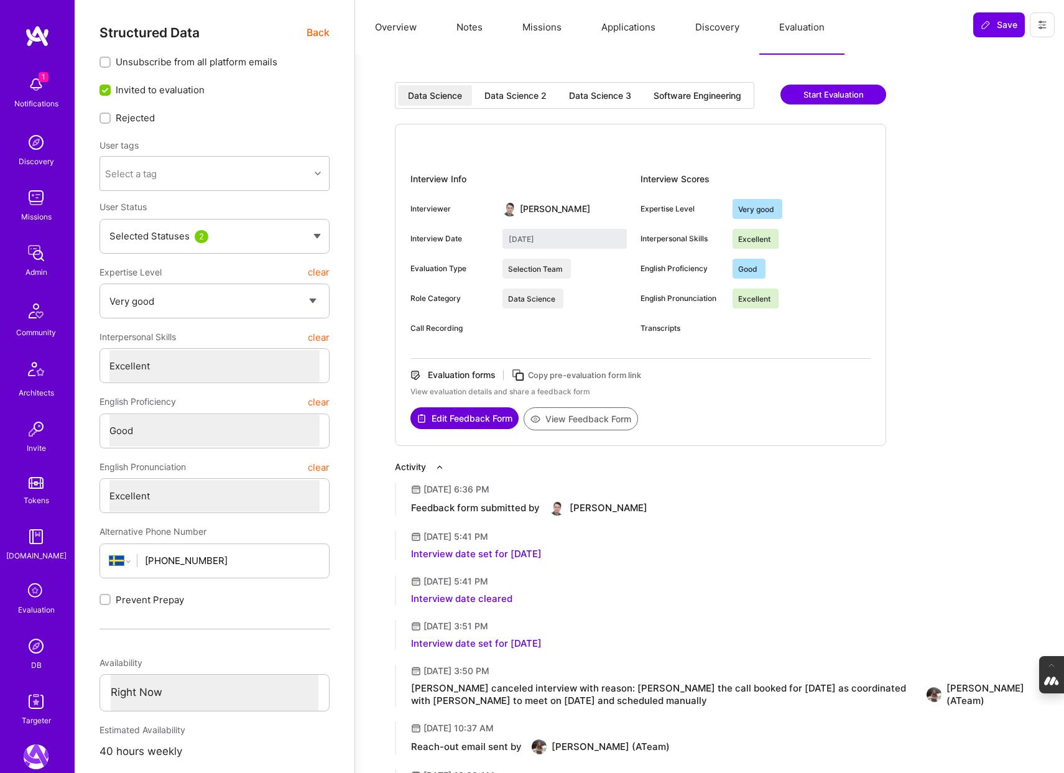
click at [685, 92] on div "Software Engineering" at bounding box center [698, 96] width 88 height 12
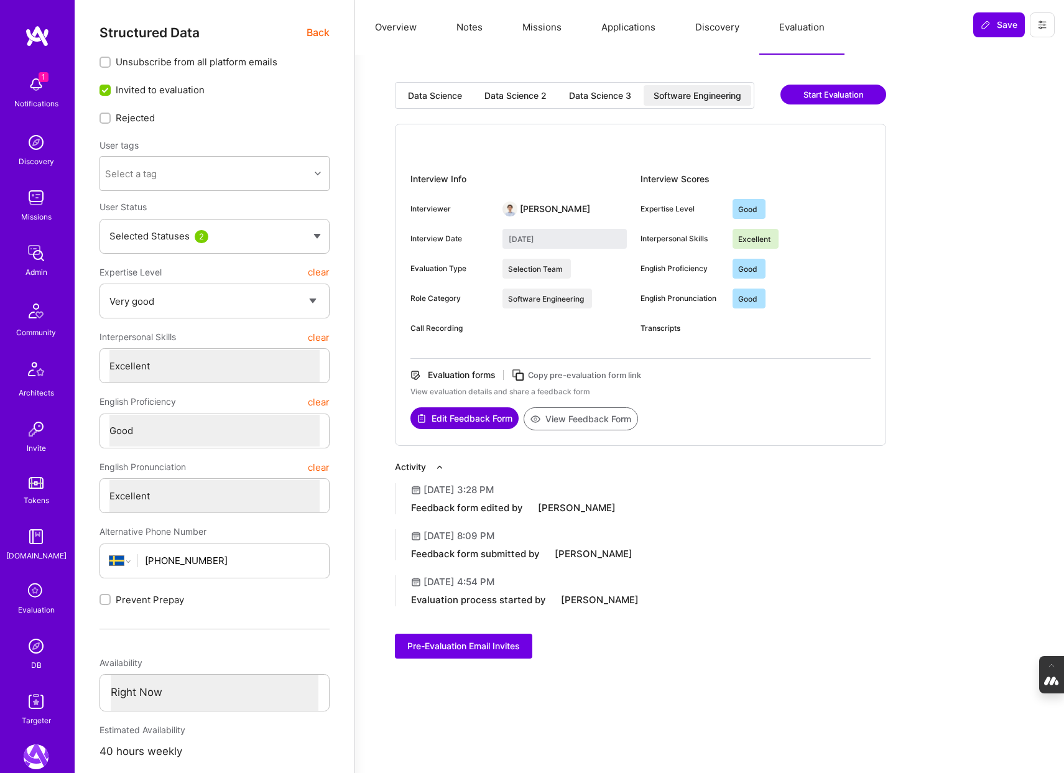
type input "[DATE]"
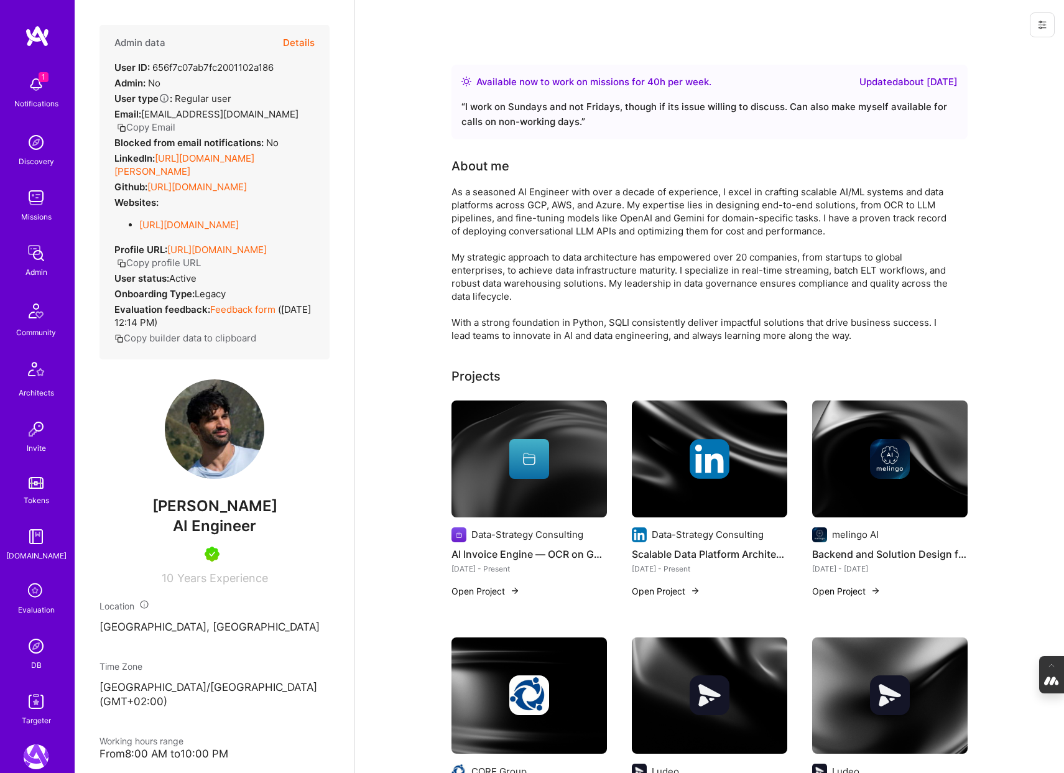
click at [298, 40] on button "Details" at bounding box center [299, 43] width 32 height 36
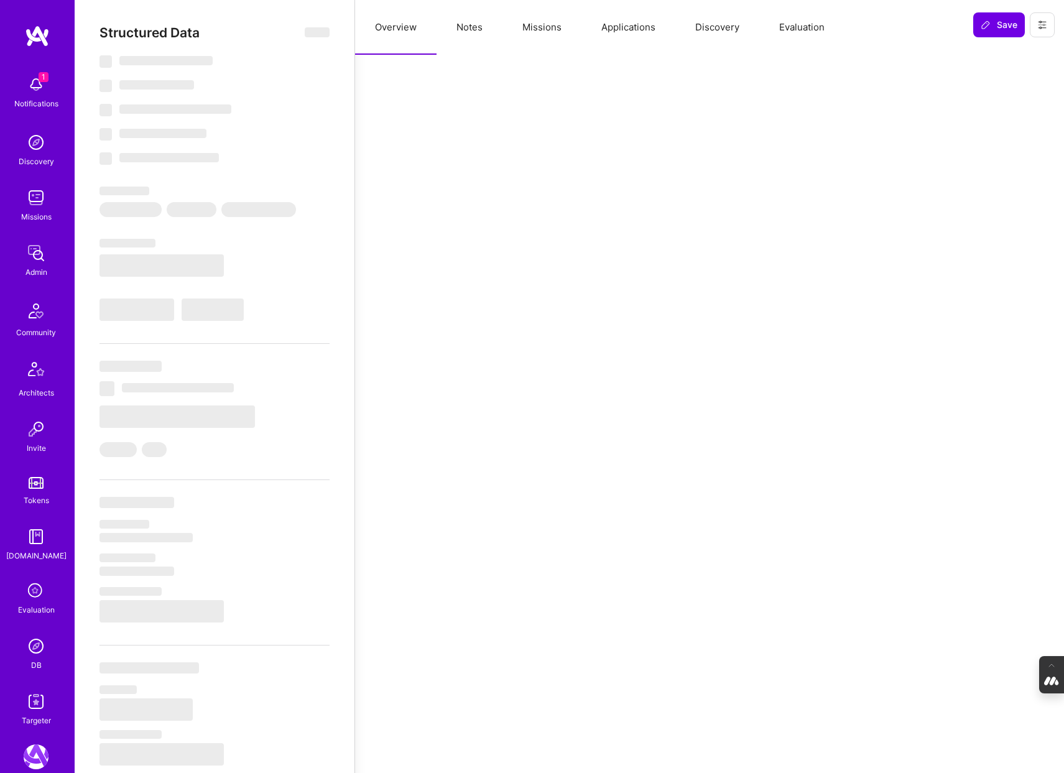
click at [802, 31] on button "Evaluation" at bounding box center [802, 27] width 85 height 55
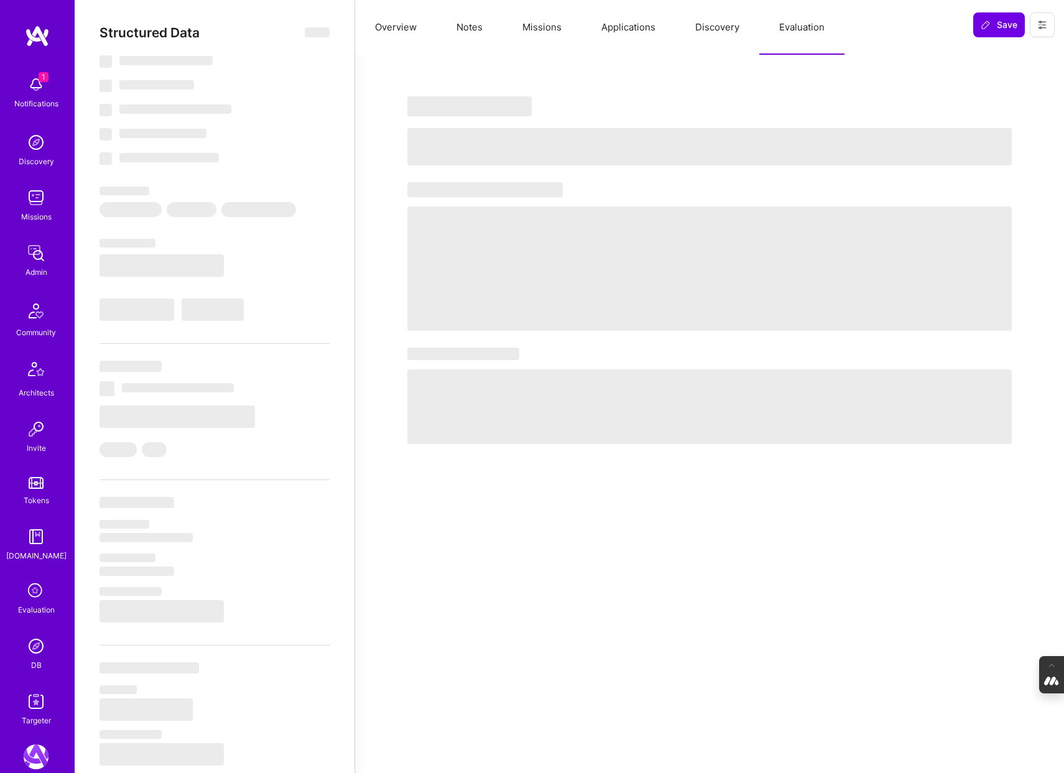
select select "Right Now"
select select "5"
select select "4"
select select "7"
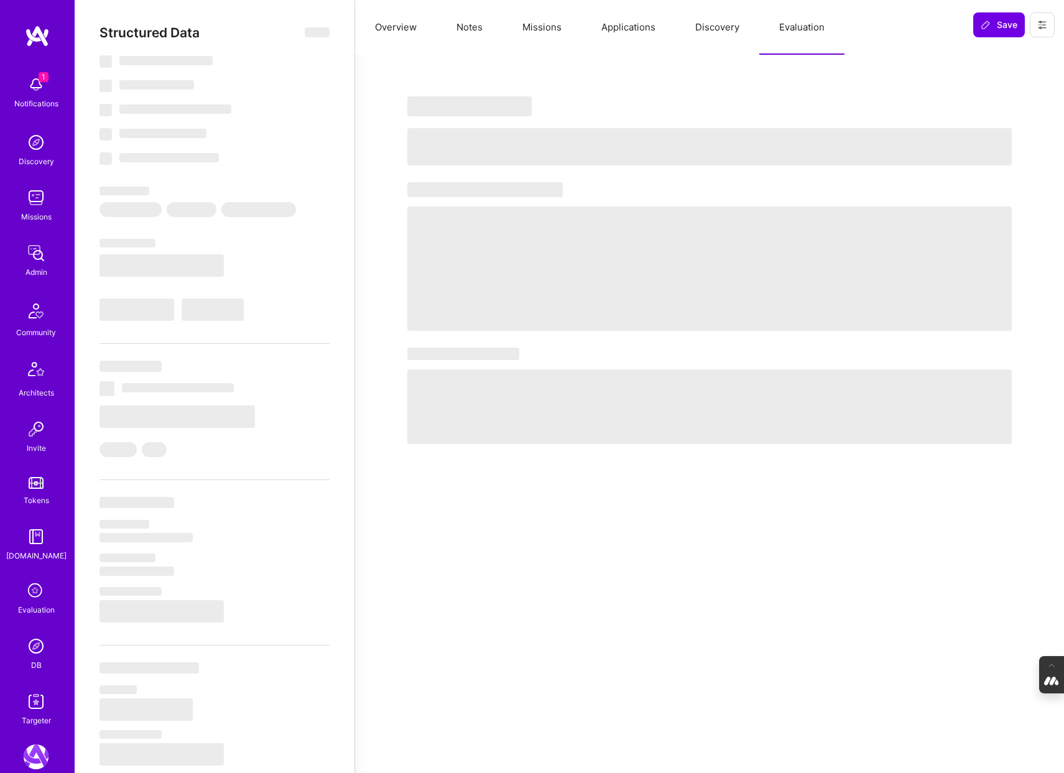
select select "IL"
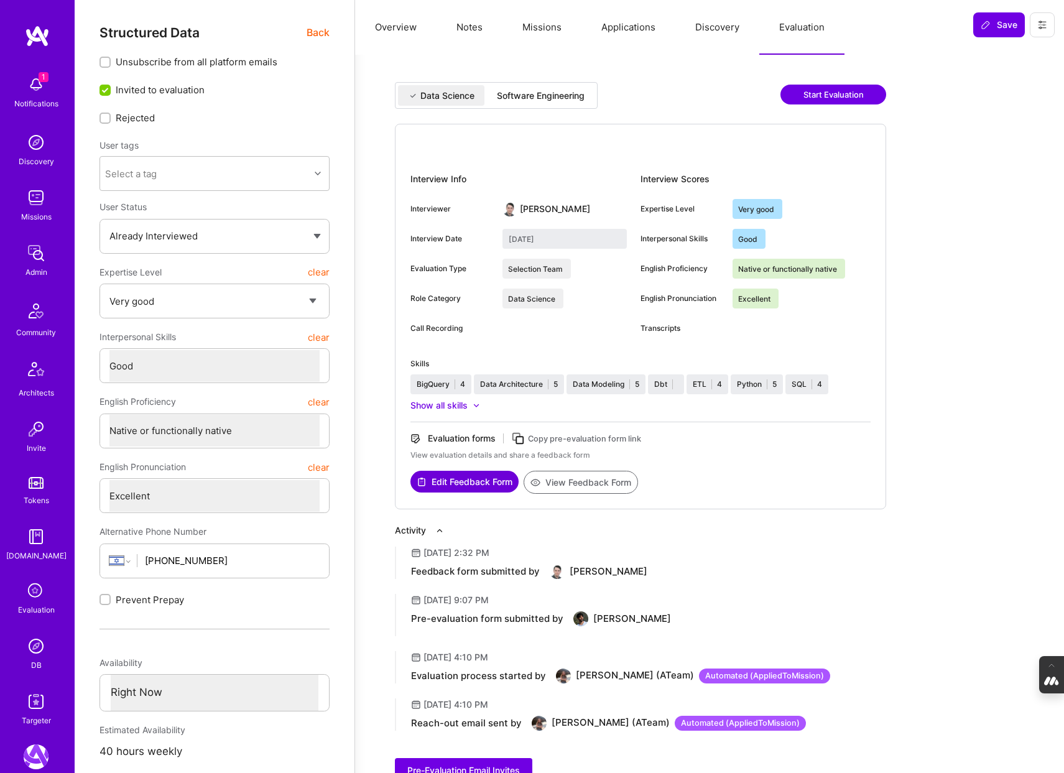
click at [530, 95] on div "Software Engineering" at bounding box center [541, 96] width 88 height 12
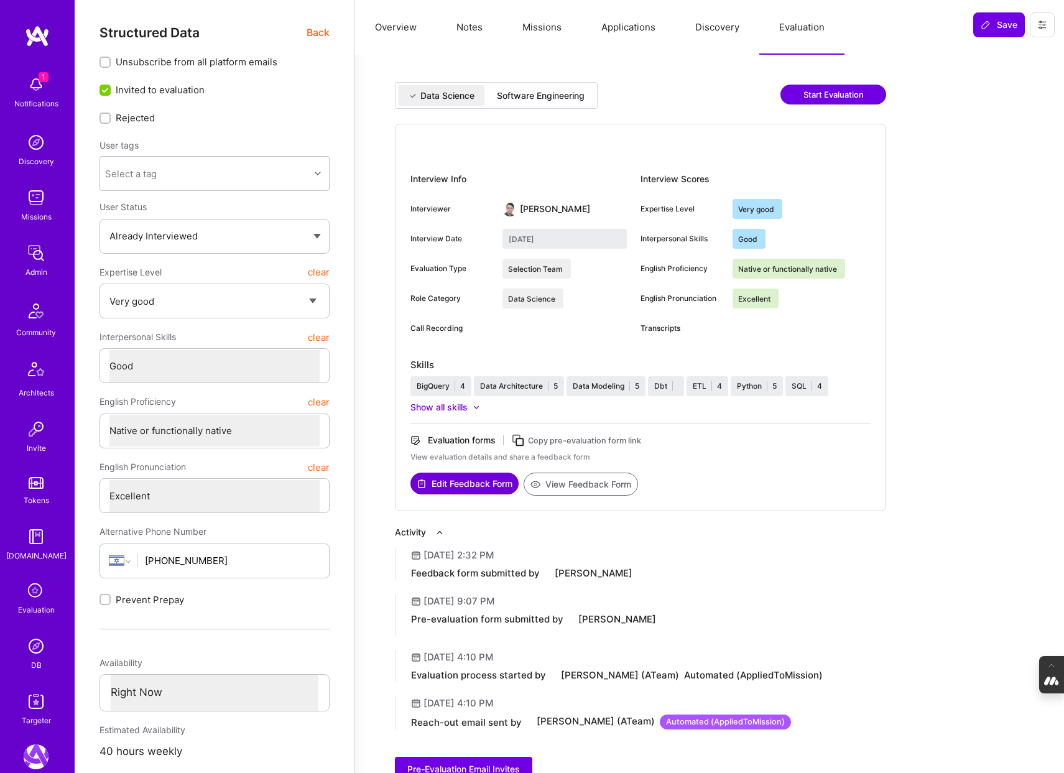
type input "[DATE]"
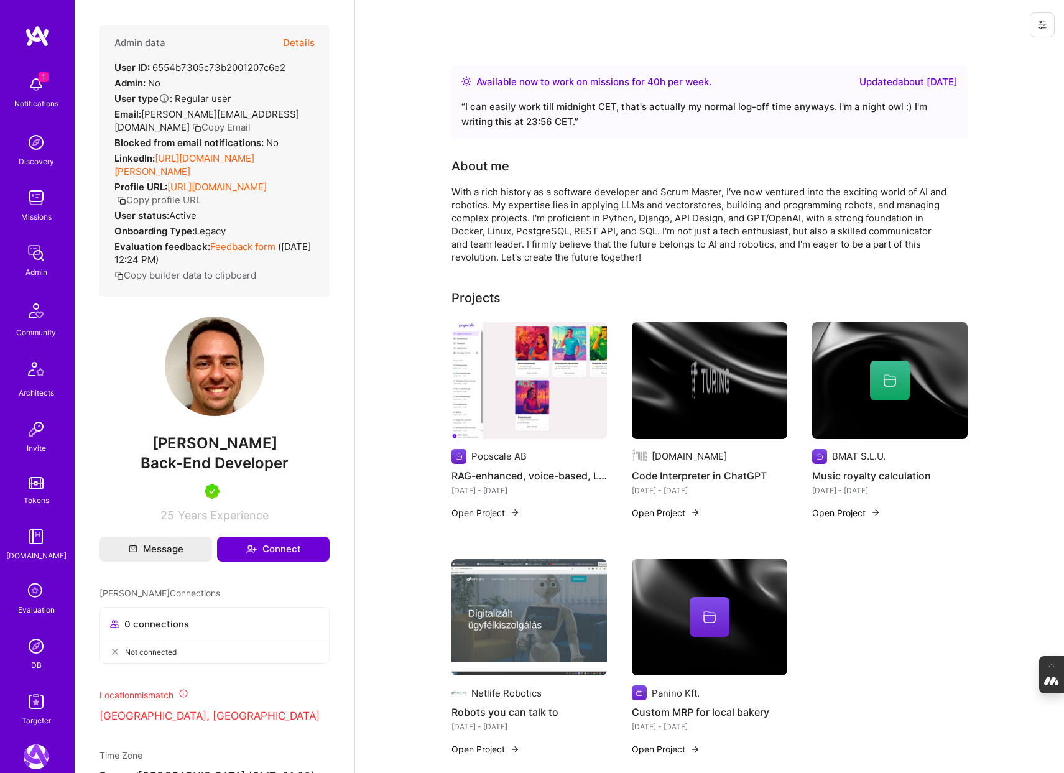
click at [304, 39] on button "Details" at bounding box center [299, 43] width 32 height 36
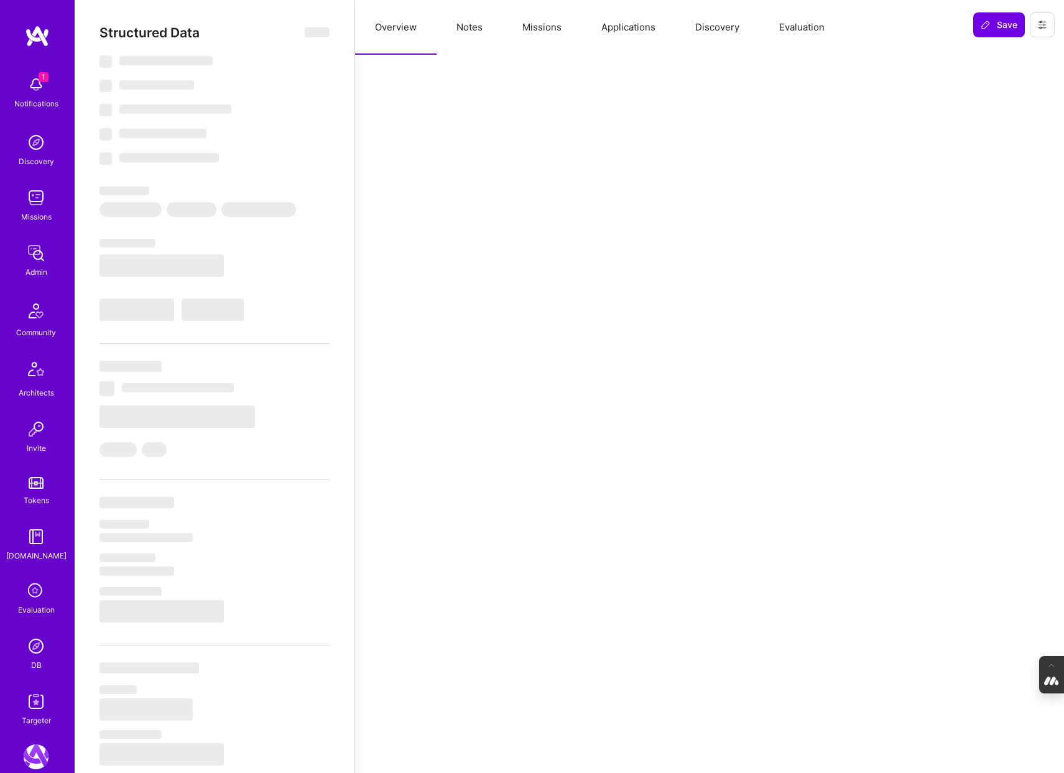
click at [797, 35] on button "Evaluation" at bounding box center [802, 27] width 85 height 55
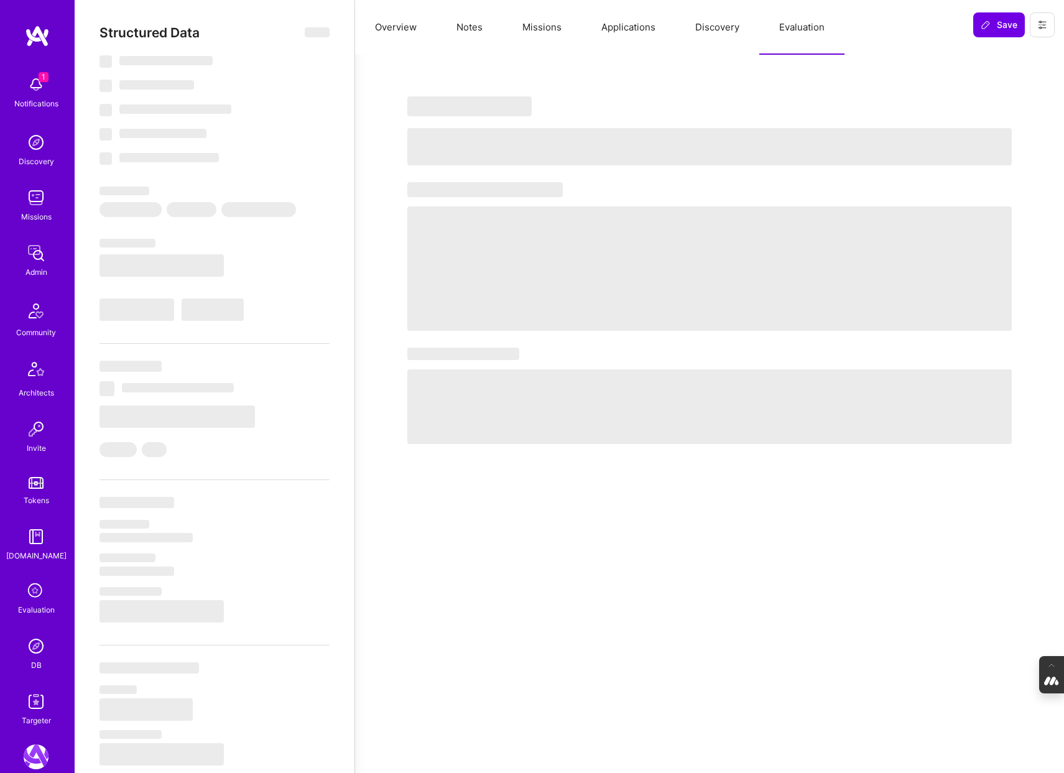
select select "Right Now"
select select "5"
select select "4"
select select "7"
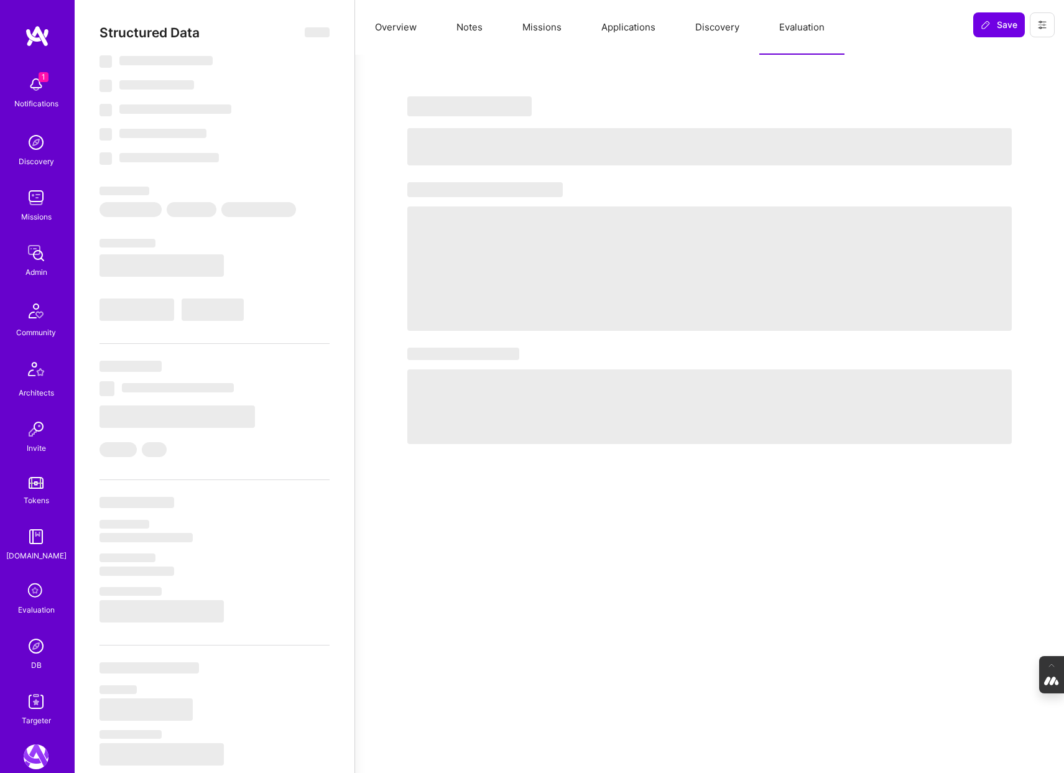
select select "HU"
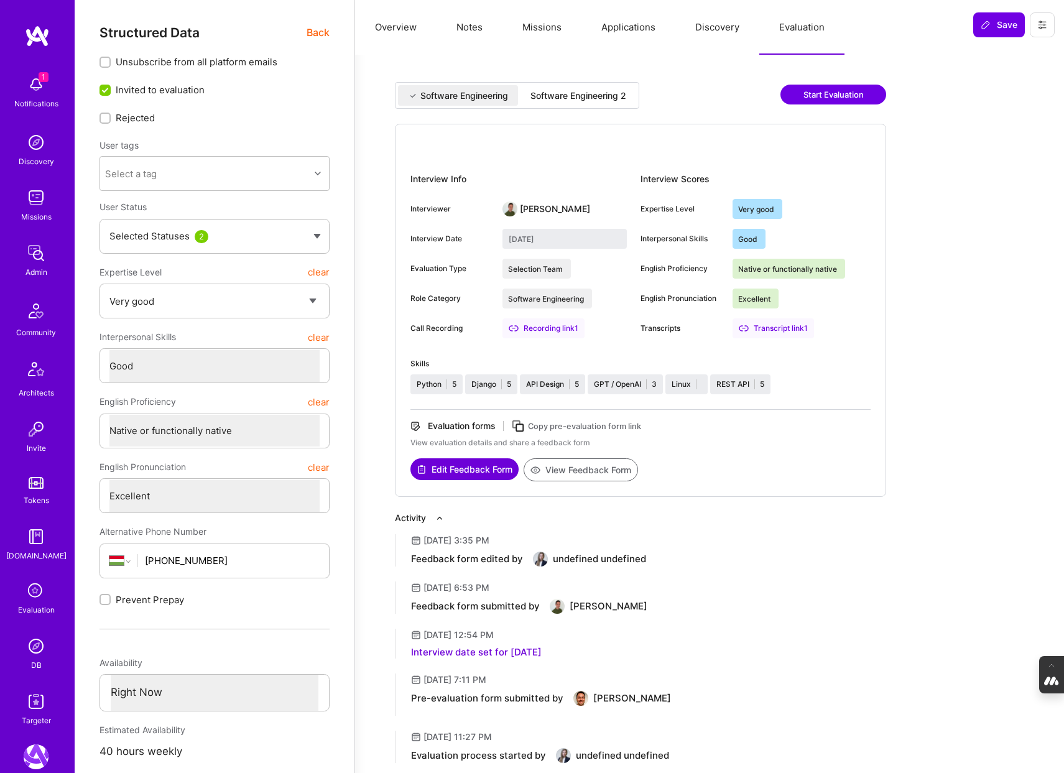
click at [612, 91] on div "Software Engineering 2" at bounding box center [579, 96] width 96 height 12
type input "July 9, 2025"
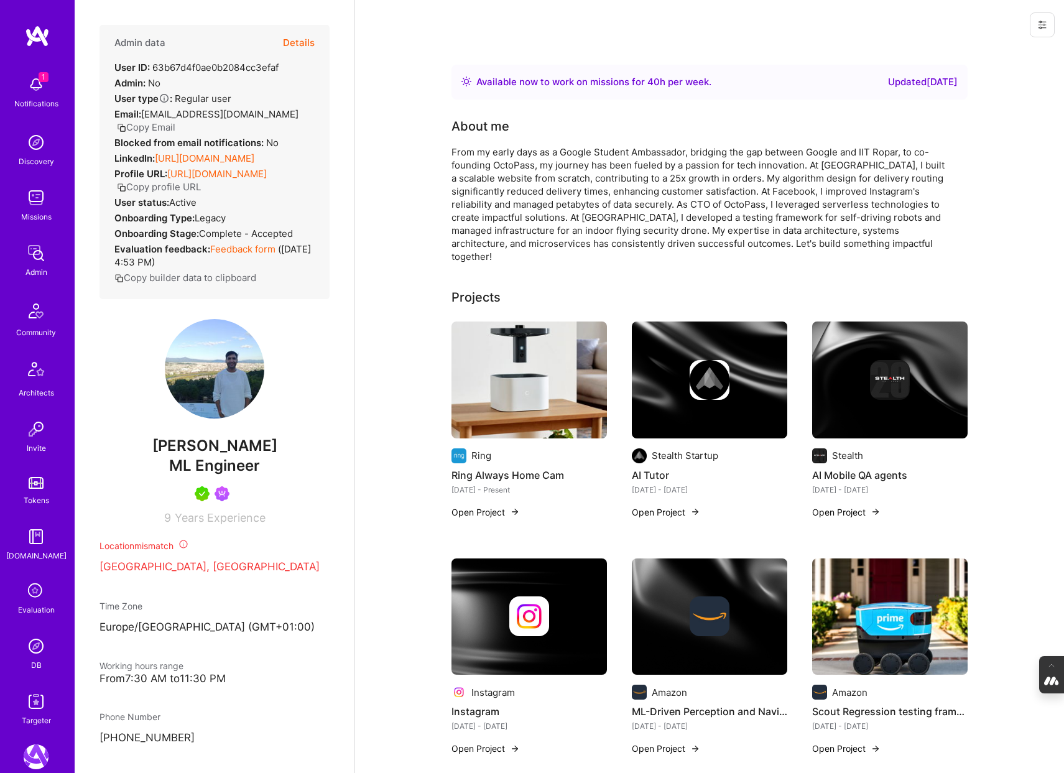
click at [302, 36] on button "Details" at bounding box center [299, 43] width 32 height 36
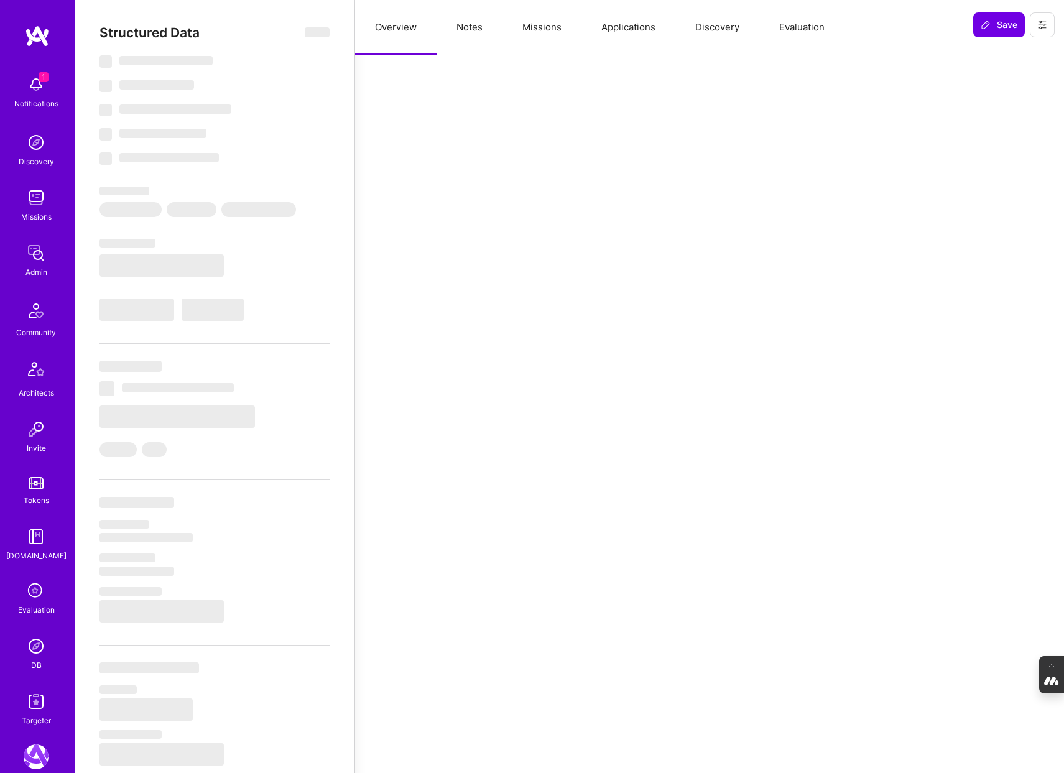
click at [799, 27] on button "Evaluation" at bounding box center [802, 27] width 85 height 55
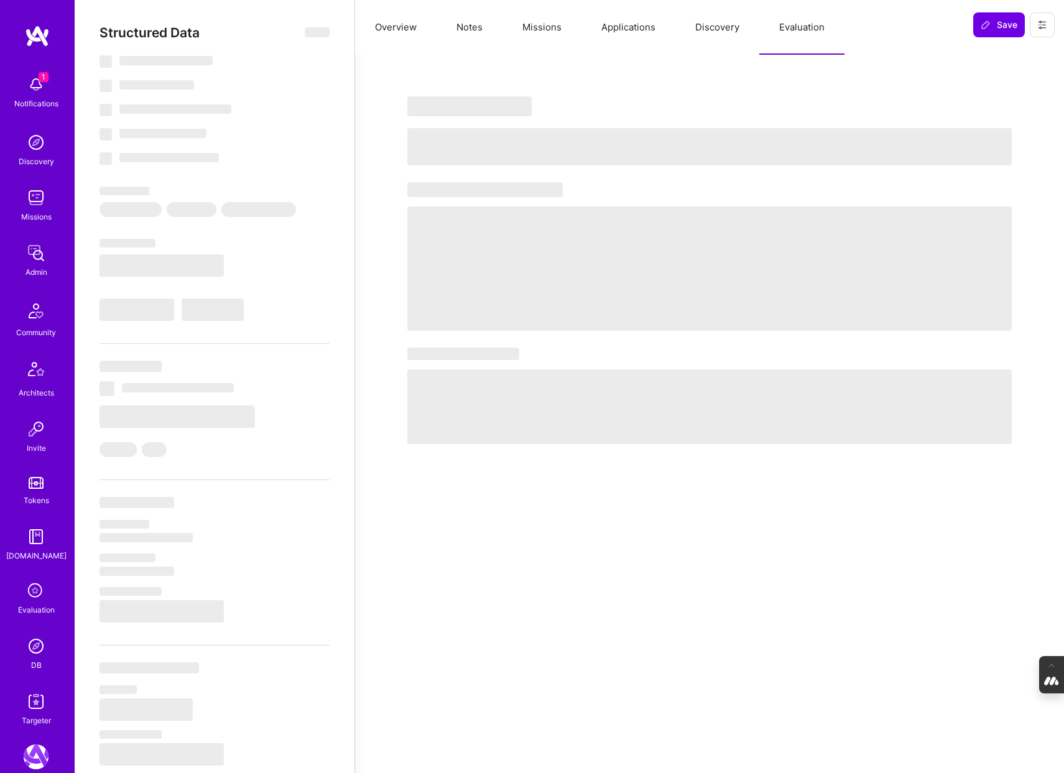
select select "Right Now"
select select "5"
select select "7"
select select "6"
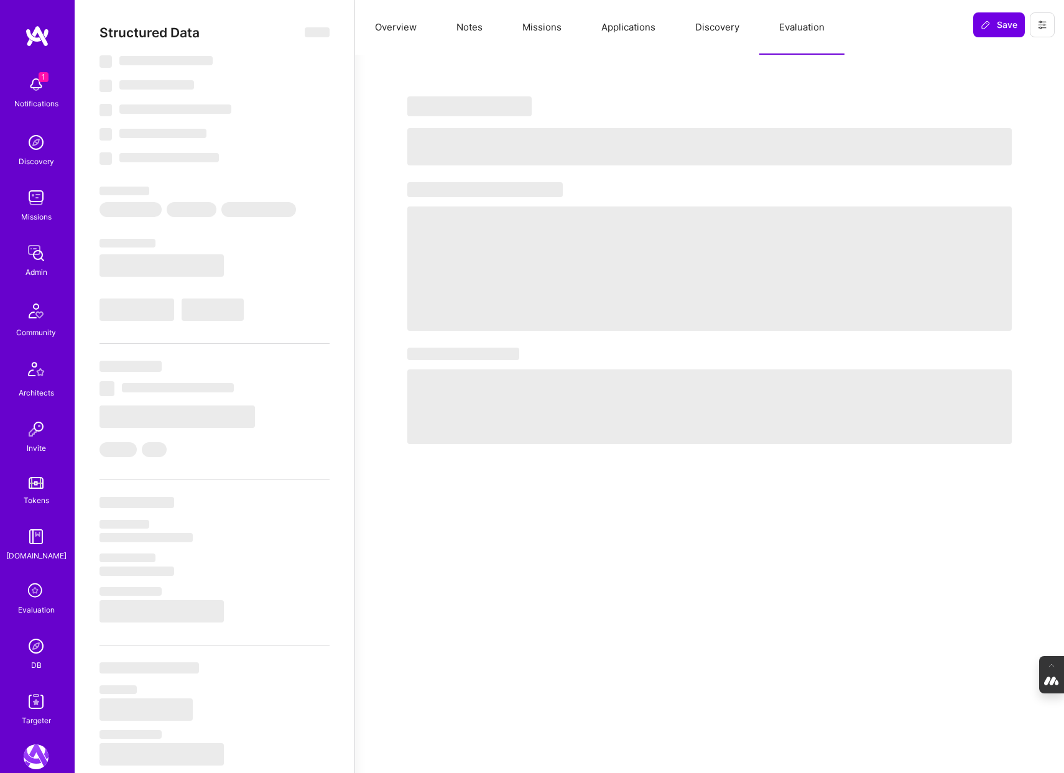
select select "CH"
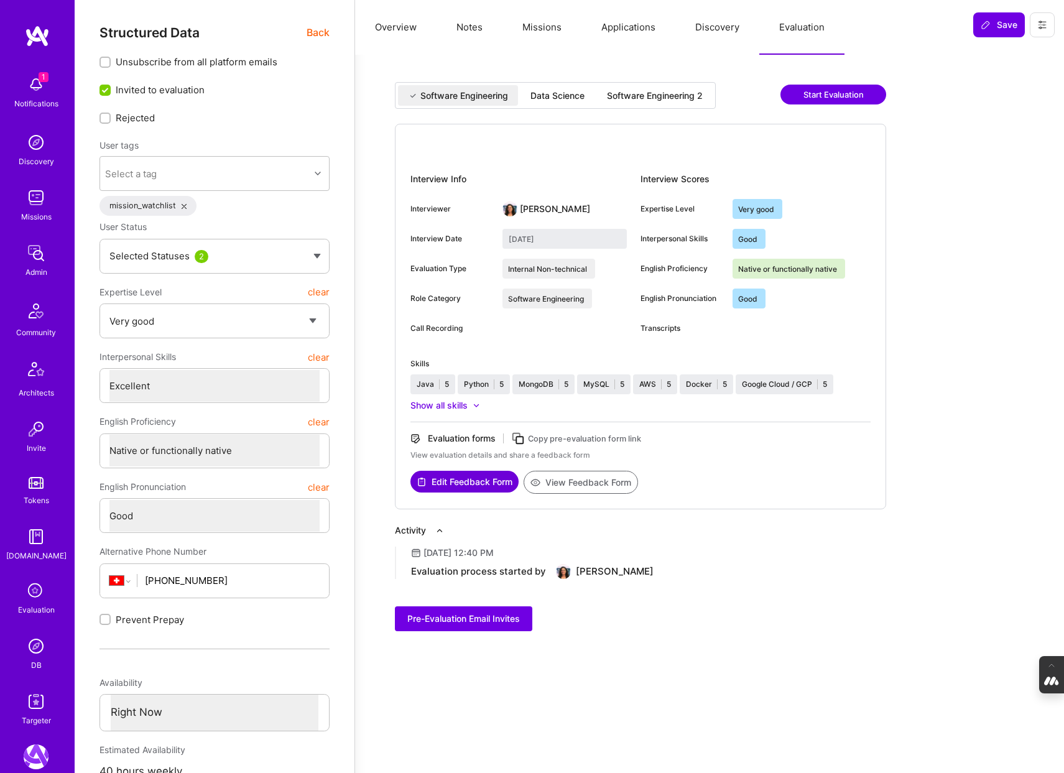
click at [648, 96] on div "Software Engineering 2" at bounding box center [655, 96] width 96 height 12
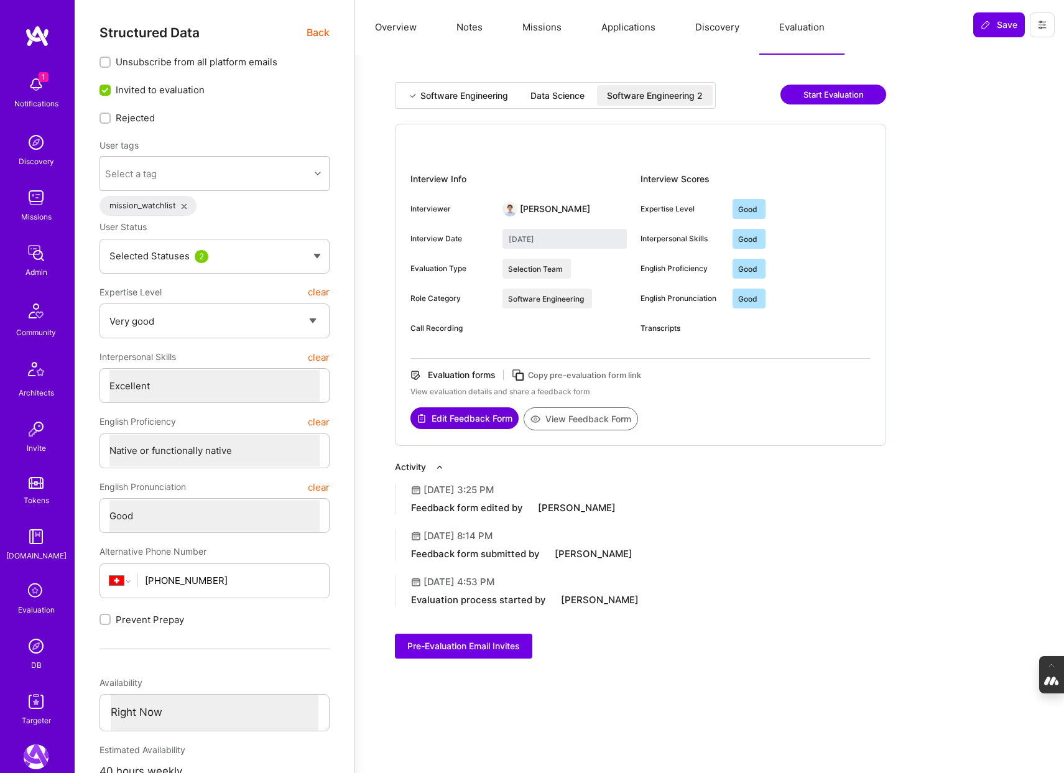
type input "July 28, 2025"
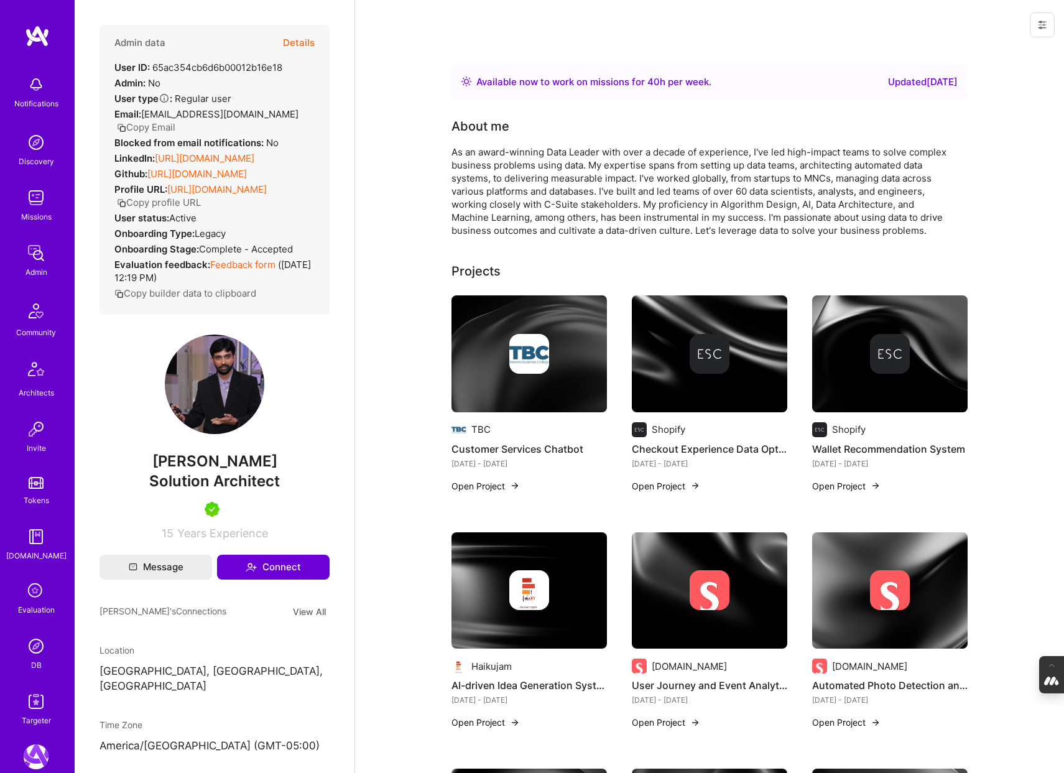
click at [292, 39] on button "Details" at bounding box center [299, 43] width 32 height 36
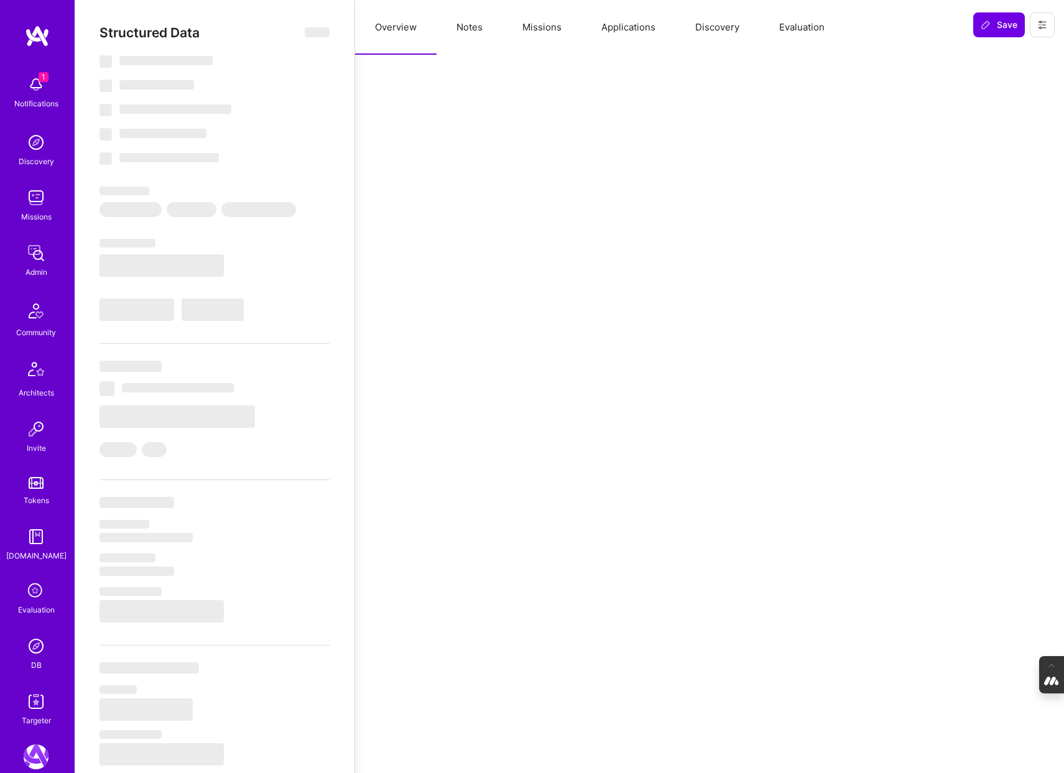
click at [804, 33] on button "Evaluation" at bounding box center [802, 27] width 85 height 55
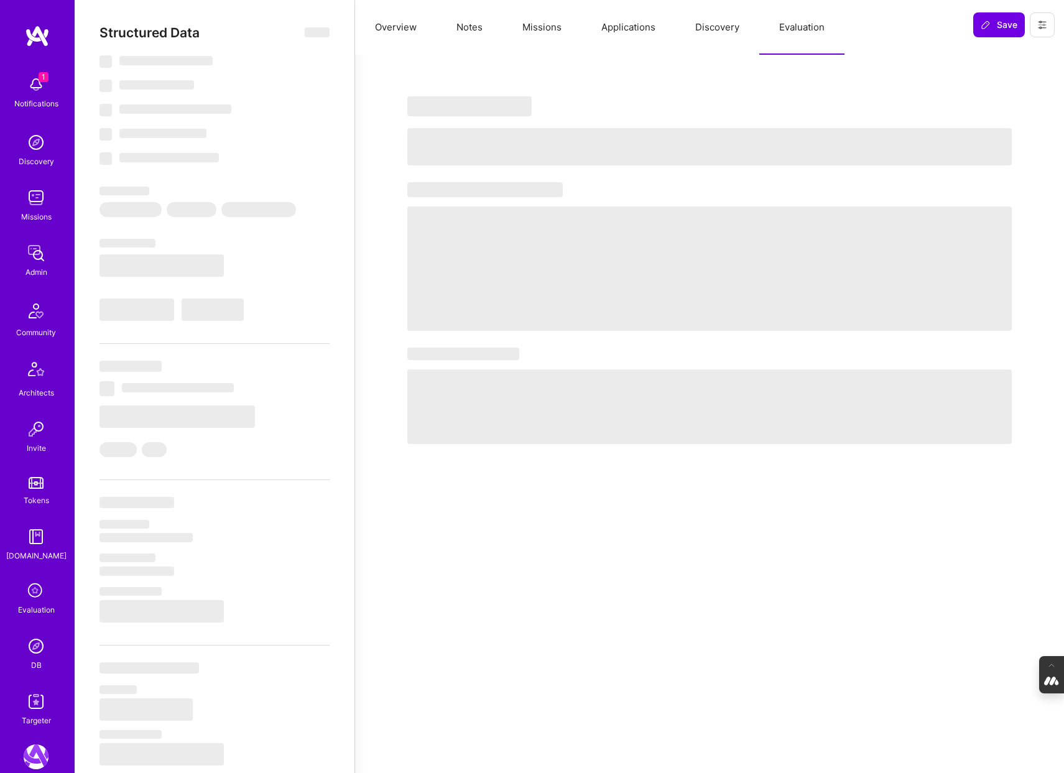
select select "Right Now"
select select "5"
select select "7"
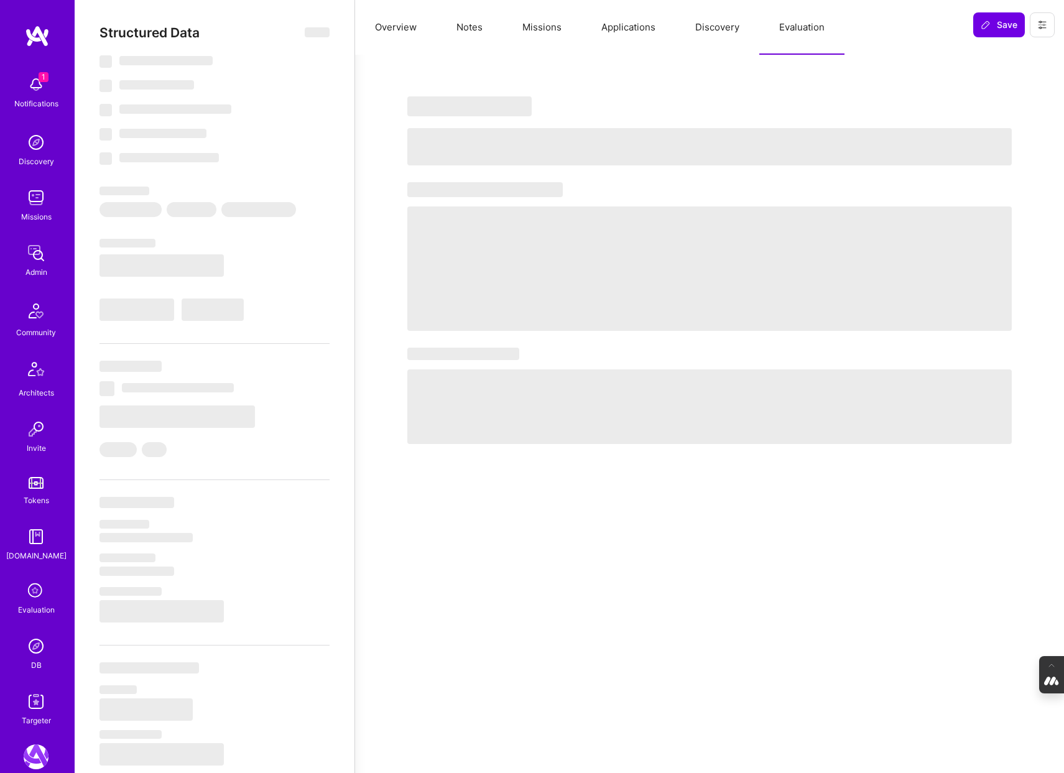
select select "CA"
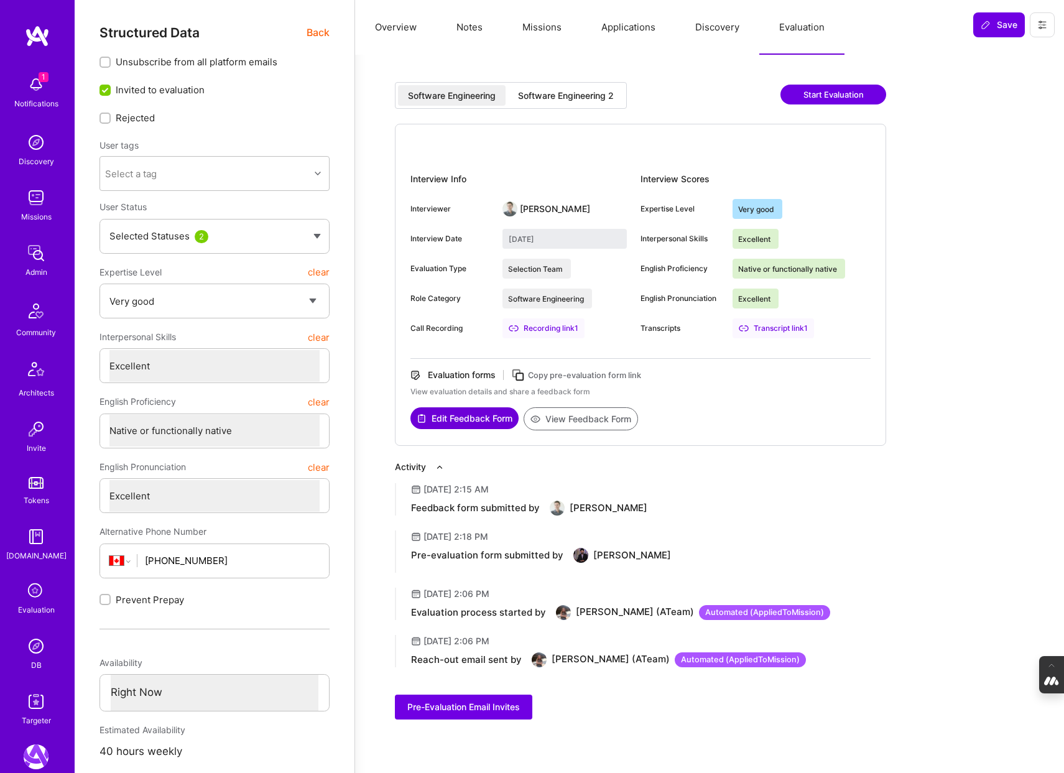
click at [585, 93] on div "Software Engineering 2" at bounding box center [566, 96] width 96 height 12
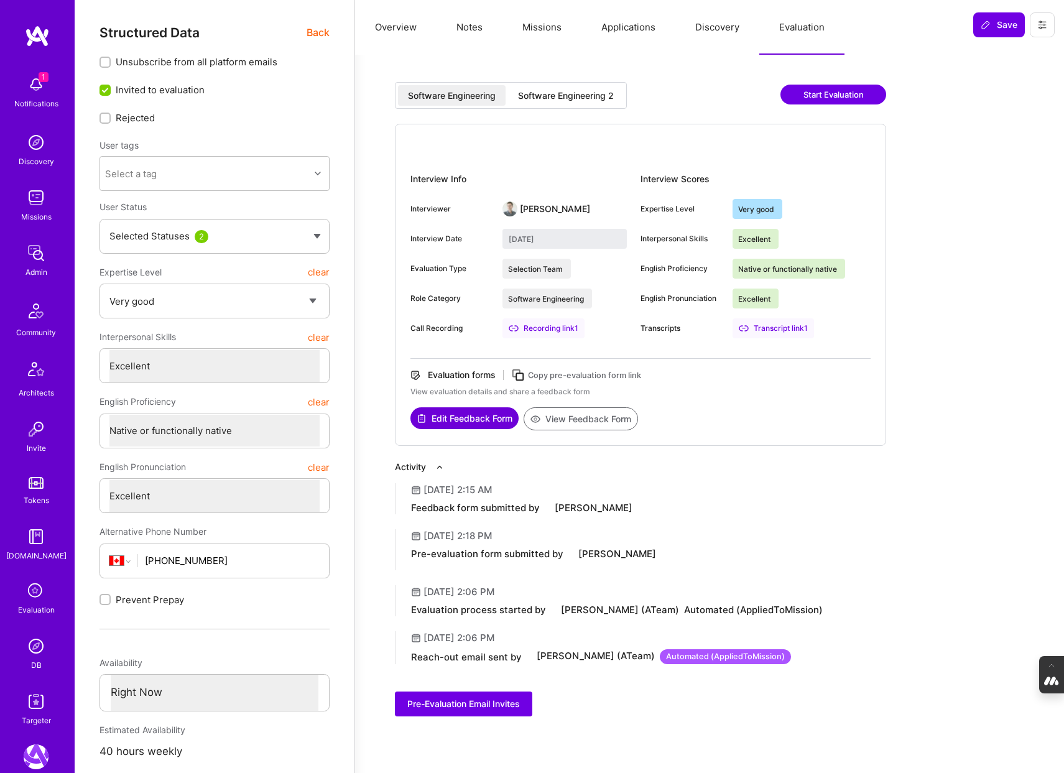
type input "July 29, 2025"
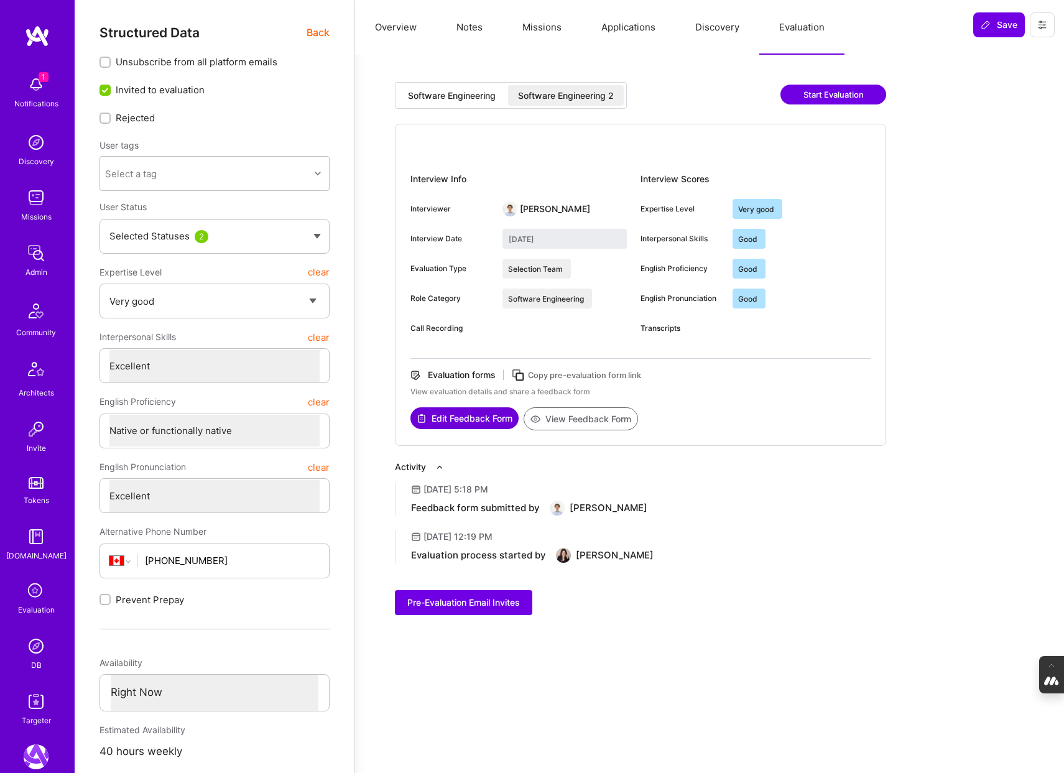
click at [323, 30] on span "Back" at bounding box center [318, 33] width 23 height 16
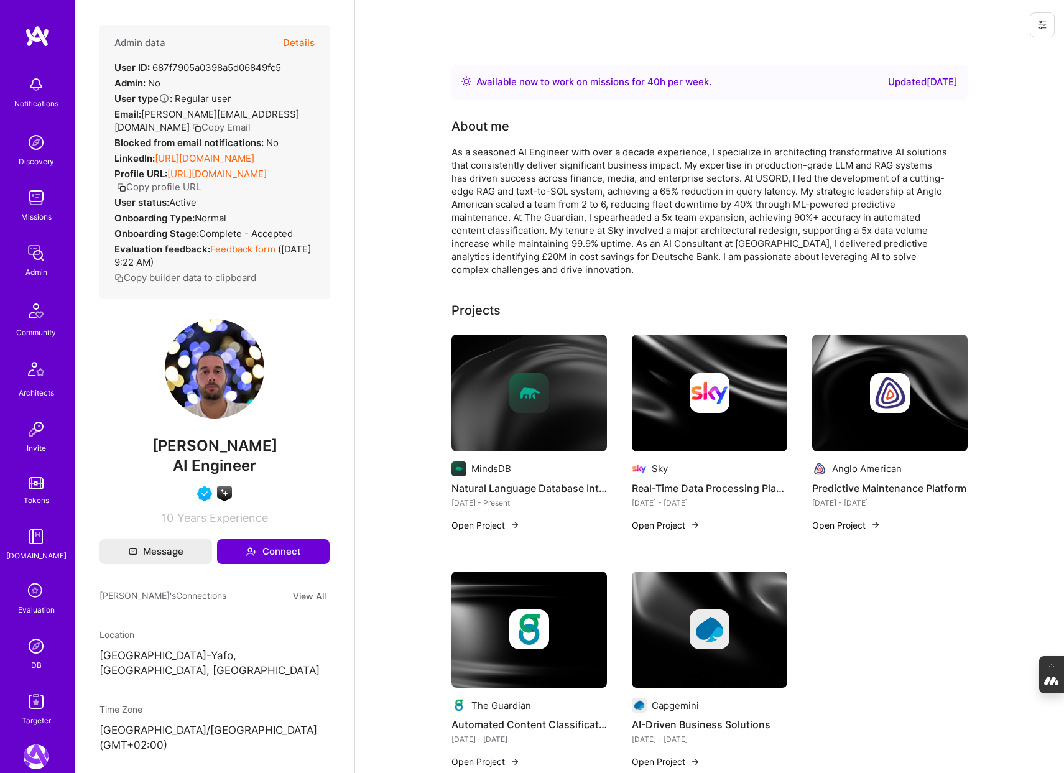
click at [303, 41] on button "Details" at bounding box center [299, 43] width 32 height 36
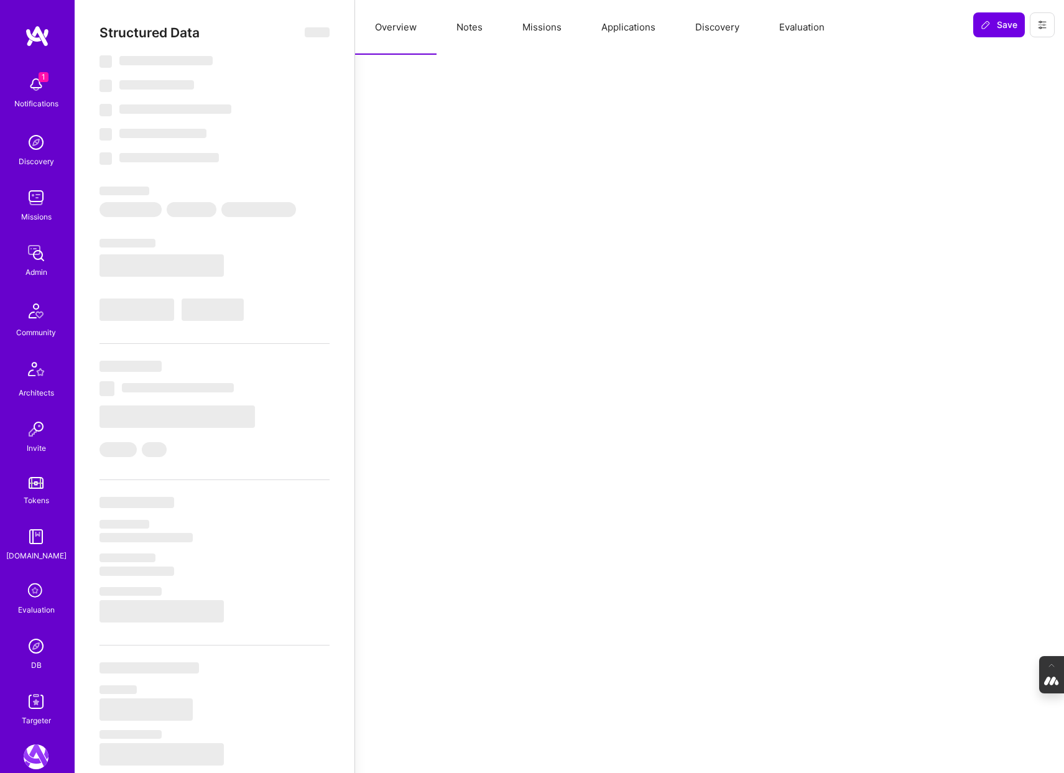
click at [804, 35] on button "Evaluation" at bounding box center [802, 27] width 85 height 55
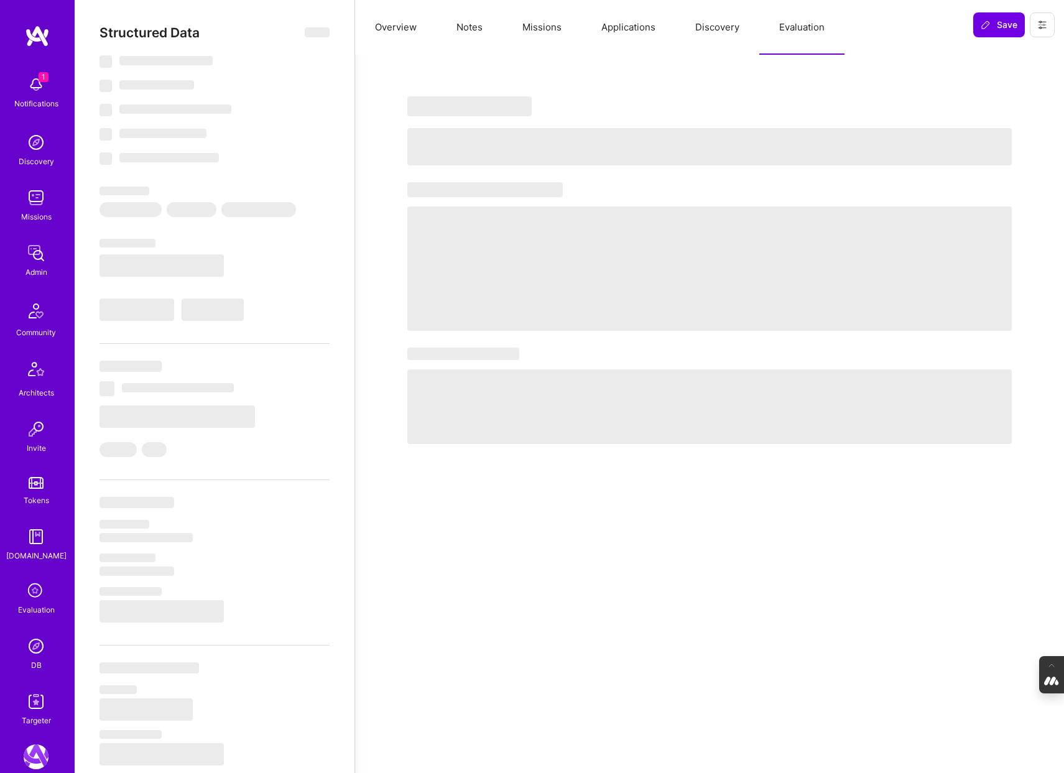
select select "Right Now"
select select "5"
select select "4"
select select "6"
select select "7"
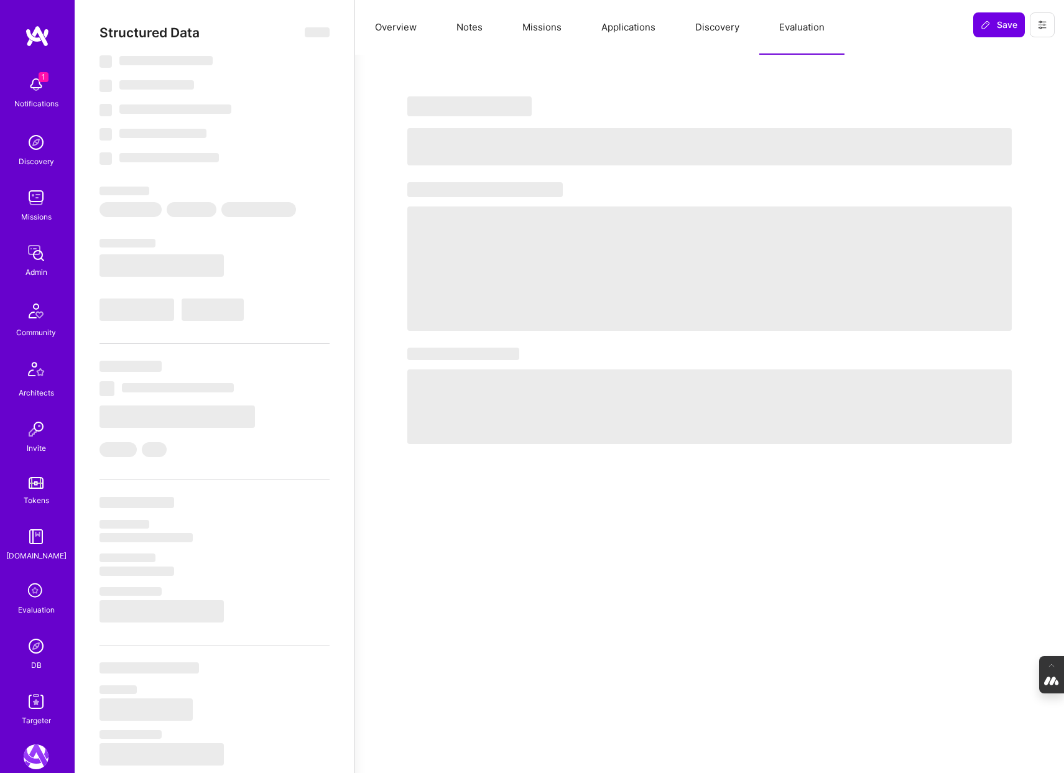
select select "GB"
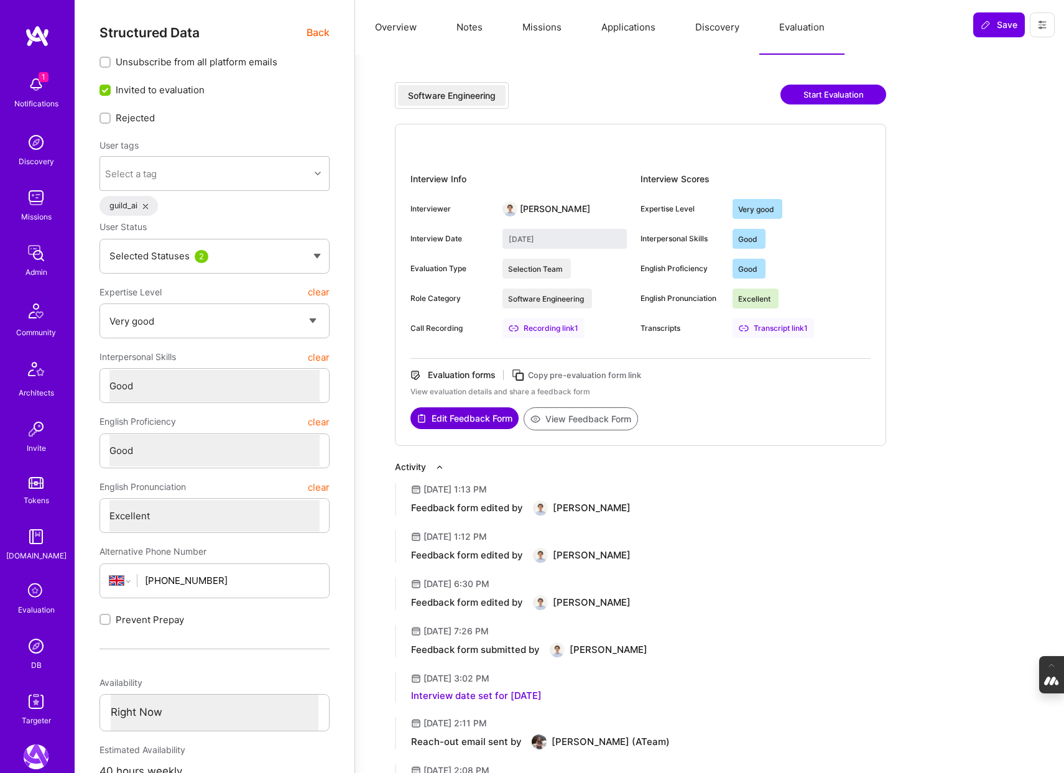
click at [315, 32] on span "Back" at bounding box center [318, 33] width 23 height 16
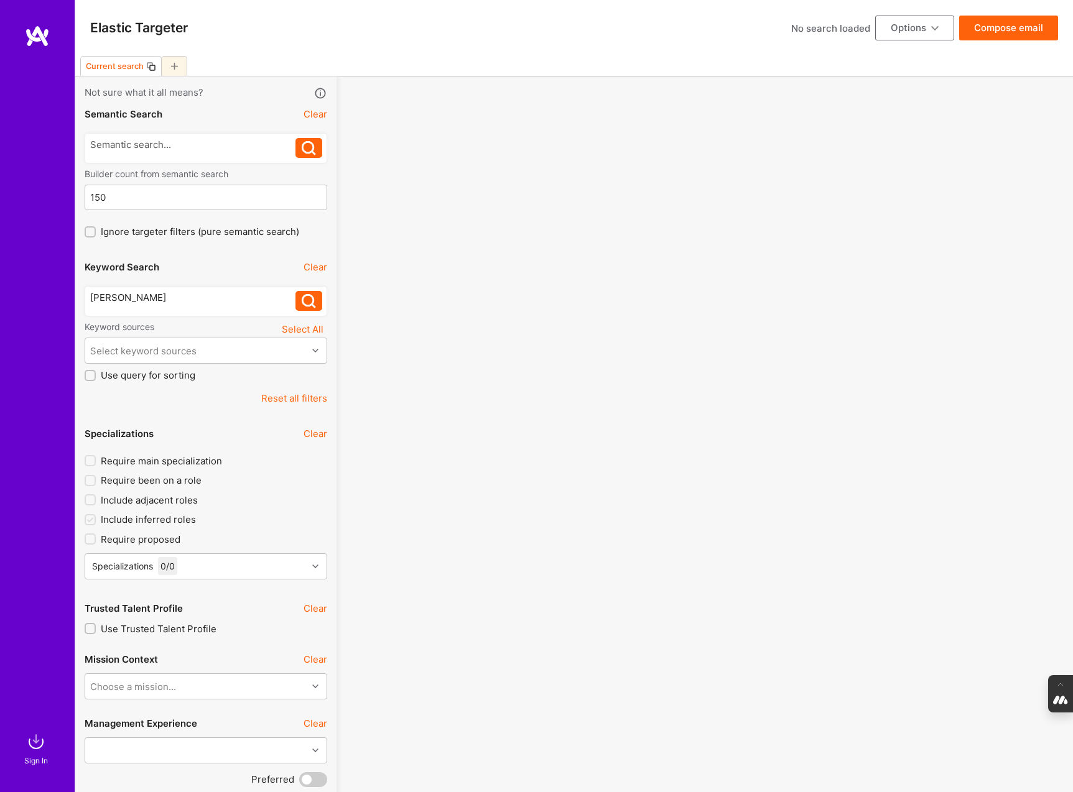
scroll to position [146, 0]
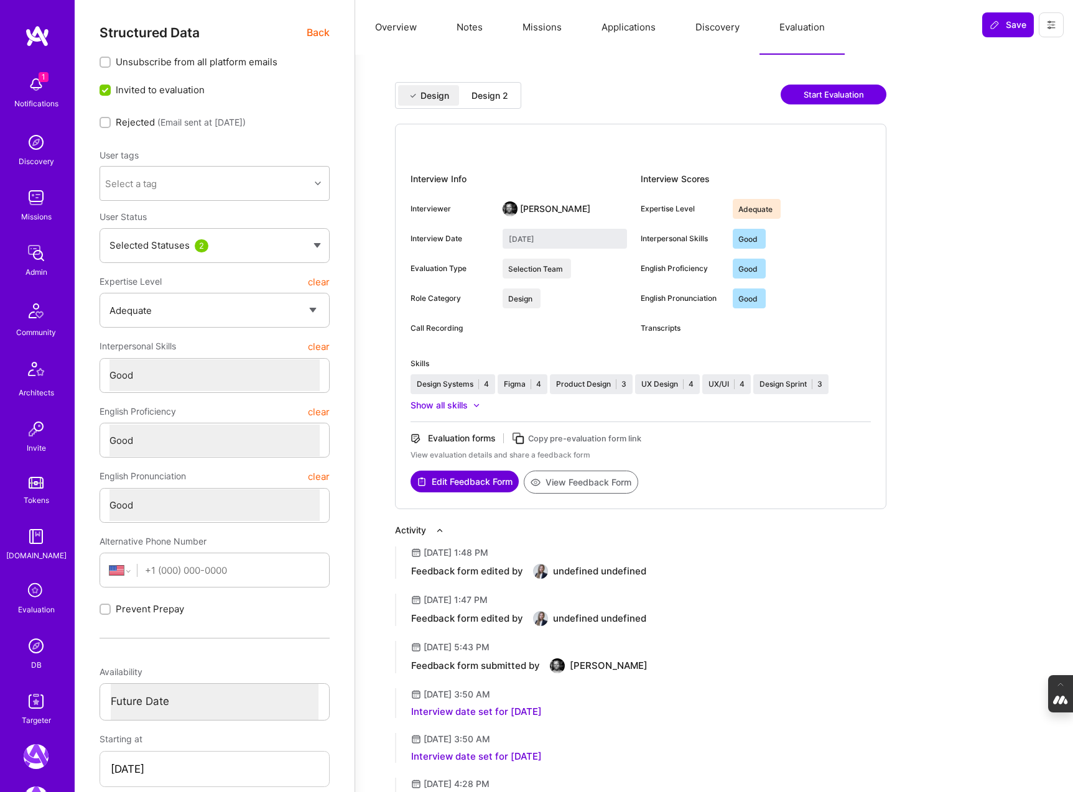
select select "3"
select select "4"
select select "6"
select select "US"
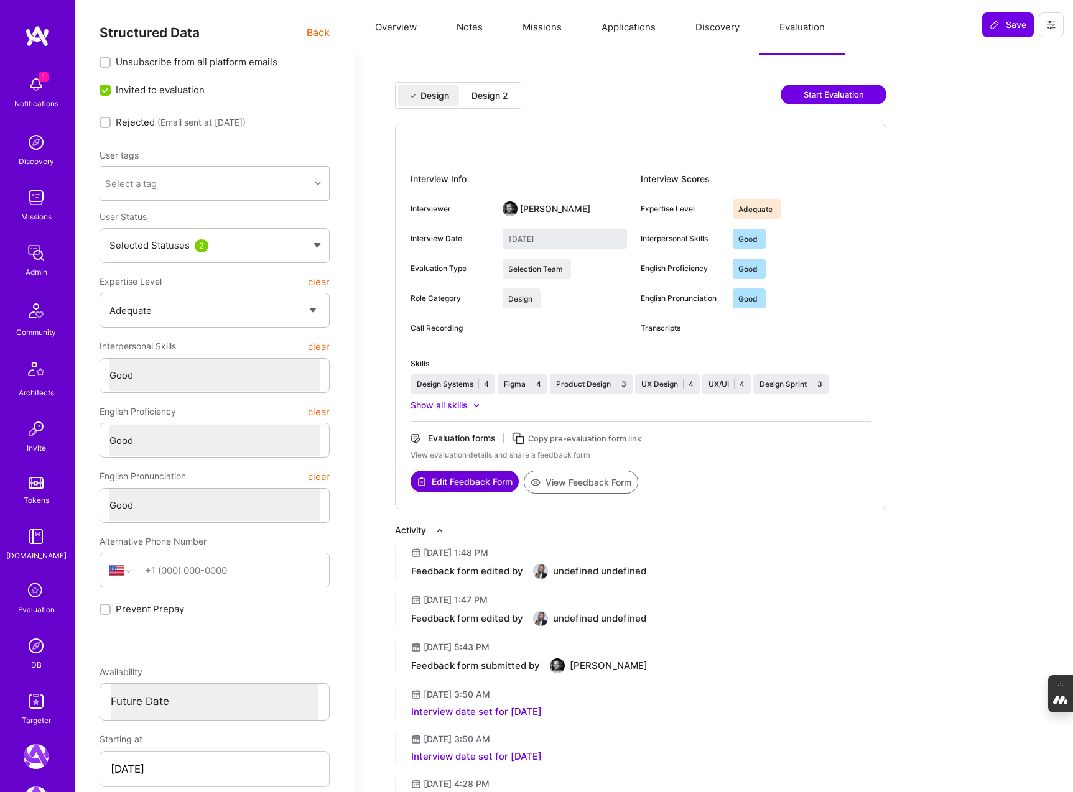
select select "Future Date"
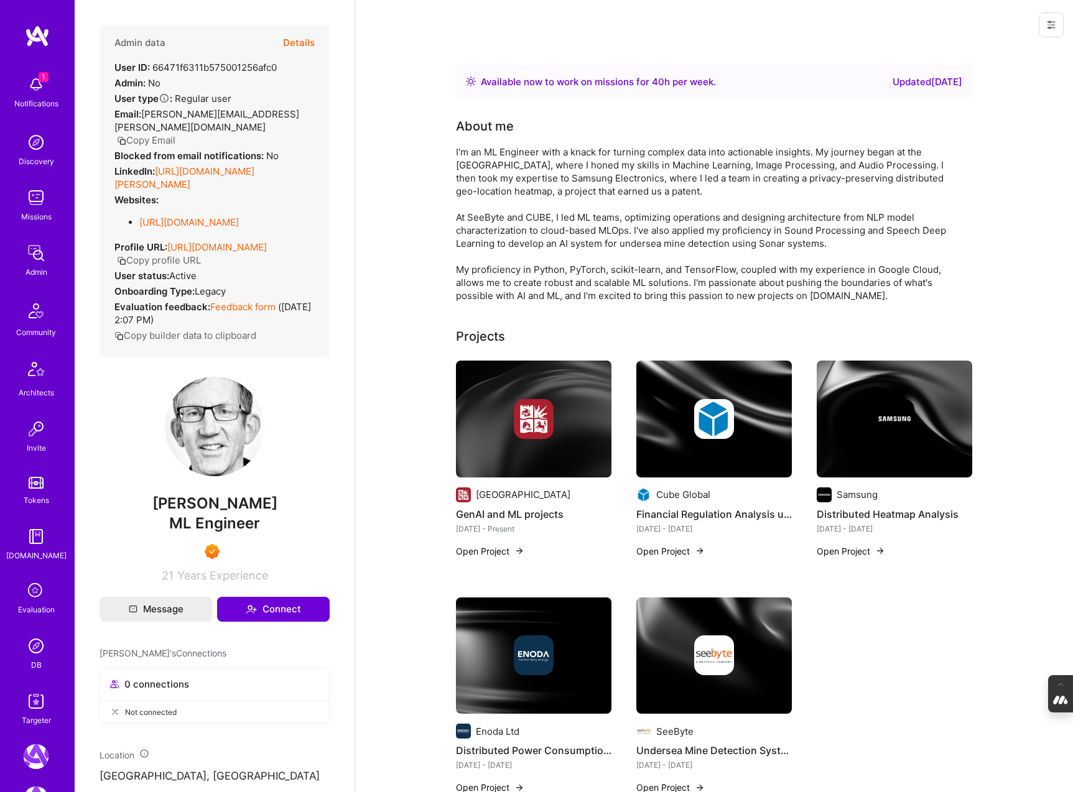
click at [287, 42] on button "Details" at bounding box center [299, 43] width 32 height 36
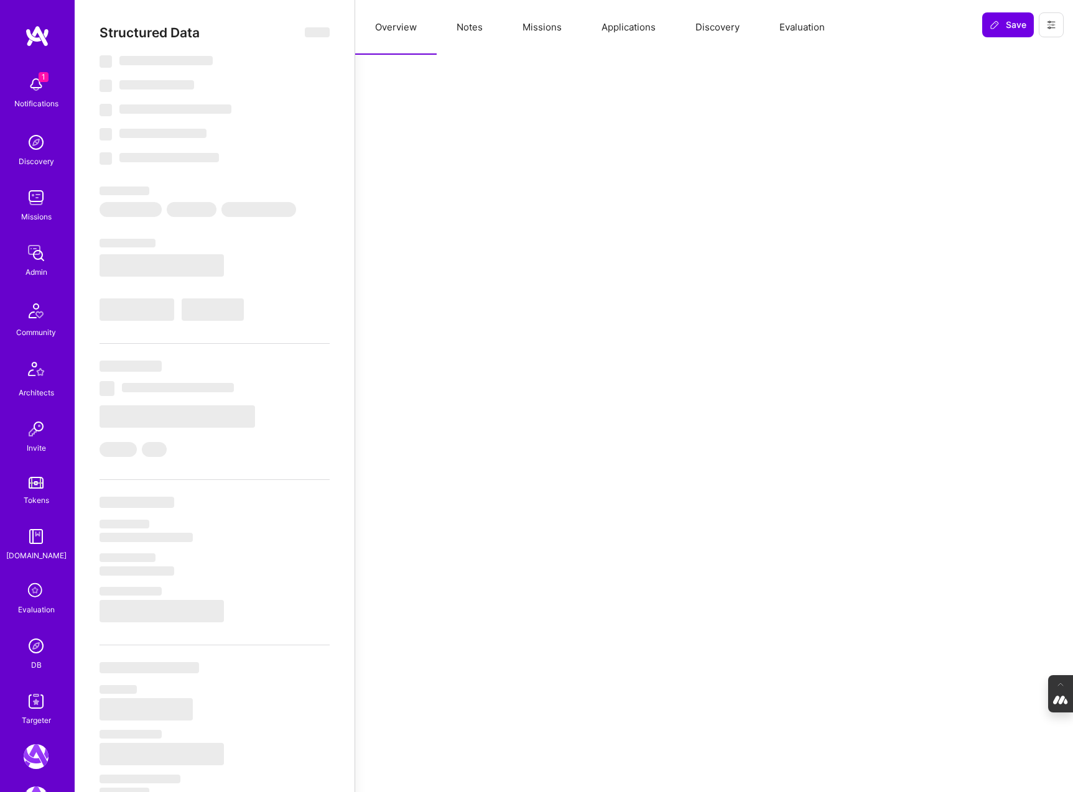
click at [814, 27] on button "Evaluation" at bounding box center [802, 27] width 85 height 55
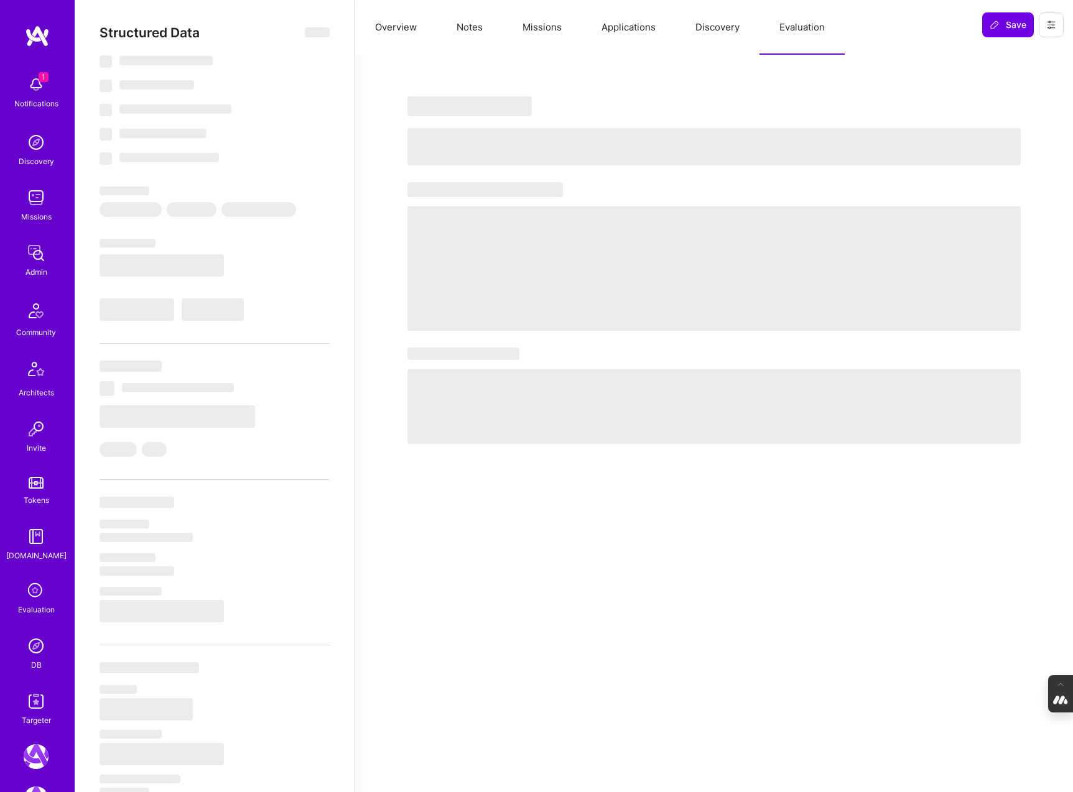
select select "Right Now"
select select "7"
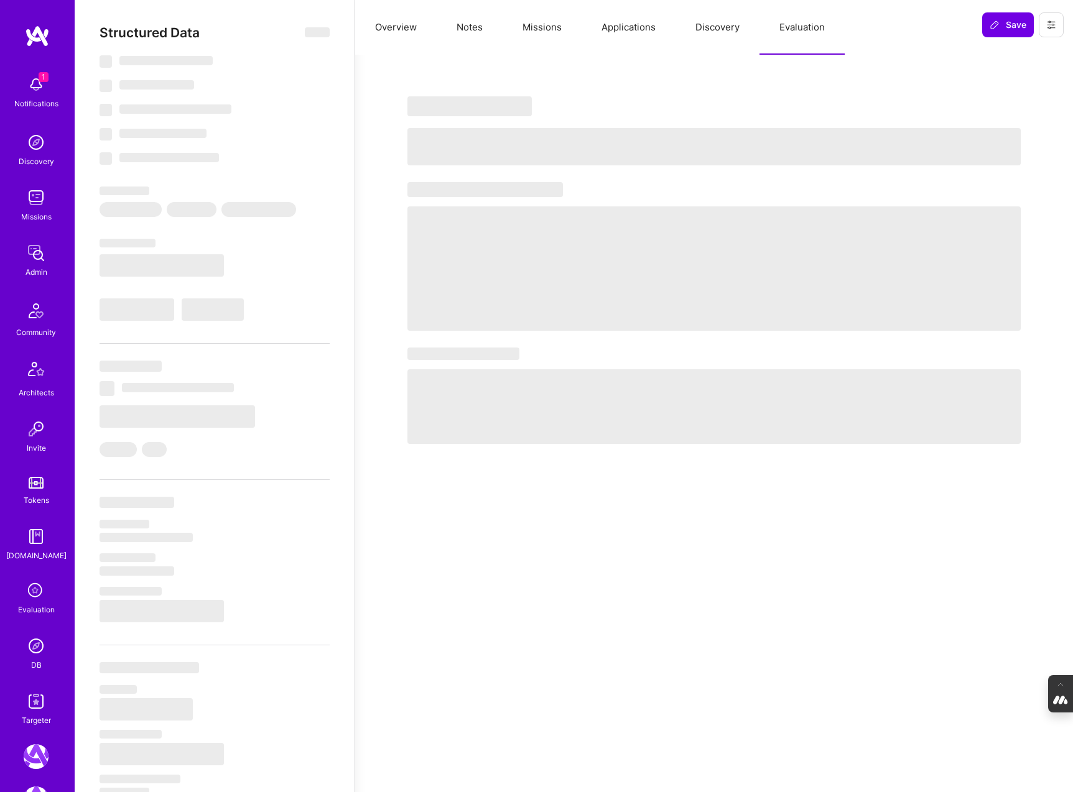
select select "GB"
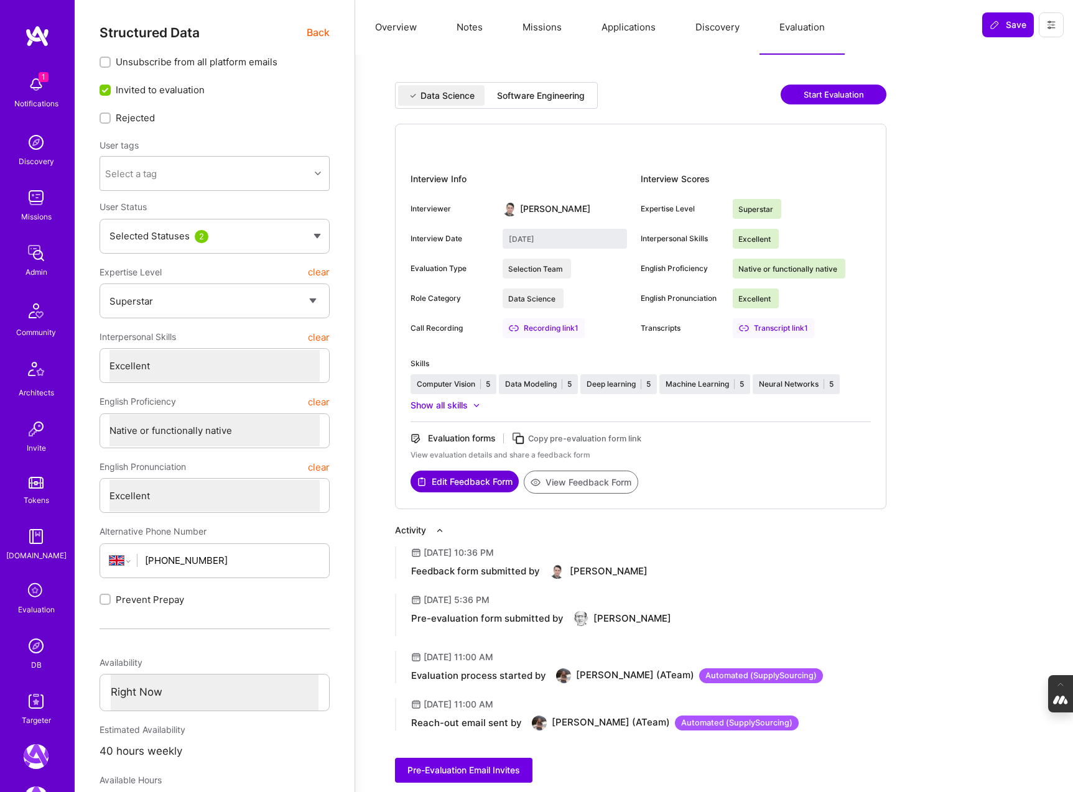
click at [571, 95] on div "Software Engineering" at bounding box center [541, 96] width 88 height 12
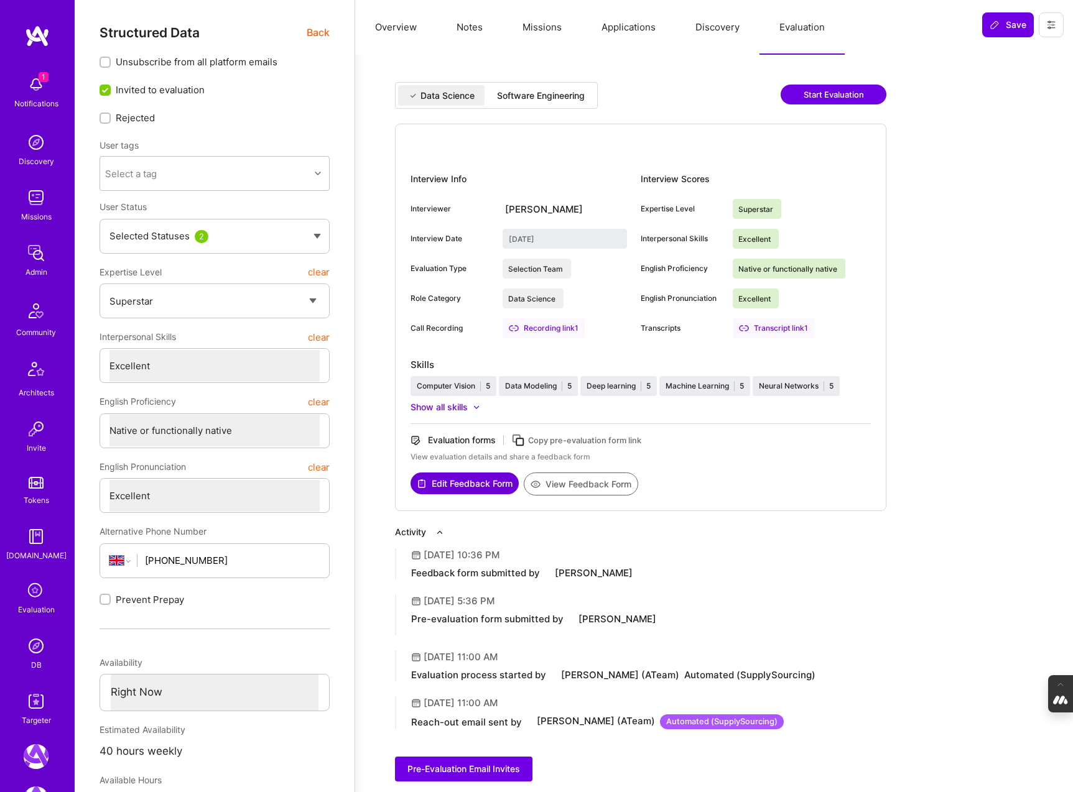
type input "August 15, 2025"
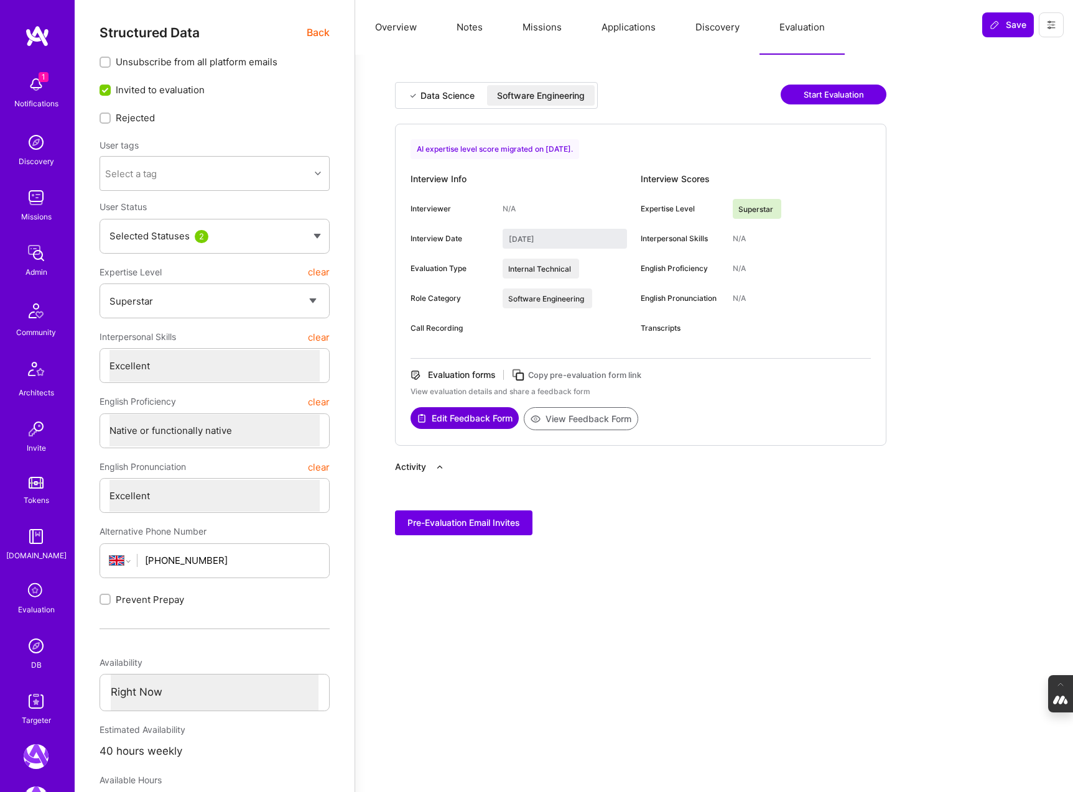
click at [585, 416] on button "View Feedback Form" at bounding box center [581, 418] width 114 height 23
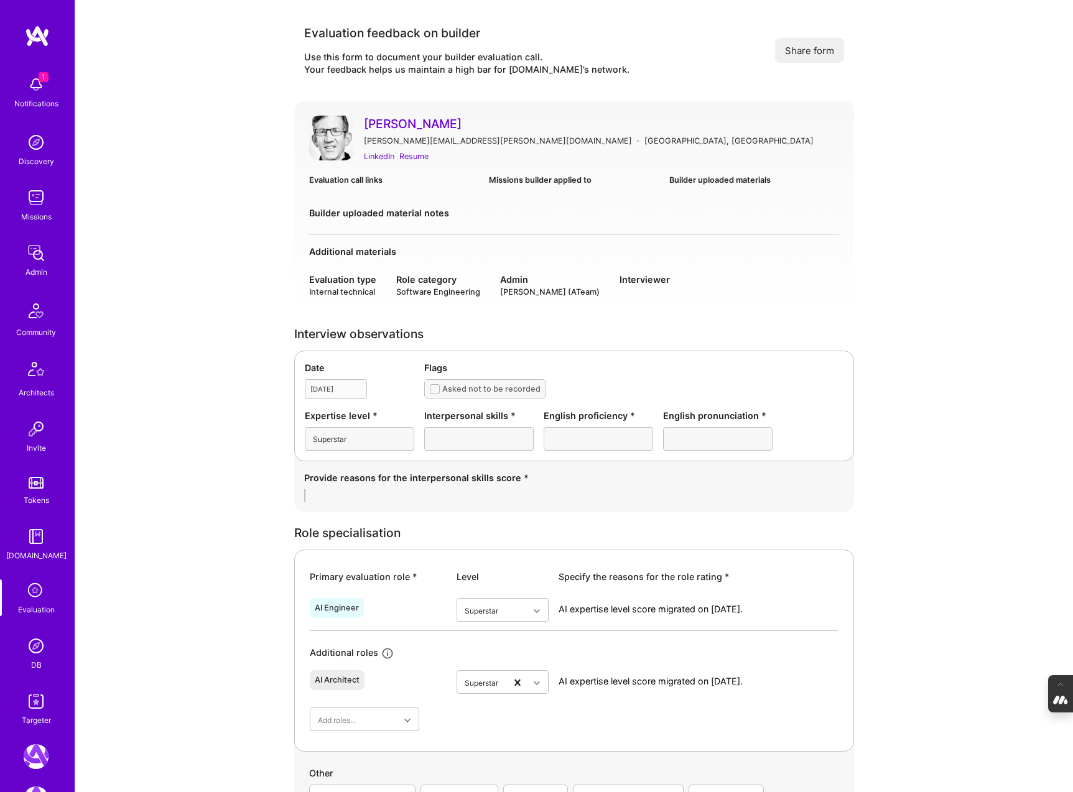
click at [823, 52] on button "Share form" at bounding box center [809, 50] width 69 height 25
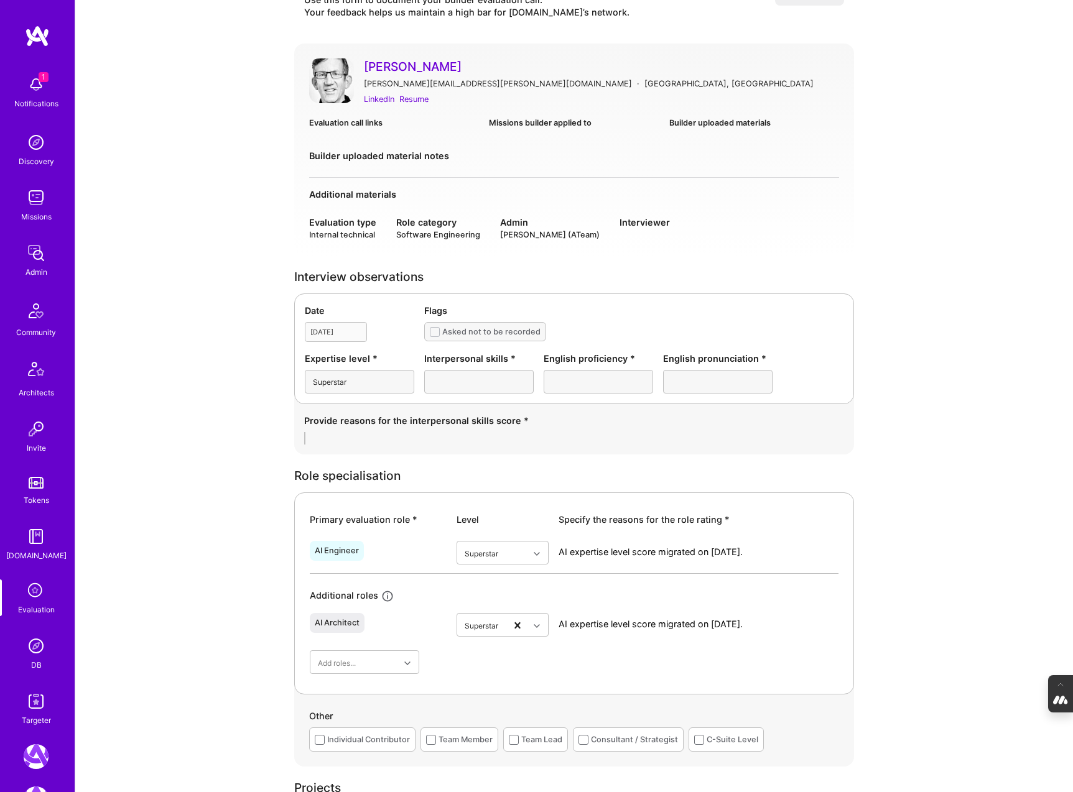
scroll to position [60, 0]
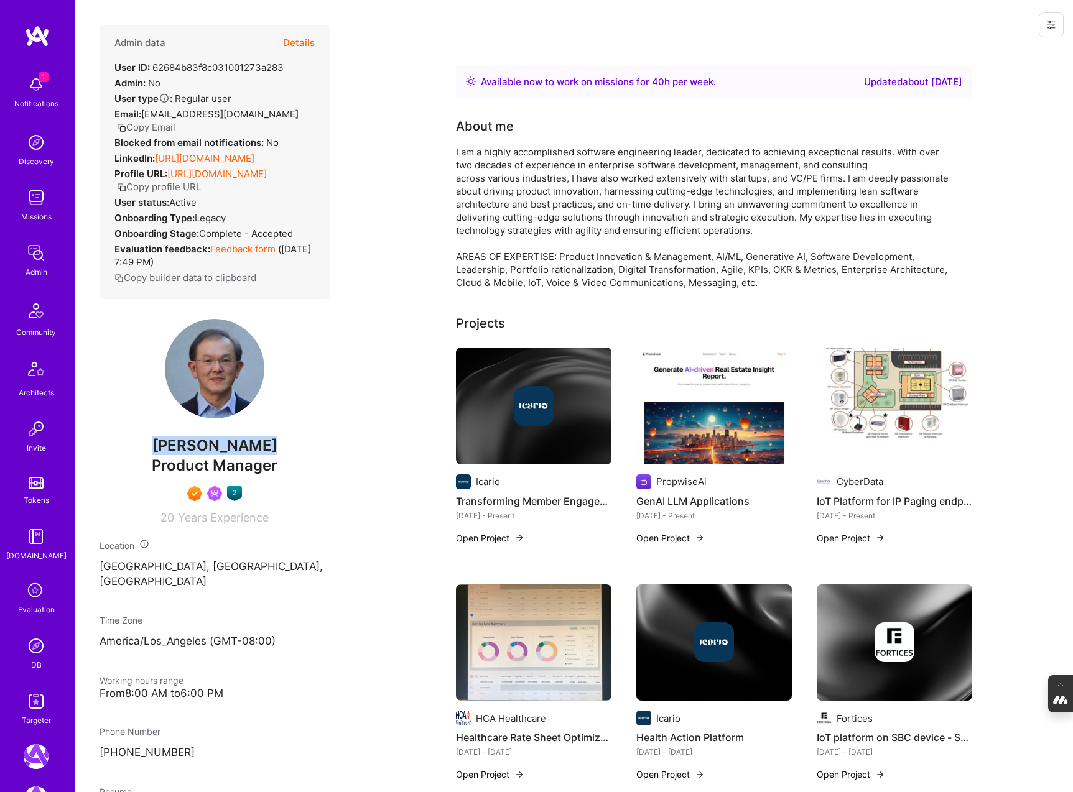
drag, startPoint x: 272, startPoint y: 445, endPoint x: 147, endPoint y: 445, distance: 125.0
click at [147, 445] on span "[PERSON_NAME]" at bounding box center [215, 446] width 230 height 19
copy span "[PERSON_NAME]"
click at [301, 42] on button "Details" at bounding box center [299, 43] width 32 height 36
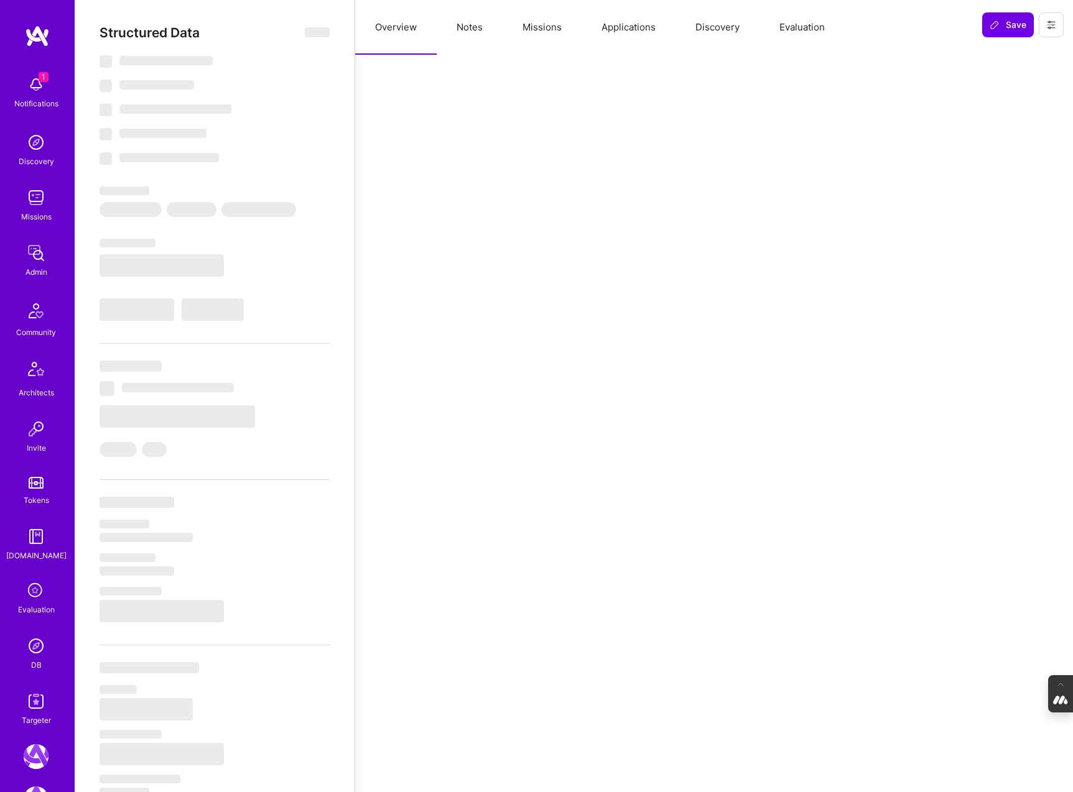
click at [804, 26] on button "Evaluation" at bounding box center [802, 27] width 85 height 55
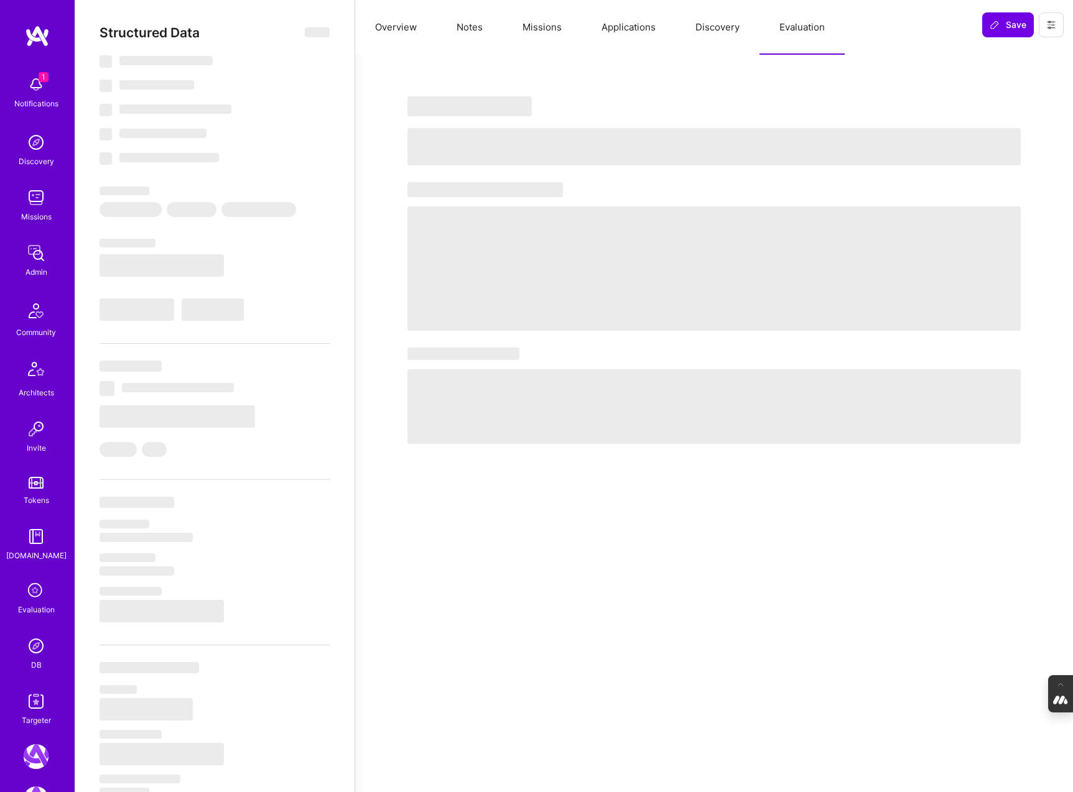
select select "Right Now"
select select "7"
select select "6"
select select "7"
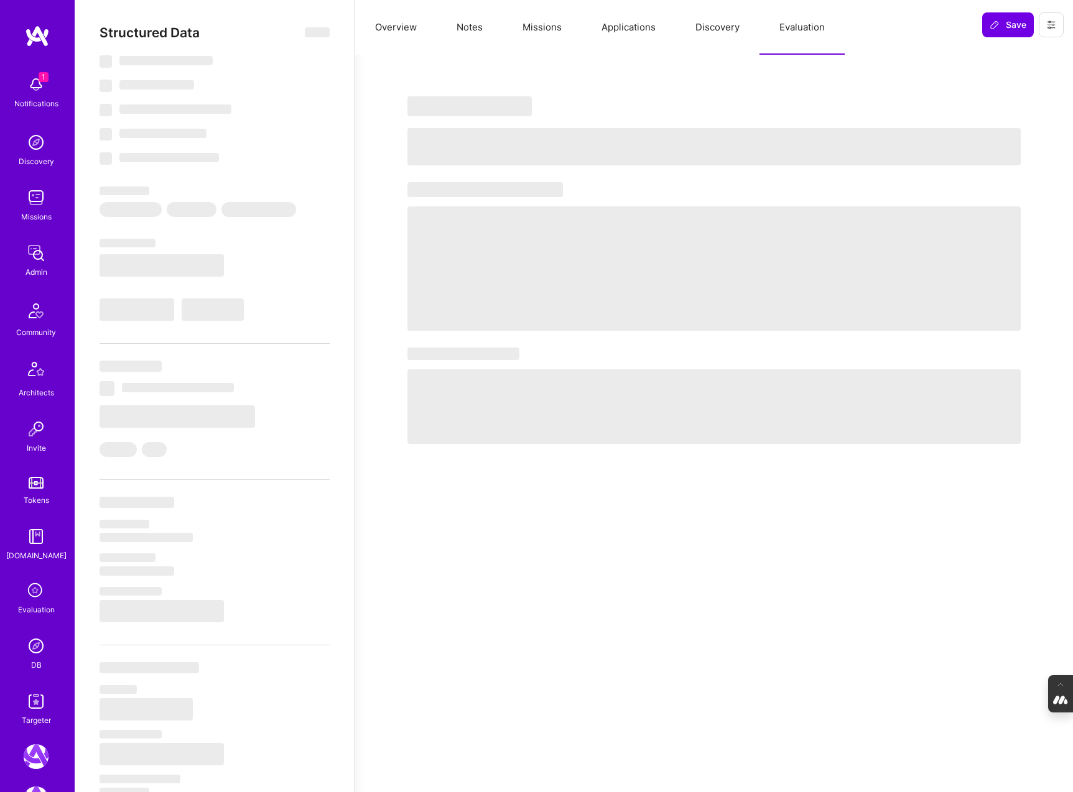
select select "US"
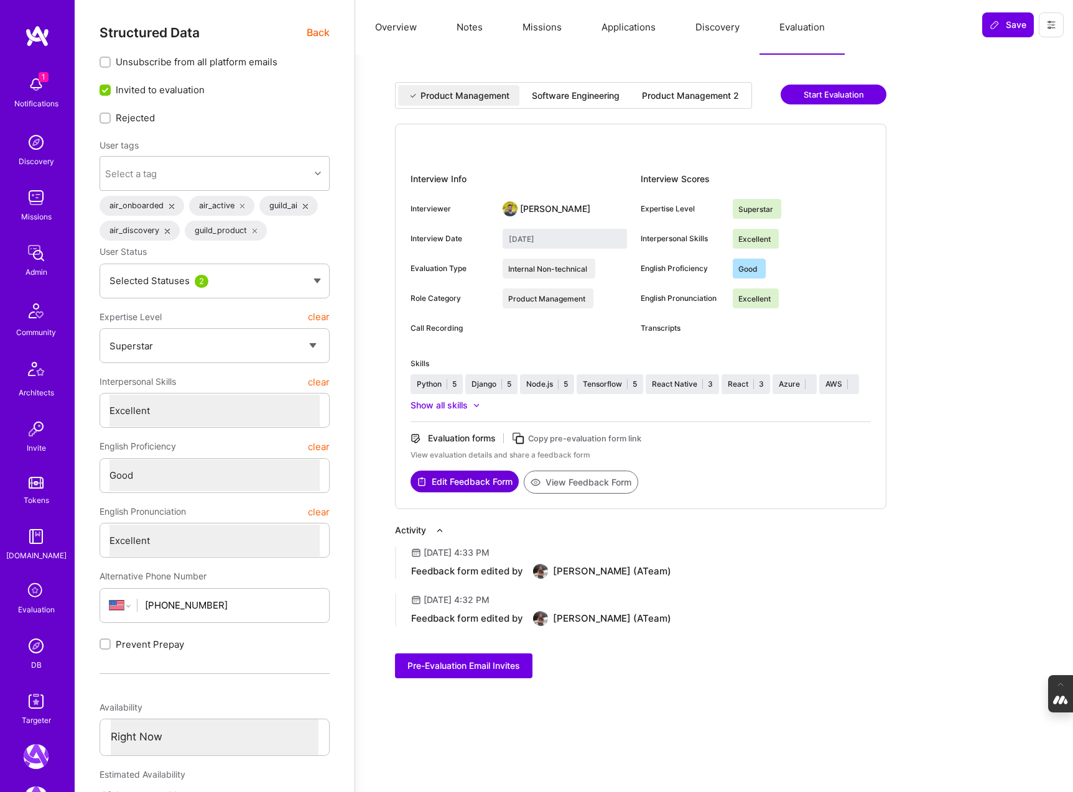
click at [580, 99] on div "Software Engineering" at bounding box center [576, 96] width 88 height 12
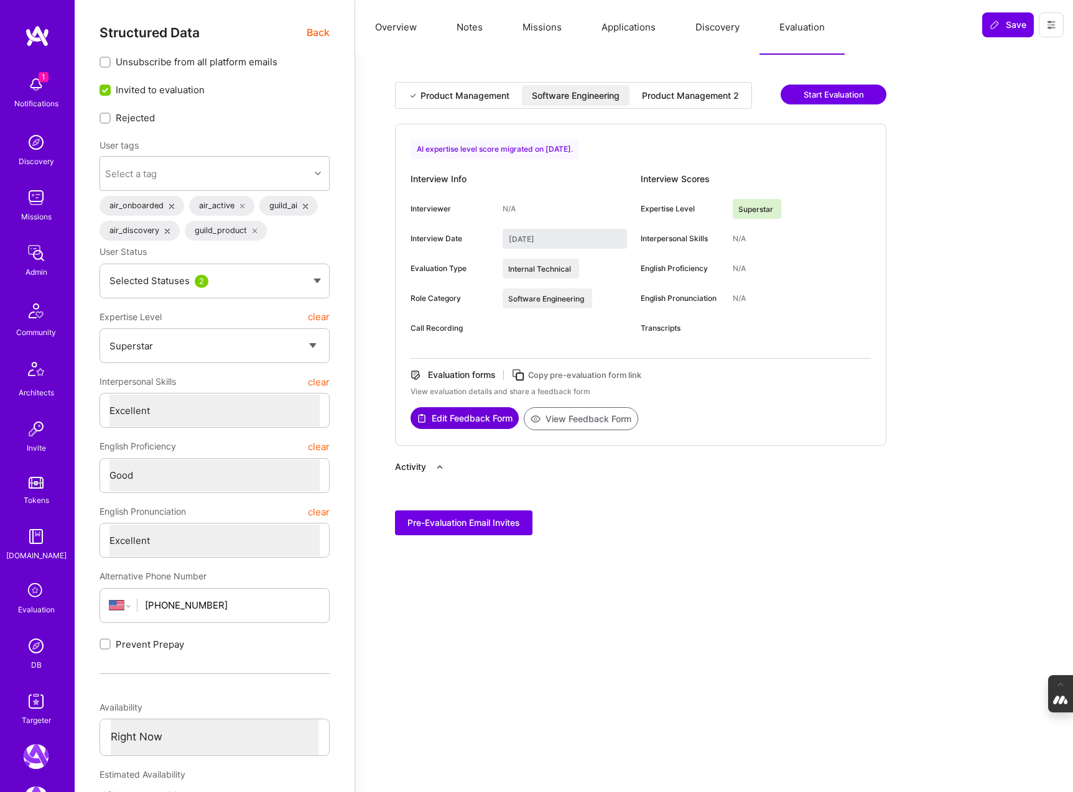
click at [674, 105] on div "Product Management 2" at bounding box center [690, 95] width 117 height 21
click at [579, 93] on div "Software Engineering" at bounding box center [576, 96] width 88 height 12
click at [583, 417] on button "View Feedback Form" at bounding box center [581, 418] width 114 height 23
click at [716, 96] on div "Product Management 2" at bounding box center [690, 96] width 97 height 12
click at [580, 420] on button "View Feedback Form" at bounding box center [581, 418] width 114 height 23
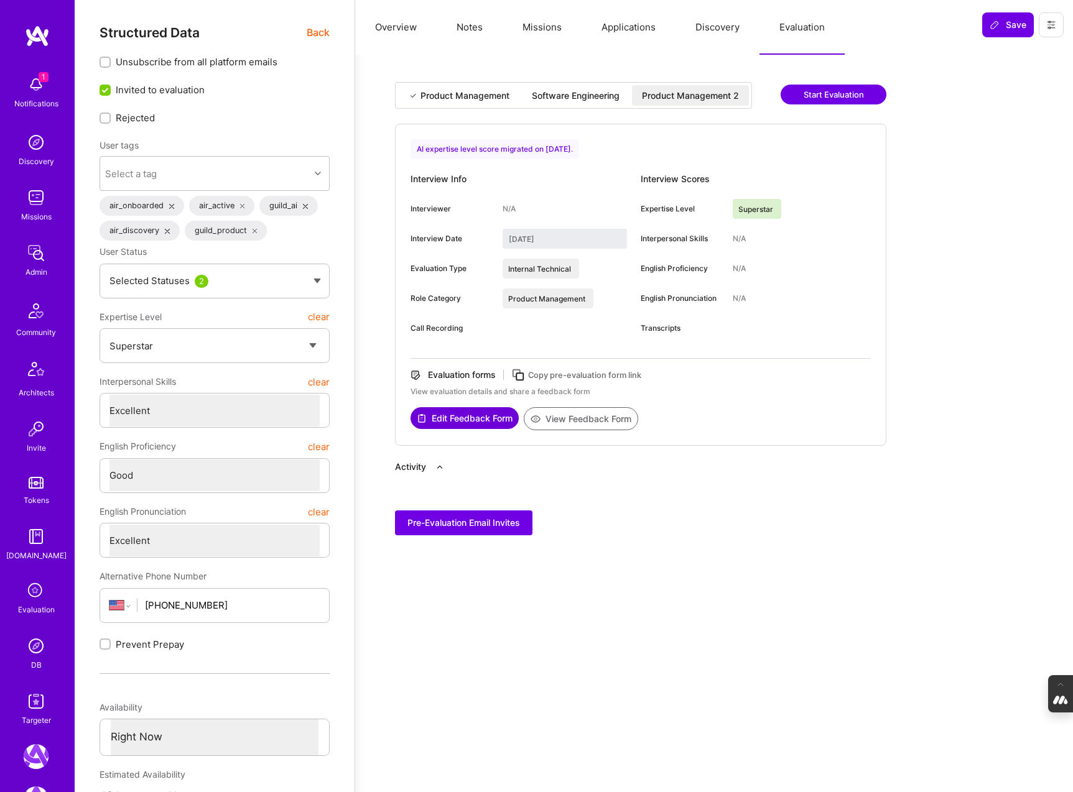
click at [580, 97] on div "Software Engineering" at bounding box center [576, 96] width 88 height 12
click at [473, 97] on div "Product Management" at bounding box center [465, 96] width 89 height 12
type input "June 26, 2022"
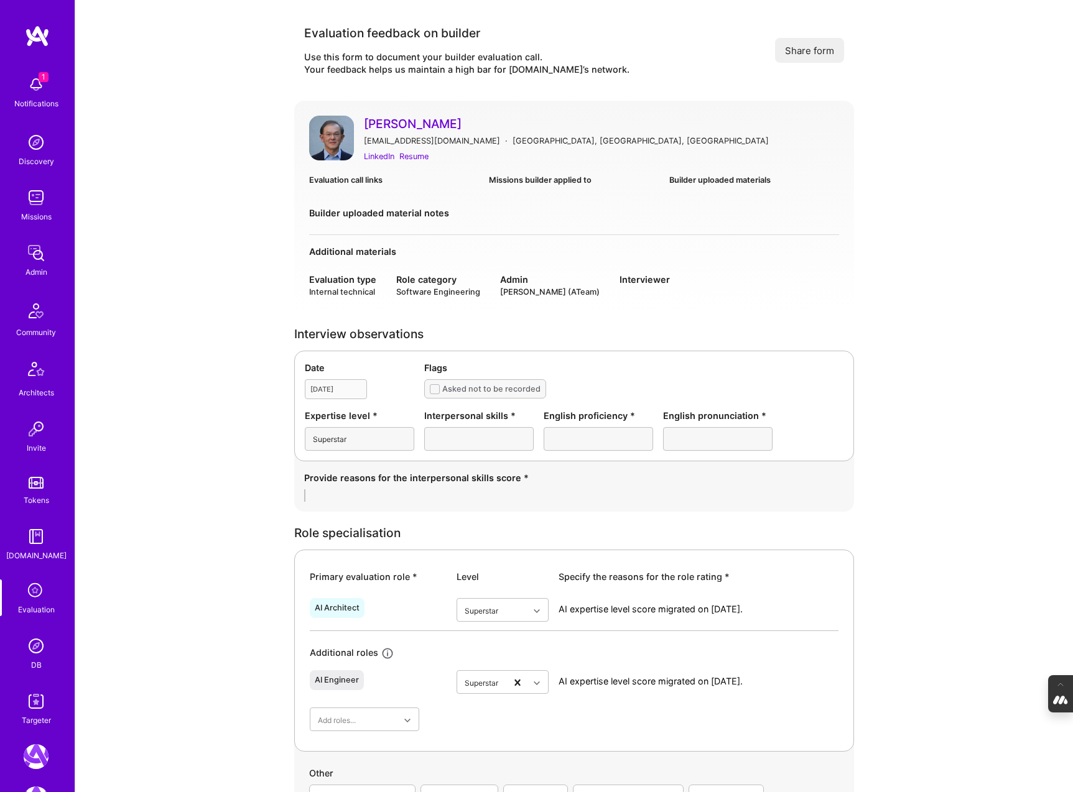
click at [793, 49] on button "Share form" at bounding box center [809, 50] width 69 height 25
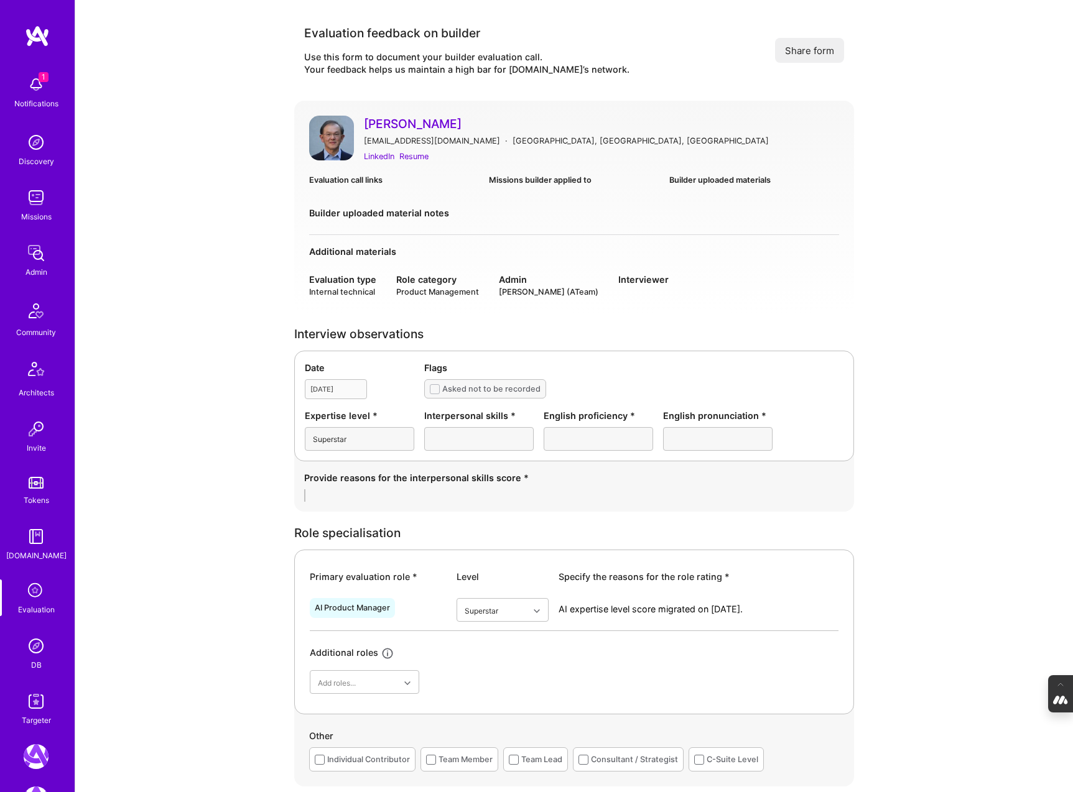
click at [798, 51] on button "Share form" at bounding box center [809, 50] width 69 height 25
